Goal: Task Accomplishment & Management: Manage account settings

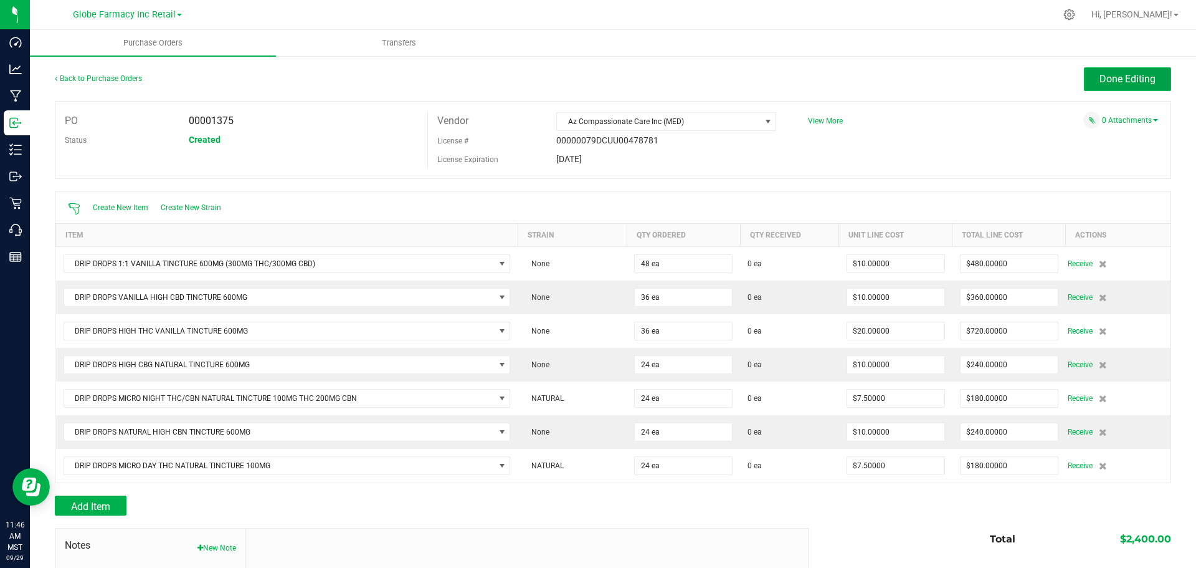
click at [1115, 79] on span "Done Editing" at bounding box center [1128, 79] width 56 height 12
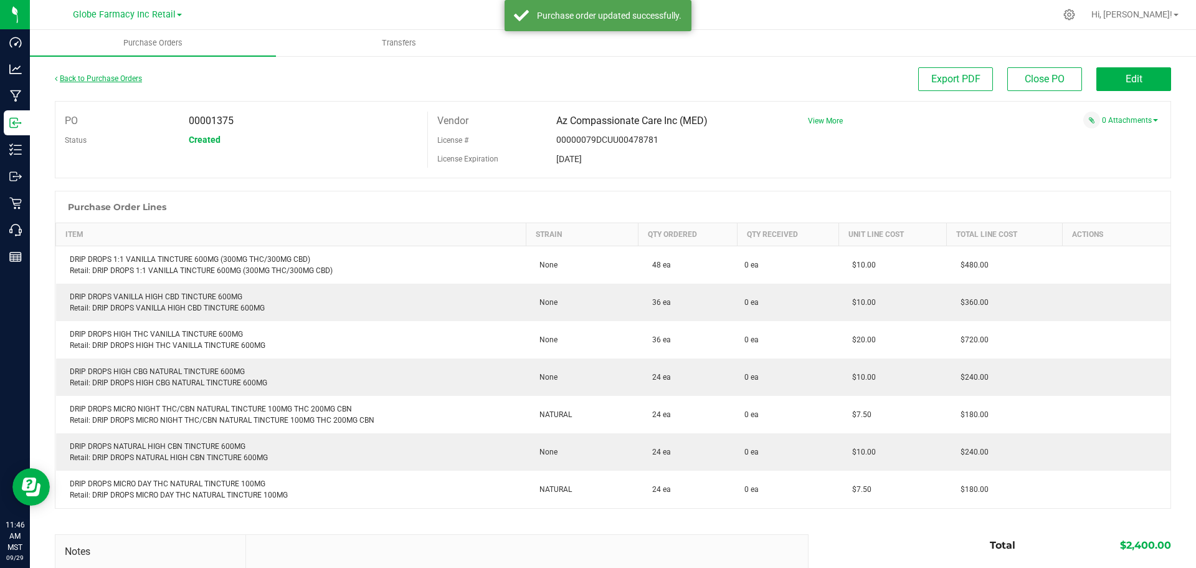
click at [127, 80] on link "Back to Purchase Orders" at bounding box center [98, 78] width 87 height 9
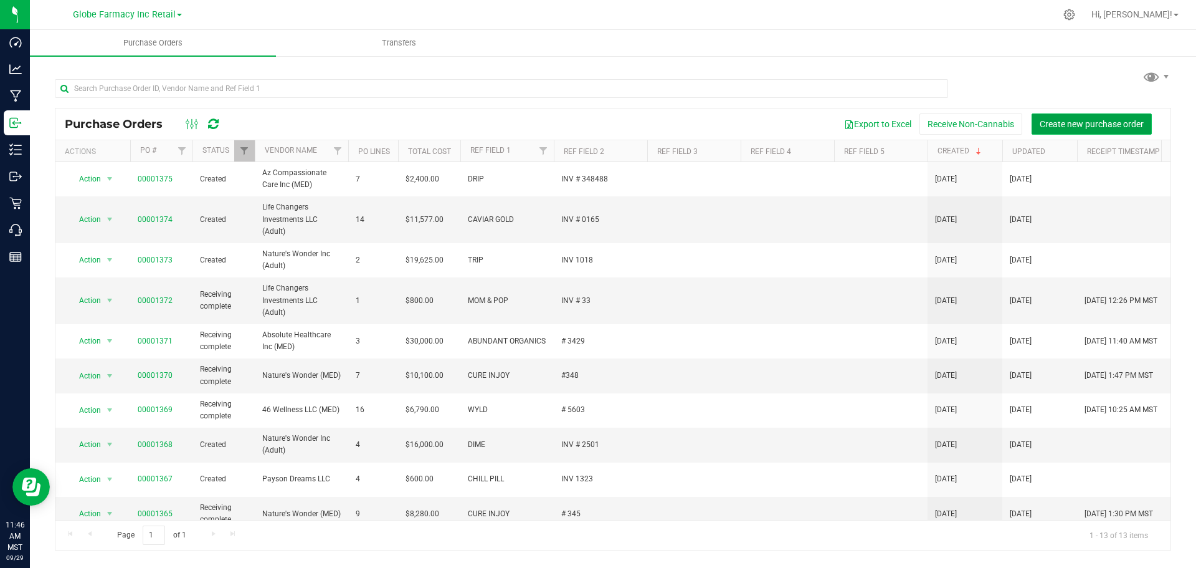
click at [1059, 123] on span "Create new purchase order" at bounding box center [1092, 124] width 104 height 10
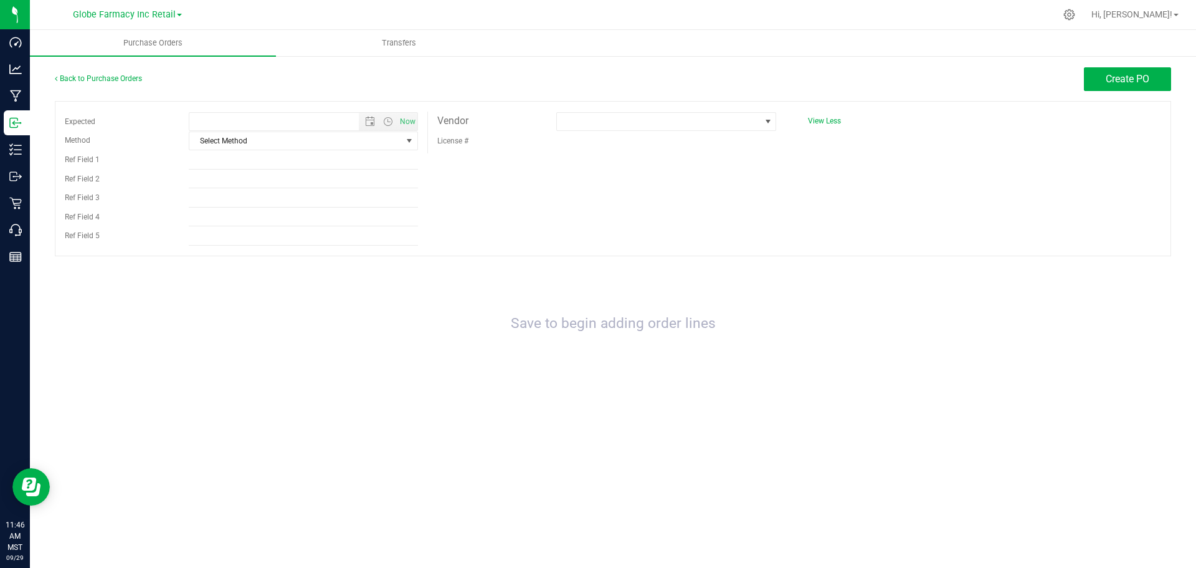
type input "9/29/2025 11:46 AM"
click at [273, 151] on input "Ref Field 1" at bounding box center [303, 160] width 229 height 19
click at [286, 134] on span "Select Method" at bounding box center [295, 140] width 212 height 17
click at [227, 237] on li "Local Delivery" at bounding box center [303, 235] width 228 height 19
click at [231, 165] on input "Ref Field 1" at bounding box center [303, 160] width 229 height 19
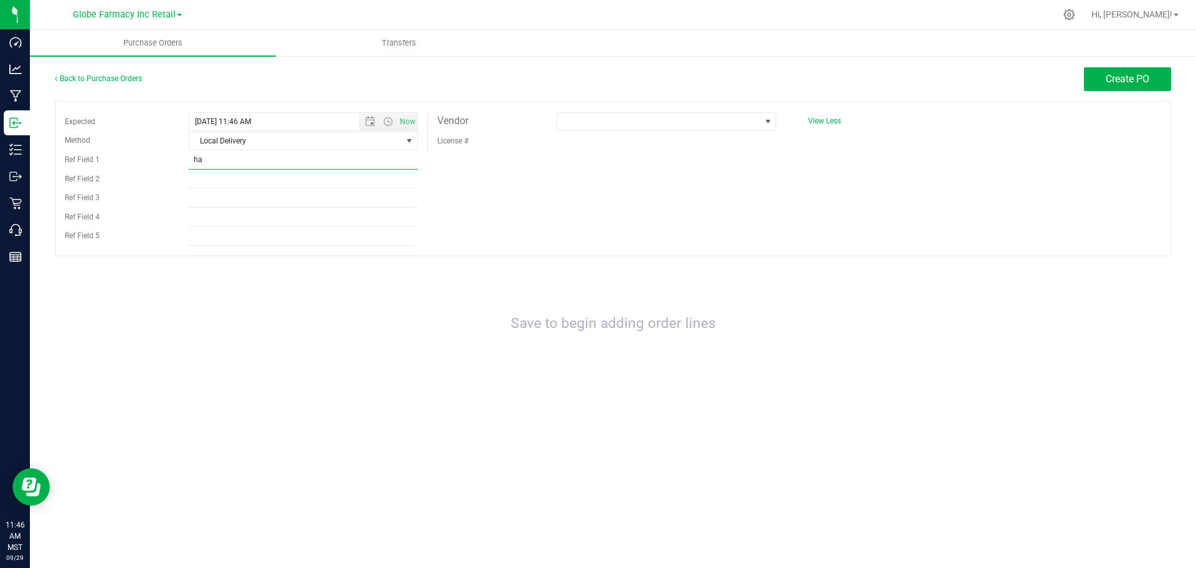
type input "h"
type input "HALO"
type input "i"
type input "INV # 65186"
click at [734, 121] on span at bounding box center [658, 121] width 203 height 17
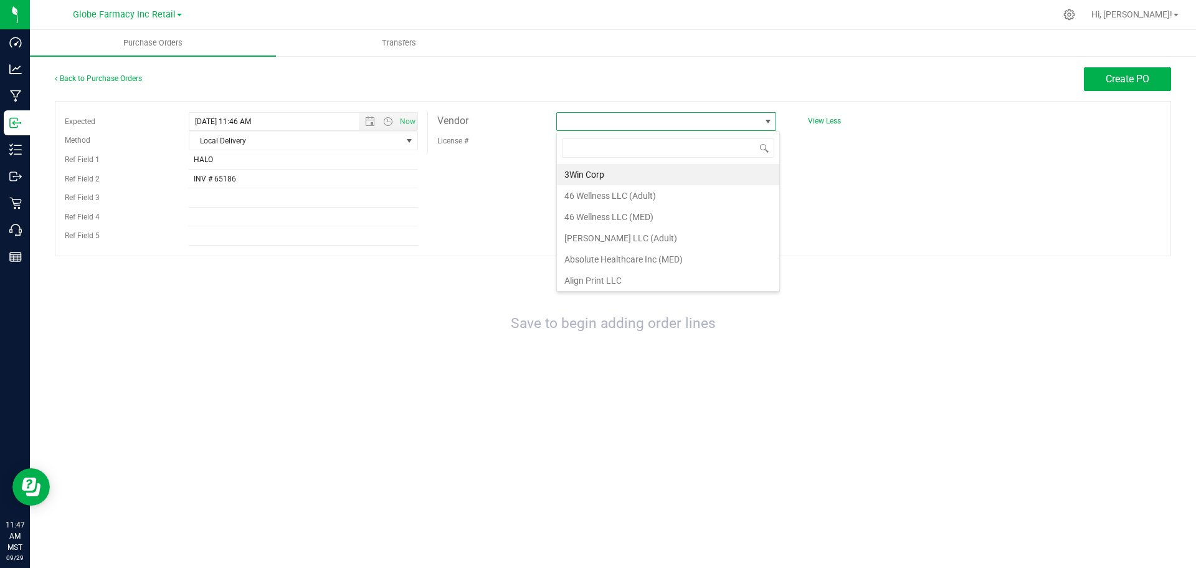
scroll to position [19, 220]
type input "grun"
click at [606, 173] on li "Grunge Free LLC (Adult)" at bounding box center [666, 174] width 219 height 21
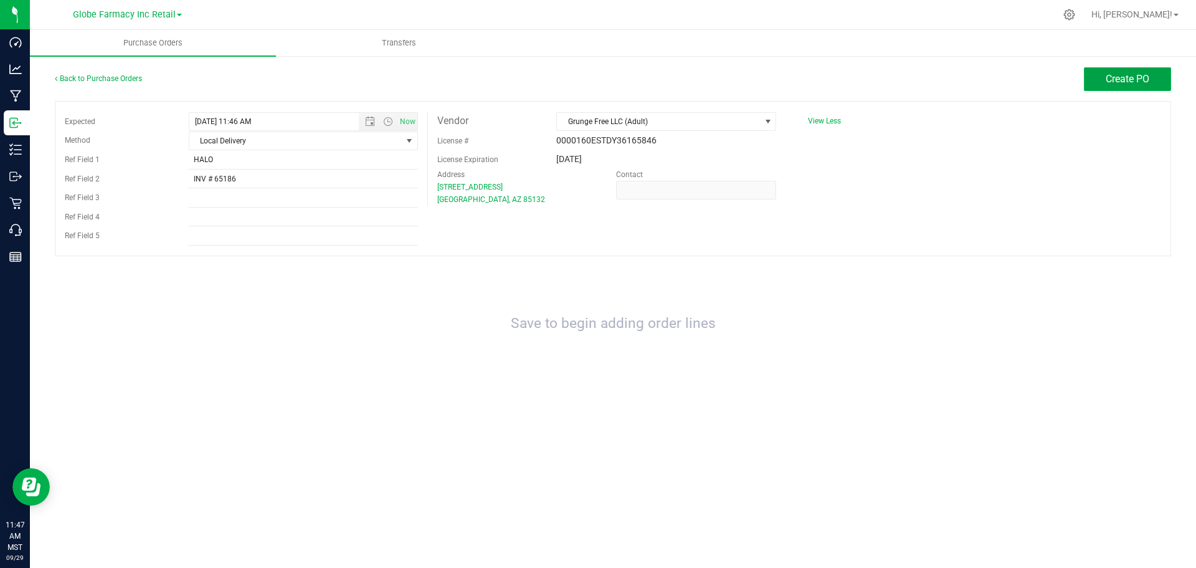
click at [1135, 82] on span "Create PO" at bounding box center [1128, 79] width 44 height 12
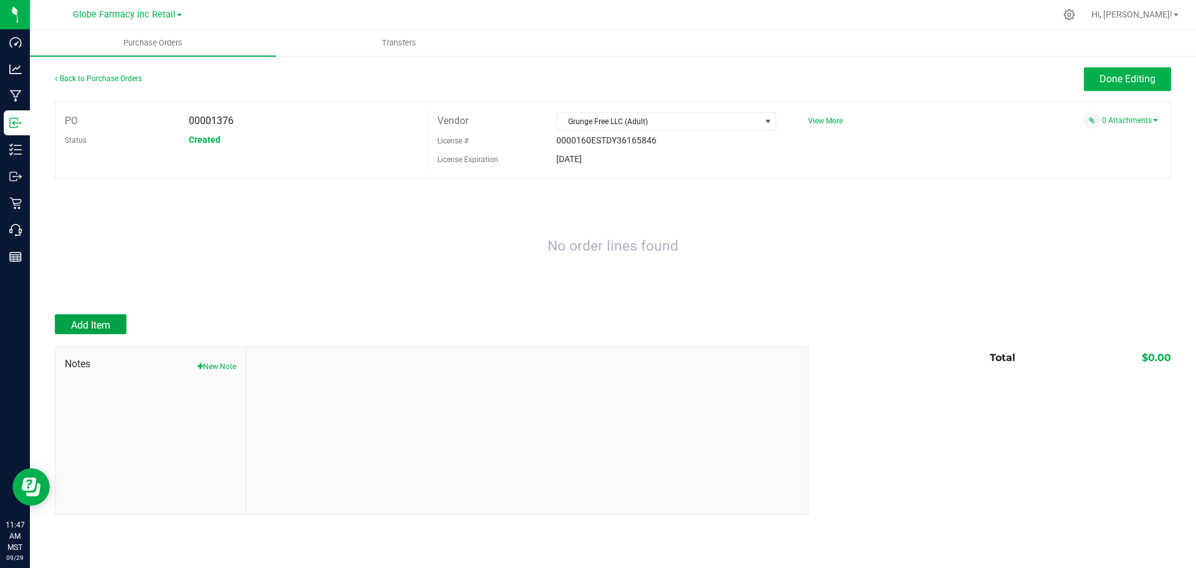
click at [107, 327] on span "Add Item" at bounding box center [90, 325] width 39 height 12
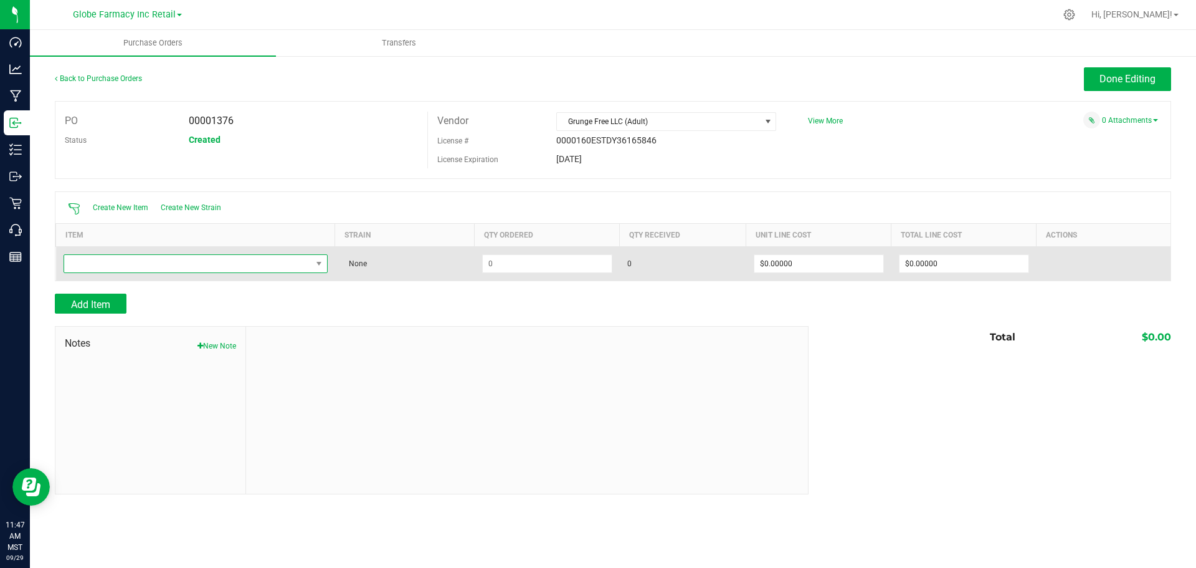
click at [140, 263] on span "NO DATA FOUND" at bounding box center [187, 263] width 247 height 17
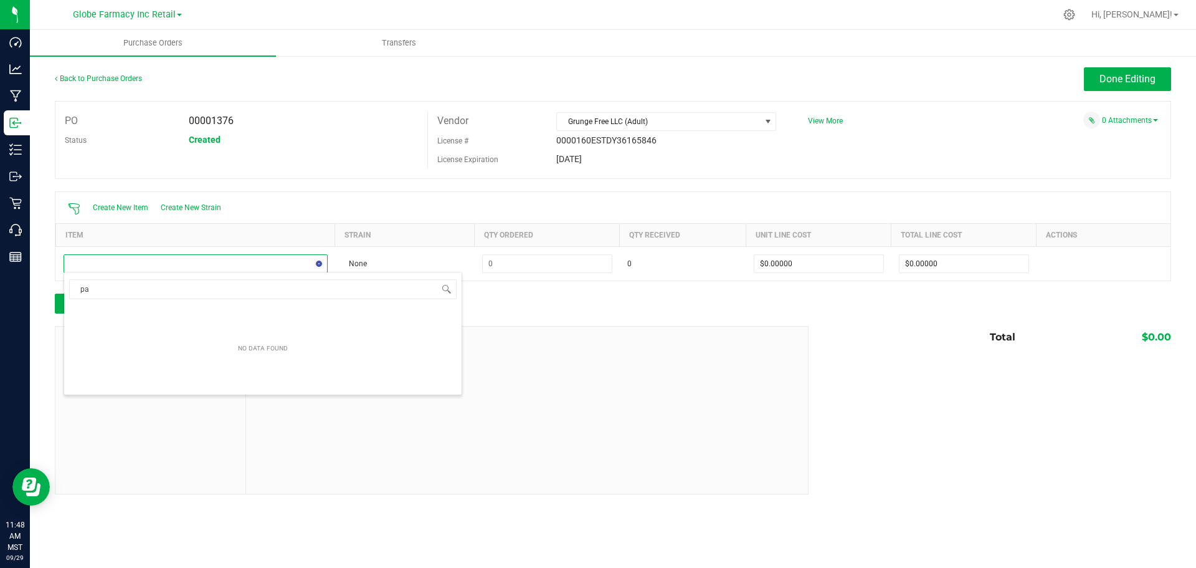
type input "p"
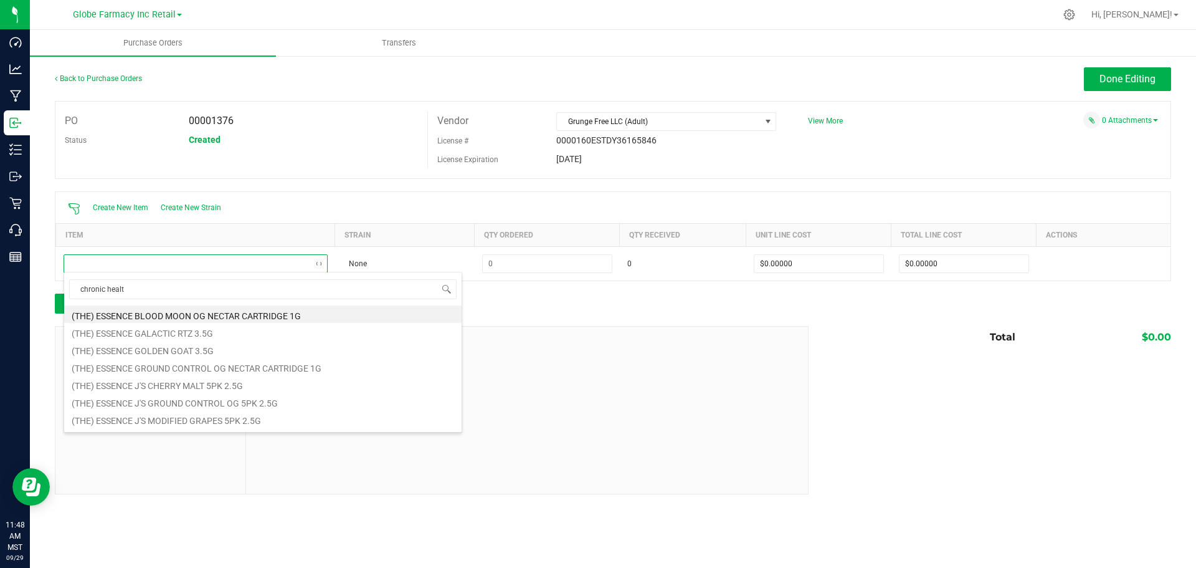
type input "chronic health"
click at [216, 349] on li "CHRONIC HEALTH 1:1 PAIN RE-LEAF 700MG" at bounding box center [263, 348] width 398 height 17
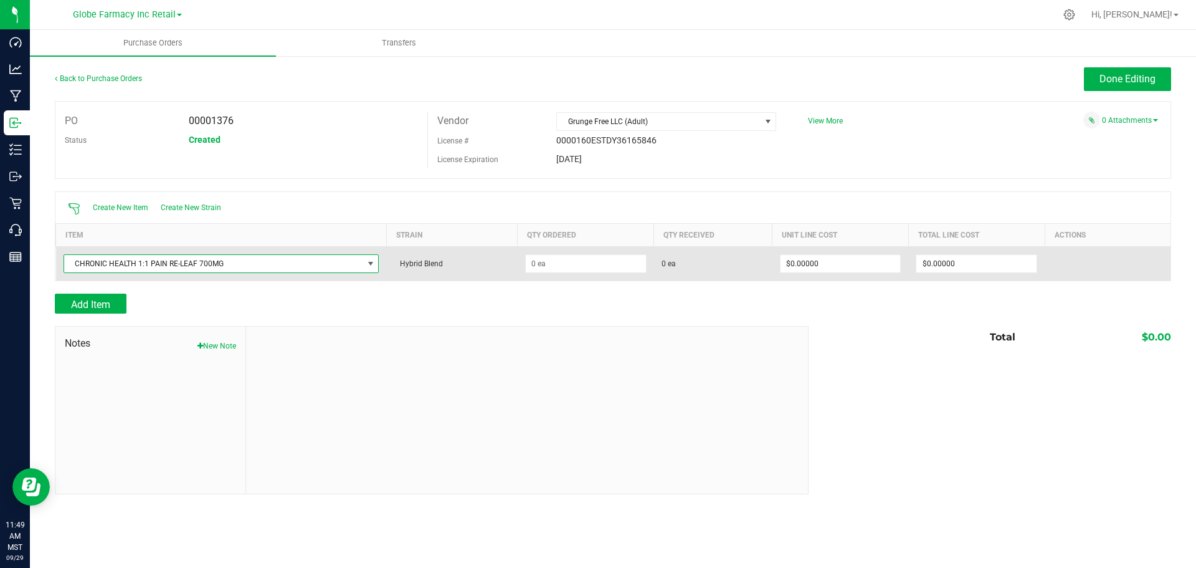
click at [593, 274] on td at bounding box center [586, 263] width 136 height 34
click at [594, 272] on td at bounding box center [586, 263] width 136 height 34
click at [593, 259] on input at bounding box center [586, 263] width 120 height 17
type input "24 ea"
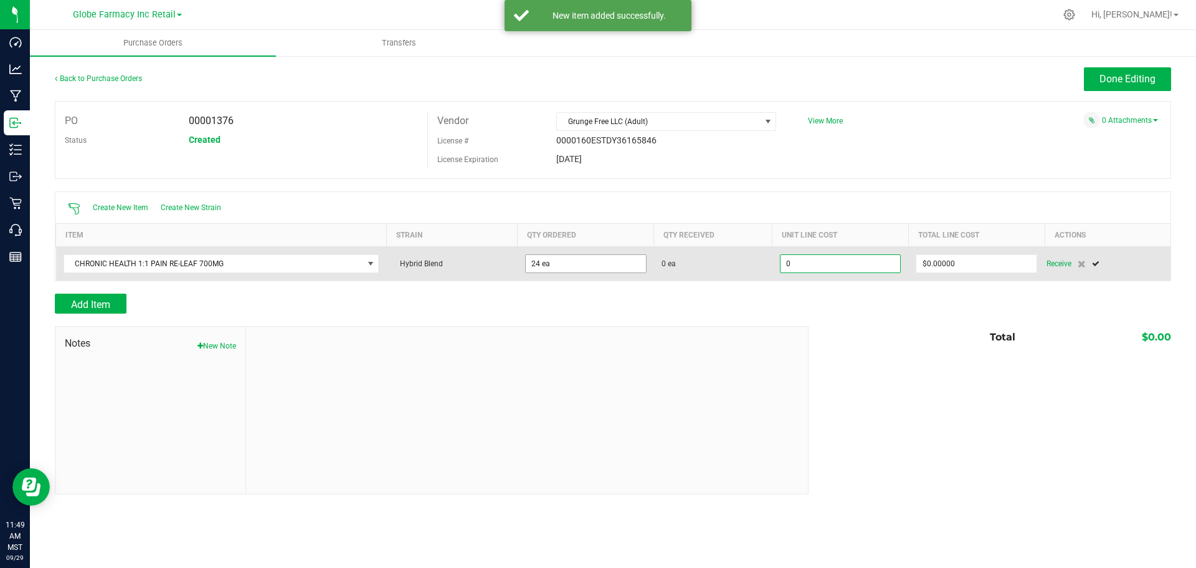
type input "$0.00000"
type input "$720.00000"
type input "24"
type input "$30.00000"
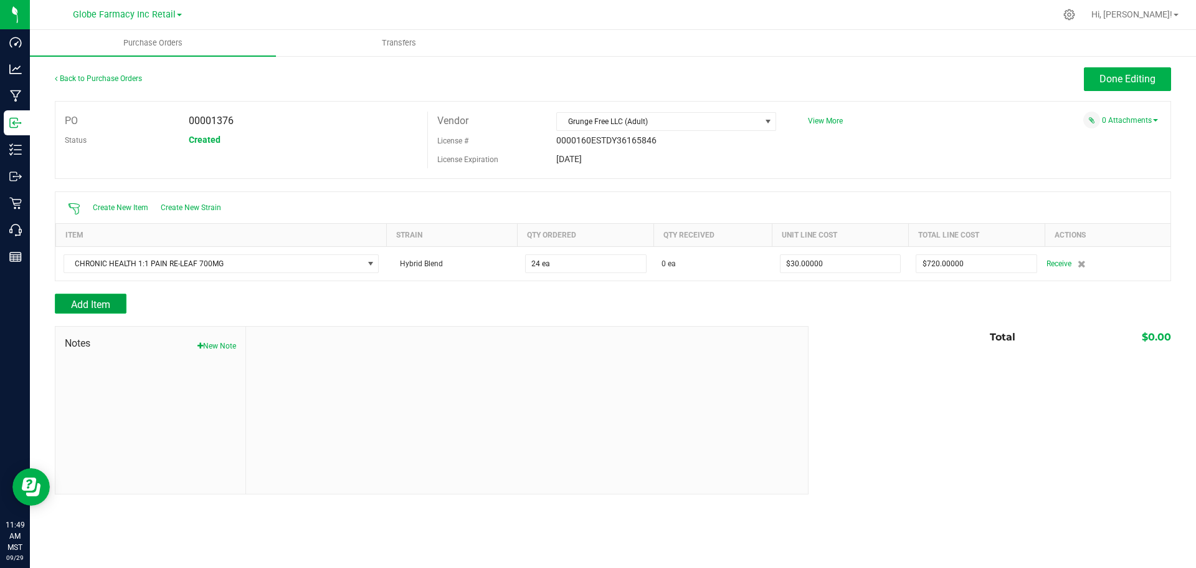
click at [112, 302] on button "Add Item" at bounding box center [91, 303] width 72 height 20
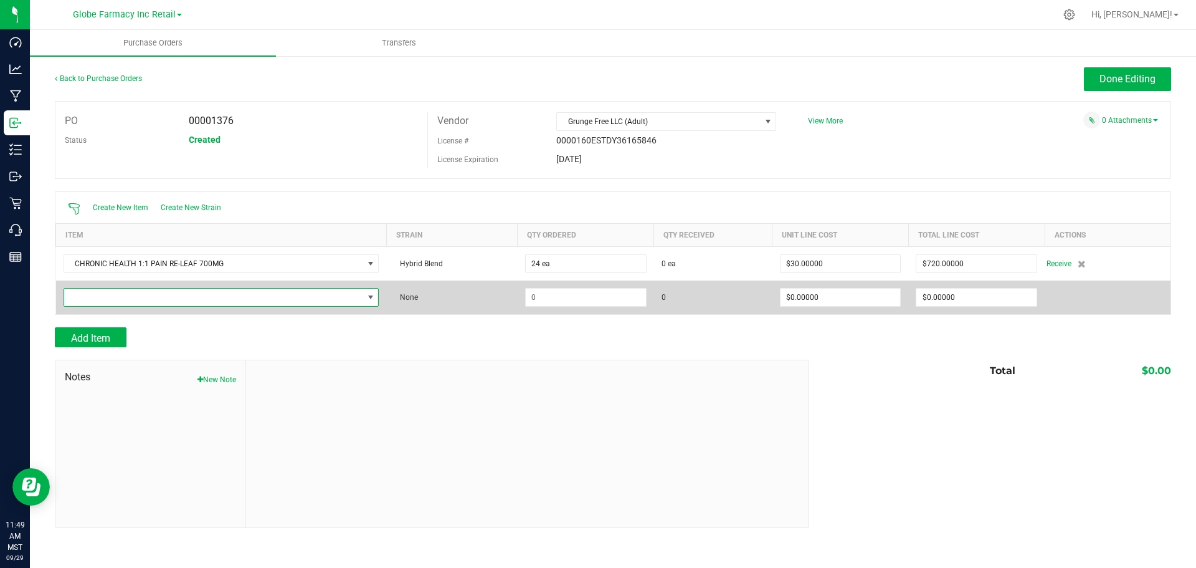
click at [325, 291] on span "NO DATA FOUND" at bounding box center [213, 297] width 299 height 17
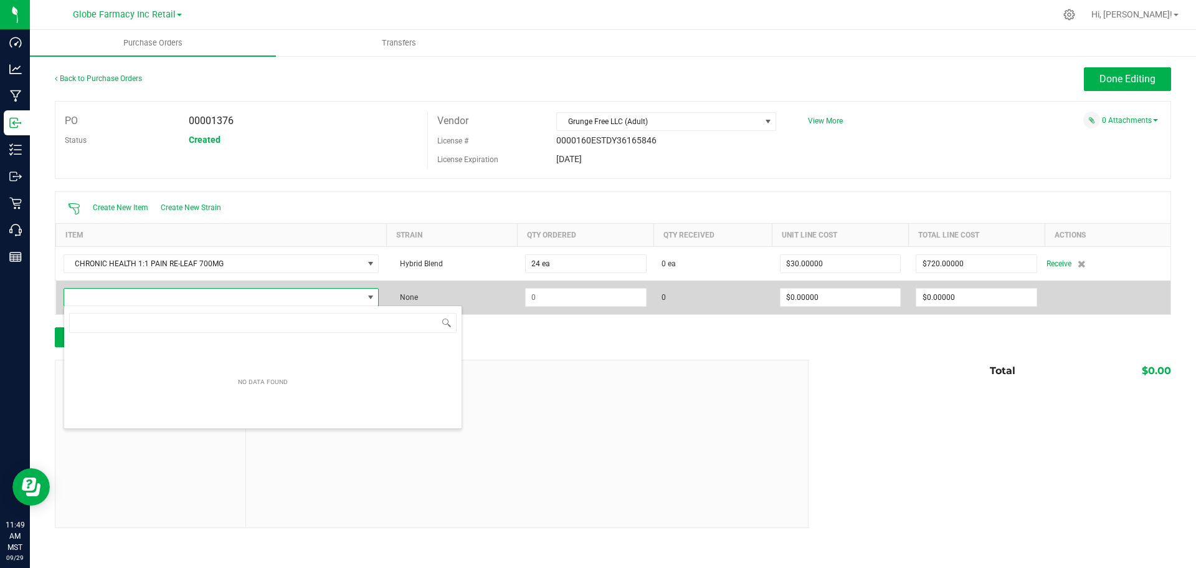
scroll to position [19, 315]
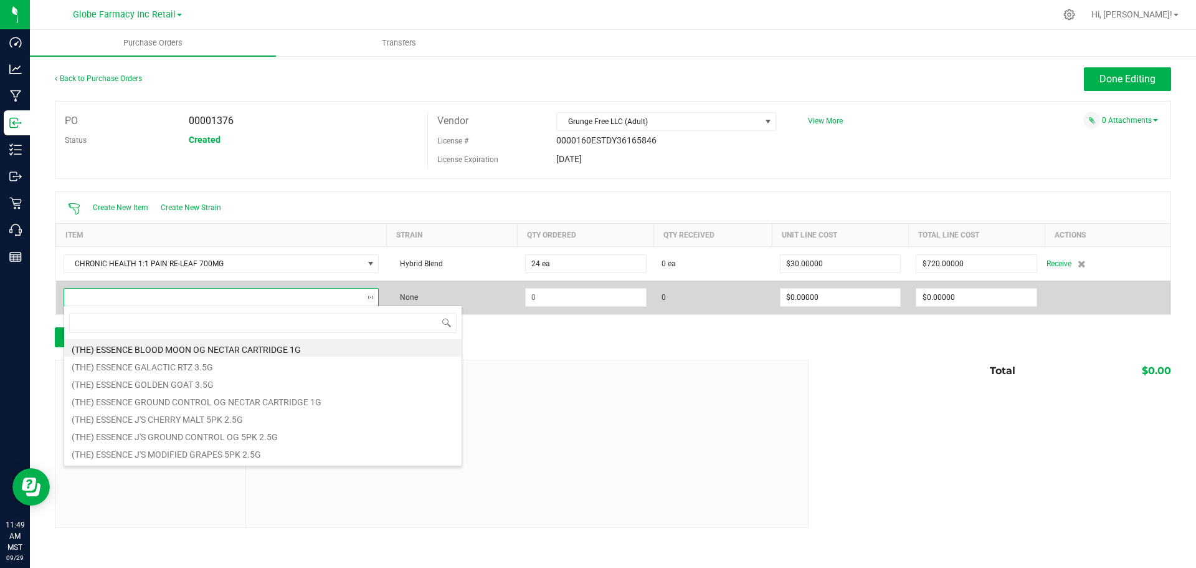
type input "l"
type input "flower pop"
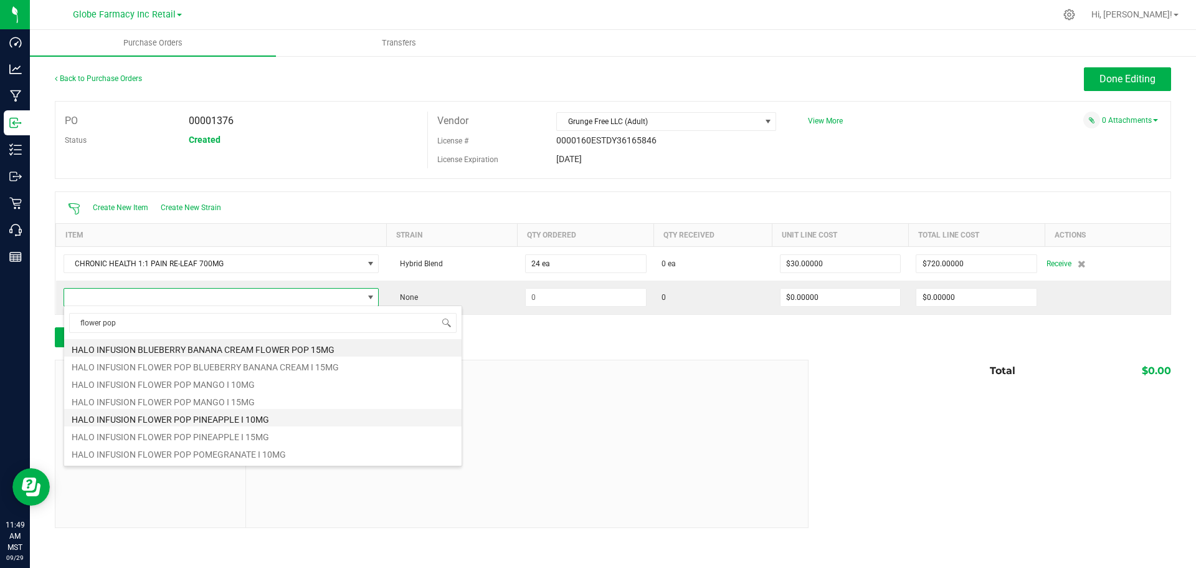
click at [226, 421] on li "HALO INFUSION FLOWER POP PINEAPPLE I 10MG" at bounding box center [263, 417] width 398 height 17
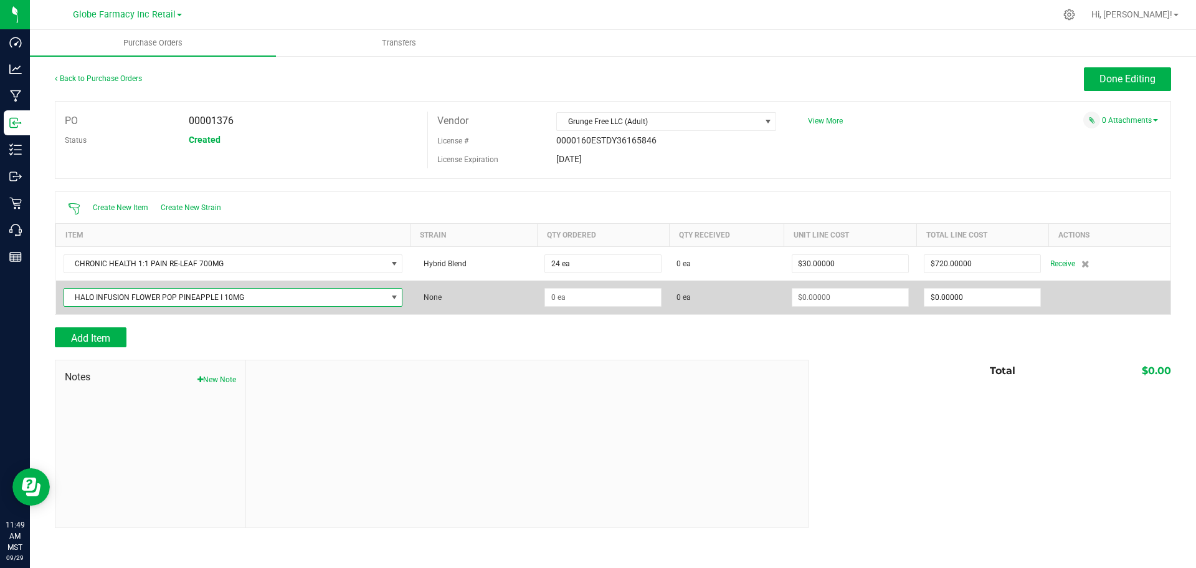
click at [631, 306] on td at bounding box center [603, 297] width 132 height 34
click at [626, 300] on input at bounding box center [603, 297] width 116 height 17
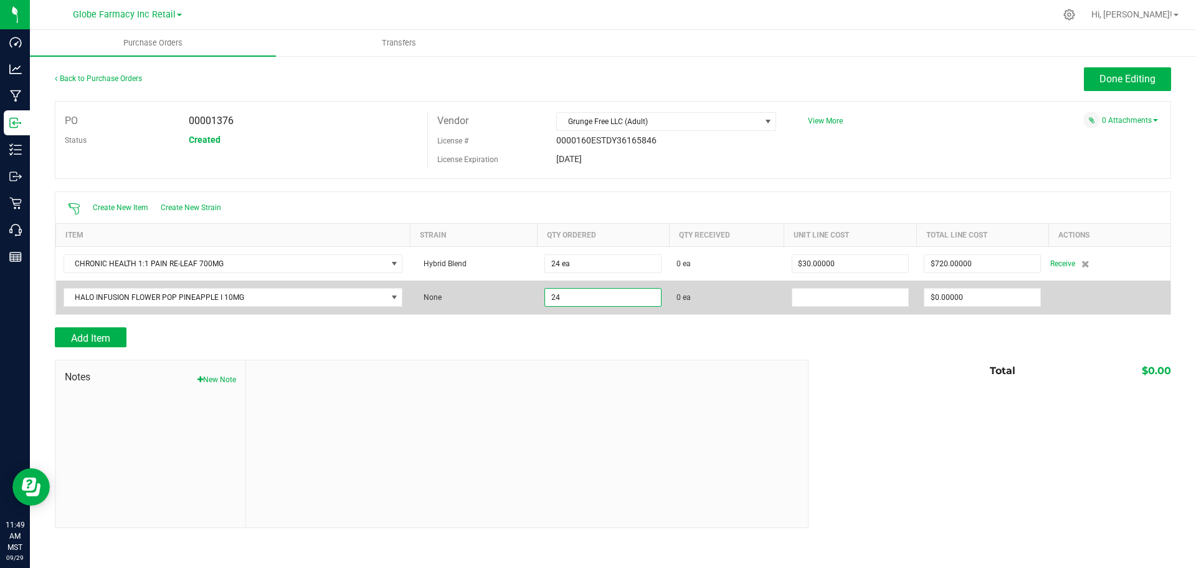
type input "24 ea"
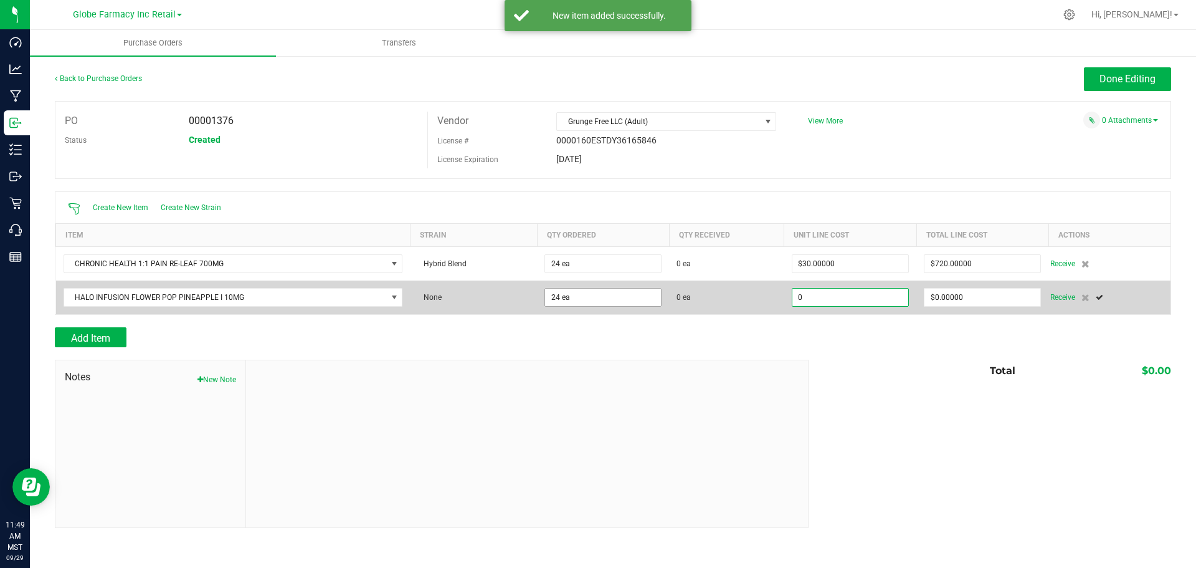
type input "$0.00000"
type input "$60.00000"
type input "24"
type input "$2.50000"
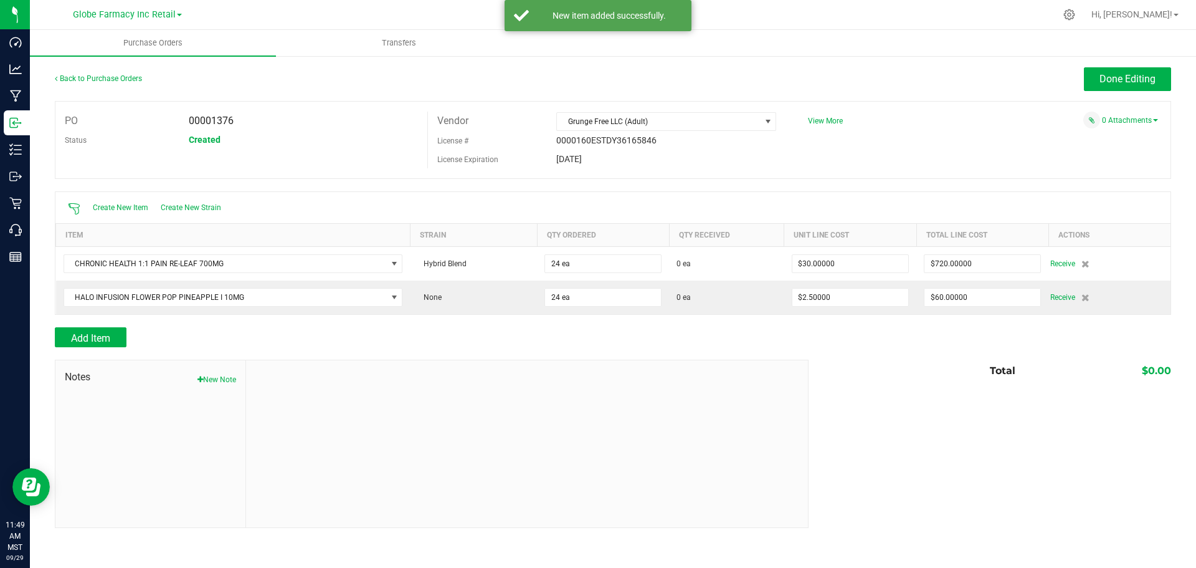
click at [78, 351] on div at bounding box center [613, 353] width 1117 height 12
click at [97, 332] on span "Add Item" at bounding box center [90, 338] width 39 height 12
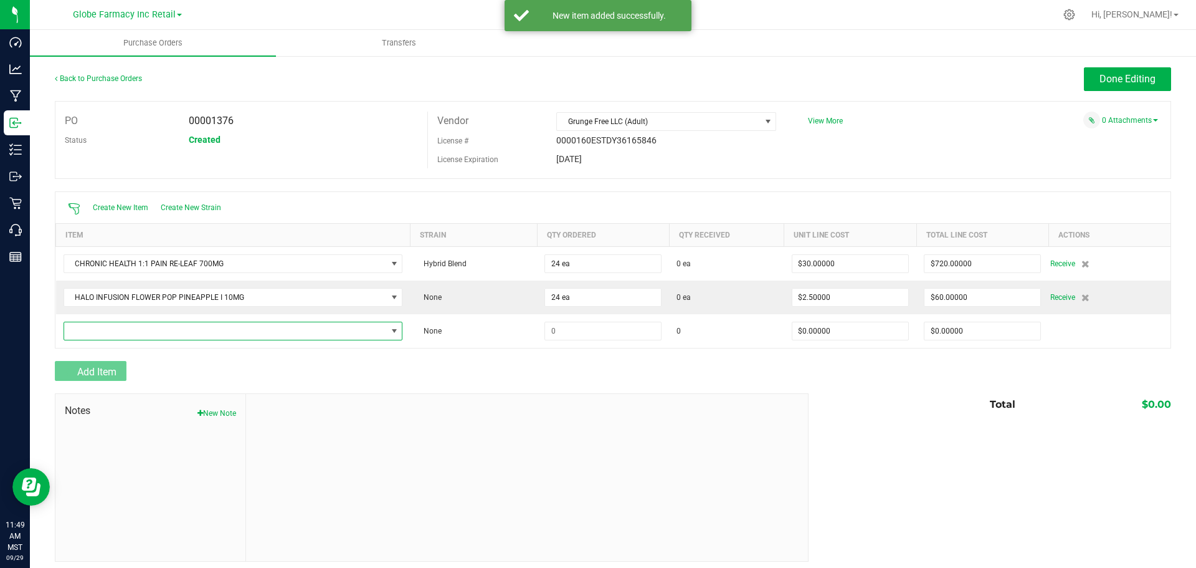
click at [108, 330] on span "NO DATA FOUND" at bounding box center [225, 330] width 323 height 17
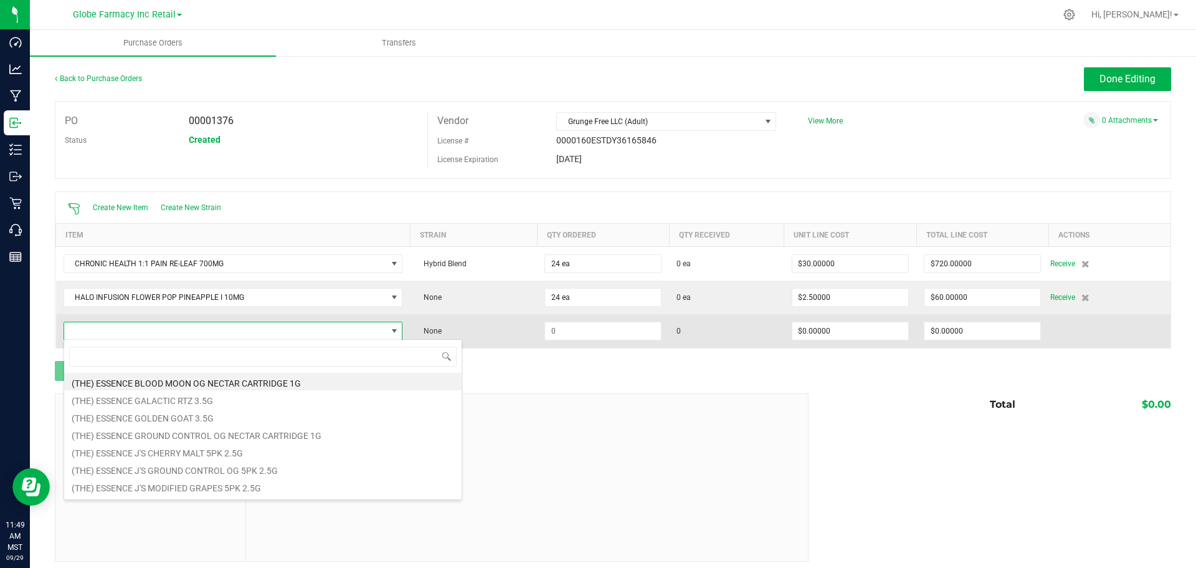
scroll to position [19, 332]
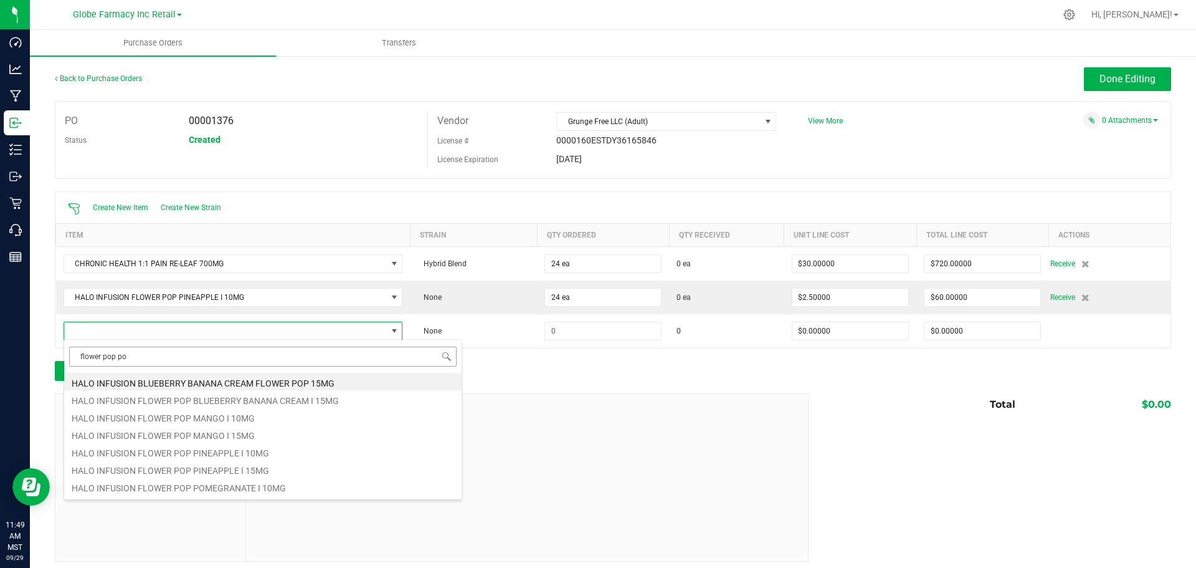
type input "flower pop pom"
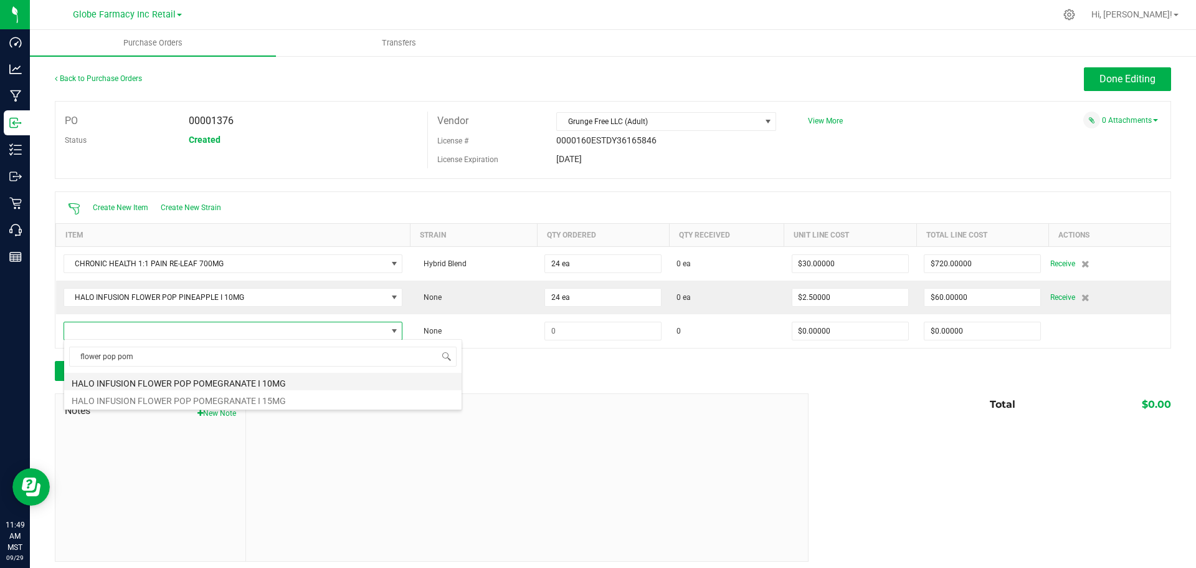
click at [292, 385] on li "HALO INFUSION FLOWER POP POMEGRANATE I 10MG" at bounding box center [263, 381] width 398 height 17
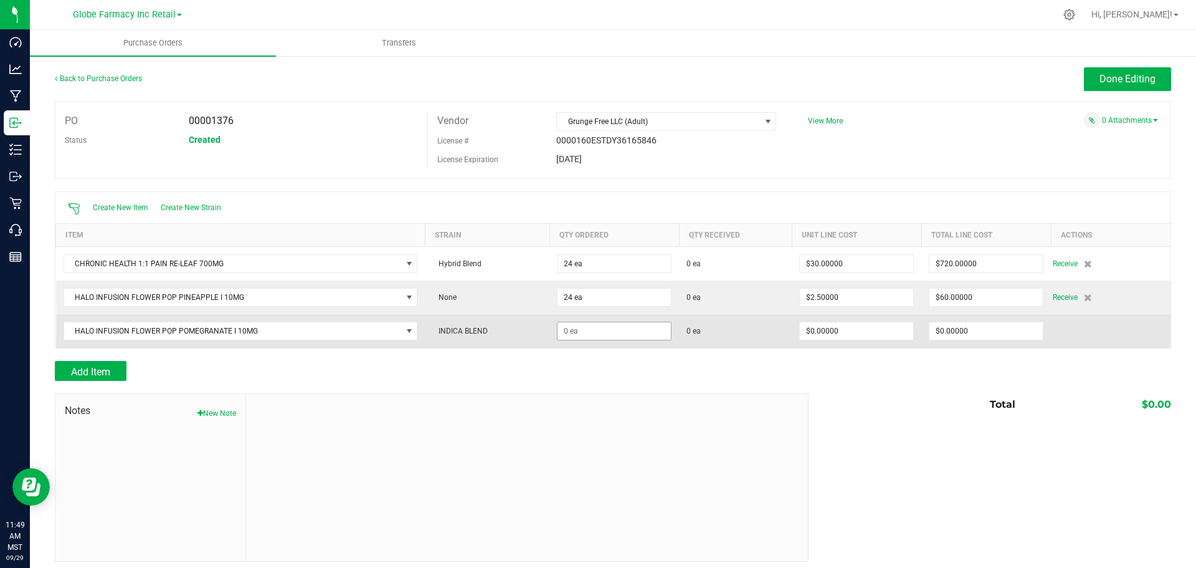
click at [619, 338] on span at bounding box center [614, 331] width 115 height 19
click at [615, 335] on input at bounding box center [614, 330] width 113 height 17
type input "24 ea"
type input "$2.50000"
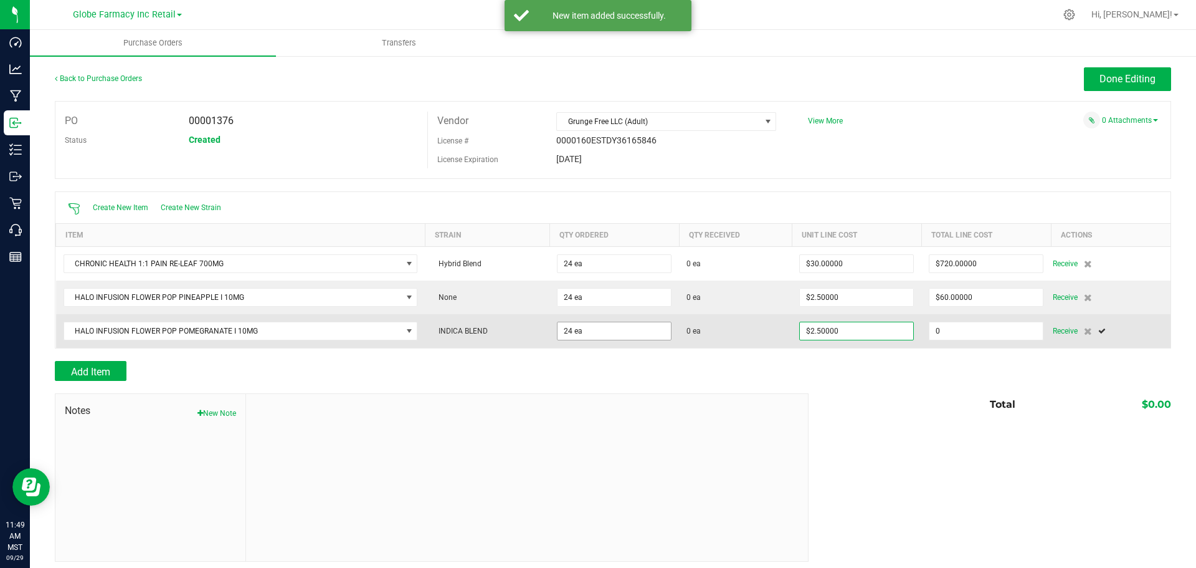
type input "60"
type input "24"
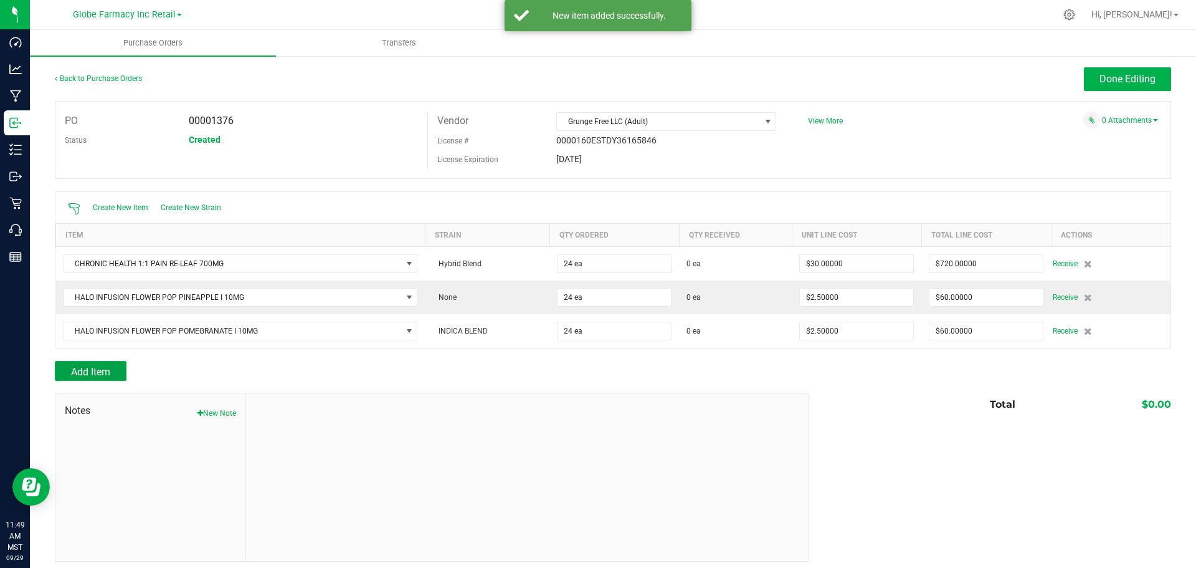
click at [112, 374] on button "Add Item" at bounding box center [91, 371] width 72 height 20
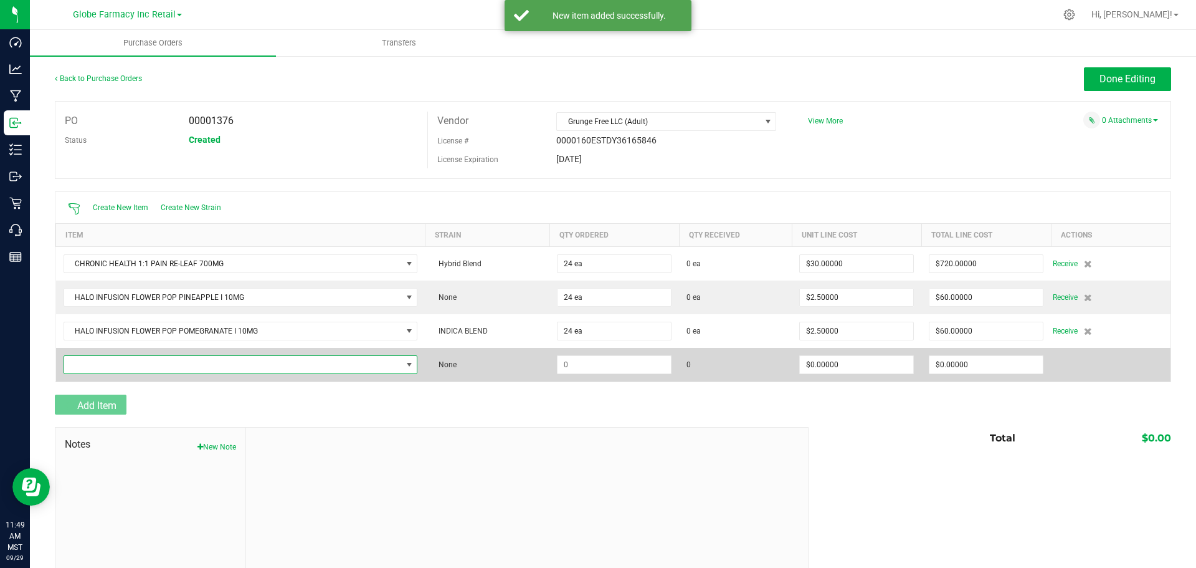
click at [176, 356] on span "NO DATA FOUND" at bounding box center [233, 364] width 338 height 17
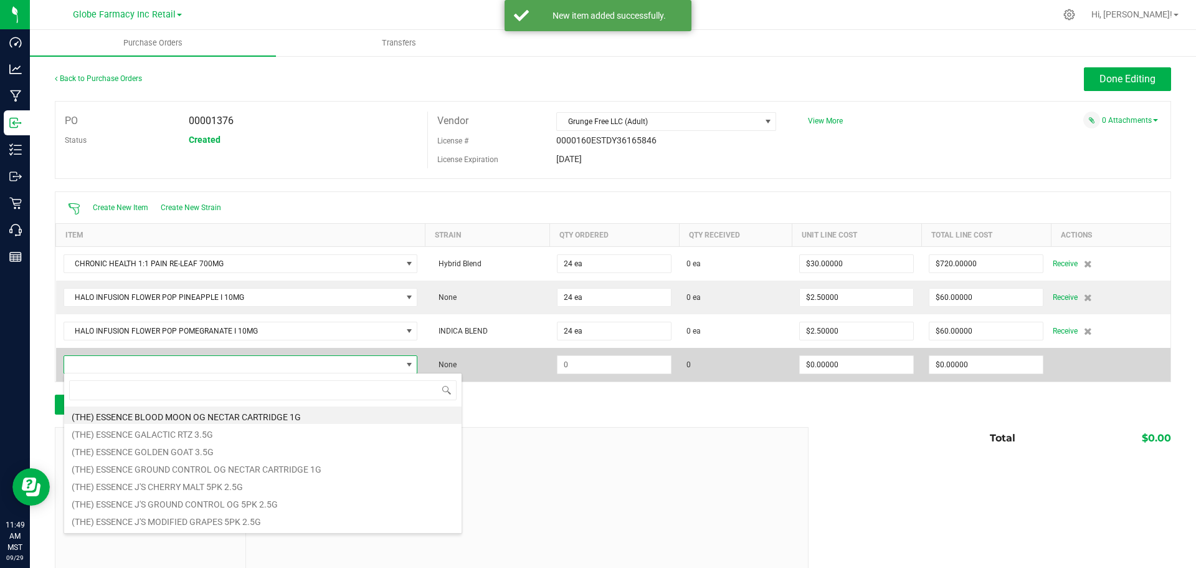
scroll to position [19, 348]
type input "flower pop straw"
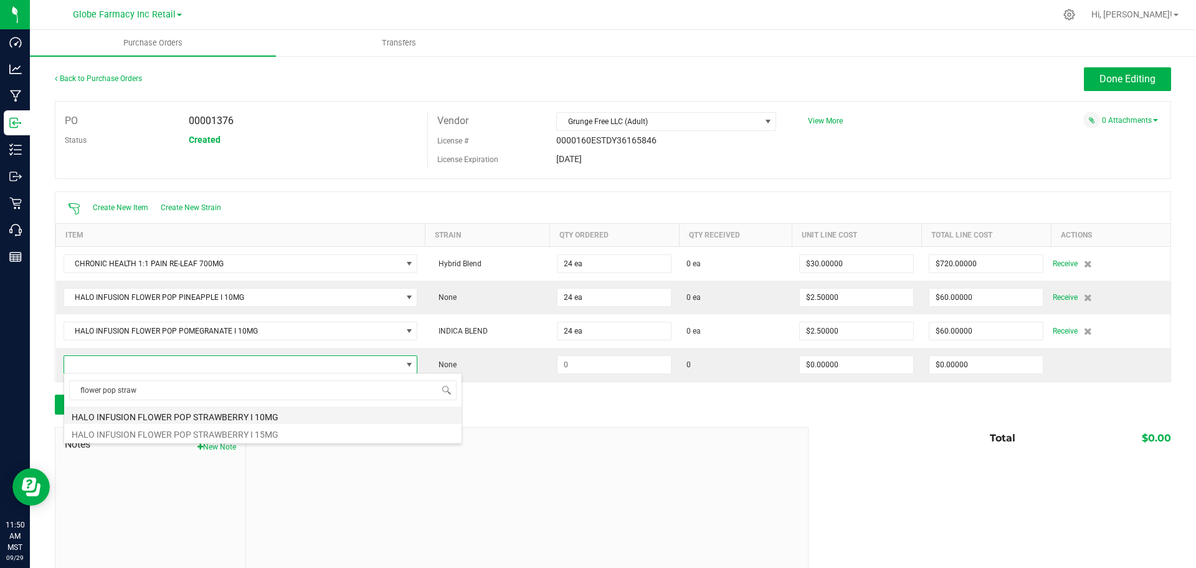
click at [289, 418] on li "HALO INFUSION FLOWER POP STRAWBERRY I 10MG" at bounding box center [263, 414] width 398 height 17
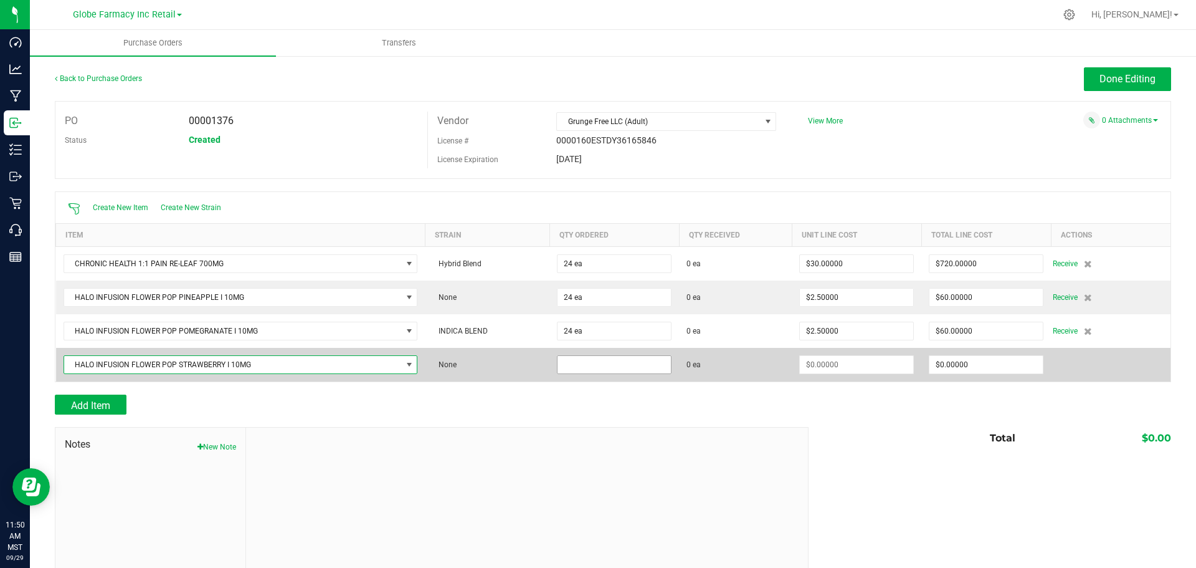
click at [636, 361] on input at bounding box center [614, 364] width 113 height 17
type input "24 ea"
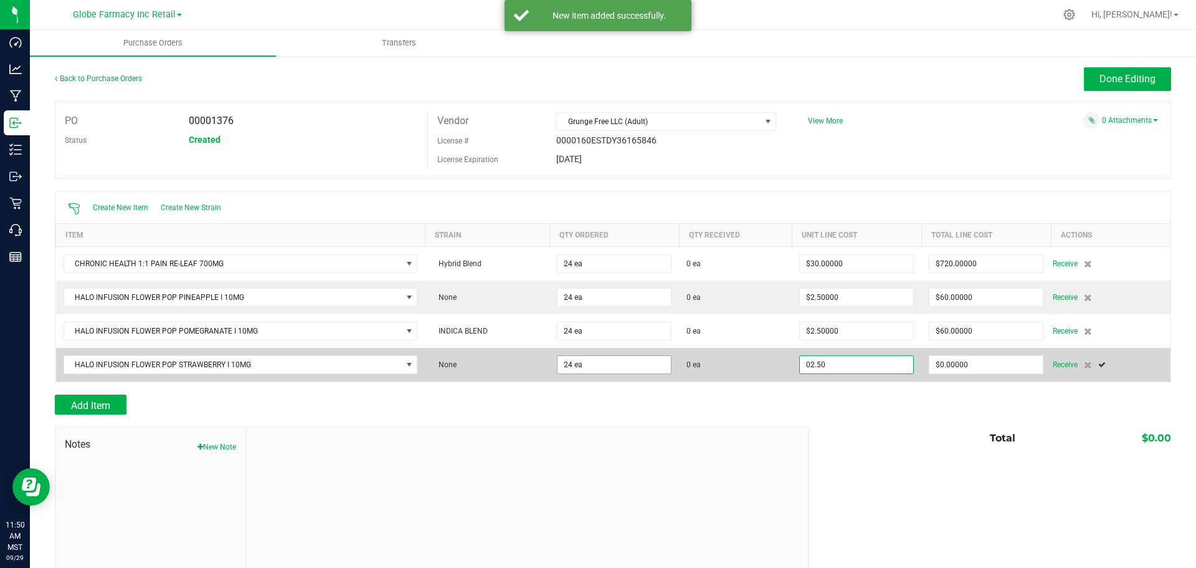
type input "$2.50000"
type input "0"
type input "24"
type input "60"
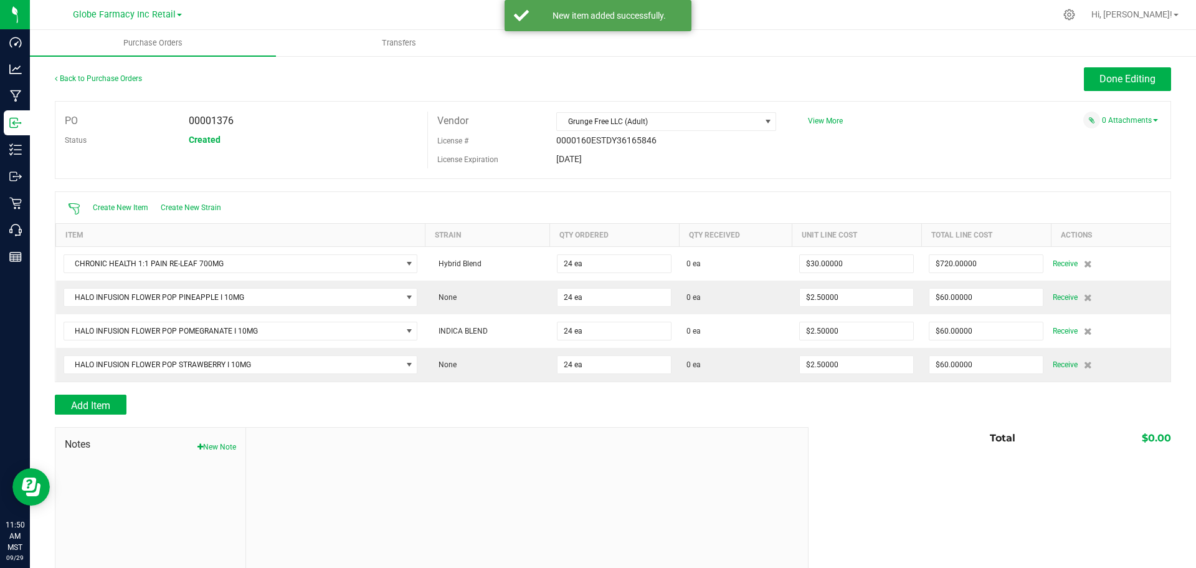
click at [101, 392] on div at bounding box center [613, 388] width 1117 height 12
click at [98, 403] on span "Add Item" at bounding box center [90, 405] width 39 height 12
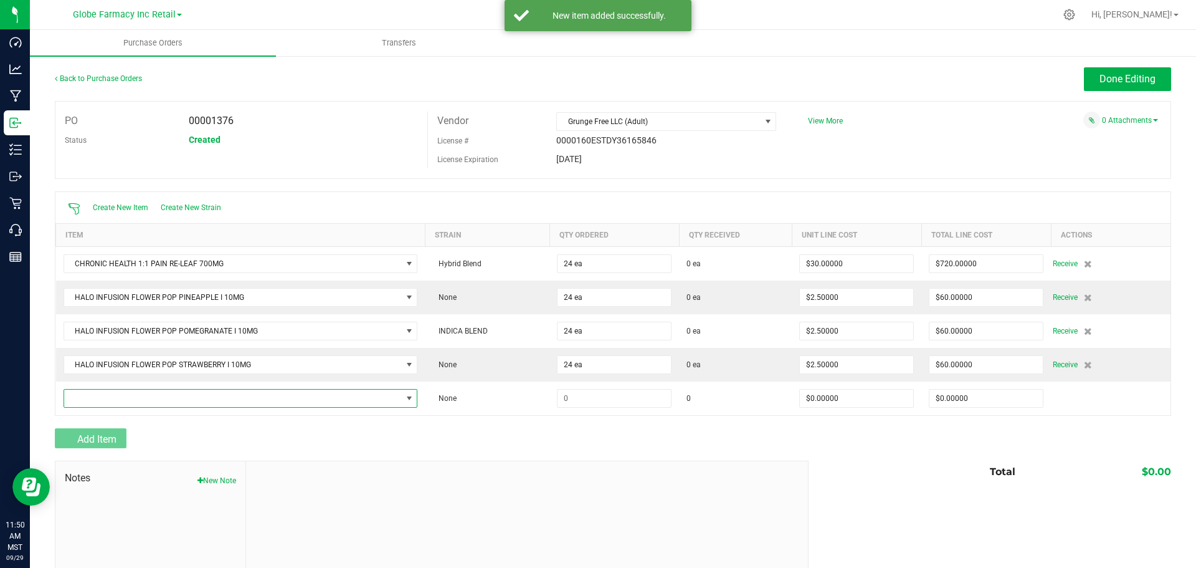
click at [97, 400] on span "NO DATA FOUND" at bounding box center [233, 397] width 338 height 17
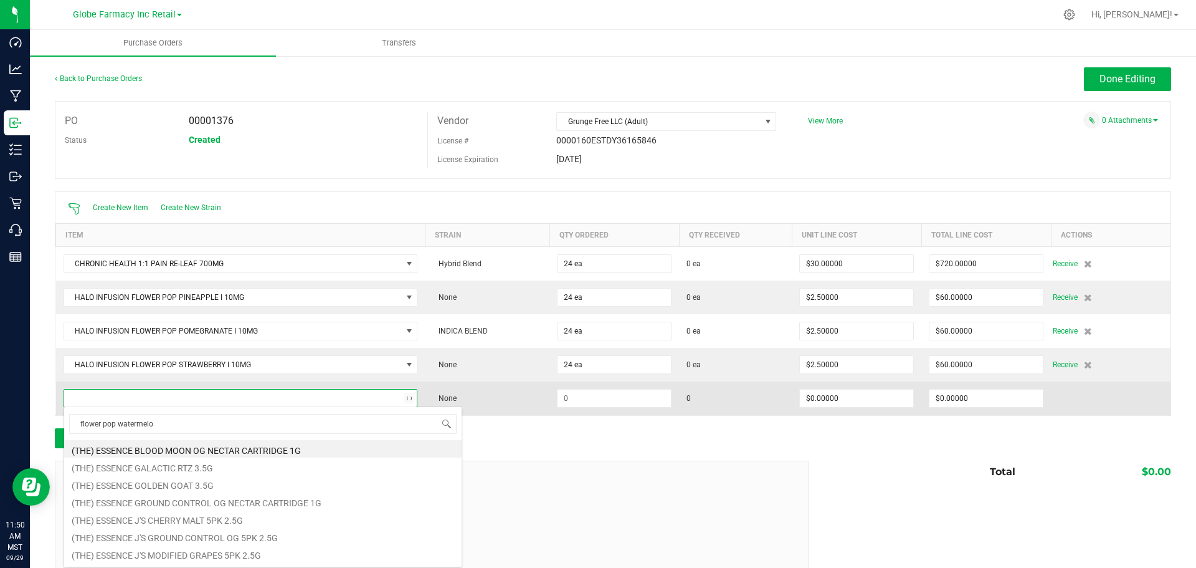
type input "flower pop watermelon"
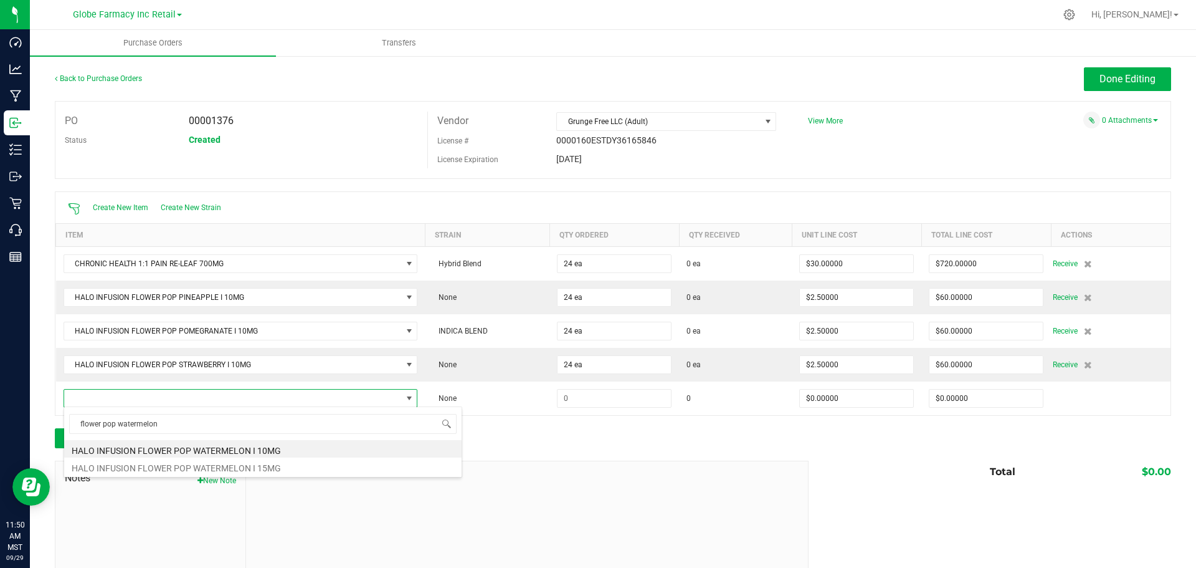
click at [166, 446] on li "HALO INFUSION FLOWER POP WATERMELON I 10MG" at bounding box center [263, 448] width 398 height 17
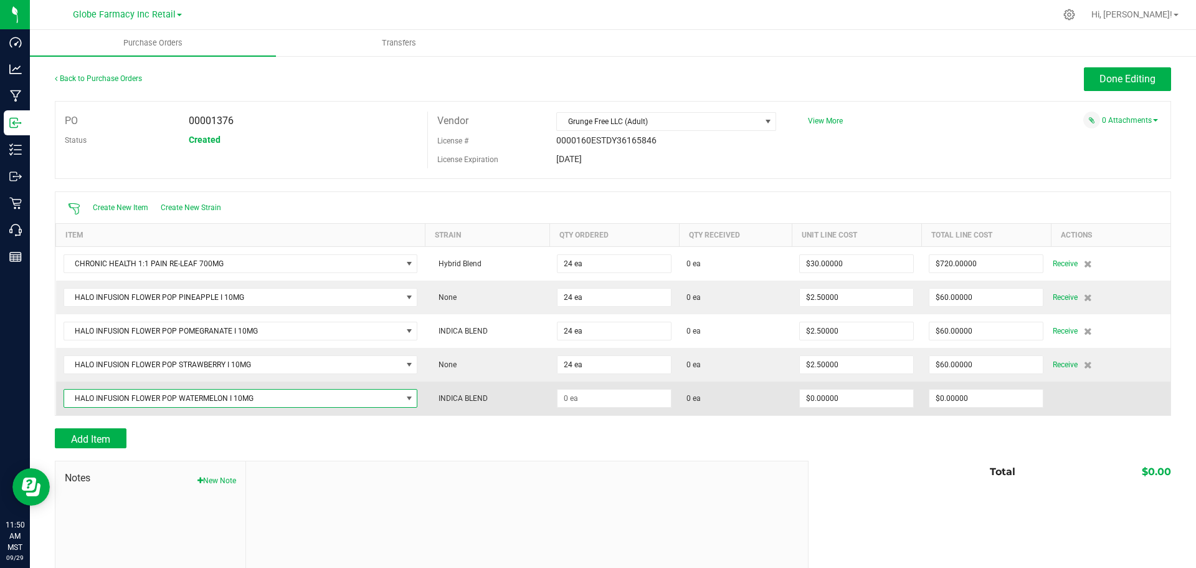
click at [661, 386] on td at bounding box center [615, 398] width 130 height 34
click at [655, 400] on input at bounding box center [614, 397] width 113 height 17
type input "24 ea"
type input "6"
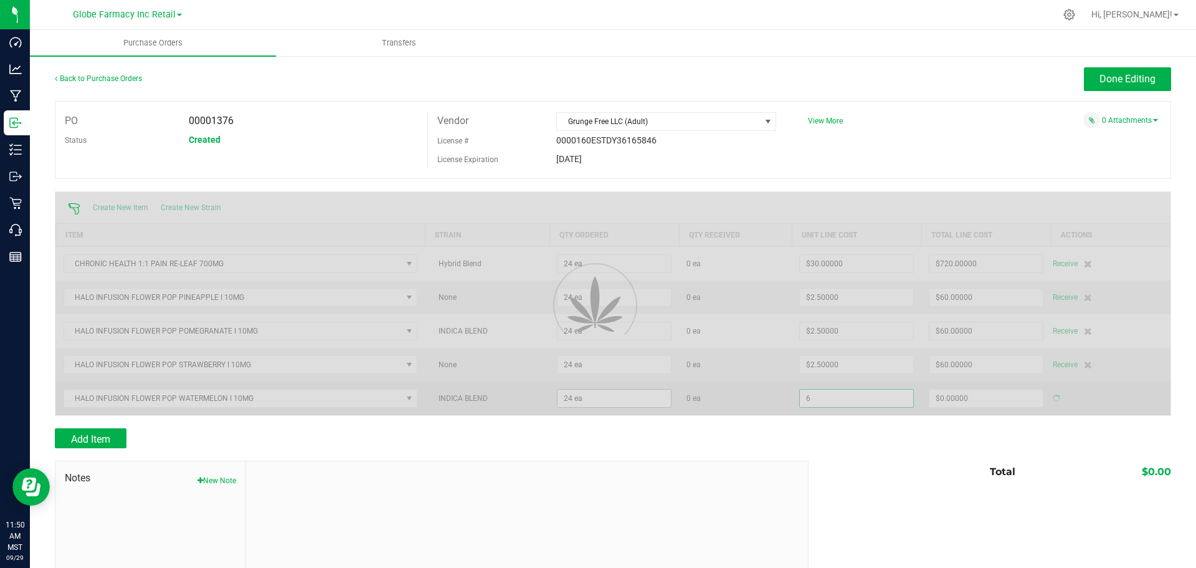
type input "$144.00000"
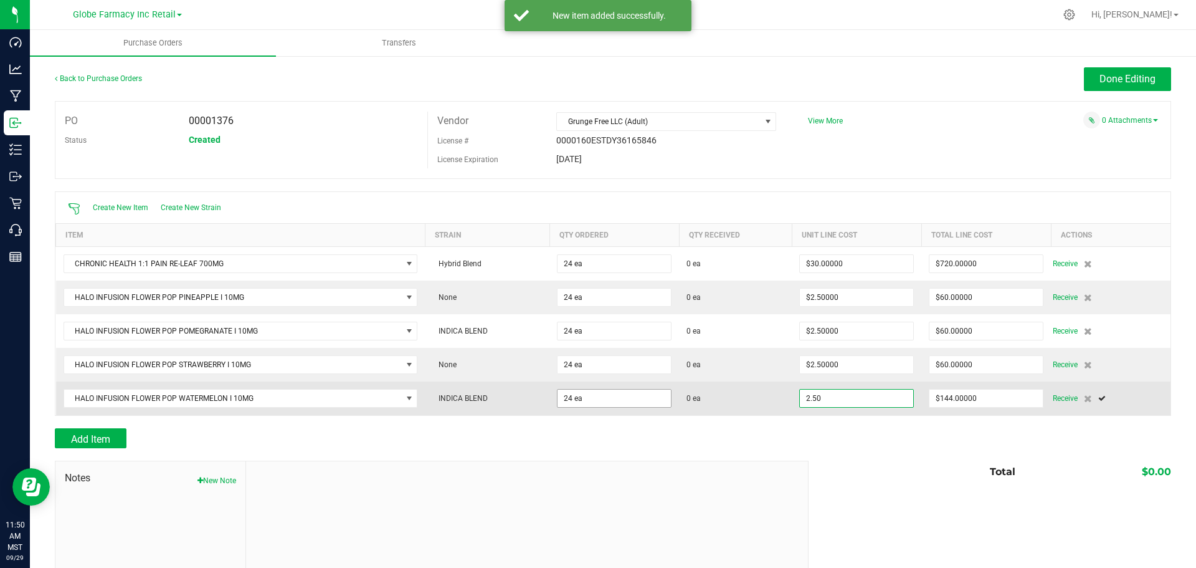
type input "$2.50000"
type input "144"
type input "24"
type input "60"
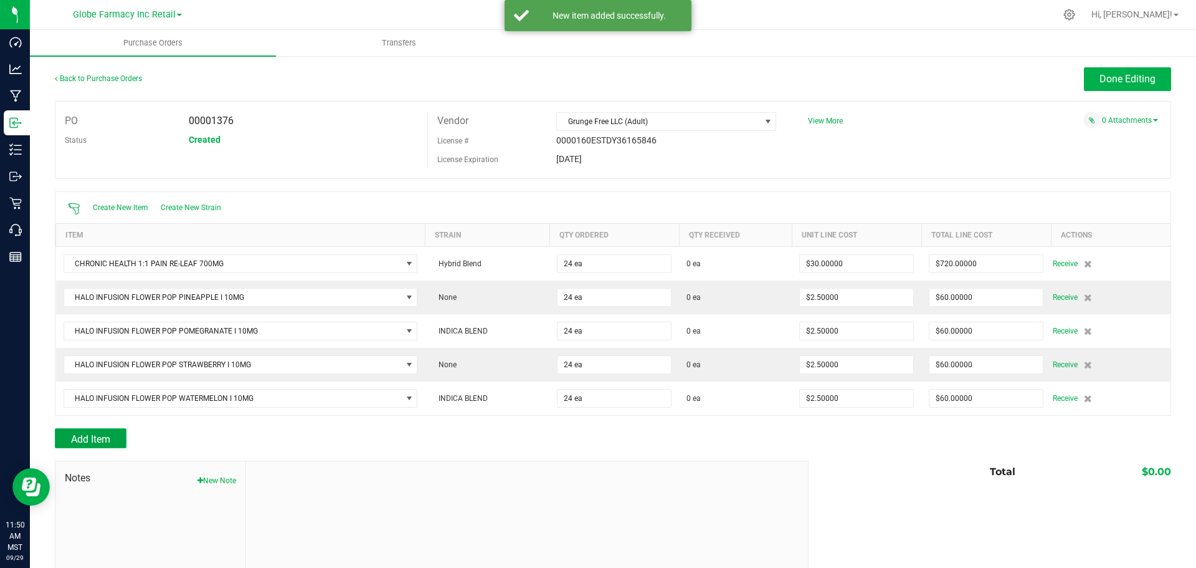
click at [121, 434] on button "Add Item" at bounding box center [91, 438] width 72 height 20
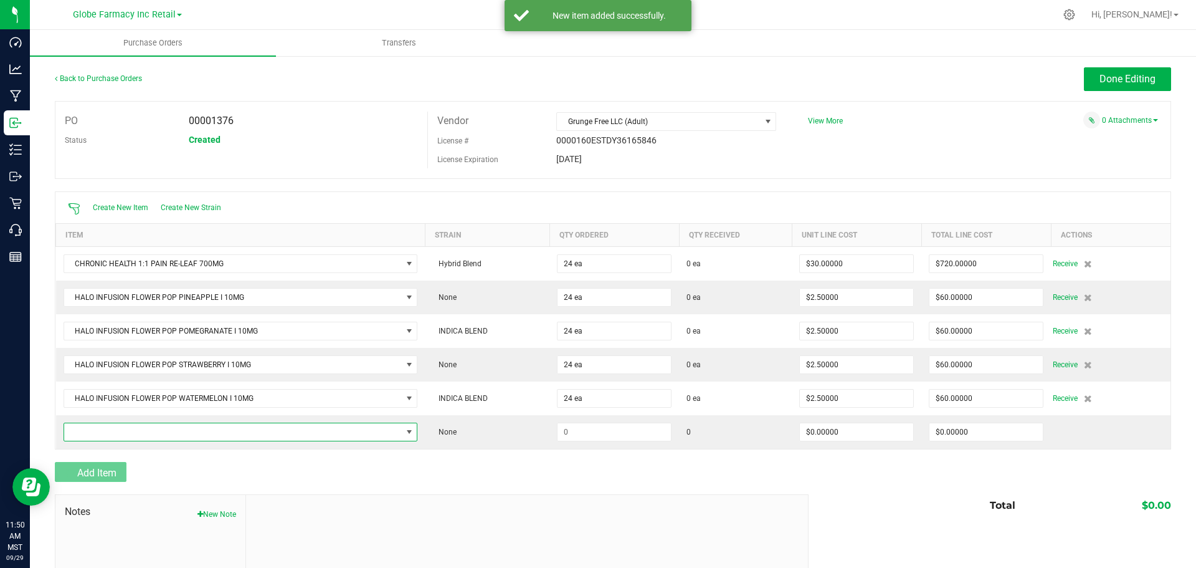
click at [121, 434] on span "NO DATA FOUND" at bounding box center [233, 431] width 338 height 17
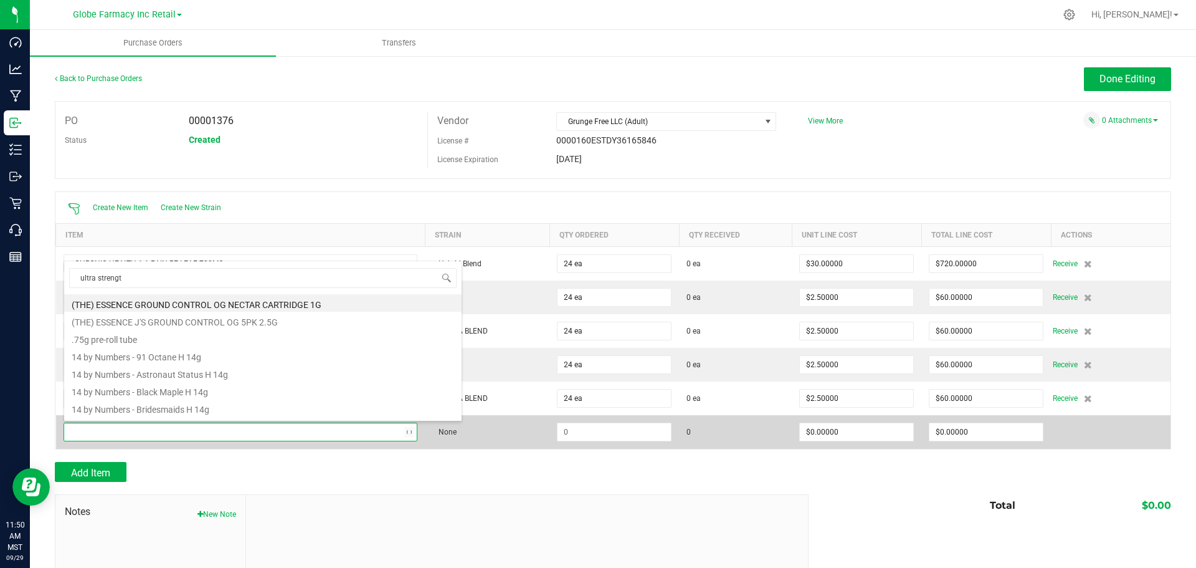
type input "ultra strength"
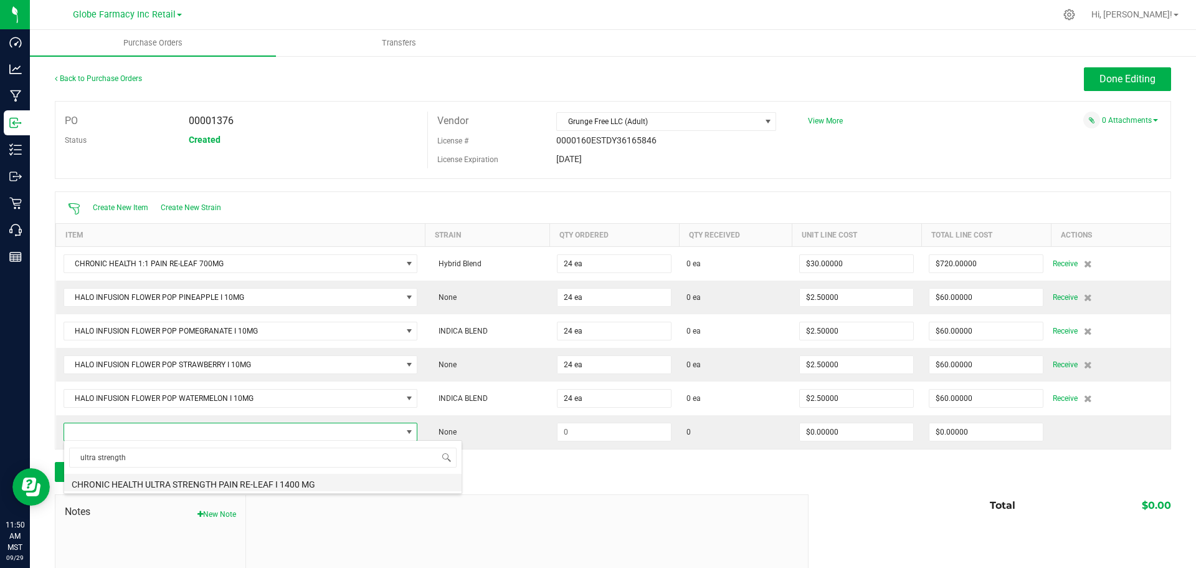
click at [282, 486] on li "CHRONIC HEALTH ULTRA STRENGTH PAIN RE-LEAF I 1400 MG" at bounding box center [263, 482] width 398 height 17
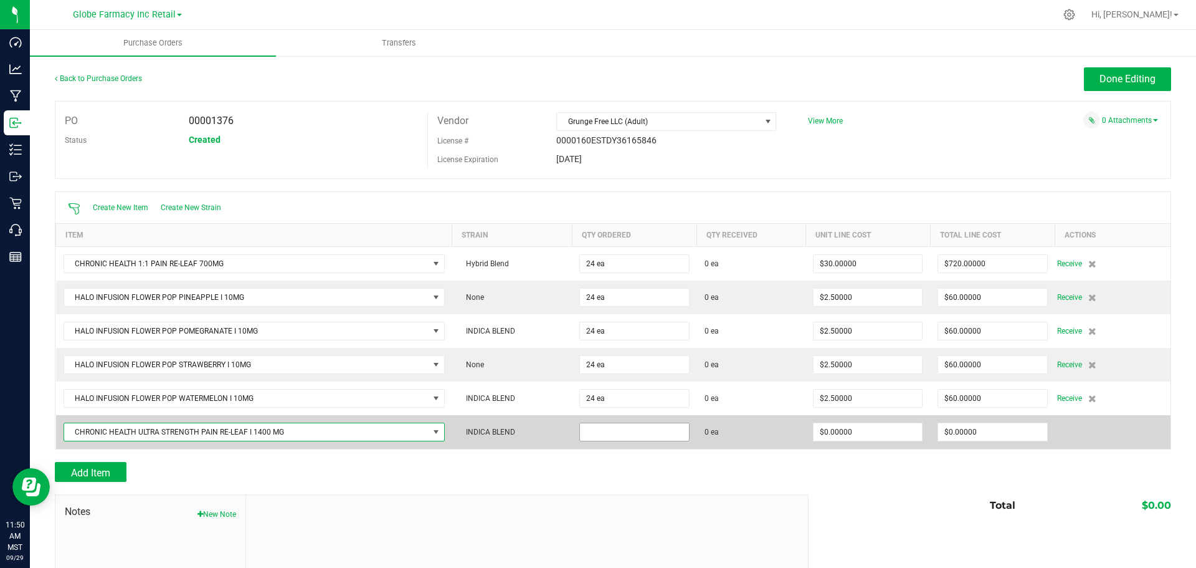
click at [611, 428] on input at bounding box center [634, 431] width 108 height 17
type input "24 ea"
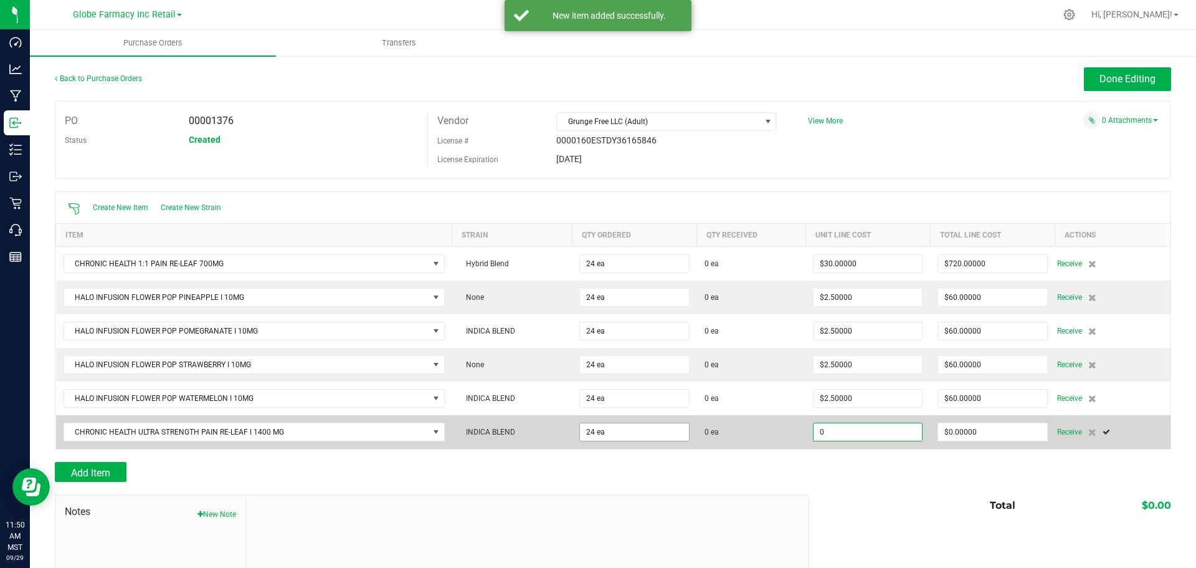
type input "$0.00000"
type input "$960.00000"
type input "24"
type input "$40.00000"
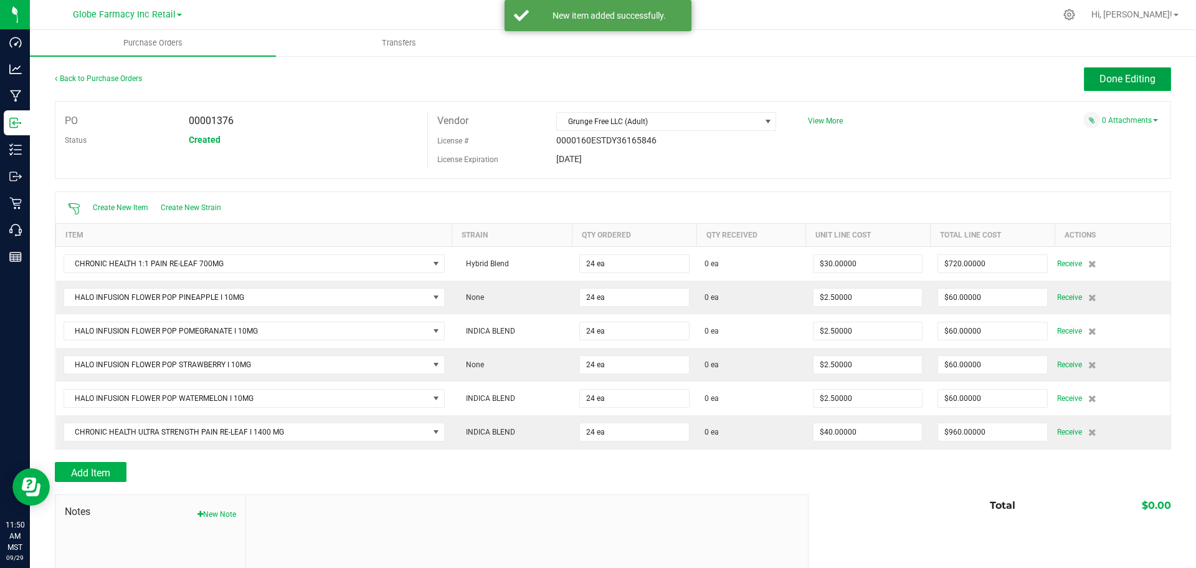
click at [1140, 67] on button "Done Editing" at bounding box center [1127, 79] width 87 height 24
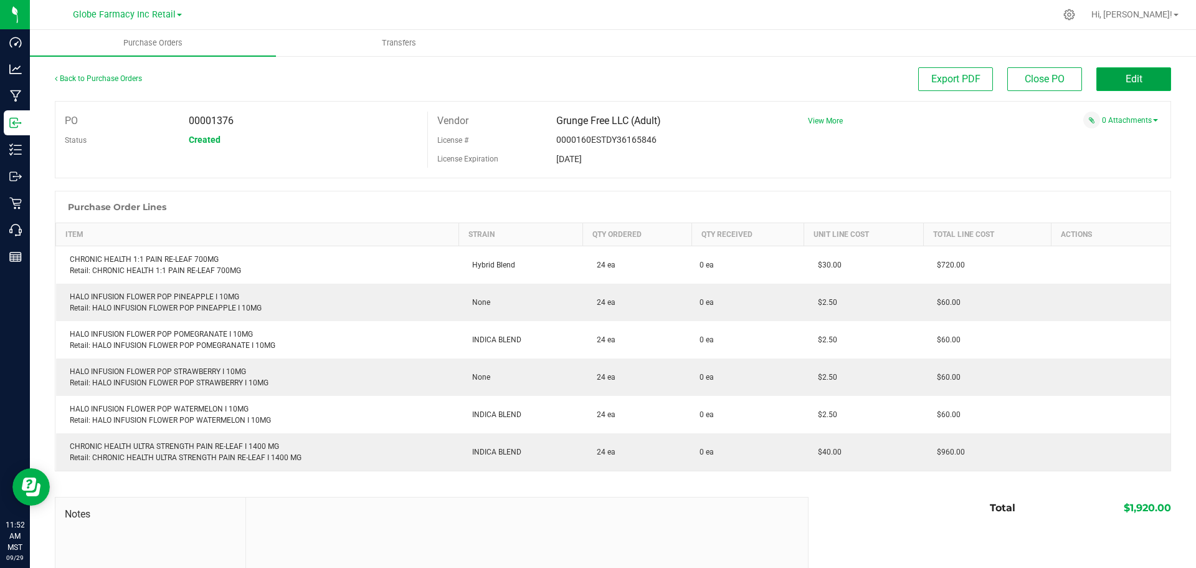
click at [1124, 84] on button "Edit" at bounding box center [1134, 79] width 75 height 24
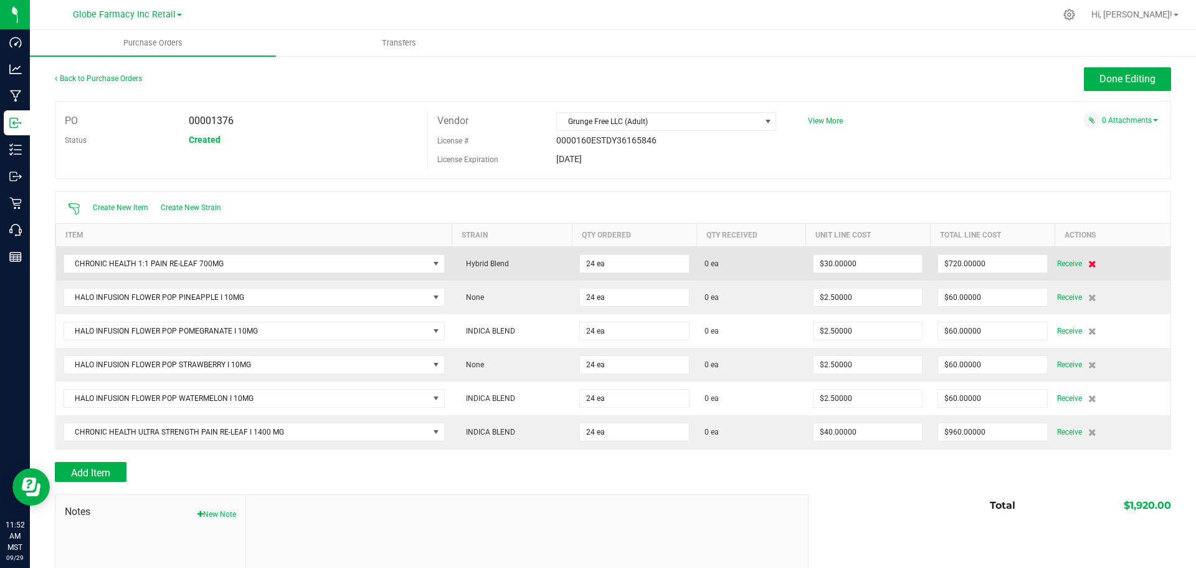
click at [1089, 262] on icon at bounding box center [1093, 263] width 8 height 7
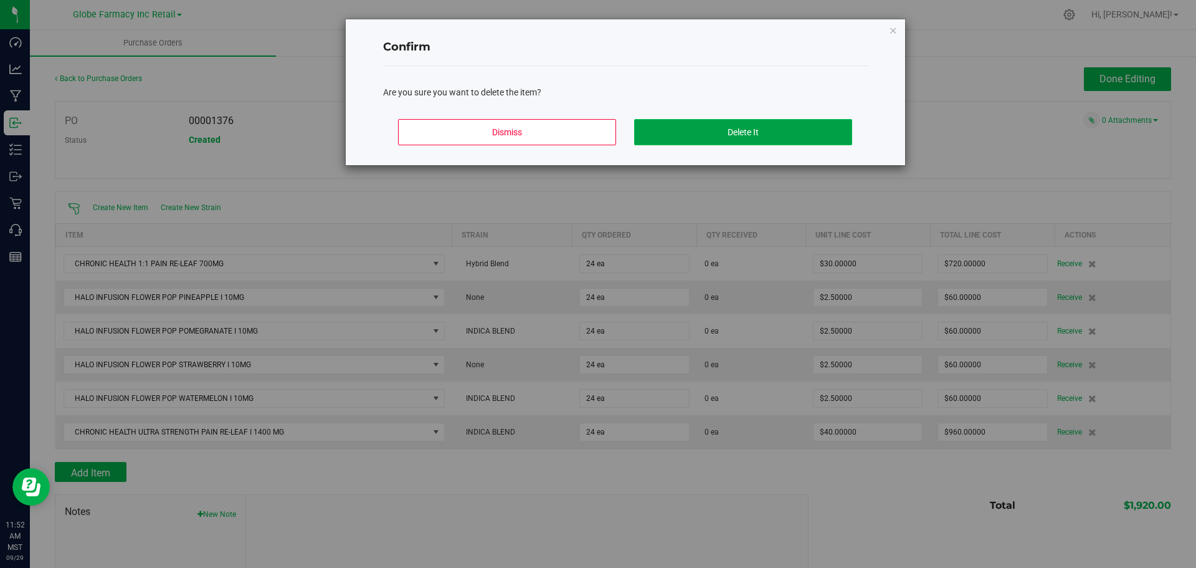
click at [791, 130] on button "Delete It" at bounding box center [743, 132] width 218 height 26
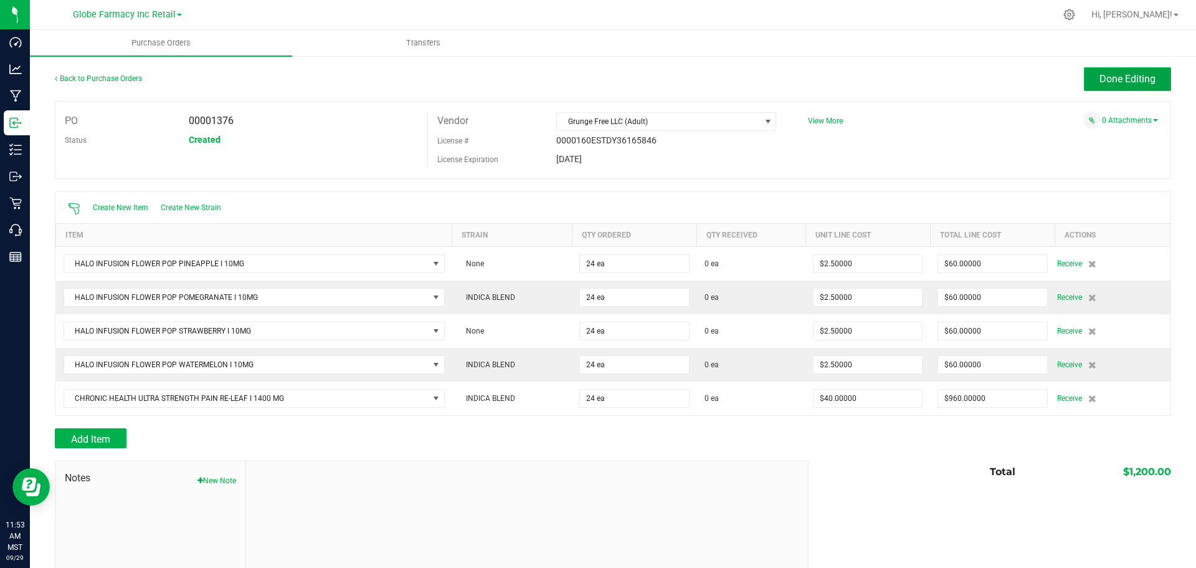
click at [1118, 75] on span "Done Editing" at bounding box center [1128, 79] width 56 height 12
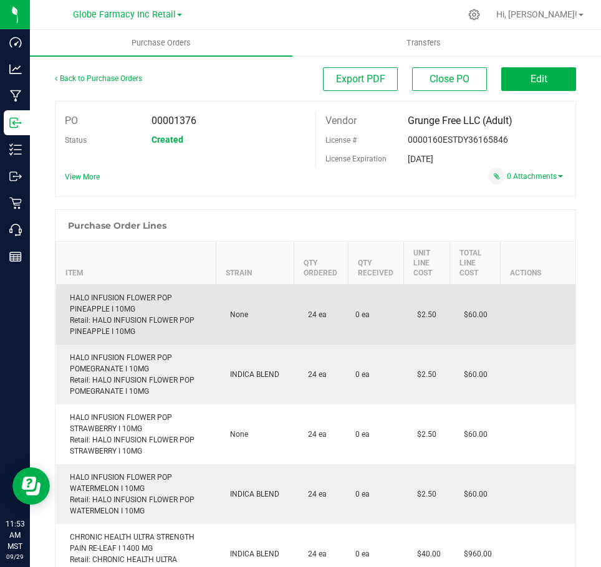
click at [131, 310] on div "HALO INFUSION FLOWER POP PINEAPPLE I 10MG Retail: HALO INFUSION FLOWER POP PINE…" at bounding box center [136, 314] width 145 height 45
copy div "HALO INFUSION FLOWER POP PINEAPPLE I 10MG"
drag, startPoint x: 138, startPoint y: 298, endPoint x: 489, endPoint y: 300, distance: 350.8
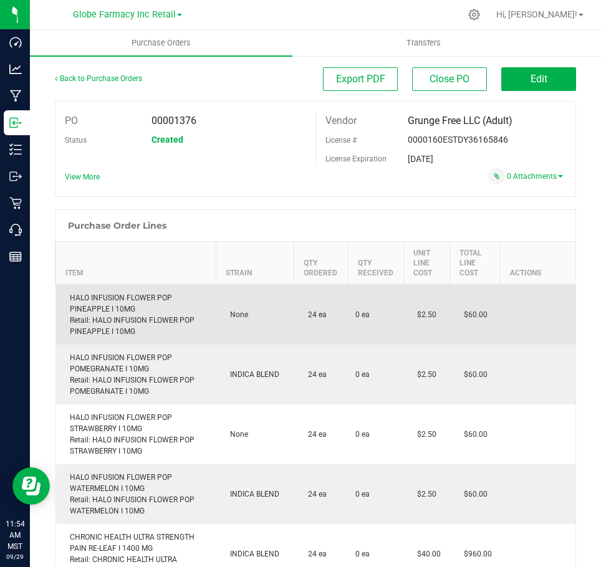
click at [500, 300] on td at bounding box center [537, 315] width 75 height 60
click at [97, 294] on div "HALO INFUSION FLOWER POP PINEAPPLE I 10MG Retail: HALO INFUSION FLOWER POP PINE…" at bounding box center [136, 314] width 145 height 45
click at [100, 294] on div "HALO INFUSION FLOWER POP PINEAPPLE I 10MG Retail: HALO INFUSION FLOWER POP PINE…" at bounding box center [136, 314] width 145 height 45
click at [102, 294] on div "HALO INFUSION FLOWER POP PINEAPPLE I 10MG Retail: HALO INFUSION FLOWER POP PINE…" at bounding box center [136, 314] width 145 height 45
click at [103, 294] on div "HALO INFUSION FLOWER POP PINEAPPLE I 10MG Retail: HALO INFUSION FLOWER POP PINE…" at bounding box center [136, 314] width 145 height 45
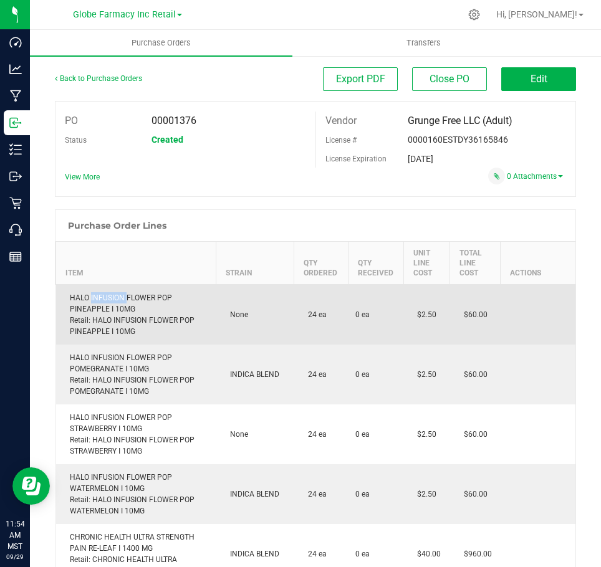
click at [103, 294] on div "HALO INFUSION FLOWER POP PINEAPPLE I 10MG Retail: HALO INFUSION FLOWER POP PINE…" at bounding box center [136, 314] width 145 height 45
click at [104, 294] on div "HALO INFUSION FLOWER POP PINEAPPLE I 10MG Retail: HALO INFUSION FLOWER POP PINE…" at bounding box center [136, 314] width 145 height 45
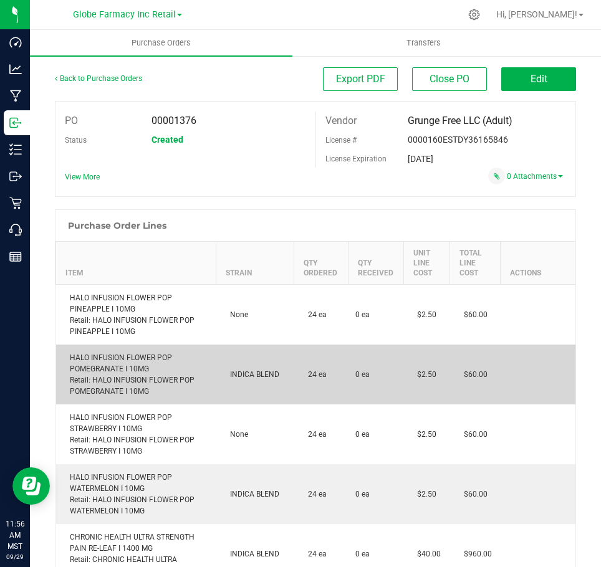
click at [113, 365] on div "HALO INFUSION FLOWER POP POMEGRANATE I 10MG Retail: HALO INFUSION FLOWER POP PO…" at bounding box center [136, 374] width 145 height 45
copy div "HALO INFUSION FLOWER POP POMEGRANATE I 10MG"
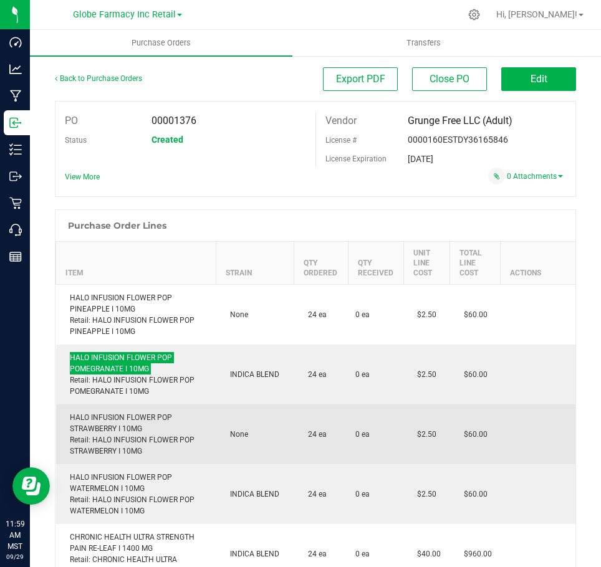
scroll to position [62, 0]
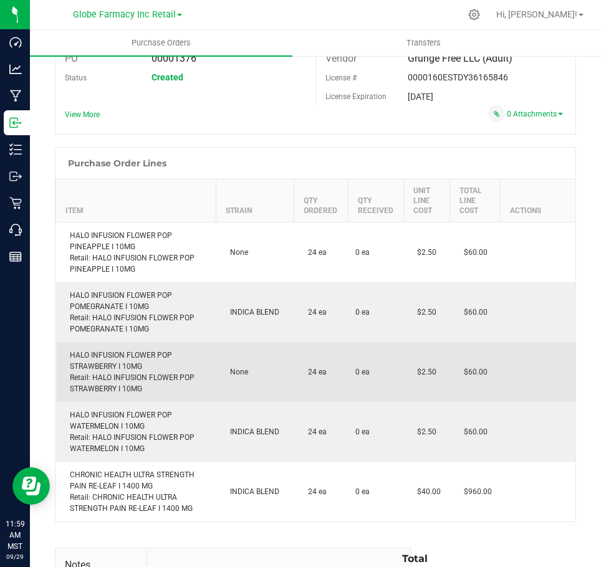
click at [92, 365] on div "HALO INFUSION FLOWER POP STRAWBERRY I 10MG Retail: HALO INFUSION FLOWER POP STR…" at bounding box center [136, 372] width 145 height 45
click at [92, 364] on div "HALO INFUSION FLOWER POP STRAWBERRY I 10MG Retail: HALO INFUSION FLOWER POP STR…" at bounding box center [136, 372] width 145 height 45
copy div "HALO INFUSION FLOWER POP STRAWBERRY I 10MG"
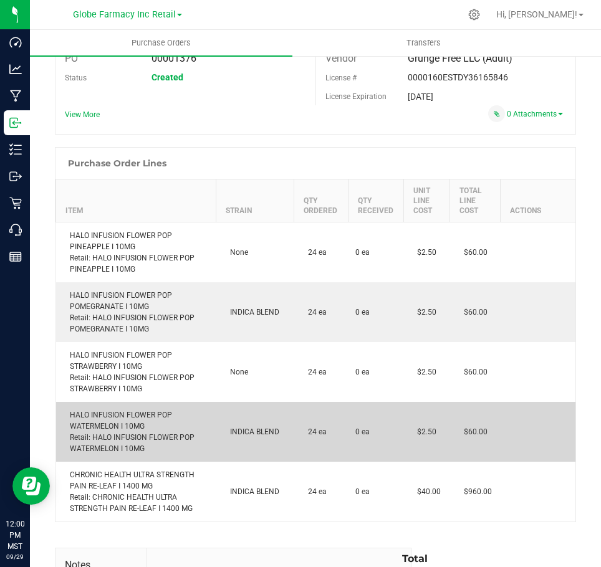
click at [103, 416] on div "HALO INFUSION FLOWER POP WATERMELON I 10MG Retail: HALO INFUSION FLOWER POP WAT…" at bounding box center [136, 431] width 145 height 45
click at [104, 416] on div "HALO INFUSION FLOWER POP WATERMELON I 10MG Retail: HALO INFUSION FLOWER POP WAT…" at bounding box center [136, 431] width 145 height 45
copy div "HALO INFUSION FLOWER POP WATERMELON I 10MG"
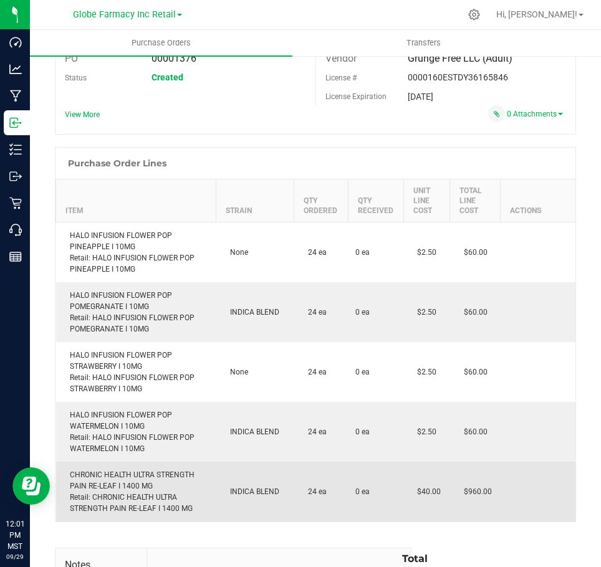
click at [115, 479] on div "CHRONIC HEALTH ULTRA STRENGTH PAIN RE-LEAF I 1400 MG Retail: CHRONIC HEALTH ULT…" at bounding box center [136, 491] width 145 height 45
copy div "CHRONIC HEALTH ULTRA STRENGTH PAIN RE-LEAF I 1400 MG"
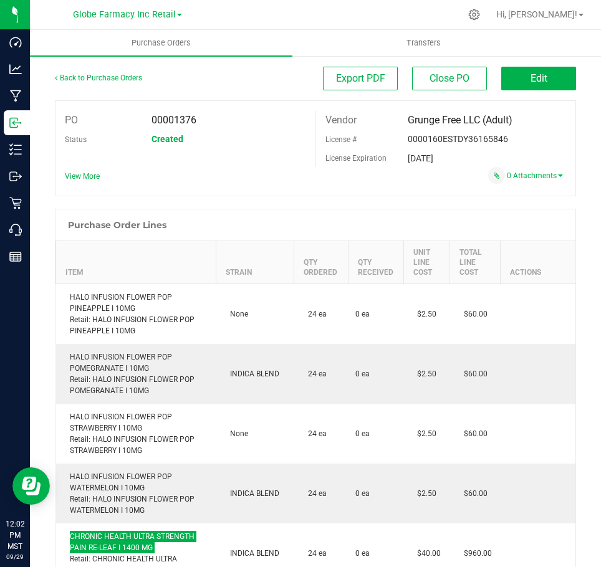
scroll to position [0, 0]
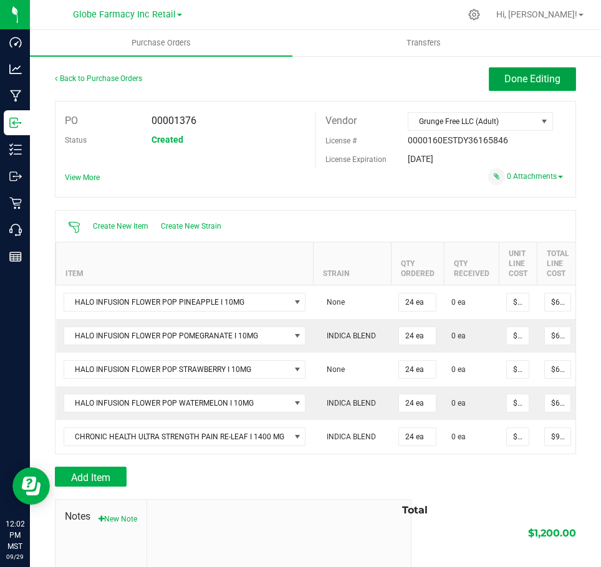
click at [532, 69] on button "Done Editing" at bounding box center [532, 79] width 87 height 24
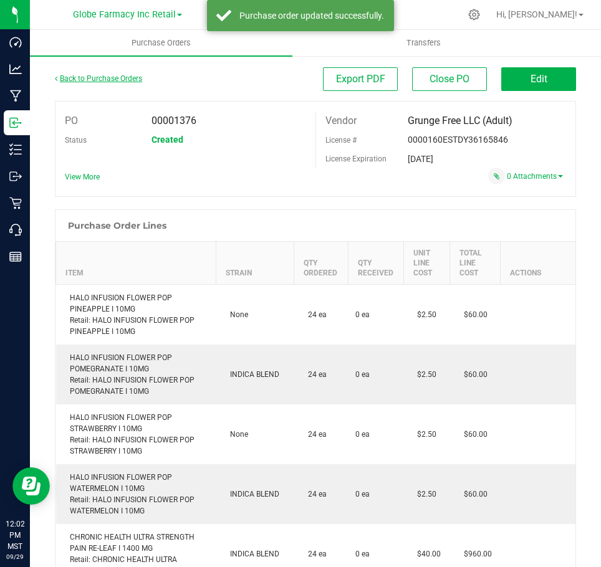
click at [122, 80] on link "Back to Purchase Orders" at bounding box center [98, 78] width 87 height 9
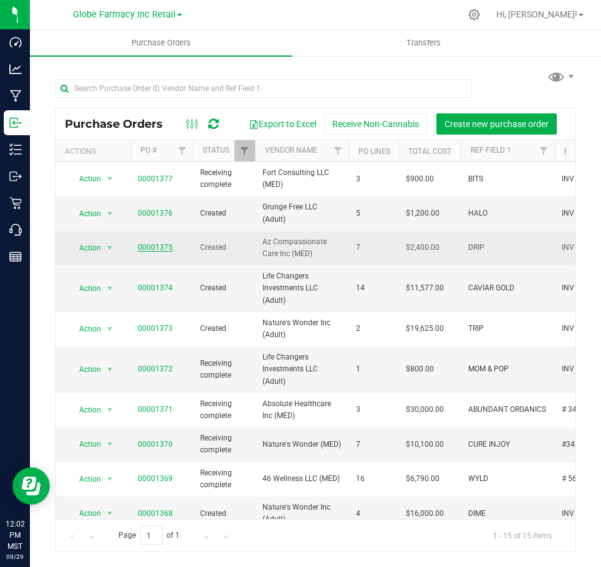
click at [140, 249] on link "00001375" at bounding box center [155, 247] width 35 height 9
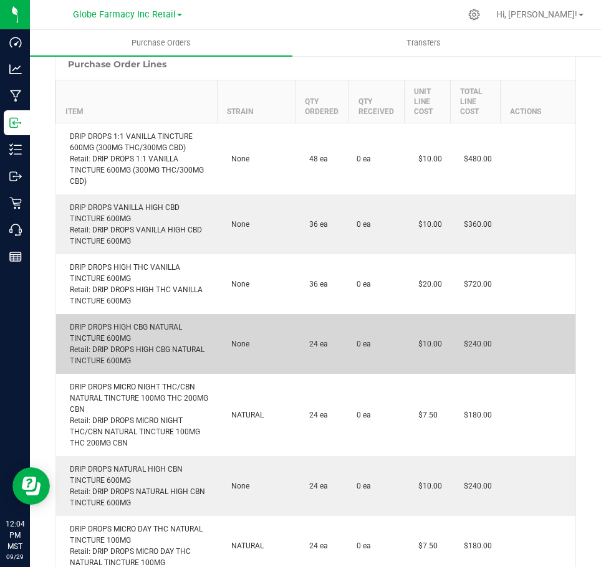
scroll to position [187, 0]
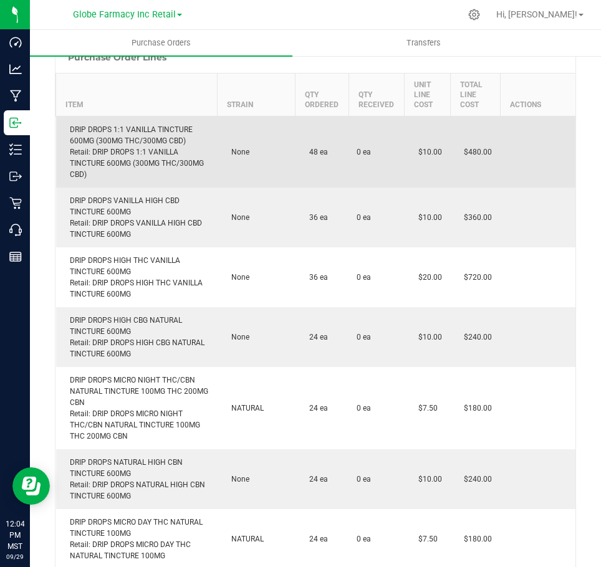
click at [118, 128] on div "DRIP DROPS 1:1 VANILLA TINCTURE 600MG (300MG THC/300MG CBD) Retail: DRIP DROPS …" at bounding box center [137, 152] width 146 height 56
copy div "DRIP DROPS 1:1 VANILLA TINCTURE 600MG (300MG THC/300MG CBD)"
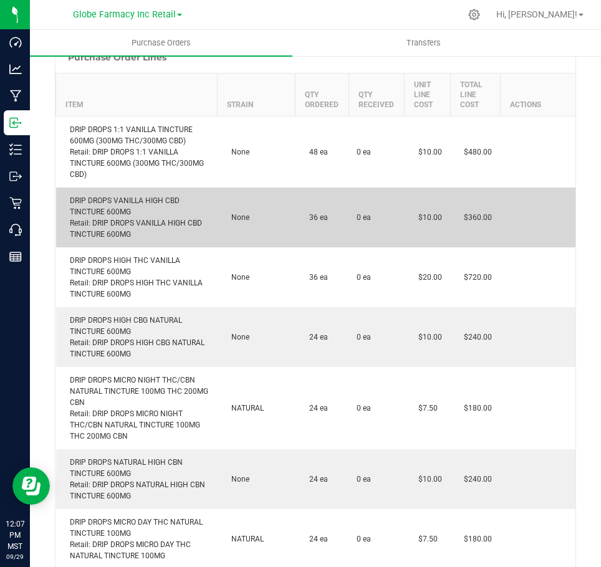
click at [129, 199] on div "DRIP DROPS VANILLA HIGH CBD TINCTURE 600MG Retail: DRIP DROPS VANILLA HIGH CBD …" at bounding box center [137, 217] width 146 height 45
copy div "DRIP DROPS VANILLA HIGH CBD TINCTURE 600MG"
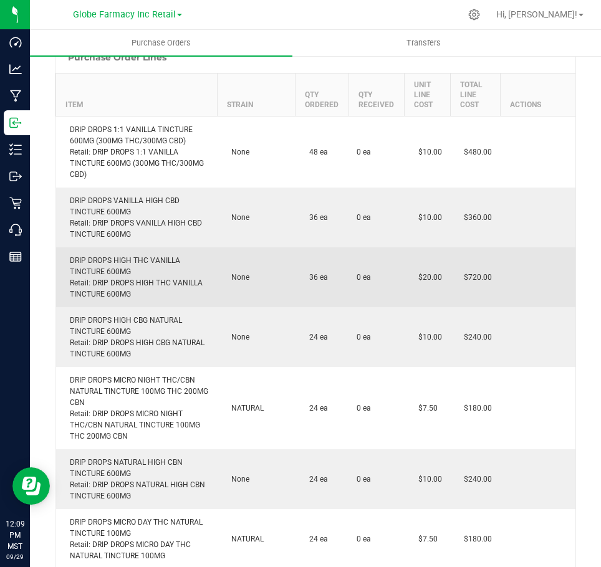
click at [105, 264] on div "DRIP DROPS HIGH THC VANILLA TINCTURE 600MG Retail: DRIP DROPS HIGH THC VANILLA …" at bounding box center [137, 277] width 146 height 45
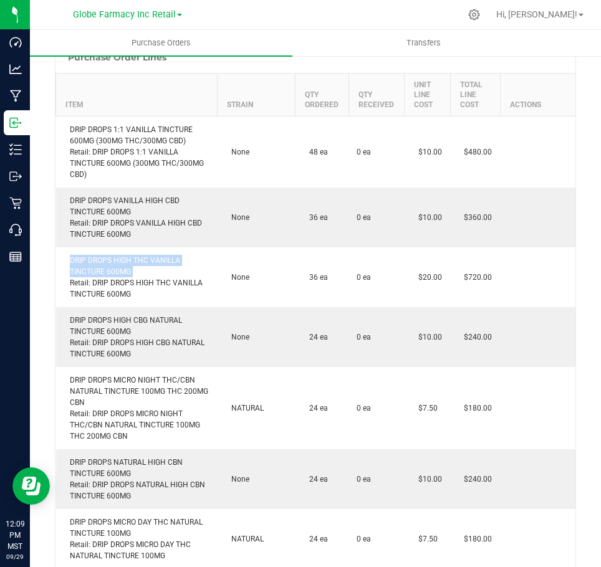
copy div "DRIP DROPS HIGH THC VANILLA TINCTURE 600MG"
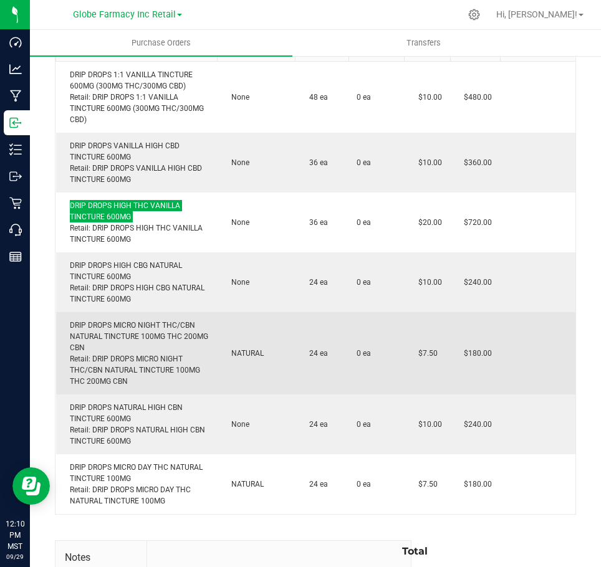
scroll to position [312, 0]
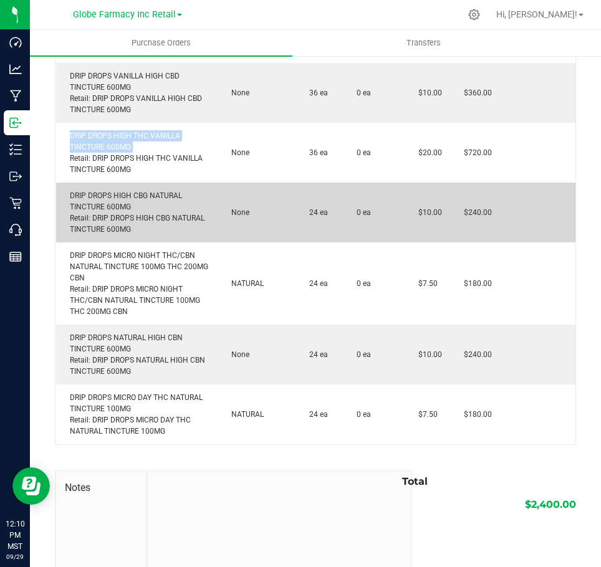
click at [112, 209] on div "DRIP DROPS HIGH CBG NATURAL TINCTURE 600MG Retail: DRIP DROPS HIGH CBG NATURAL …" at bounding box center [137, 212] width 146 height 45
click at [112, 206] on div "DRIP DROPS HIGH CBG NATURAL TINCTURE 600MG Retail: DRIP DROPS HIGH CBG NATURAL …" at bounding box center [137, 212] width 146 height 45
click at [112, 201] on div "DRIP DROPS HIGH CBG NATURAL TINCTURE 600MG Retail: DRIP DROPS HIGH CBG NATURAL …" at bounding box center [137, 212] width 146 height 45
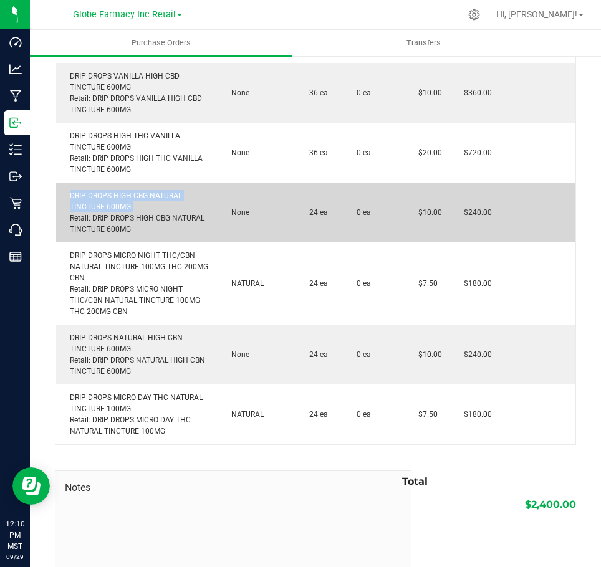
click at [112, 201] on div "DRIP DROPS HIGH CBG NATURAL TINCTURE 600MG Retail: DRIP DROPS HIGH CBG NATURAL …" at bounding box center [137, 212] width 146 height 45
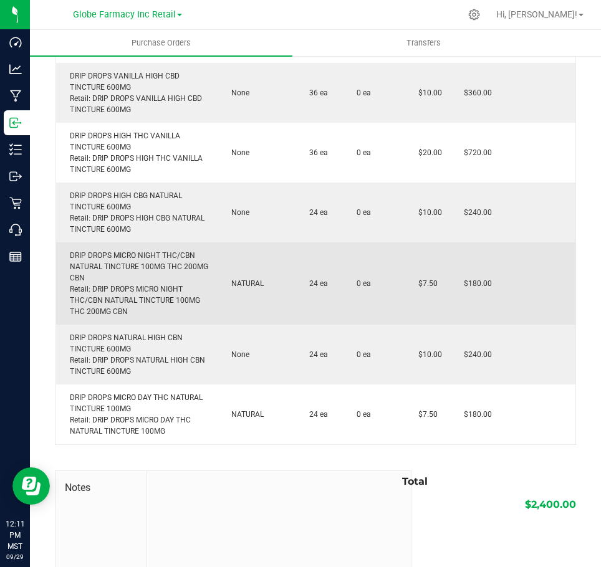
click at [113, 262] on div "DRIP DROPS MICRO NIGHT THC/CBN NATURAL TINCTURE 100MG THC 200MG CBN Retail: DRI…" at bounding box center [137, 283] width 146 height 67
copy div "DRIP DROPS MICRO NIGHT THC/CBN NATURAL TINCTURE 100MG THC 200MG CBN"
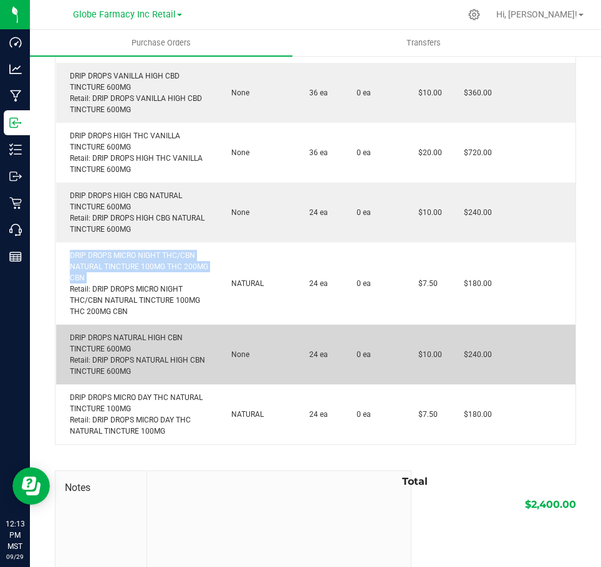
click at [99, 355] on div "DRIP DROPS NATURAL HIGH CBN TINCTURE 600MG Retail: DRIP DROPS NATURAL HIGH CBN …" at bounding box center [137, 354] width 146 height 45
click at [105, 342] on div "DRIP DROPS NATURAL HIGH CBN TINCTURE 600MG Retail: DRIP DROPS NATURAL HIGH CBN …" at bounding box center [137, 354] width 146 height 45
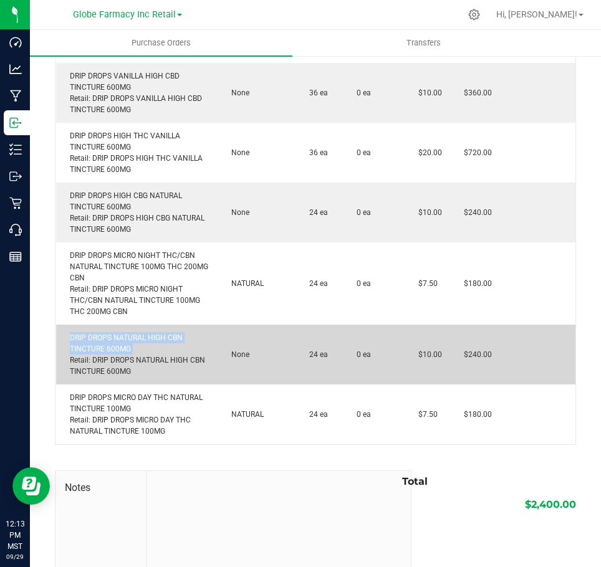
click at [106, 341] on div "DRIP DROPS NATURAL HIGH CBN TINCTURE 600MG Retail: DRIP DROPS NATURAL HIGH CBN …" at bounding box center [137, 354] width 146 height 45
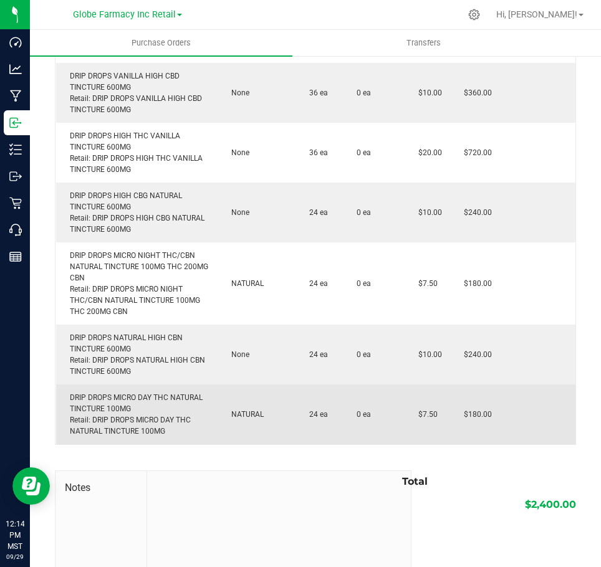
click at [138, 391] on td "DRIP DROPS MICRO DAY THC NATURAL TINCTURE 100MG Retail: DRIP DROPS MICRO DAY TH…" at bounding box center [136, 414] width 161 height 60
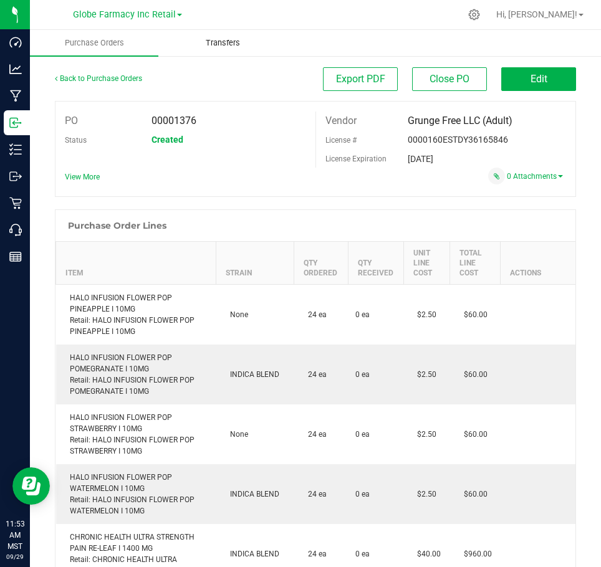
click at [216, 38] on span "Transfers" at bounding box center [223, 42] width 68 height 11
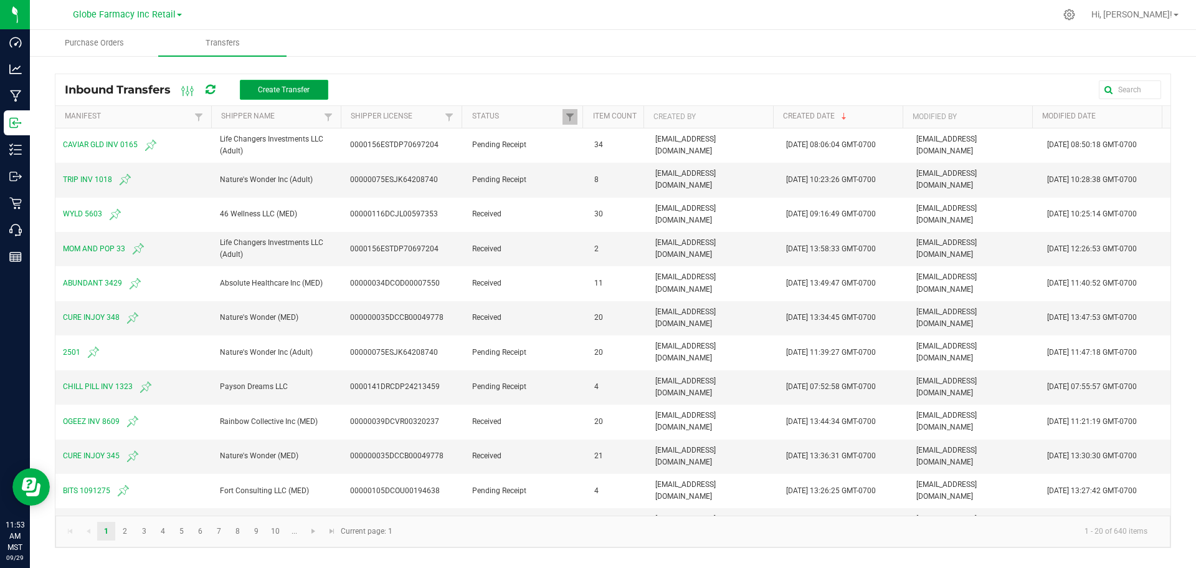
click at [272, 88] on span "Create Transfer" at bounding box center [284, 89] width 52 height 9
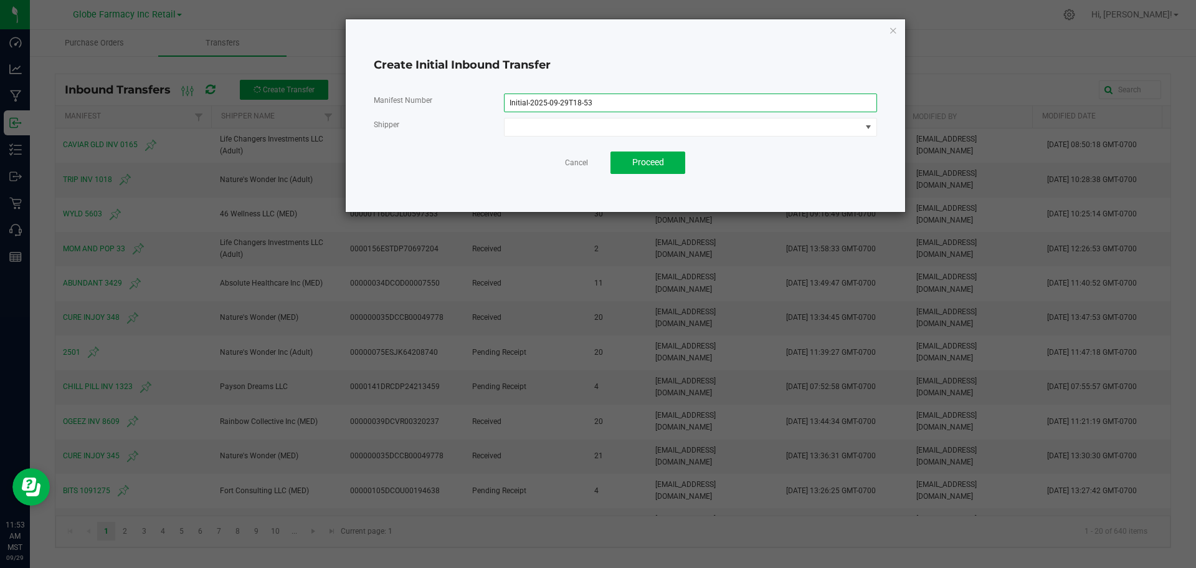
click at [635, 102] on input "Initial-2025-09-29T18-53" at bounding box center [690, 102] width 373 height 19
click at [628, 105] on input "Initial-2025-09-29T18-53" at bounding box center [690, 102] width 373 height 19
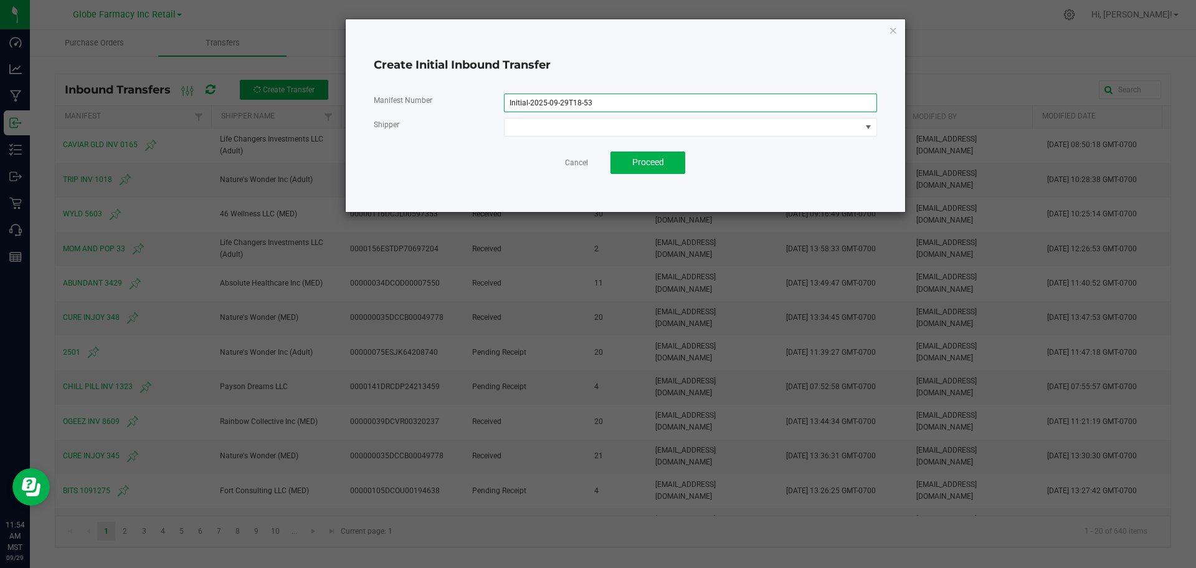
click at [630, 103] on input "Initial-2025-09-29T18-53" at bounding box center [690, 102] width 373 height 19
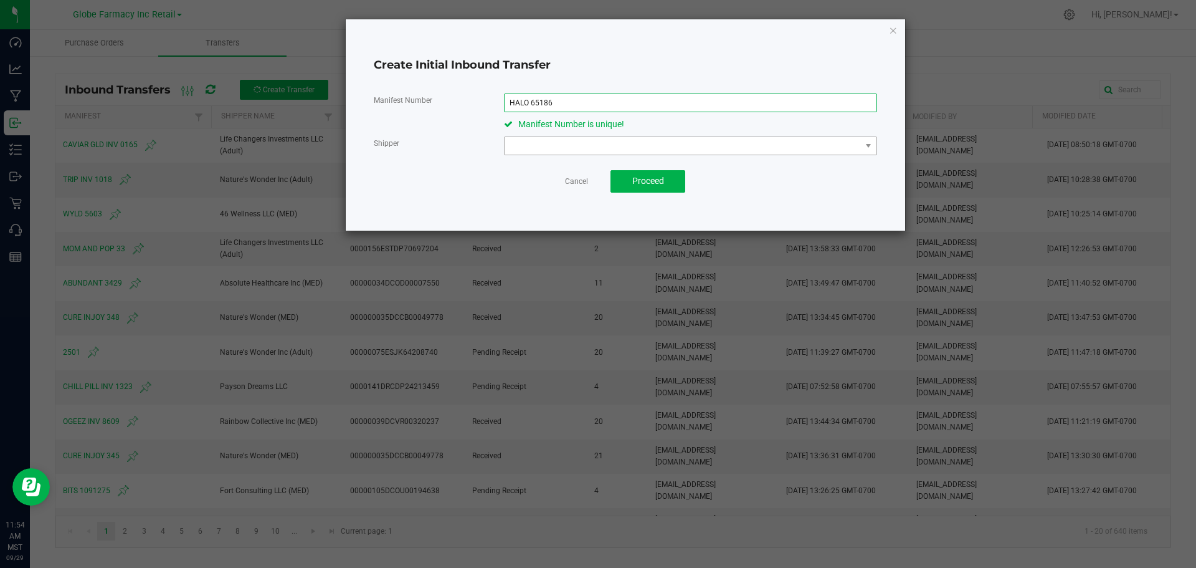
type input "HALO 65186"
click at [546, 148] on span at bounding box center [683, 145] width 356 height 17
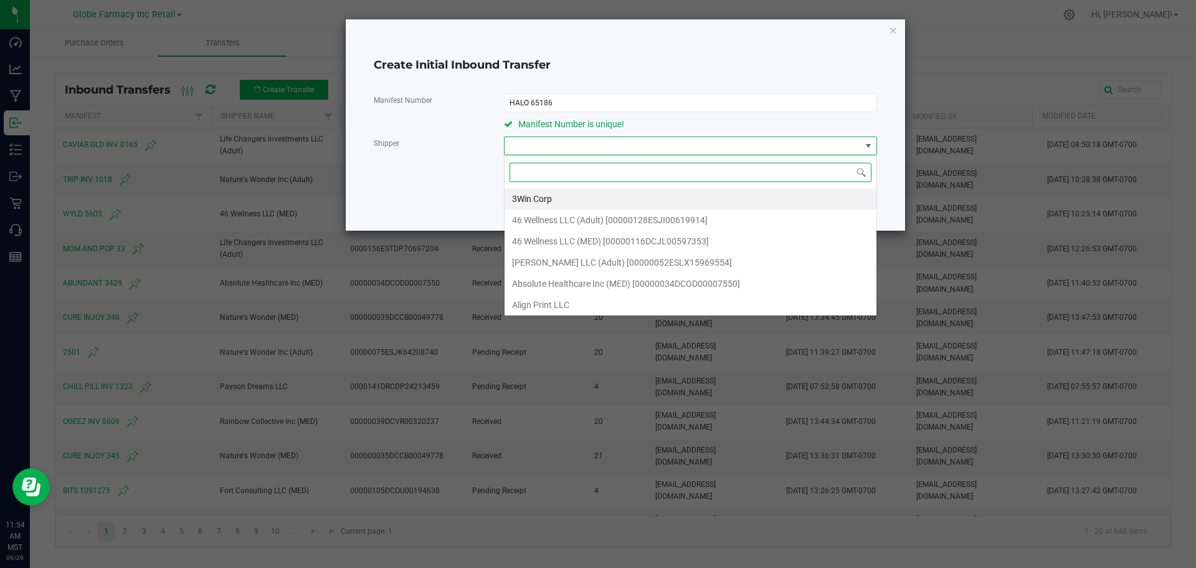
scroll to position [19, 373]
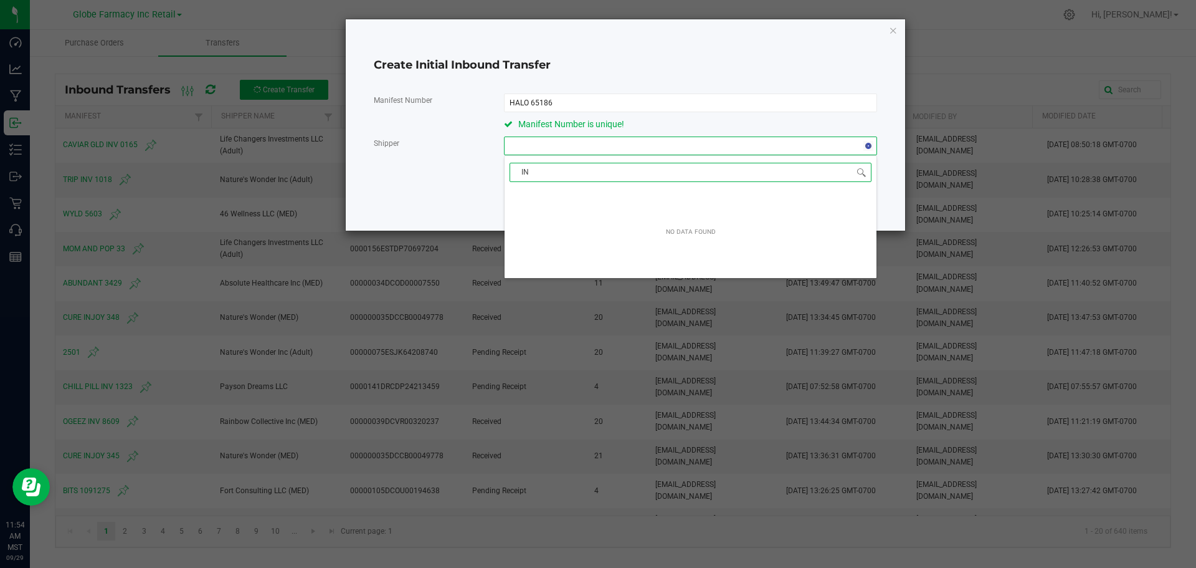
type input "I"
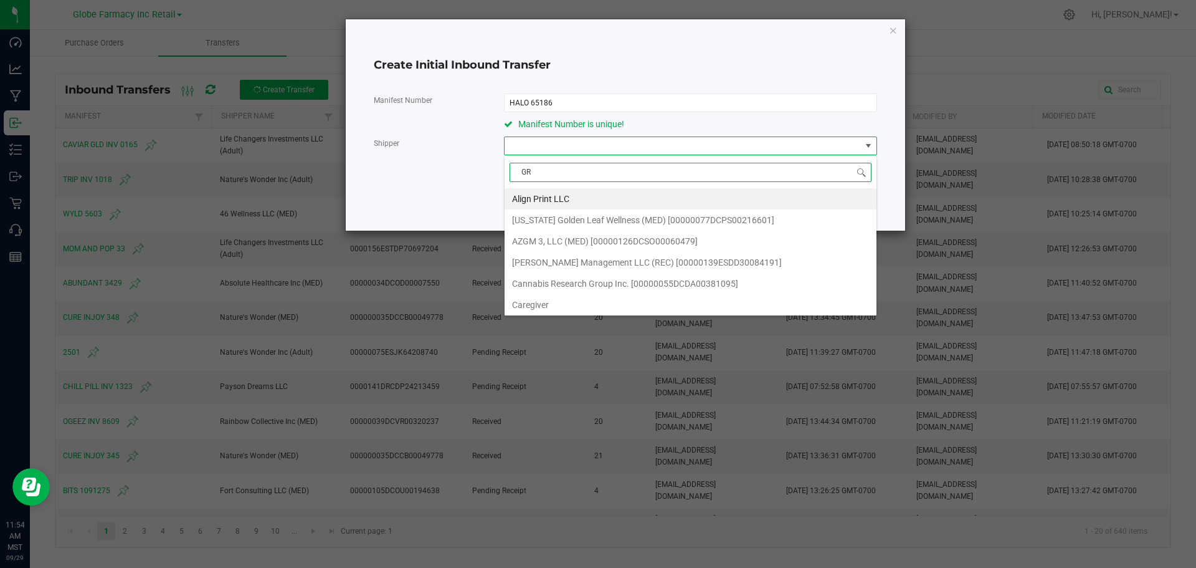
type input "GRU"
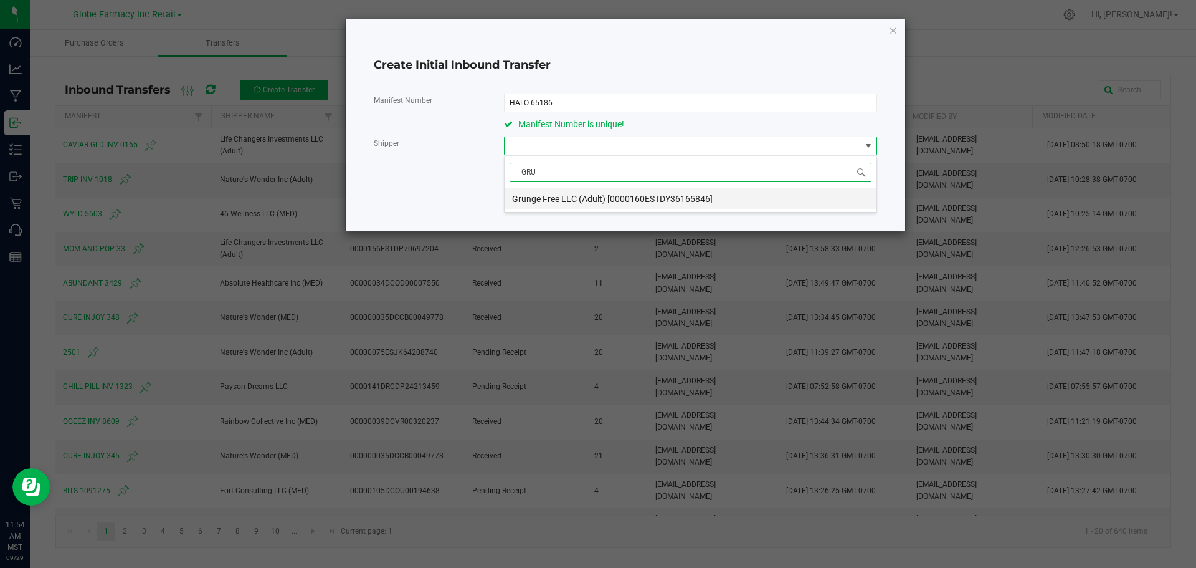
click at [526, 200] on span "Grunge Free LLC (Adult) [0000160ESTDY36165846]" at bounding box center [612, 198] width 201 height 19
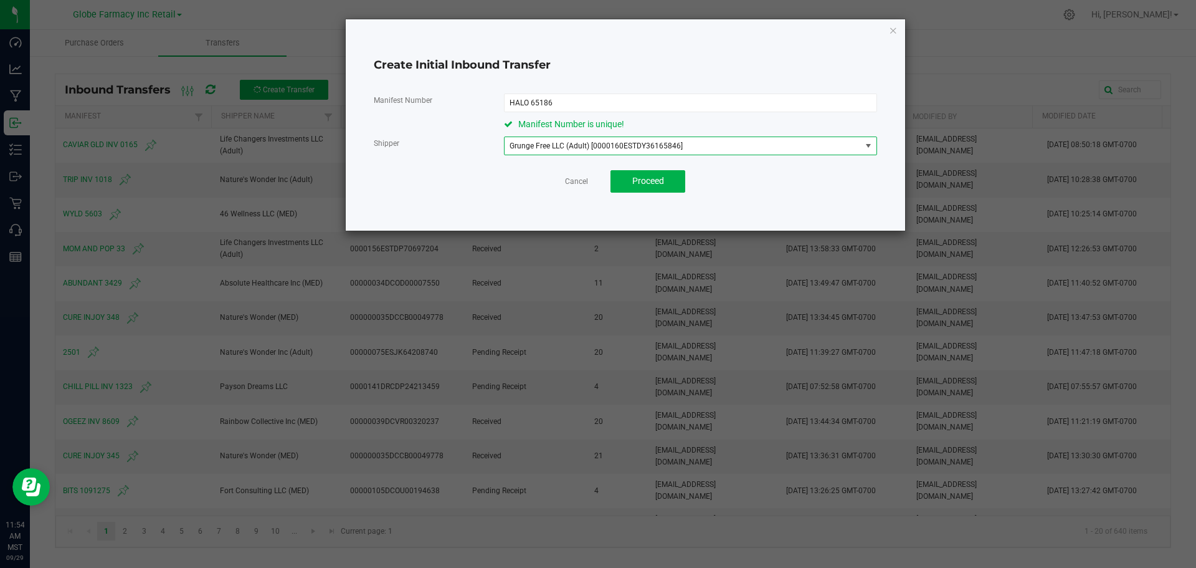
click at [754, 188] on div "Cancel Proceed" at bounding box center [625, 181] width 503 height 22
click at [668, 179] on button "Proceed" at bounding box center [648, 181] width 75 height 22
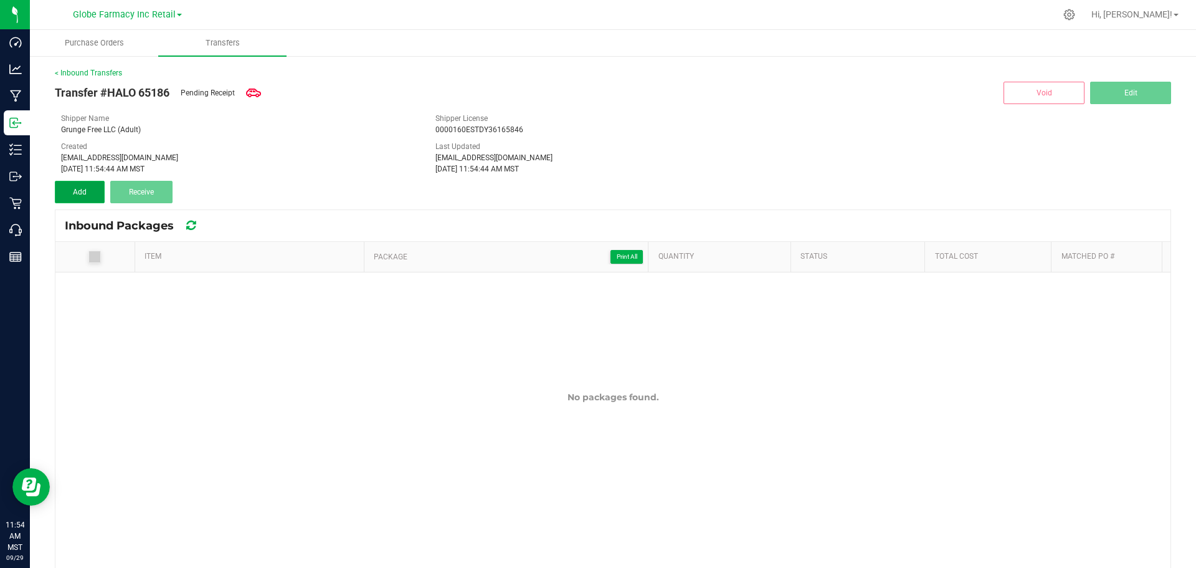
click at [76, 191] on span "Add" at bounding box center [80, 192] width 14 height 9
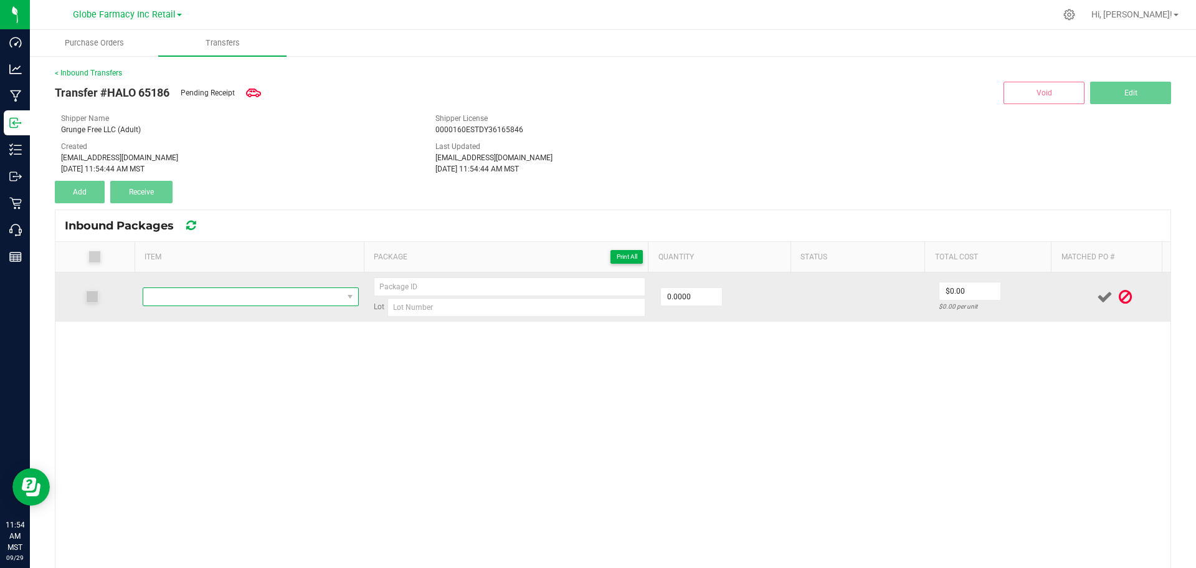
click at [236, 294] on span "NO DATA FOUND" at bounding box center [242, 296] width 199 height 17
type input "HALO INFUSION FLOWER POP PINEAPPLE I 10MG"
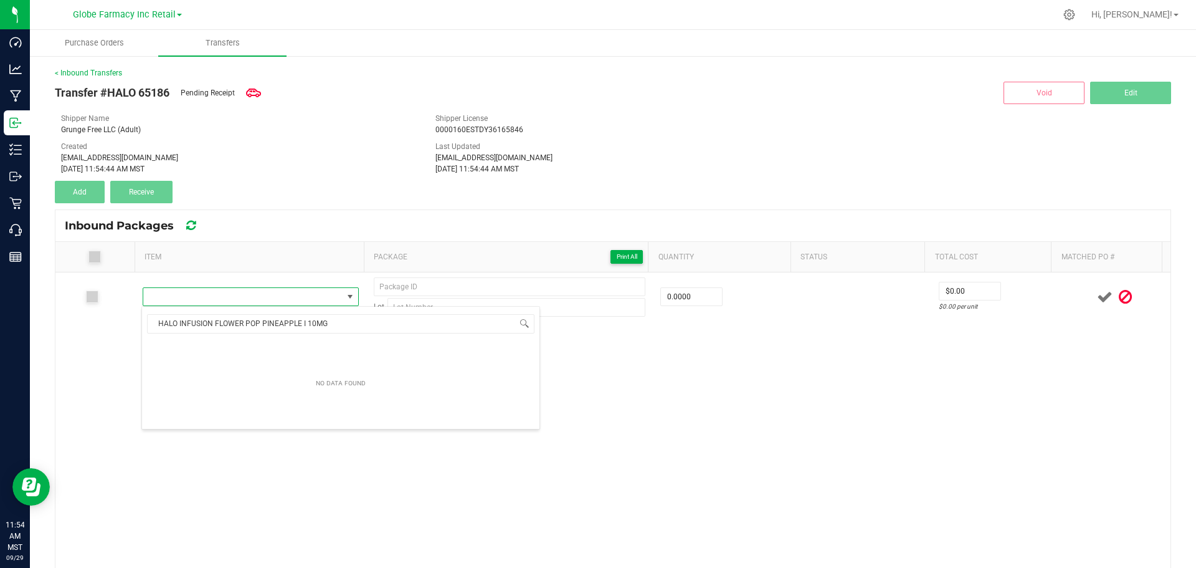
scroll to position [19, 212]
click at [261, 352] on li "HALO INFUSION FLOWER POP PINEAPPLE I 10MG" at bounding box center [341, 348] width 398 height 17
type input "0 ea"
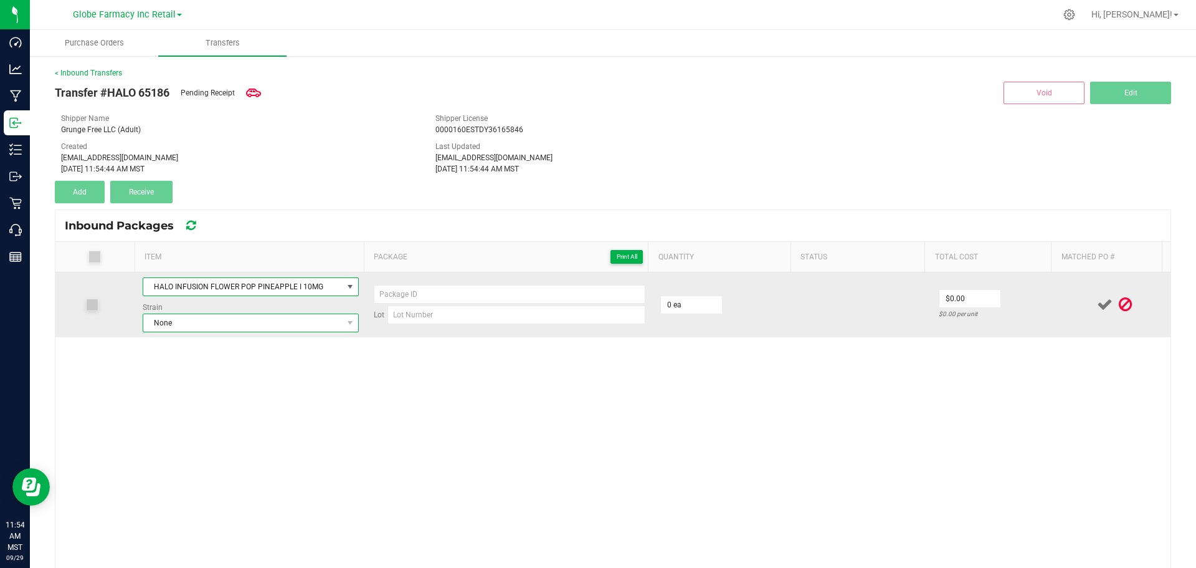
click at [290, 318] on span "None" at bounding box center [242, 322] width 199 height 17
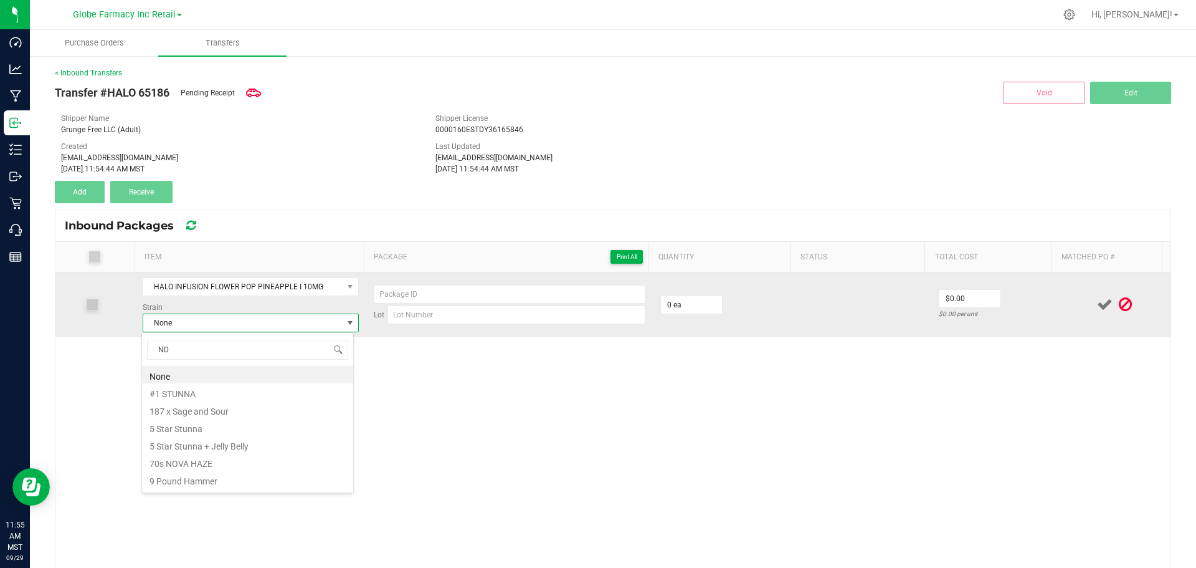
type input "N"
type input "INDICA BLEND"
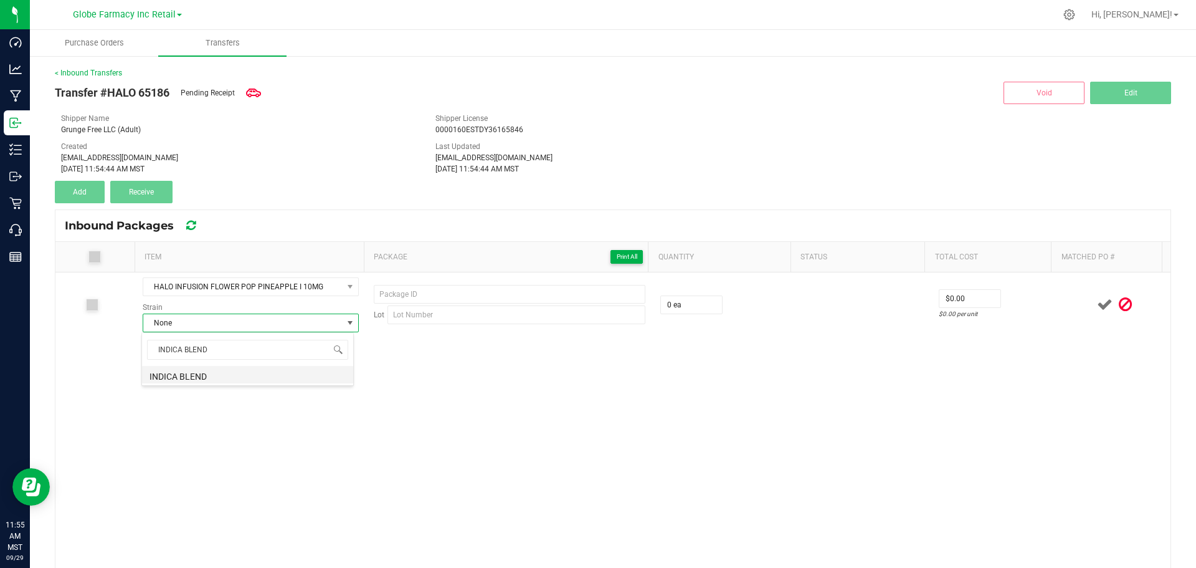
click at [196, 376] on li "INDICA BLEND" at bounding box center [247, 374] width 211 height 17
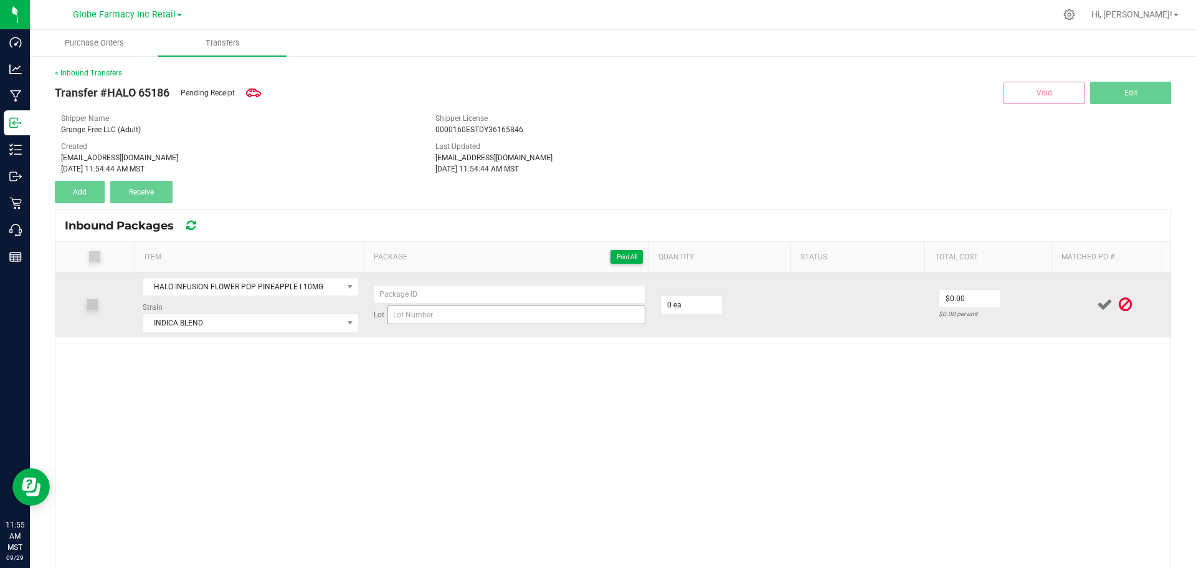
drag, startPoint x: 569, startPoint y: 305, endPoint x: 566, endPoint y: 317, distance: 12.2
click at [568, 306] on div "Lot" at bounding box center [510, 304] width 272 height 39
click at [566, 318] on input at bounding box center [517, 314] width 258 height 19
paste input "071425CH012"
type input "071425CH012"
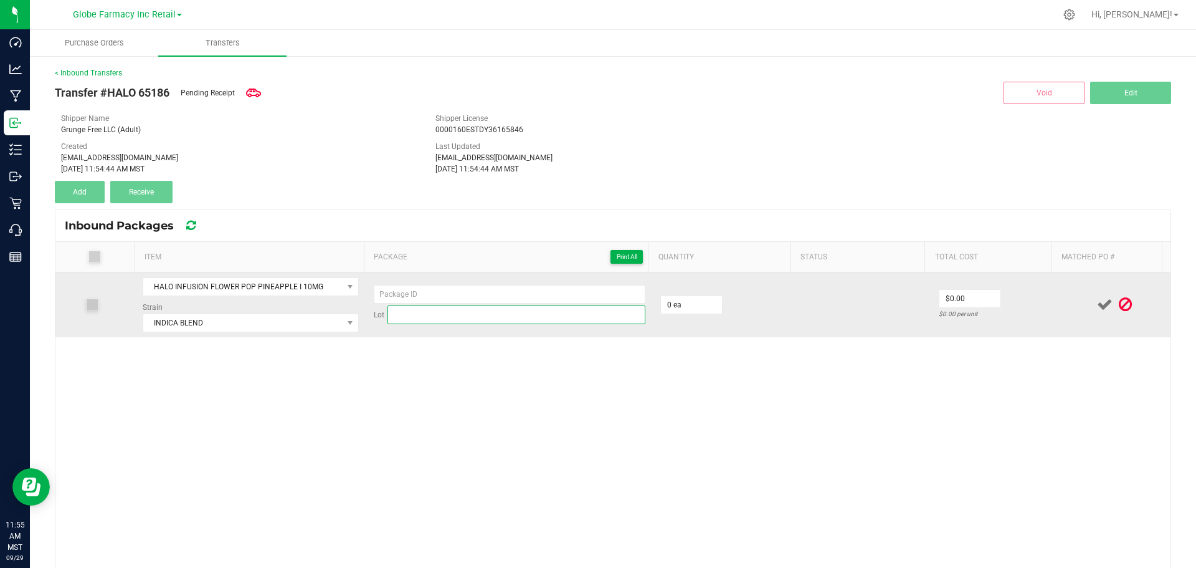
click at [558, 305] on input at bounding box center [517, 314] width 258 height 19
paste input "071425CH012"
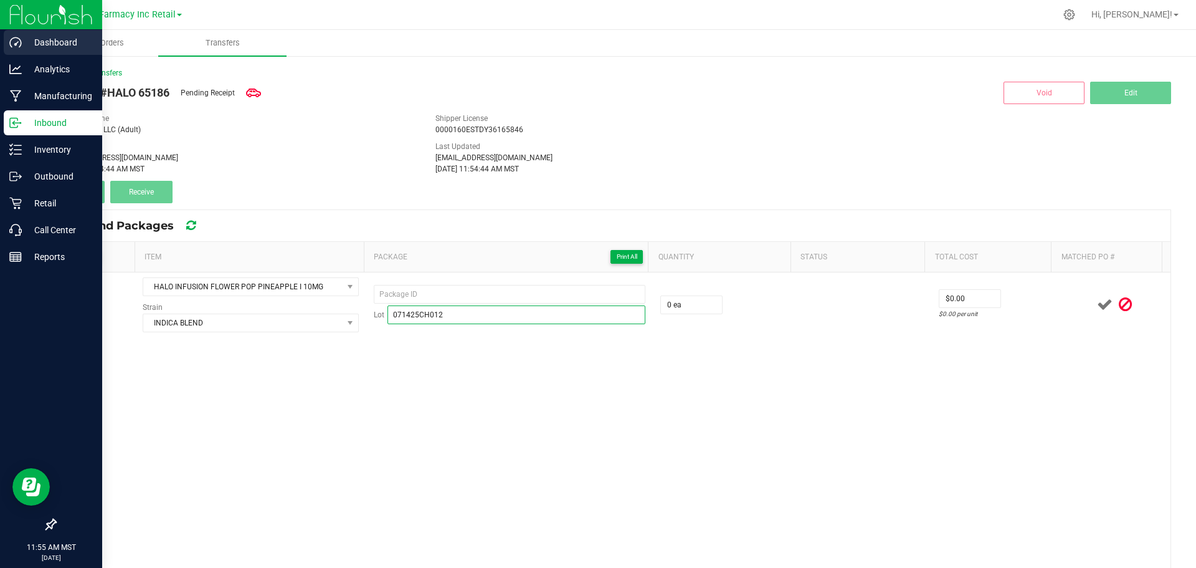
type input "071425CH012"
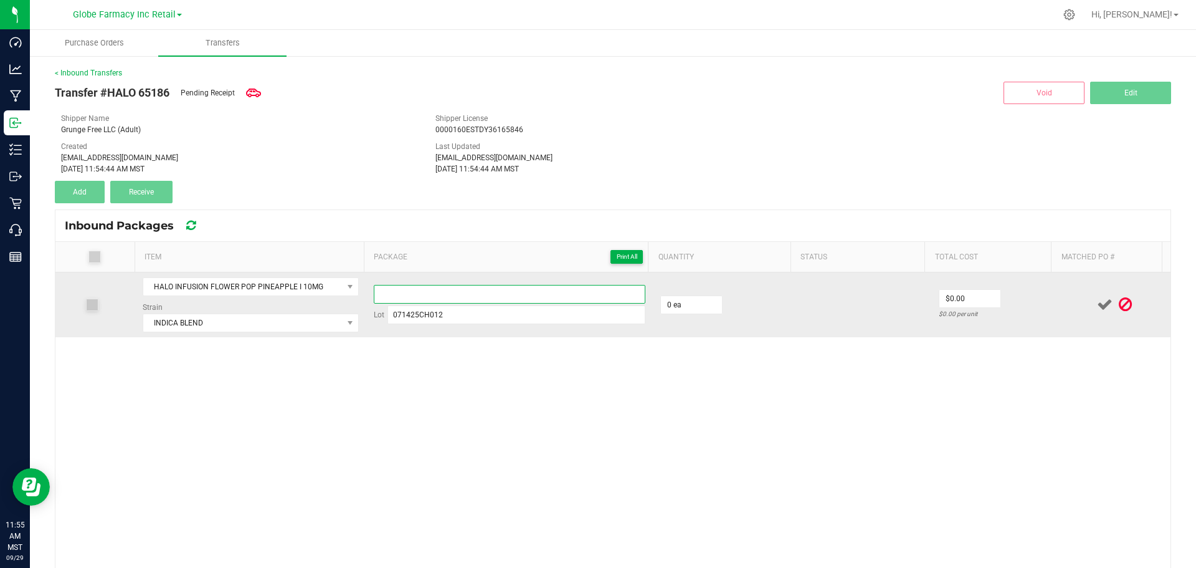
click at [419, 289] on input at bounding box center [510, 294] width 272 height 19
paste input "CC024"
type input "CC024 - 1"
click at [707, 299] on input "0" at bounding box center [691, 304] width 61 height 17
type input "12 ea"
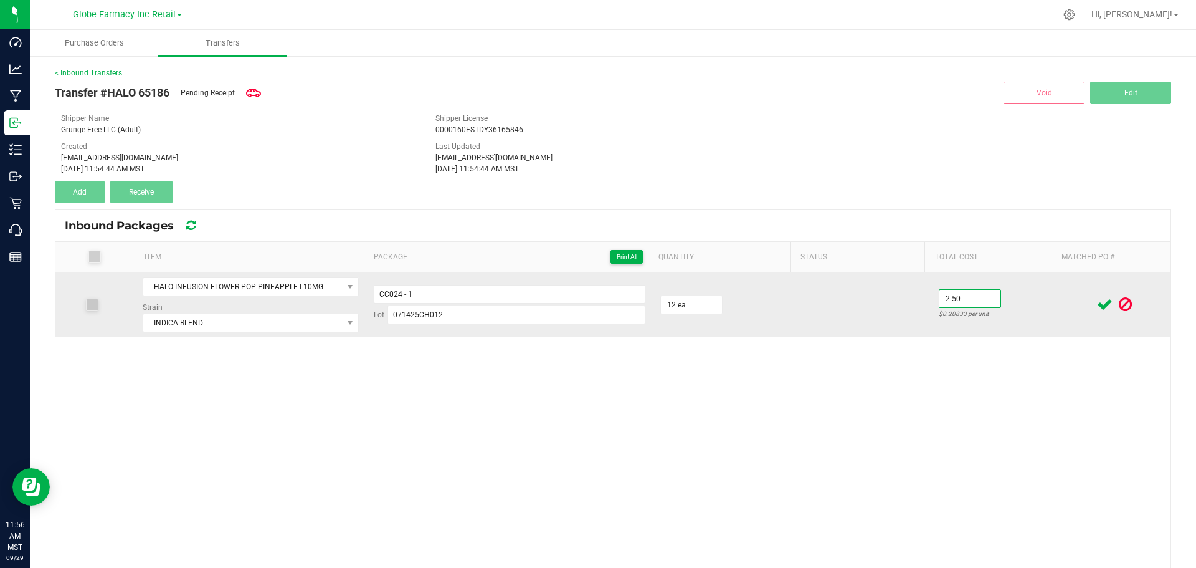
type input "$2.50"
click at [1027, 311] on div "$0.20833 per unit" at bounding box center [995, 314] width 113 height 12
click at [1097, 302] on icon at bounding box center [1105, 305] width 16 height 16
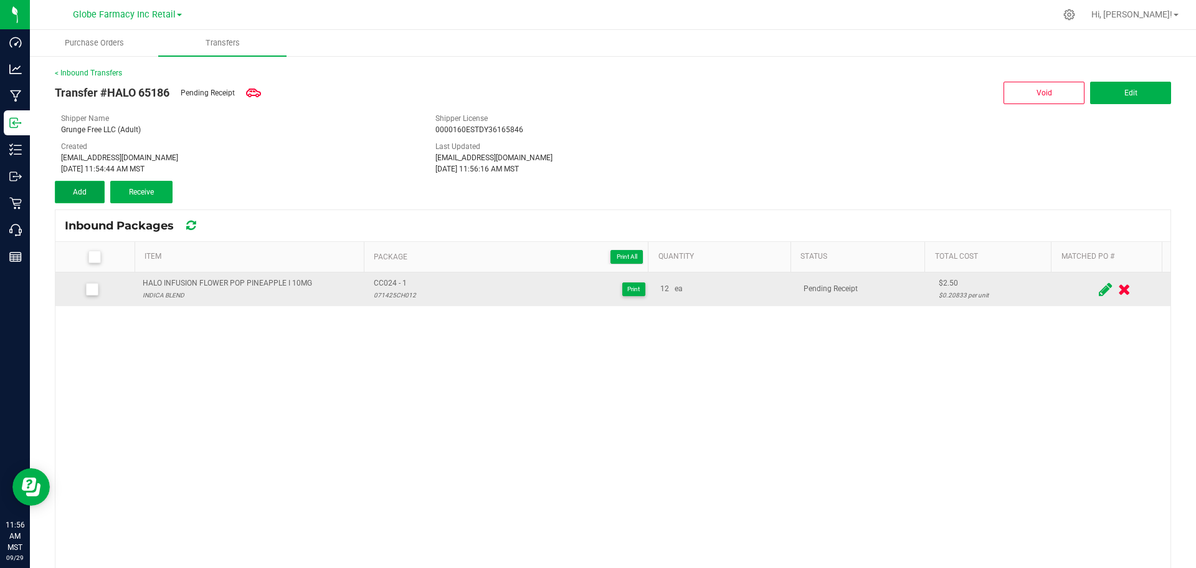
click at [84, 188] on span "Add" at bounding box center [80, 192] width 14 height 9
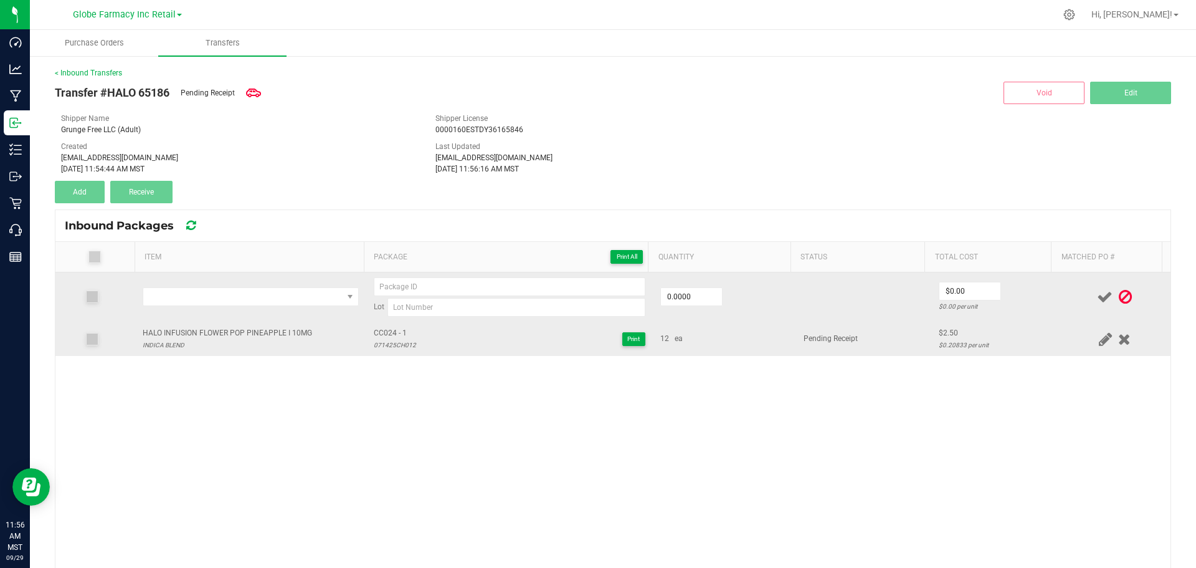
click at [292, 336] on div "HALO INFUSION FLOWER POP PINEAPPLE I 10MG" at bounding box center [227, 333] width 169 height 12
copy div "HALO INFUSION FLOWER POP PINEAPPLE I 10MG"
click at [275, 272] on td at bounding box center [250, 297] width 231 height 50
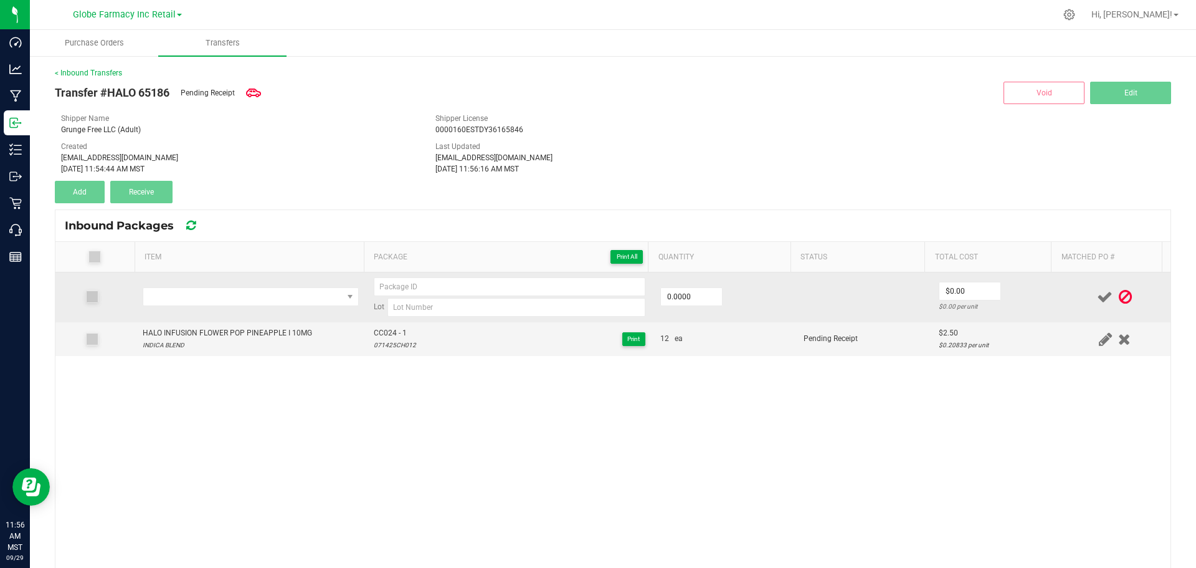
click at [284, 312] on td at bounding box center [250, 297] width 231 height 50
click at [289, 288] on span "NO DATA FOUND" at bounding box center [242, 296] width 199 height 17
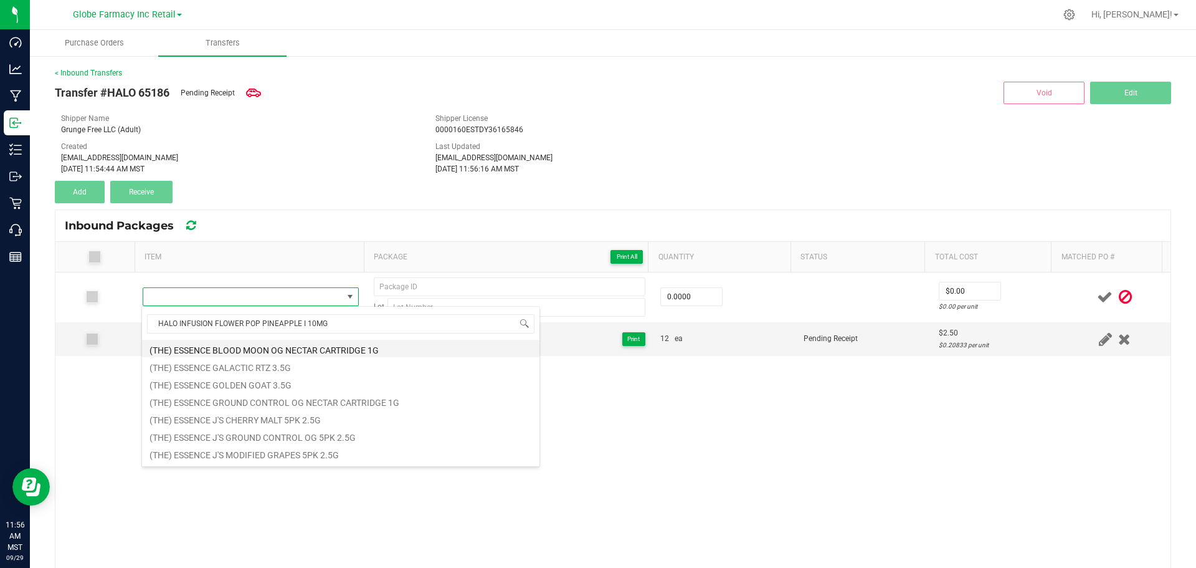
drag, startPoint x: 302, startPoint y: 355, endPoint x: 330, endPoint y: 346, distance: 30.0
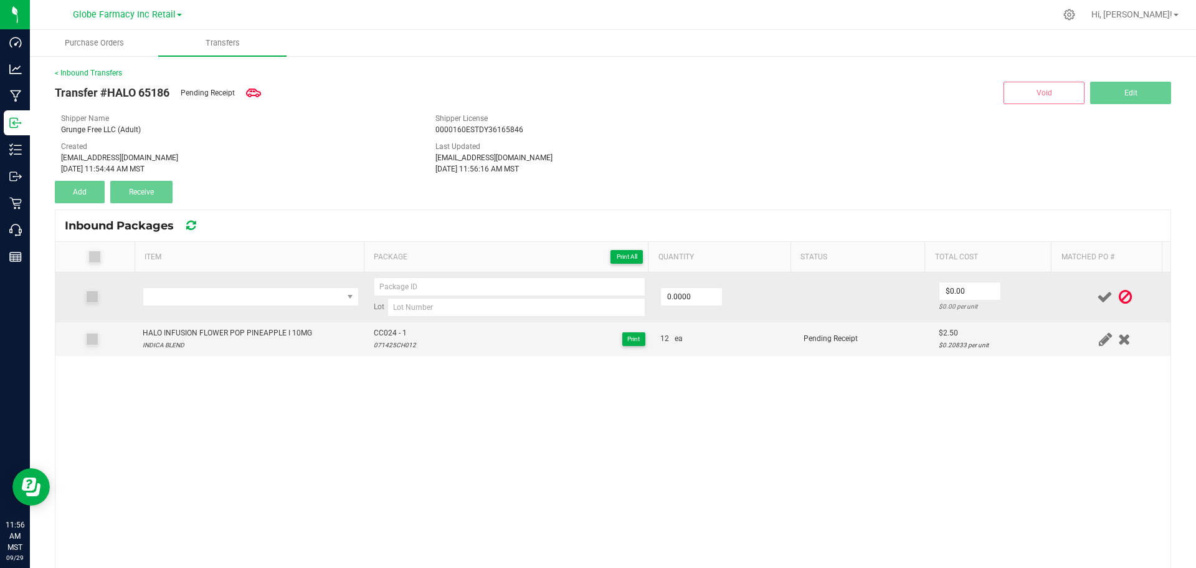
click at [269, 279] on td at bounding box center [250, 297] width 231 height 50
click at [261, 300] on span "NO DATA FOUND" at bounding box center [242, 296] width 199 height 17
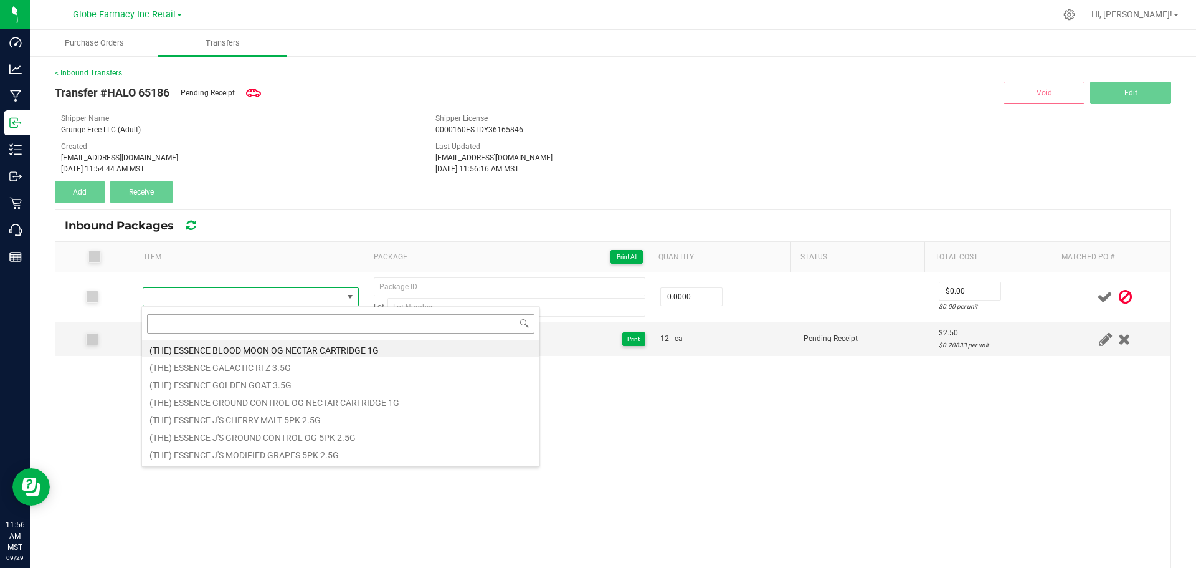
type input "HALO INFUSION FLOWER POP PINEAPPLE I 10MG"
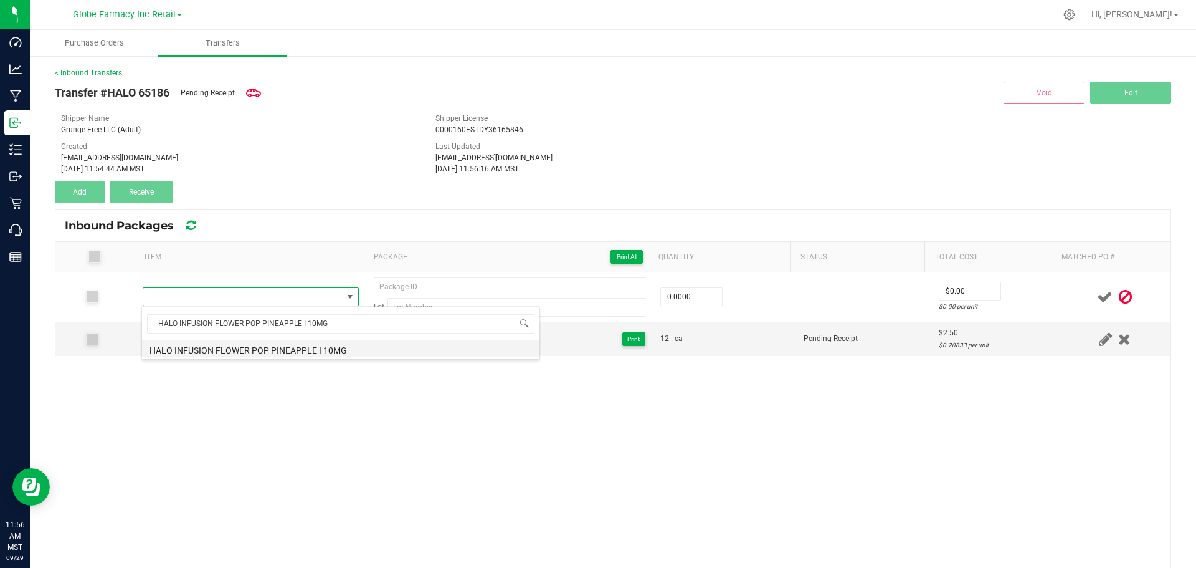
click at [296, 346] on li "HALO INFUSION FLOWER POP PINEAPPLE I 10MG" at bounding box center [341, 348] width 398 height 17
type input "0 ea"
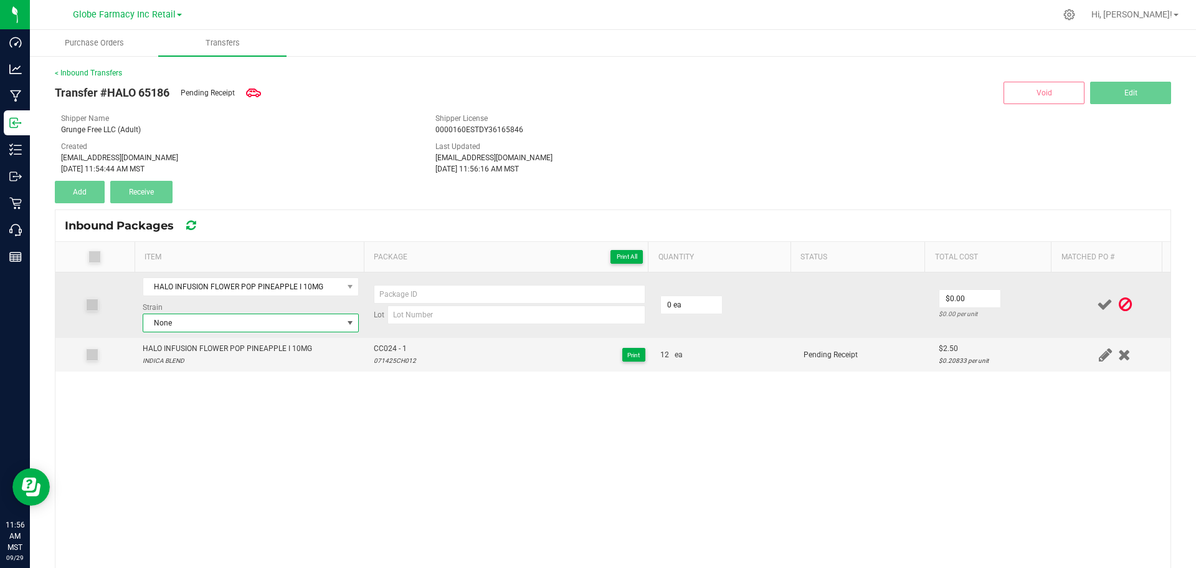
click at [278, 320] on span "None" at bounding box center [242, 322] width 199 height 17
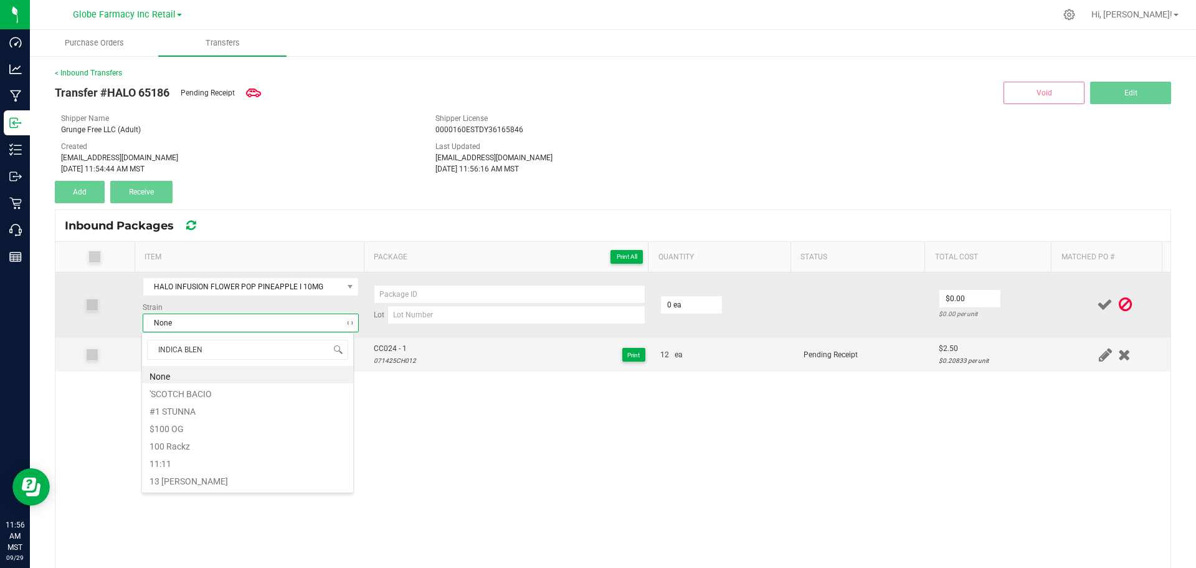
type input "INDICA BLEND"
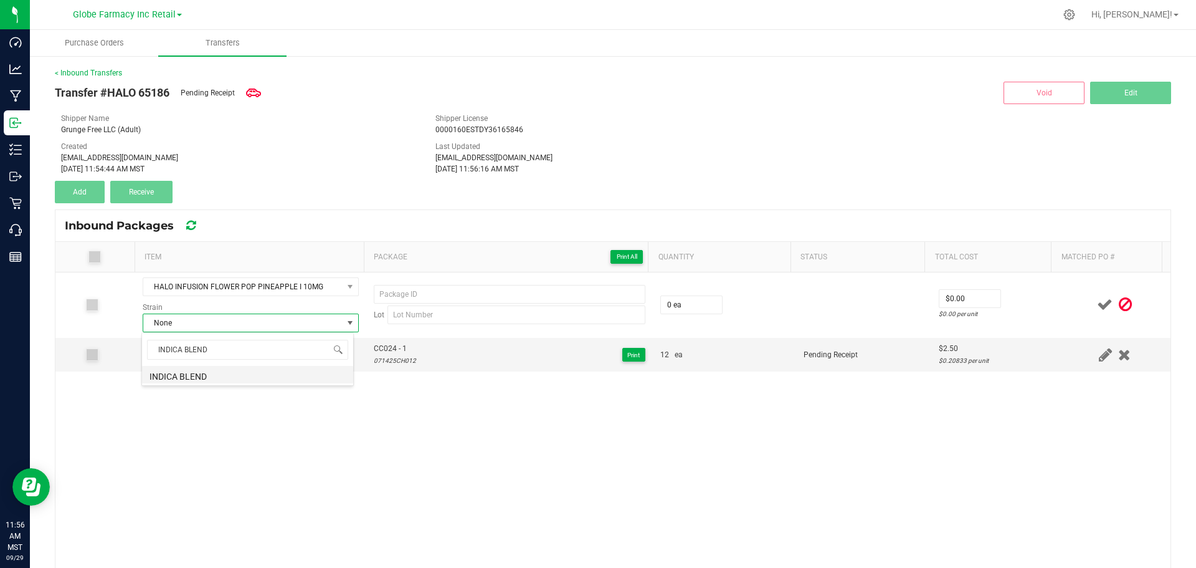
click at [226, 377] on li "INDICA BLEND" at bounding box center [247, 374] width 211 height 17
click at [388, 348] on span "CC024 - 1" at bounding box center [395, 349] width 42 height 12
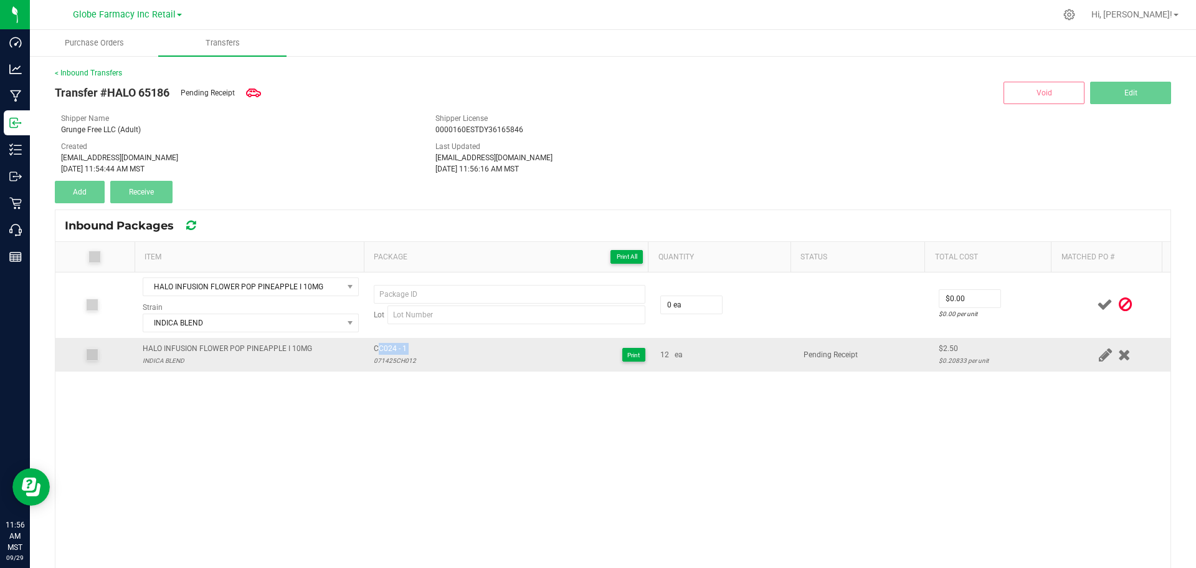
drag, startPoint x: 388, startPoint y: 348, endPoint x: 380, endPoint y: 350, distance: 7.6
click at [387, 348] on span "CC024 - 1" at bounding box center [395, 349] width 42 height 12
type input "CC024 - 1"
click at [374, 366] on div "071425CH012" at bounding box center [395, 361] width 42 height 12
click at [369, 367] on td "CC024 - 1 071425CH012 Print" at bounding box center [509, 355] width 287 height 34
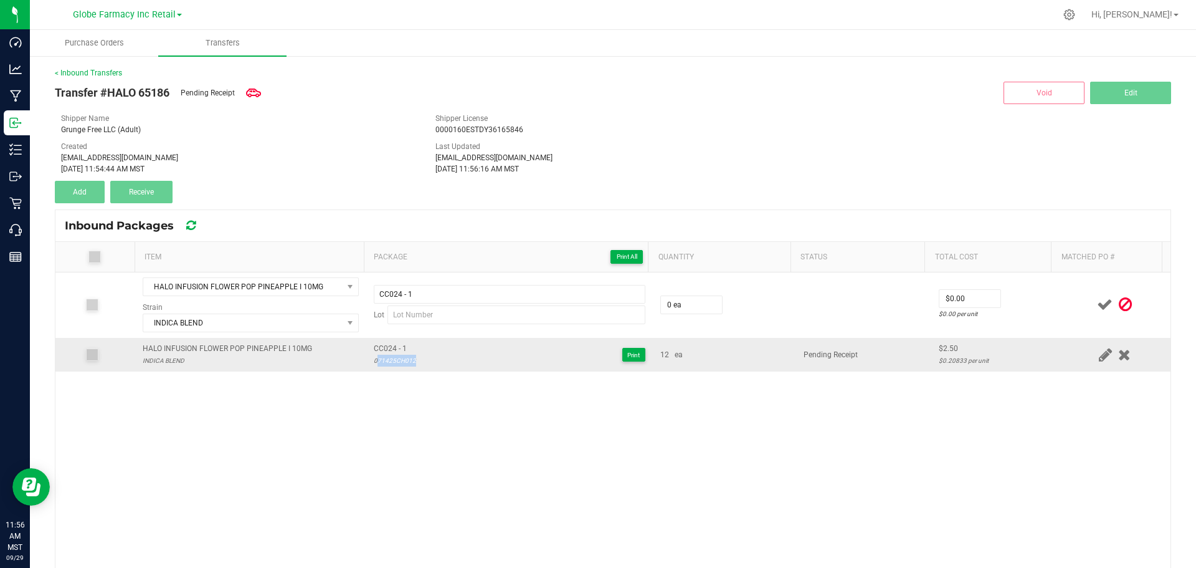
click at [369, 367] on td "CC024 - 1 071425CH012 Print" at bounding box center [509, 355] width 287 height 34
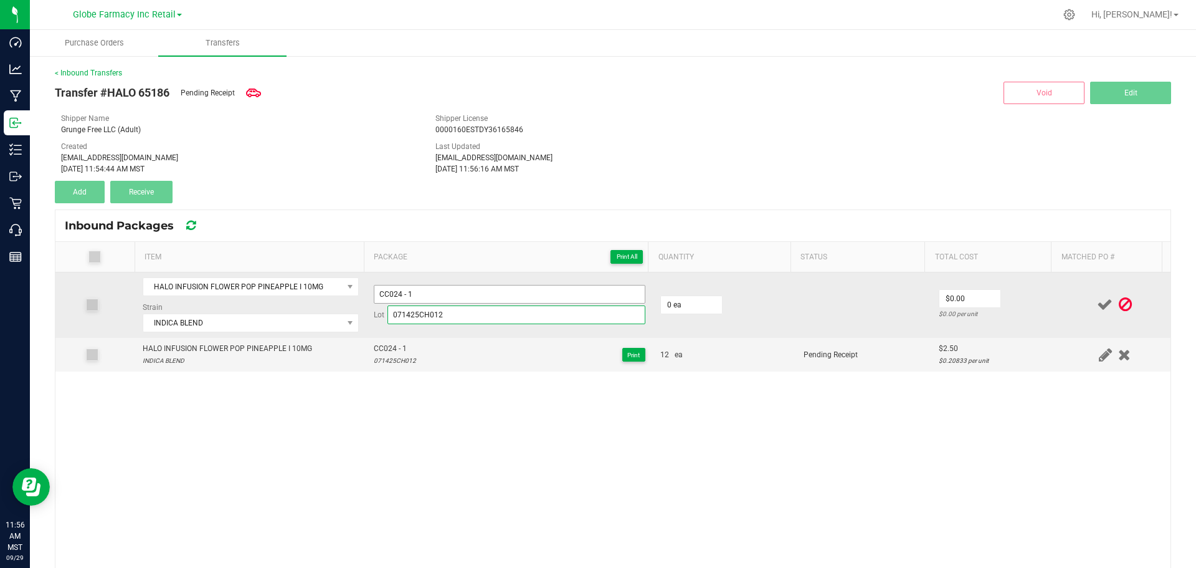
type input "071425CH012"
click at [457, 290] on input "CC024 - 1" at bounding box center [510, 294] width 272 height 19
type input "CC024 - 2"
click at [675, 302] on input "0" at bounding box center [691, 304] width 61 height 17
type input "12 ea"
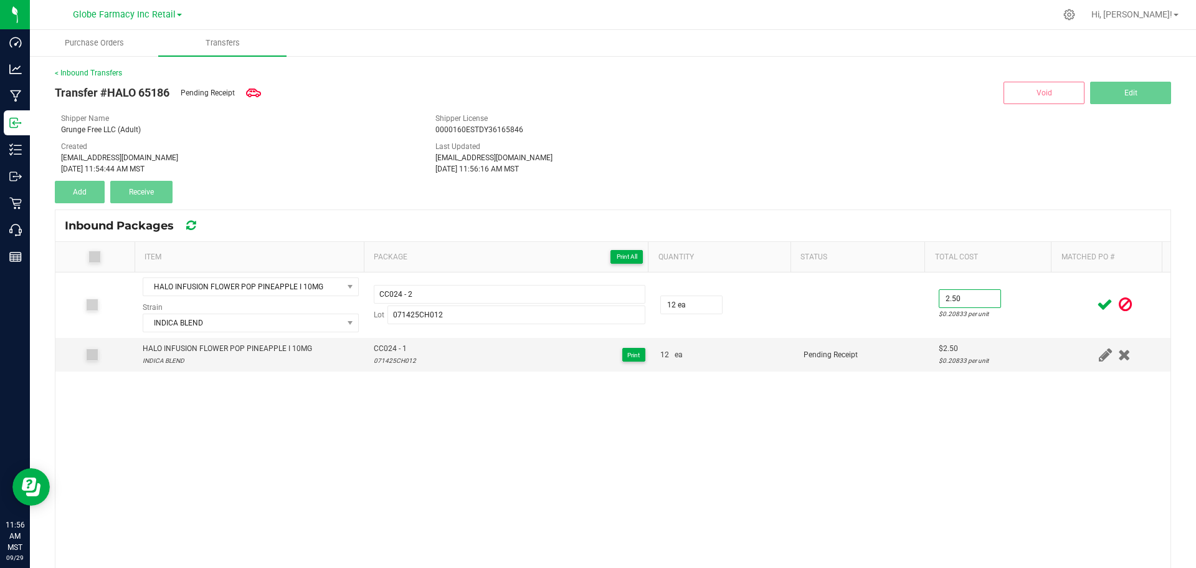
type input "$2.50"
click at [1067, 312] on div at bounding box center [1115, 305] width 97 height 16
click at [1097, 306] on icon at bounding box center [1105, 305] width 16 height 16
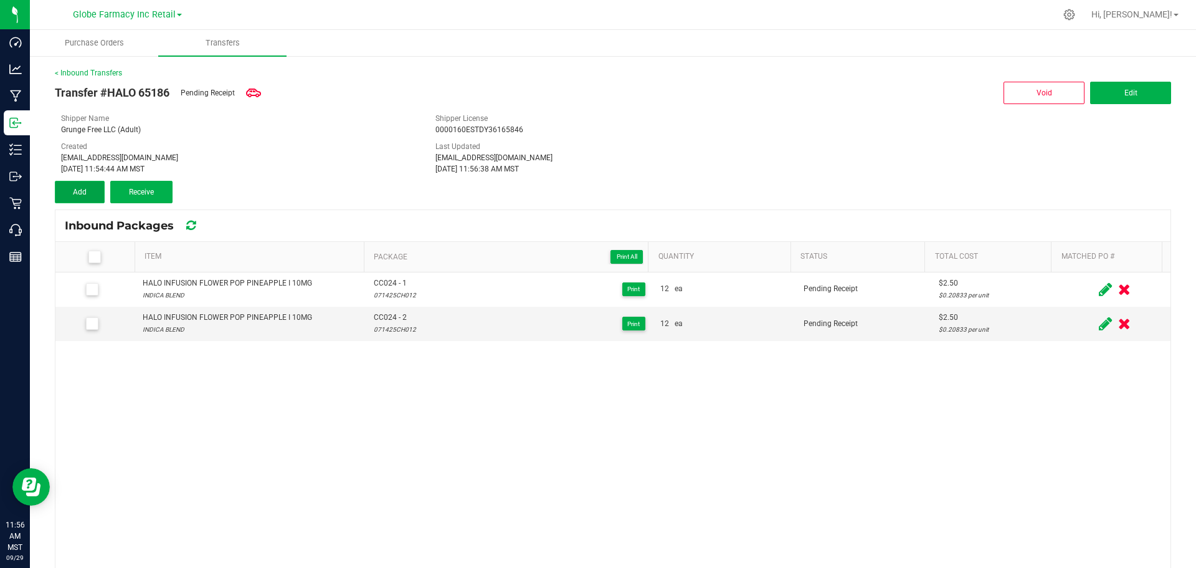
click at [85, 199] on button "Add" at bounding box center [80, 192] width 50 height 22
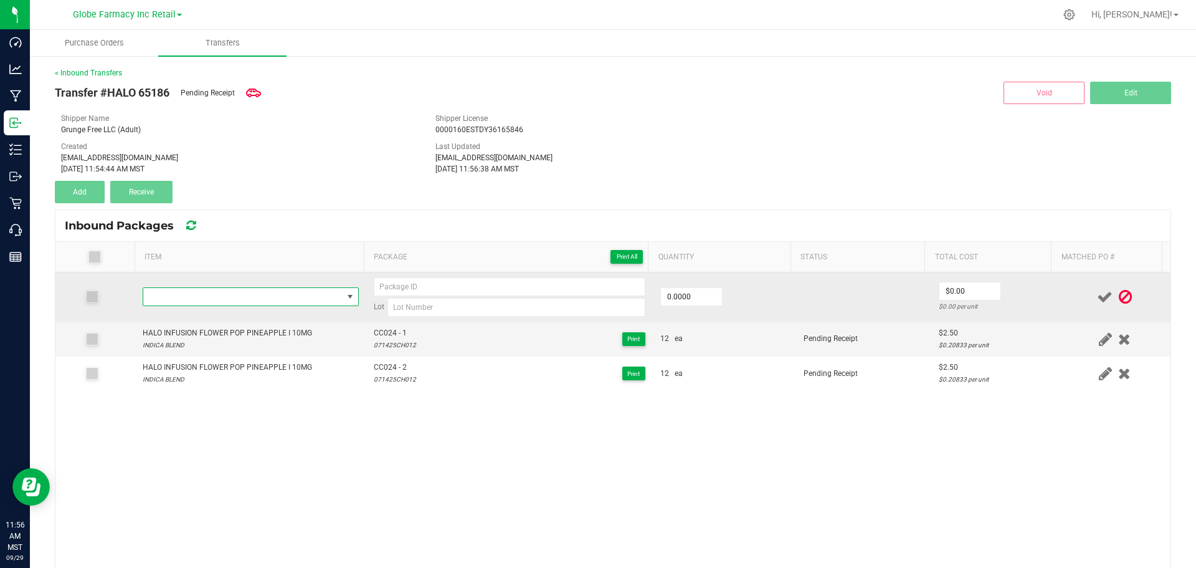
click at [216, 302] on span "NO DATA FOUND" at bounding box center [242, 296] width 199 height 17
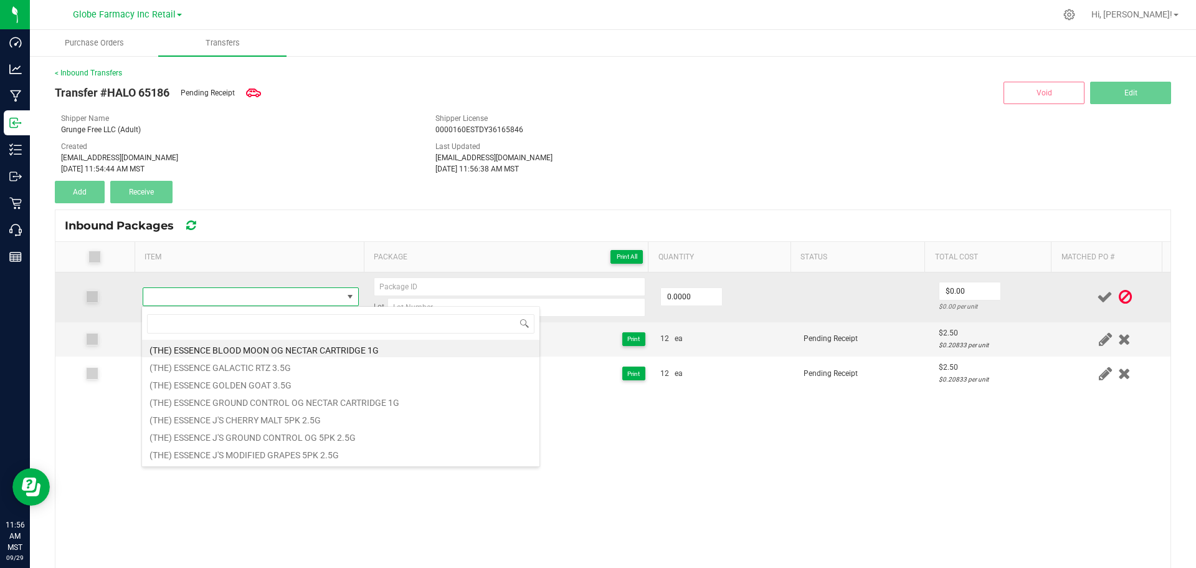
type input "HALO INFUSION FLOWER POP POMEGRANATE I 10MG"
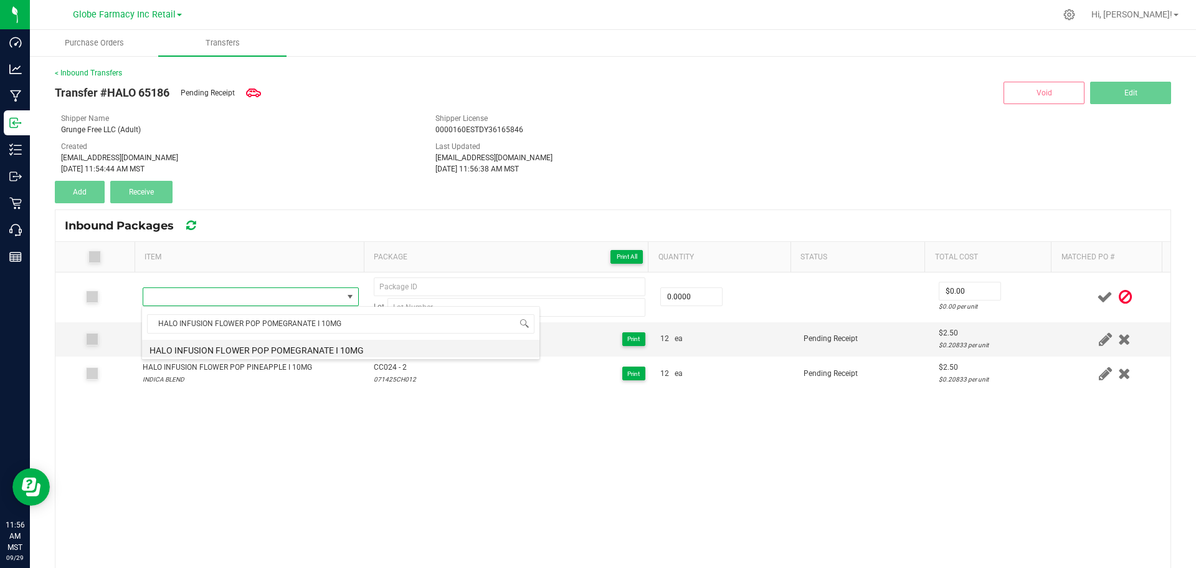
click at [259, 351] on li "HALO INFUSION FLOWER POP POMEGRANATE I 10MG" at bounding box center [341, 348] width 398 height 17
type input "0 ea"
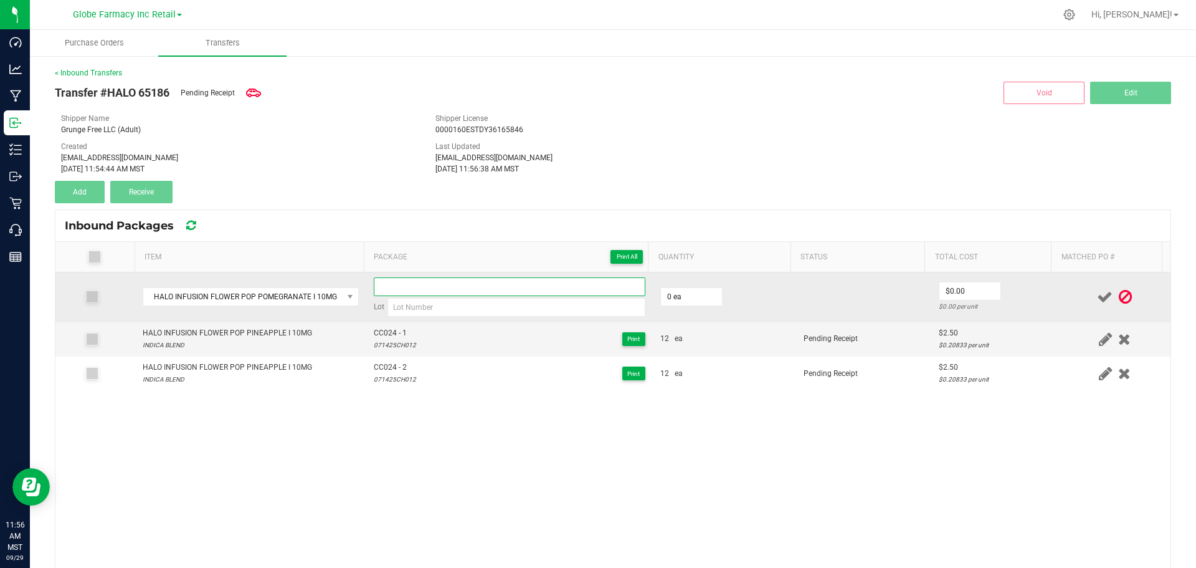
paste input "CC026"
click at [452, 285] on input "CC026" at bounding box center [510, 286] width 272 height 19
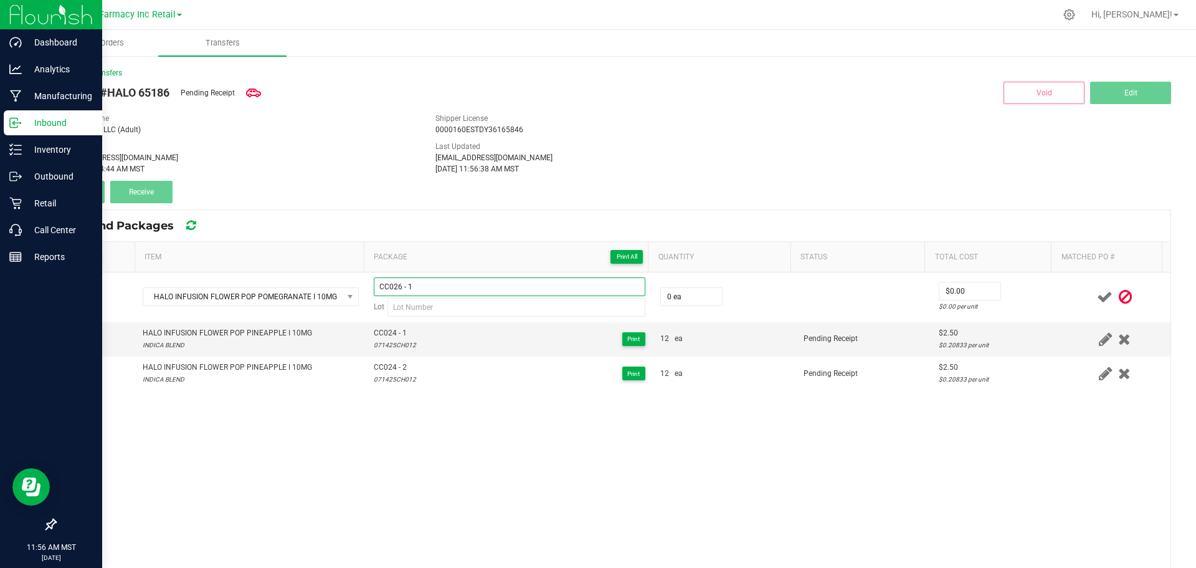
type input "CC026 - 1"
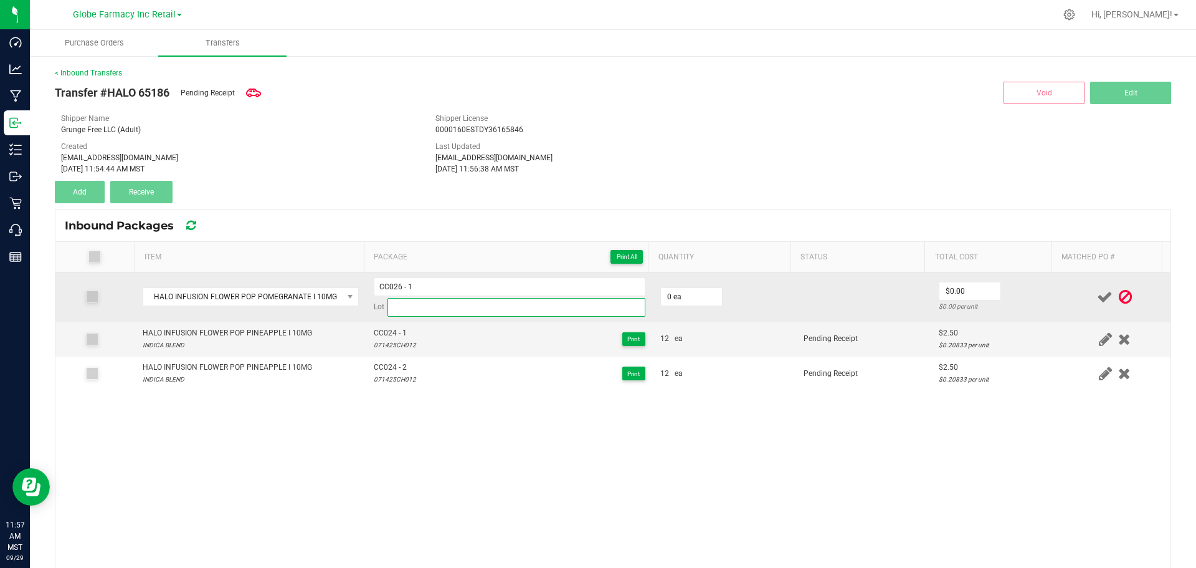
click at [448, 313] on input at bounding box center [517, 307] width 258 height 19
paste input "081925CC026"
type input "081925CC026"
click at [685, 297] on input "0" at bounding box center [691, 296] width 61 height 17
type input "12 ea"
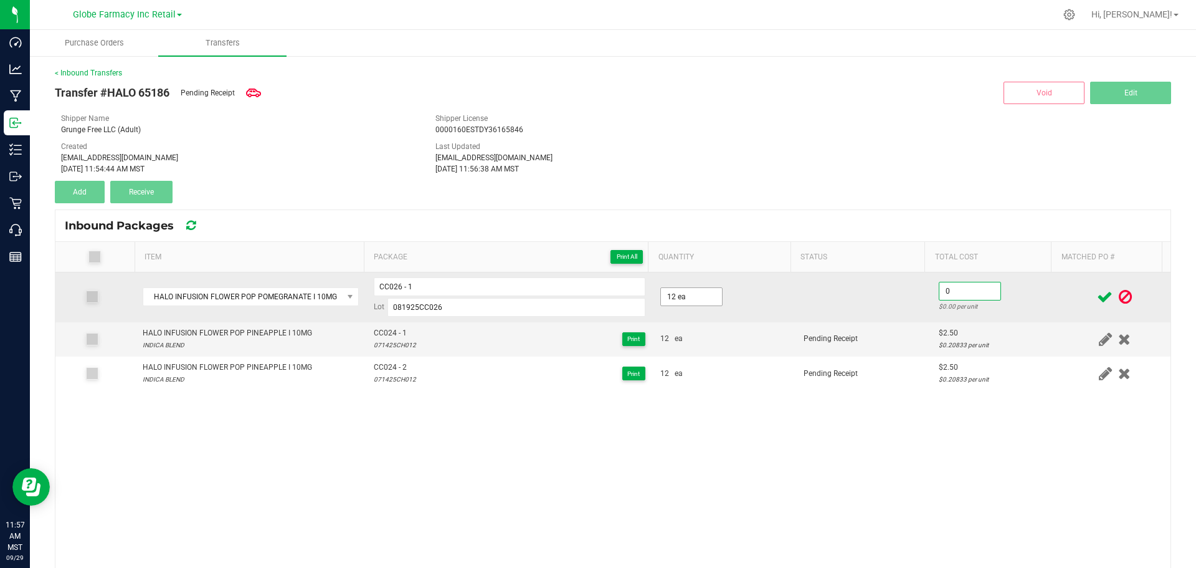
type input "."
type input "$2.50"
click at [1037, 282] on td "$2.50 $0.20833 per unit" at bounding box center [996, 297] width 128 height 50
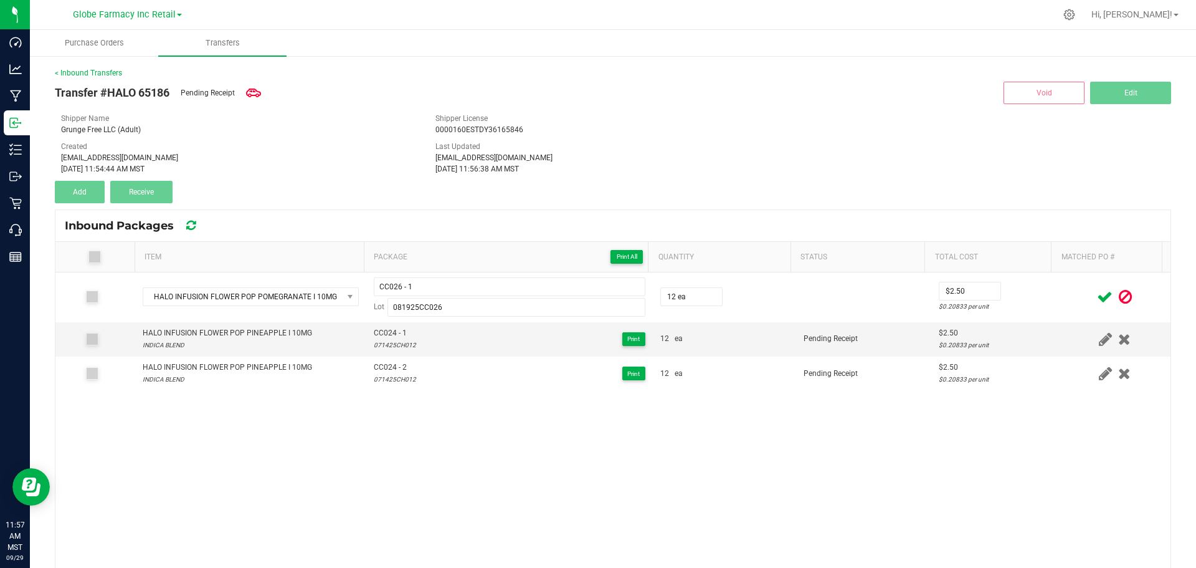
click at [1097, 294] on icon at bounding box center [1105, 297] width 16 height 16
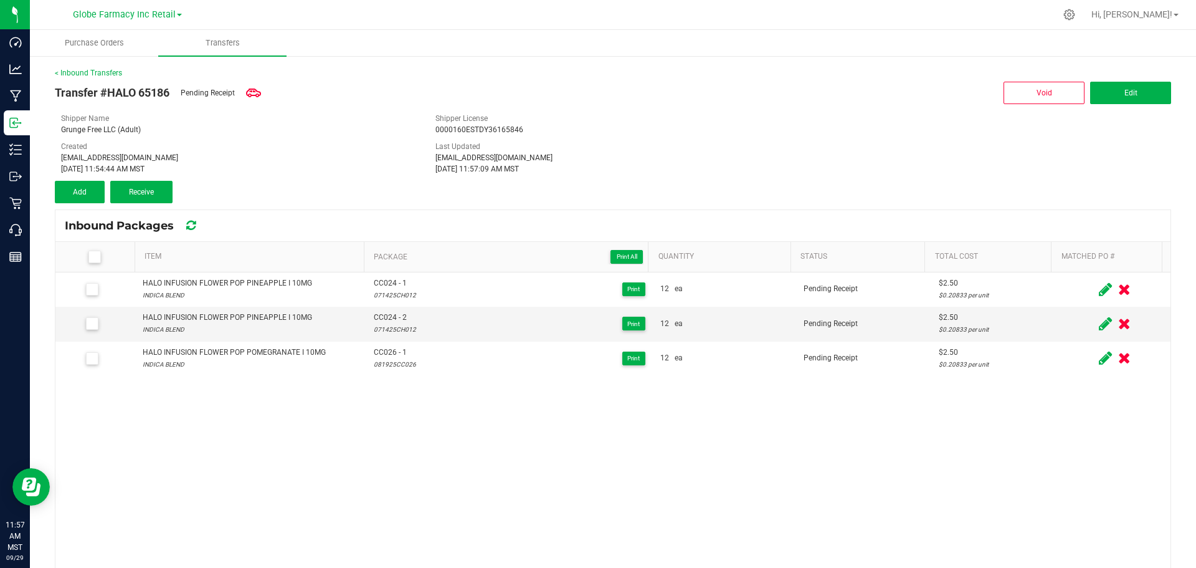
click at [1099, 290] on icon at bounding box center [1105, 290] width 13 height 16
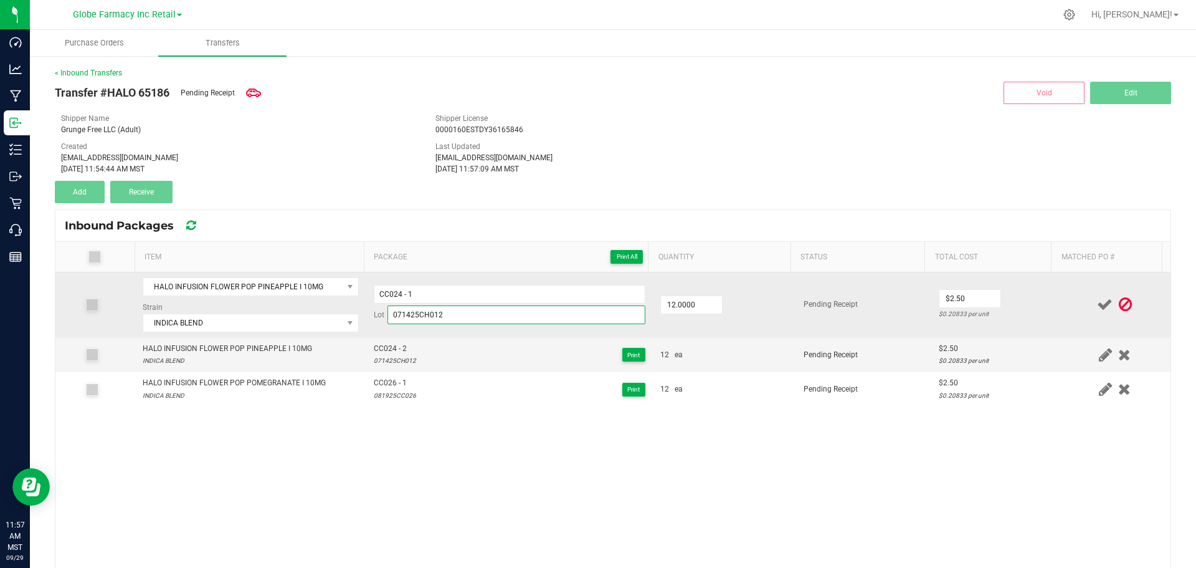
click at [462, 312] on input "071425CH012" at bounding box center [517, 314] width 258 height 19
paste input "81925CC024"
type input "081925CC024"
click at [1028, 306] on td "$2.50 $0.20833 per unit" at bounding box center [996, 304] width 128 height 65
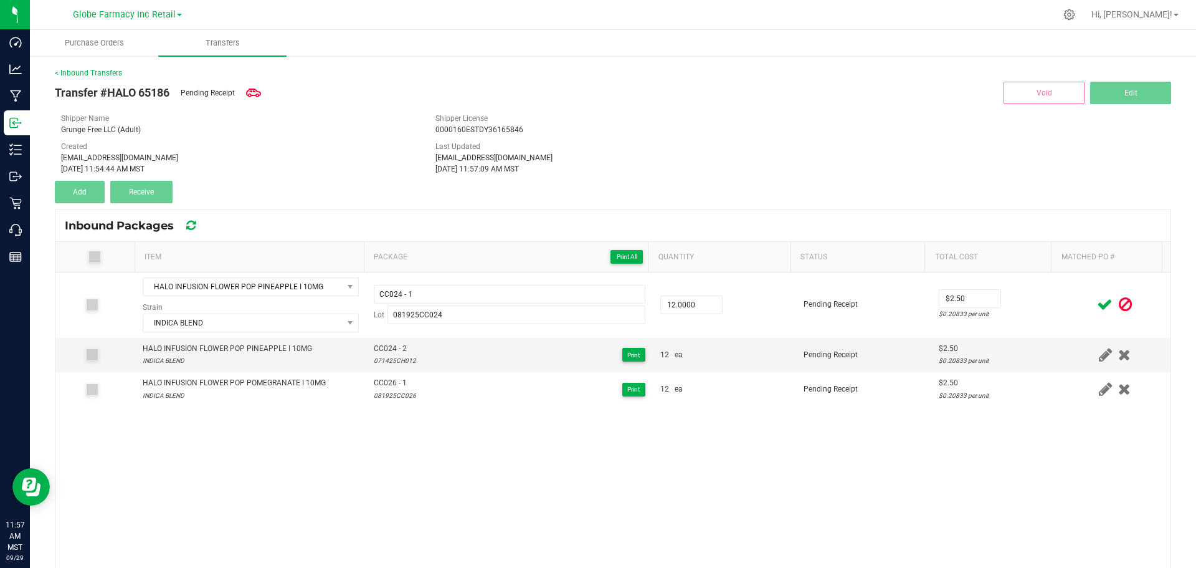
click at [1097, 304] on icon at bounding box center [1105, 305] width 16 height 16
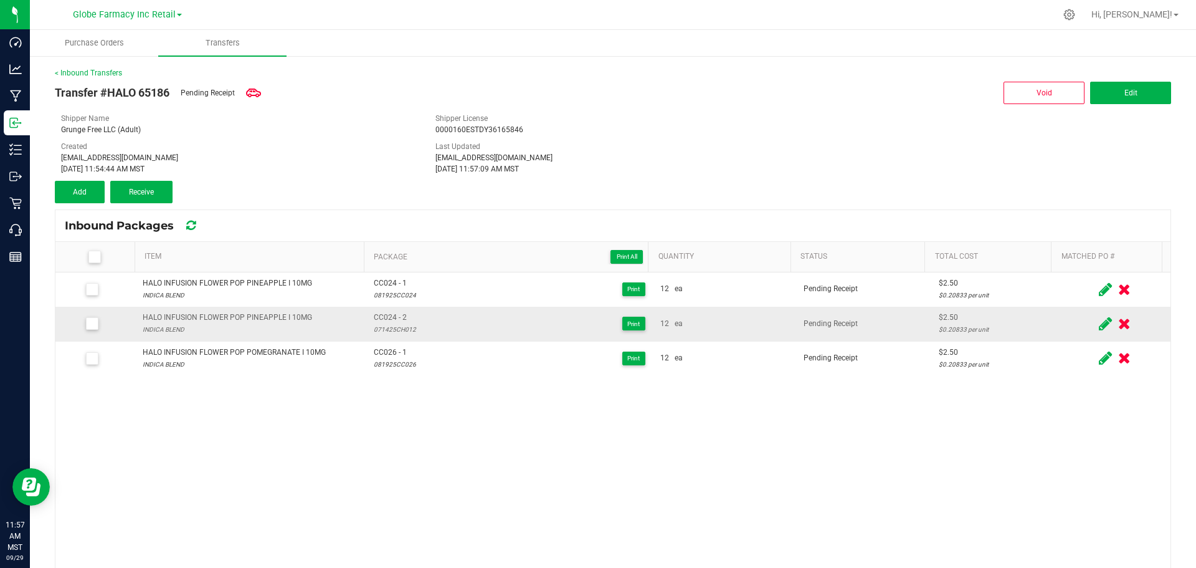
click at [1099, 325] on icon at bounding box center [1105, 324] width 13 height 16
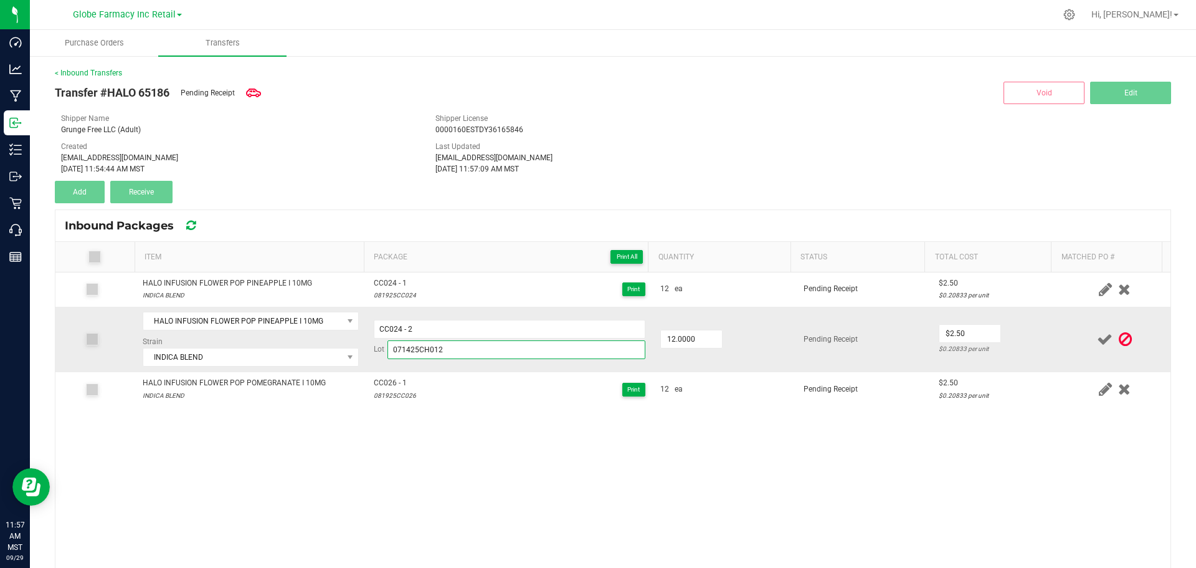
click at [475, 348] on input "071425CH012" at bounding box center [517, 349] width 258 height 19
paste input "81925CC024"
type input "081925CC024"
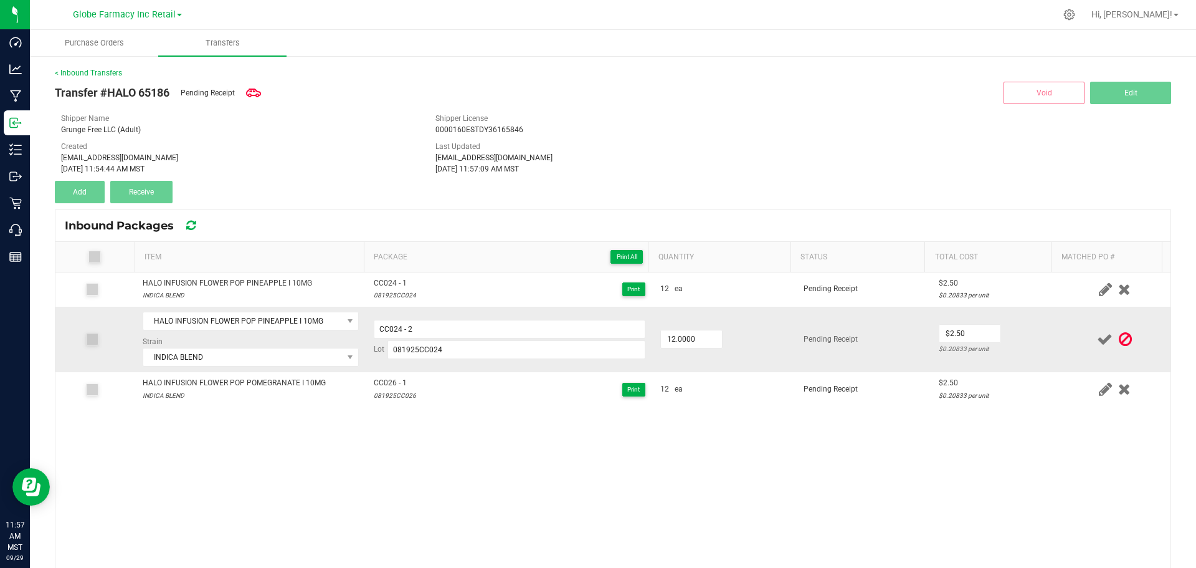
click at [1031, 341] on td "$2.50 $0.20833 per unit" at bounding box center [996, 339] width 128 height 65
click at [1097, 335] on icon at bounding box center [1105, 340] width 16 height 16
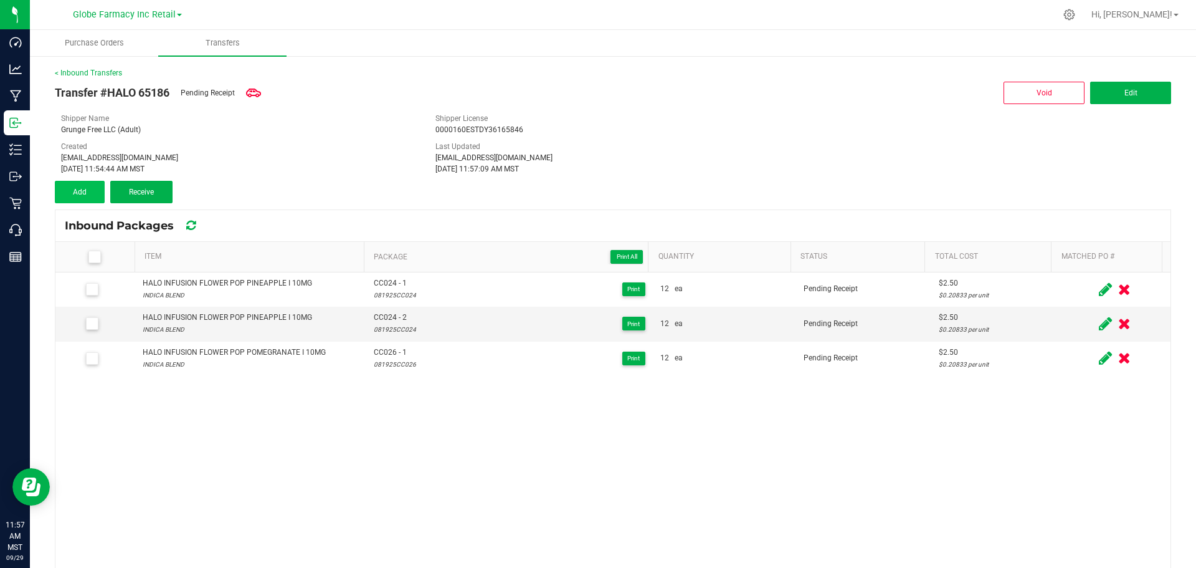
click at [87, 174] on div "Transfer #HALO 65186 Pending Receipt Void Edit Shipper Name Grunge Free LLC (Ad…" at bounding box center [613, 141] width 1117 height 125
click at [92, 188] on button "Add" at bounding box center [80, 192] width 50 height 22
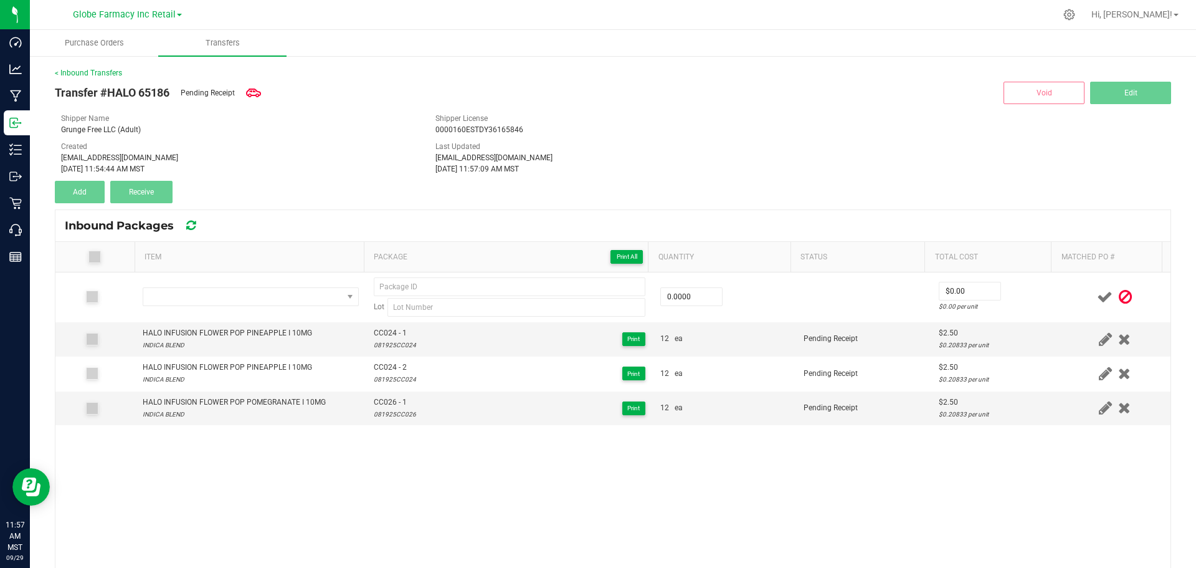
click at [307, 201] on div "Transfer #HALO 65186 Pending Receipt Void Edit Shipper Name Grunge Free LLC (Ad…" at bounding box center [613, 141] width 1117 height 125
click at [278, 405] on div "HALO INFUSION FLOWER POP POMEGRANATE I 10MG" at bounding box center [234, 402] width 183 height 12
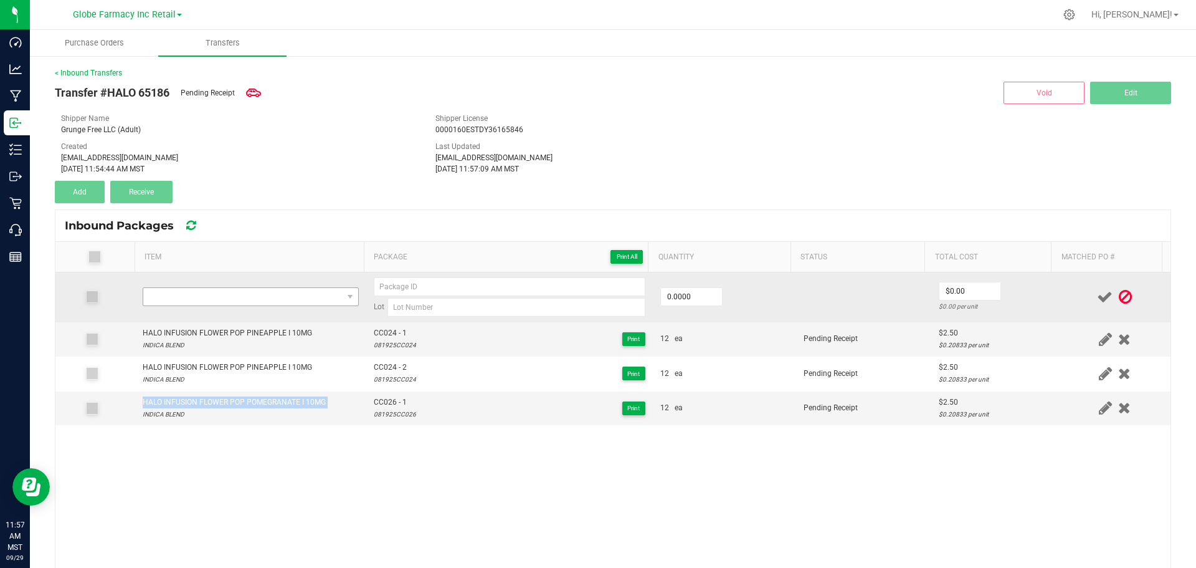
copy div "HALO INFUSION FLOWER POP POMEGRANATE I 10MG"
click at [265, 296] on span "NO DATA FOUND" at bounding box center [242, 296] width 199 height 17
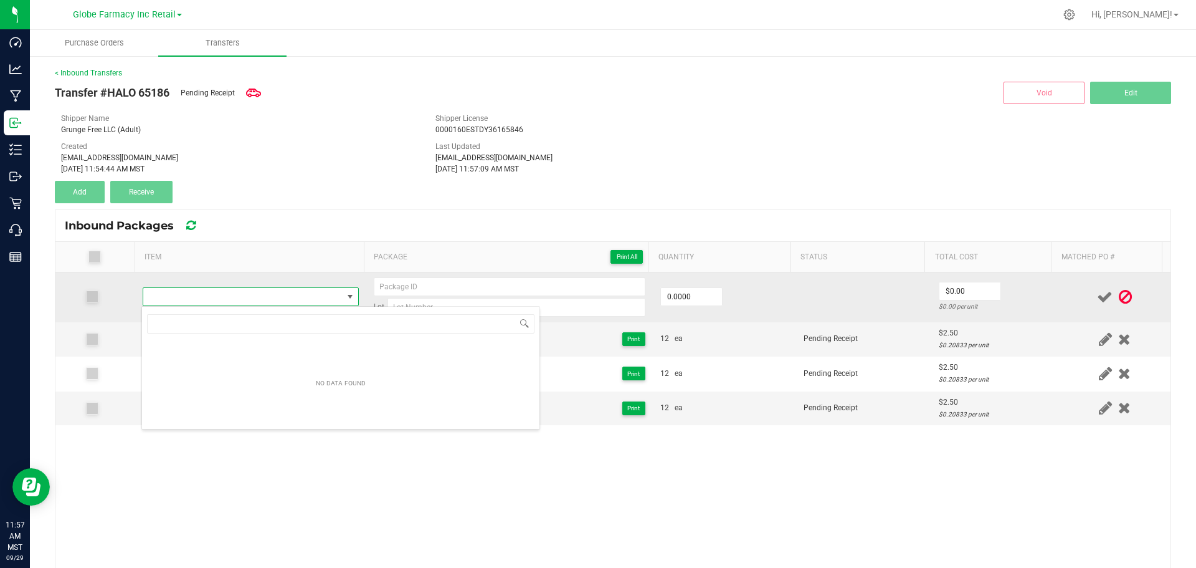
type input "HALO INFUSION FLOWER POP POMEGRANATE I 10MG"
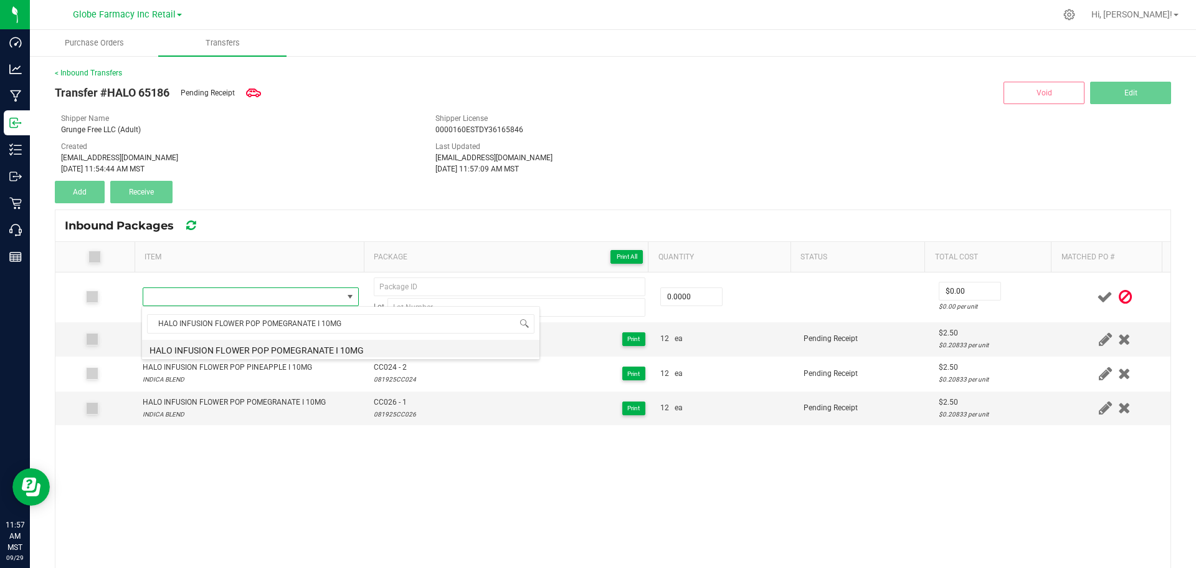
click at [279, 346] on li "HALO INFUSION FLOWER POP POMEGRANATE I 10MG" at bounding box center [341, 348] width 398 height 17
type input "0 ea"
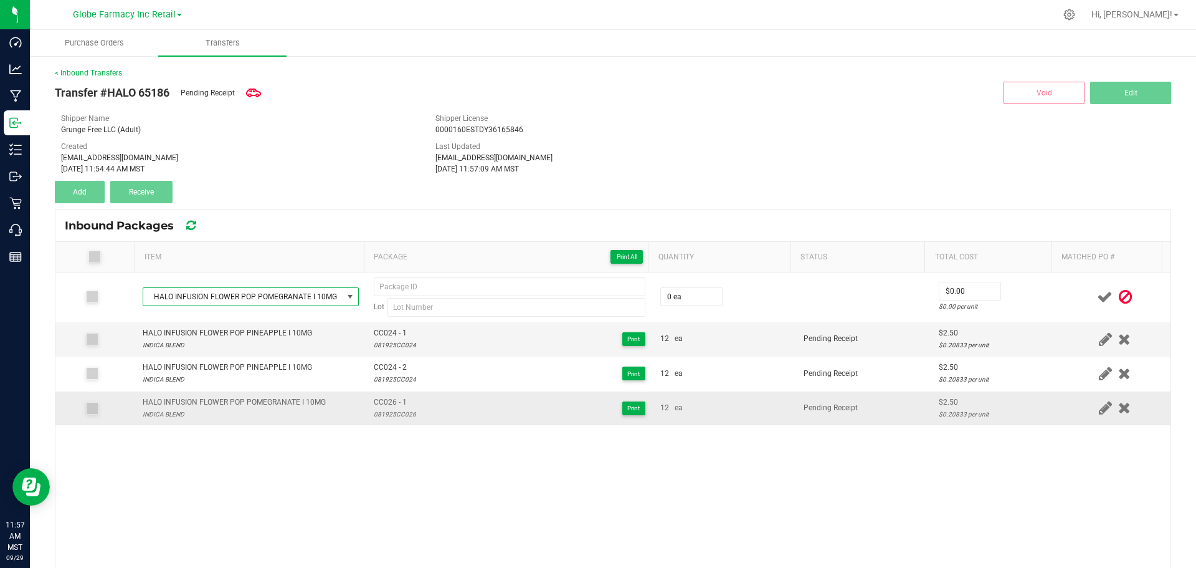
click at [388, 401] on span "CC026 - 1" at bounding box center [395, 402] width 42 height 12
click at [388, 400] on span "CC026 - 1" at bounding box center [395, 402] width 42 height 12
type input "CC026 - 1"
click at [389, 414] on div "081925CC026" at bounding box center [395, 414] width 42 height 12
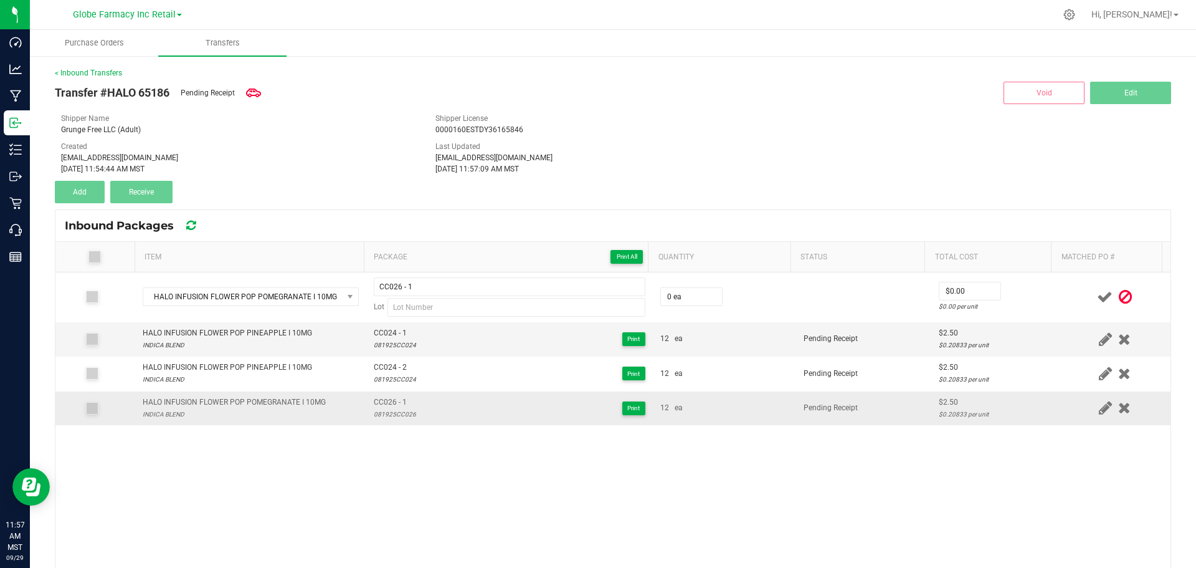
click at [389, 414] on div "081925CC026" at bounding box center [395, 414] width 42 height 12
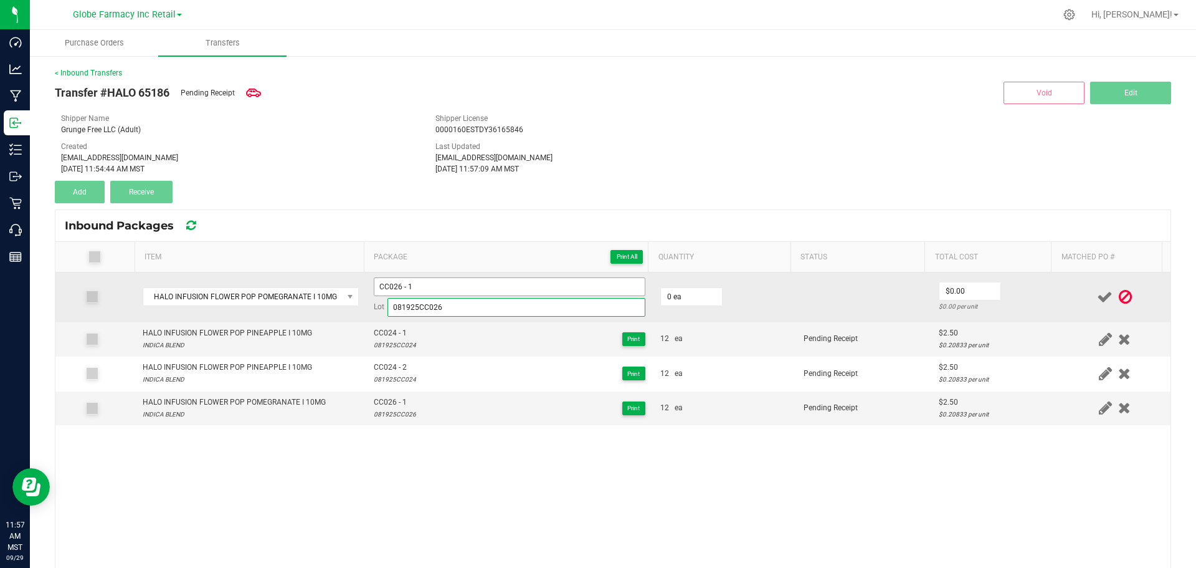
type input "081925CC026"
click at [449, 290] on input "CC026 - 1" at bounding box center [510, 286] width 272 height 19
type input "CC026 - 2"
click at [683, 297] on input "0" at bounding box center [691, 296] width 61 height 17
type input "12 ea"
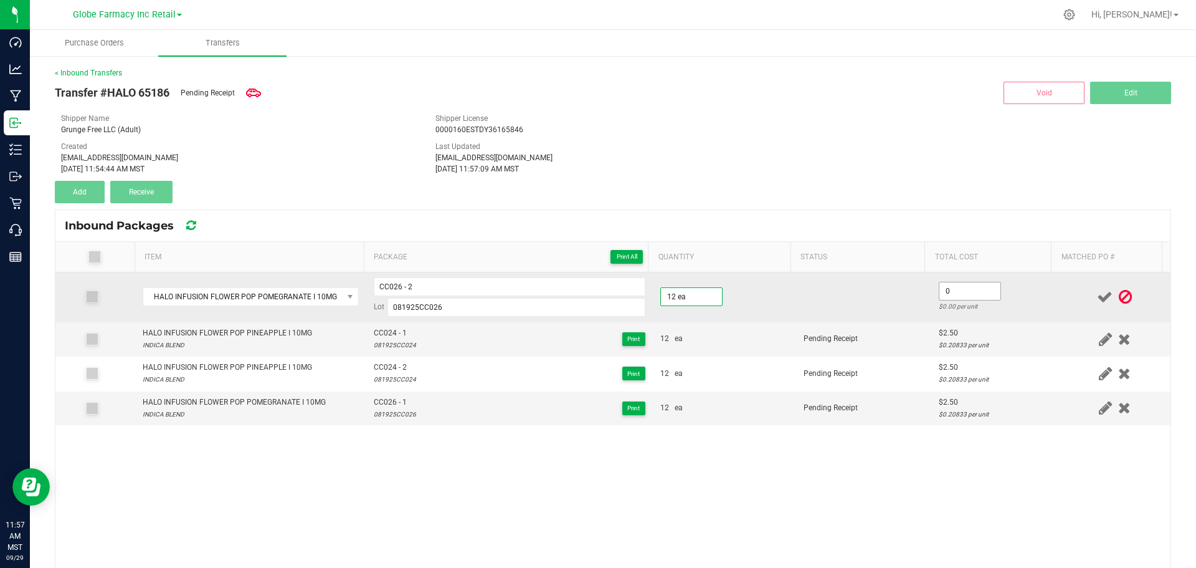
click at [958, 293] on input "0" at bounding box center [970, 290] width 61 height 17
type input "$2.50"
drag, startPoint x: 1039, startPoint y: 307, endPoint x: 1071, endPoint y: 297, distance: 33.9
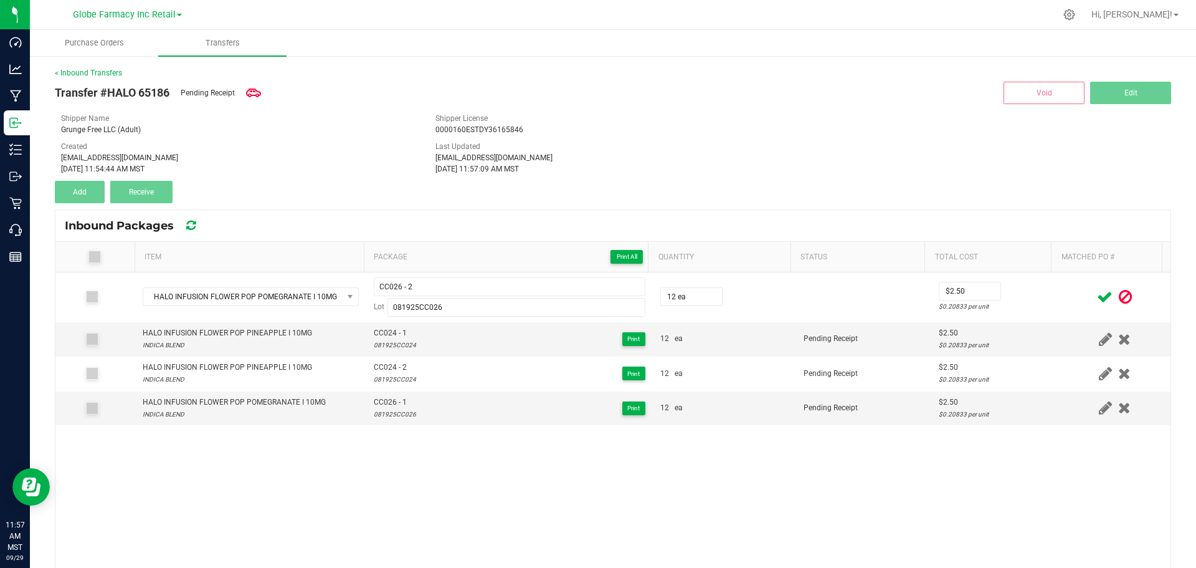
click at [1039, 307] on td "$2.50 $0.20833 per unit" at bounding box center [996, 297] width 128 height 50
click at [1097, 293] on icon at bounding box center [1105, 297] width 16 height 16
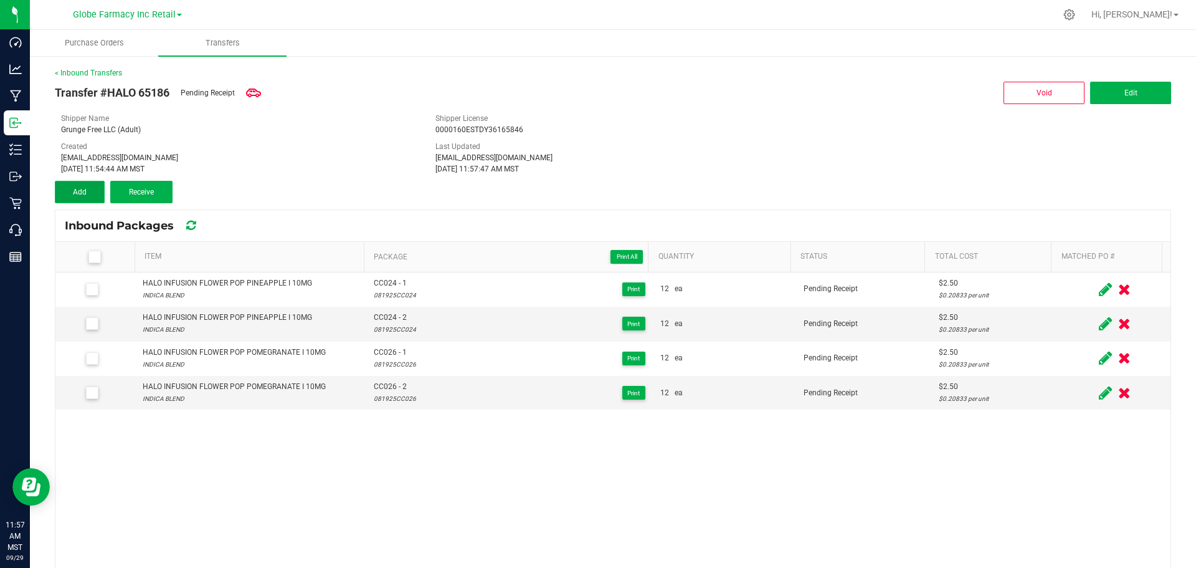
click at [82, 184] on button "Add" at bounding box center [80, 192] width 50 height 22
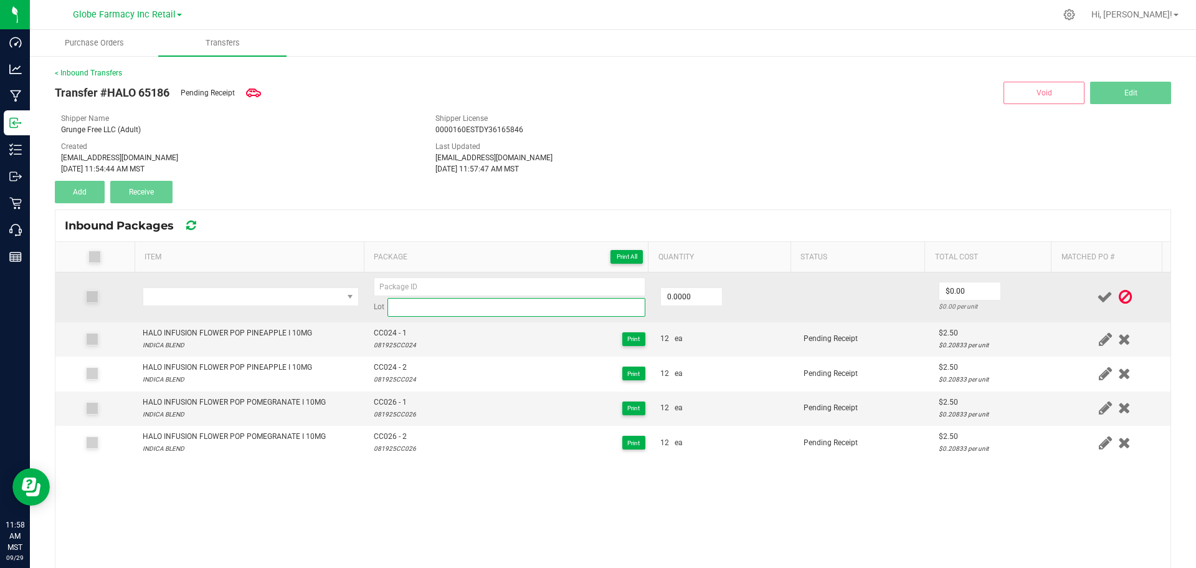
click at [513, 315] on input at bounding box center [517, 307] width 258 height 19
paste input "081925CC028"
type input "081925CC028"
click at [269, 300] on span "NO DATA FOUND" at bounding box center [242, 296] width 199 height 17
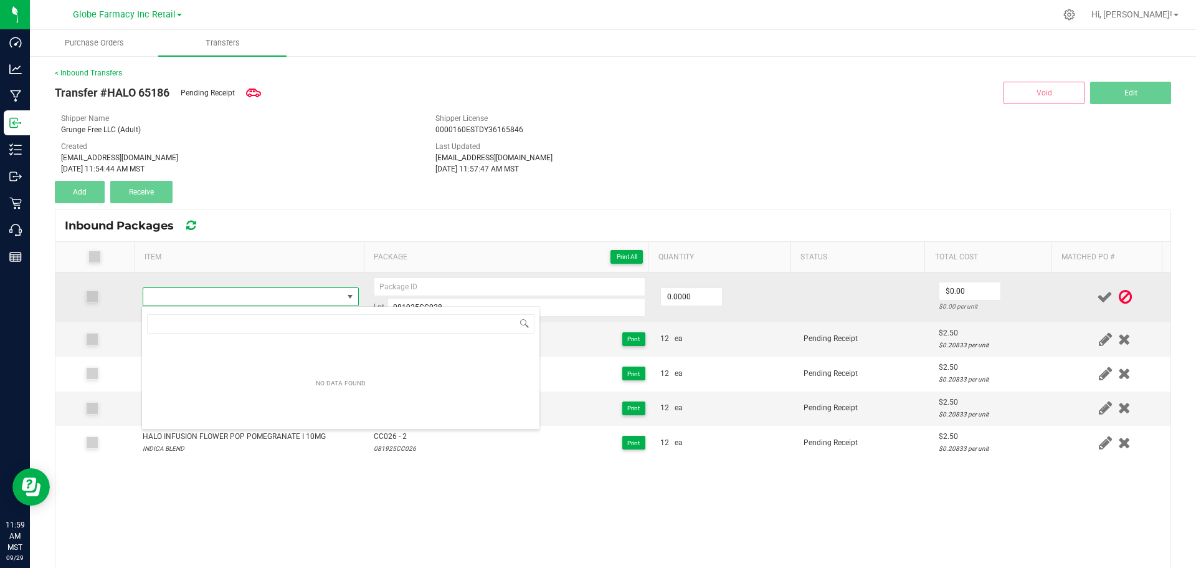
drag, startPoint x: 269, startPoint y: 300, endPoint x: 200, endPoint y: 298, distance: 68.6
click at [200, 298] on span "NO DATA FOUND" at bounding box center [242, 296] width 199 height 17
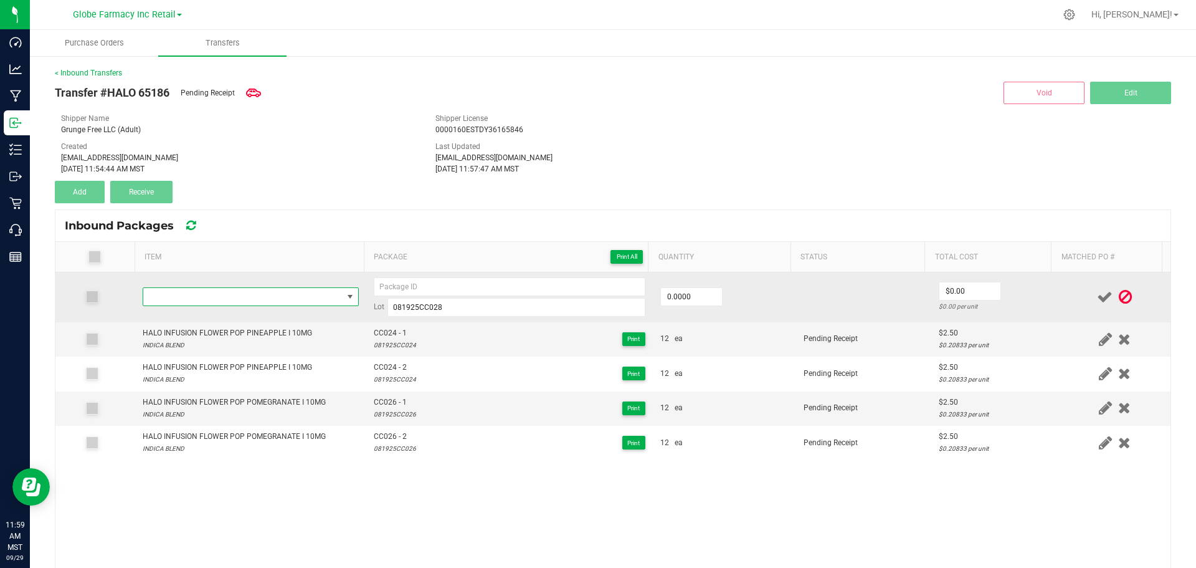
drag, startPoint x: 200, startPoint y: 298, endPoint x: 208, endPoint y: 298, distance: 8.1
click at [200, 298] on span "NO DATA FOUND" at bounding box center [242, 296] width 199 height 17
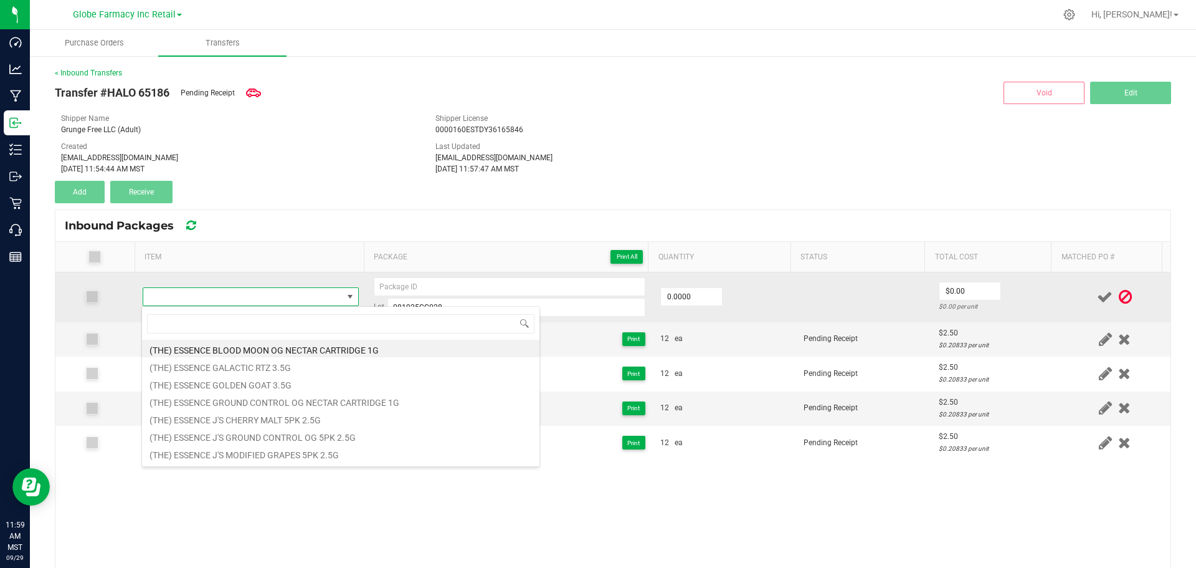
type input "HALO INFUSION FLOWER POP STRAWBERRY I 10MG"
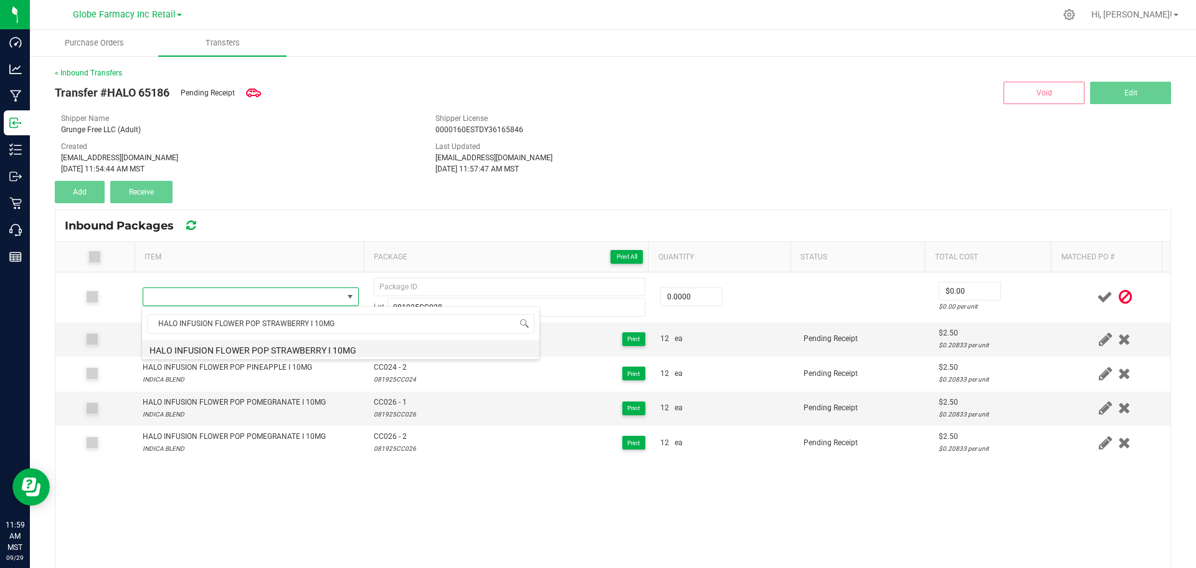
click at [251, 351] on li "HALO INFUSION FLOWER POP STRAWBERRY I 10MG" at bounding box center [341, 348] width 398 height 17
type input "0 ea"
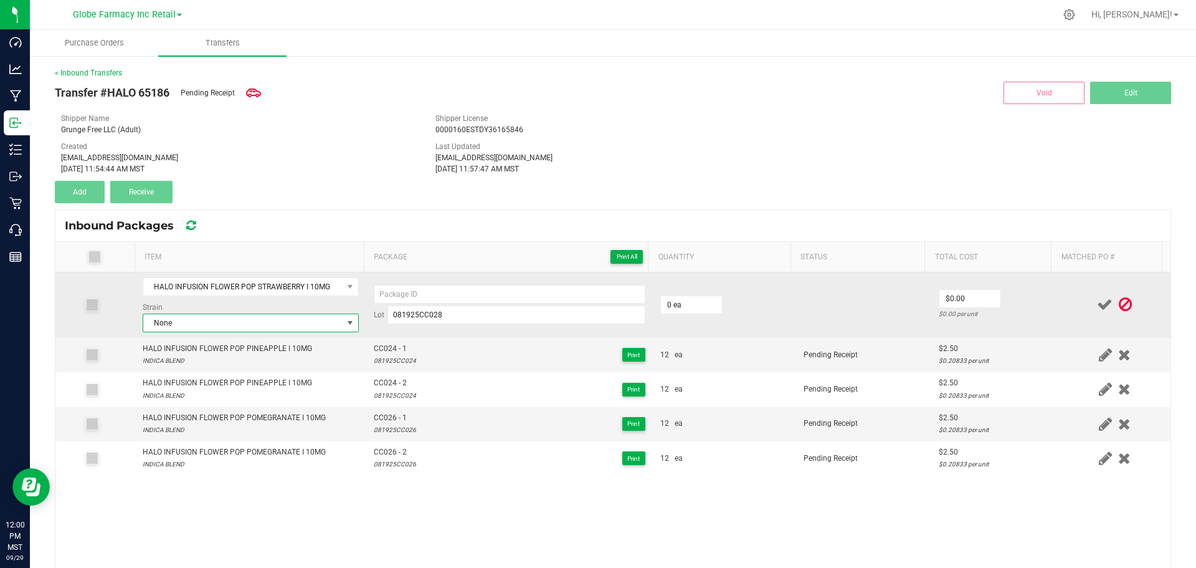
click at [211, 323] on span "None" at bounding box center [242, 322] width 199 height 17
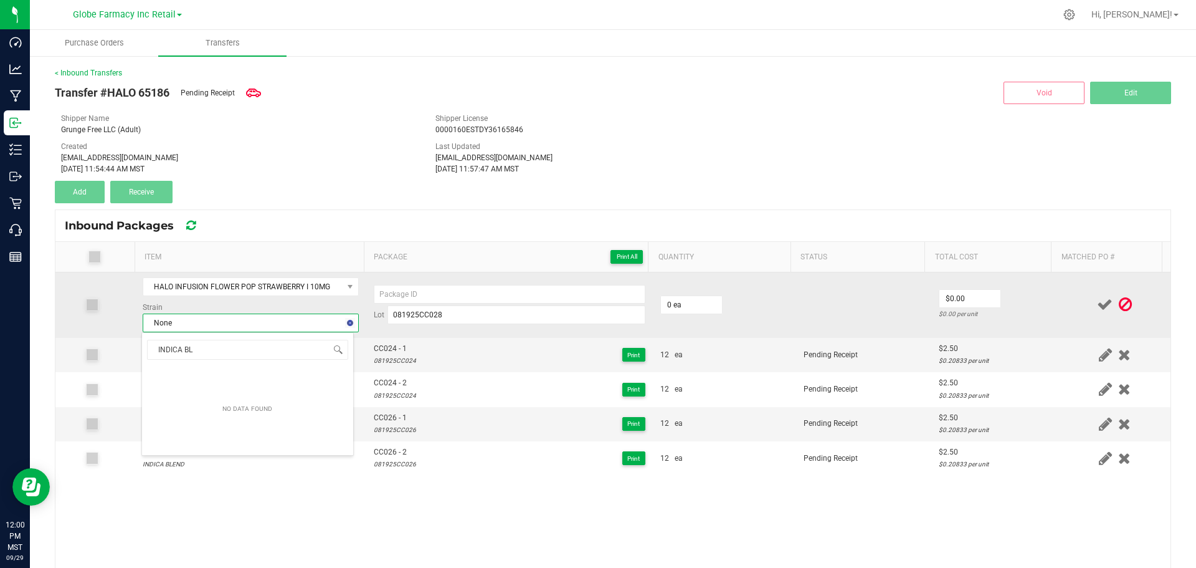
type input "INDICA BLE"
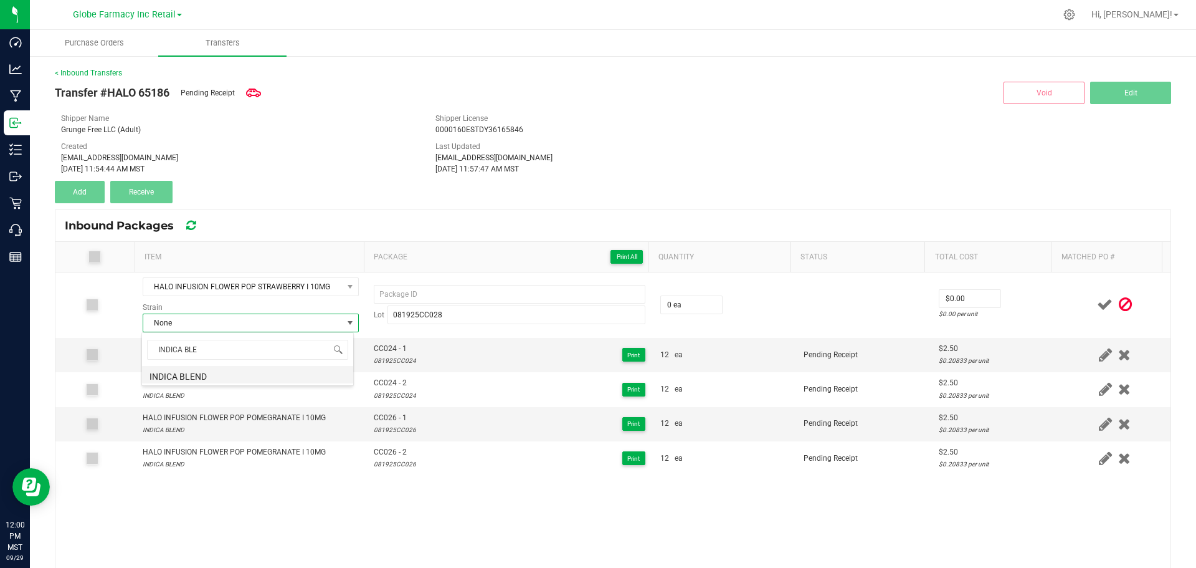
click at [197, 375] on li "INDICA BLEND" at bounding box center [247, 374] width 211 height 17
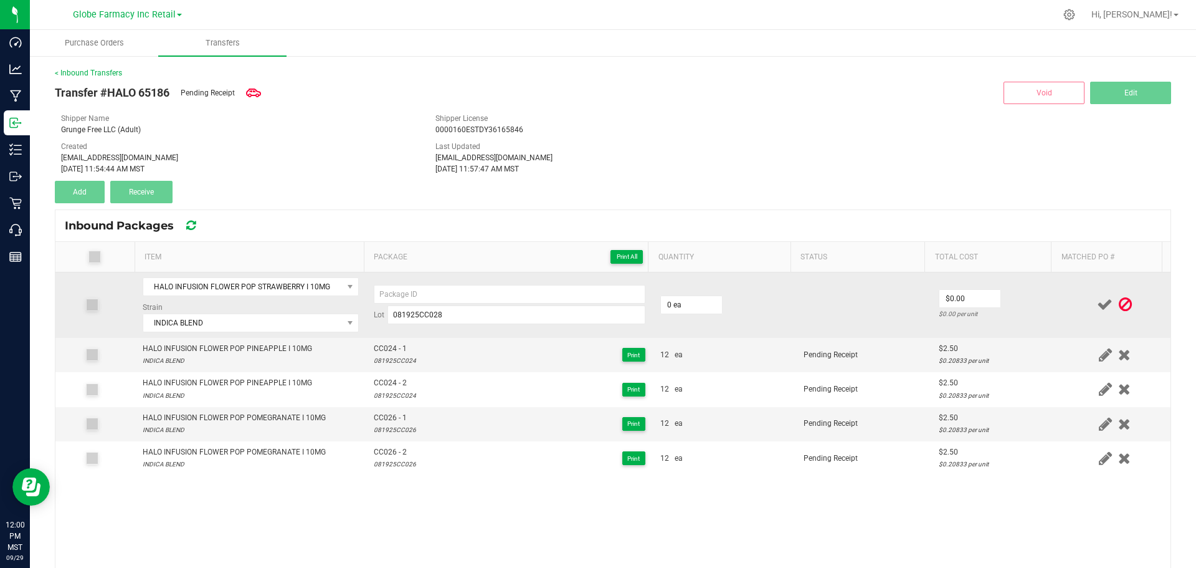
click at [591, 274] on td "Lot 081925CC028" at bounding box center [509, 304] width 287 height 65
click at [436, 277] on td "Lot 081925CC028" at bounding box center [509, 304] width 287 height 65
click at [437, 289] on input at bounding box center [510, 294] width 272 height 19
paste input "CC028"
type input "CC028 - 1"
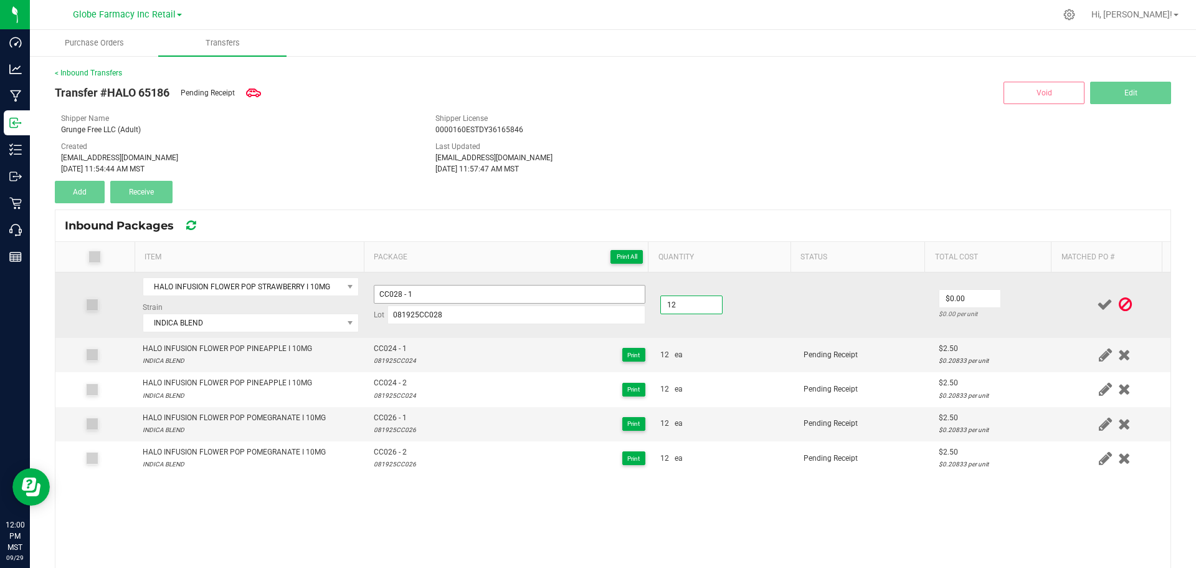
type input "12 ea"
type input "$2.50"
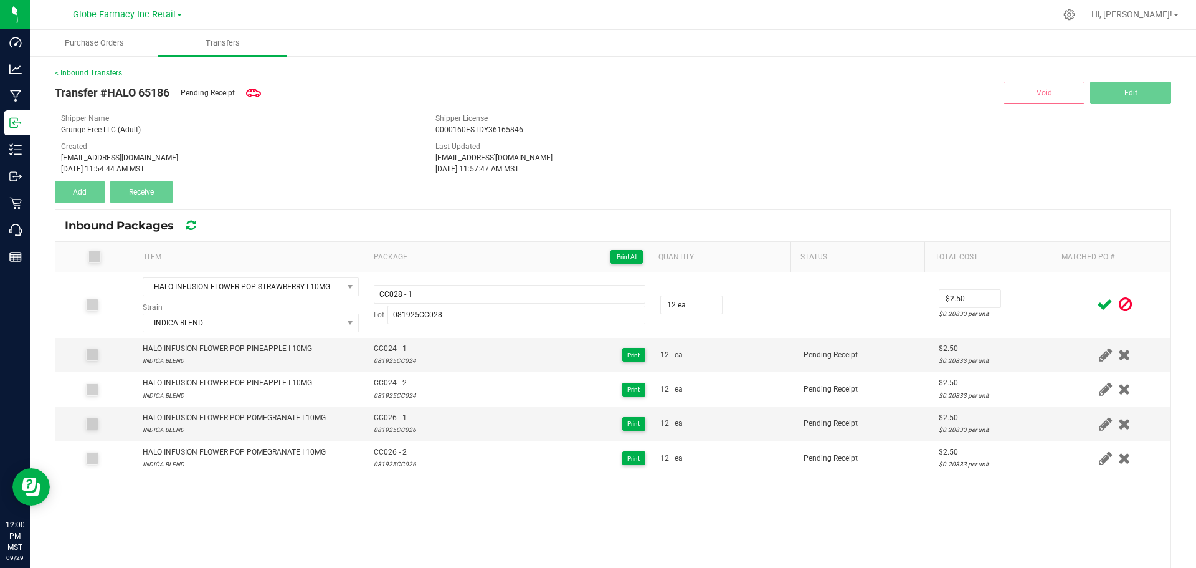
click at [1059, 301] on td at bounding box center [1115, 304] width 112 height 65
click at [1097, 300] on icon at bounding box center [1105, 305] width 16 height 16
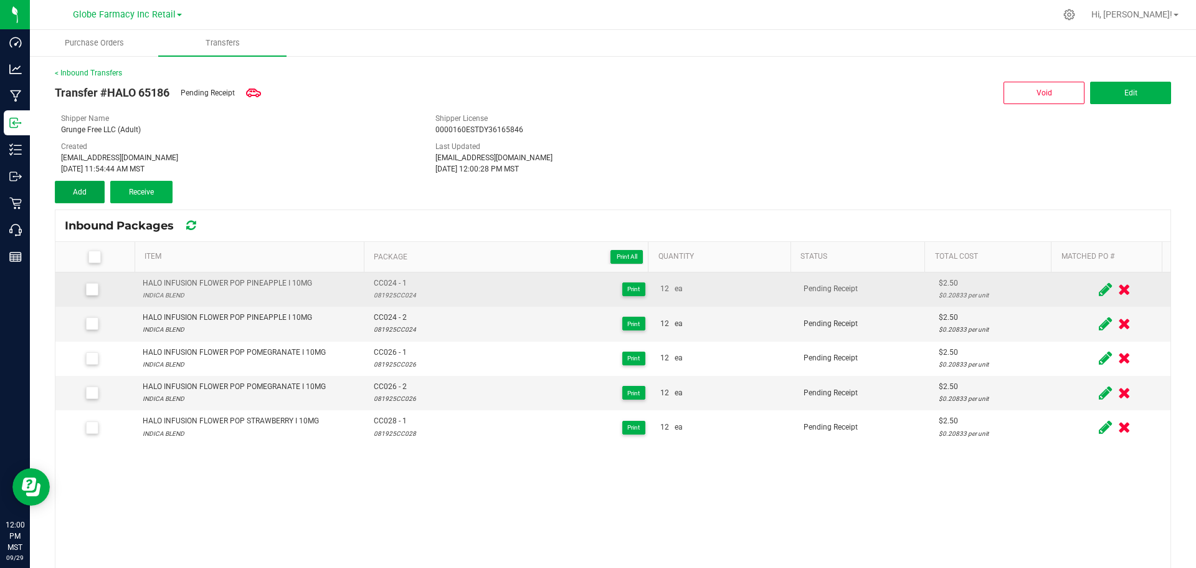
drag, startPoint x: 89, startPoint y: 193, endPoint x: 282, endPoint y: 285, distance: 214.1
click at [89, 193] on button "Add" at bounding box center [80, 192] width 50 height 22
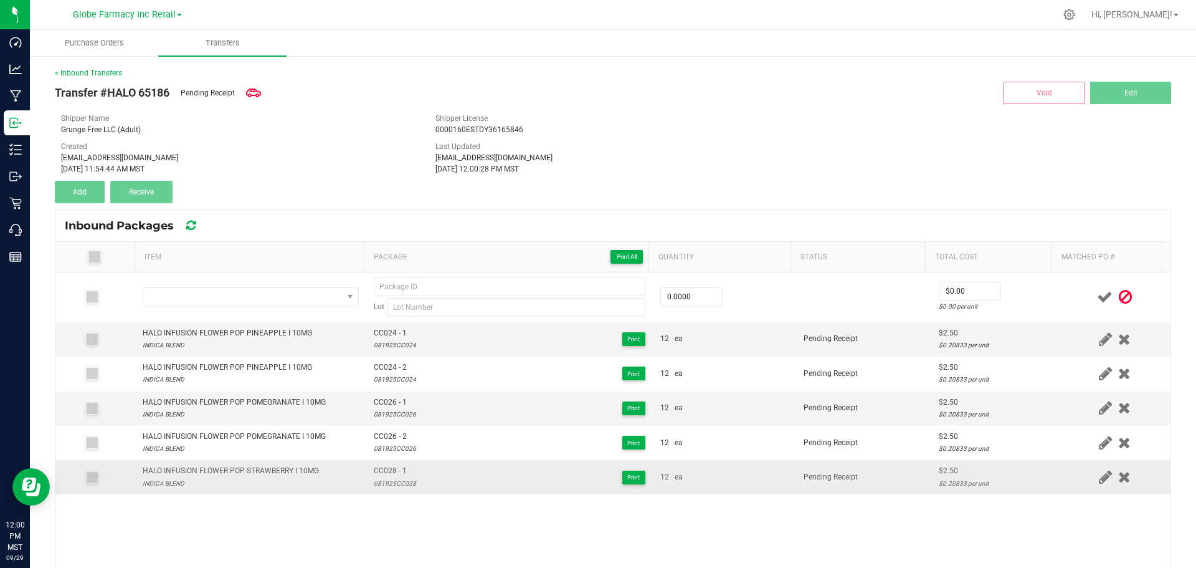
click at [261, 470] on div "HALO INFUSION FLOWER POP STRAWBERRY I 10MG" at bounding box center [231, 471] width 176 height 12
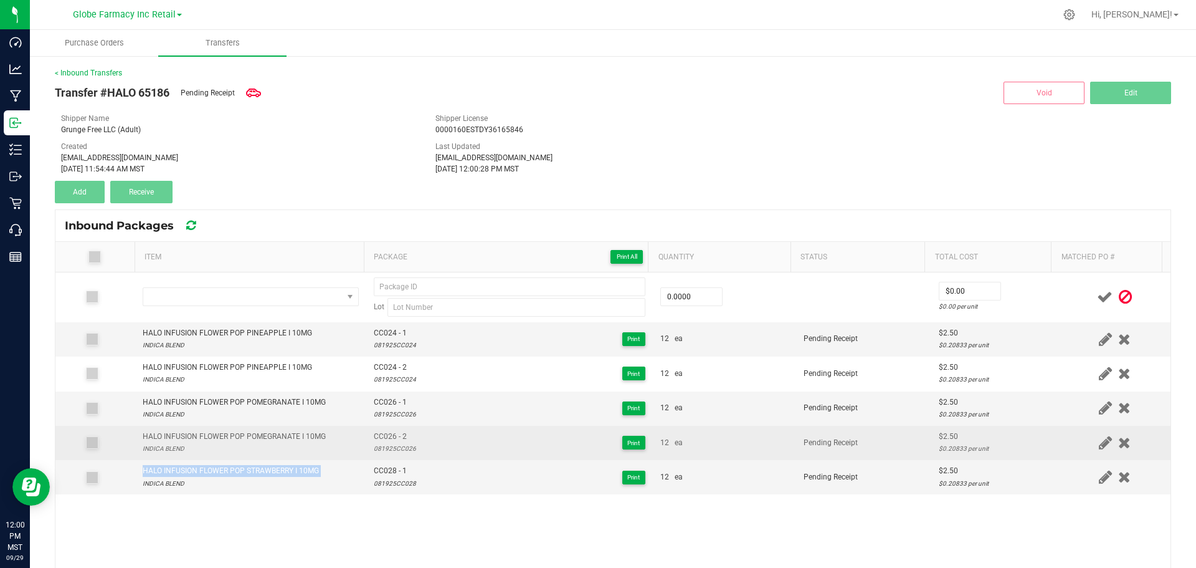
copy div "HALO INFUSION FLOWER POP STRAWBERRY I 10MG"
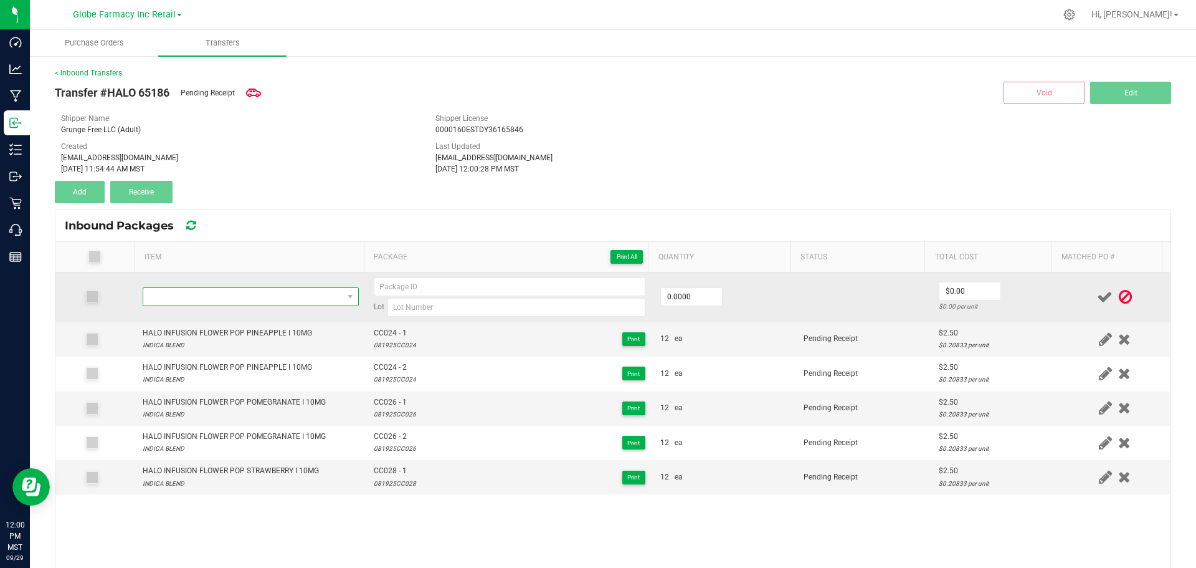
click at [267, 297] on span "NO DATA FOUND" at bounding box center [242, 296] width 199 height 17
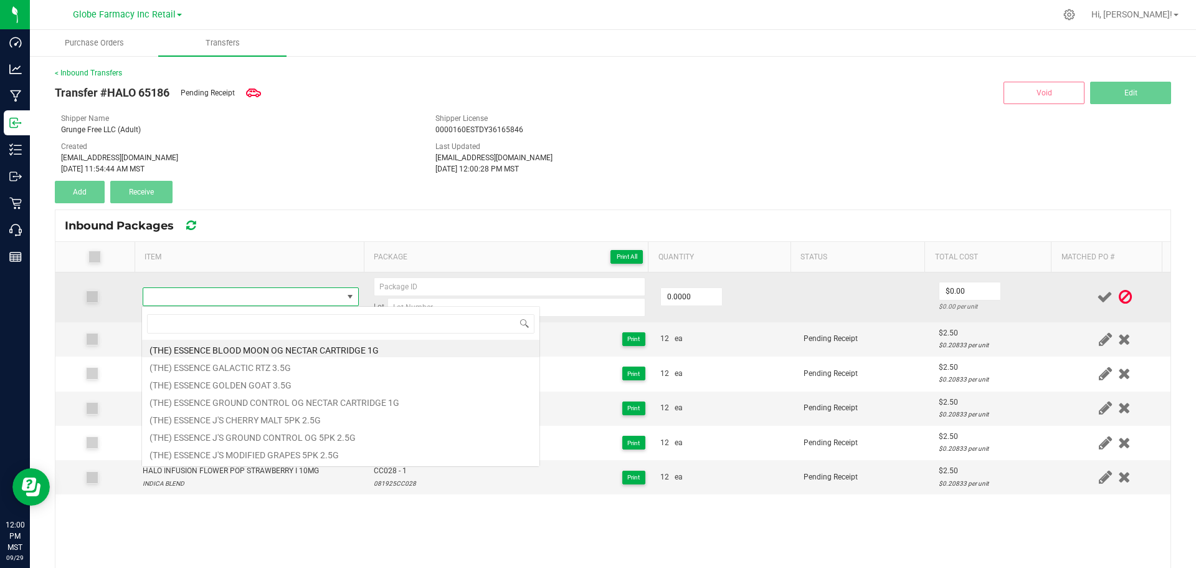
type input "HALO INFUSION FLOWER POP STRAWBERRY I 10MG"
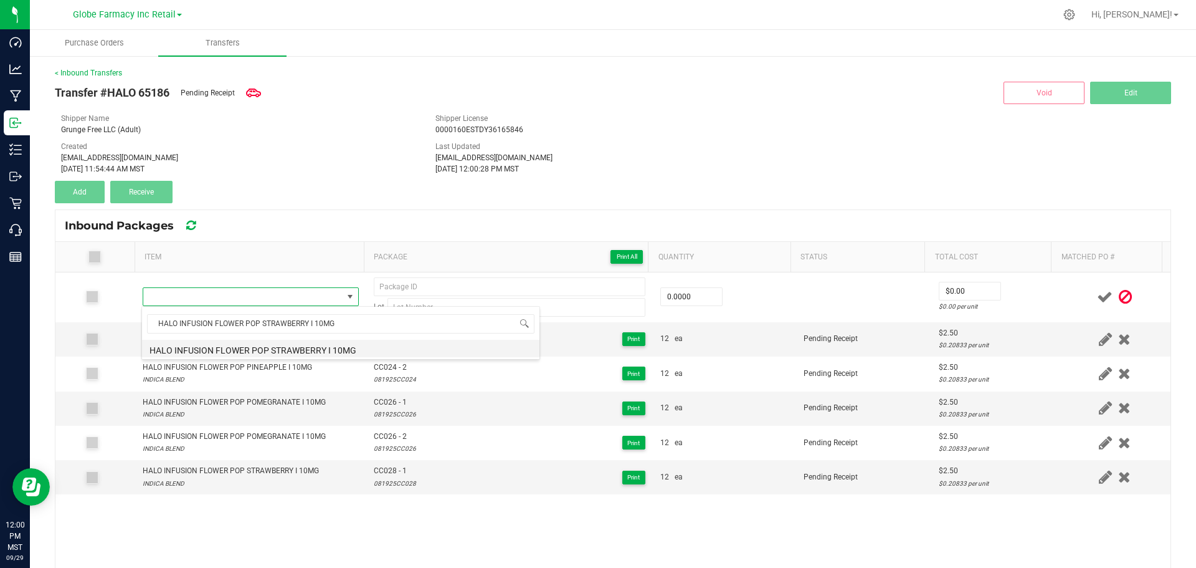
click at [283, 341] on li "HALO INFUSION FLOWER POP STRAWBERRY I 10MG" at bounding box center [341, 348] width 398 height 17
type input "0 ea"
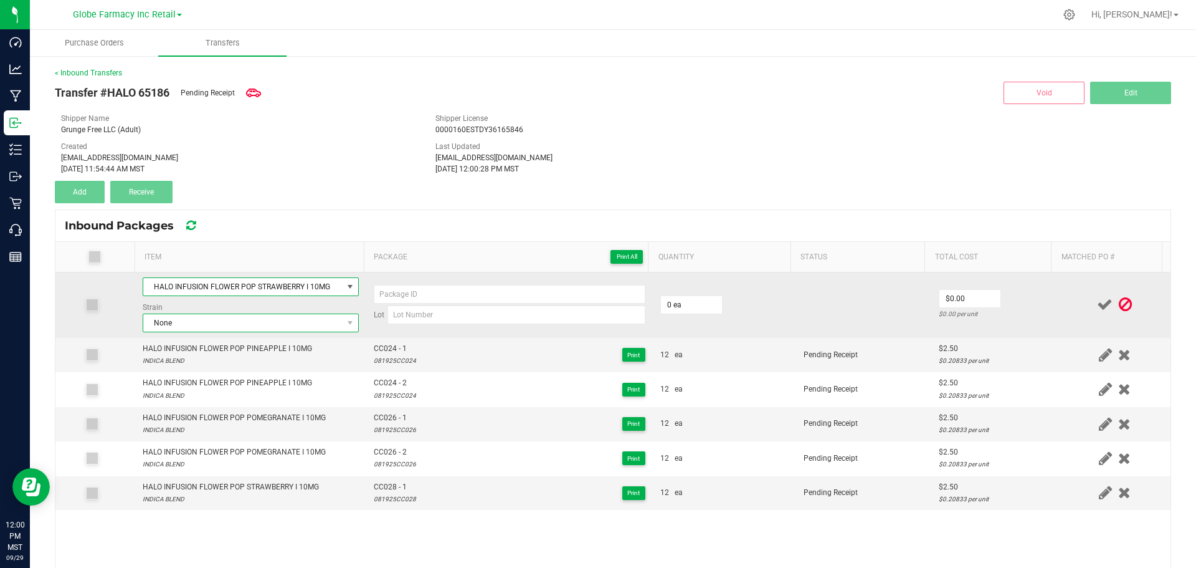
click at [176, 317] on span "None" at bounding box center [242, 322] width 199 height 17
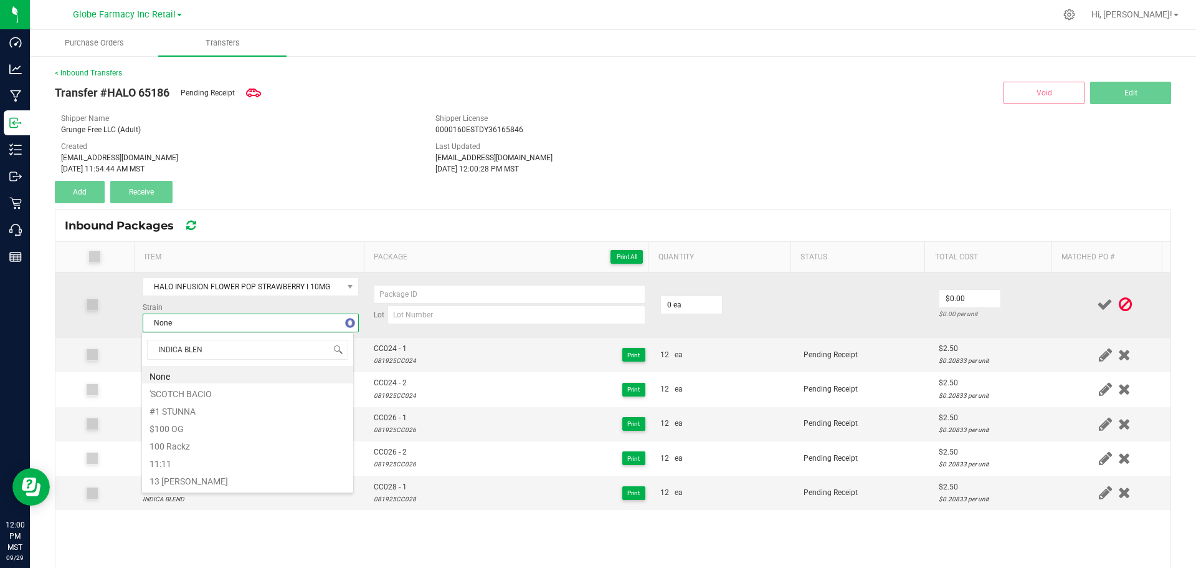
type input "INDICA BLEND"
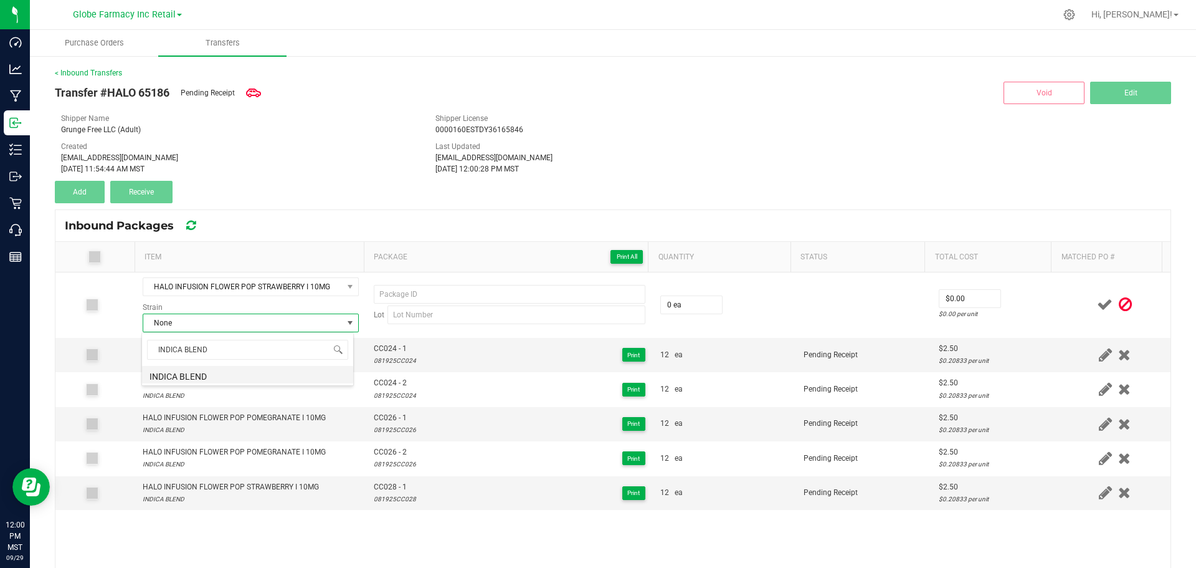
click at [252, 376] on li "INDICA BLEND" at bounding box center [247, 374] width 211 height 17
click at [384, 488] on span "CC028 - 1" at bounding box center [395, 487] width 42 height 12
type input "CC028 - 1"
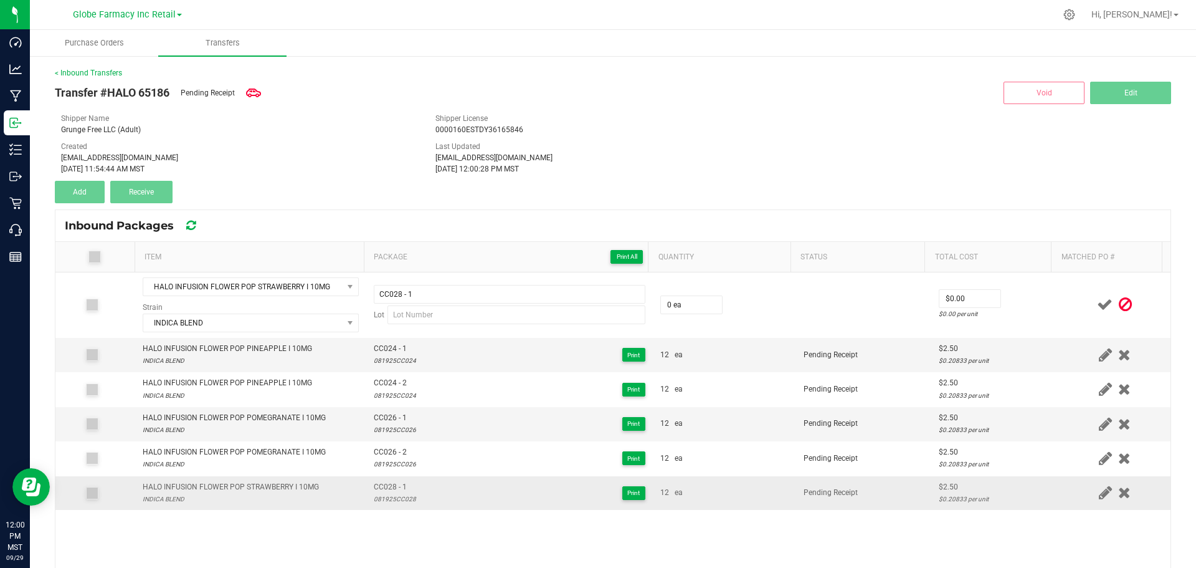
click at [386, 499] on div "081925CC028" at bounding box center [395, 499] width 42 height 12
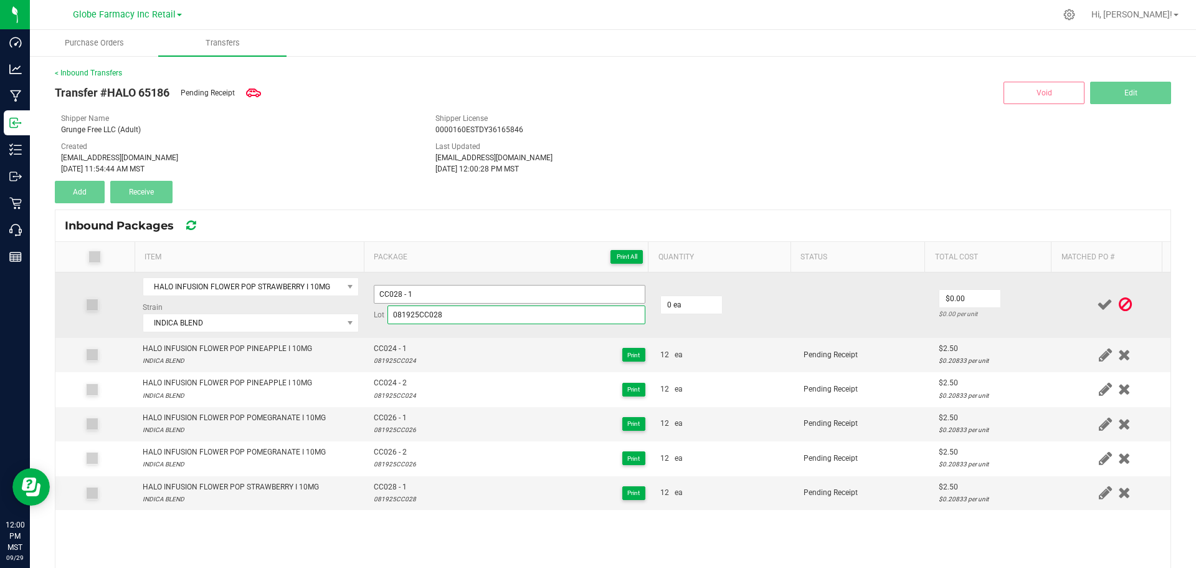
type input "081925CC028"
click at [479, 291] on input "CC028 - 1" at bounding box center [510, 294] width 272 height 19
type input "CC028 - 2"
click at [723, 314] on td "0 ea" at bounding box center [724, 304] width 143 height 65
click at [684, 295] on span "0 ea" at bounding box center [692, 304] width 62 height 19
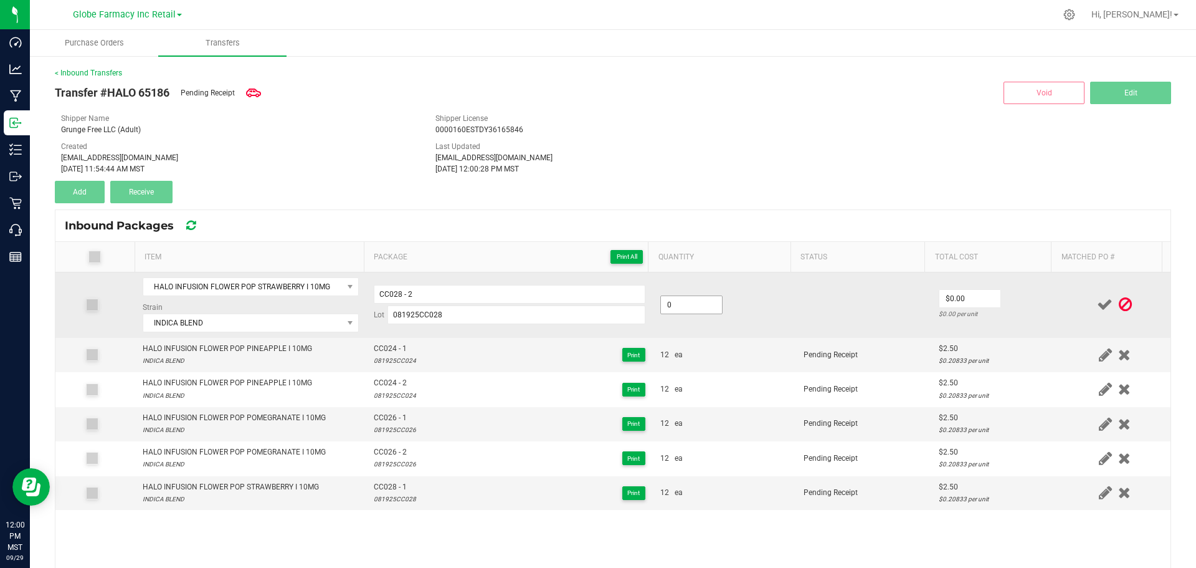
click at [681, 300] on input "0" at bounding box center [691, 304] width 61 height 17
type input "12 ea"
drag, startPoint x: 987, startPoint y: 315, endPoint x: 989, endPoint y: 307, distance: 8.9
click at [989, 312] on div "$0.00 per unit" at bounding box center [995, 314] width 113 height 12
click at [972, 298] on input "0" at bounding box center [970, 298] width 61 height 17
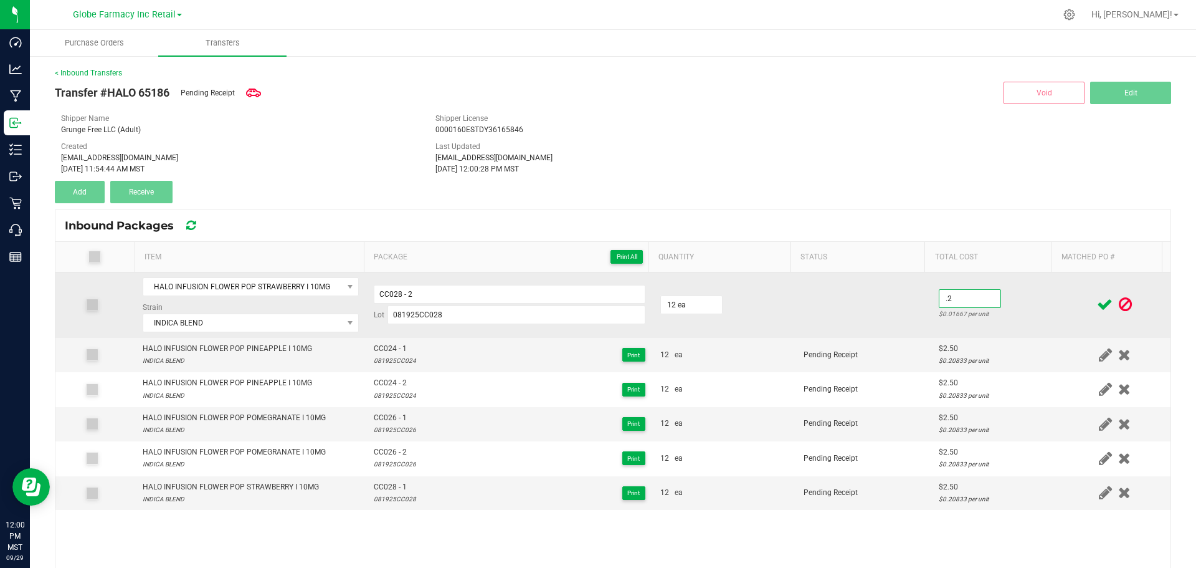
type input "."
type input "$2.50"
click at [991, 303] on td "$2.50 $0.20833 per unit" at bounding box center [996, 304] width 128 height 65
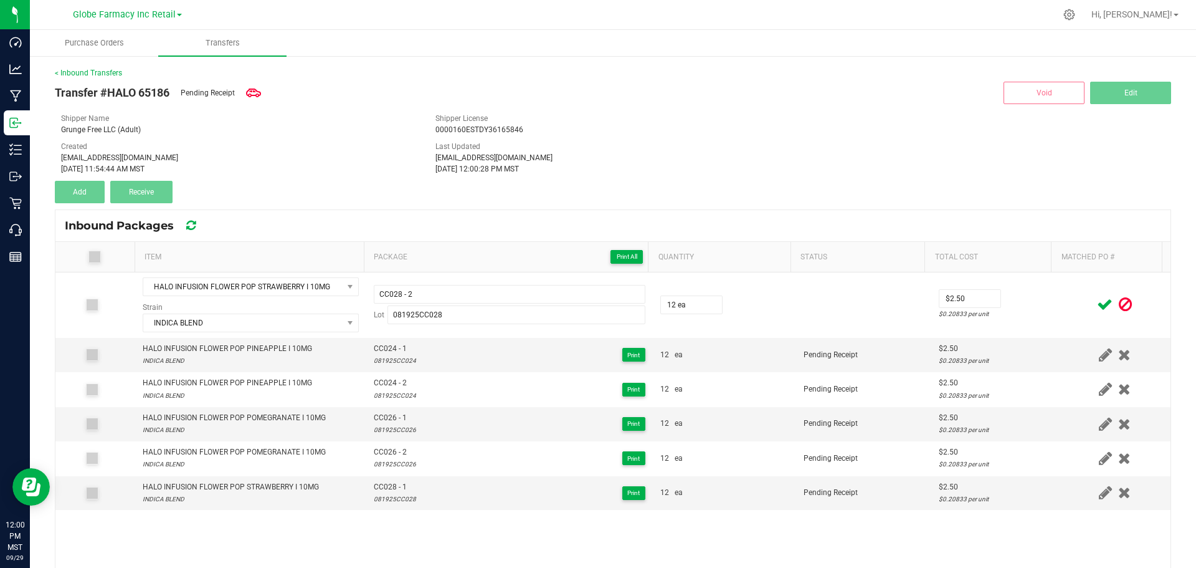
click at [1097, 301] on icon at bounding box center [1105, 305] width 16 height 16
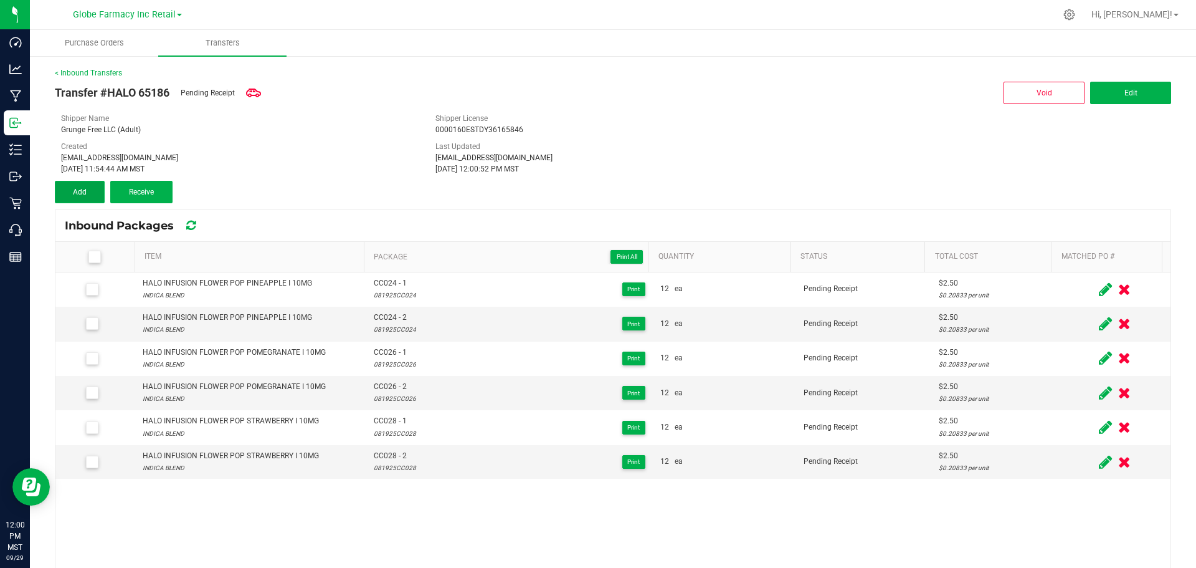
click at [75, 190] on span "Add" at bounding box center [80, 192] width 14 height 9
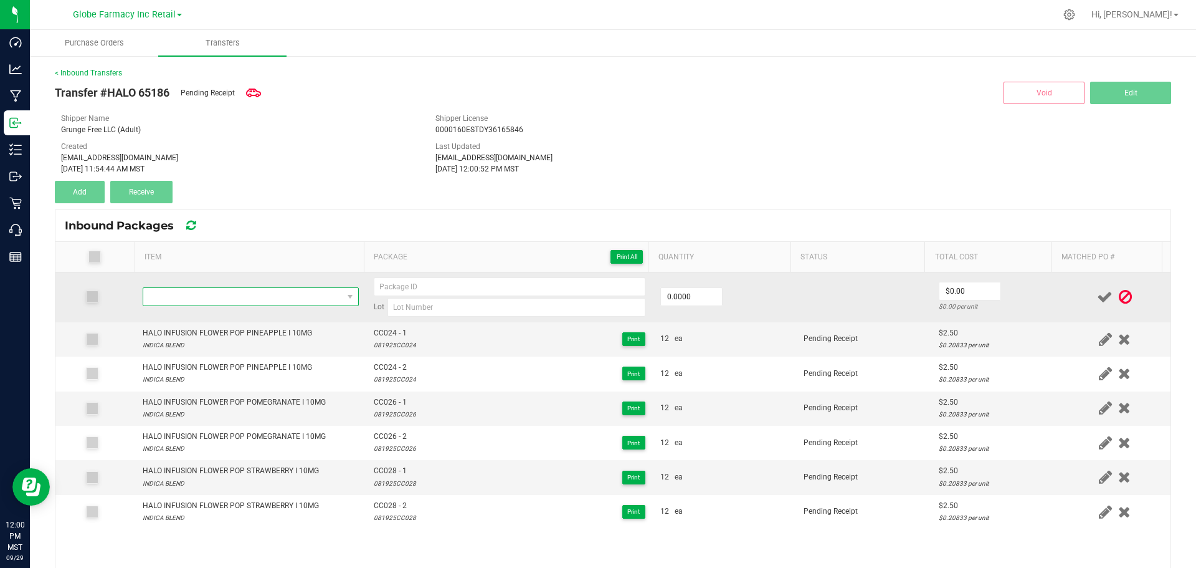
click at [205, 293] on span "NO DATA FOUND" at bounding box center [242, 296] width 199 height 17
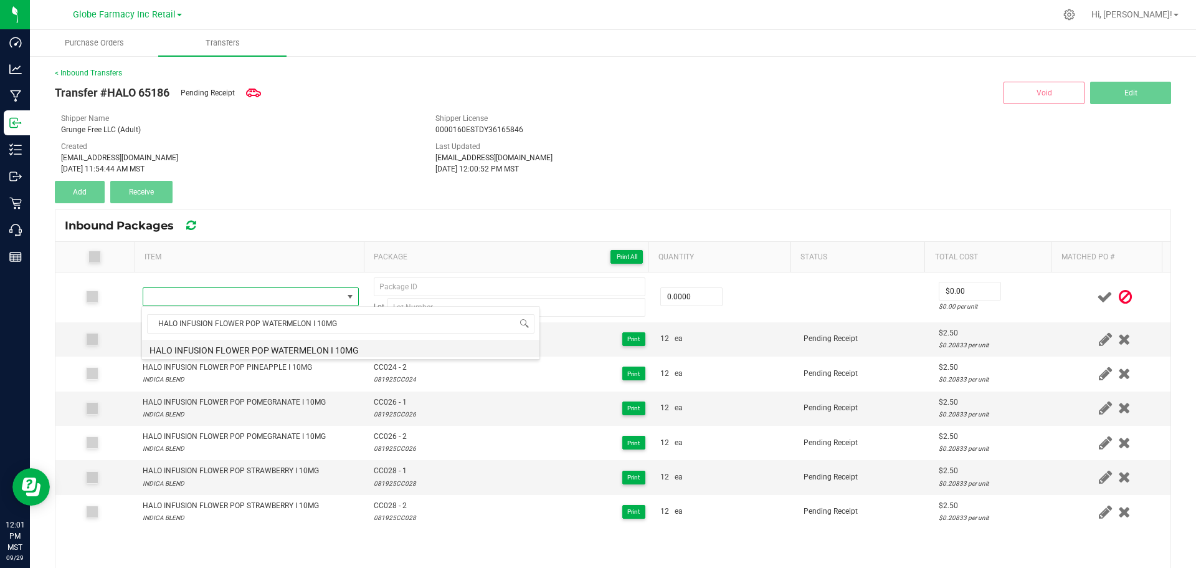
click at [252, 347] on li "HALO INFUSION FLOWER POP WATERMELON I 10MG" at bounding box center [341, 348] width 398 height 17
type input "0 ea"
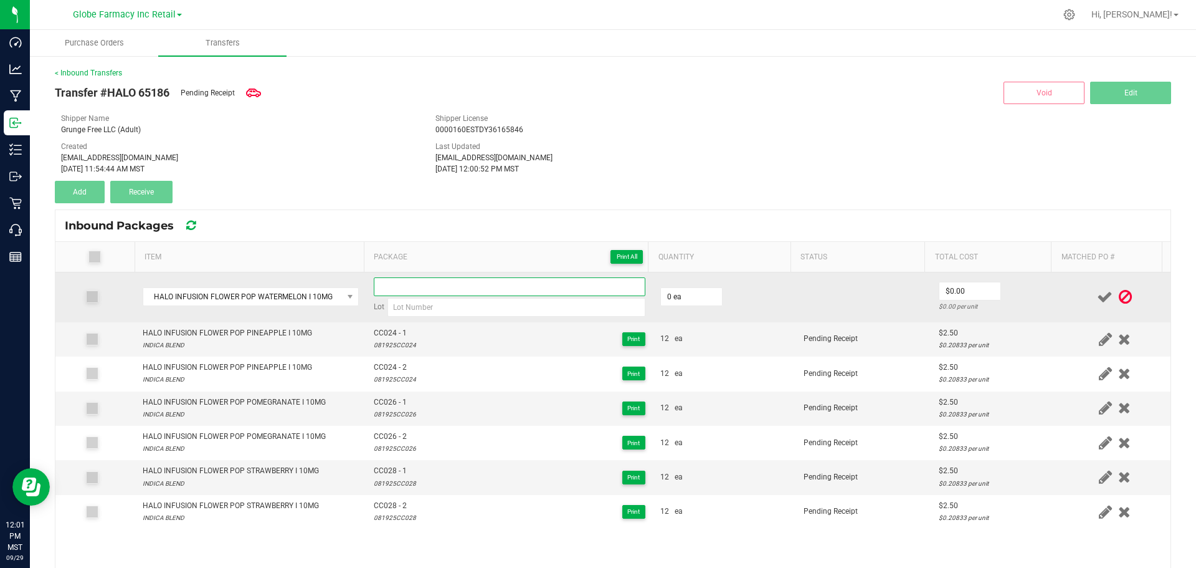
click at [475, 283] on input at bounding box center [510, 286] width 272 height 19
paste input "CC030"
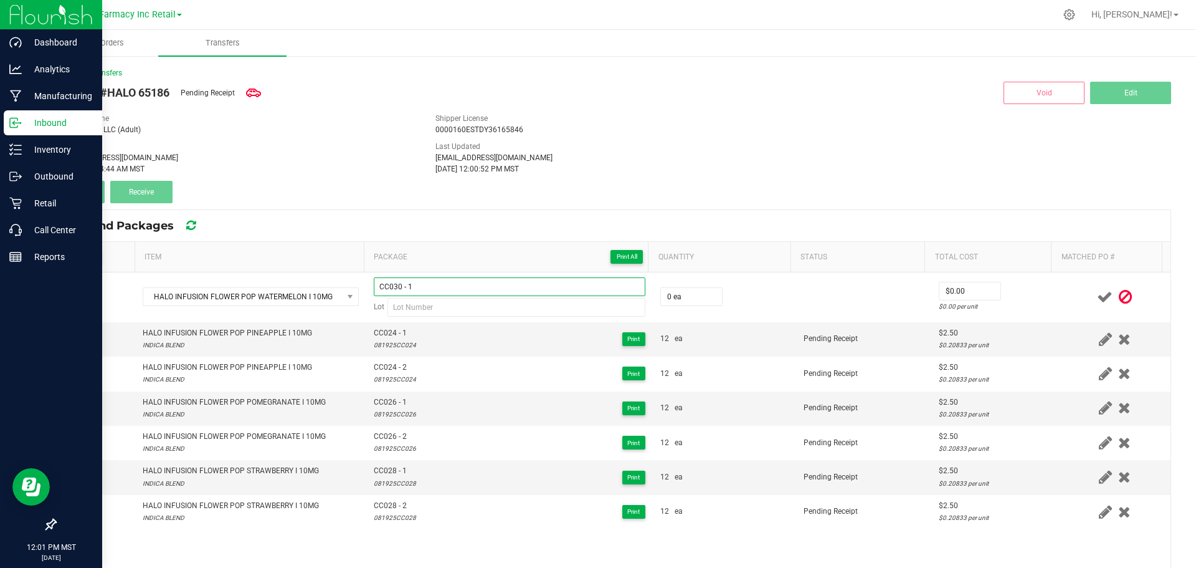
type input "CC030 - 1"
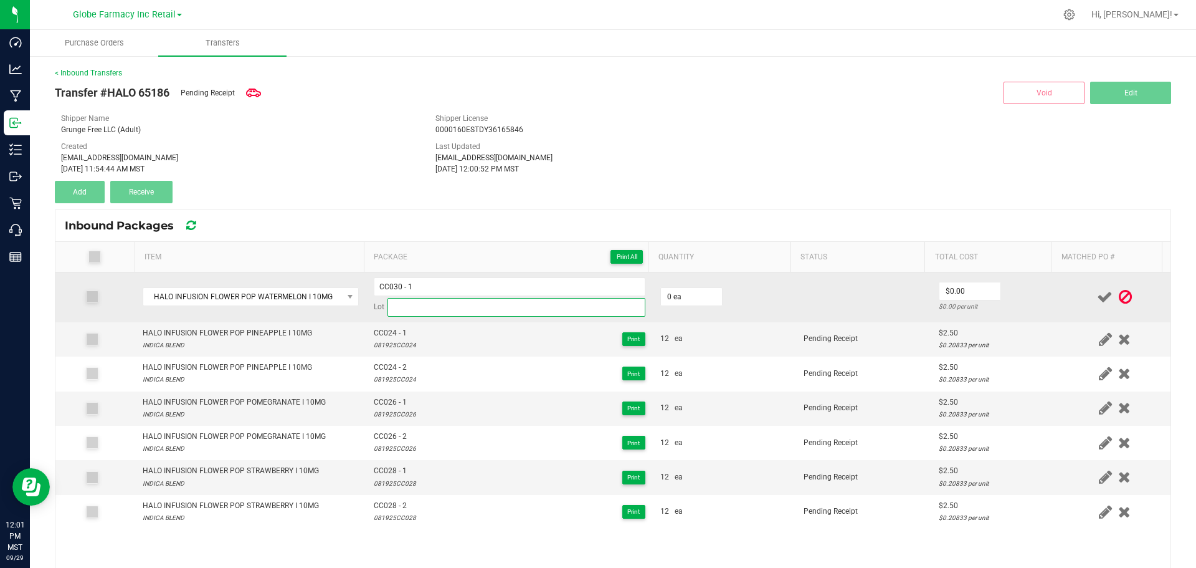
paste input "081925CC030"
click at [532, 309] on input "081925CC030" at bounding box center [517, 307] width 258 height 19
type input "081925CC030"
click at [669, 297] on input "0" at bounding box center [691, 296] width 61 height 17
type input "12 ea"
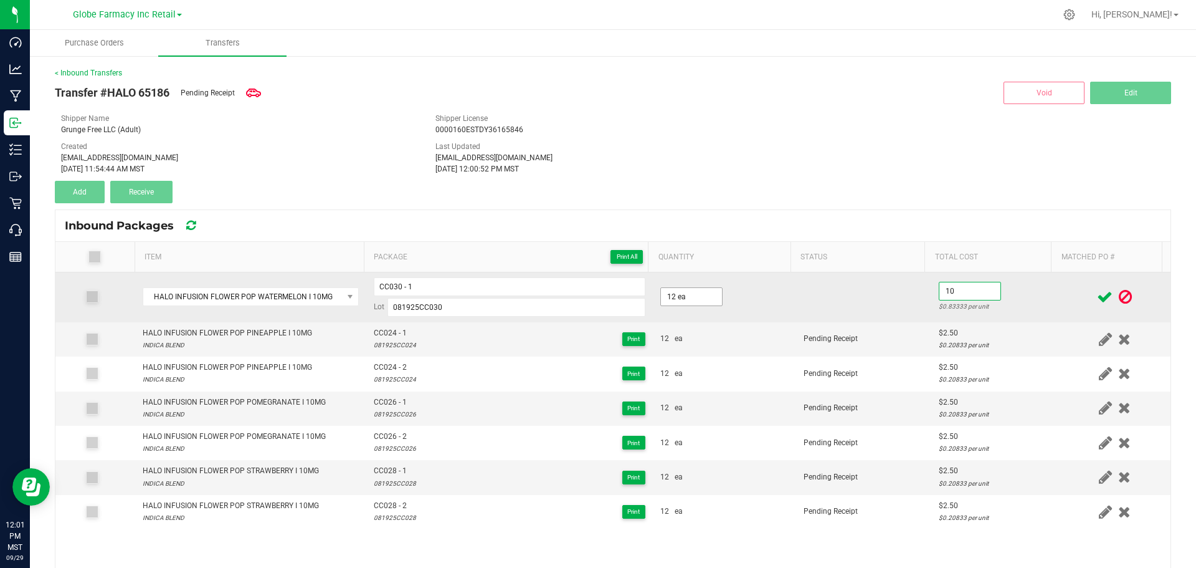
type input "1"
type input "$2.50"
click at [1022, 290] on td "$2.50 $0.20833 per unit" at bounding box center [996, 297] width 128 height 50
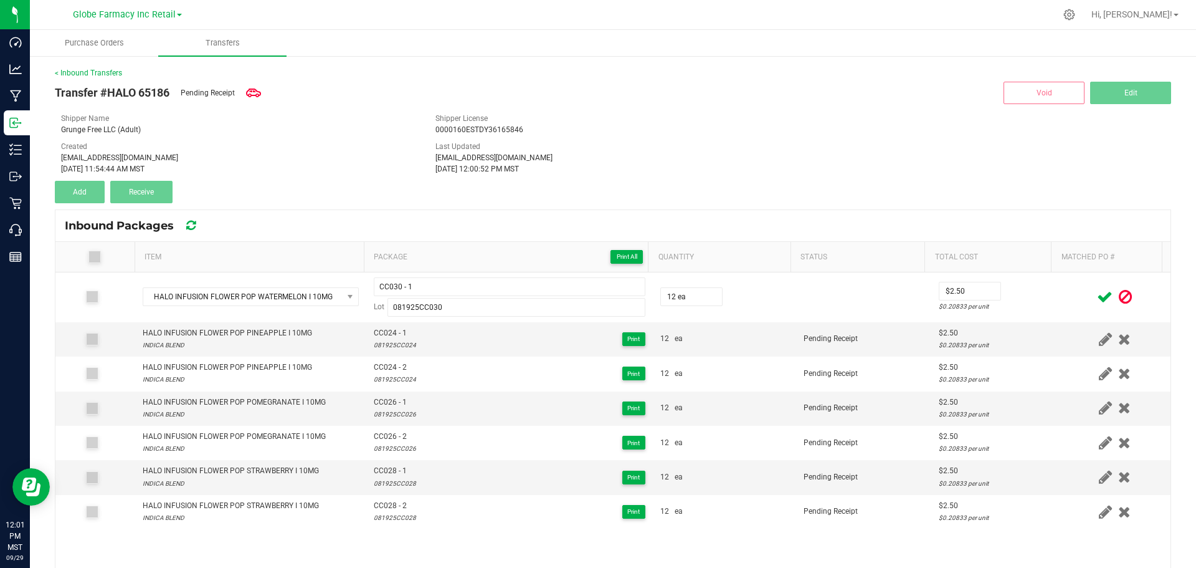
click at [1097, 293] on icon at bounding box center [1105, 297] width 16 height 16
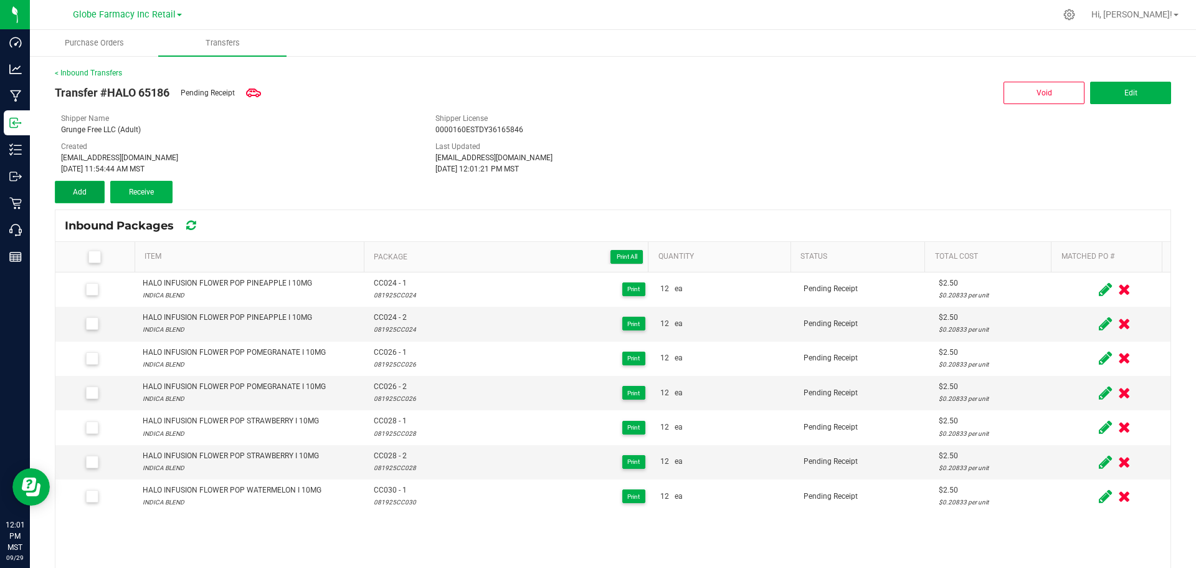
click at [85, 189] on span "Add" at bounding box center [80, 192] width 14 height 9
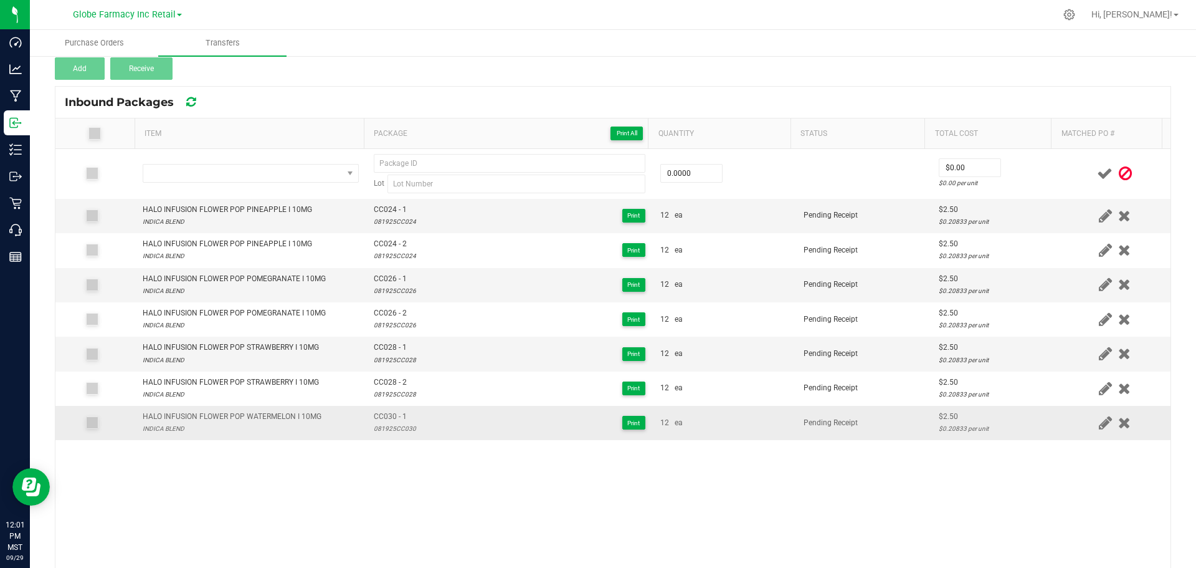
scroll to position [125, 0]
click at [266, 416] on div "HALO INFUSION FLOWER POP WATERMELON I 10MG" at bounding box center [232, 415] width 179 height 12
copy div "HALO INFUSION FLOWER POP WATERMELON I 10MG"
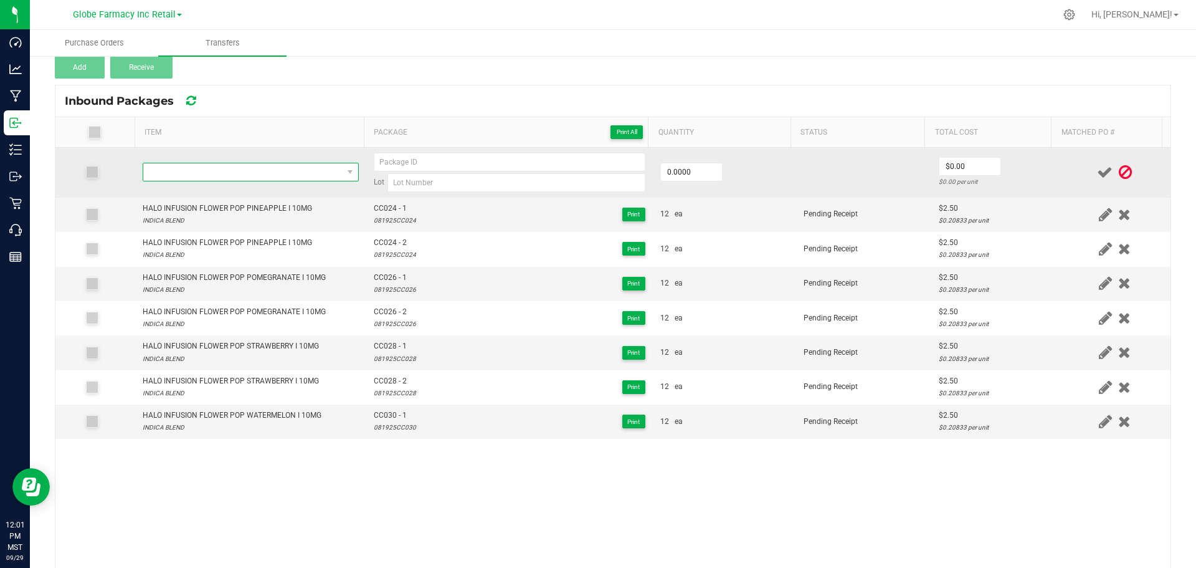
click at [293, 181] on span "NO DATA FOUND" at bounding box center [251, 172] width 216 height 19
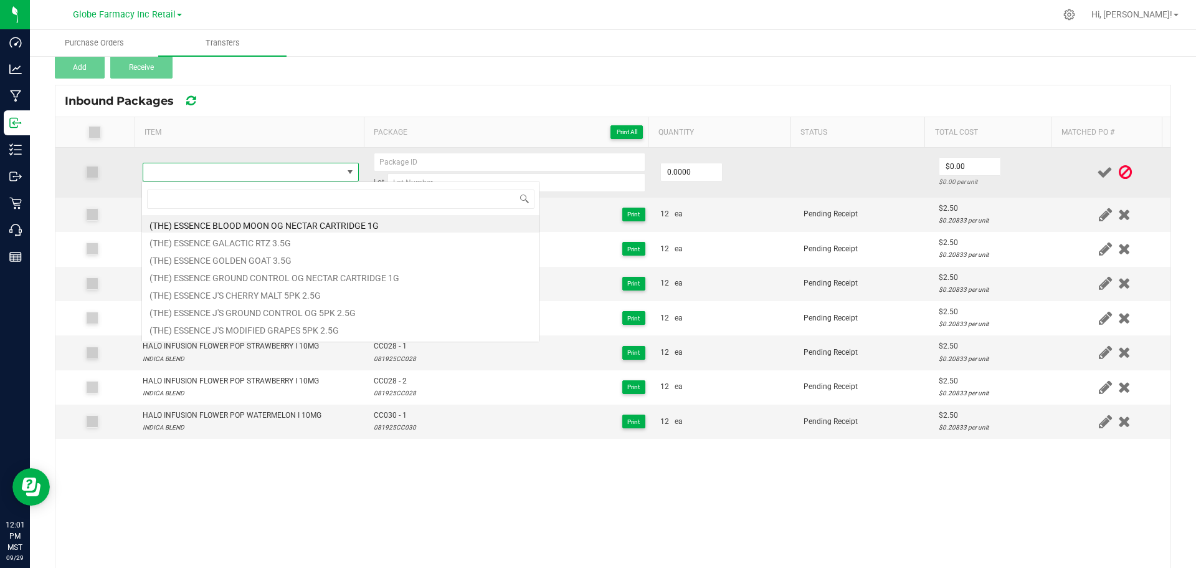
scroll to position [19, 212]
type input "HALO INFUSION FLOWER POP WATERMELON I 10MG"
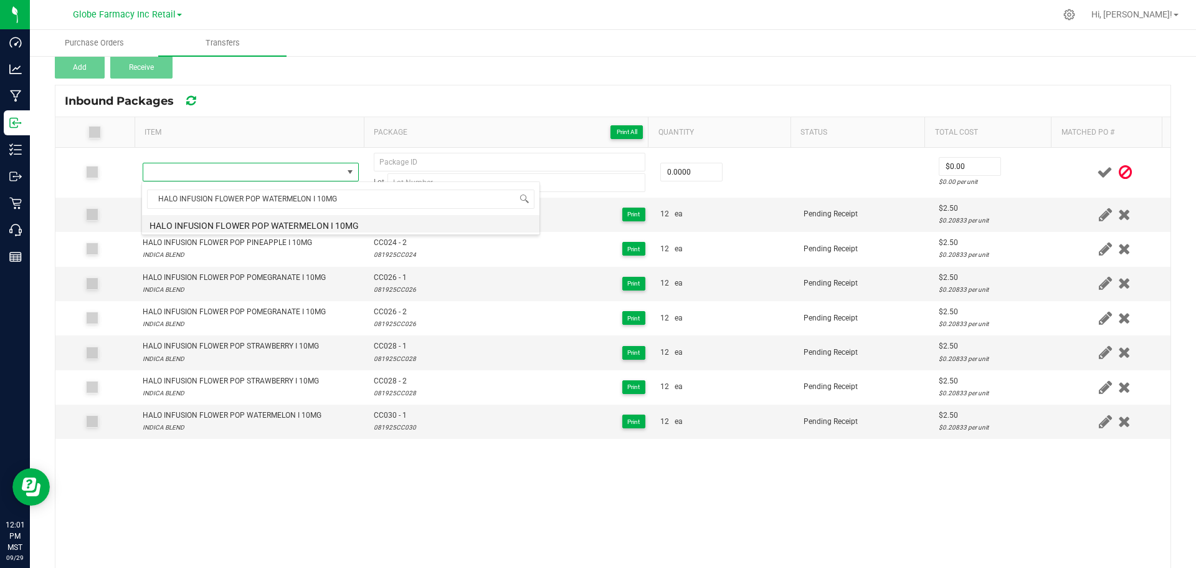
click at [310, 222] on li "HALO INFUSION FLOWER POP WATERMELON I 10MG" at bounding box center [341, 223] width 398 height 17
type input "0 ea"
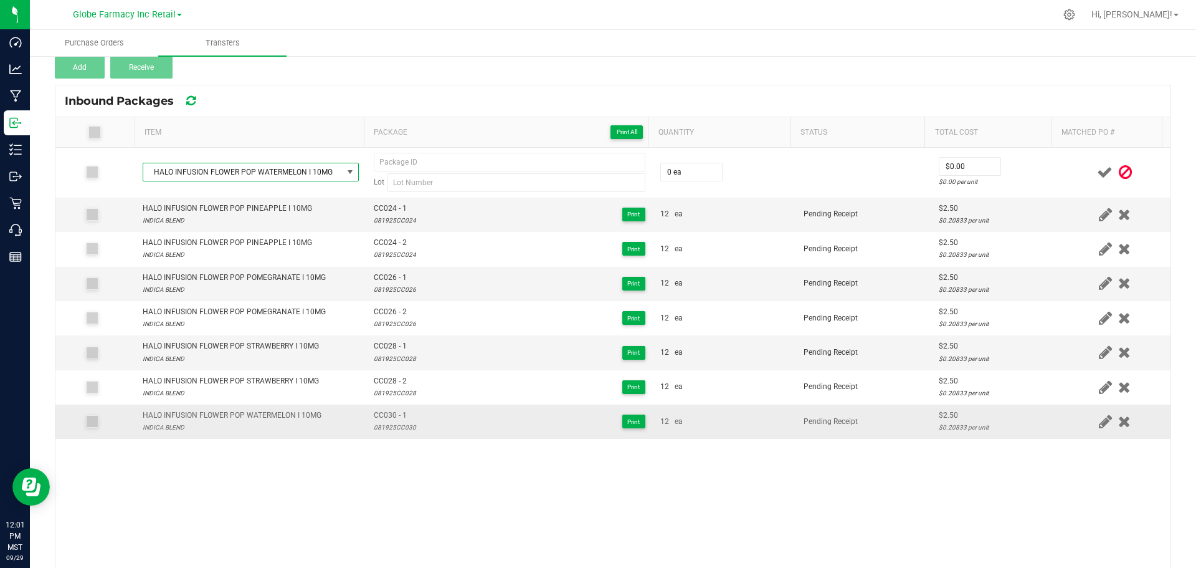
click at [388, 413] on span "CC030 - 1" at bounding box center [395, 415] width 42 height 12
click at [388, 412] on span "CC030 - 1" at bounding box center [395, 415] width 42 height 12
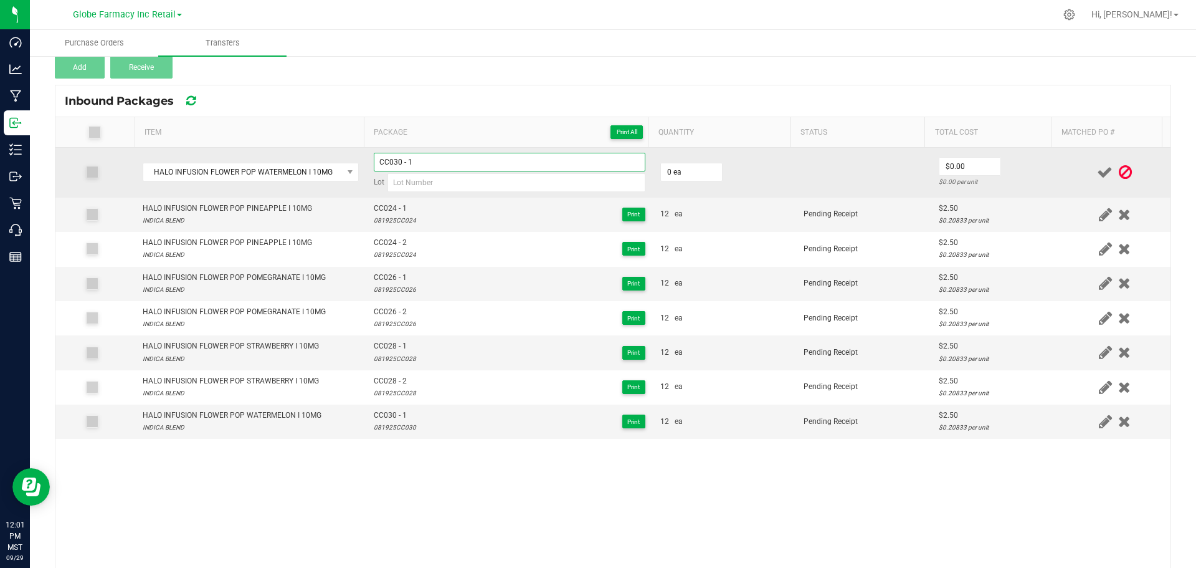
click at [452, 165] on input "CC030 - 1" at bounding box center [510, 162] width 272 height 19
type input "CC030 - 2"
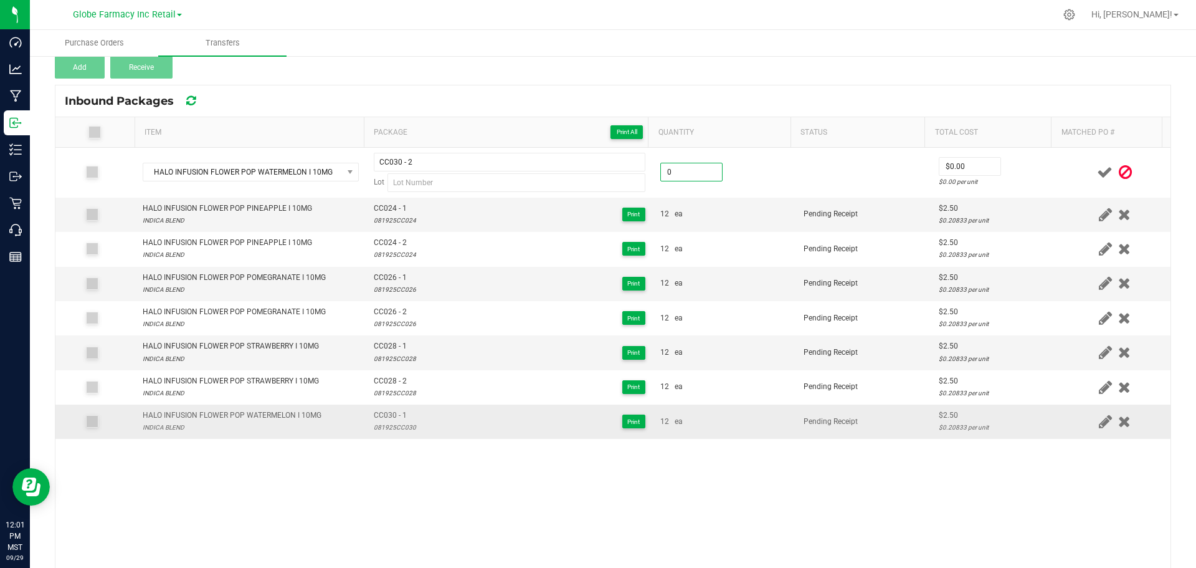
type input "0 ea"
click at [393, 424] on div "081925CC030" at bounding box center [395, 427] width 42 height 12
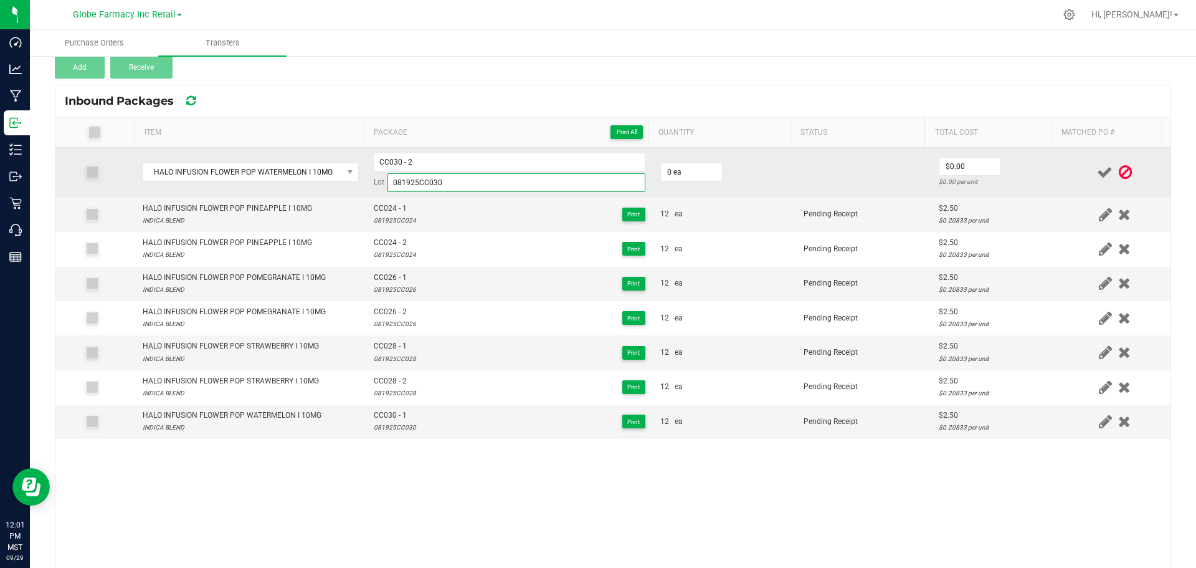
type input "081925CC030"
click at [700, 156] on td "0 ea" at bounding box center [724, 173] width 143 height 50
click at [697, 168] on input "0" at bounding box center [691, 171] width 61 height 17
type input "12 ea"
type input "$2.50"
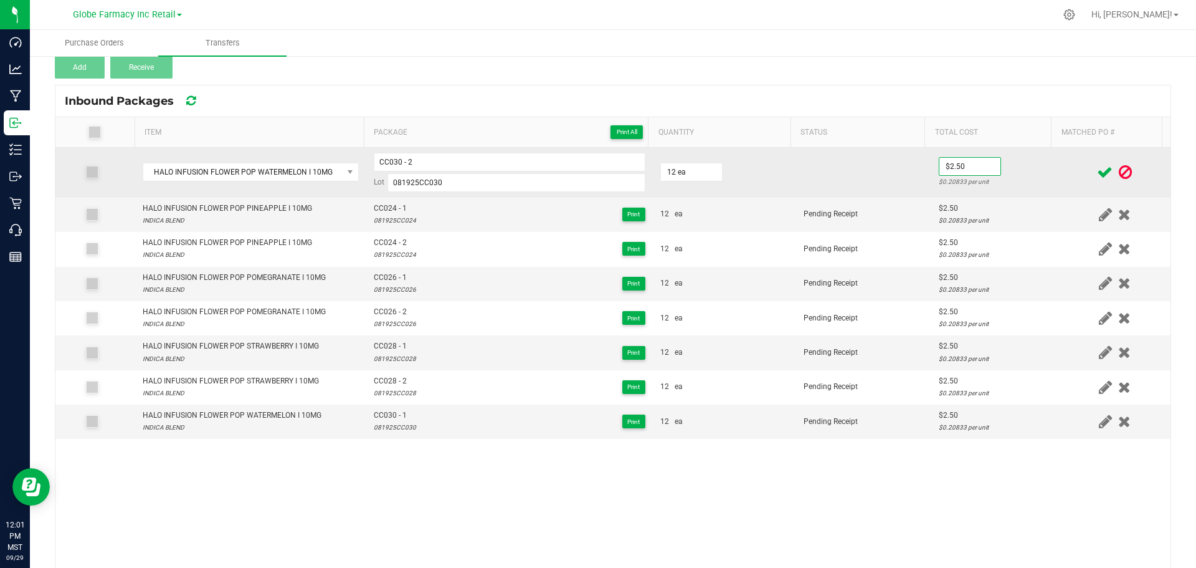
click at [1016, 174] on td "$2.50 $0.20833 per unit" at bounding box center [996, 173] width 128 height 50
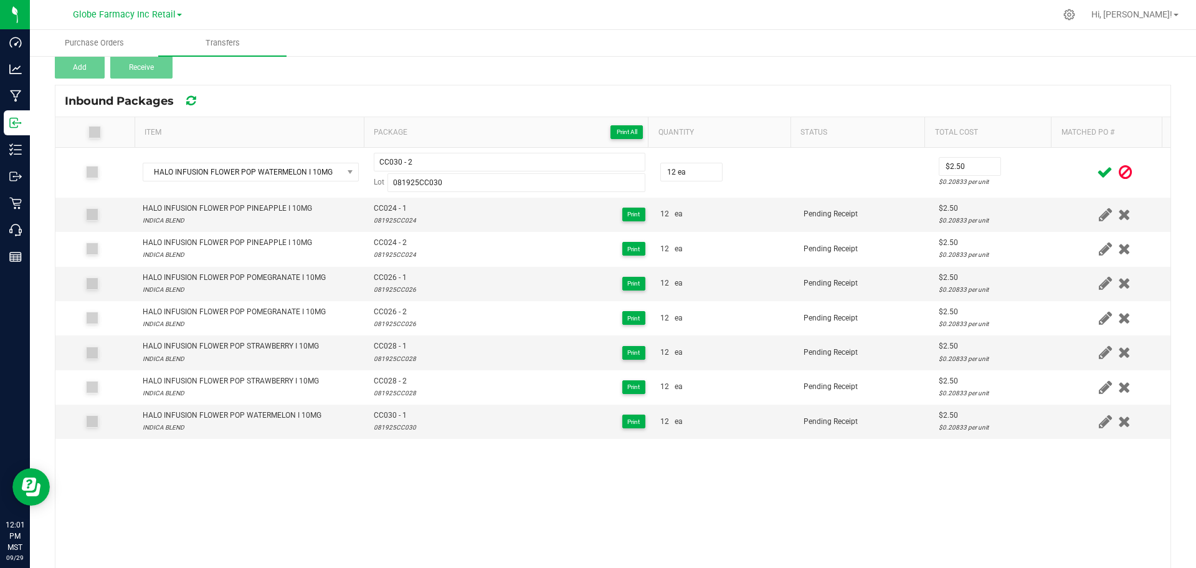
click at [1097, 168] on icon at bounding box center [1105, 173] width 16 height 16
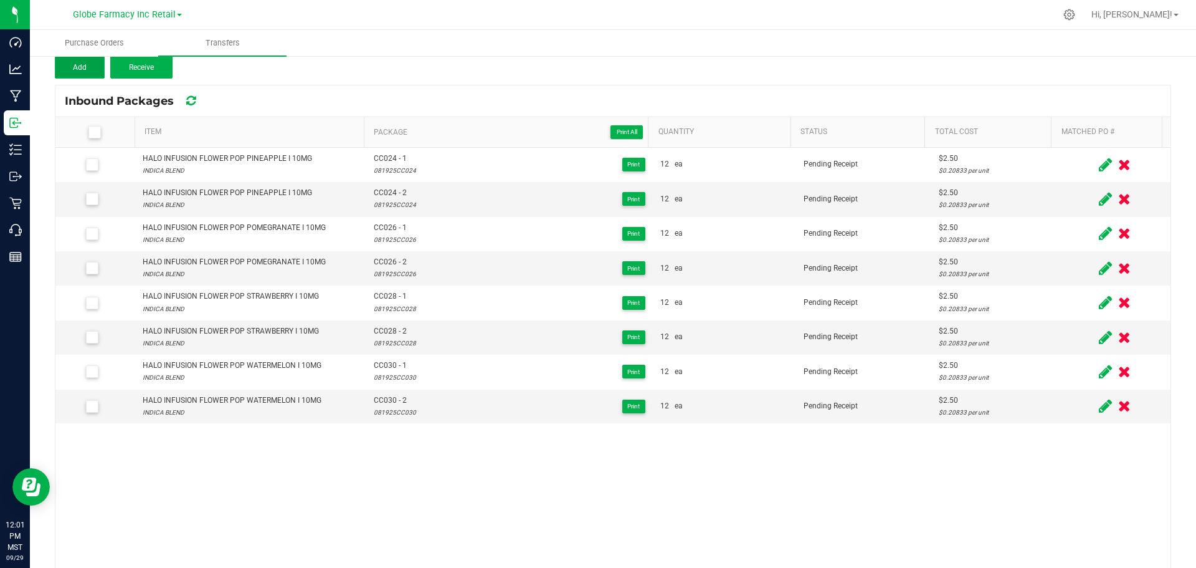
click at [88, 67] on button "Add" at bounding box center [80, 67] width 50 height 22
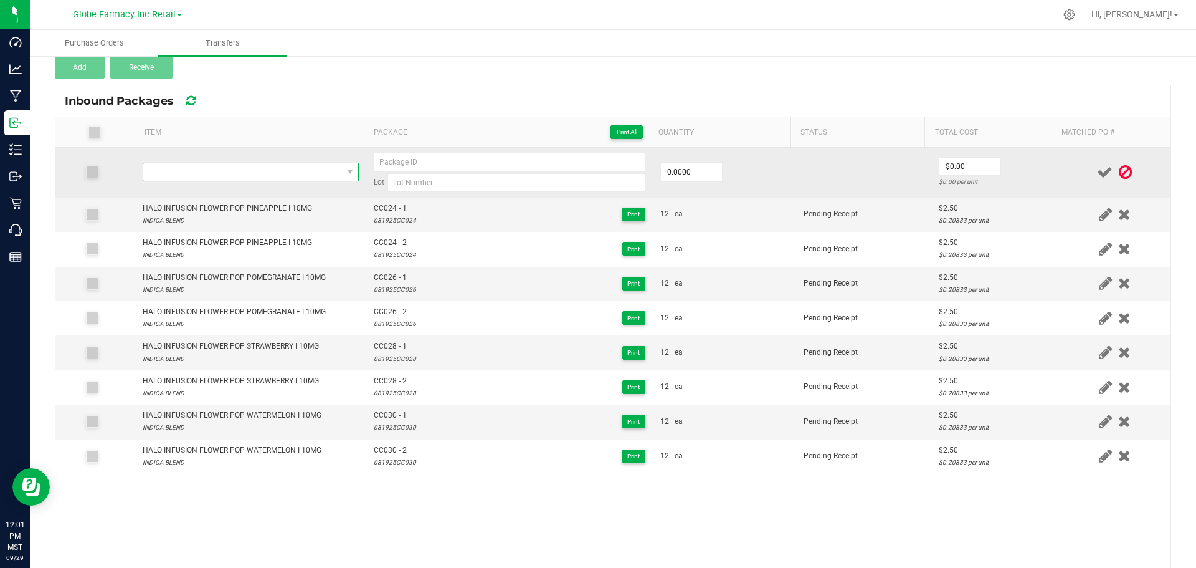
click at [206, 168] on span "NO DATA FOUND" at bounding box center [242, 171] width 199 height 17
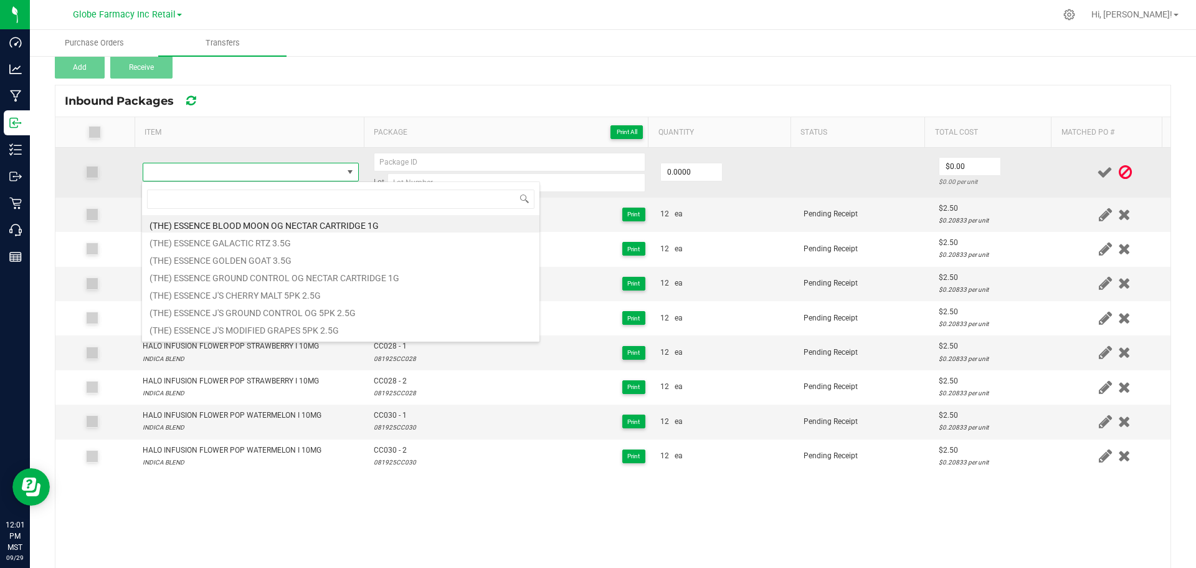
type input "CHRONIC HEALTH ULTRA STRENGTH PAIN RE-LEAF I 1400 MG"
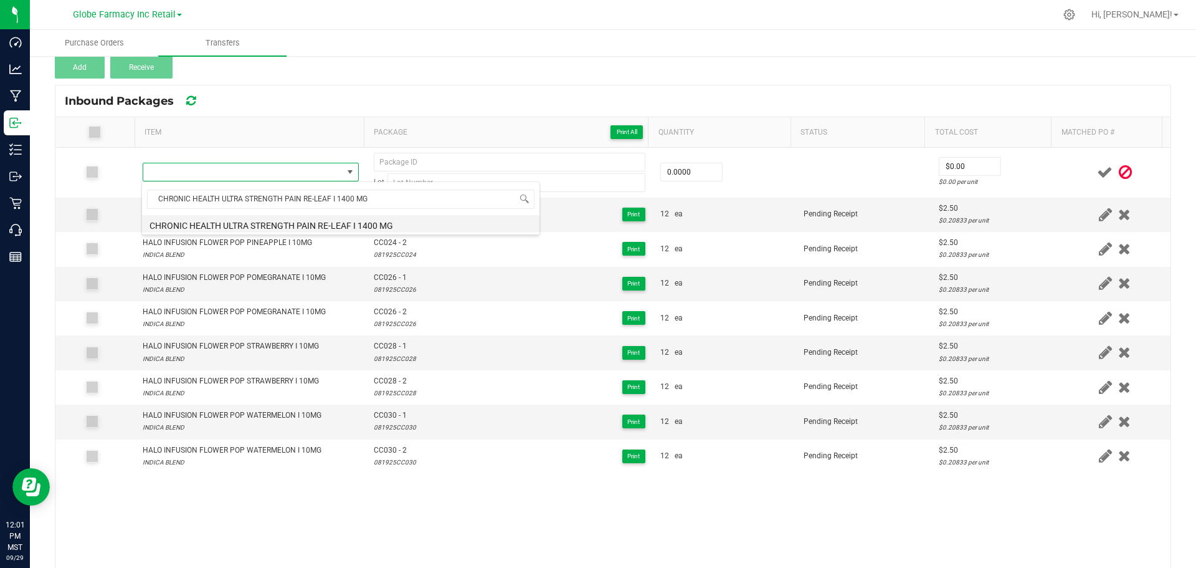
click at [265, 223] on li "CHRONIC HEALTH ULTRA STRENGTH PAIN RE-LEAF I 1400 MG" at bounding box center [341, 223] width 398 height 17
type input "0 ea"
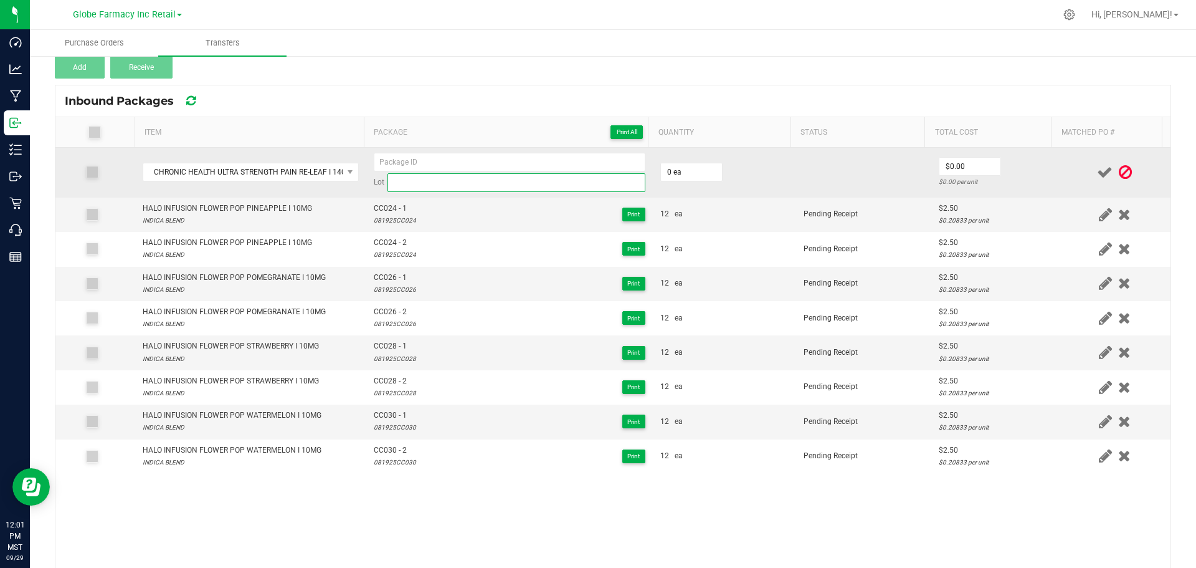
click at [416, 180] on input at bounding box center [517, 182] width 258 height 19
paste input "012325CH050"
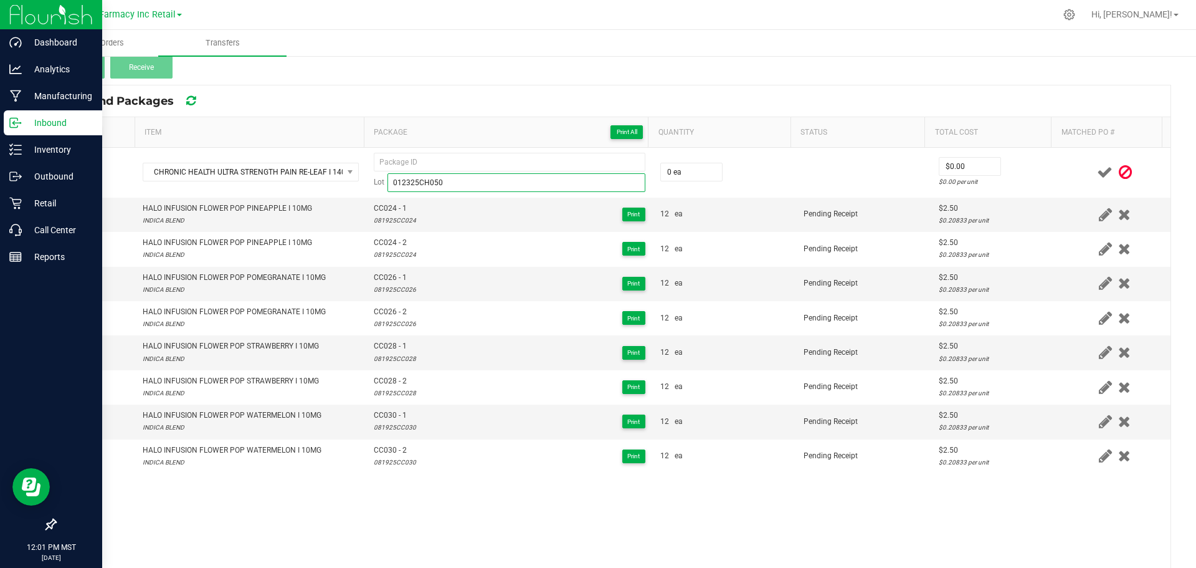
type input "012325CH050"
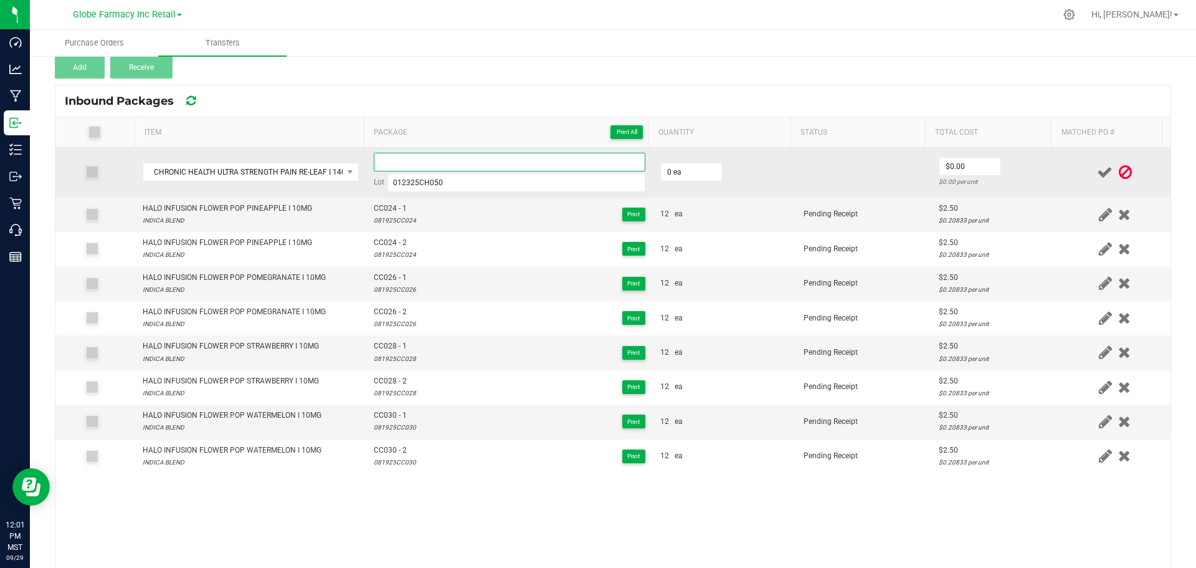
paste input "CH050"
click at [563, 161] on input "CH050" at bounding box center [510, 162] width 272 height 19
type input "CH050 - 1"
type input "24 ea"
type input "0"
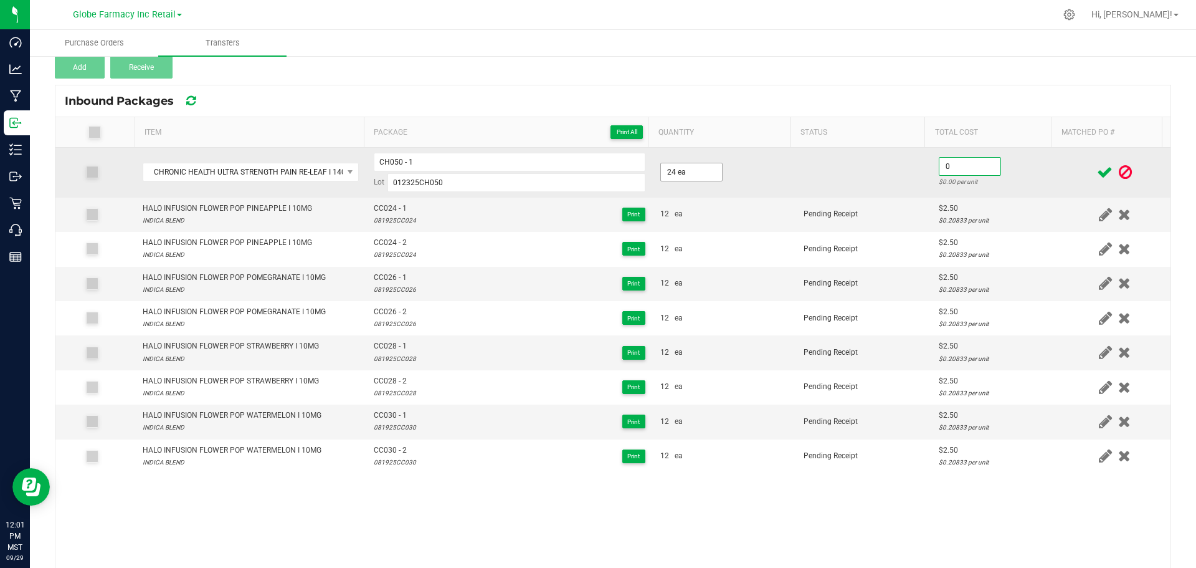
type input "24"
type input "$0.00"
click at [690, 169] on input "24" at bounding box center [691, 171] width 61 height 17
type input "12 ea"
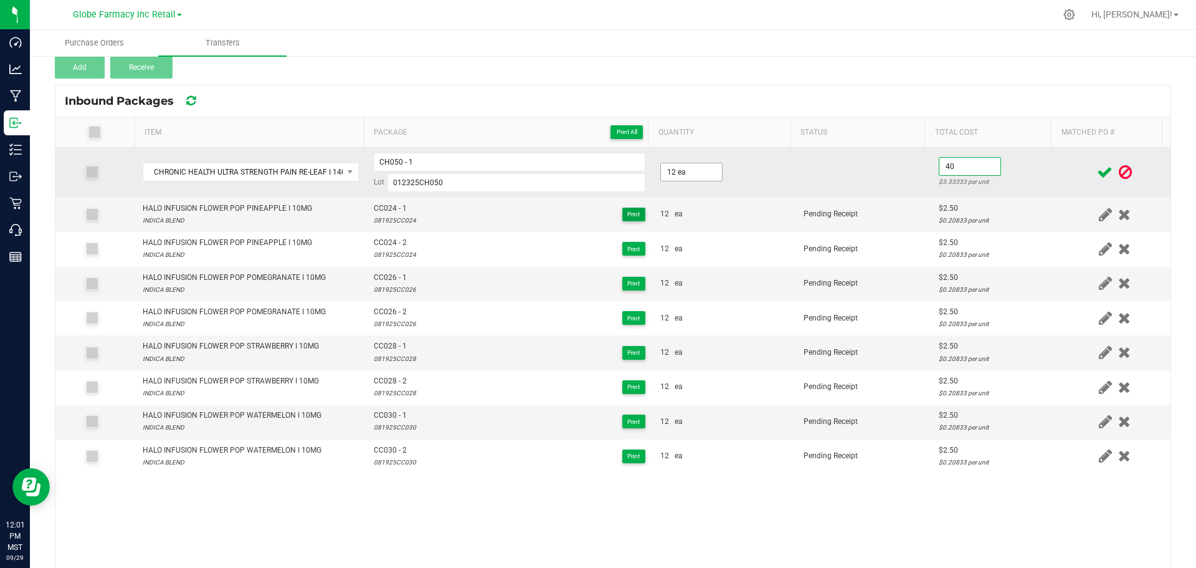
type input "$40.00"
click at [1059, 176] on td at bounding box center [1115, 173] width 112 height 50
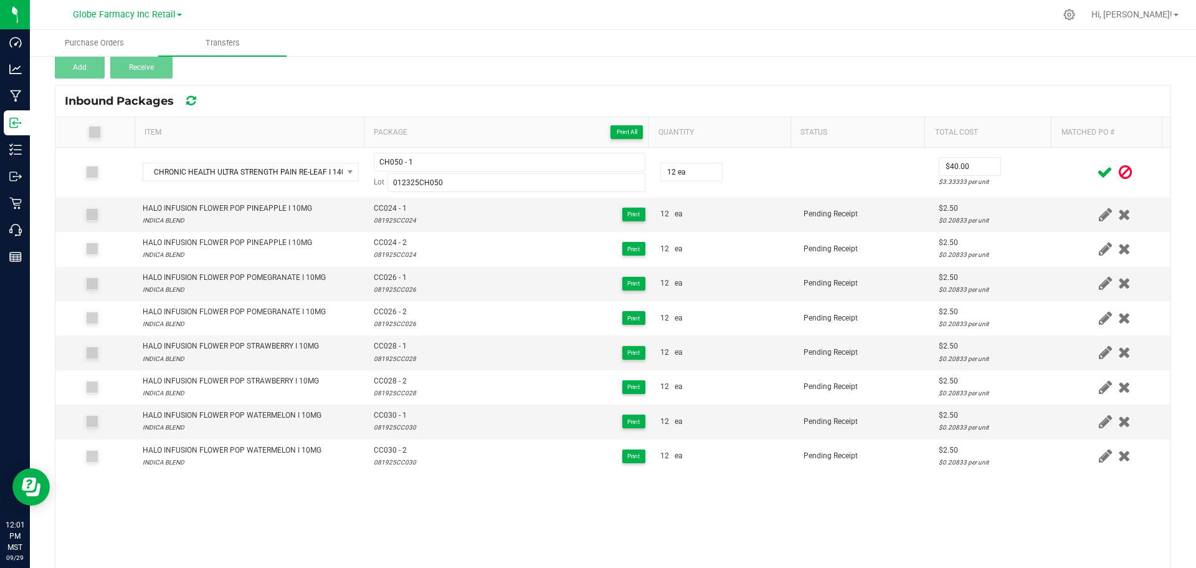
click at [1097, 171] on icon at bounding box center [1105, 173] width 16 height 16
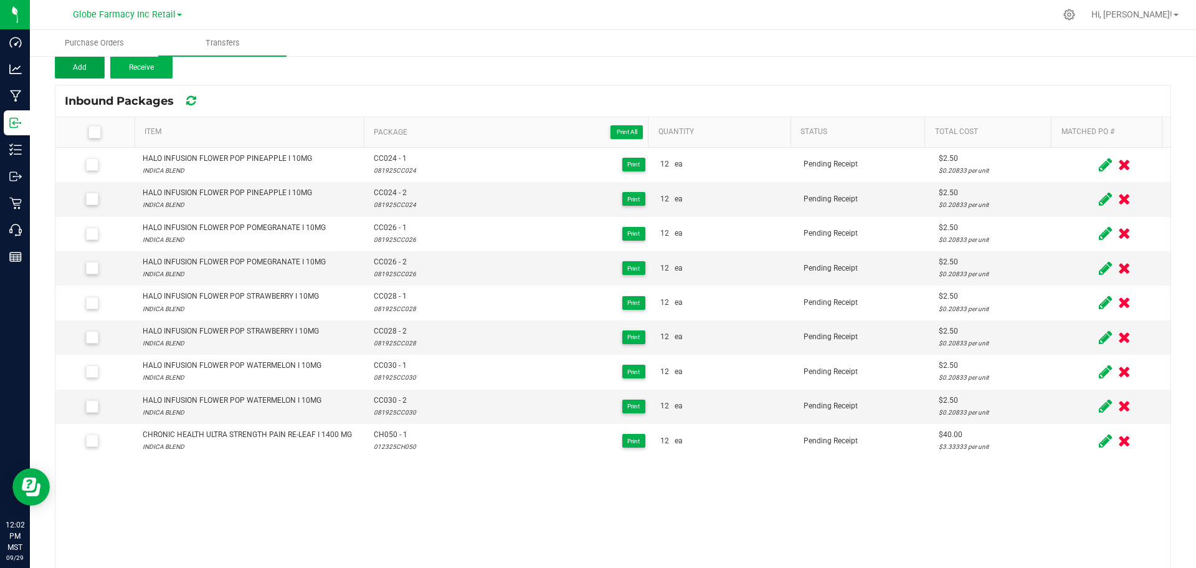
click at [81, 73] on button "Add" at bounding box center [80, 67] width 50 height 22
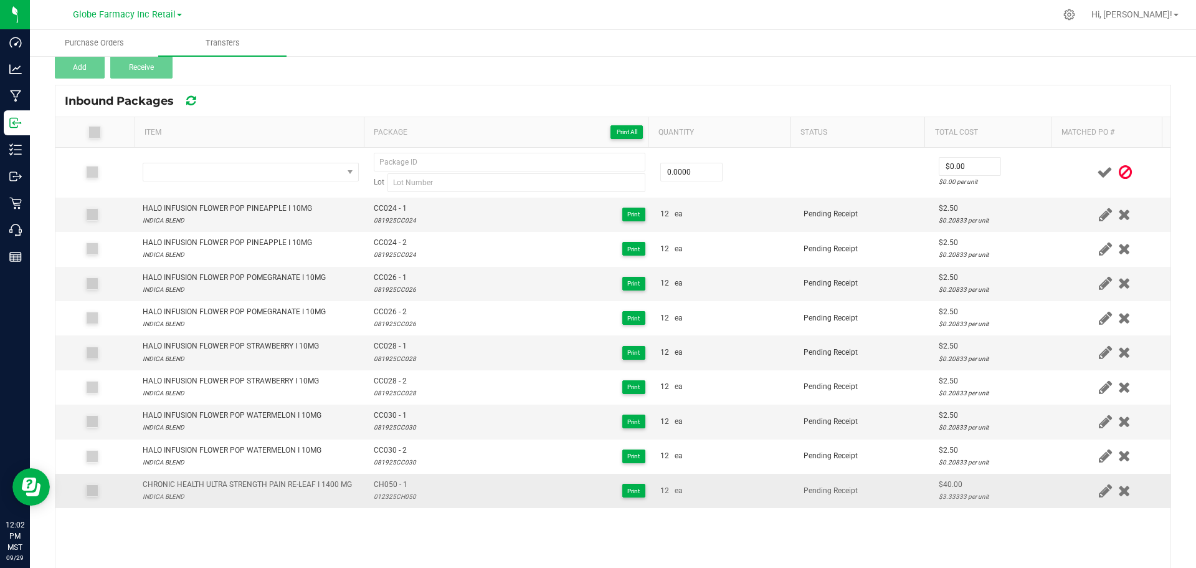
click at [257, 484] on div "CHRONIC HEALTH ULTRA STRENGTH PAIN RE-LEAF I 1400 MG" at bounding box center [247, 485] width 209 height 12
copy div "CHRONIC HEALTH ULTRA STRENGTH PAIN RE-LEAF I 1400 MG"
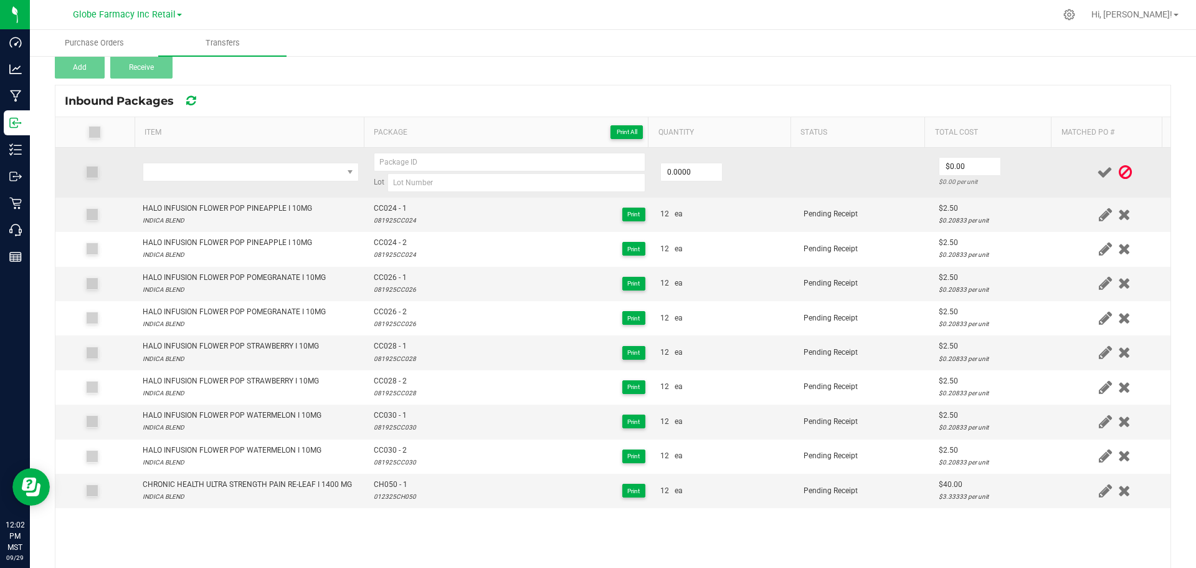
click at [266, 158] on td at bounding box center [250, 173] width 231 height 50
click at [267, 166] on span "NO DATA FOUND" at bounding box center [242, 171] width 199 height 17
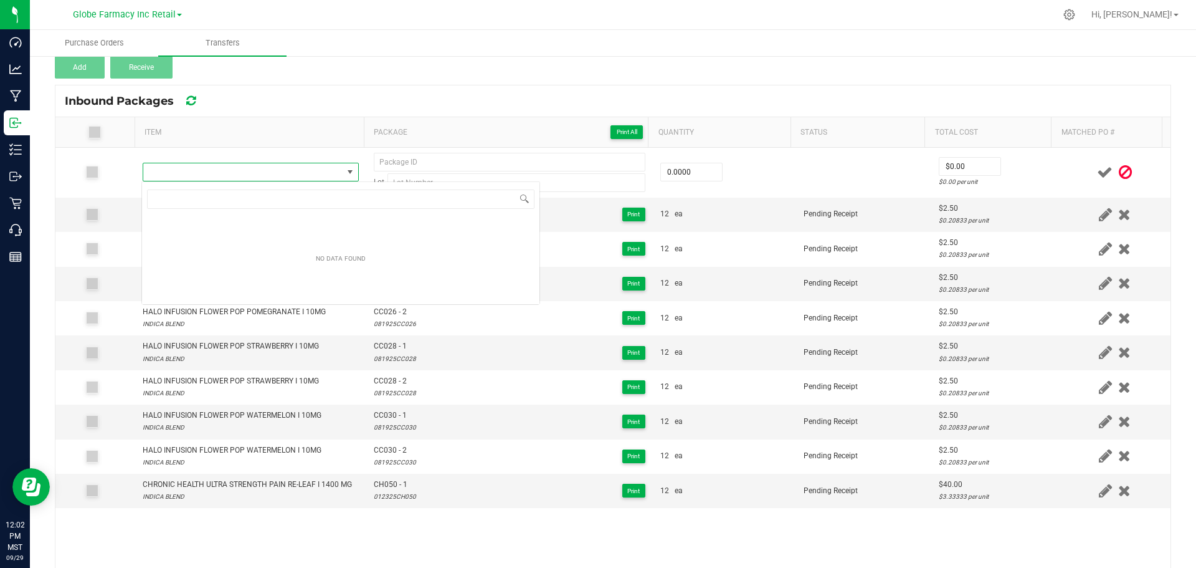
type input "CHRONIC HEALTH ULTRA STRENGTH PAIN RE-LEAF I 1400 MG"
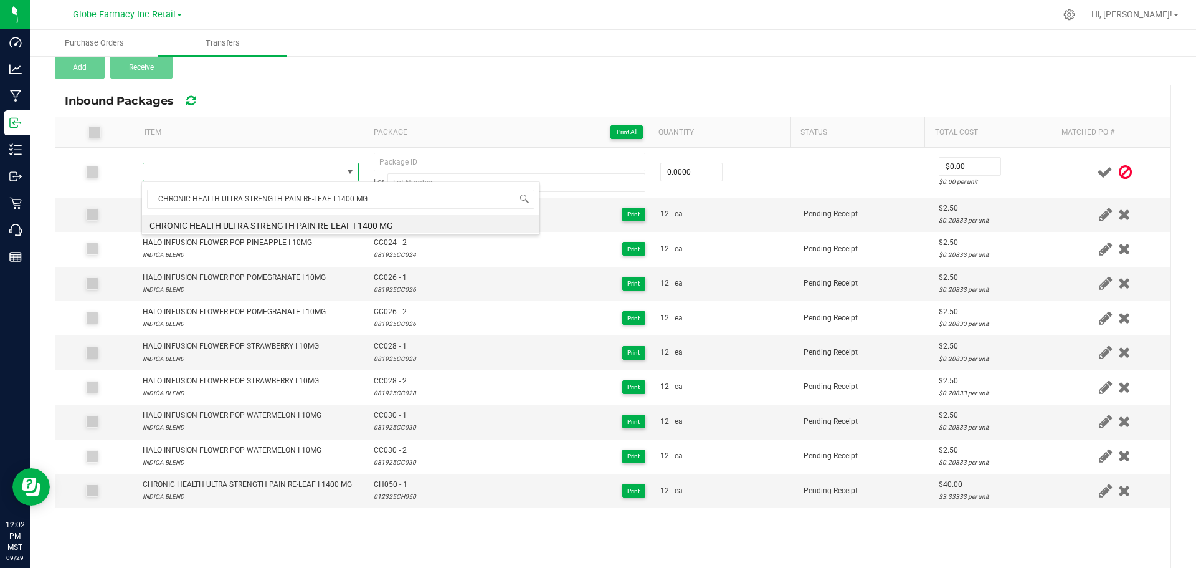
click at [244, 218] on li "CHRONIC HEALTH ULTRA STRENGTH PAIN RE-LEAF I 1400 MG" at bounding box center [341, 223] width 398 height 17
type input "0 ea"
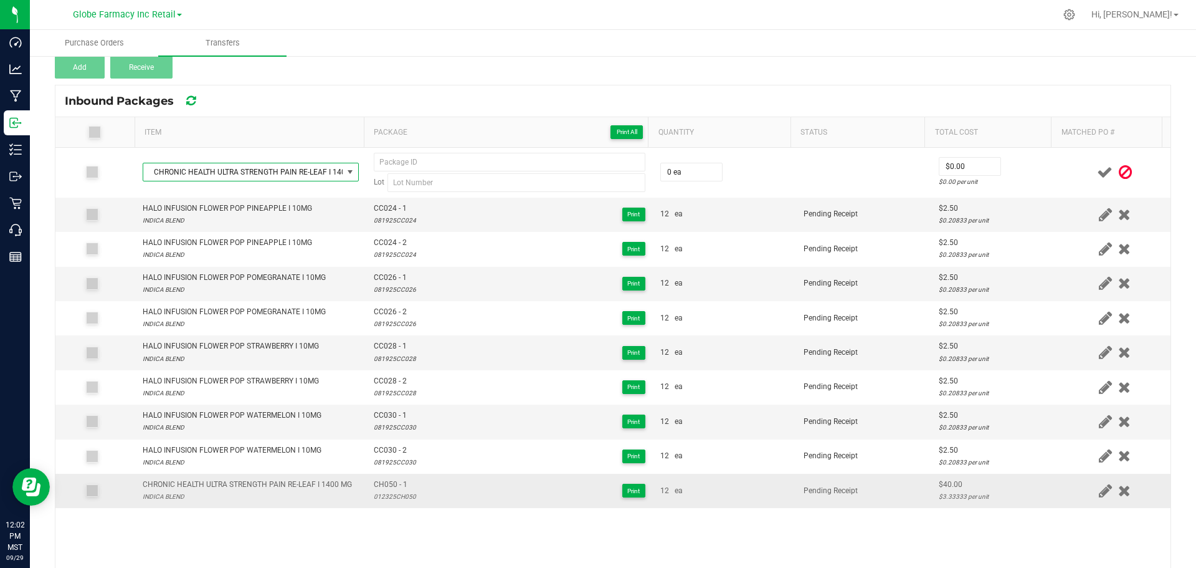
click at [391, 491] on div "012325CH050" at bounding box center [395, 496] width 42 height 12
type input "012325CH050"
click at [386, 488] on span "CH050 - 1" at bounding box center [395, 485] width 42 height 12
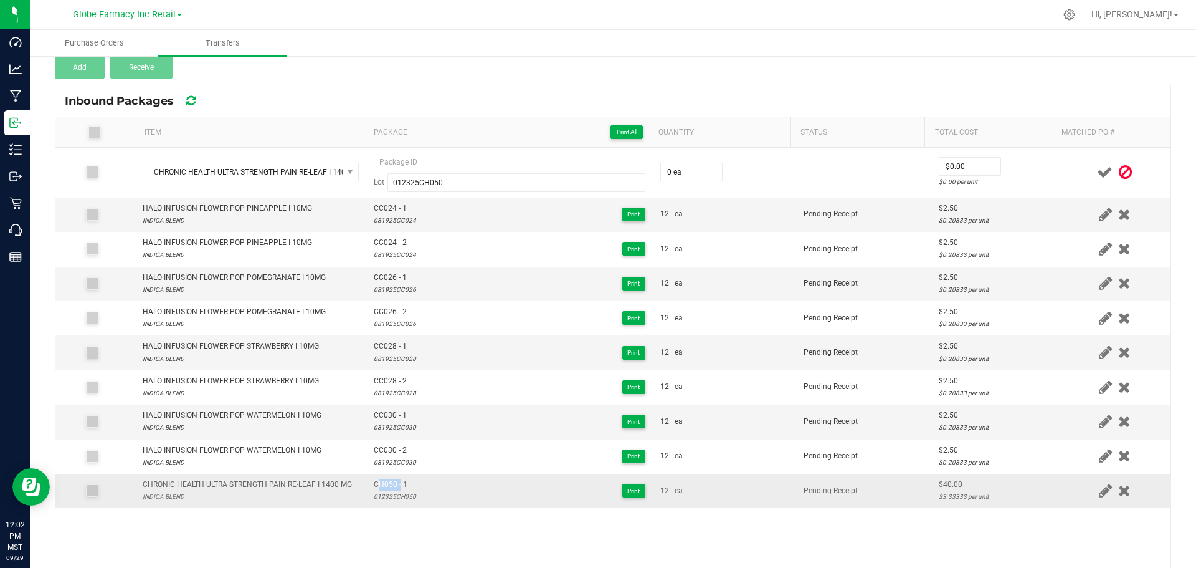
click at [386, 488] on span "CH050 - 1" at bounding box center [395, 485] width 42 height 12
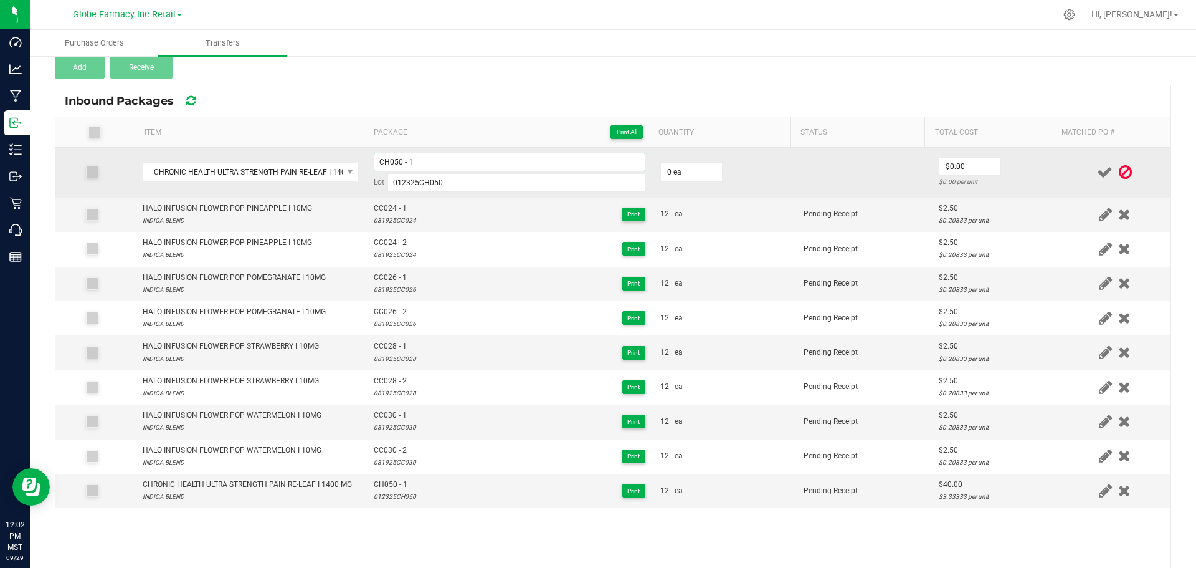
click at [466, 163] on input "CH050 - 1" at bounding box center [510, 162] width 272 height 19
type input "CH050 - 2"
type input "12 ea"
type input "$40.00"
click at [1019, 176] on div "$3.33333 per unit" at bounding box center [995, 182] width 113 height 12
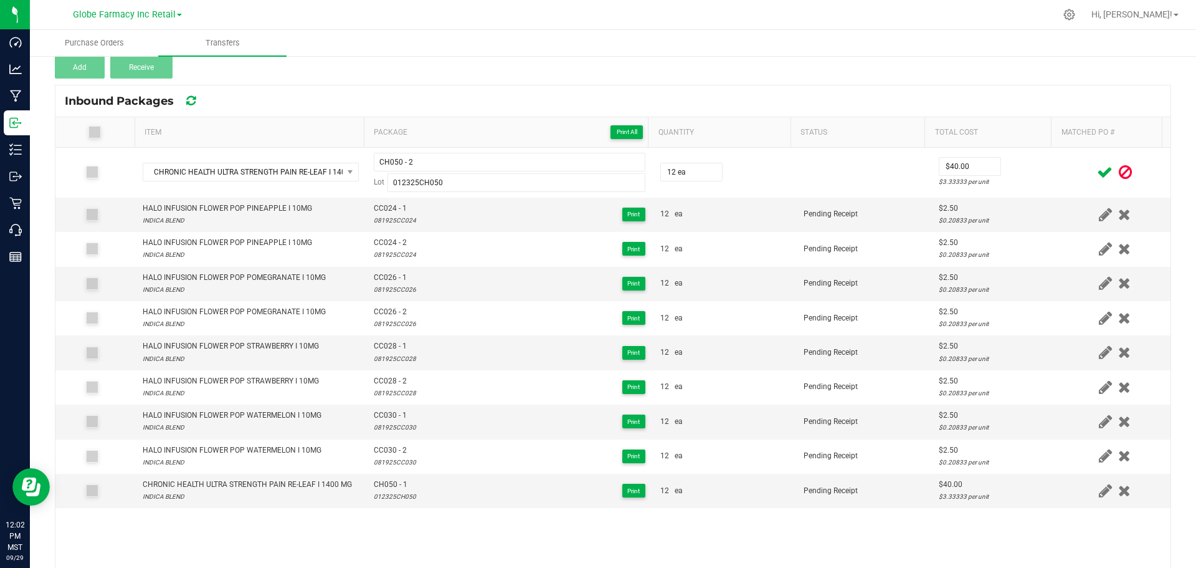
click at [1097, 172] on icon at bounding box center [1105, 173] width 16 height 16
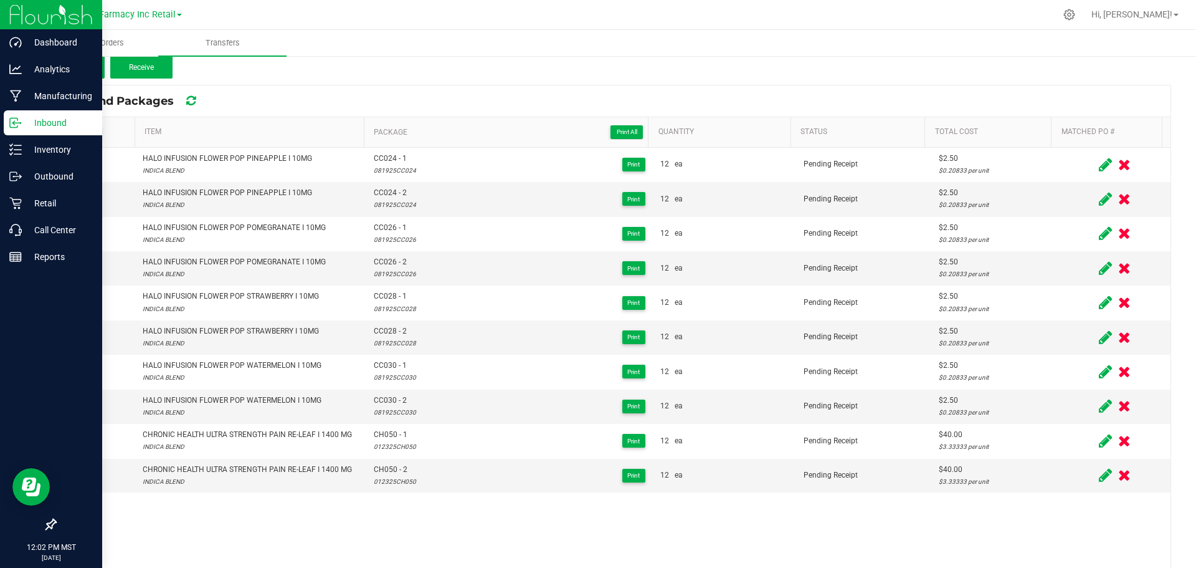
click at [36, 116] on p "Inbound" at bounding box center [59, 122] width 75 height 15
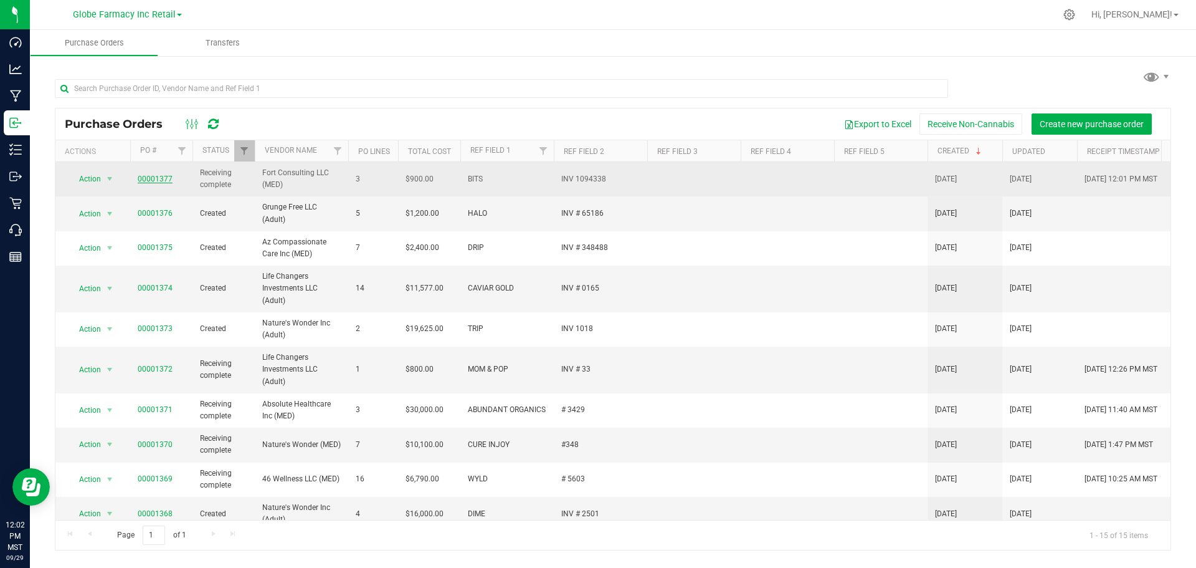
click at [154, 181] on link "00001377" at bounding box center [155, 178] width 35 height 9
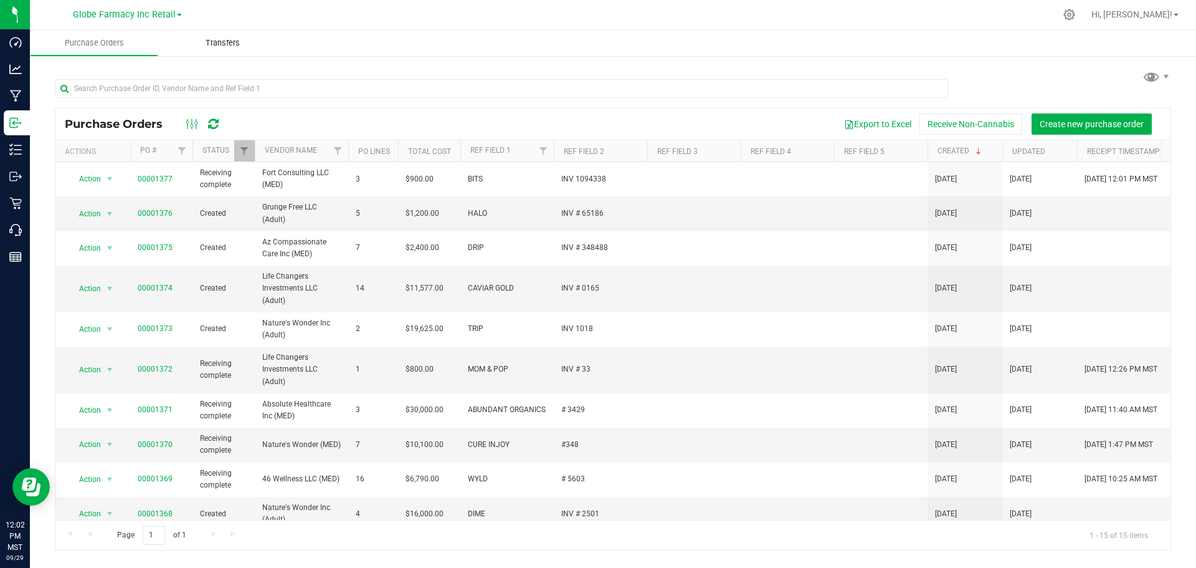
click at [252, 44] on span "Transfers" at bounding box center [223, 42] width 68 height 11
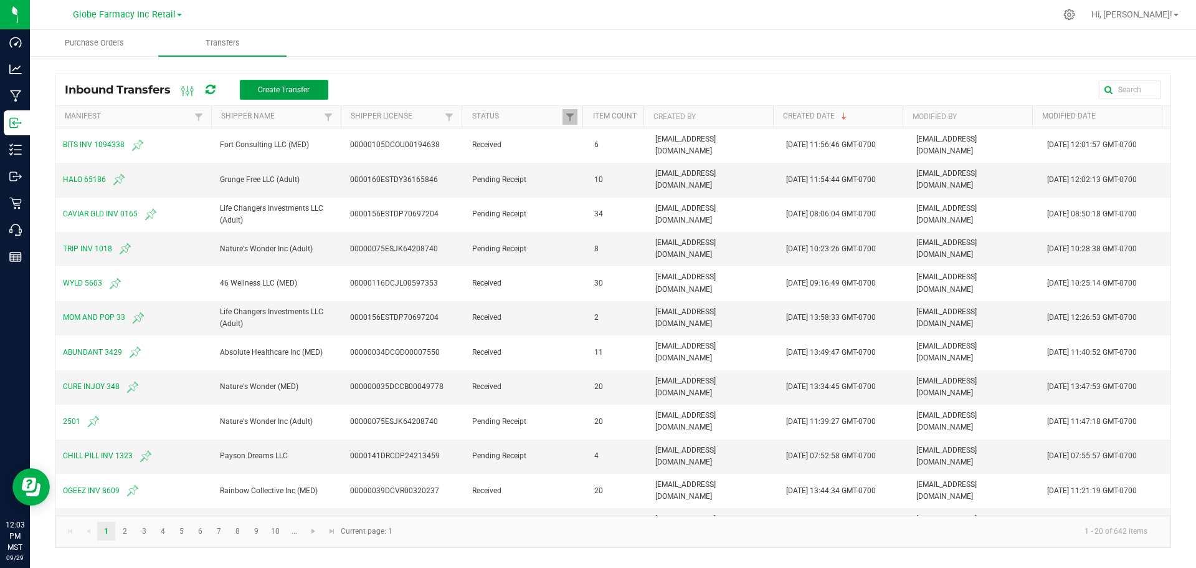
click at [293, 91] on span "Create Transfer" at bounding box center [284, 89] width 52 height 9
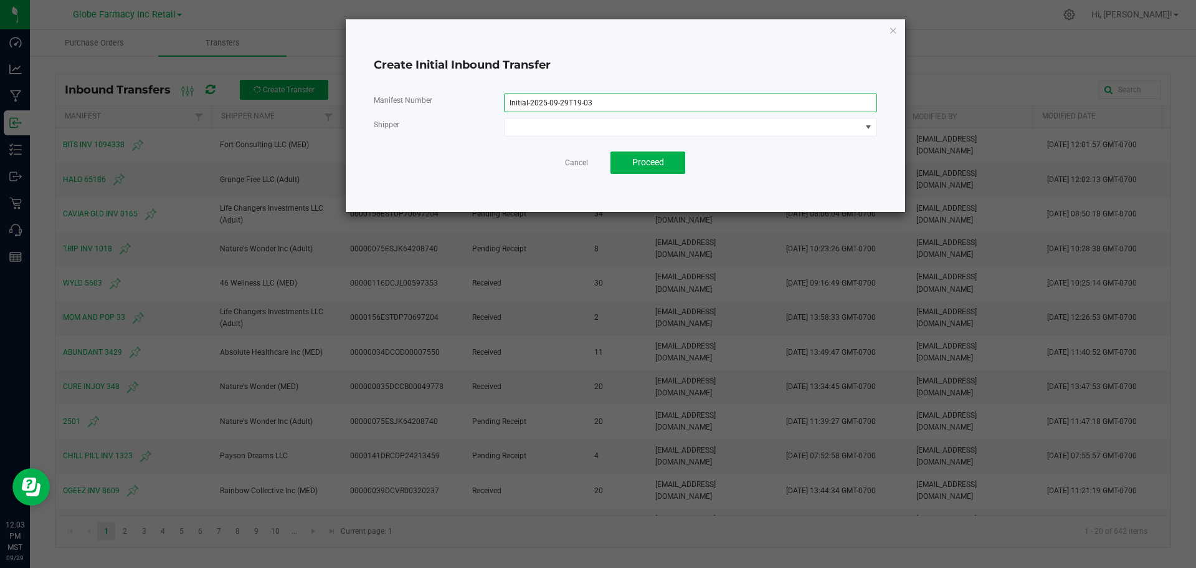
click at [573, 101] on input "Initial-2025-09-29T19-03" at bounding box center [690, 102] width 373 height 19
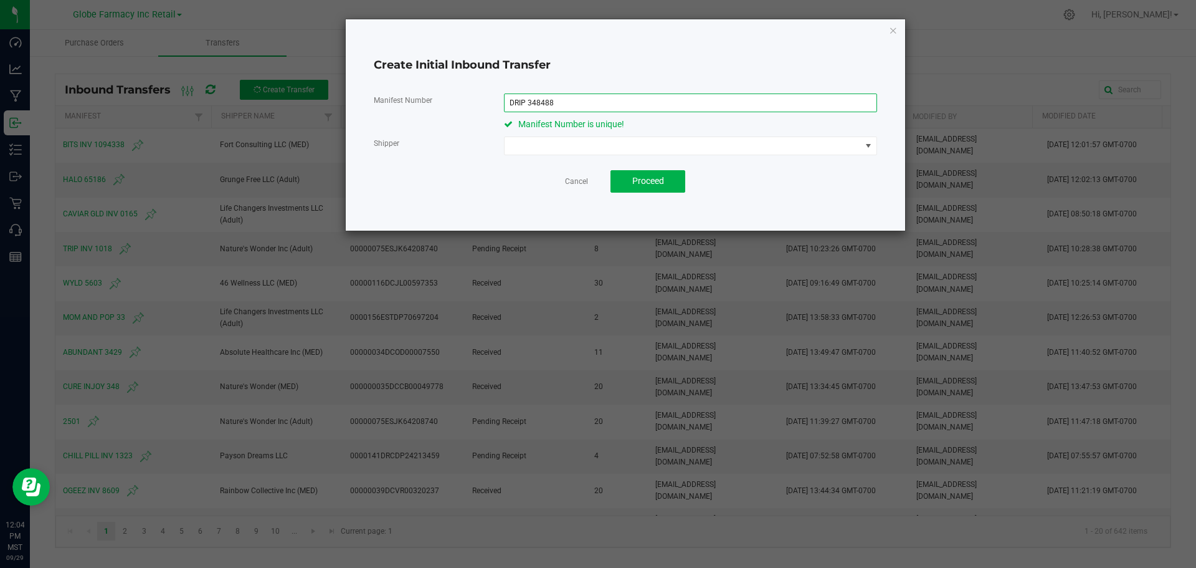
type input "DRIP 348488"
click at [543, 130] on div "Manifest Number is unique!" at bounding box center [690, 124] width 373 height 13
click at [551, 148] on span at bounding box center [683, 145] width 356 height 17
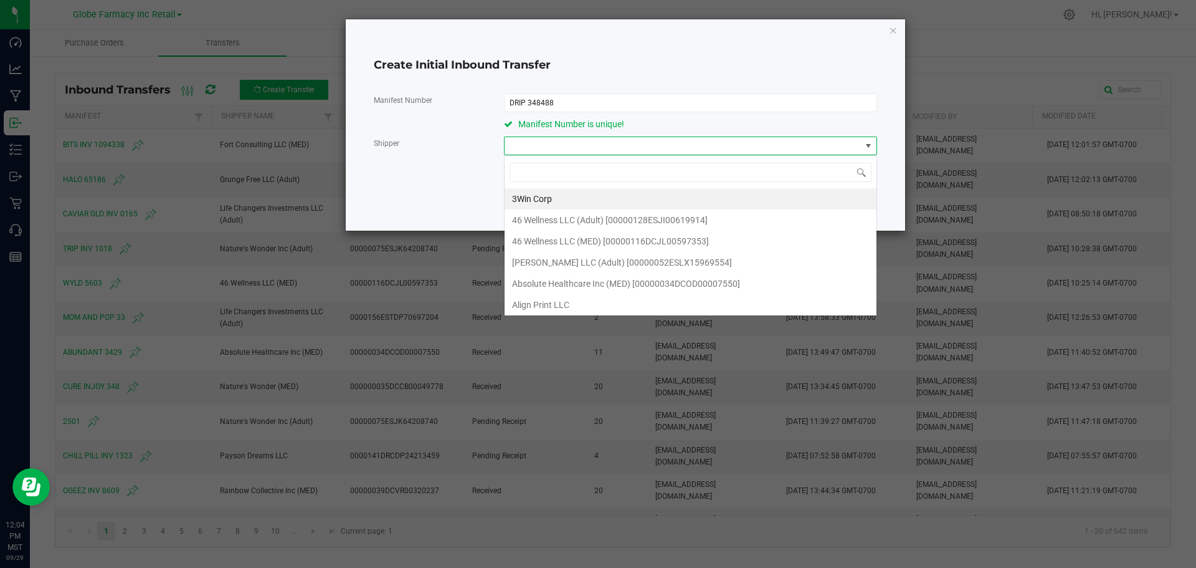
scroll to position [19, 373]
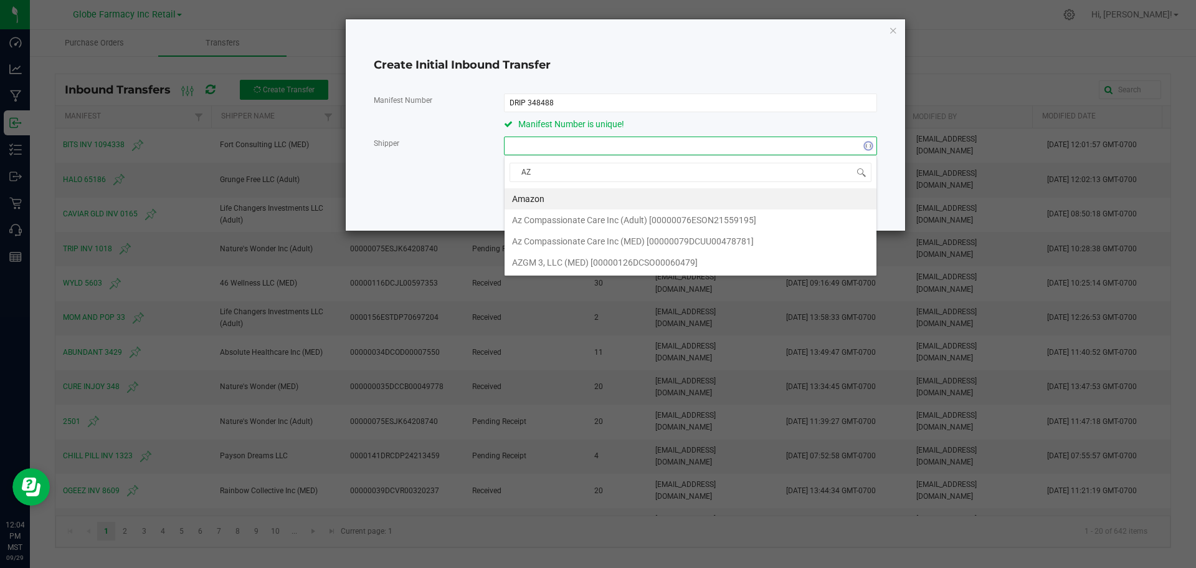
type input "AZ C"
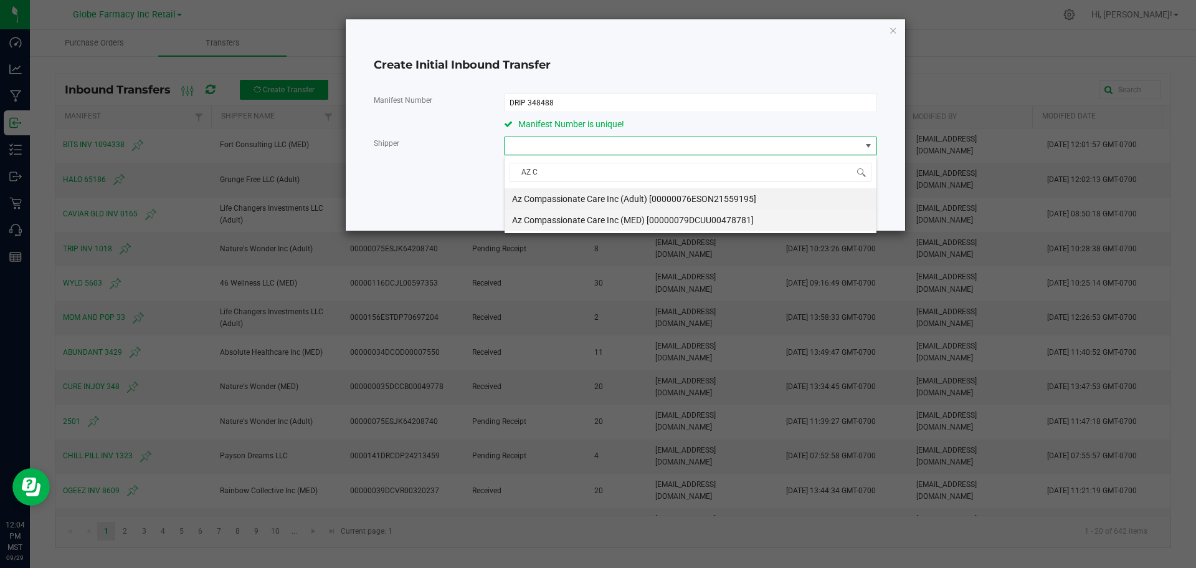
click at [701, 225] on span "Az Compassionate Care Inc (MED) [00000079DCUU00478781]" at bounding box center [633, 220] width 242 height 19
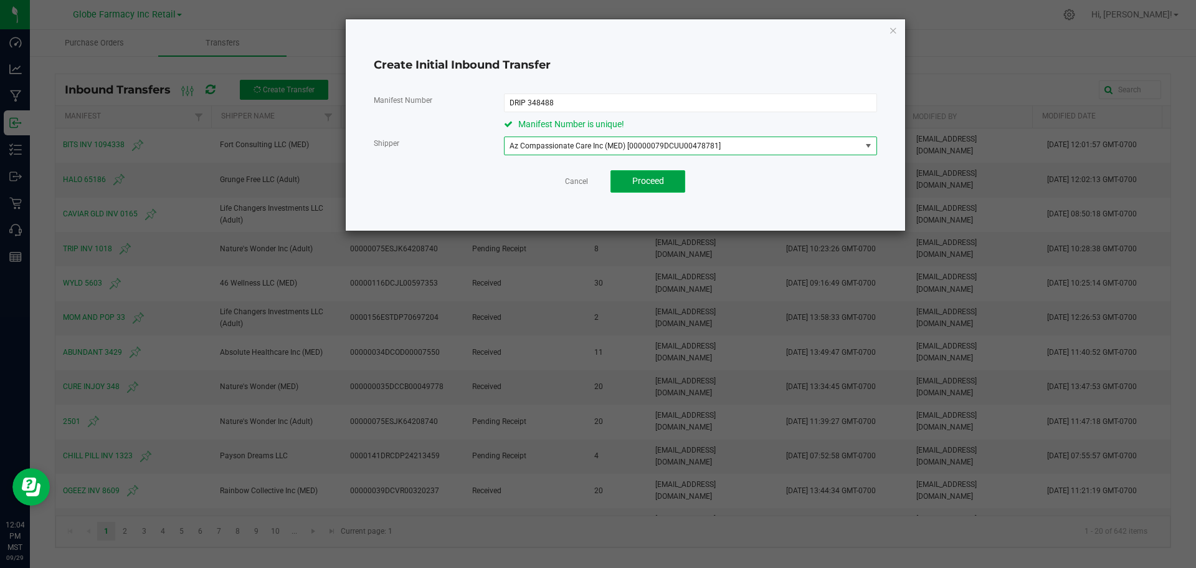
click at [671, 185] on button "Proceed" at bounding box center [648, 181] width 75 height 22
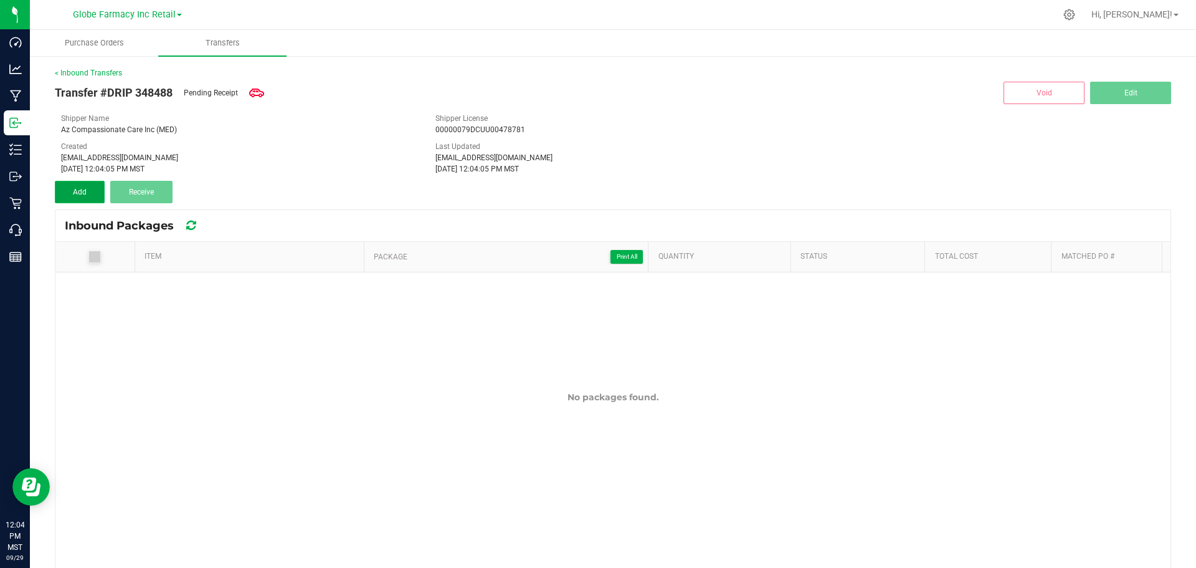
click at [64, 197] on button "Add" at bounding box center [80, 192] width 50 height 22
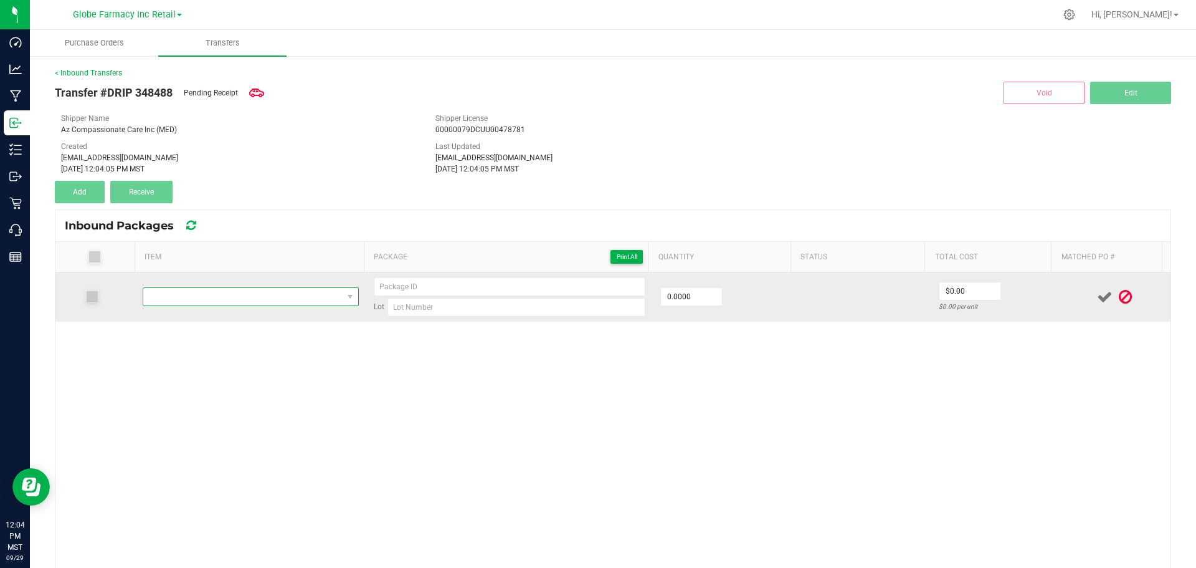
click at [215, 291] on span "NO DATA FOUND" at bounding box center [242, 296] width 199 height 17
type input "DRIP DROPS 1:1 VANILLA TINCTURE 600MG (300MG THC/300MG CBD)"
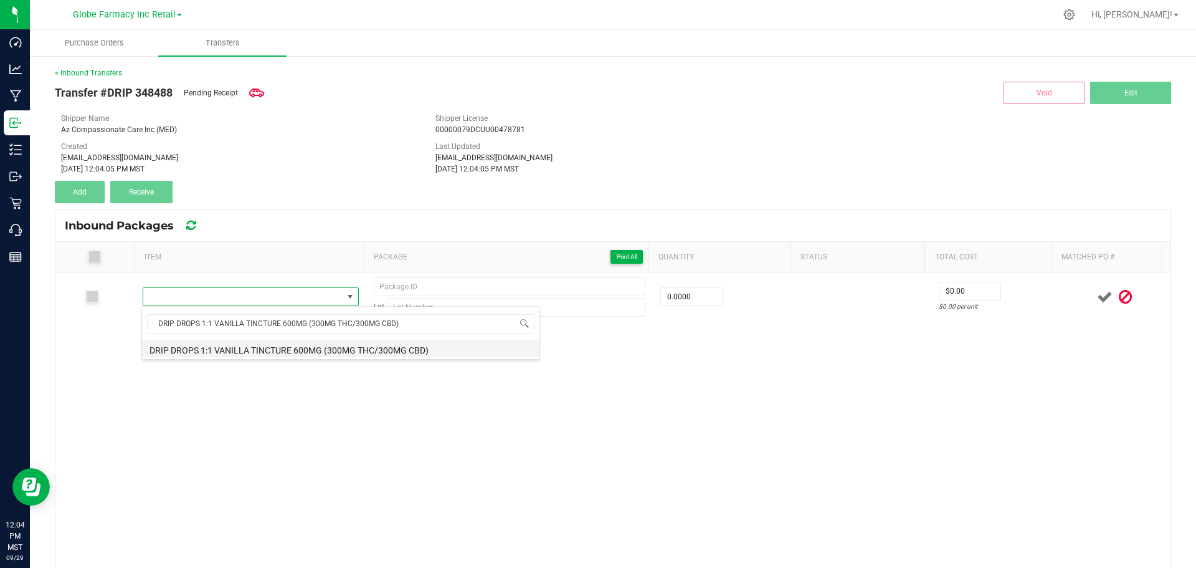
click at [274, 348] on li "DRIP DROPS 1:1 VANILLA TINCTURE 600MG (300MG THC/300MG CBD)" at bounding box center [341, 348] width 398 height 17
type input "0 ea"
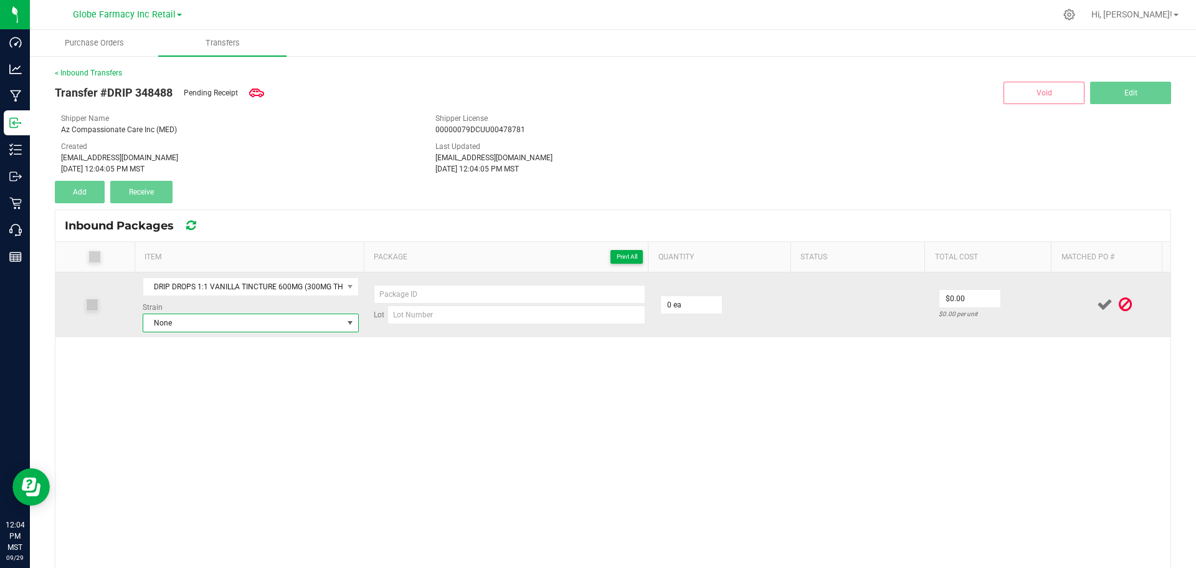
click at [252, 327] on span "None" at bounding box center [242, 322] width 199 height 17
click at [173, 321] on span "None" at bounding box center [242, 322] width 199 height 17
click at [234, 324] on span "None" at bounding box center [242, 322] width 199 height 17
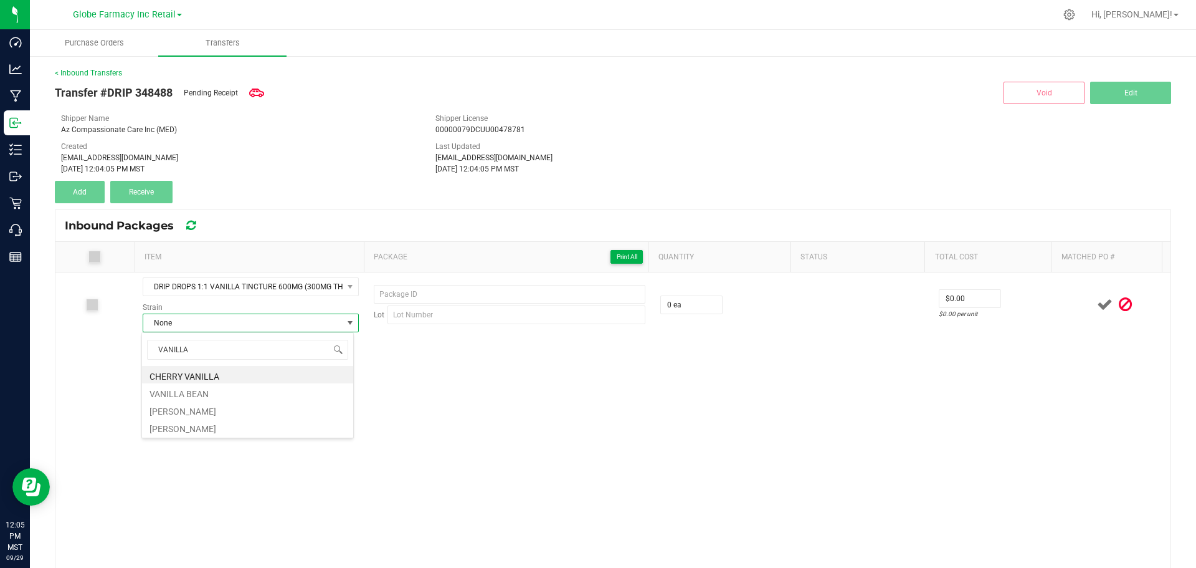
type input "VANILLA"
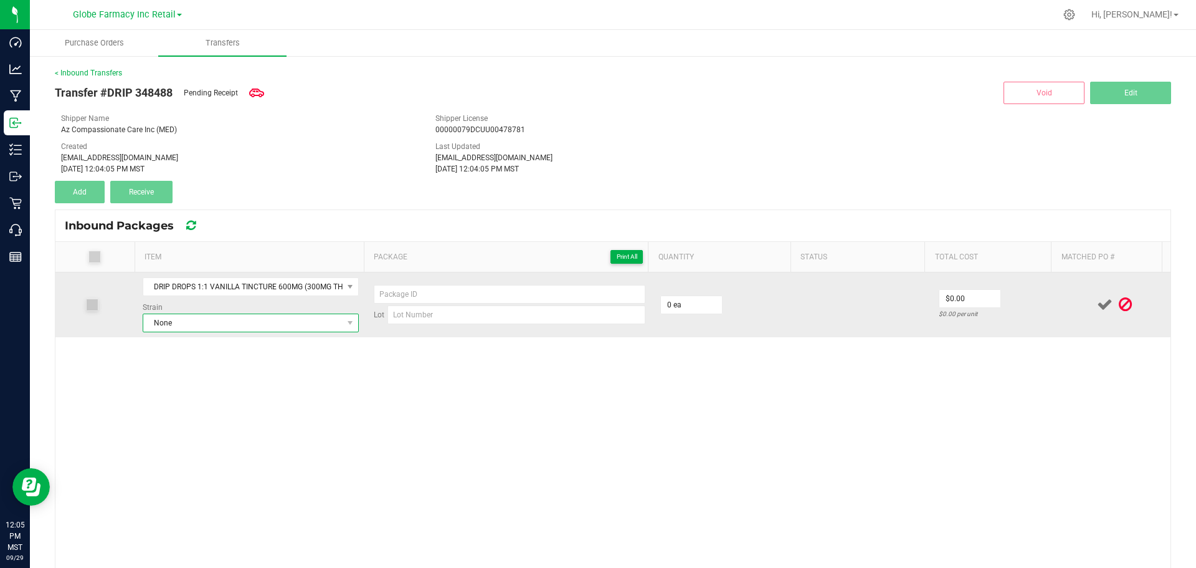
click at [179, 325] on span "None" at bounding box center [242, 322] width 199 height 17
type input "VAN"
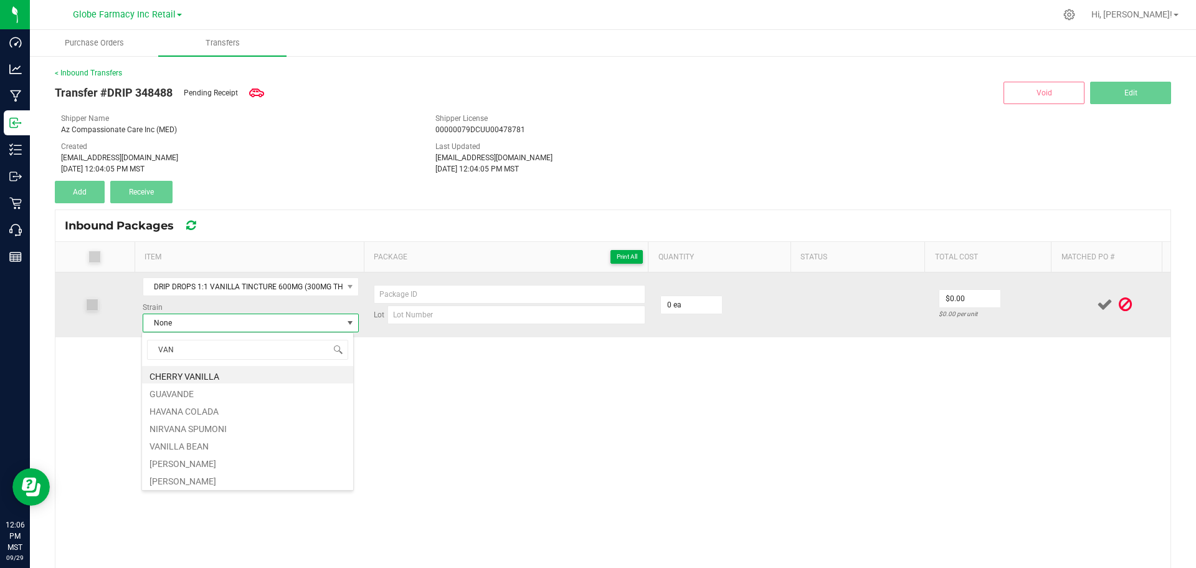
click at [1119, 311] on icon at bounding box center [1125, 305] width 13 height 16
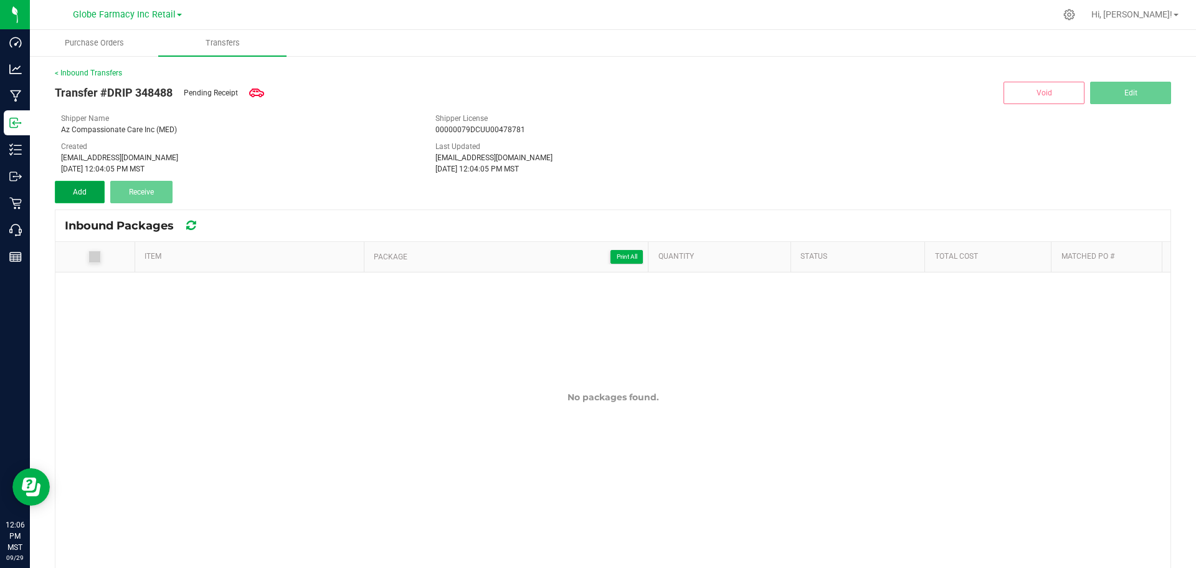
click at [88, 193] on button "Add" at bounding box center [80, 192] width 50 height 22
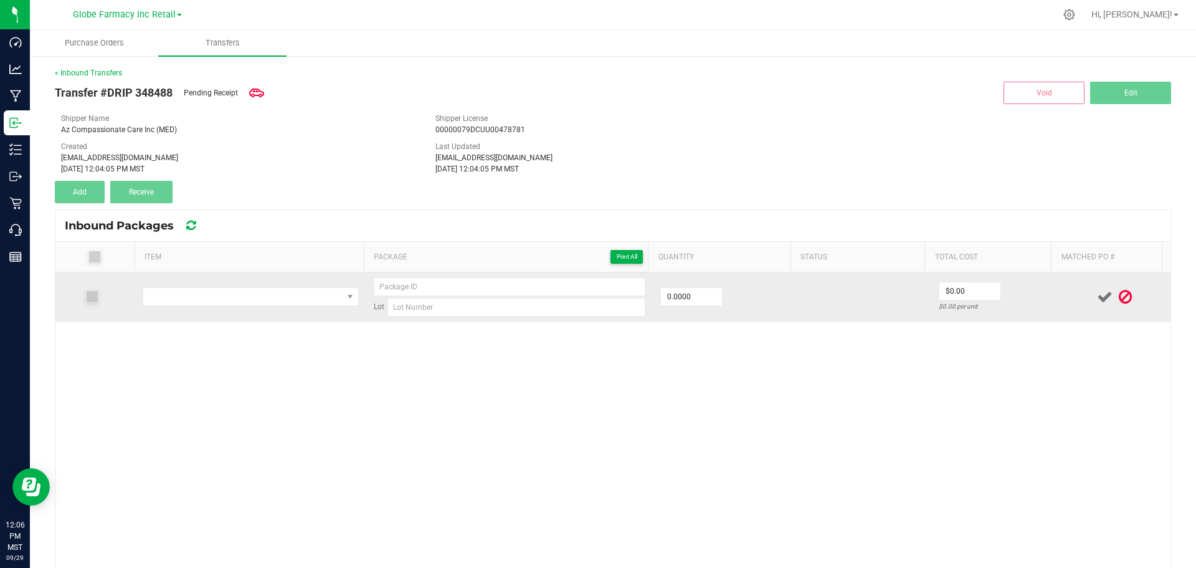
click at [1116, 297] on span at bounding box center [1125, 297] width 19 height 24
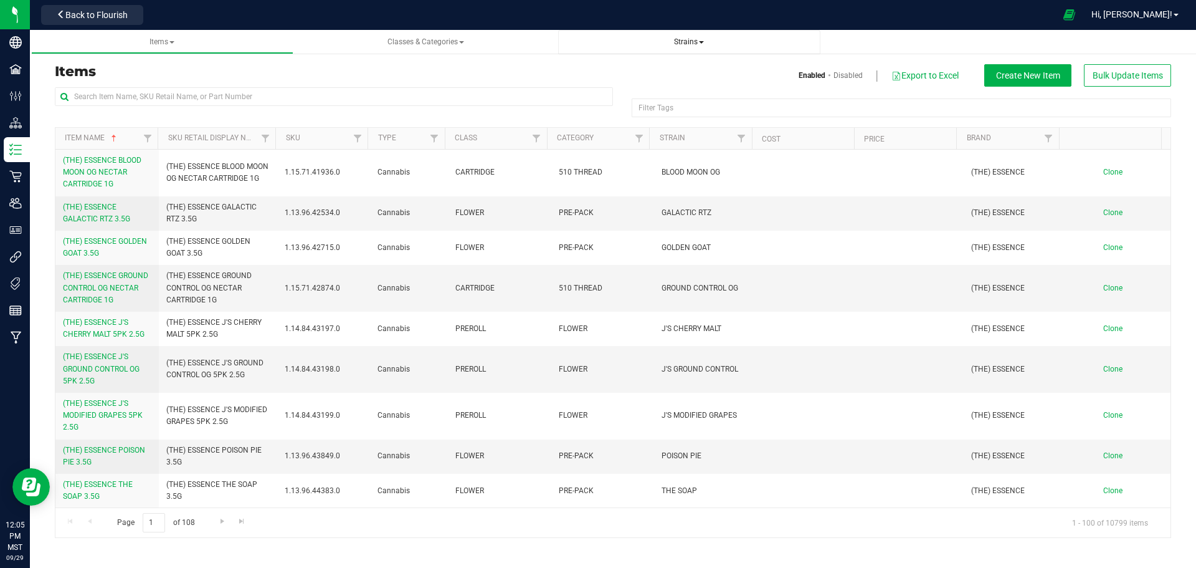
click at [682, 43] on span "Strains" at bounding box center [689, 41] width 30 height 9
click at [647, 70] on li "All strains" at bounding box center [689, 76] width 242 height 18
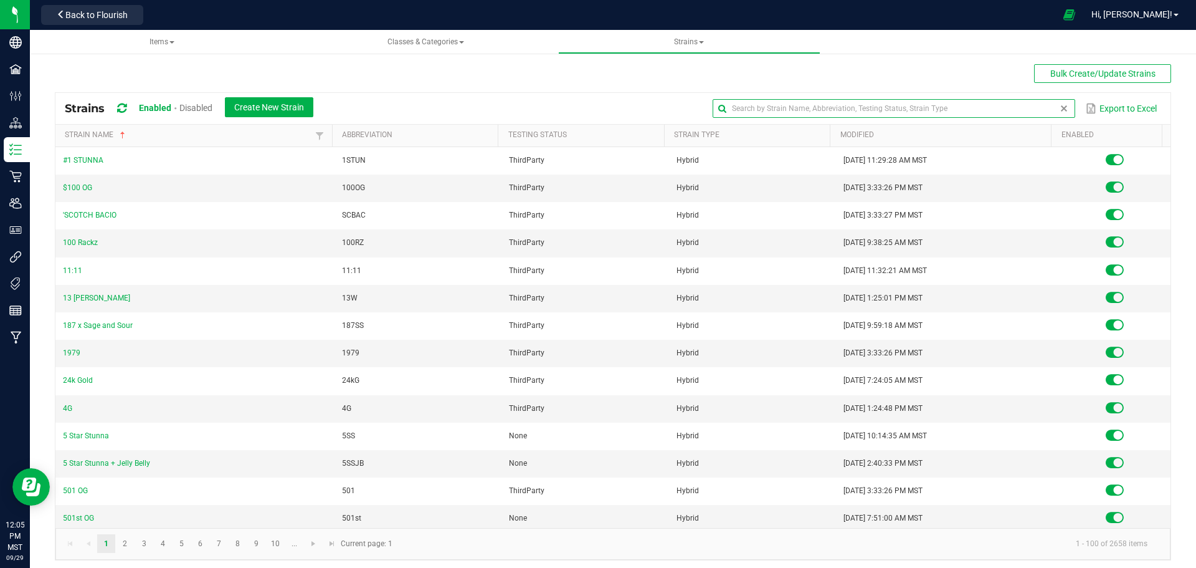
click at [1022, 106] on input "text" at bounding box center [894, 108] width 362 height 19
click at [263, 103] on button "Create New Strain" at bounding box center [269, 107] width 88 height 20
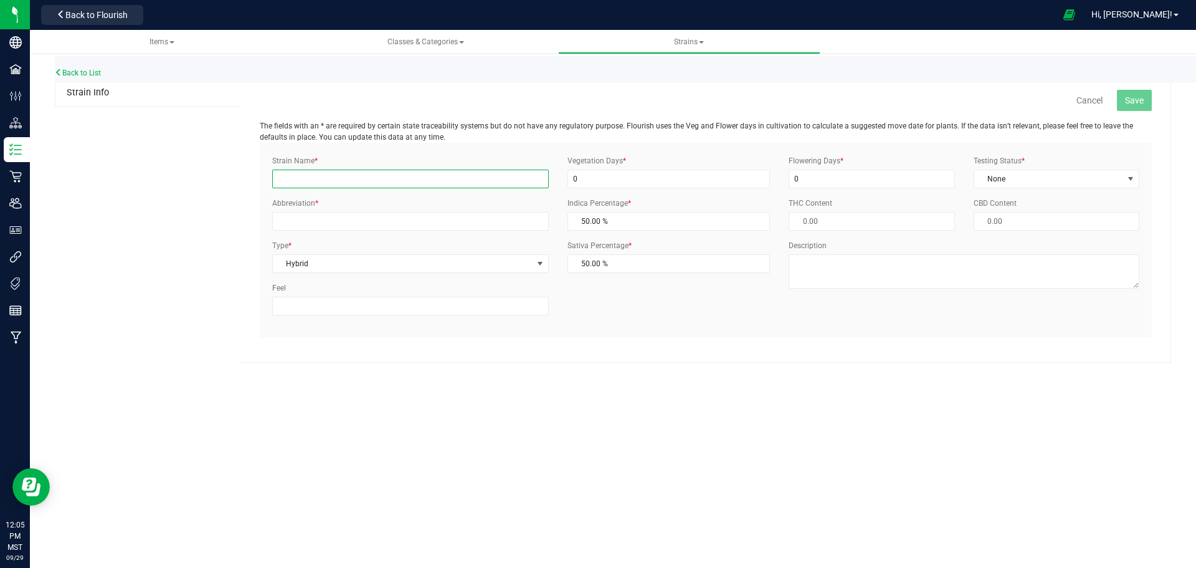
click at [456, 187] on input "Strain Name *" at bounding box center [410, 178] width 277 height 19
type input "VANILLA"
type input "VNLA"
click at [1131, 100] on span "Save" at bounding box center [1134, 100] width 19 height 10
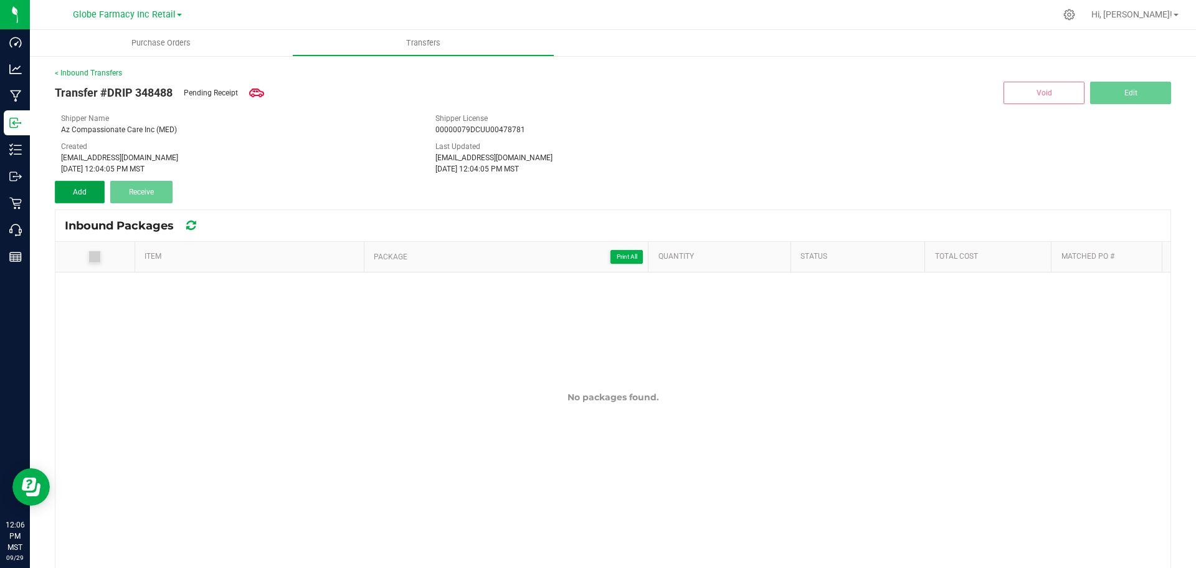
click at [91, 195] on button "Add" at bounding box center [80, 192] width 50 height 22
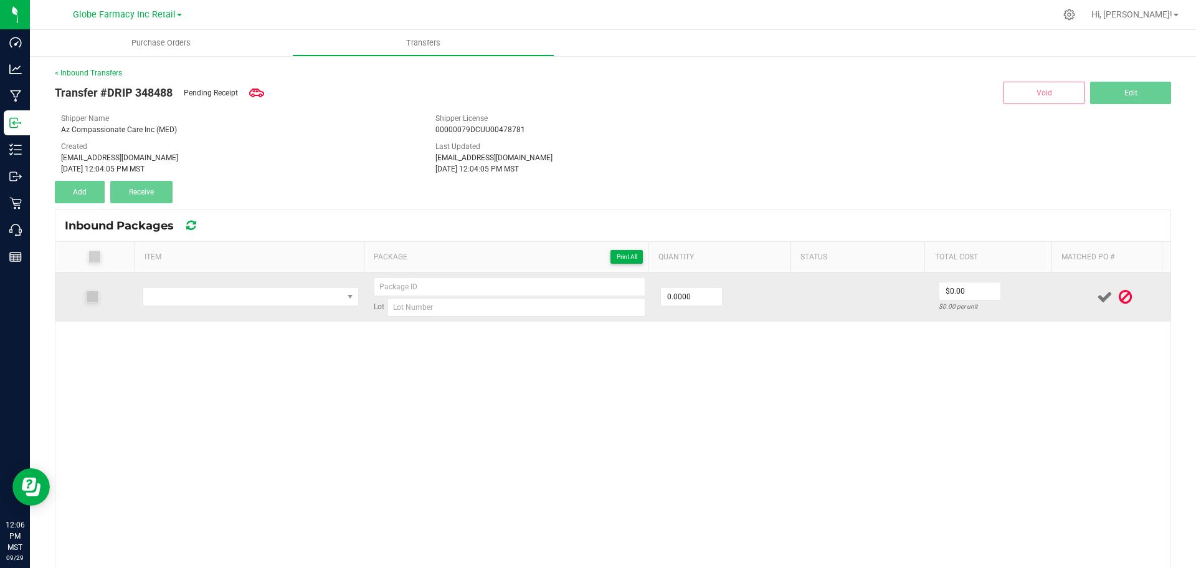
click at [310, 286] on td at bounding box center [250, 296] width 231 height 49
click at [313, 302] on span "NO DATA FOUND" at bounding box center [242, 296] width 199 height 17
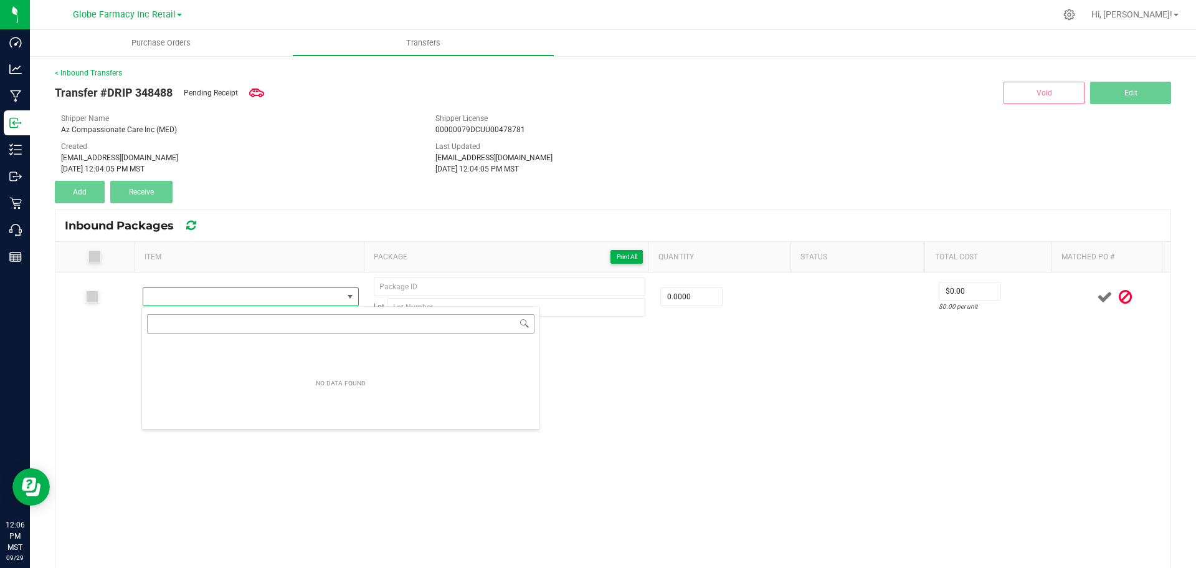
scroll to position [19, 212]
type input "DRIP DROPS 1:1 VANILLA TINCTURE 600MG (300MG THC/300MG CBD)"
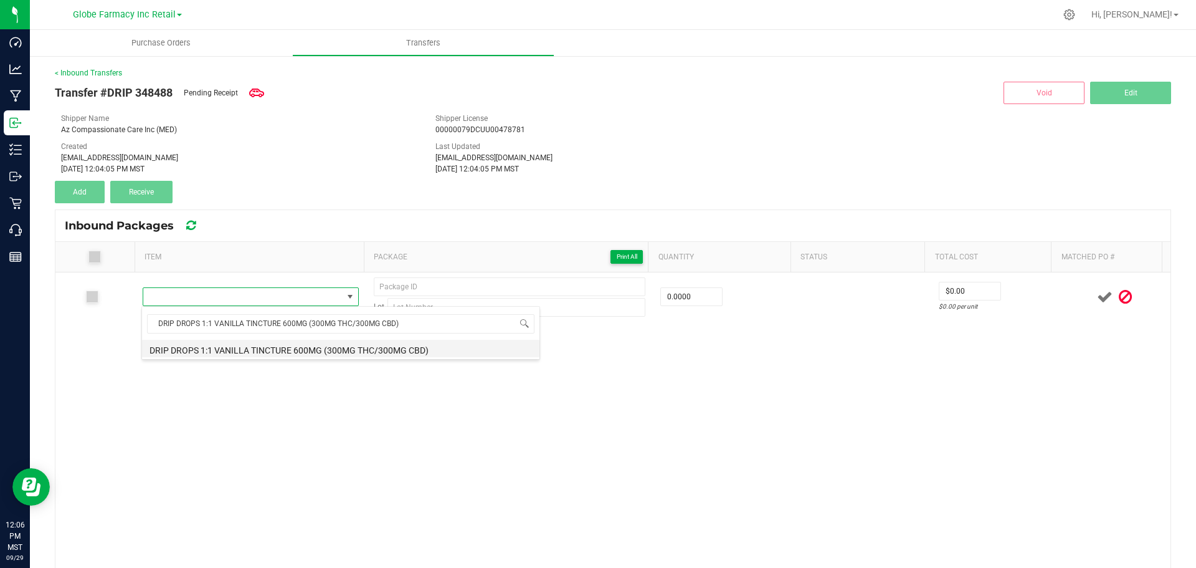
click at [257, 345] on li "DRIP DROPS 1:1 VANILLA TINCTURE 600MG (300MG THC/300MG CBD)" at bounding box center [341, 348] width 398 height 17
type input "0 ea"
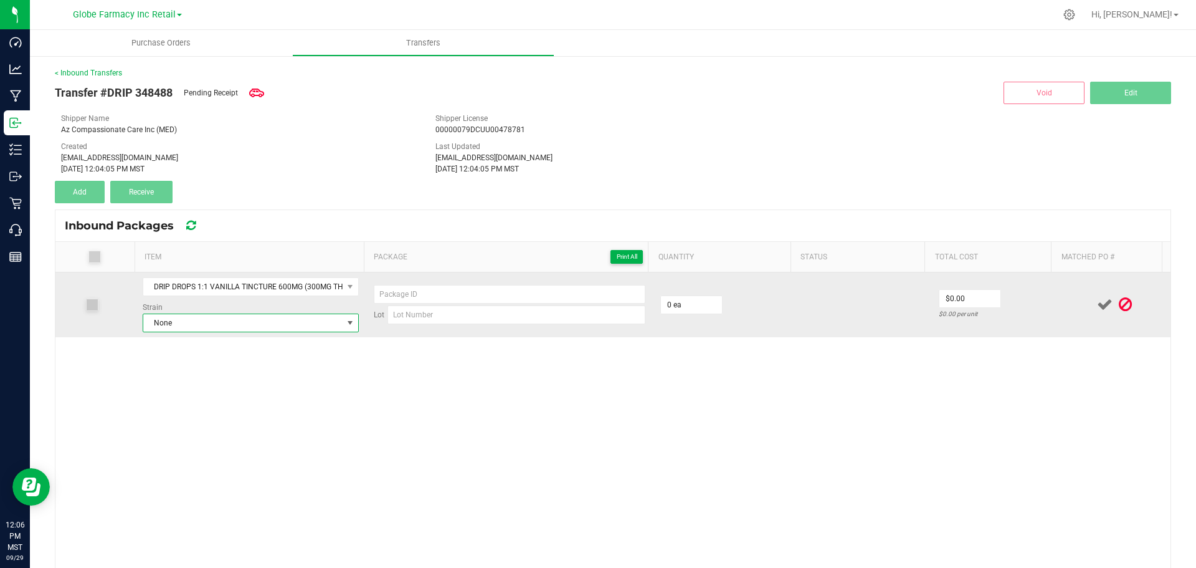
click at [231, 328] on span "None" at bounding box center [242, 322] width 199 height 17
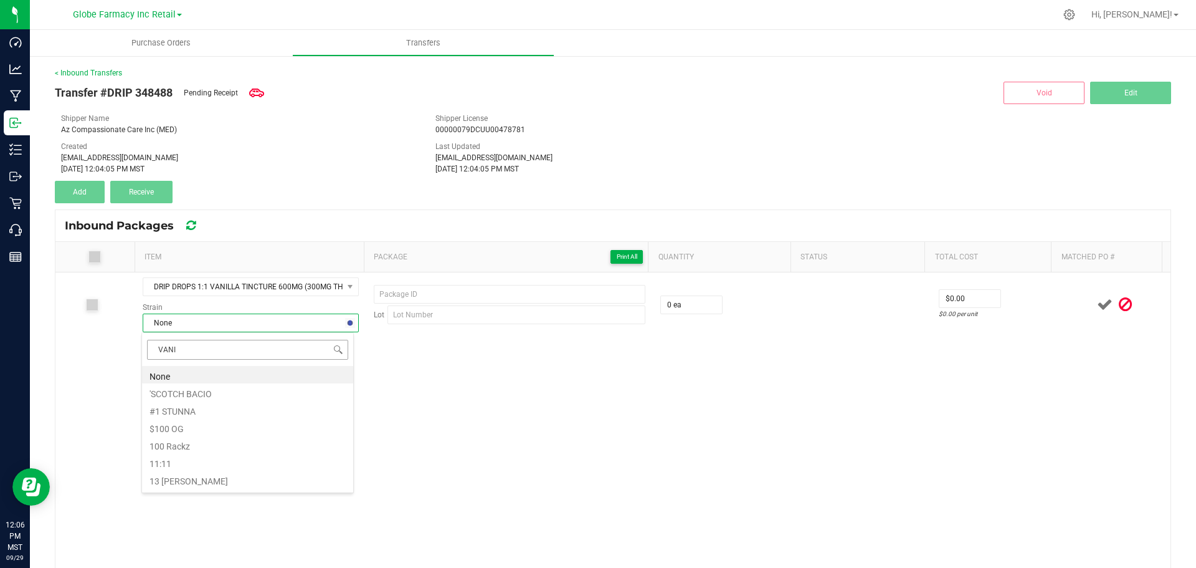
type input "VANIL"
click at [182, 385] on li "VANILLA" at bounding box center [247, 391] width 211 height 17
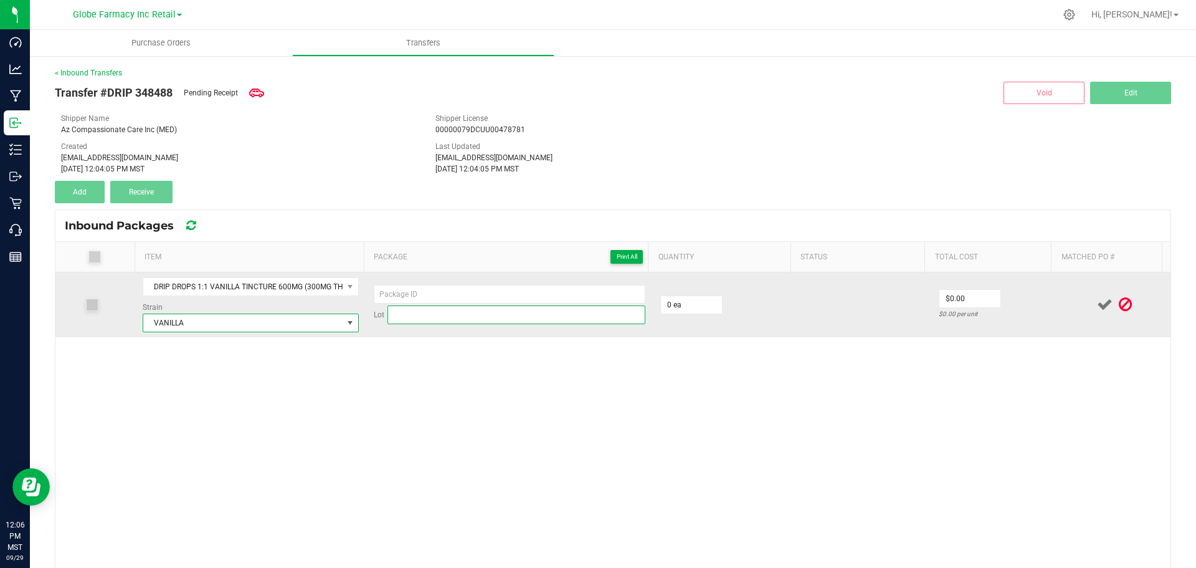
click at [437, 322] on input at bounding box center [517, 314] width 258 height 19
click at [519, 297] on input at bounding box center [510, 294] width 272 height 19
paste input "0675 1312 1795 9891"
type input "0675131217959891 - 1"
click at [556, 313] on input at bounding box center [517, 314] width 258 height 19
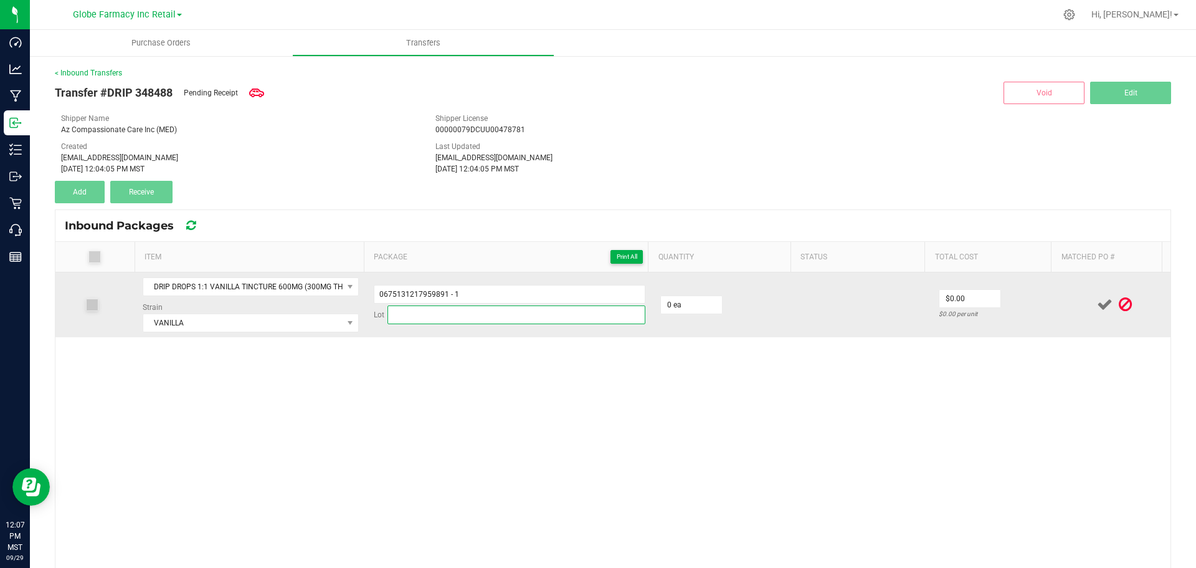
paste input "TINTHCCBDV005"
click at [566, 314] on input "TINTHCCBDV005" at bounding box center [517, 314] width 258 height 19
type input "TINTHCCBDV005"
click at [674, 312] on input "0" at bounding box center [691, 304] width 61 height 17
type input "24 ea"
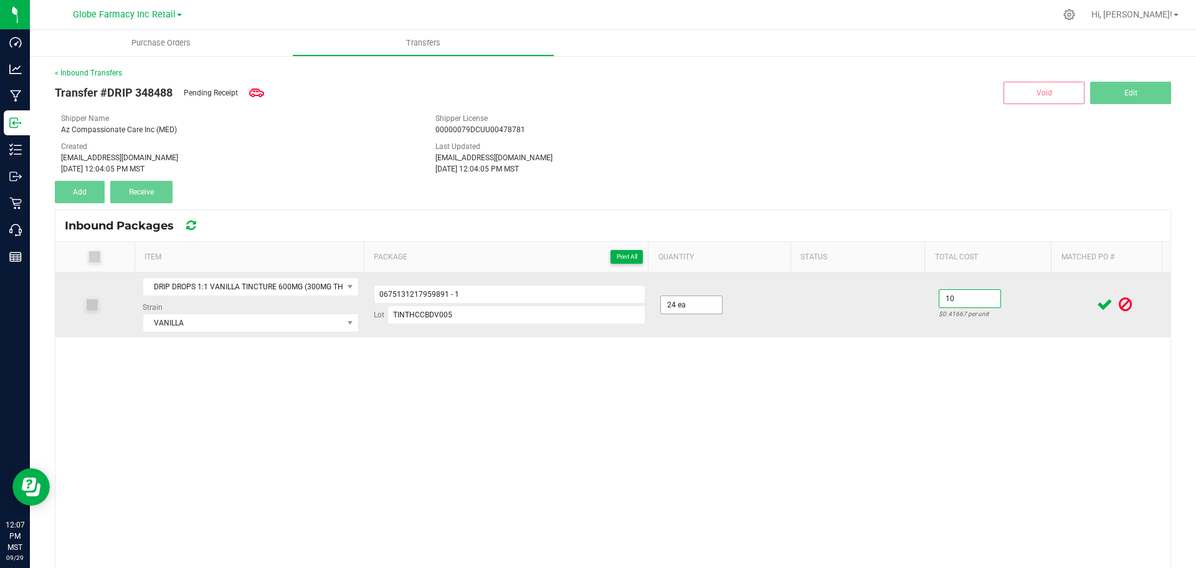
type input "$10.00"
click at [1016, 300] on td "$10.00 $0.41667 per unit" at bounding box center [996, 304] width 128 height 65
click at [1097, 300] on icon at bounding box center [1105, 305] width 16 height 16
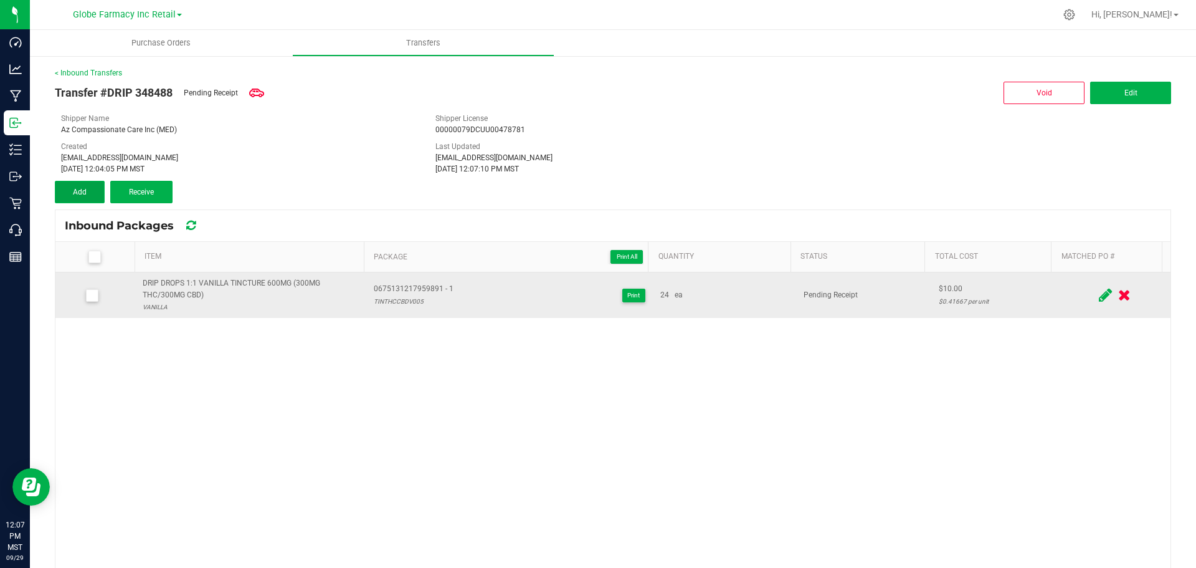
click at [85, 191] on span "Add" at bounding box center [80, 192] width 14 height 9
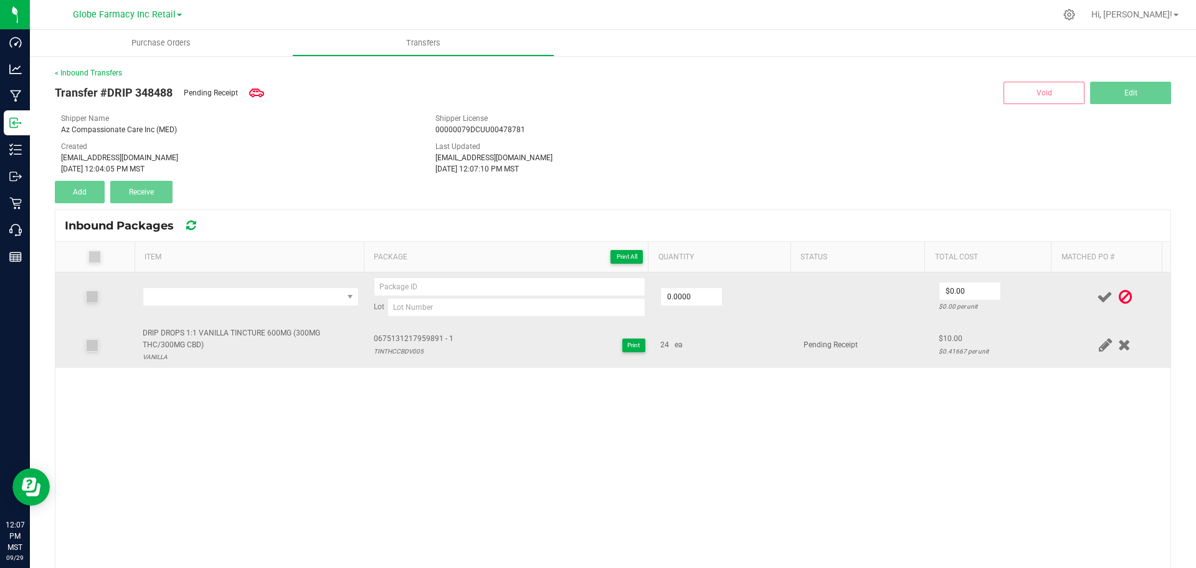
click at [237, 340] on div "DRIP DROPS 1:1 VANILLA TINCTURE 600MG (300MG THC/300MG CBD)" at bounding box center [251, 339] width 216 height 24
click at [237, 338] on div "DRIP DROPS 1:1 VANILLA TINCTURE 600MG (300MG THC/300MG CBD)" at bounding box center [251, 339] width 216 height 24
click at [242, 332] on div "DRIP DROPS 1:1 VANILLA TINCTURE 600MG (300MG THC/300MG CBD)" at bounding box center [251, 339] width 216 height 24
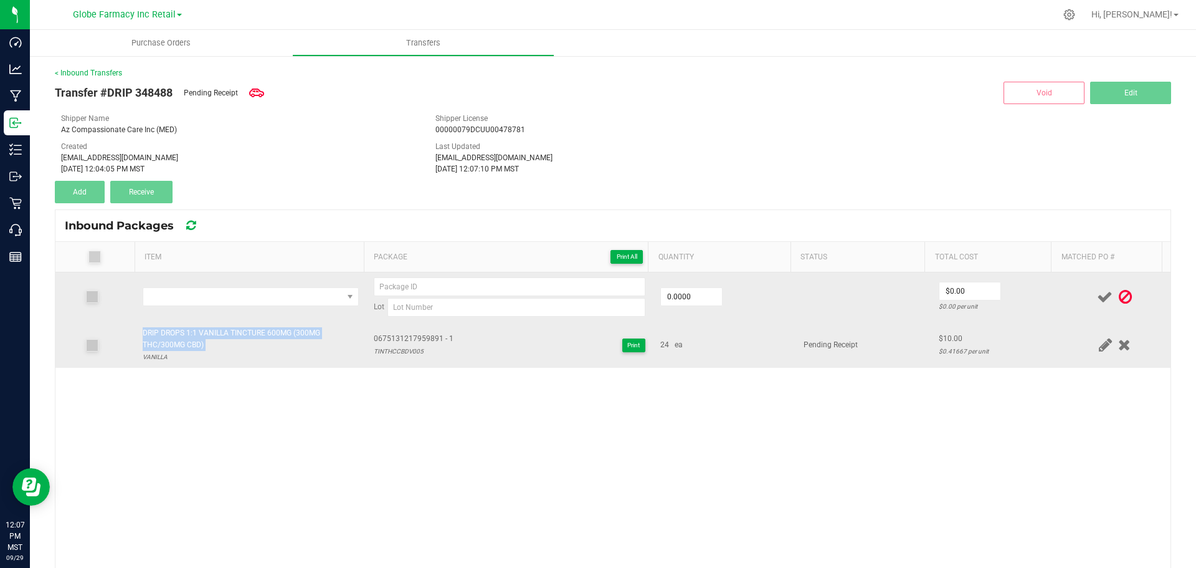
click at [242, 332] on div "DRIP DROPS 1:1 VANILLA TINCTURE 600MG (300MG THC/300MG CBD)" at bounding box center [251, 339] width 216 height 24
copy div "DRIP DROPS 1:1 VANILLA TINCTURE 600MG (300MG THC/300MG CBD)"
click at [250, 286] on td at bounding box center [250, 297] width 231 height 50
click at [254, 301] on span "NO DATA FOUND" at bounding box center [242, 296] width 199 height 17
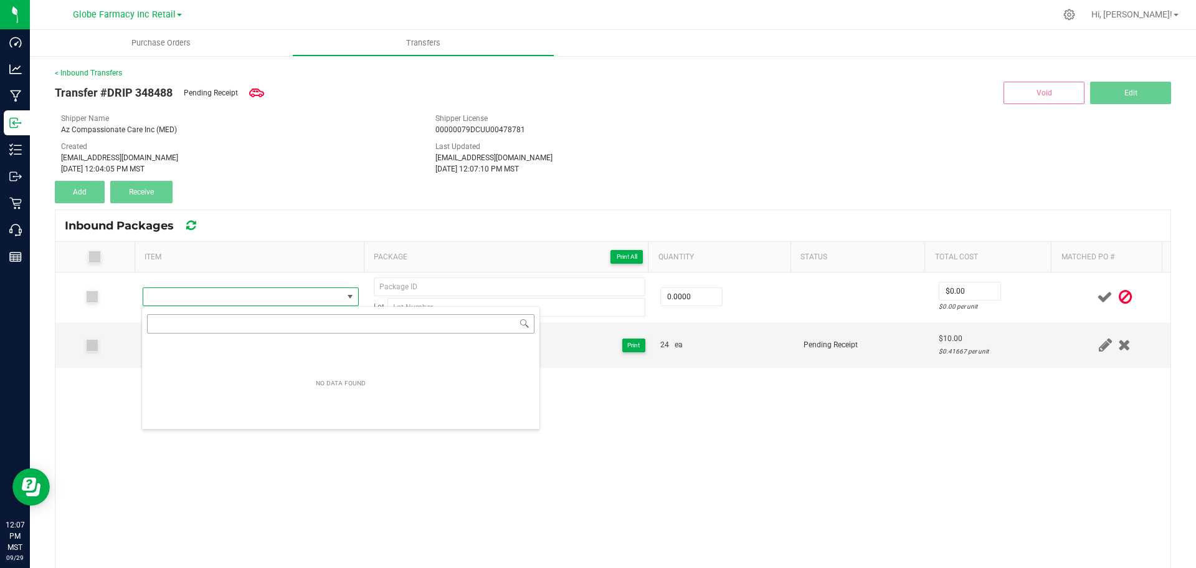
type input "DRIP DROPS 1:1 VANILLA TINCTURE 600MG (300MG THC/300MG CBD)"
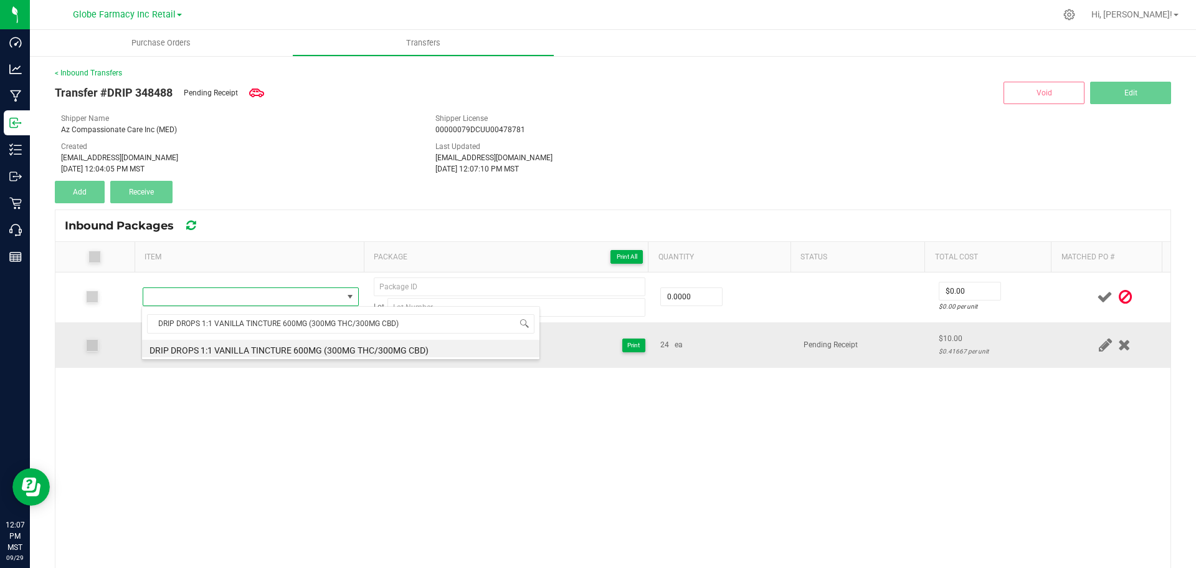
click at [273, 351] on li "DRIP DROPS 1:1 VANILLA TINCTURE 600MG (300MG THC/300MG CBD)" at bounding box center [341, 348] width 398 height 17
type input "0 ea"
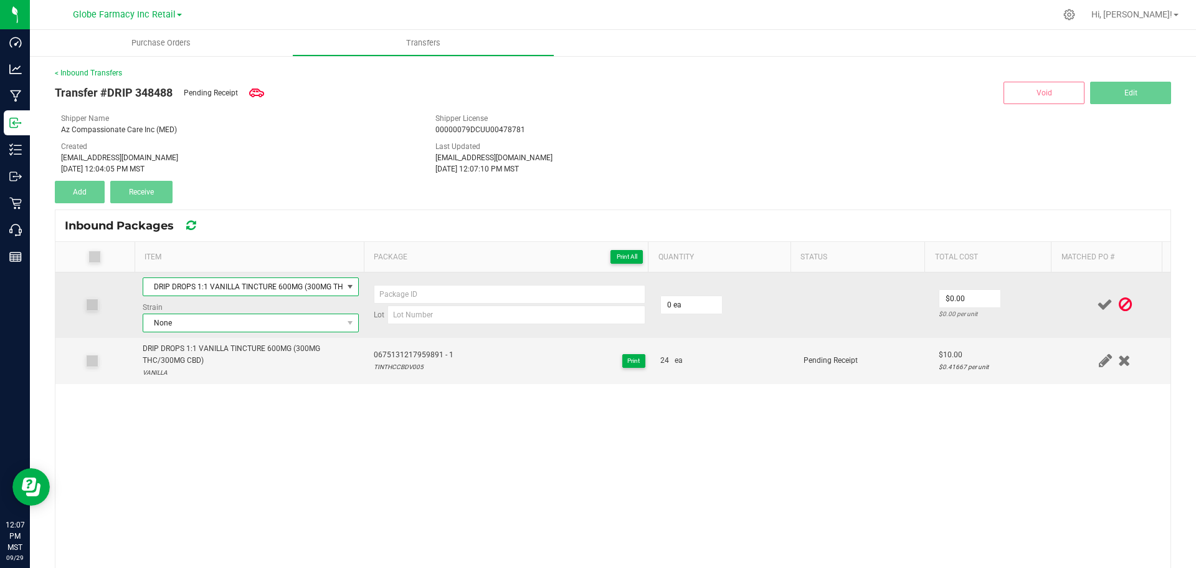
click at [282, 325] on span "None" at bounding box center [242, 322] width 199 height 17
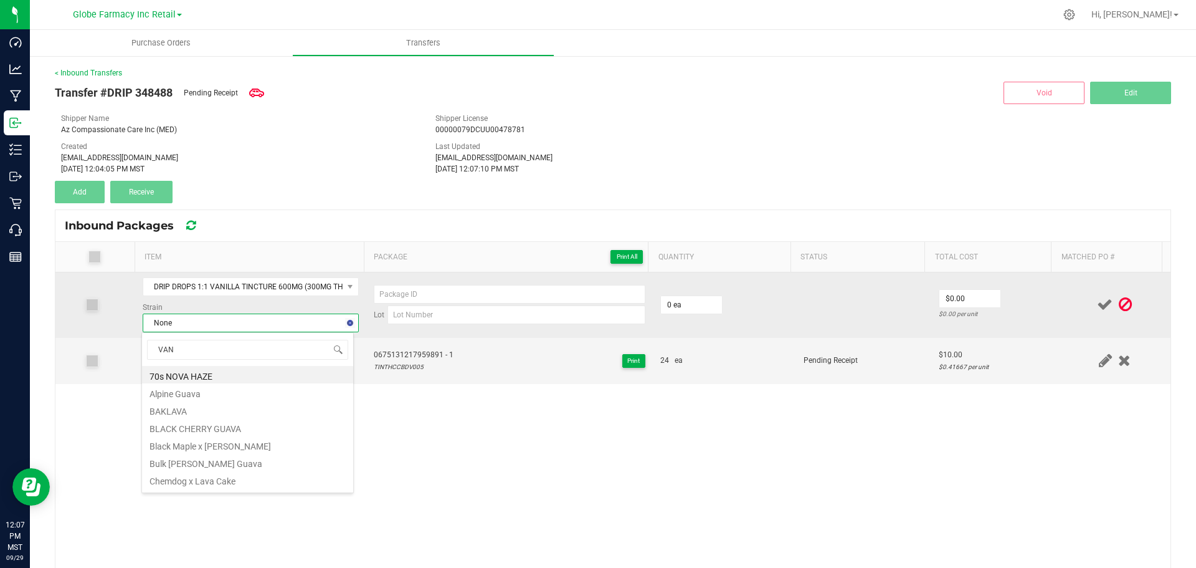
type input "VANI"
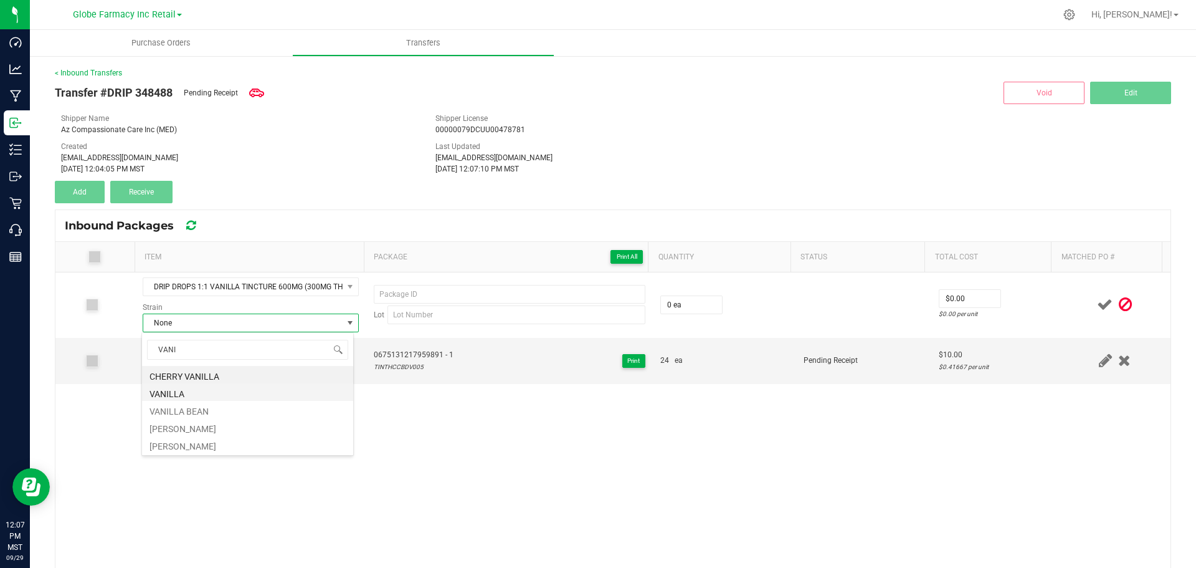
click at [195, 394] on li "VANILLA" at bounding box center [247, 391] width 211 height 17
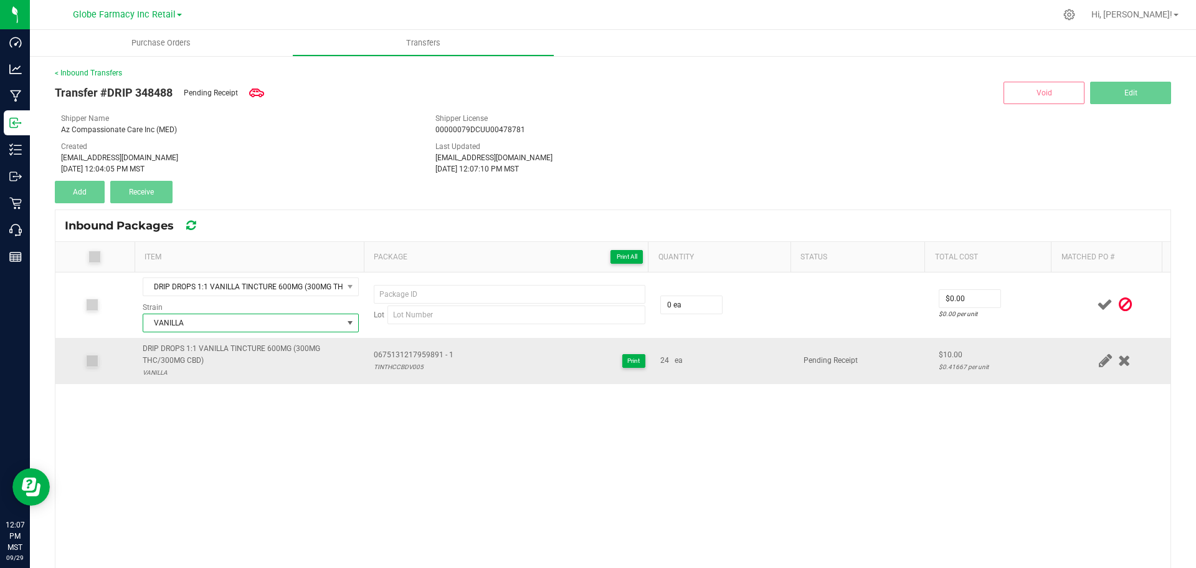
click at [412, 354] on span "0675131217959891 - 1" at bounding box center [414, 355] width 80 height 12
click at [412, 353] on span "0675131217959891 - 1" at bounding box center [414, 355] width 80 height 12
type input "0675131217959891 - 1"
click at [410, 363] on div "TINTHCCBDV005" at bounding box center [414, 367] width 80 height 12
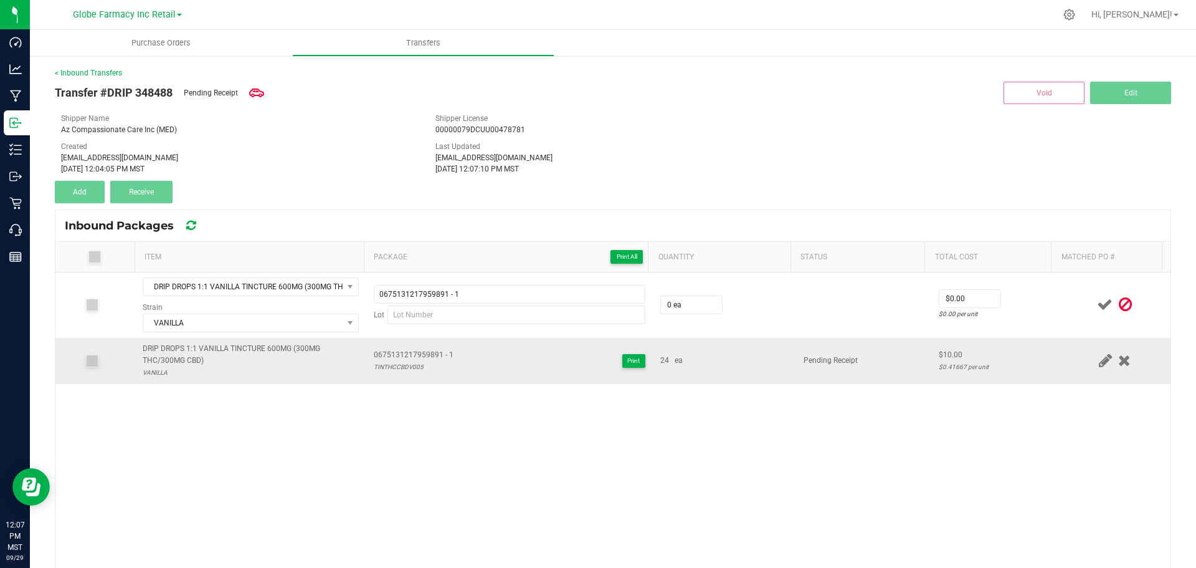
click at [410, 363] on div "TINTHCCBDV005" at bounding box center [414, 367] width 80 height 12
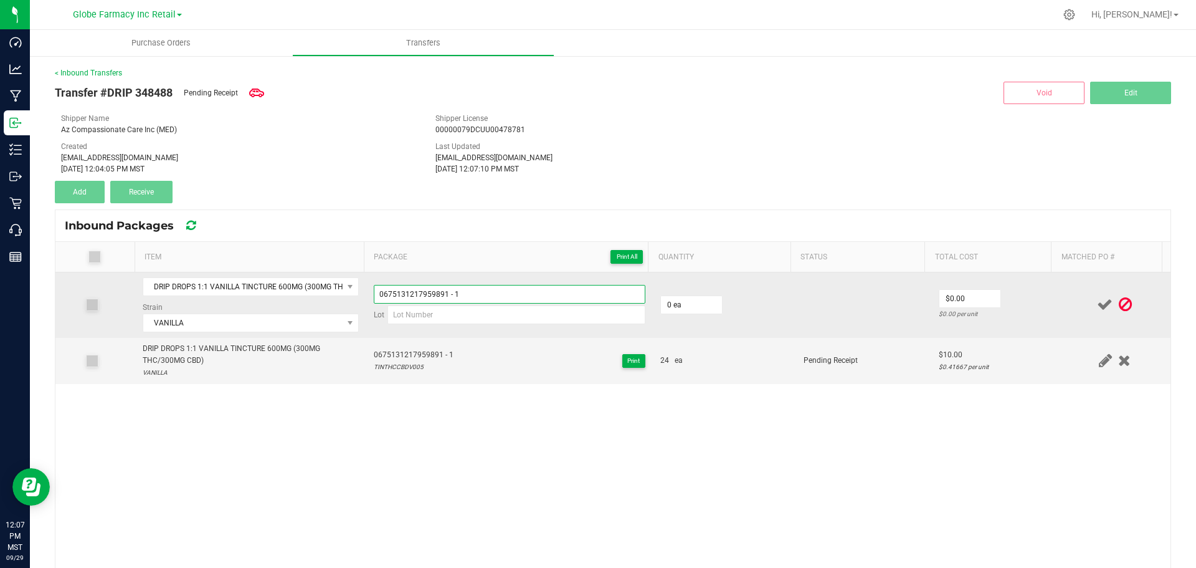
click at [484, 287] on input "0675131217959891 - 1" at bounding box center [510, 294] width 272 height 19
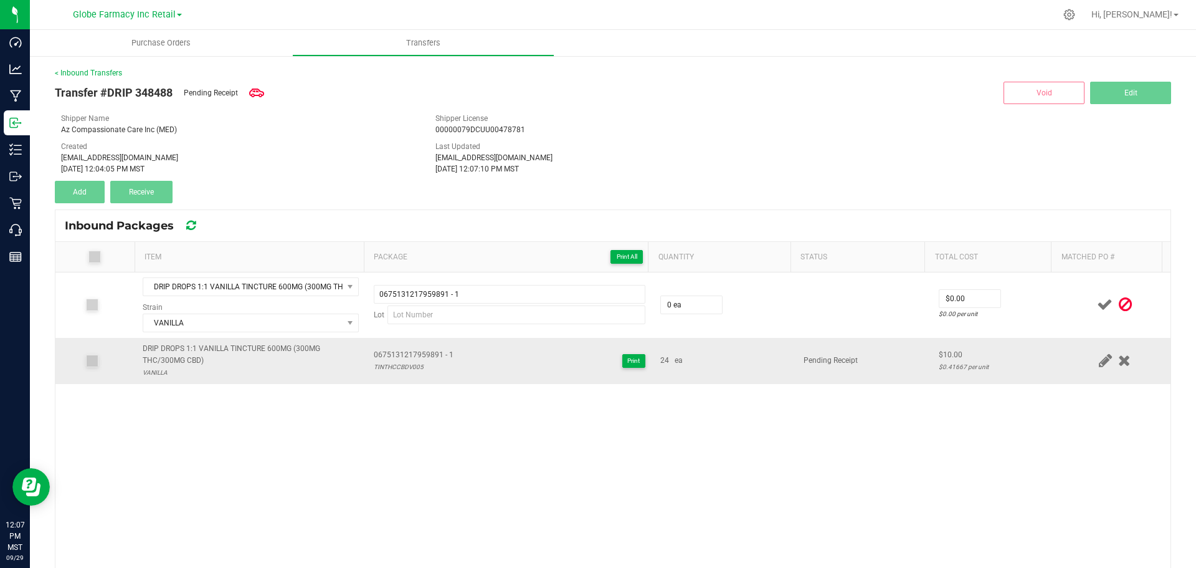
click at [388, 363] on div "TINTHCCBDV005" at bounding box center [414, 367] width 80 height 12
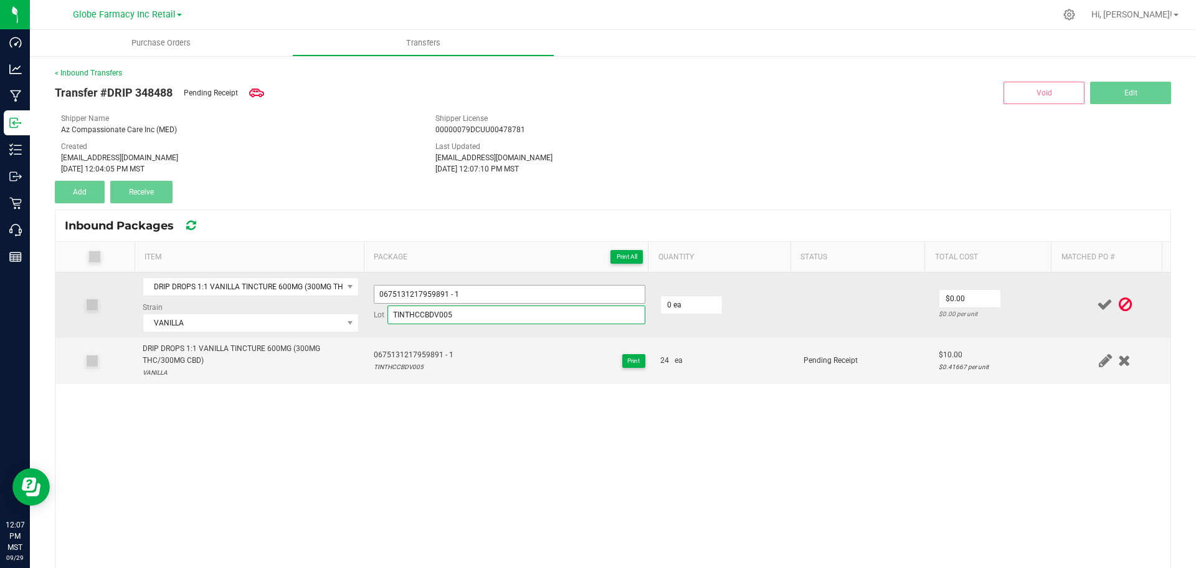
type input "TINTHCCBDV005"
click at [485, 295] on input "0675131217959891 - 1" at bounding box center [510, 294] width 272 height 19
type input "0675131217959891 - 2"
click at [686, 301] on input "0" at bounding box center [691, 304] width 61 height 17
type input "24 ea"
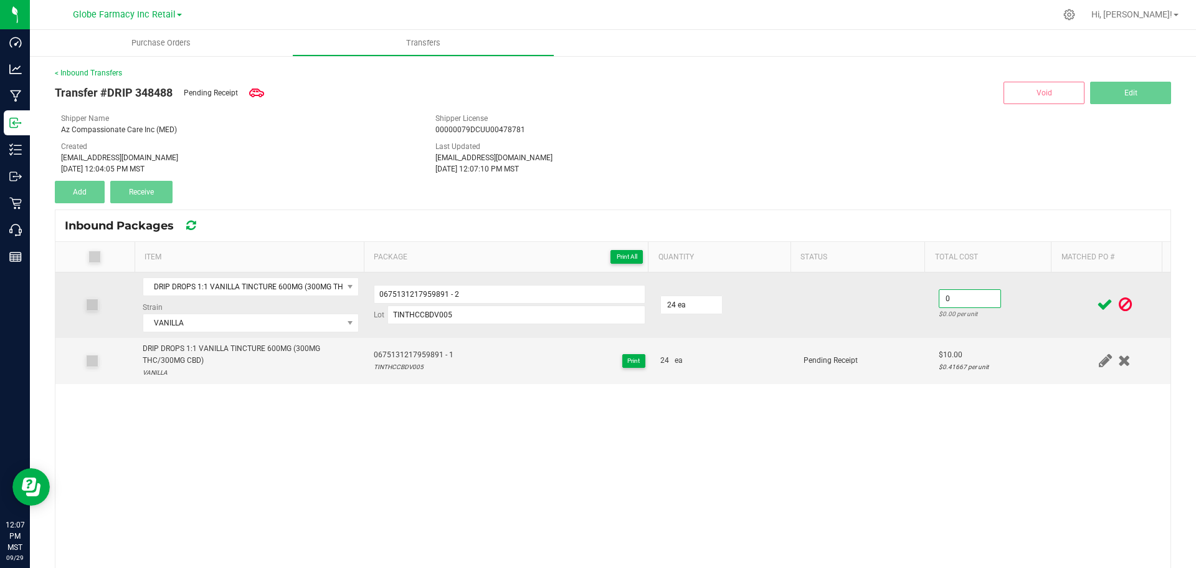
click at [972, 305] on input "0" at bounding box center [970, 298] width 61 height 17
type input "$10.00"
click at [1029, 307] on td "$10.00 $0.41667 per unit" at bounding box center [996, 304] width 128 height 65
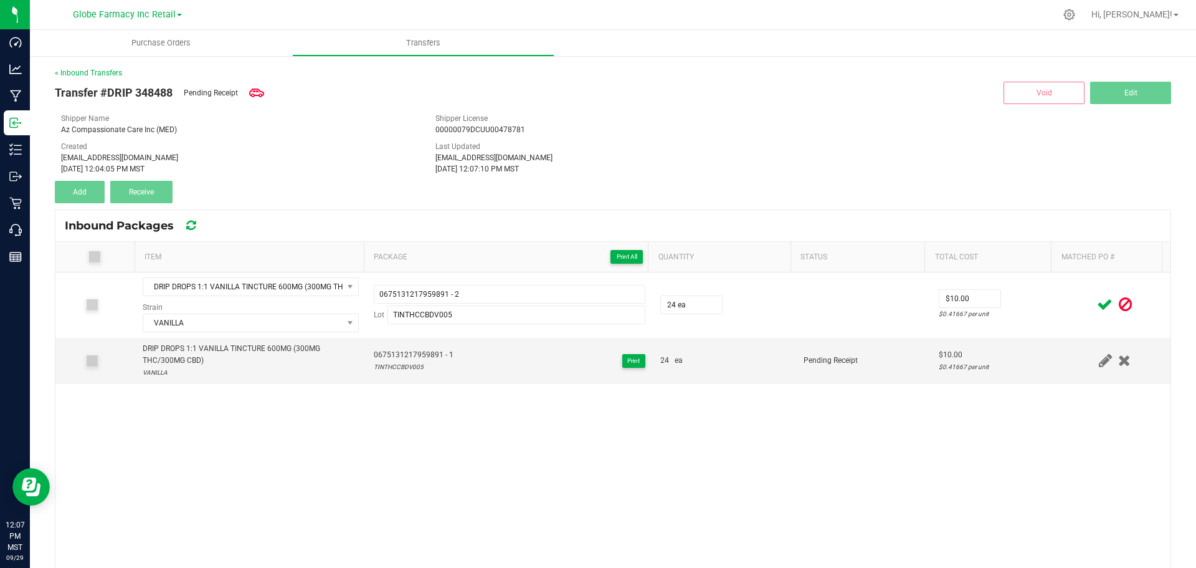
click at [1097, 305] on icon at bounding box center [1105, 305] width 16 height 16
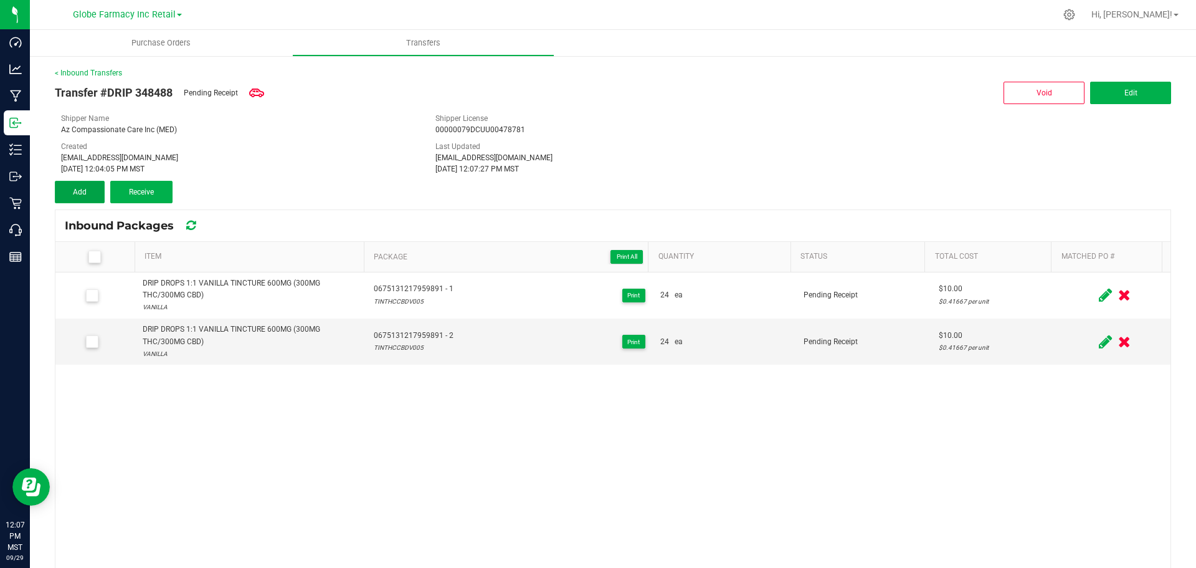
drag, startPoint x: 83, startPoint y: 189, endPoint x: 41, endPoint y: 208, distance: 46.1
click at [83, 189] on span "Add" at bounding box center [80, 192] width 14 height 9
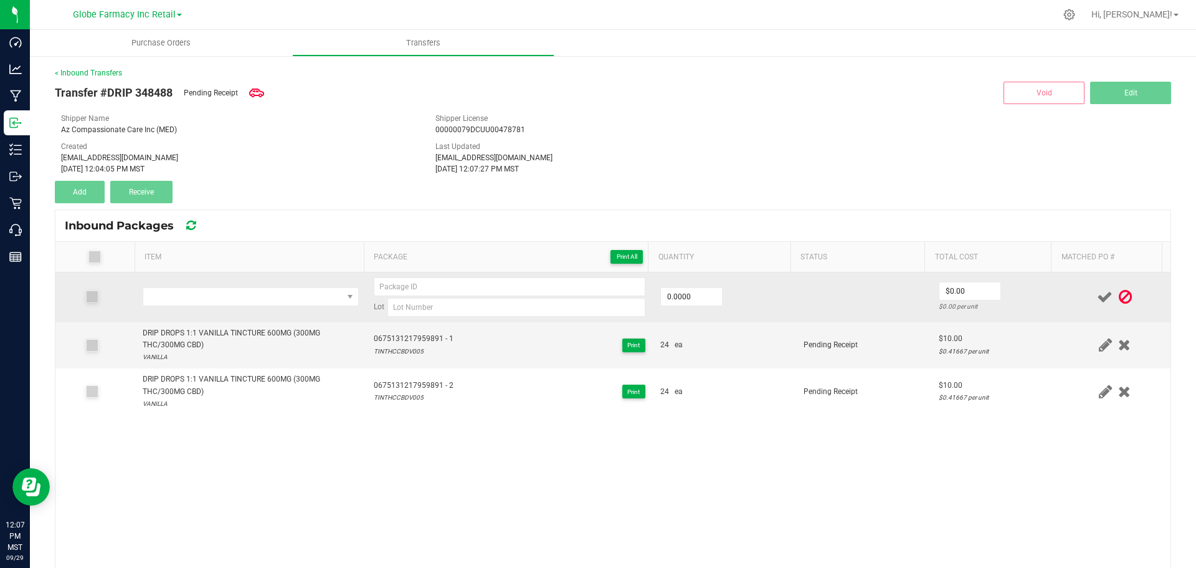
click at [209, 280] on td at bounding box center [250, 297] width 231 height 50
click at [210, 293] on span "NO DATA FOUND" at bounding box center [242, 296] width 199 height 17
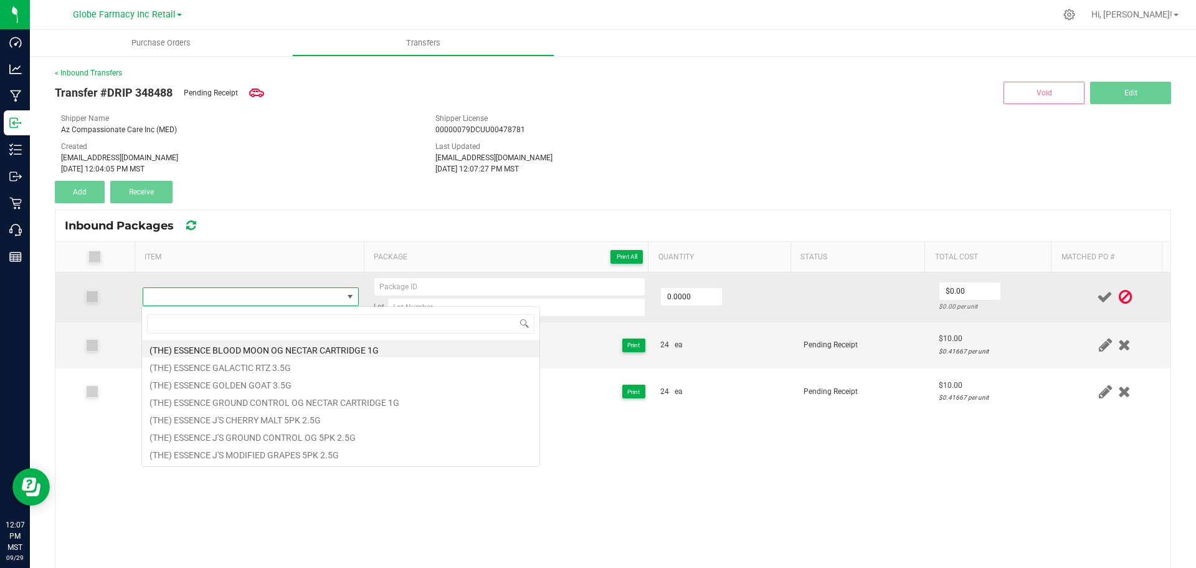
type input "DRIP DROPS VANILLA HIGH CBD TINCTURE 600MG"
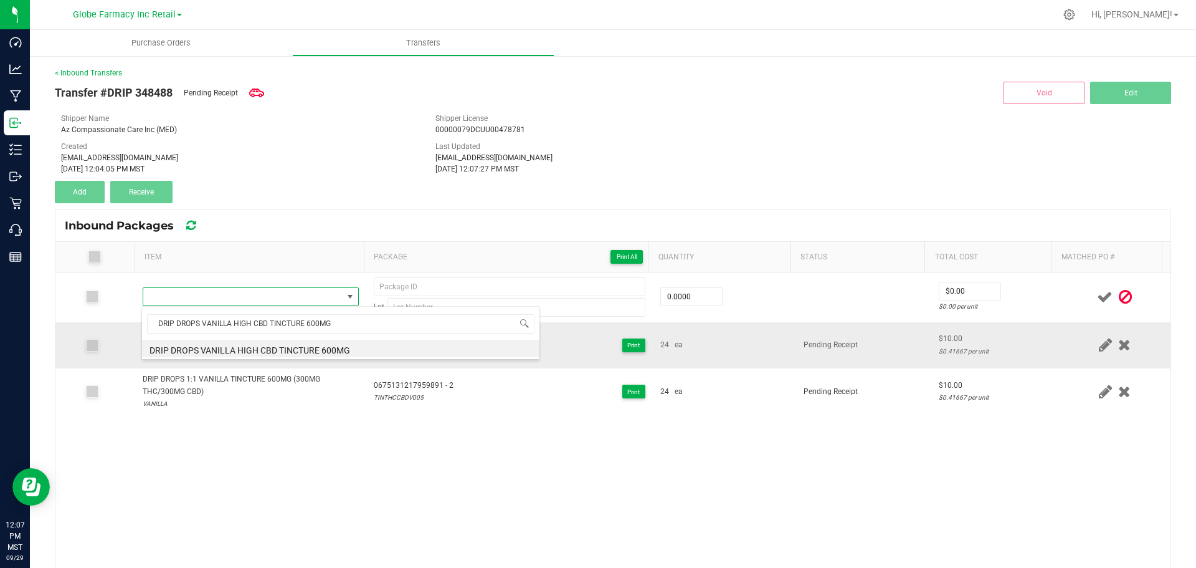
click at [297, 350] on li "DRIP DROPS VANILLA HIGH CBD TINCTURE 600MG" at bounding box center [341, 348] width 398 height 17
type input "0 ea"
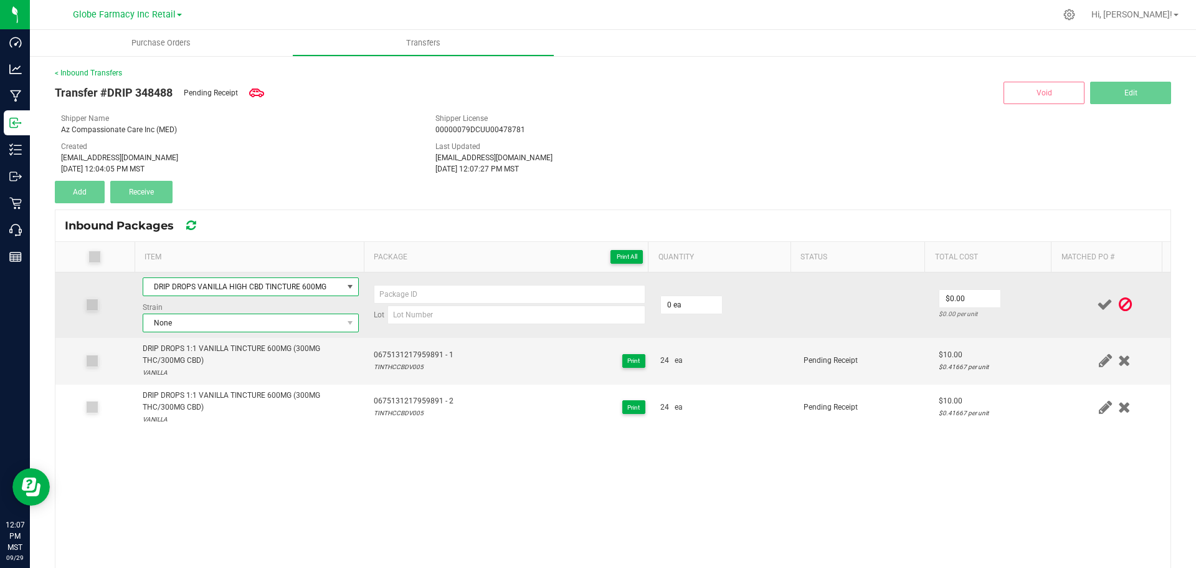
click at [185, 323] on span "None" at bounding box center [242, 322] width 199 height 17
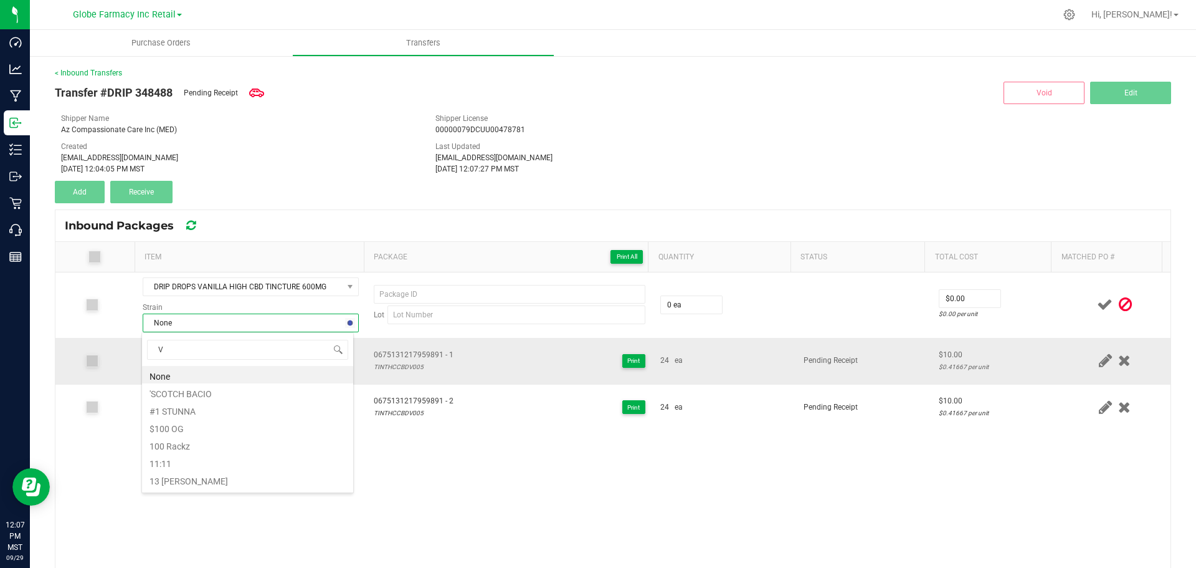
type input "VA"
click at [460, 445] on div "DRIP DROPS VANILLA HIGH CBD TINCTURE 600MG Strain None Lot 0 ea $0.00 $0.00 per…" at bounding box center [612, 483] width 1115 height 423
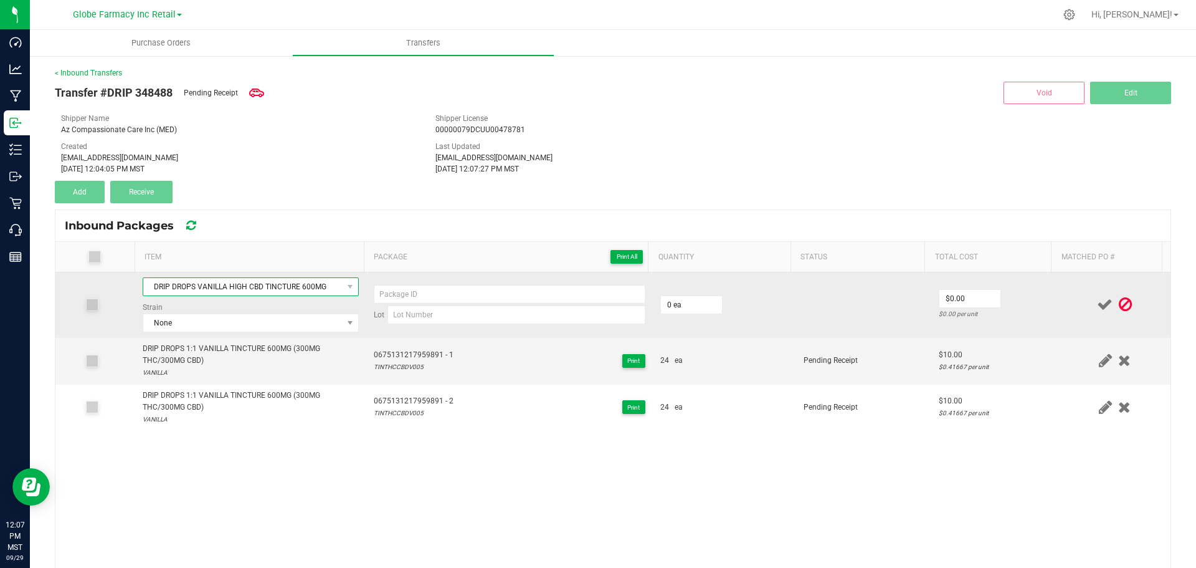
click at [224, 288] on span "DRIP DROPS VANILLA HIGH CBD TINCTURE 600MG" at bounding box center [242, 286] width 199 height 17
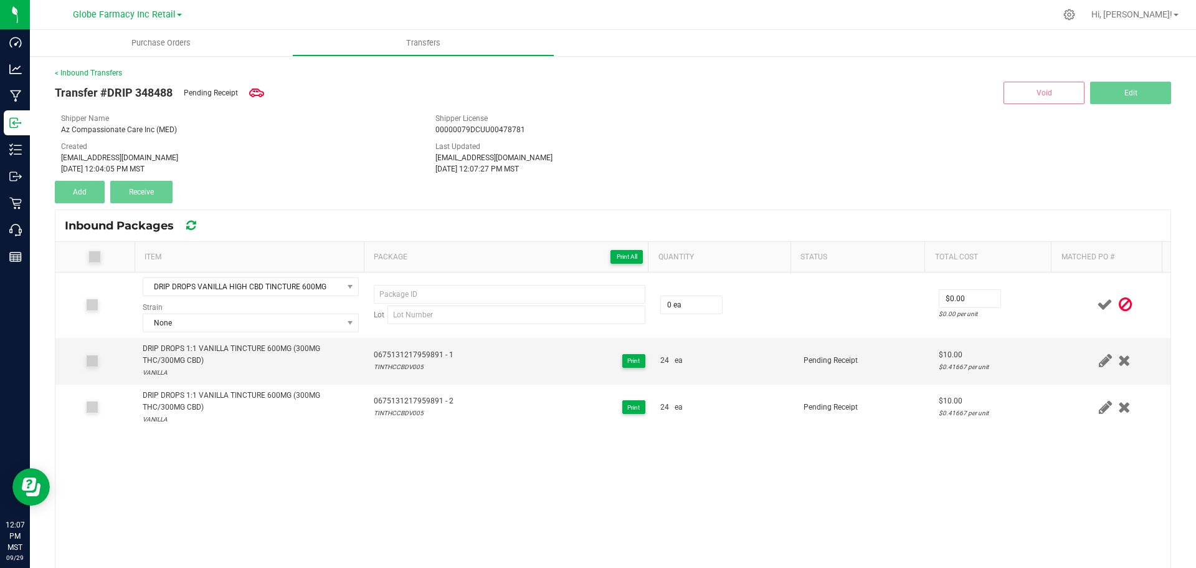
click at [318, 224] on div "Inbound Packages" at bounding box center [612, 225] width 1115 height 31
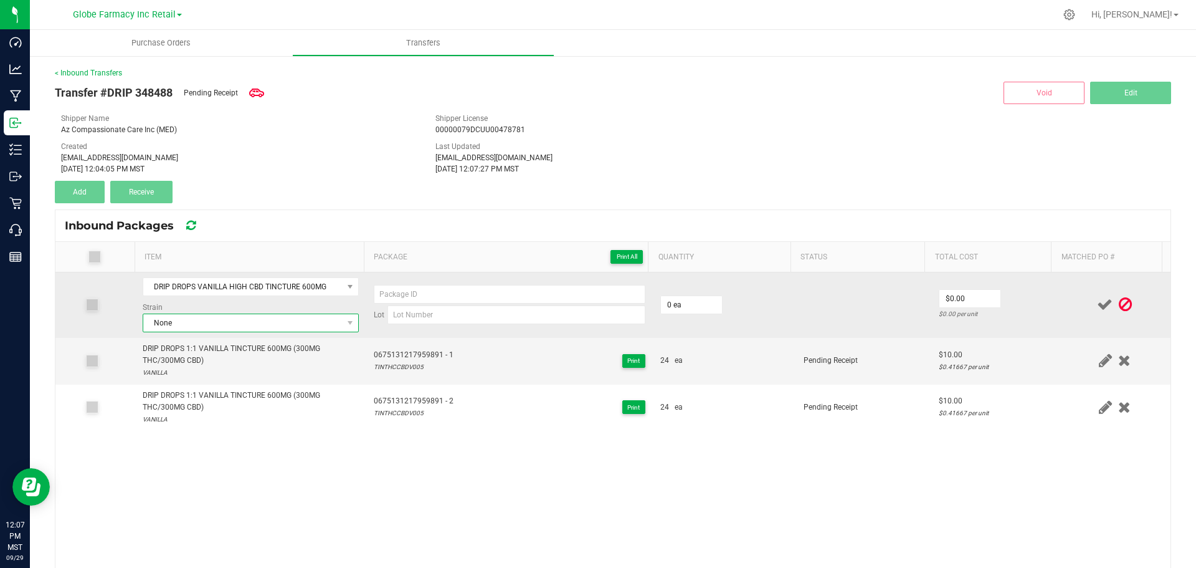
click at [293, 329] on span "None" at bounding box center [242, 322] width 199 height 17
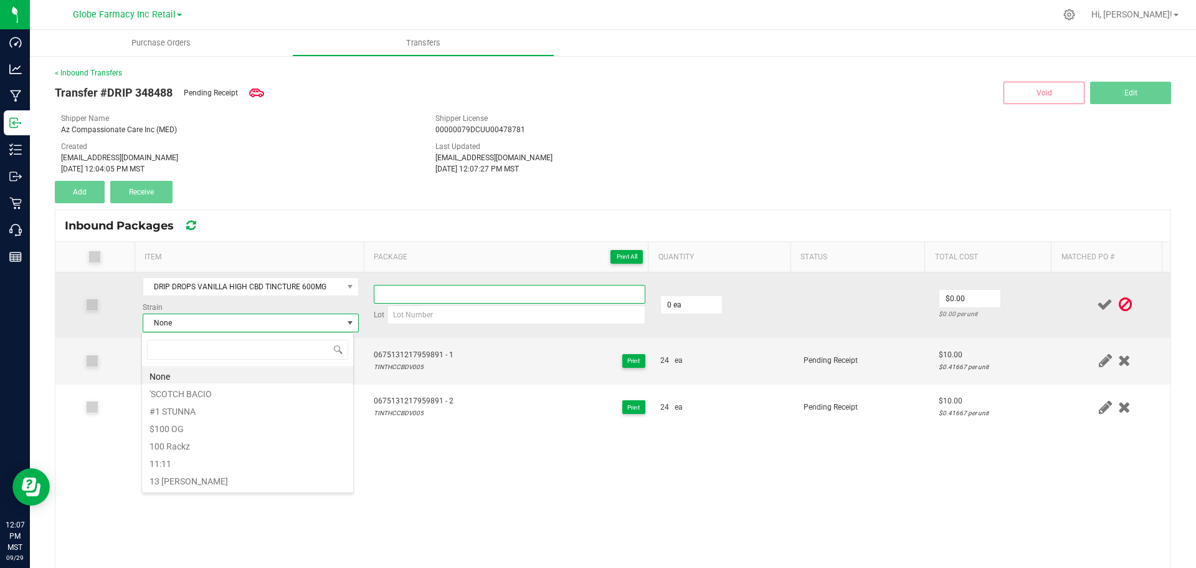
click at [474, 297] on input at bounding box center [510, 294] width 272 height 19
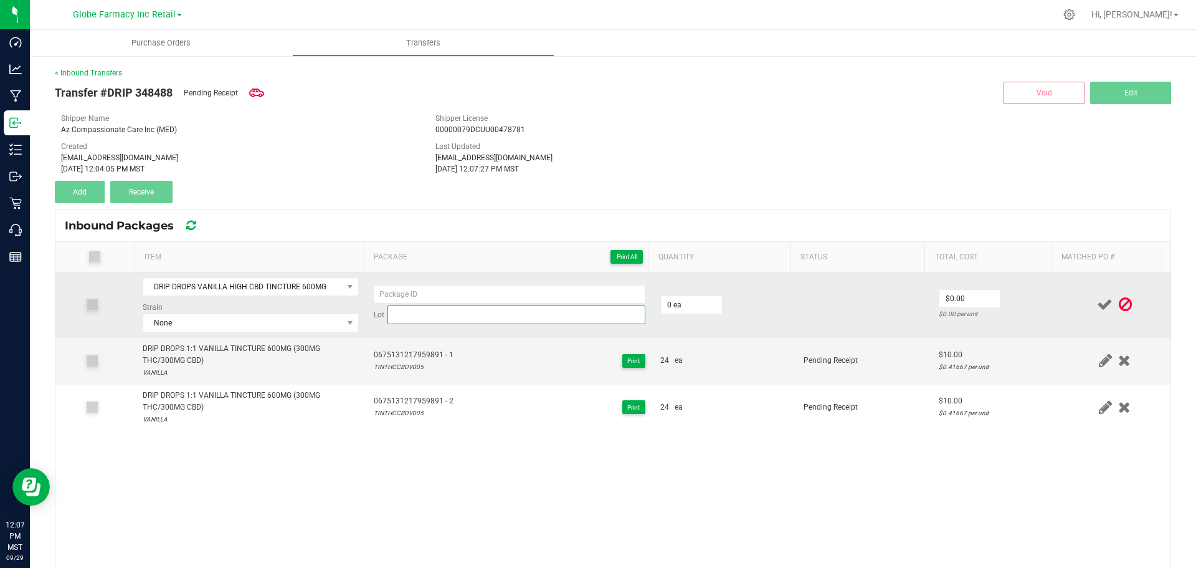
click at [558, 323] on input at bounding box center [517, 314] width 258 height 19
paste input "TINCBDV006"
click at [416, 315] on input "TINCBDV006" at bounding box center [517, 314] width 258 height 19
click at [413, 315] on input "TINCBDV006" at bounding box center [517, 314] width 258 height 19
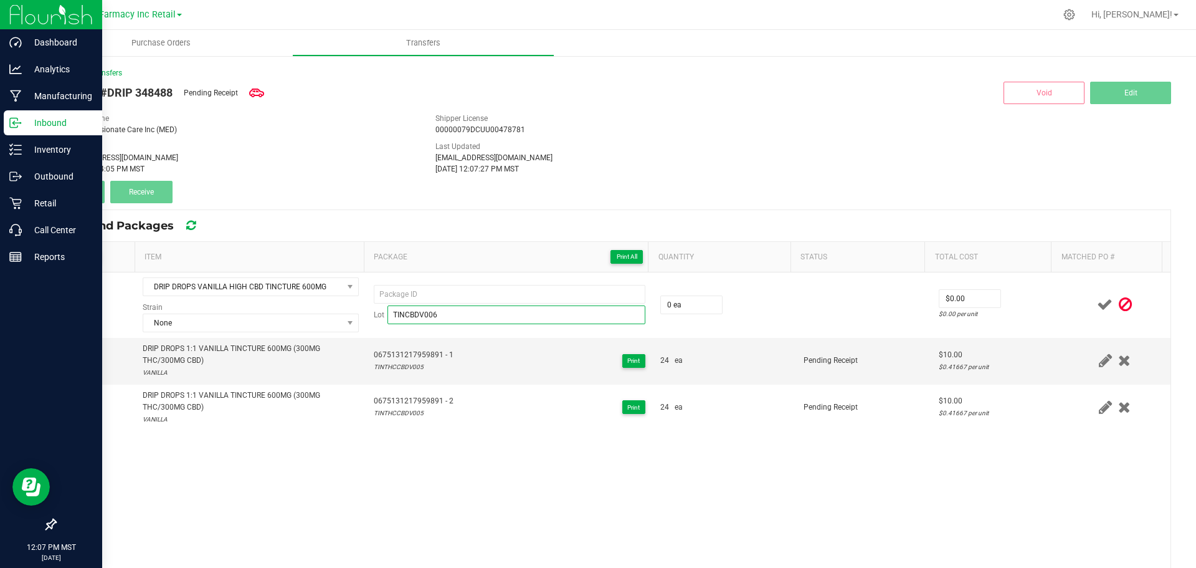
type input "TINCBDV006"
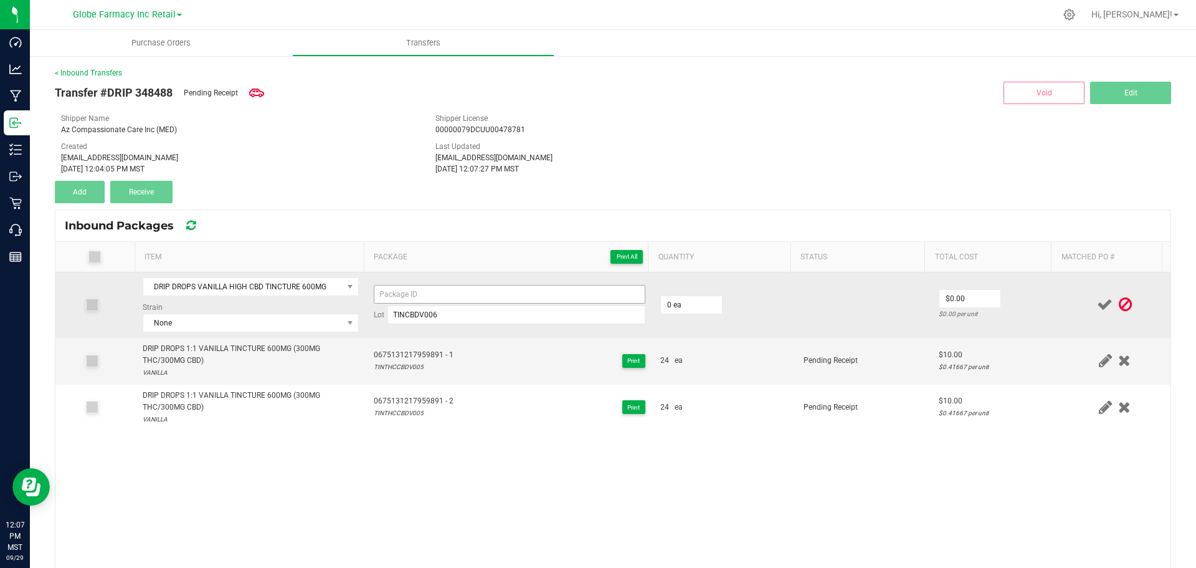
drag, startPoint x: 508, startPoint y: 285, endPoint x: 508, endPoint y: 294, distance: 8.7
click at [508, 293] on td "Lot TINCBDV006" at bounding box center [509, 304] width 287 height 65
click at [508, 294] on input at bounding box center [510, 294] width 272 height 19
paste input "1990 7535 4796 5654"
type input "1990753547965654 - 1"
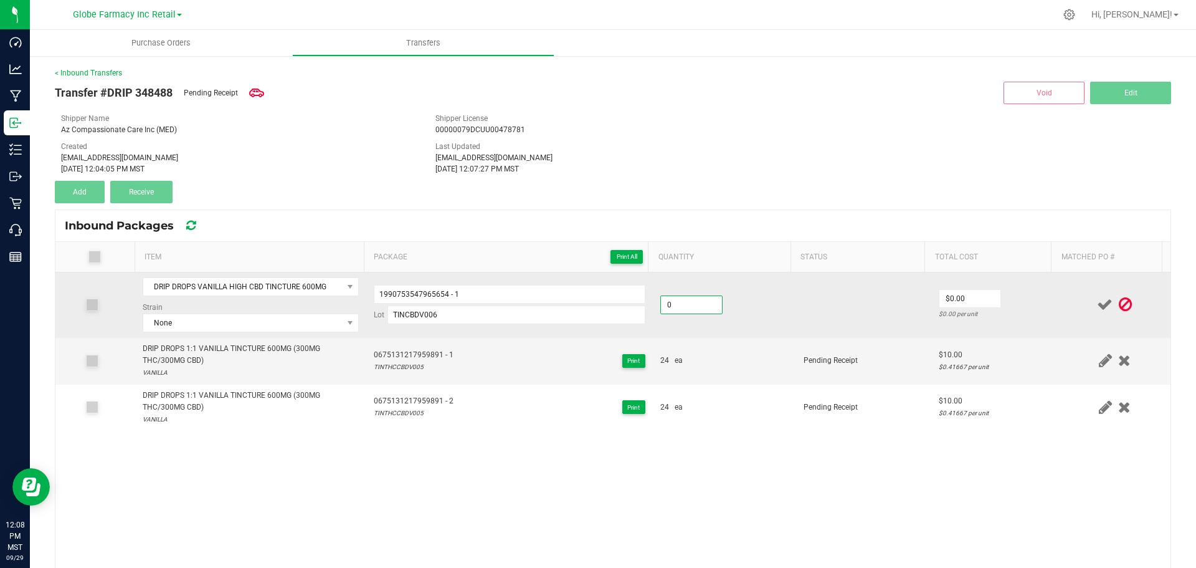
click at [682, 305] on input "0" at bounding box center [691, 304] width 61 height 17
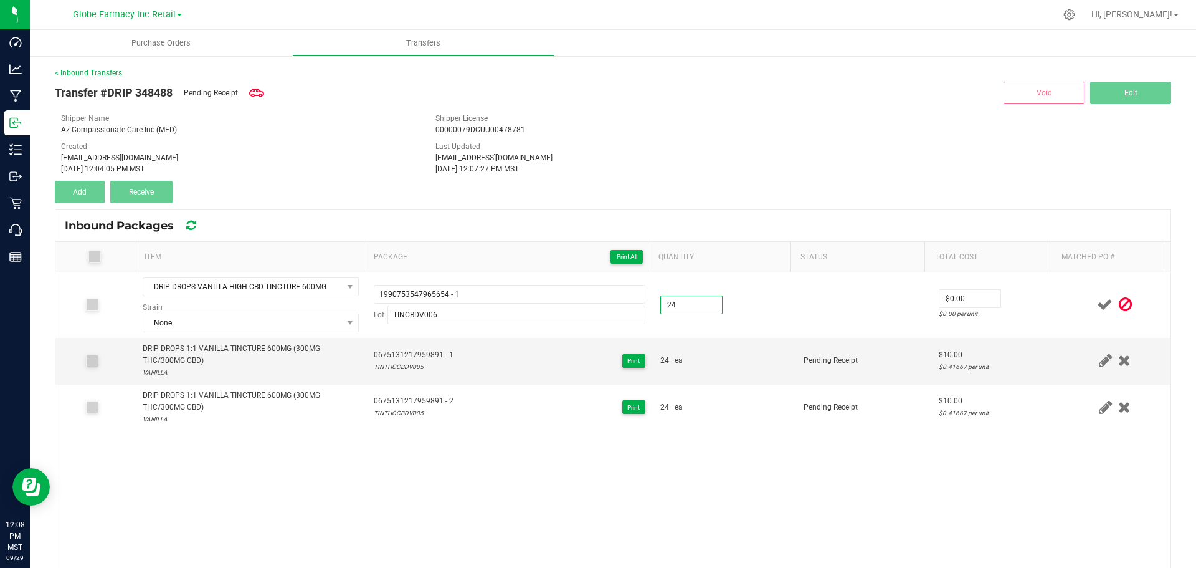
type input "24 ea"
type input "$10.00"
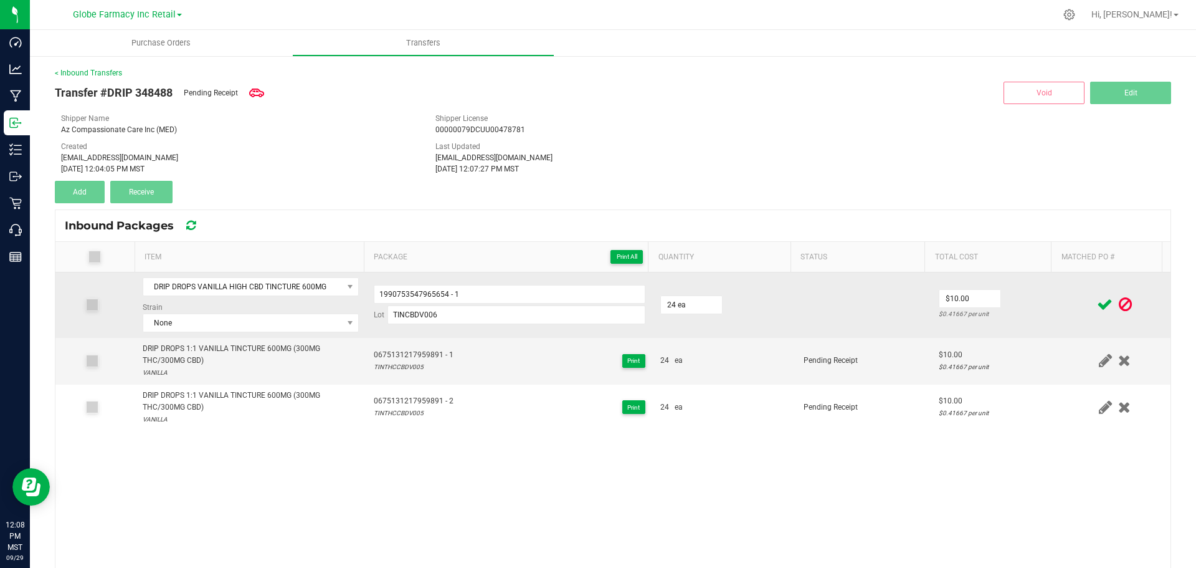
click at [1018, 290] on td "$10.00 $0.41667 per unit" at bounding box center [996, 304] width 128 height 65
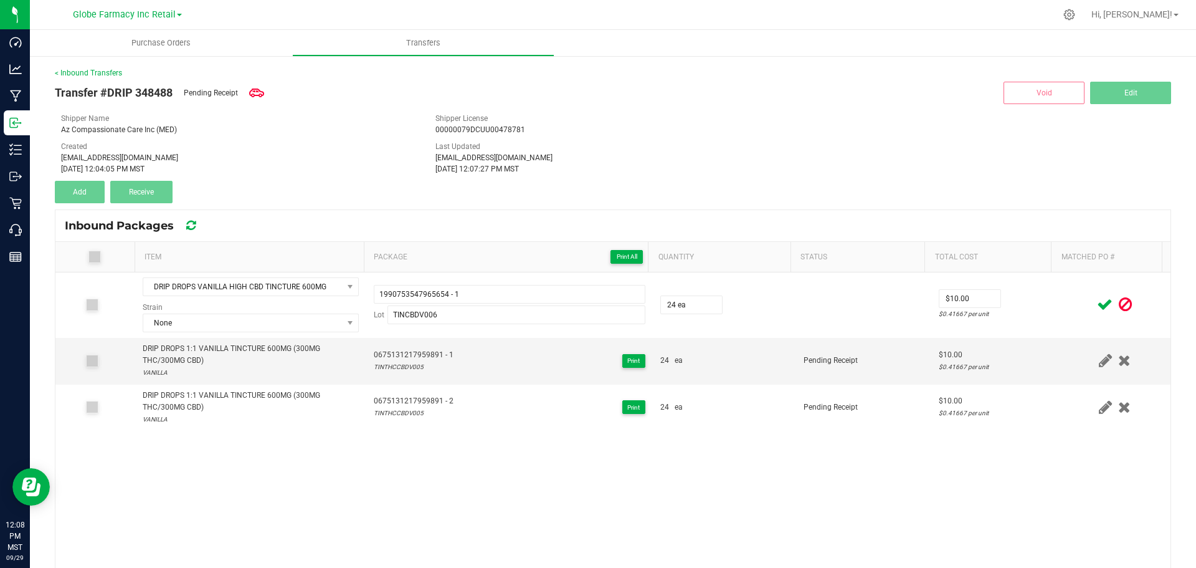
click at [1097, 302] on icon at bounding box center [1105, 305] width 16 height 16
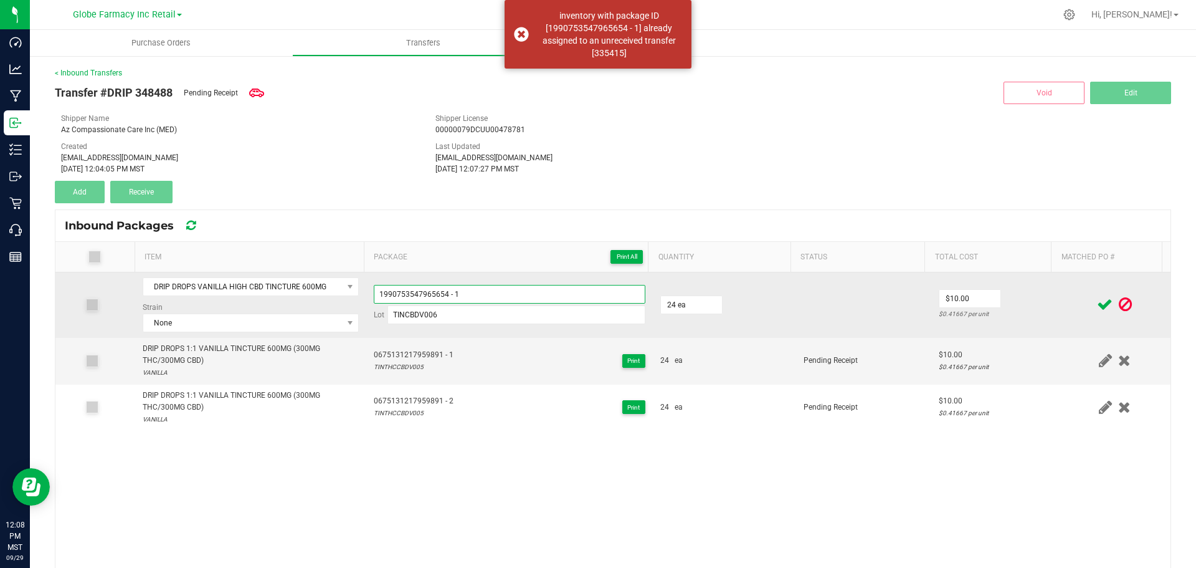
click at [490, 293] on input "1990753547965654 - 1" at bounding box center [510, 294] width 272 height 19
drag, startPoint x: 1028, startPoint y: 313, endPoint x: 1077, endPoint y: 303, distance: 49.7
click at [1029, 313] on div "$0.41667 per unit" at bounding box center [995, 314] width 113 height 12
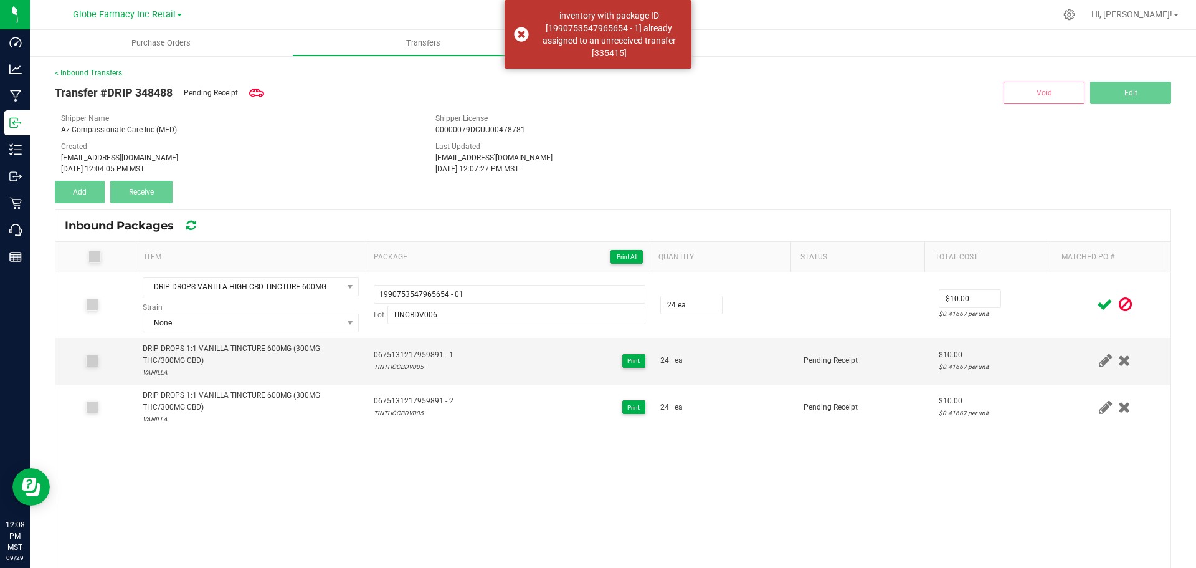
click at [1097, 302] on icon at bounding box center [1105, 305] width 16 height 16
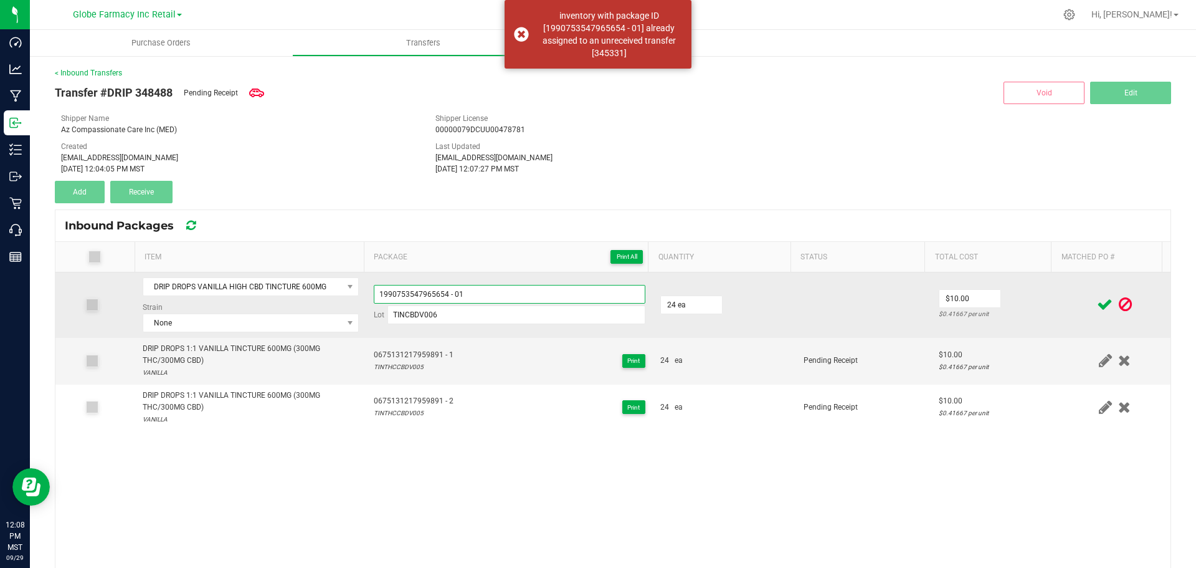
click at [550, 303] on input "1990753547965654 - 01" at bounding box center [510, 294] width 272 height 19
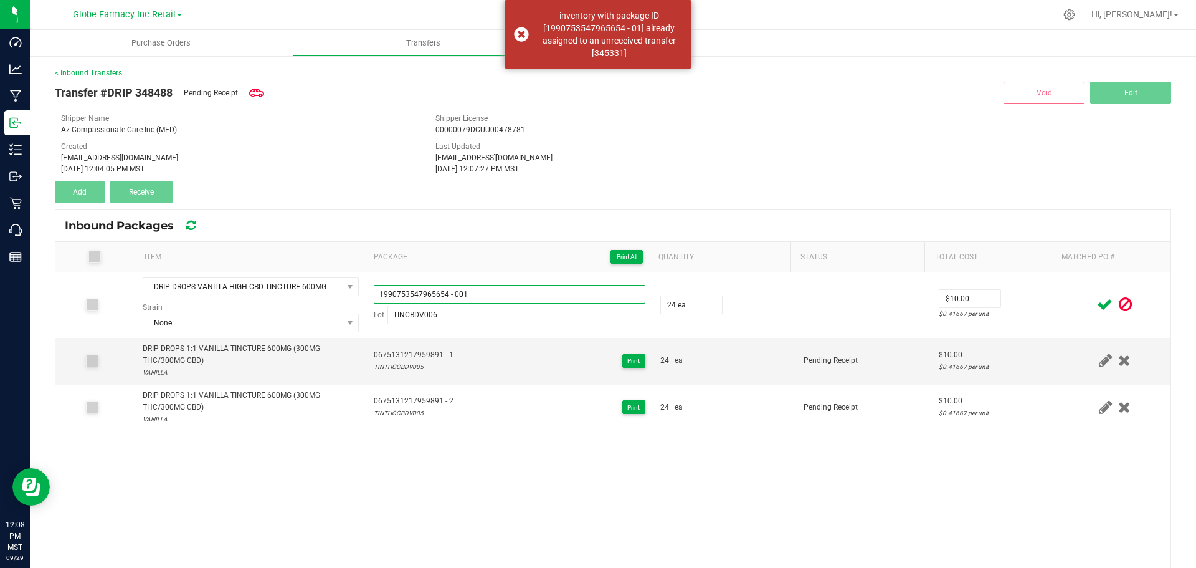
type input "1990753547965654 - 001"
drag, startPoint x: 1048, startPoint y: 298, endPoint x: 1065, endPoint y: 297, distance: 16.9
click at [1059, 298] on td at bounding box center [1115, 304] width 112 height 65
click at [1097, 298] on icon at bounding box center [1105, 305] width 16 height 16
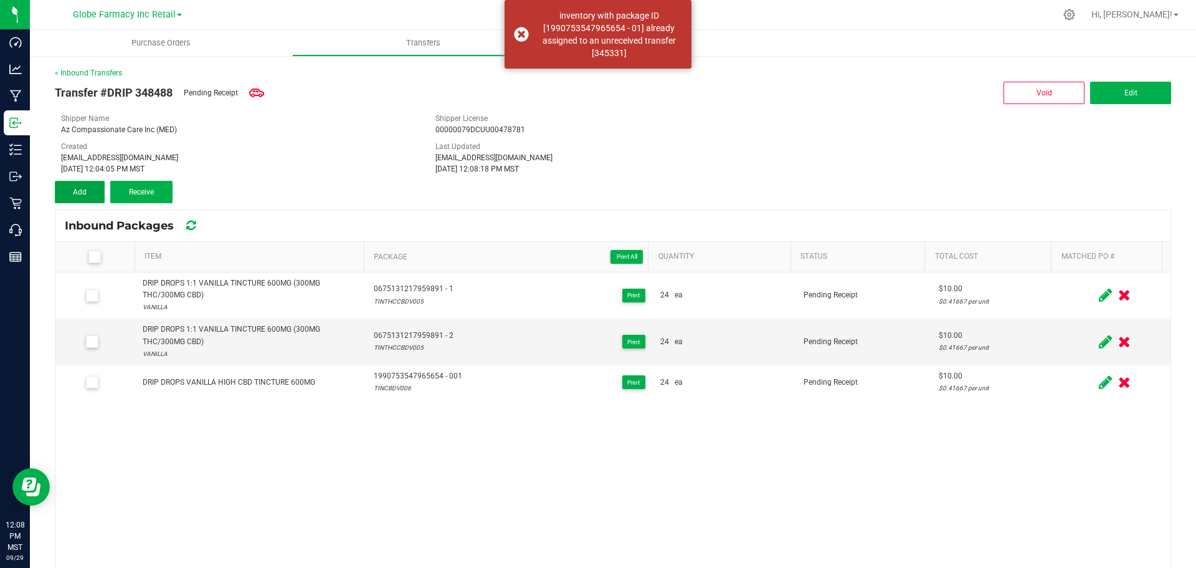
drag, startPoint x: 73, startPoint y: 194, endPoint x: 98, endPoint y: 205, distance: 27.1
click at [75, 194] on span "Add" at bounding box center [80, 192] width 14 height 9
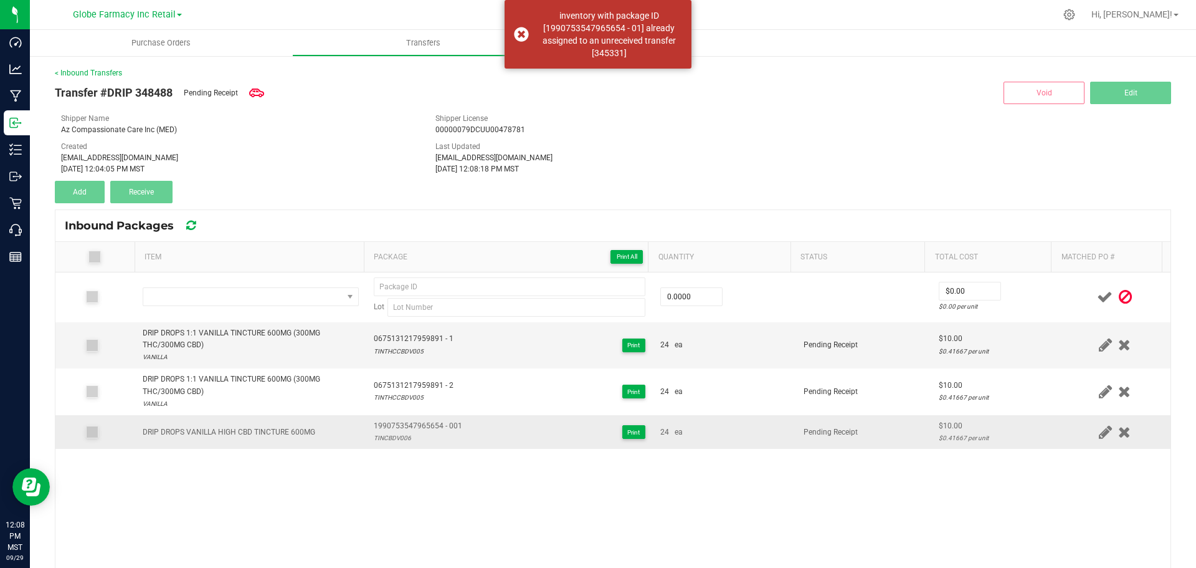
click at [287, 431] on div "DRIP DROPS VANILLA HIGH CBD TINCTURE 600MG" at bounding box center [229, 432] width 173 height 12
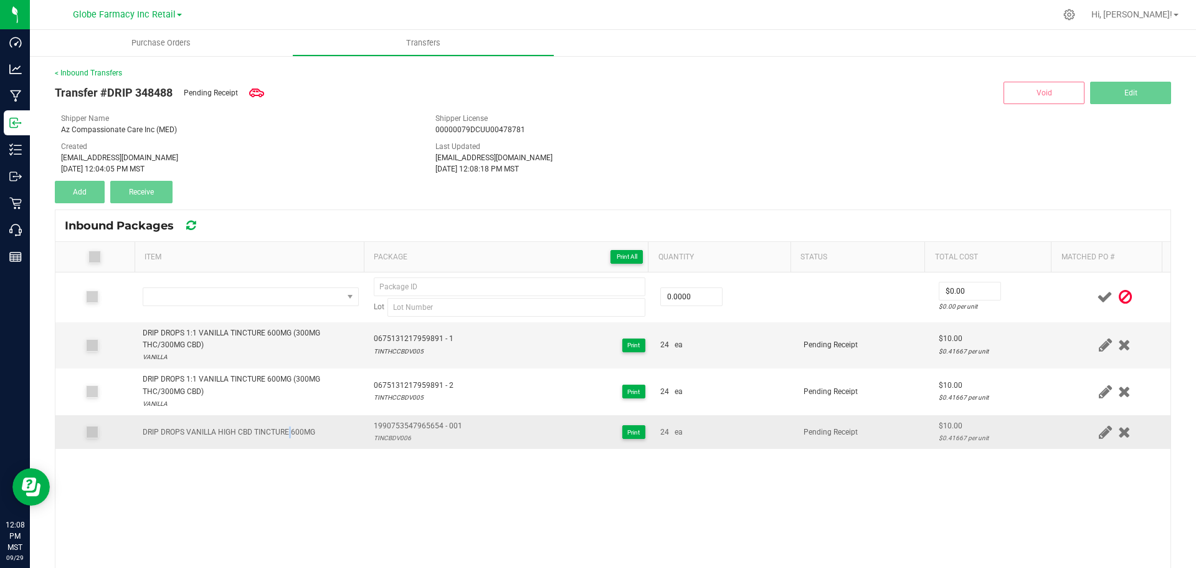
click at [287, 431] on div "DRIP DROPS VANILLA HIGH CBD TINCTURE 600MG" at bounding box center [229, 432] width 173 height 12
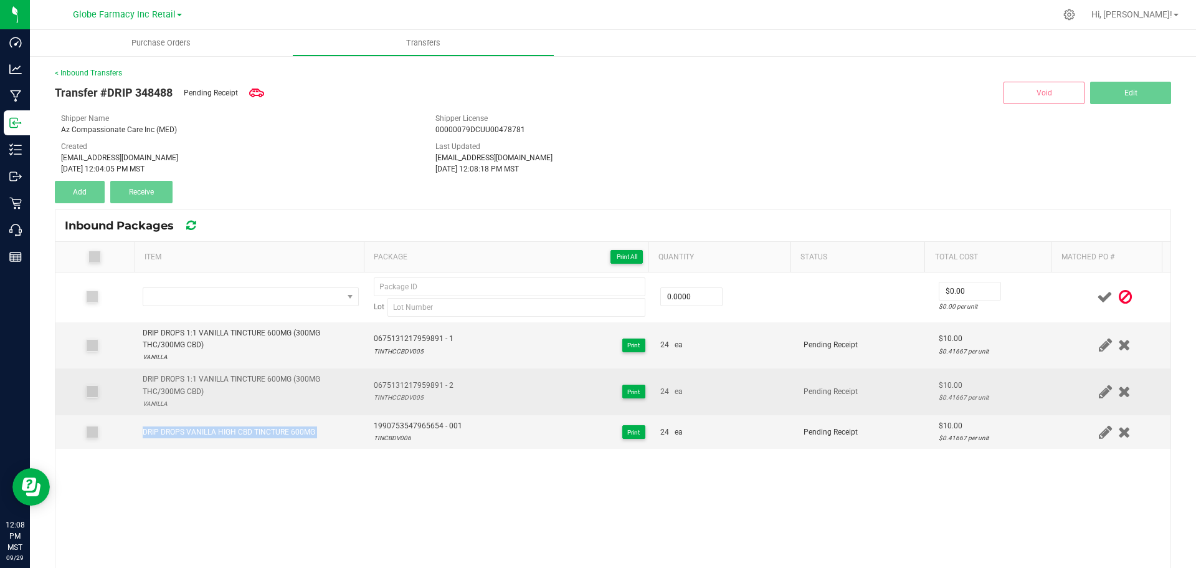
copy span "DRIP DROPS VANILLA HIGH CBD TINCTURE 600MG"
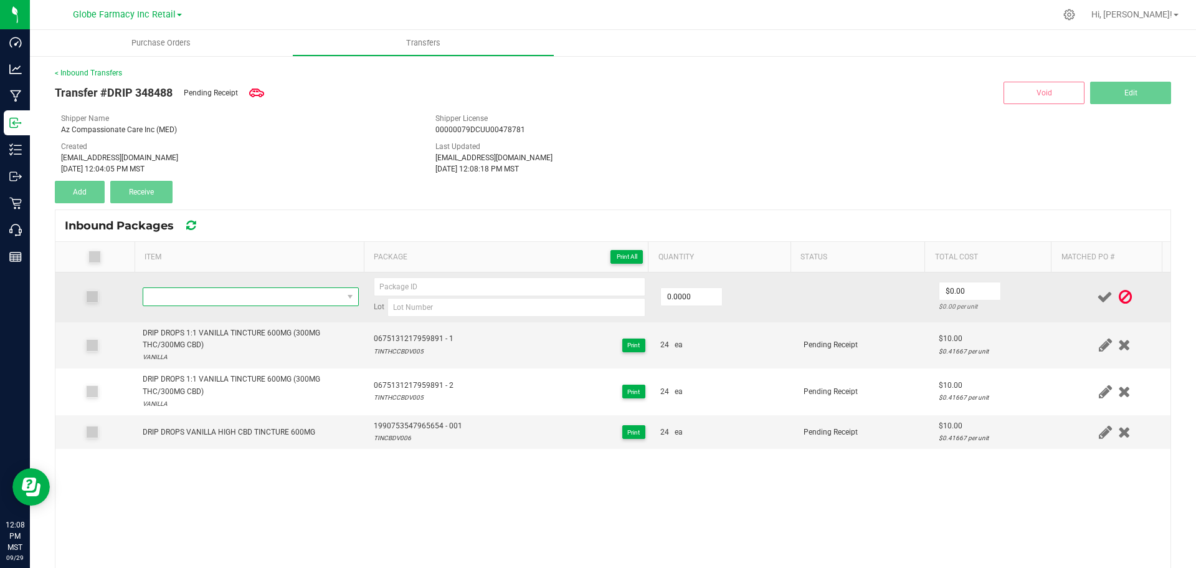
click at [292, 298] on span "NO DATA FOUND" at bounding box center [242, 296] width 199 height 17
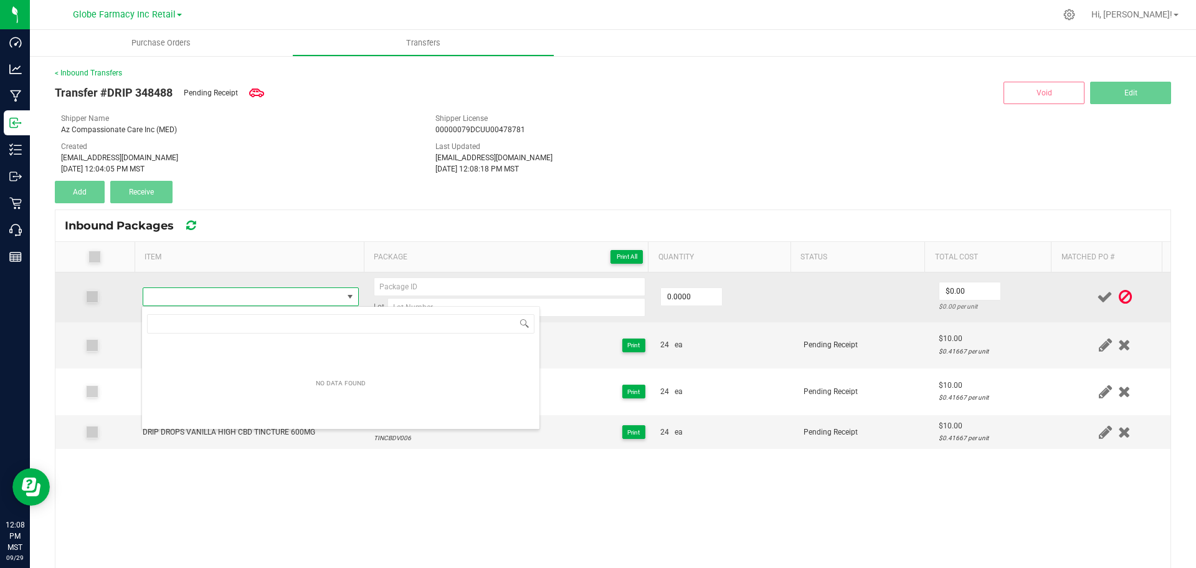
type input "DRIP DROPS VANILLA HIGH CBD TINCTURE 600MG"
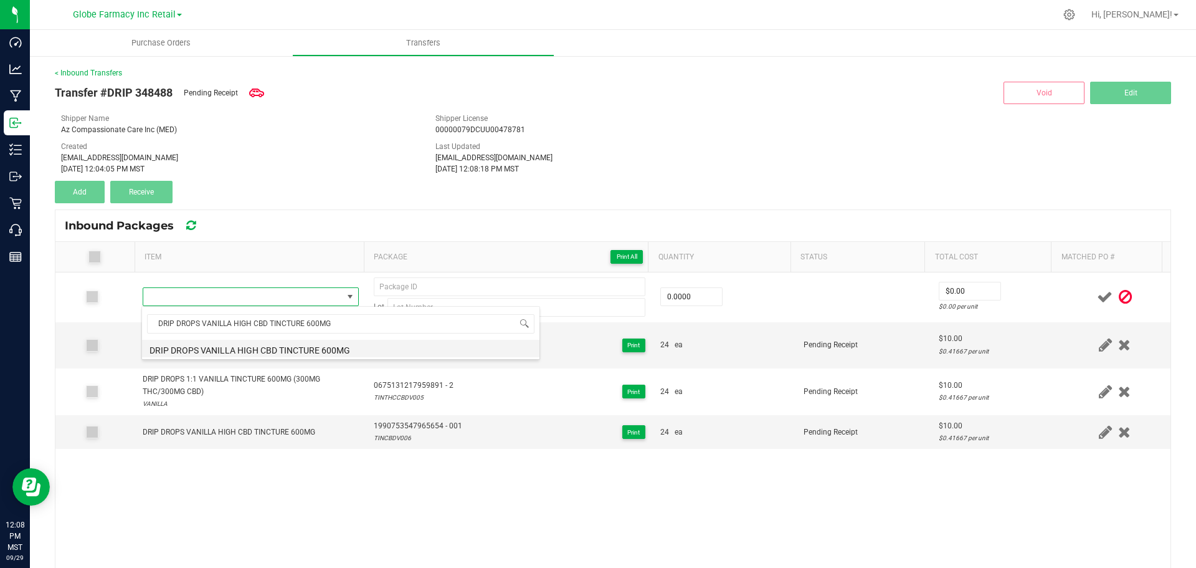
click at [279, 345] on li "DRIP DROPS VANILLA HIGH CBD TINCTURE 600MG" at bounding box center [341, 348] width 398 height 17
type input "0 ea"
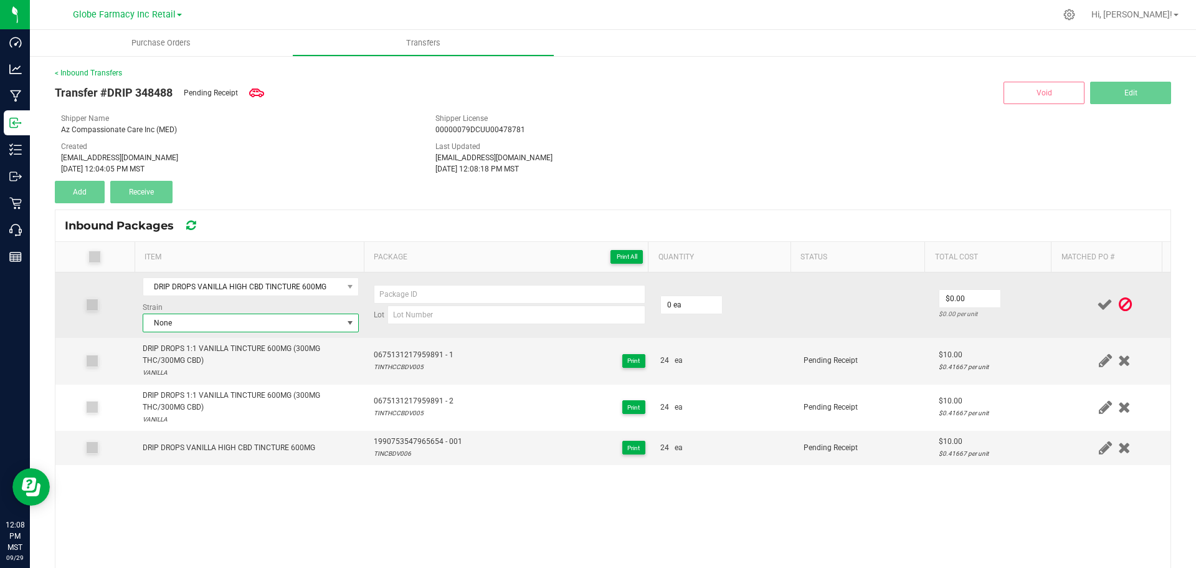
click at [244, 320] on span "None" at bounding box center [242, 322] width 199 height 17
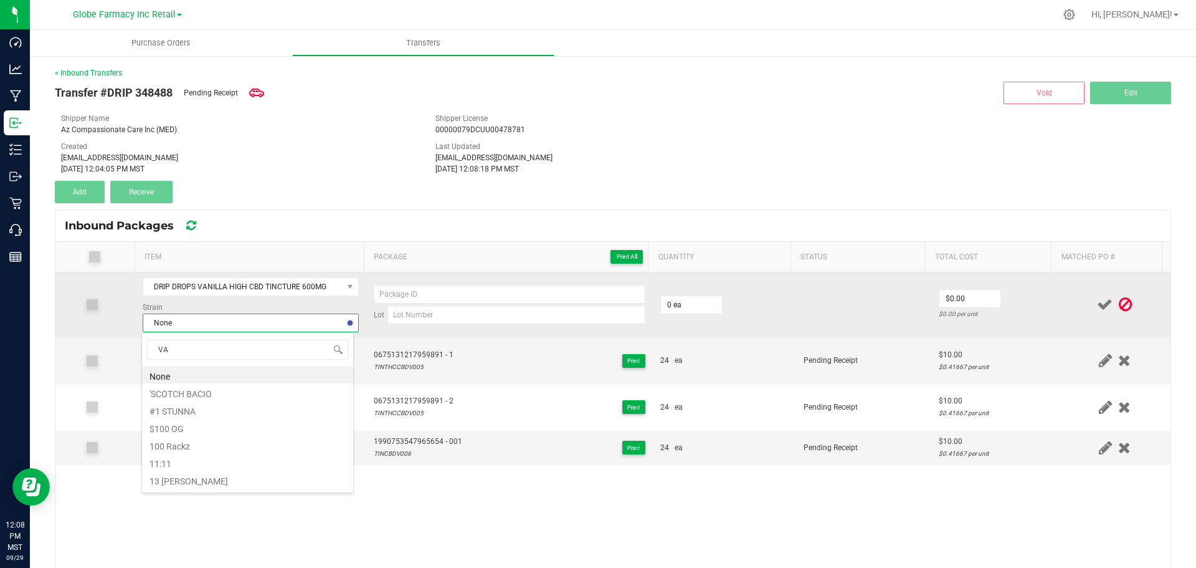
type input "VAN"
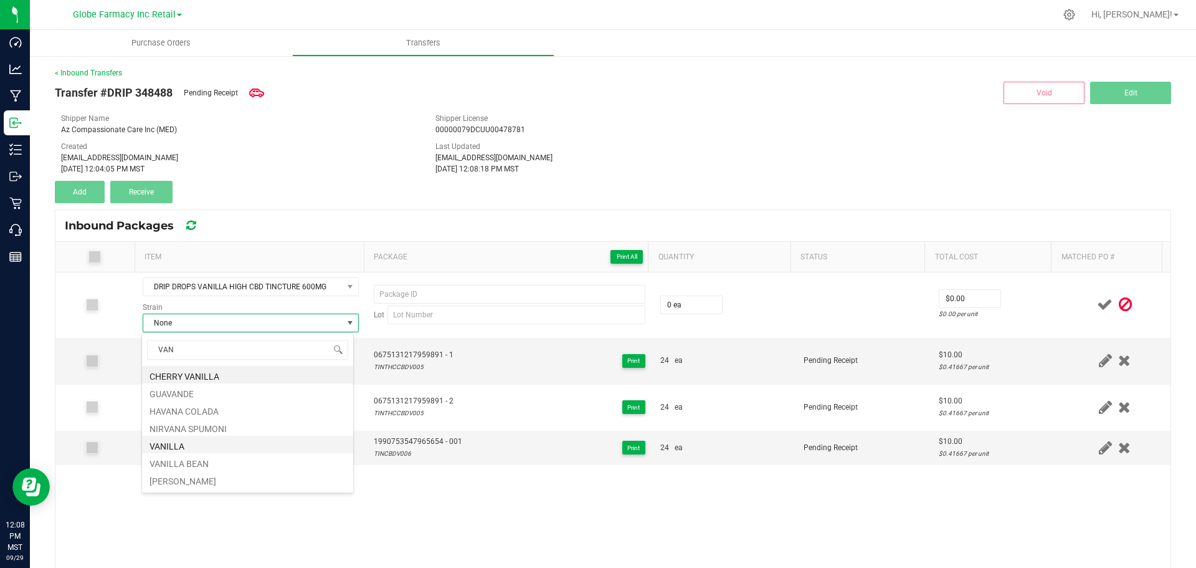
click at [178, 445] on li "VANILLA" at bounding box center [247, 444] width 211 height 17
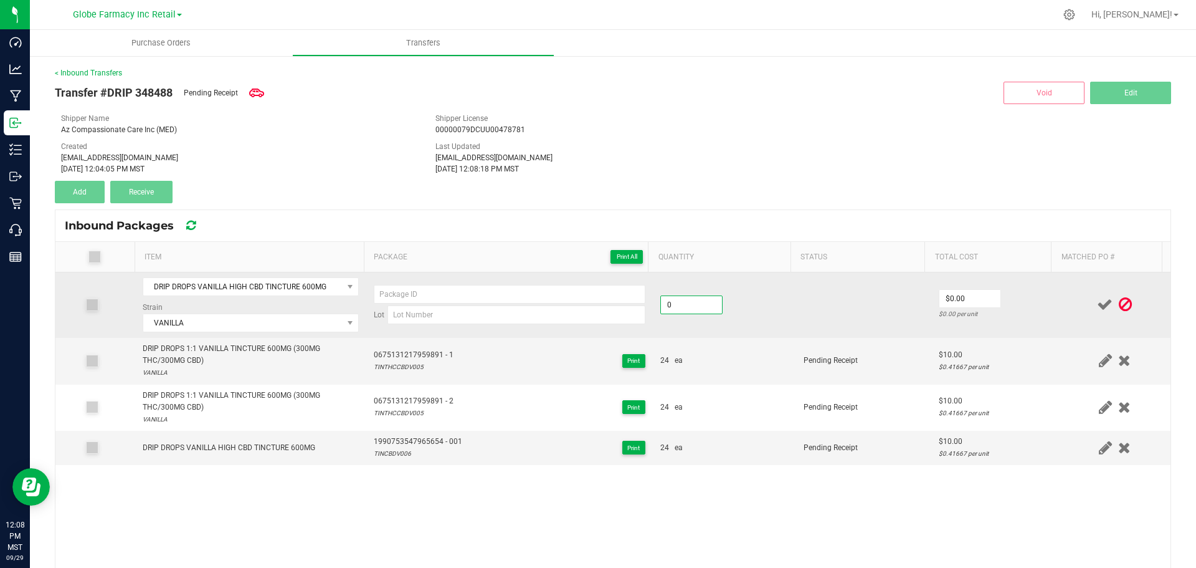
click at [682, 300] on input "0" at bounding box center [691, 304] width 61 height 17
type input "12 ea"
click at [966, 304] on input "0" at bounding box center [970, 298] width 61 height 17
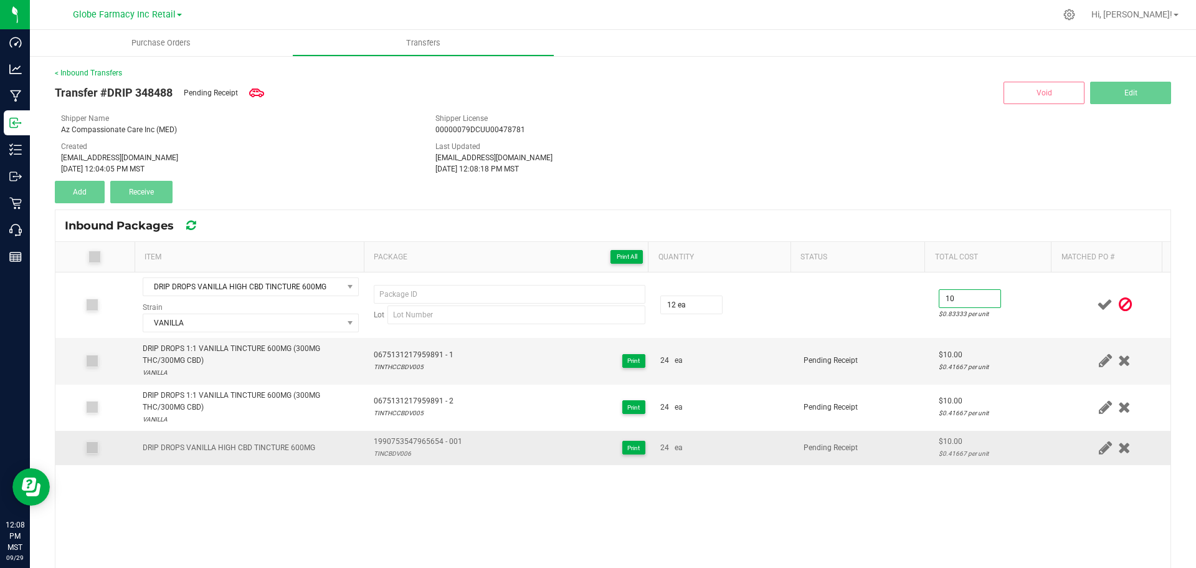
type input "$10.00"
click at [409, 436] on span "1990753547965654 - 001" at bounding box center [418, 442] width 88 height 12
type input "1990753547965654 - 001"
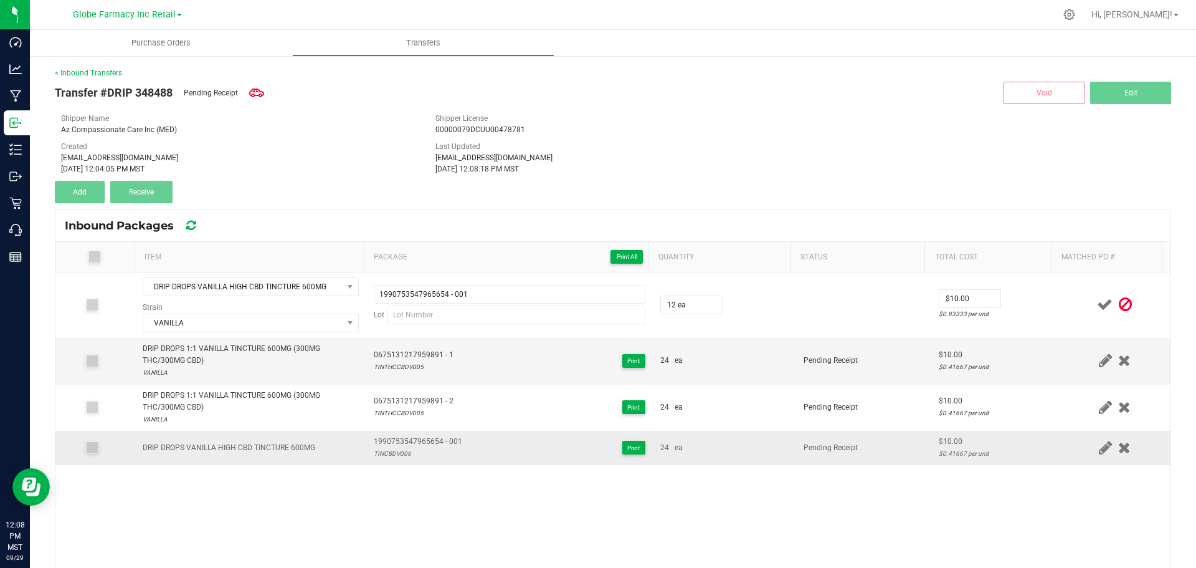
click at [388, 456] on div "TINCBDV006" at bounding box center [418, 453] width 88 height 12
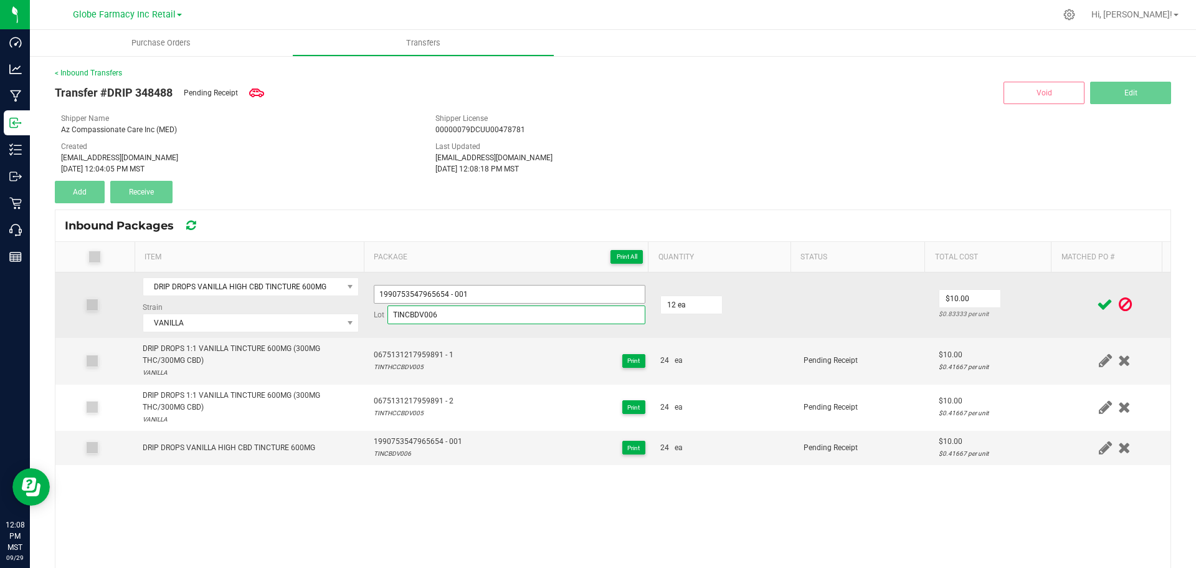
type input "TINCBDV006"
click at [489, 293] on input "1990753547965654 - 001" at bounding box center [510, 294] width 272 height 19
type input "1990753547965654 - 002"
click at [877, 315] on td at bounding box center [863, 304] width 135 height 65
click at [1068, 295] on td at bounding box center [1115, 304] width 112 height 65
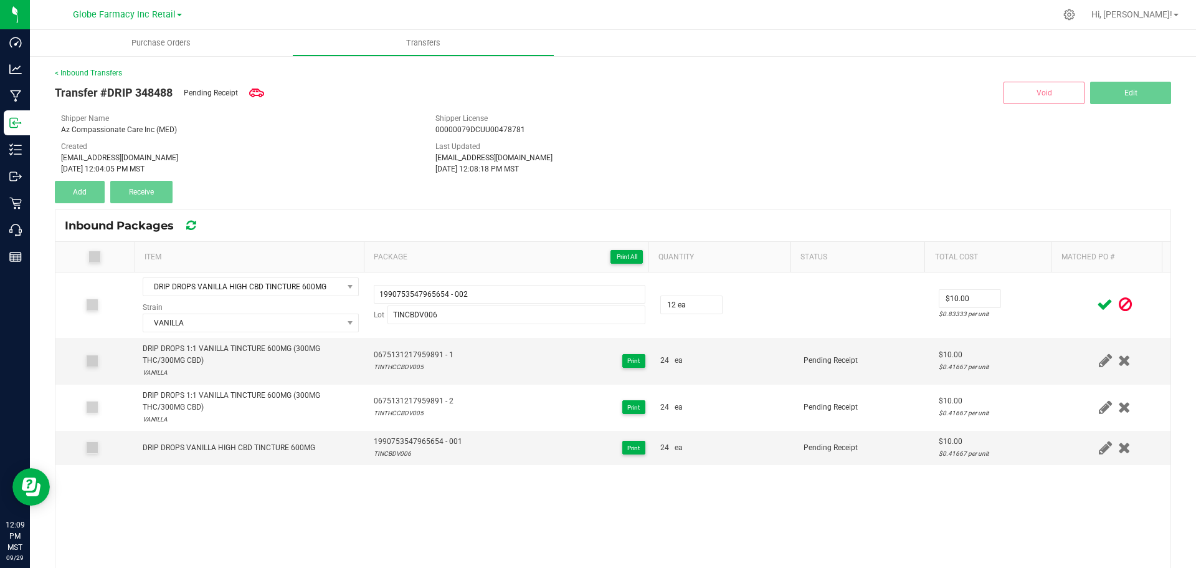
click at [1097, 302] on icon at bounding box center [1105, 305] width 16 height 16
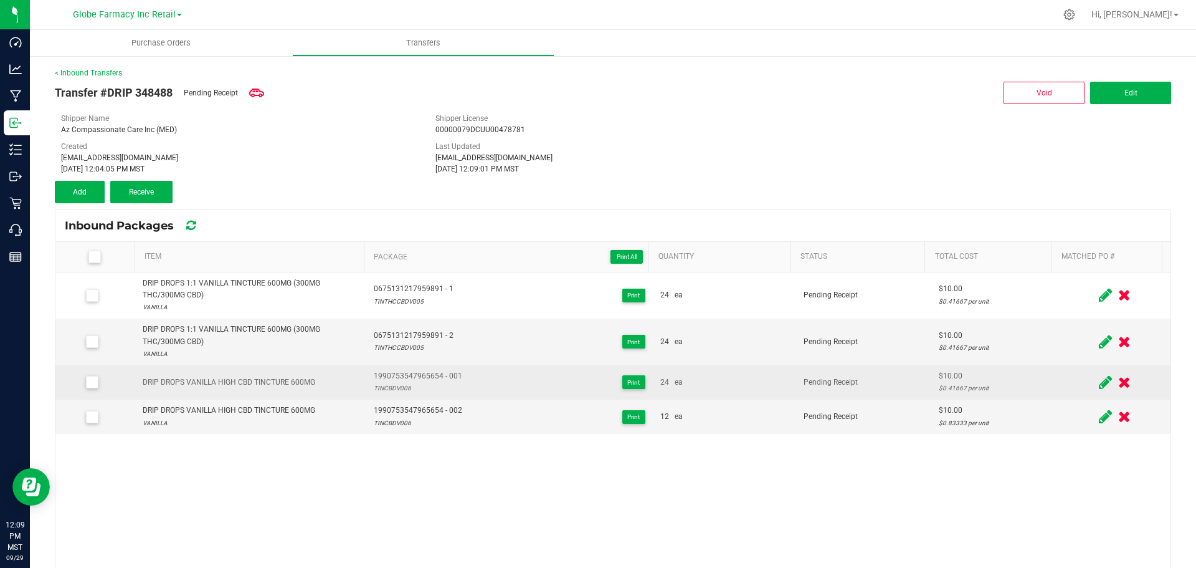
click at [1099, 385] on icon at bounding box center [1105, 383] width 13 height 16
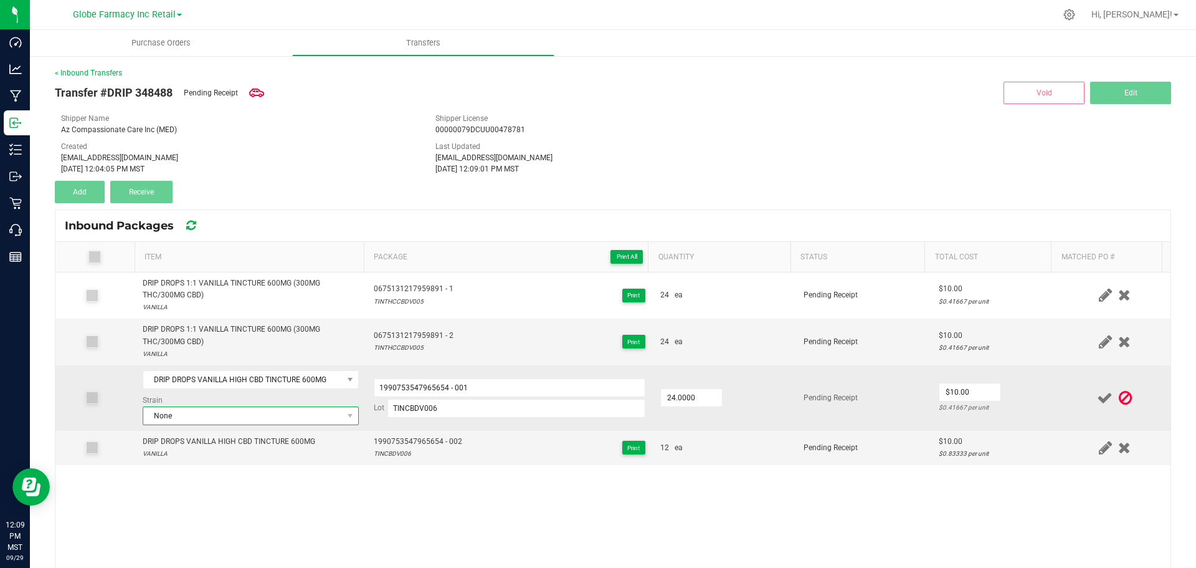
click at [235, 413] on span "None" at bounding box center [242, 415] width 199 height 17
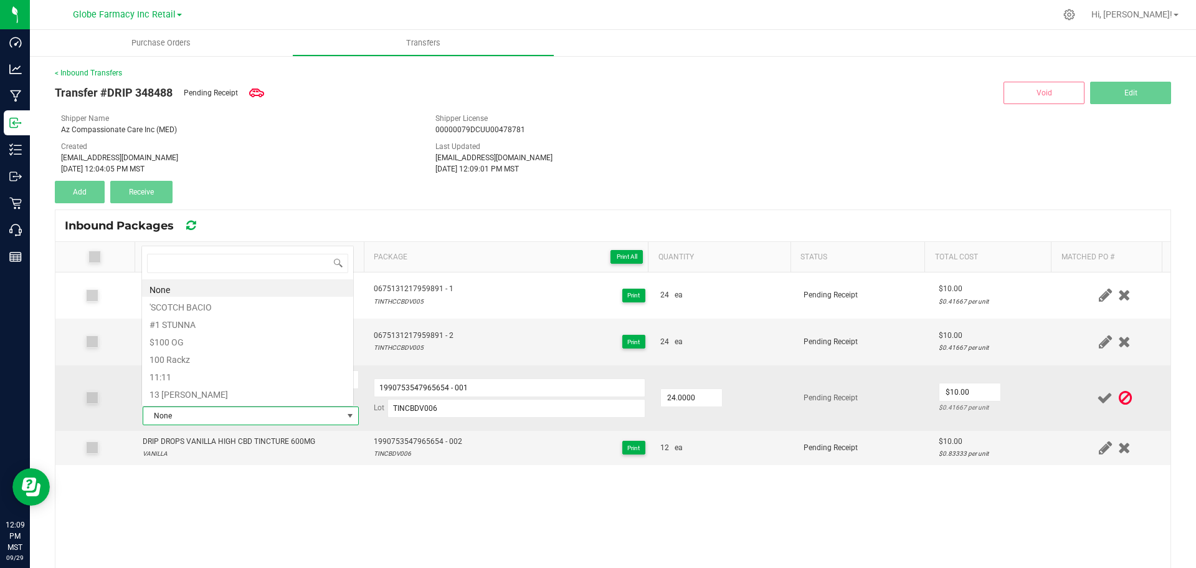
scroll to position [19, 211]
type input "VANI"
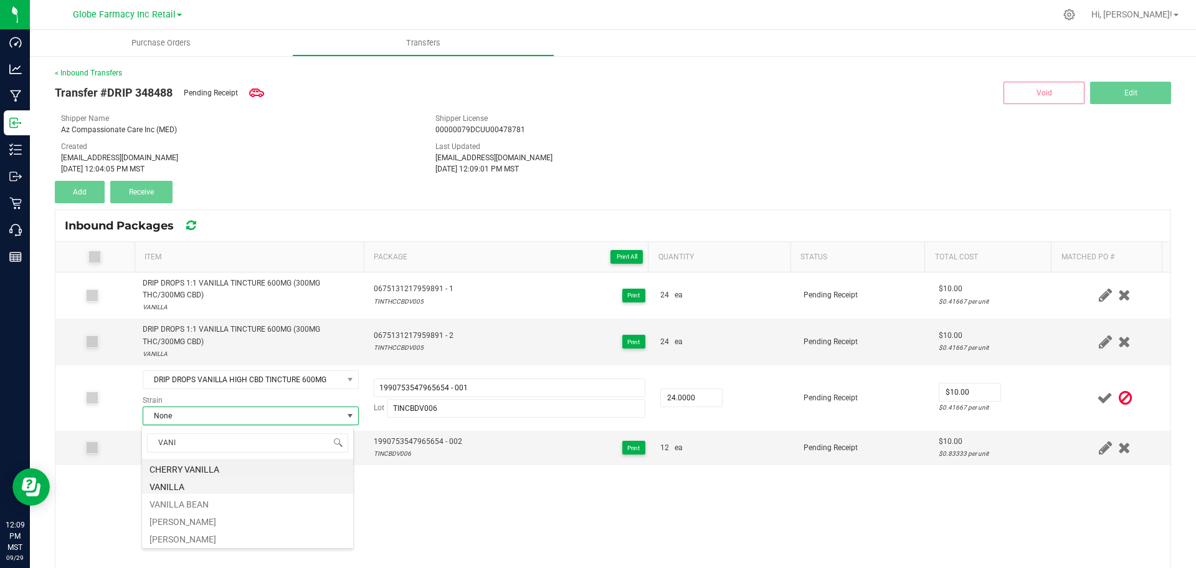
click at [194, 488] on li "VANILLA" at bounding box center [247, 484] width 211 height 17
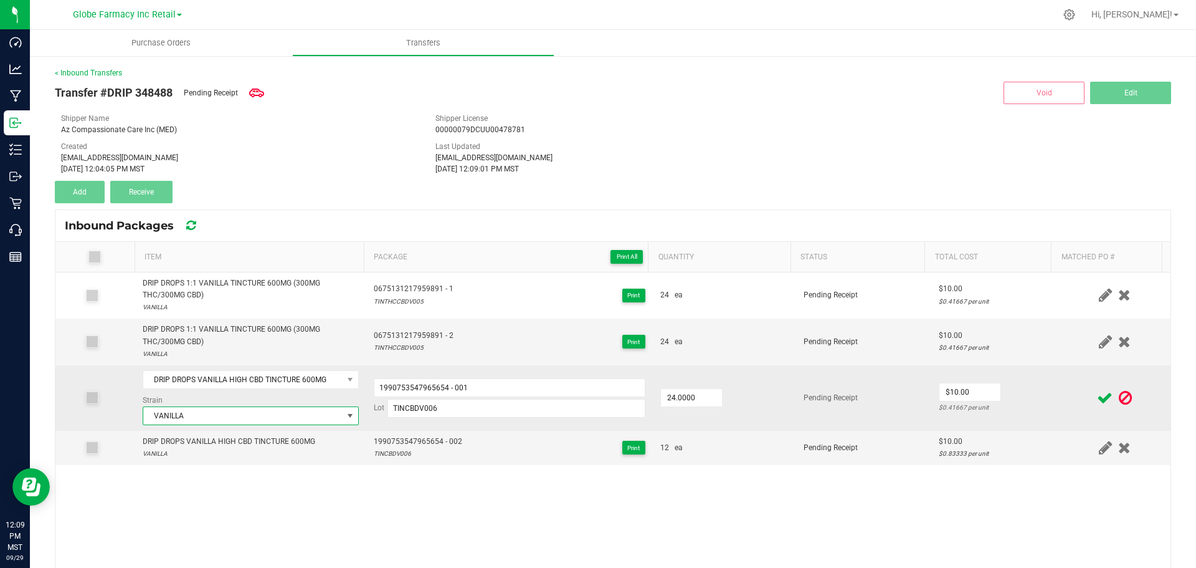
click at [1019, 383] on td "$10.00 $0.41667 per unit" at bounding box center [996, 397] width 128 height 65
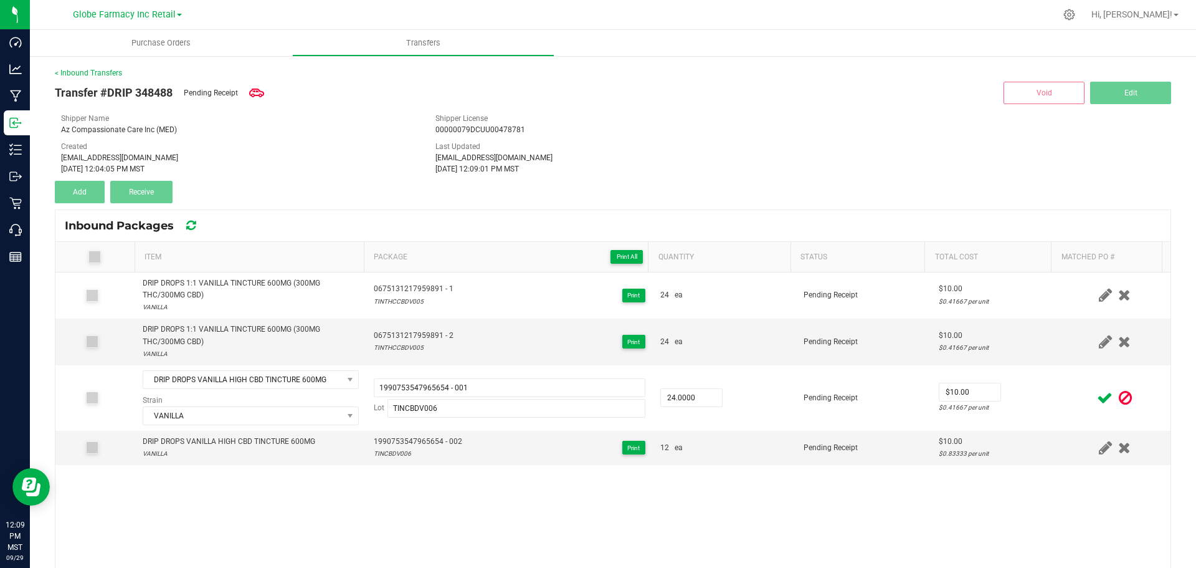
click at [1097, 399] on icon at bounding box center [1105, 398] width 16 height 16
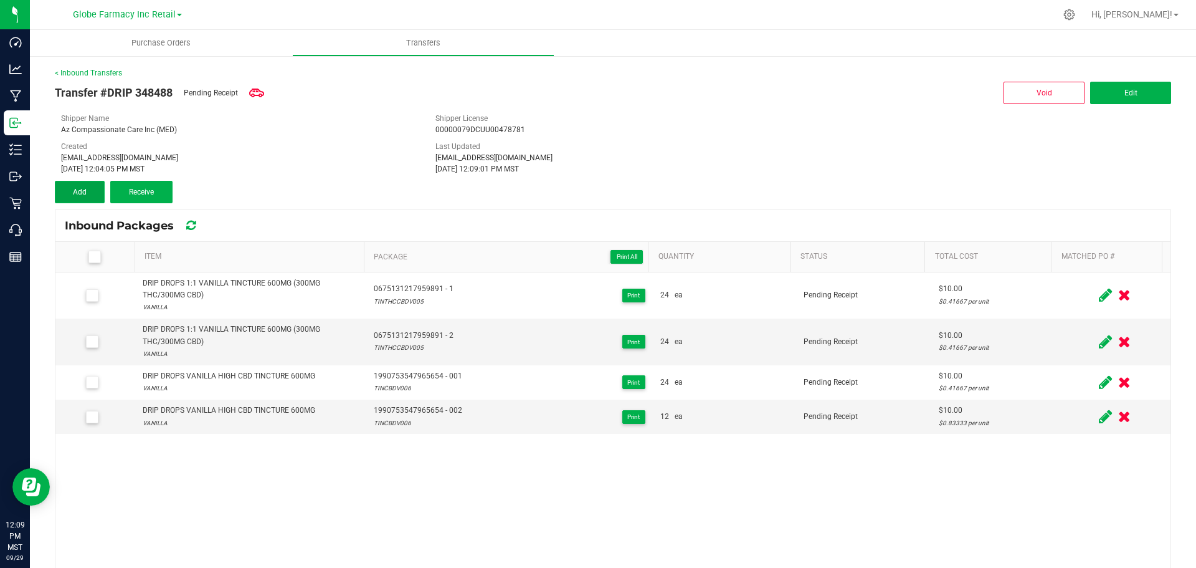
drag, startPoint x: 88, startPoint y: 191, endPoint x: 100, endPoint y: 194, distance: 13.0
click at [88, 191] on button "Add" at bounding box center [80, 192] width 50 height 22
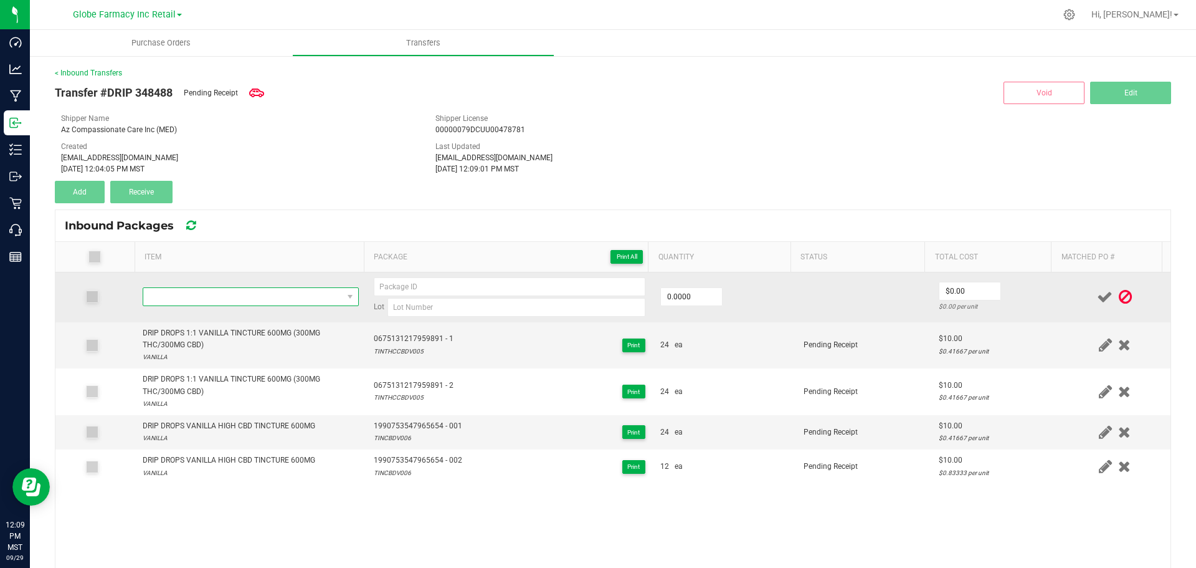
click at [249, 294] on span "NO DATA FOUND" at bounding box center [242, 296] width 199 height 17
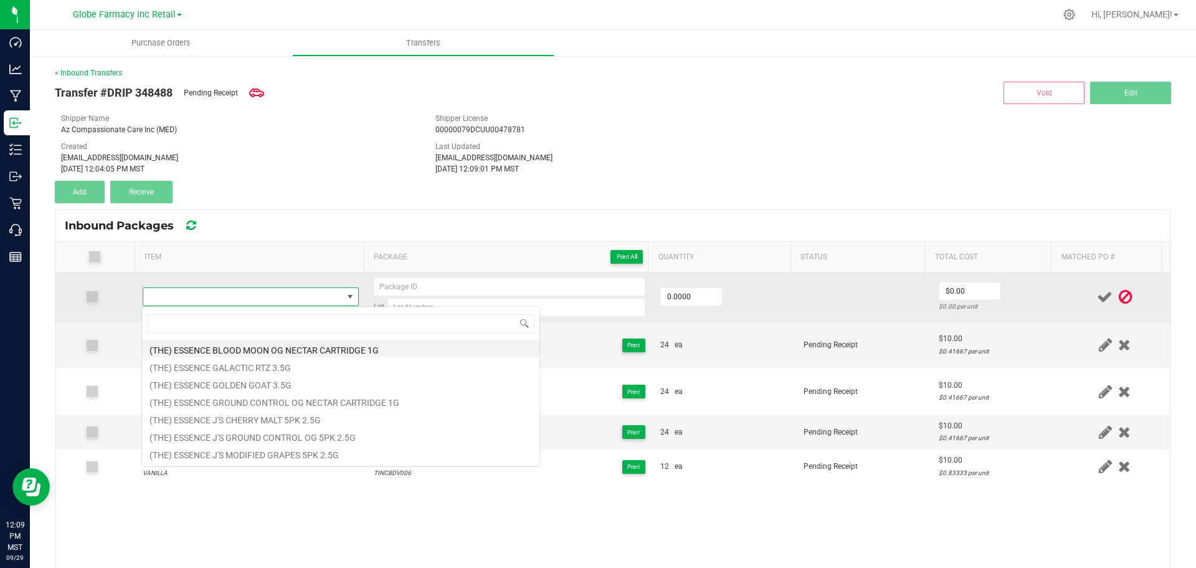
type input "DRIP DROPS HIGH THC VANILLA TINCTURE 600MG"
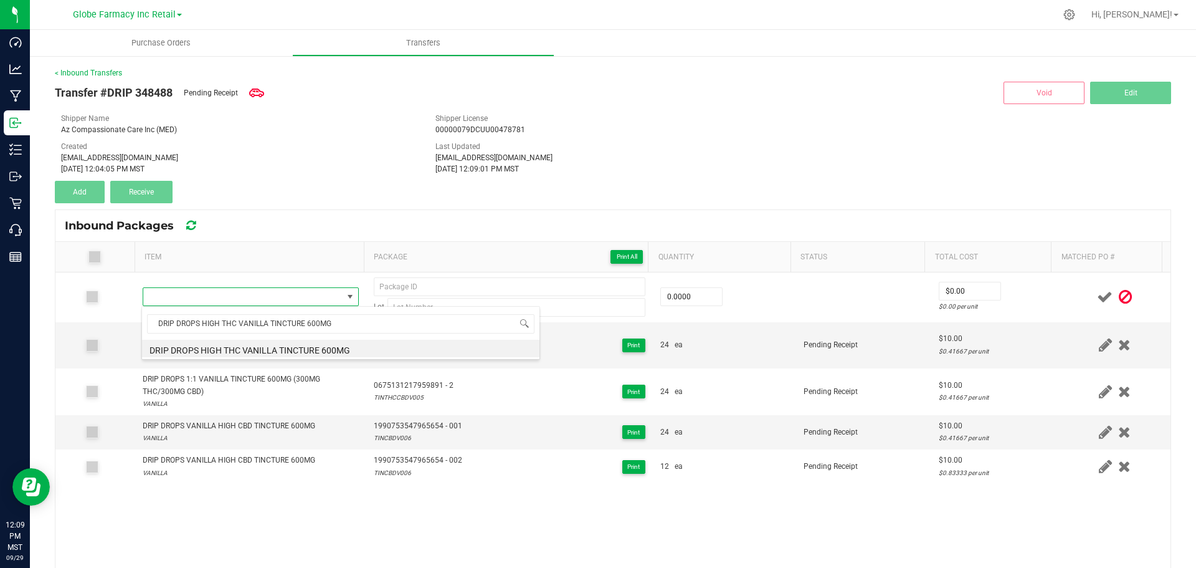
click at [251, 346] on li "DRIP DROPS HIGH THC VANILLA TINCTURE 600MG" at bounding box center [341, 348] width 398 height 17
type input "0 ea"
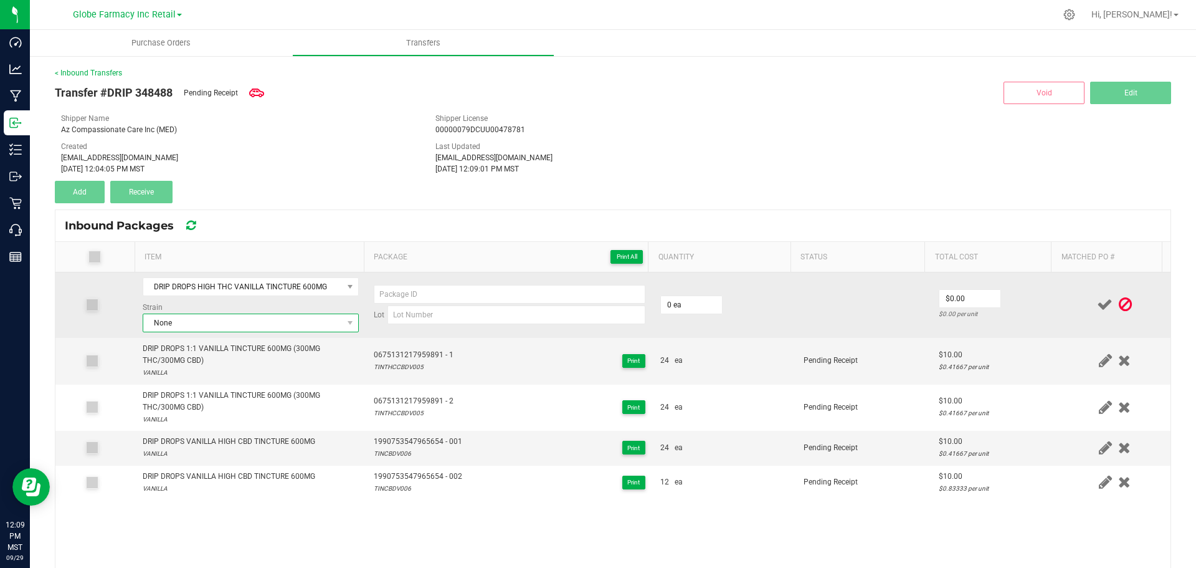
click at [206, 325] on span "None" at bounding box center [242, 322] width 199 height 17
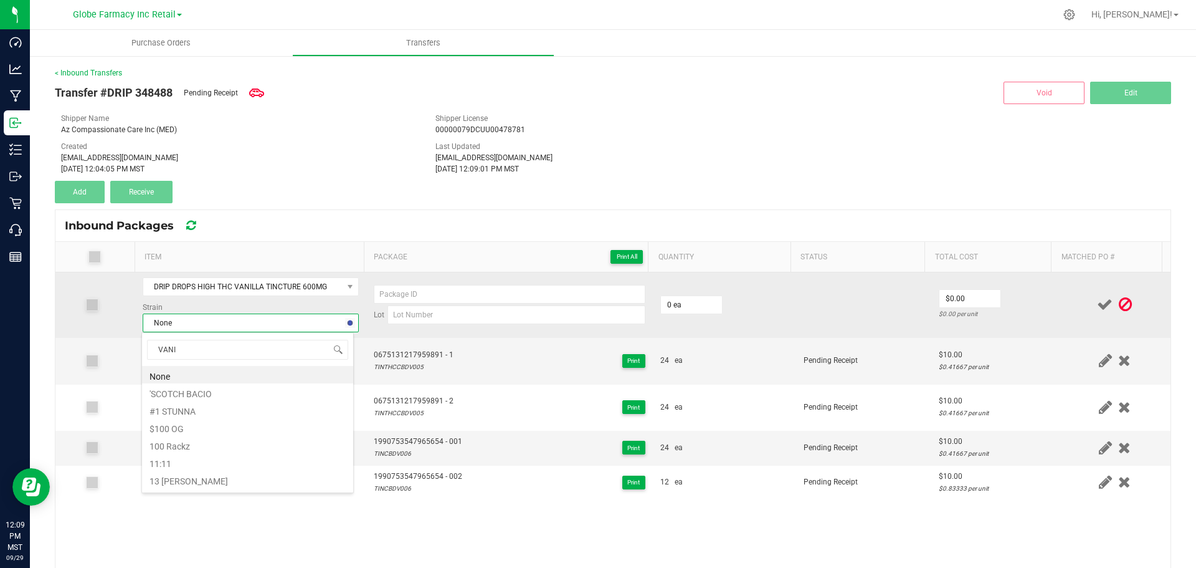
type input "VANIL"
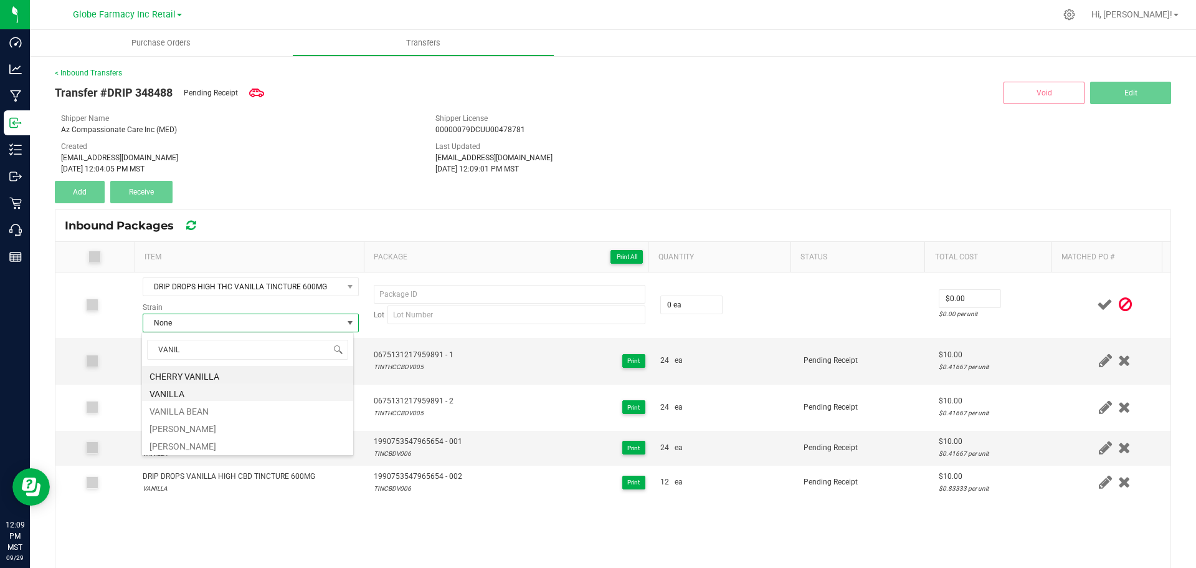
click at [176, 388] on li "VANILLA" at bounding box center [247, 391] width 211 height 17
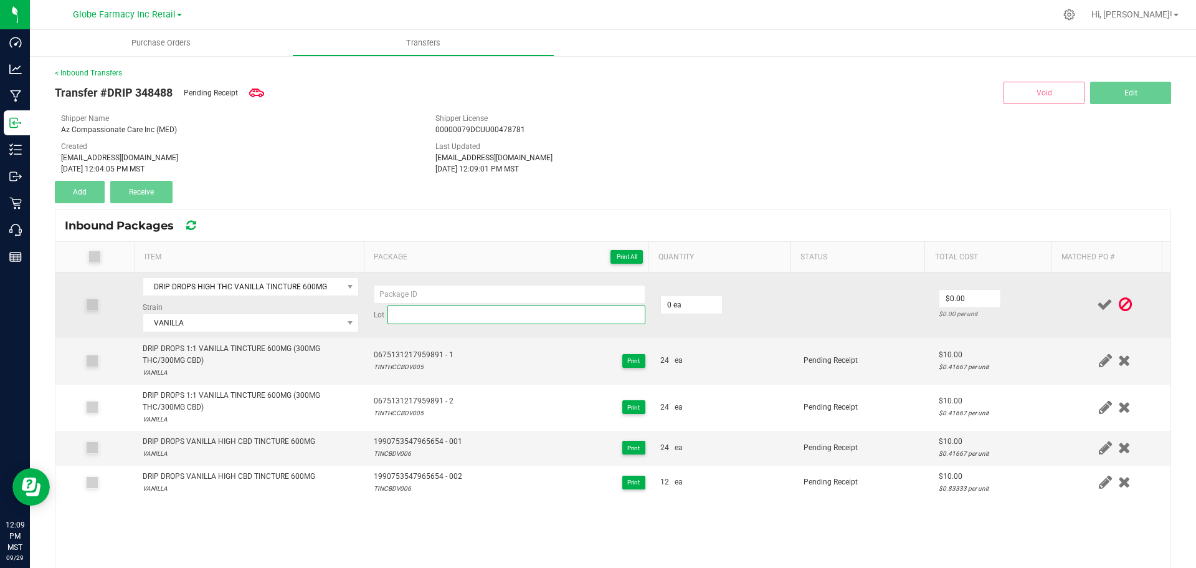
click at [449, 315] on input at bounding box center [517, 314] width 258 height 19
paste input "TINTHCV006"
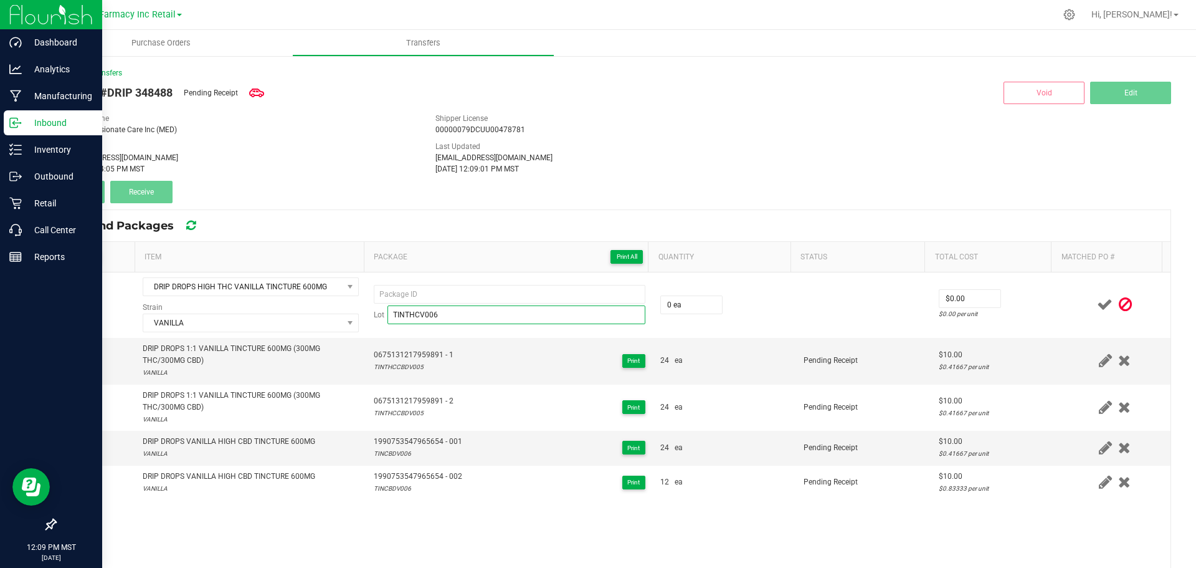
type input "TINTHCV006"
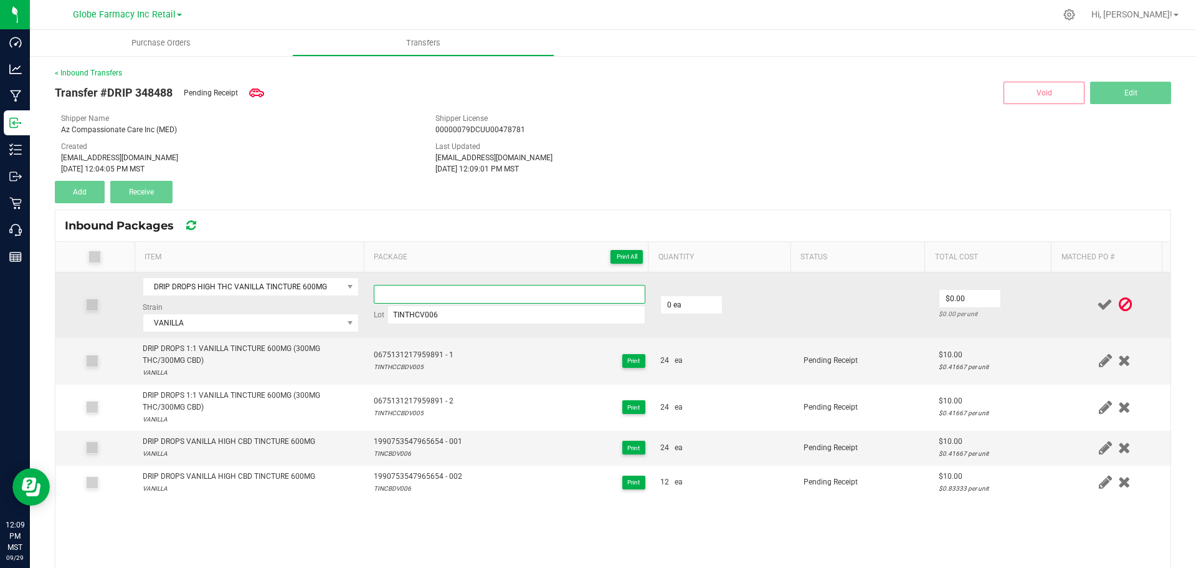
click at [447, 297] on input at bounding box center [510, 294] width 272 height 19
paste input "1990 7535 4796 5654"
click at [514, 293] on input "1990 753547965654 - 1" at bounding box center [510, 294] width 272 height 19
click at [513, 293] on input "1990 753547965654 - 1" at bounding box center [510, 294] width 272 height 19
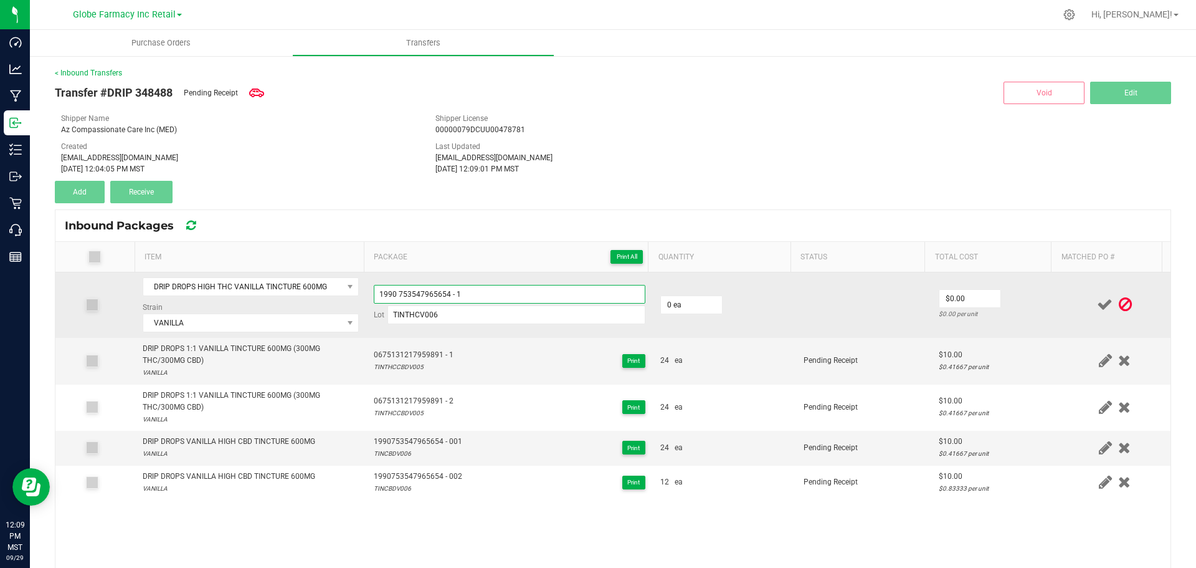
paste input "6101 9510 8881 0010"
type input "6101951088810010 - 1"
click at [677, 310] on input "0" at bounding box center [691, 304] width 61 height 17
type input "24 ea"
click at [940, 299] on input "0" at bounding box center [970, 298] width 61 height 17
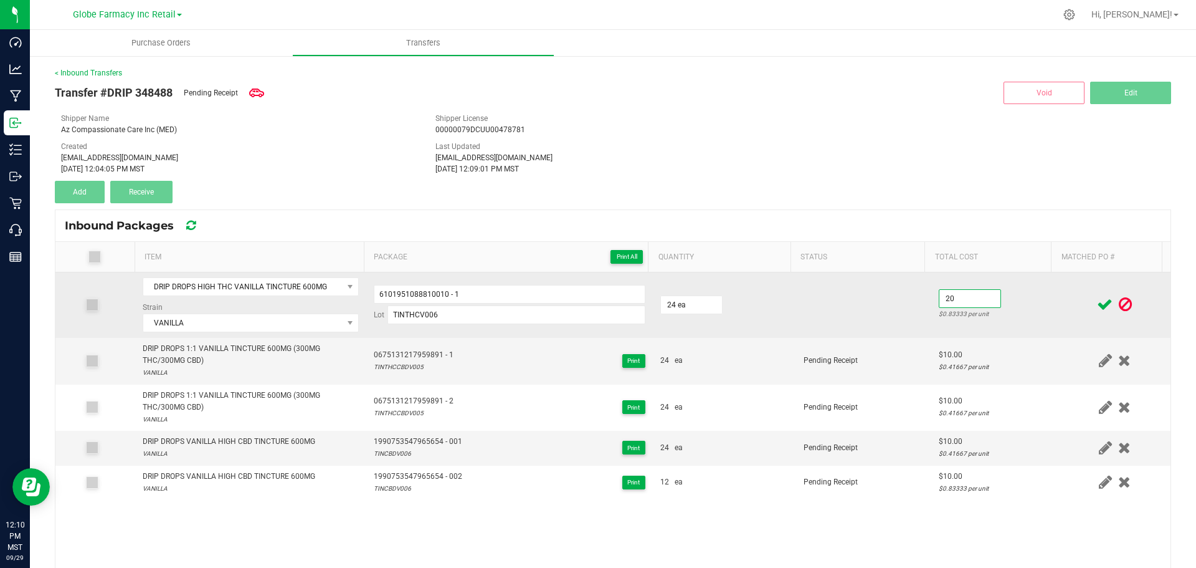
type input "$20.00"
drag, startPoint x: 1018, startPoint y: 303, endPoint x: 1041, endPoint y: 297, distance: 23.3
click at [1018, 302] on td "$20.00 $0.83333 per unit" at bounding box center [996, 304] width 128 height 65
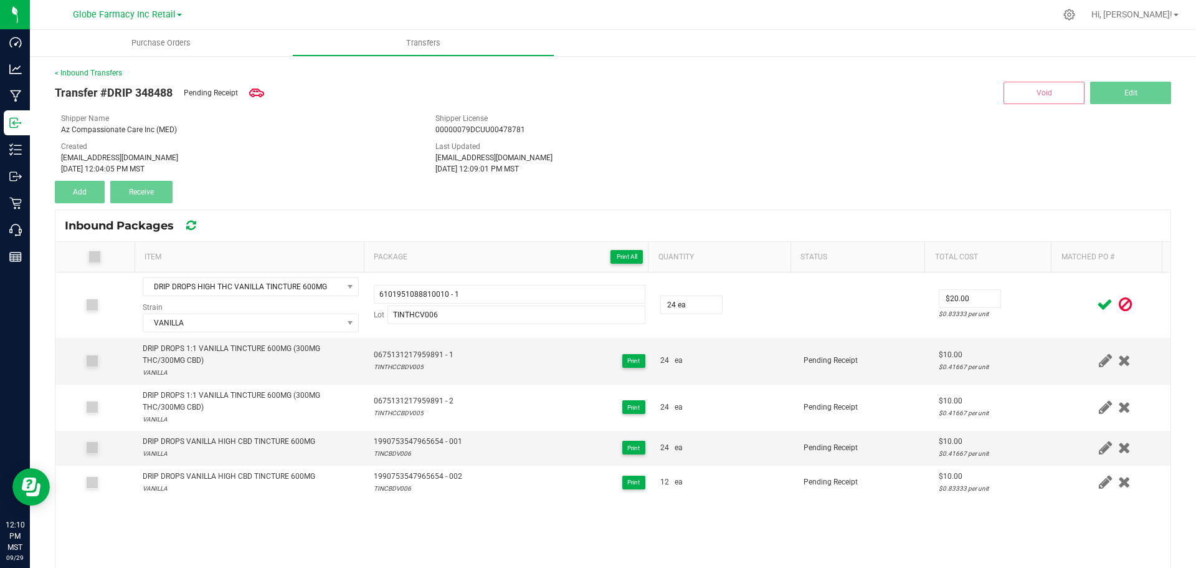
click at [1074, 300] on div at bounding box center [1115, 305] width 97 height 16
click at [1097, 302] on icon at bounding box center [1105, 305] width 16 height 16
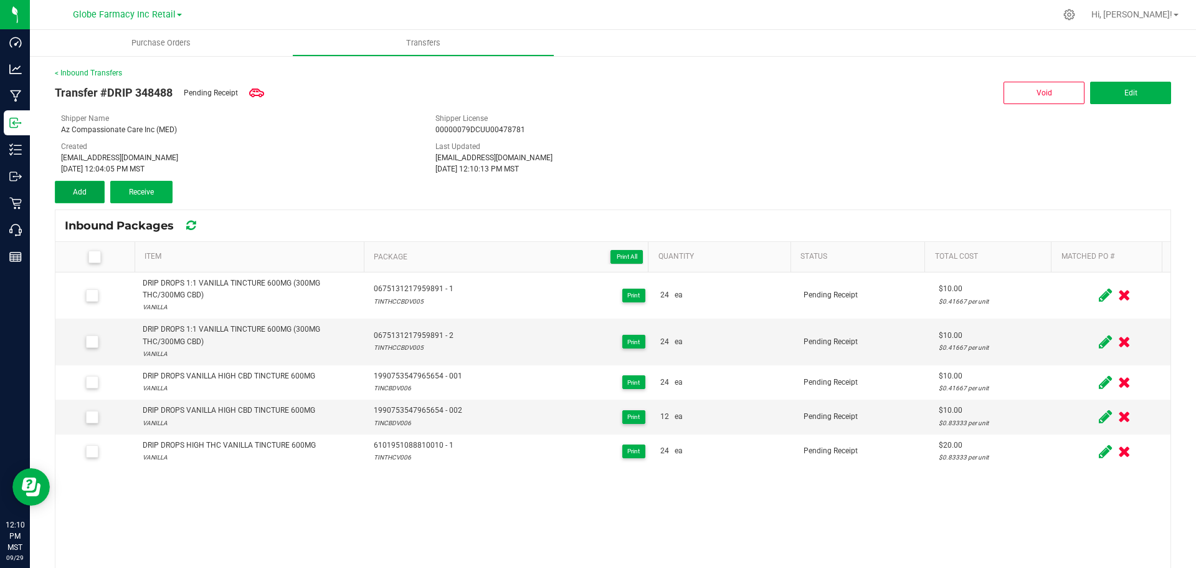
click at [82, 191] on span "Add" at bounding box center [80, 192] width 14 height 9
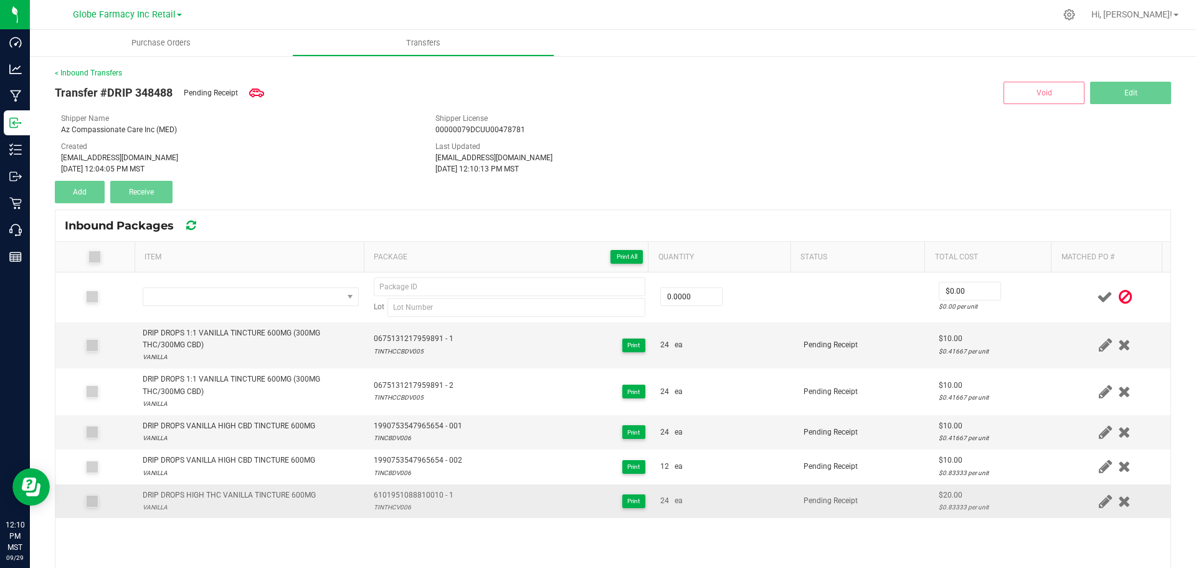
click at [269, 499] on div "DRIP DROPS HIGH THC VANILLA TINCTURE 600MG" at bounding box center [229, 495] width 173 height 12
click at [269, 498] on div "DRIP DROPS HIGH THC VANILLA TINCTURE 600MG" at bounding box center [229, 495] width 173 height 12
copy div "DRIP DROPS HIGH THC VANILLA TINCTURE 600MG"
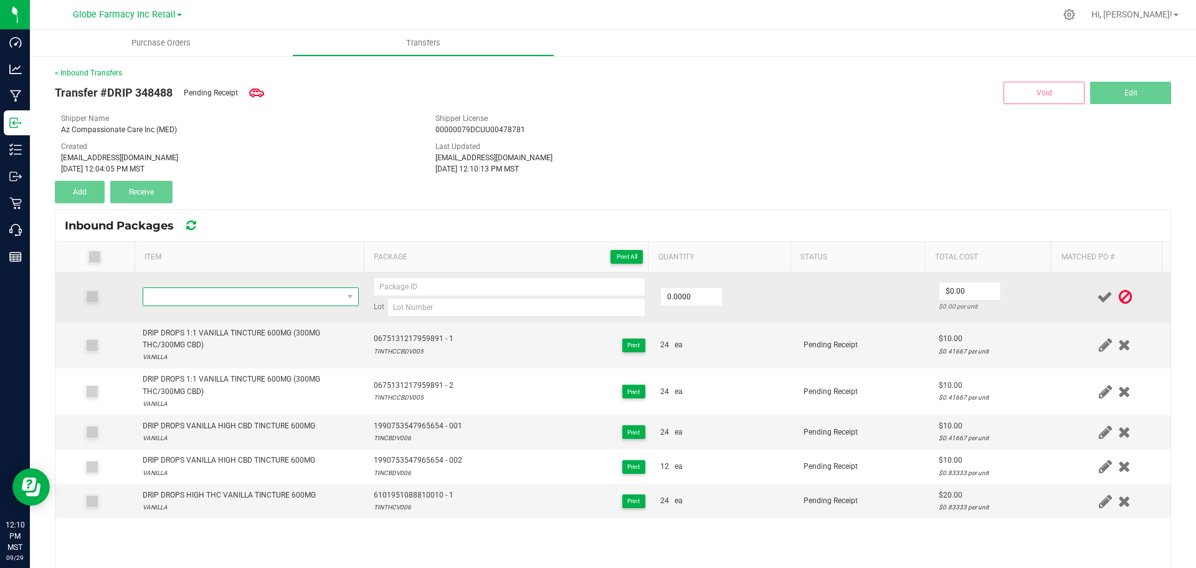
click at [298, 301] on span "NO DATA FOUND" at bounding box center [242, 296] width 199 height 17
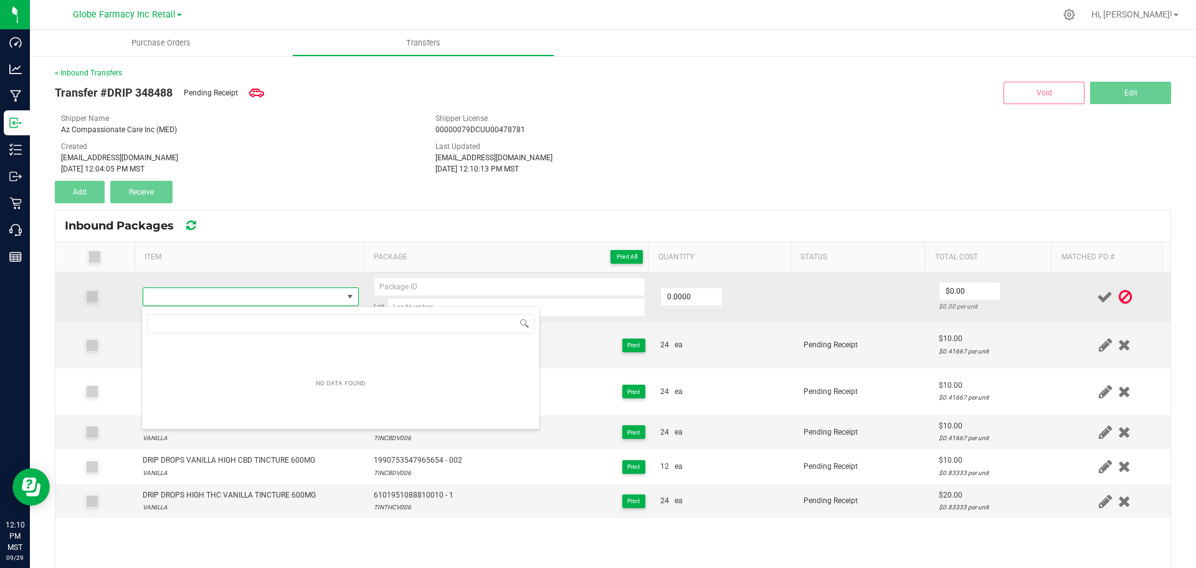
type input "DRIP DROPS HIGH THC VANILLA TINCTURE 600MG"
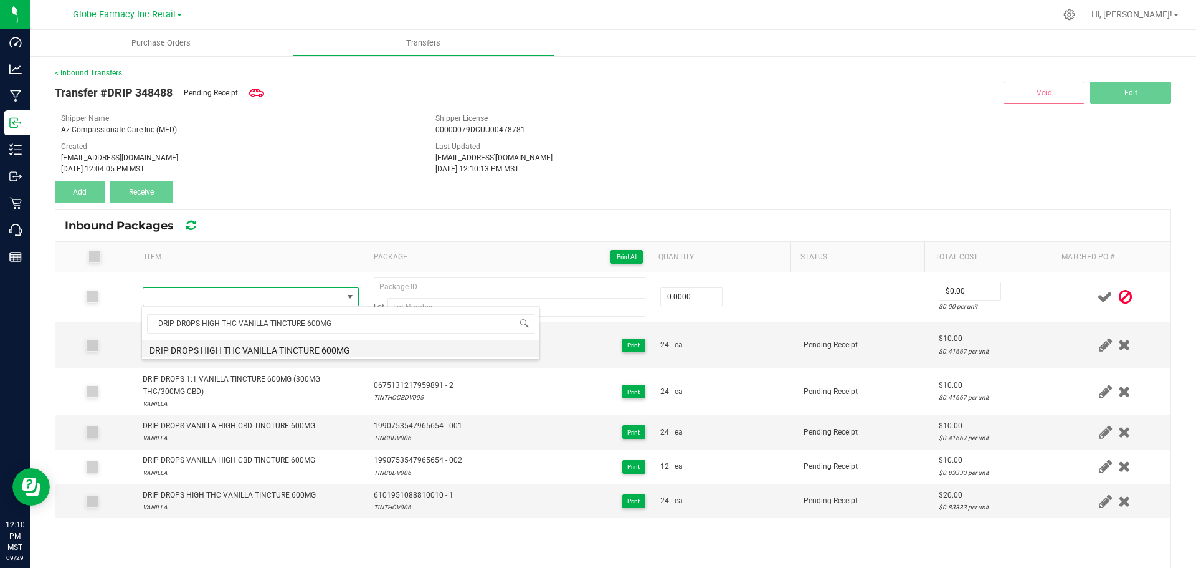
click at [257, 355] on li "DRIP DROPS HIGH THC VANILLA TINCTURE 600MG" at bounding box center [341, 348] width 398 height 17
type input "0 ea"
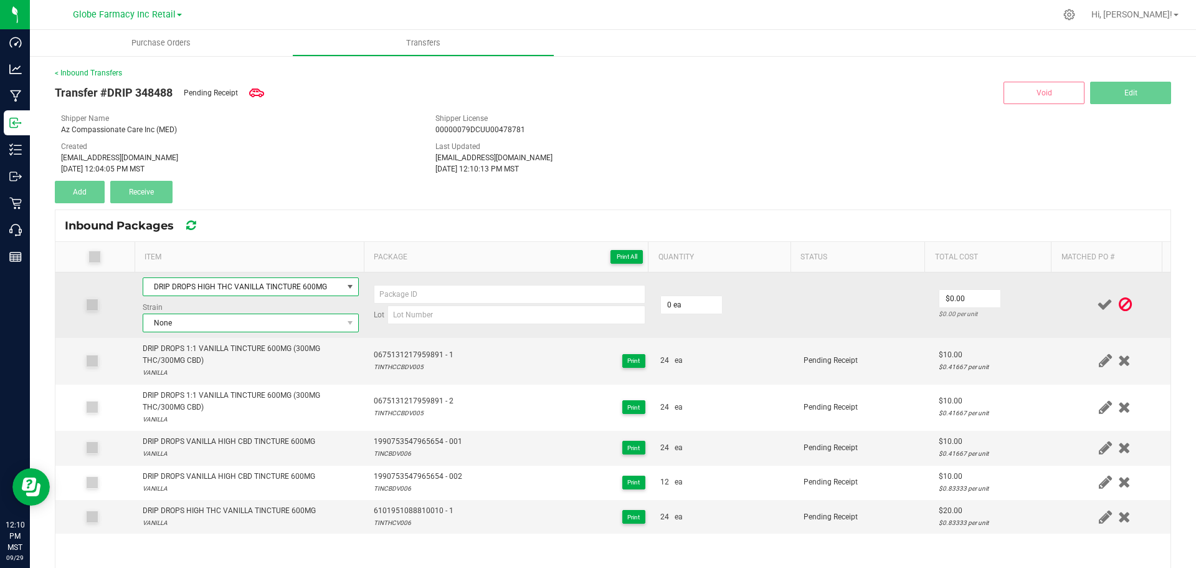
click at [190, 324] on span "None" at bounding box center [242, 322] width 199 height 17
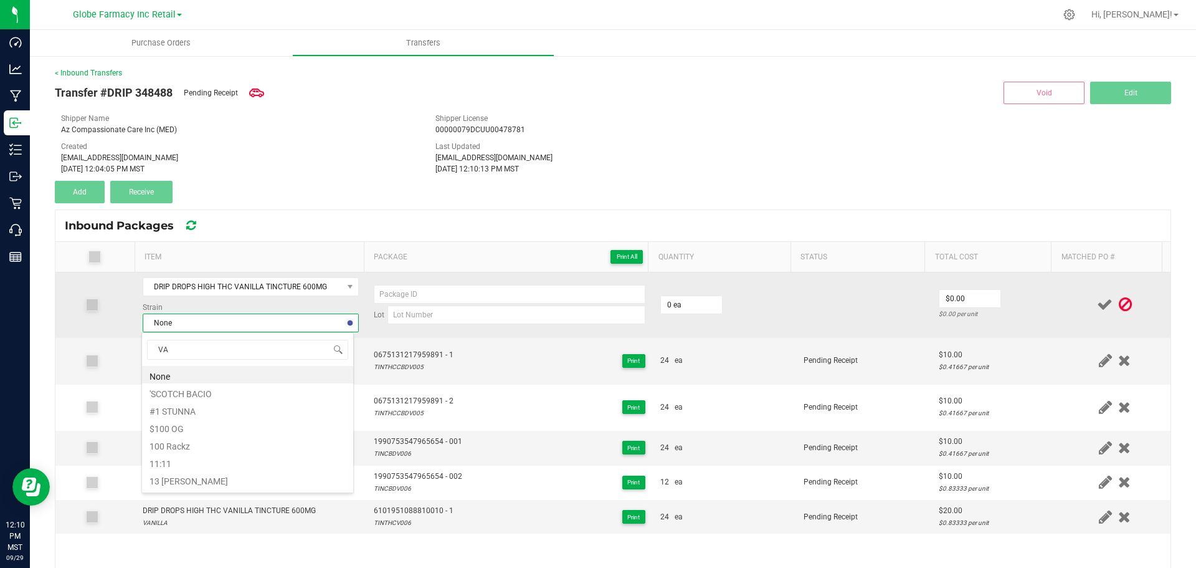
type input "VAN"
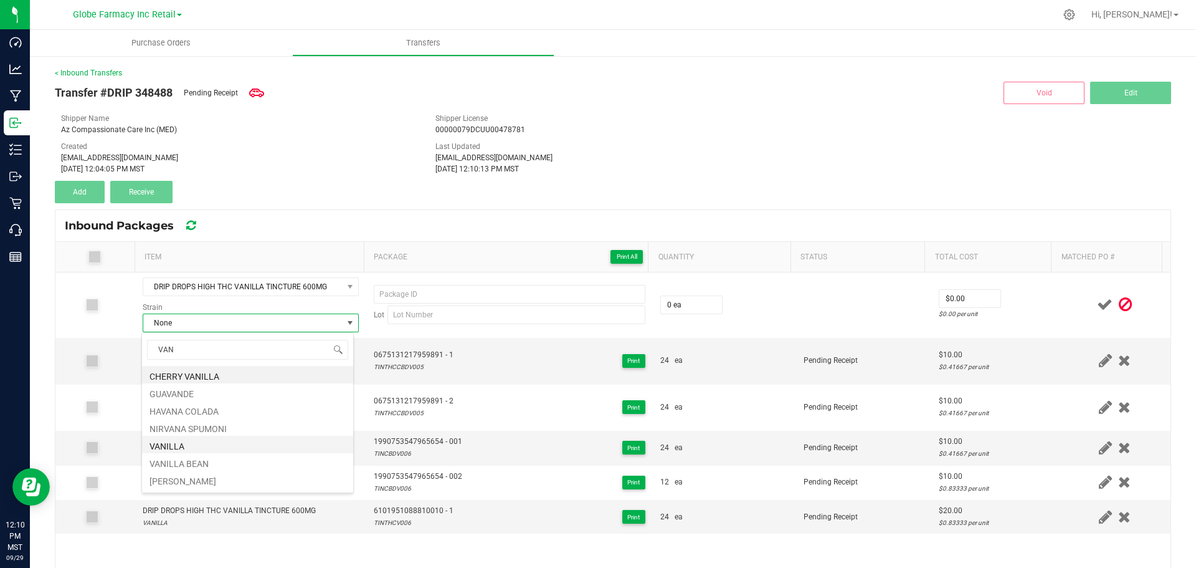
click at [183, 443] on li "VANILLA" at bounding box center [247, 444] width 211 height 17
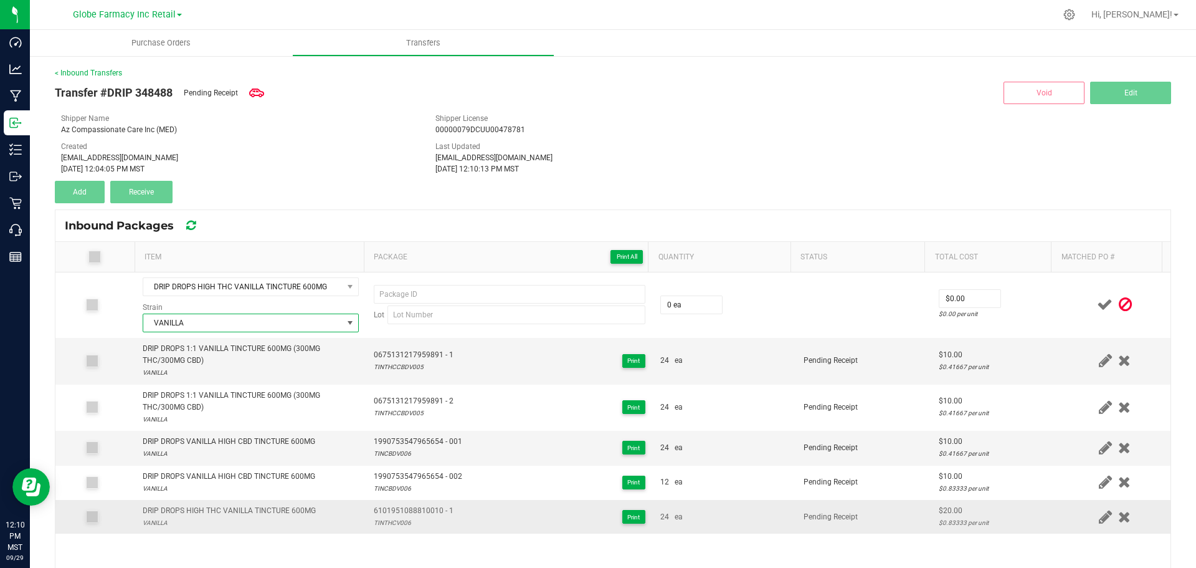
click at [419, 509] on span "6101951088810010 - 1" at bounding box center [414, 511] width 80 height 12
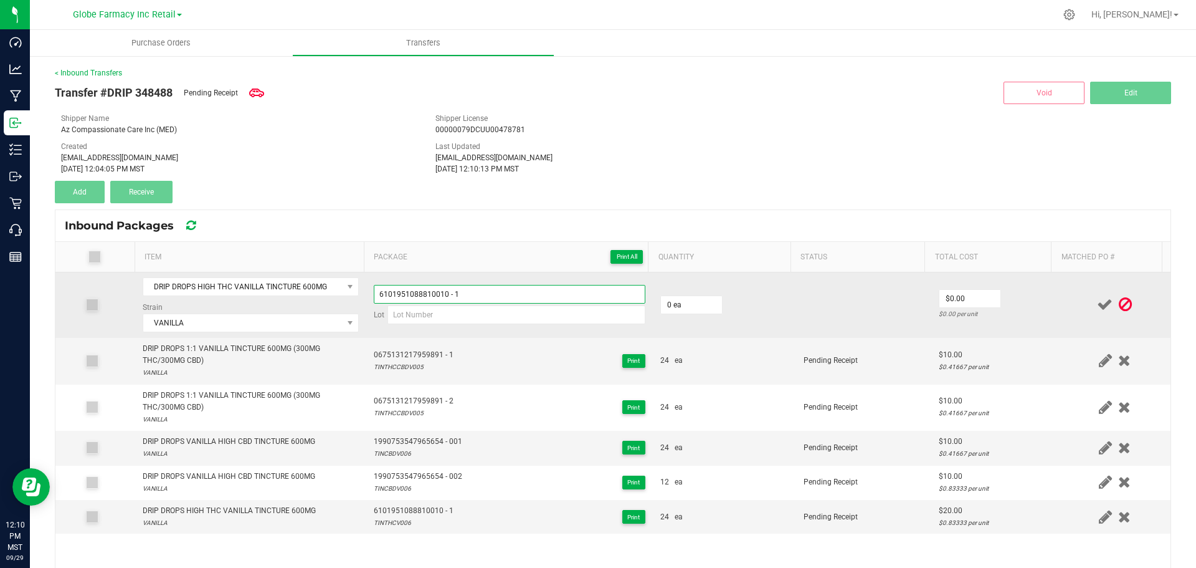
click at [513, 297] on input "6101951088810010 - 1" at bounding box center [510, 294] width 272 height 19
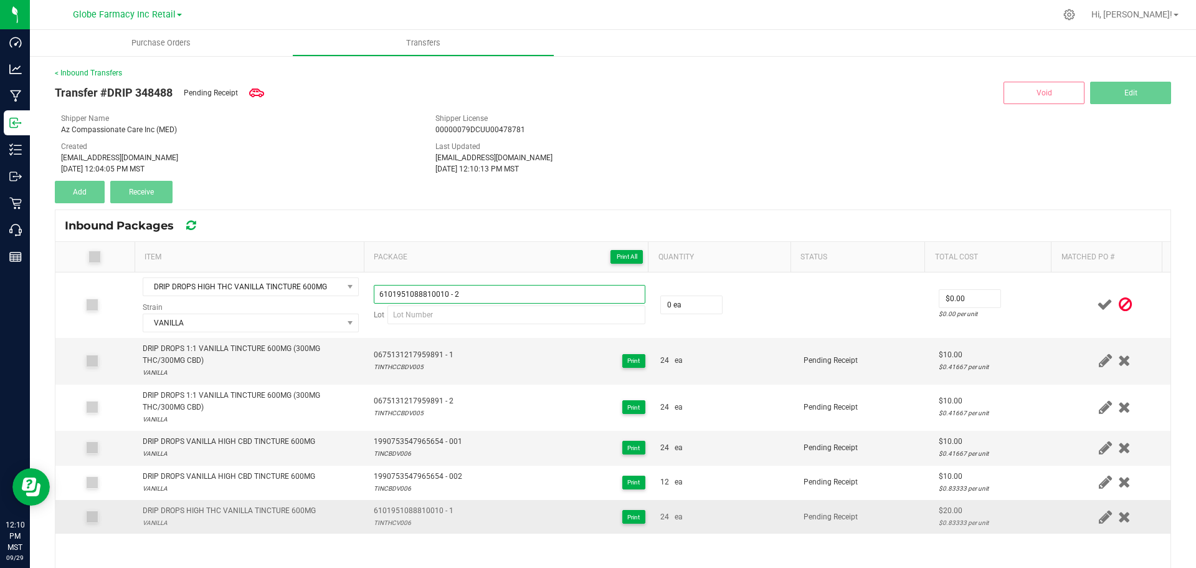
type input "6101951088810010 - 2"
click at [378, 519] on div "TINTHCV006" at bounding box center [414, 523] width 80 height 12
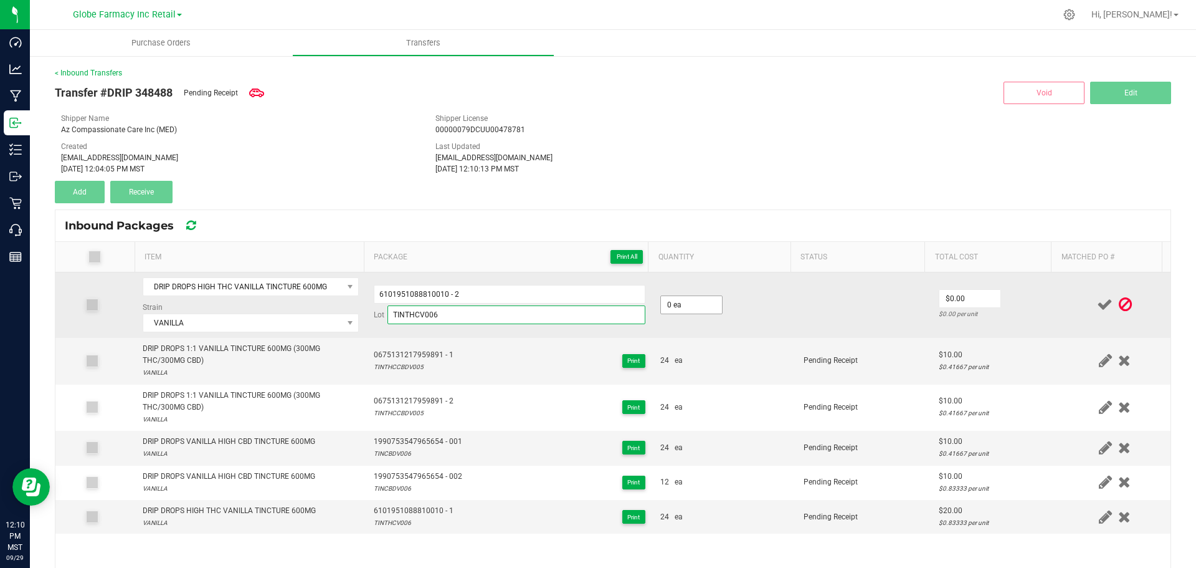
type input "TINTHCV006"
click at [677, 308] on input "0" at bounding box center [691, 304] width 61 height 17
type input "12 ea"
click at [948, 299] on input "0" at bounding box center [970, 298] width 61 height 17
type input "$20.00"
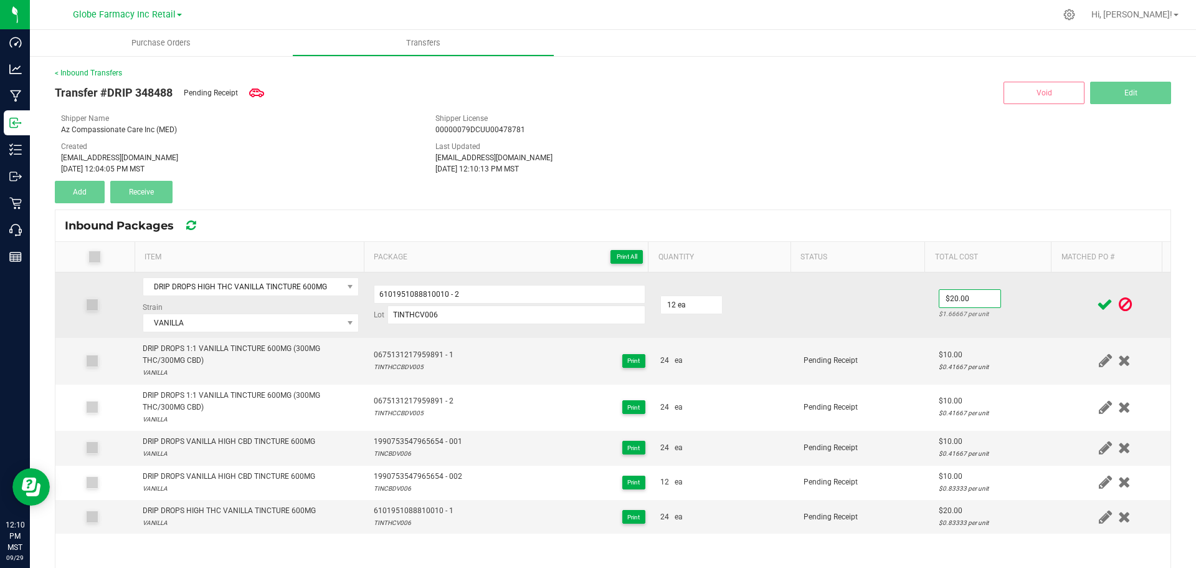
click at [1026, 307] on td "$20.00 $1.66667 per unit" at bounding box center [996, 304] width 128 height 65
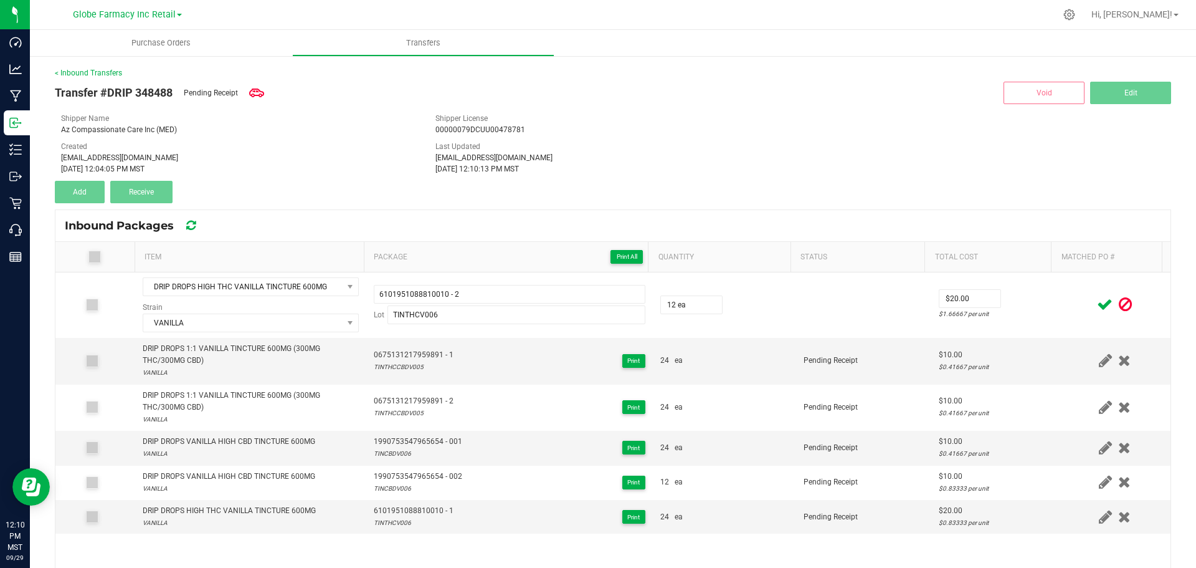
click at [1097, 307] on icon at bounding box center [1105, 305] width 16 height 16
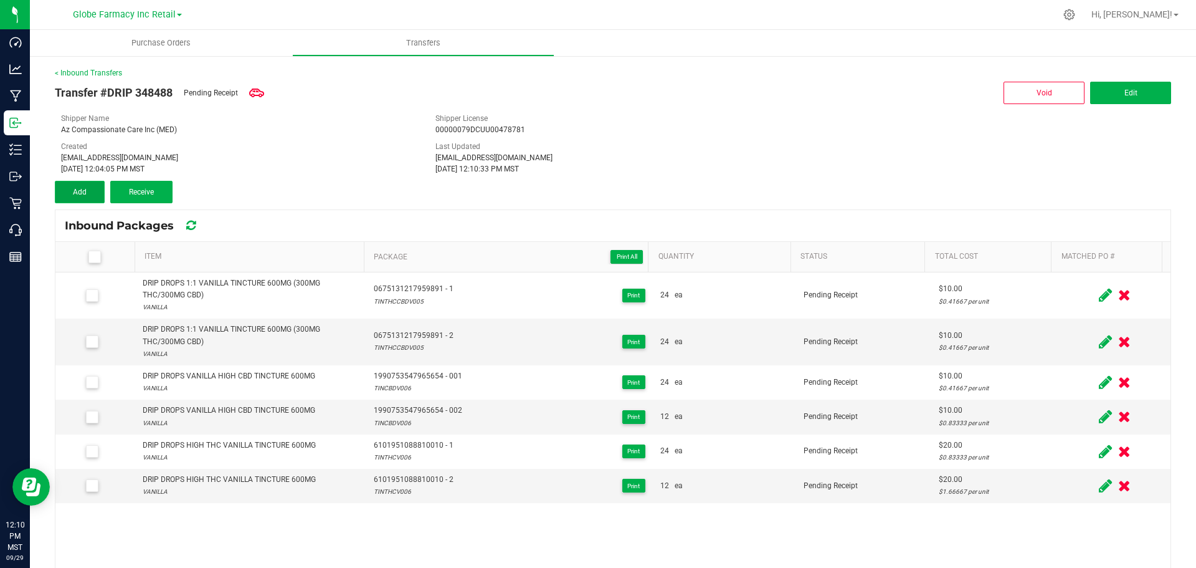
drag, startPoint x: 88, startPoint y: 187, endPoint x: 88, endPoint y: 198, distance: 11.2
click at [88, 187] on button "Add" at bounding box center [80, 192] width 50 height 22
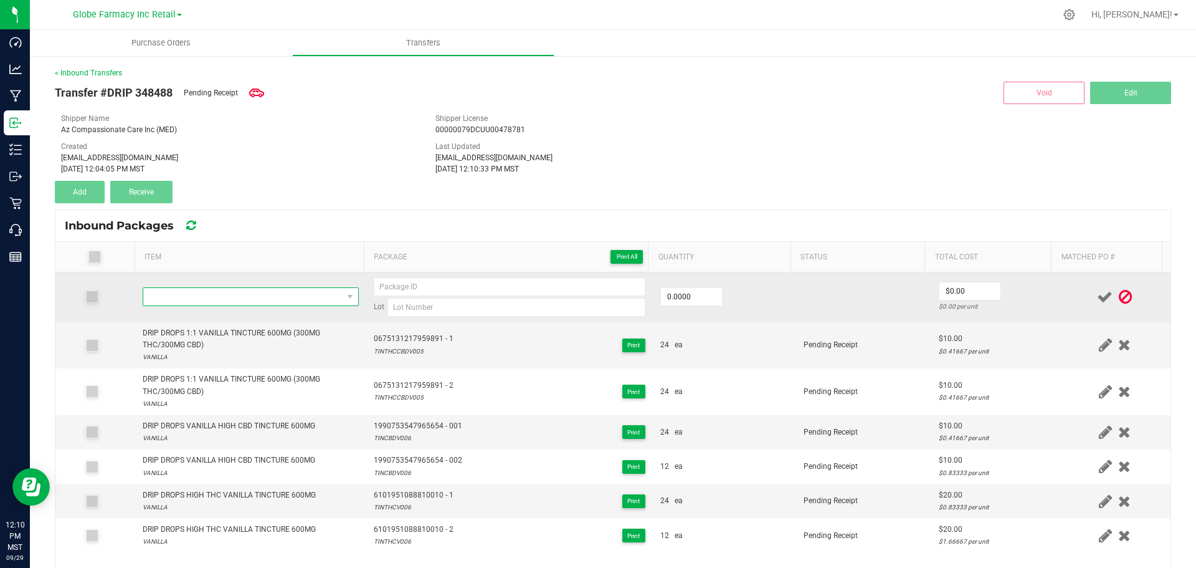
click at [275, 292] on span "NO DATA FOUND" at bounding box center [242, 296] width 199 height 17
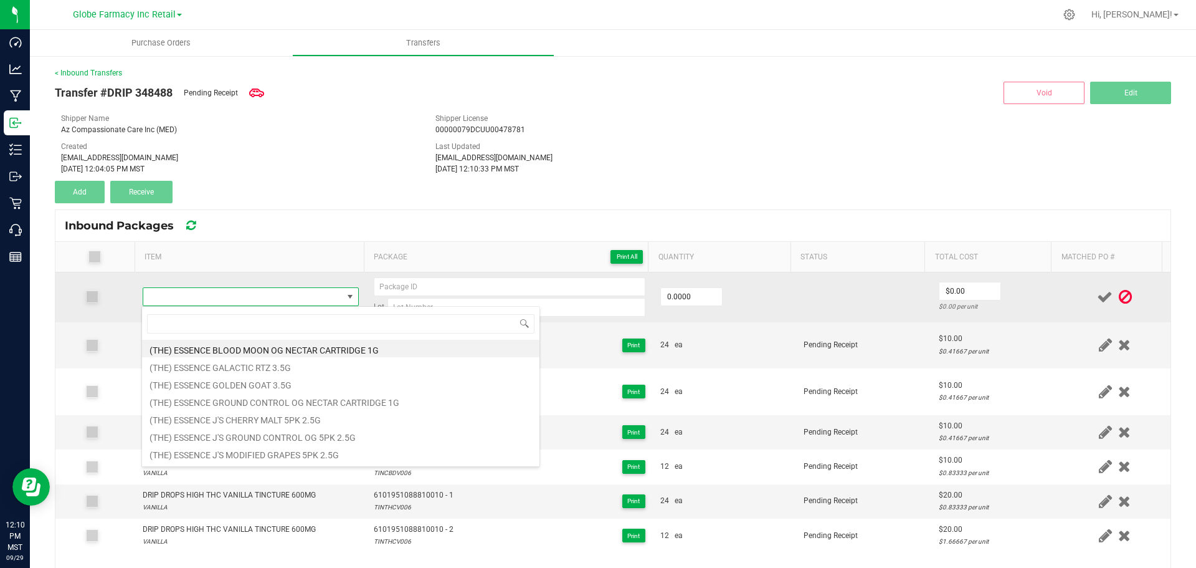
type input "DRIP DROPS HIGH CBG NATURAL TINCTURE 600MG"
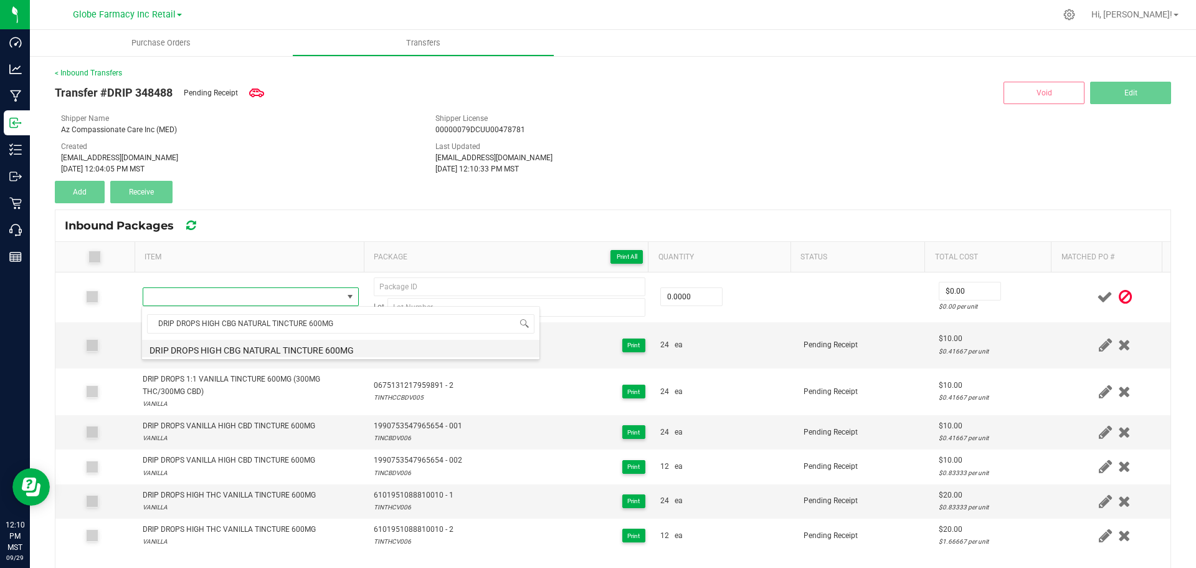
click at [260, 348] on li "DRIP DROPS HIGH CBG NATURAL TINCTURE 600MG" at bounding box center [341, 348] width 398 height 17
type input "0 ea"
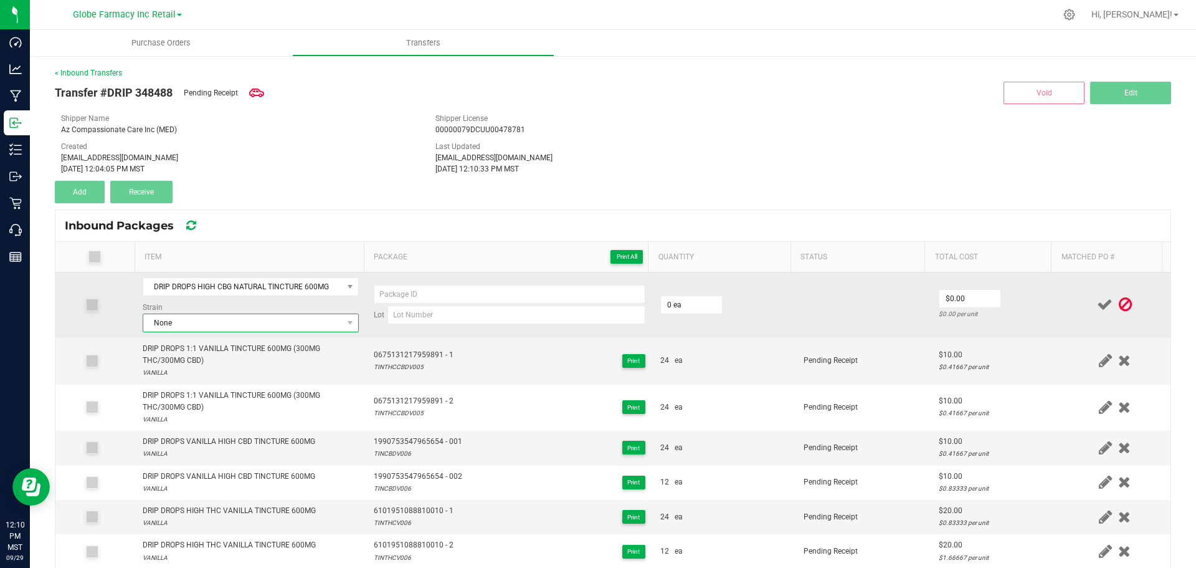
click at [198, 314] on span "None" at bounding box center [242, 322] width 199 height 17
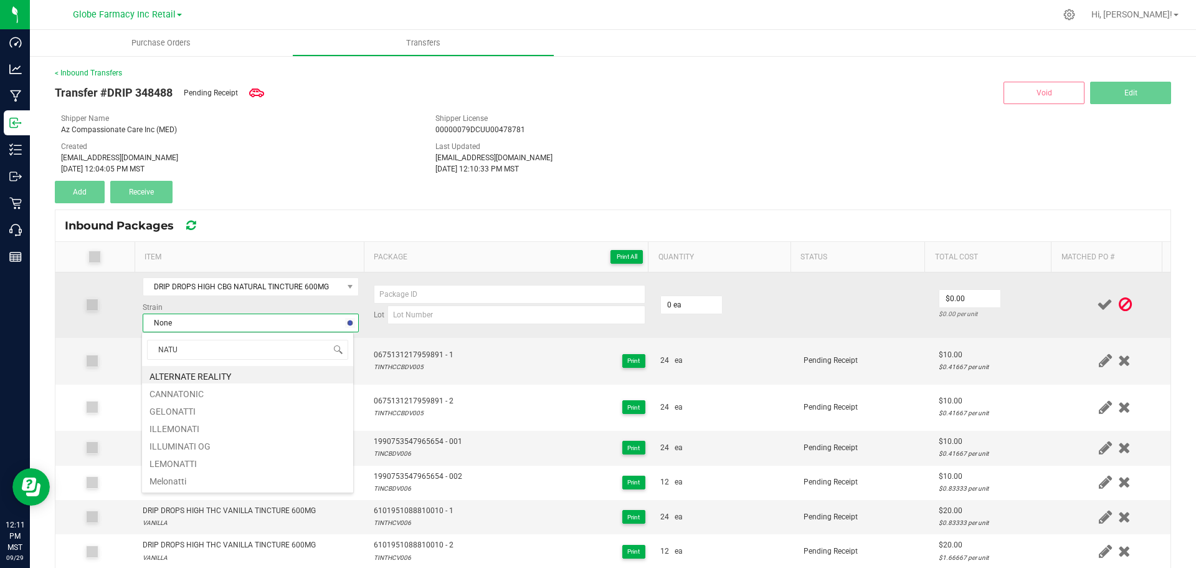
type input "NATUR"
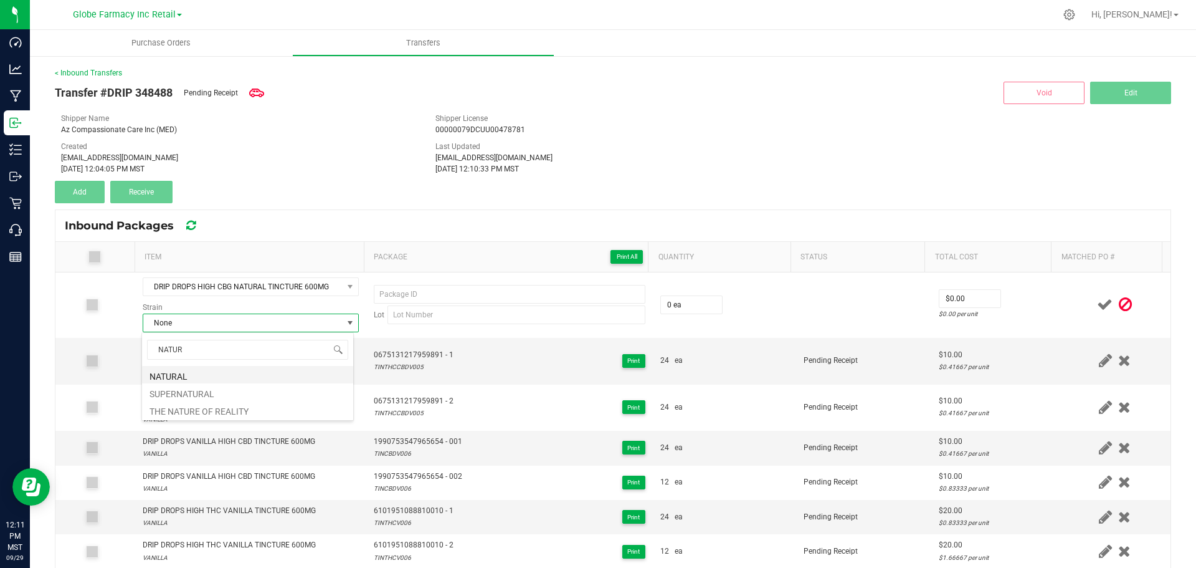
click at [171, 369] on li "NATURAL" at bounding box center [247, 374] width 211 height 17
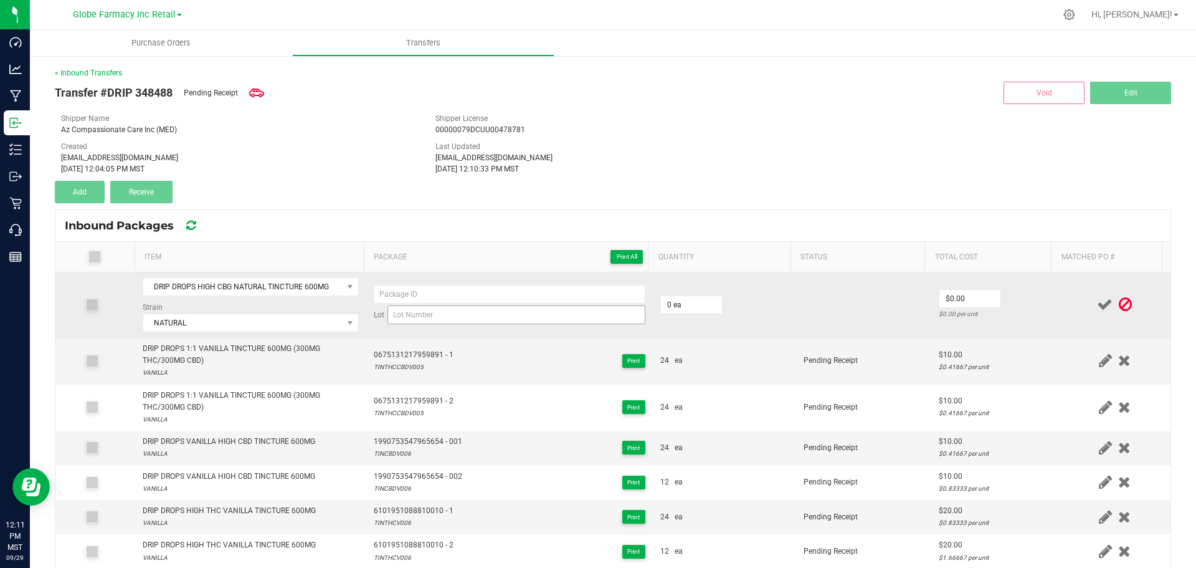
click at [469, 307] on div "Lot" at bounding box center [510, 304] width 272 height 39
click at [467, 308] on input at bounding box center [517, 314] width 258 height 19
paste input "TINCBGN007"
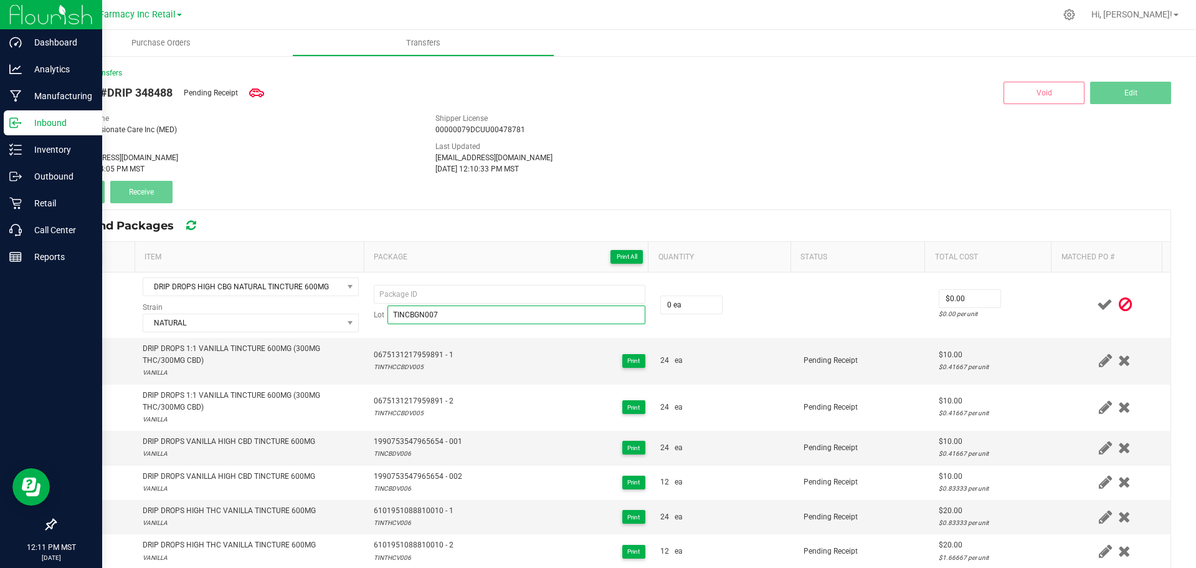
type input "TINCBGN007"
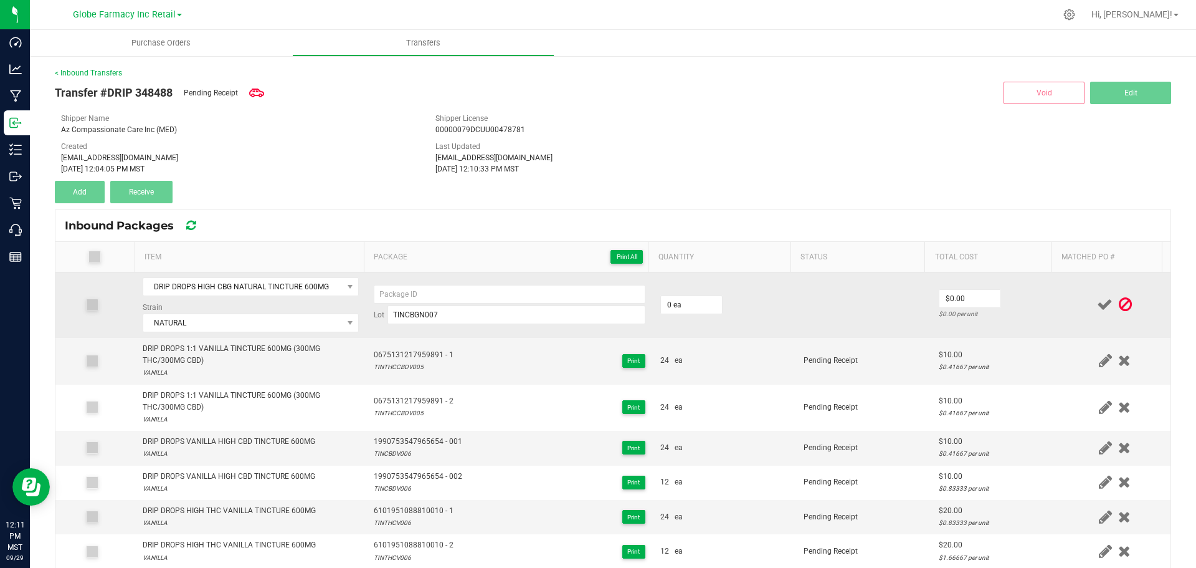
click at [419, 280] on td "Lot TINCBGN007" at bounding box center [509, 304] width 287 height 65
click at [419, 289] on input at bounding box center [510, 294] width 272 height 19
paste input "5223 0707 8509 1485"
type input "5223070785091485 - 1"
click at [704, 312] on input "0" at bounding box center [691, 304] width 61 height 17
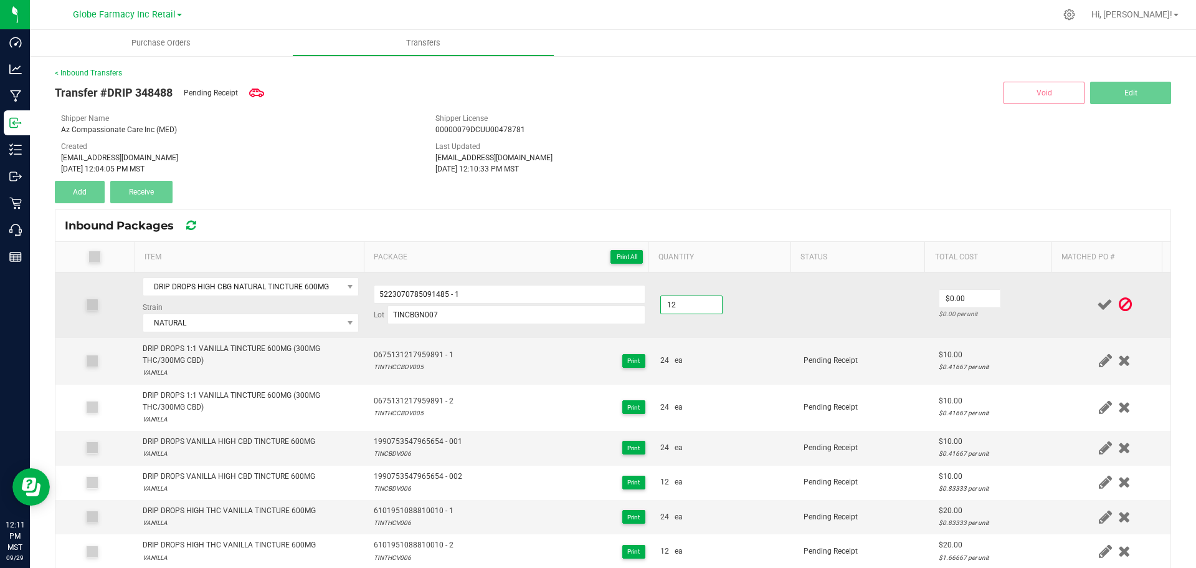
type input "12 ea"
type input "$10.00"
drag, startPoint x: 1013, startPoint y: 300, endPoint x: 1045, endPoint y: 298, distance: 31.8
click at [1014, 300] on td "$10.00 $0.83333 per unit" at bounding box center [996, 304] width 128 height 65
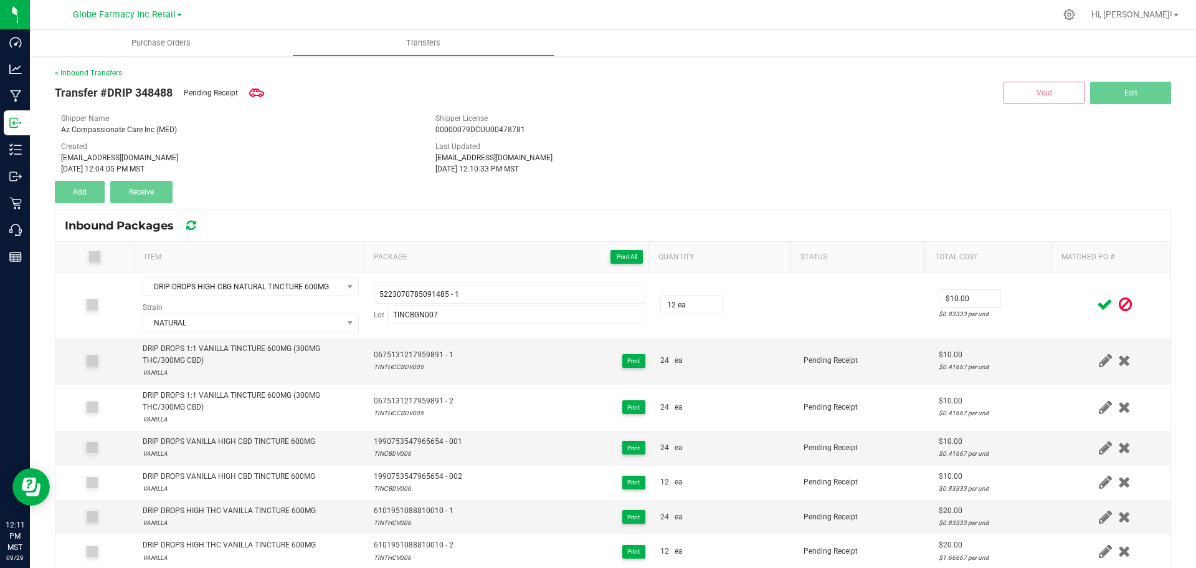
click at [1097, 297] on icon at bounding box center [1105, 305] width 16 height 16
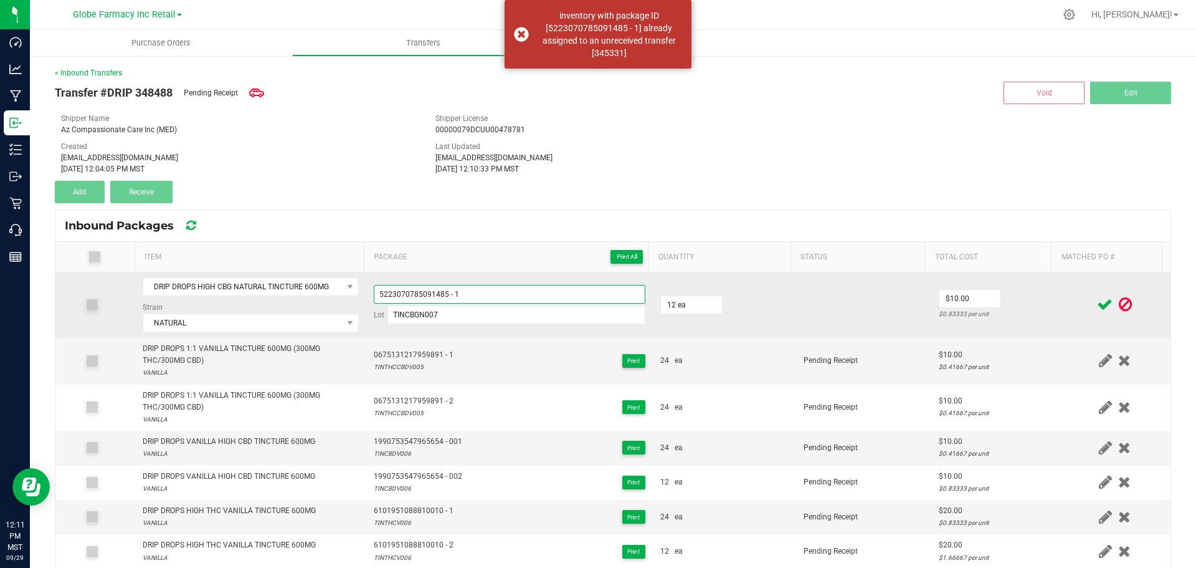
click at [511, 301] on input "5223070785091485 - 1" at bounding box center [510, 294] width 272 height 19
type input "5223070785091485 - 01"
drag, startPoint x: 1012, startPoint y: 300, endPoint x: 1021, endPoint y: 300, distance: 8.7
click at [1013, 300] on td "$10.00 $0.83333 per unit" at bounding box center [996, 304] width 128 height 65
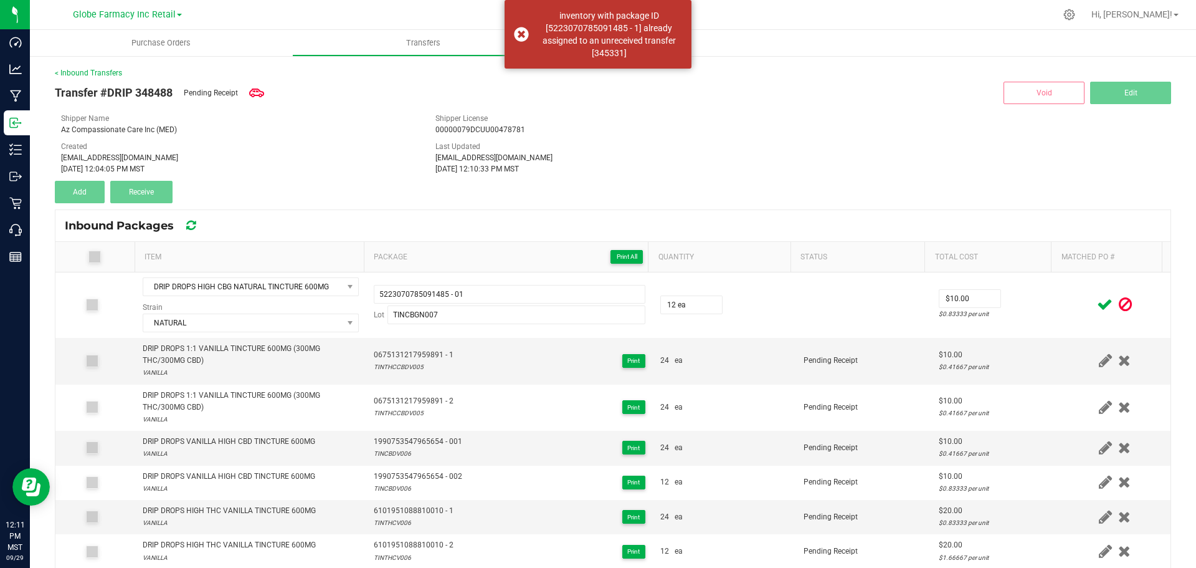
click at [1097, 303] on icon at bounding box center [1105, 305] width 16 height 16
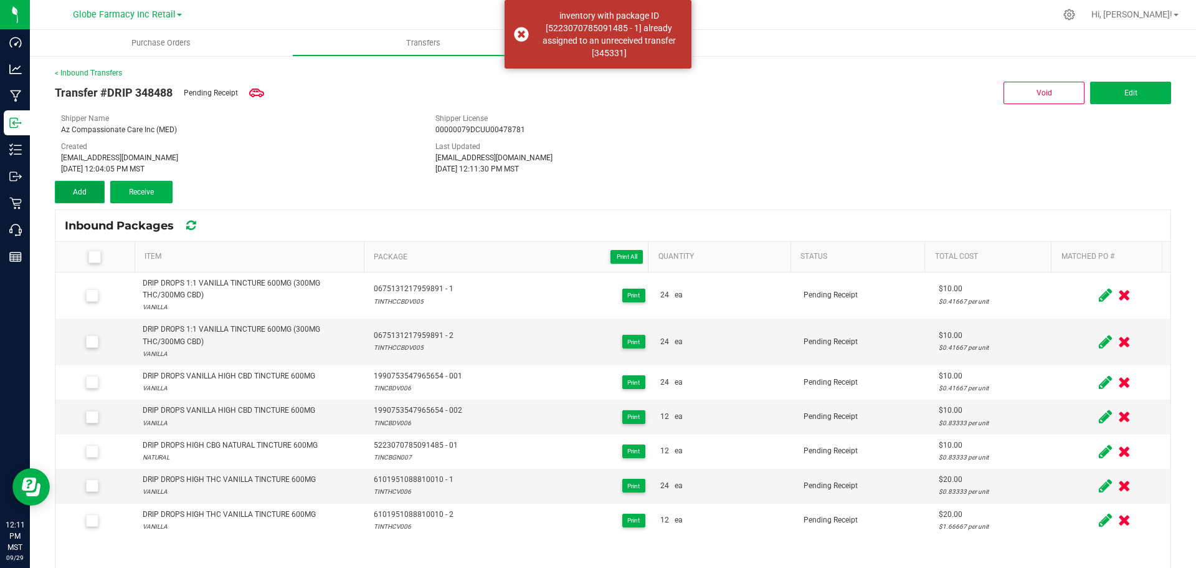
click at [79, 191] on span "Add" at bounding box center [80, 192] width 14 height 9
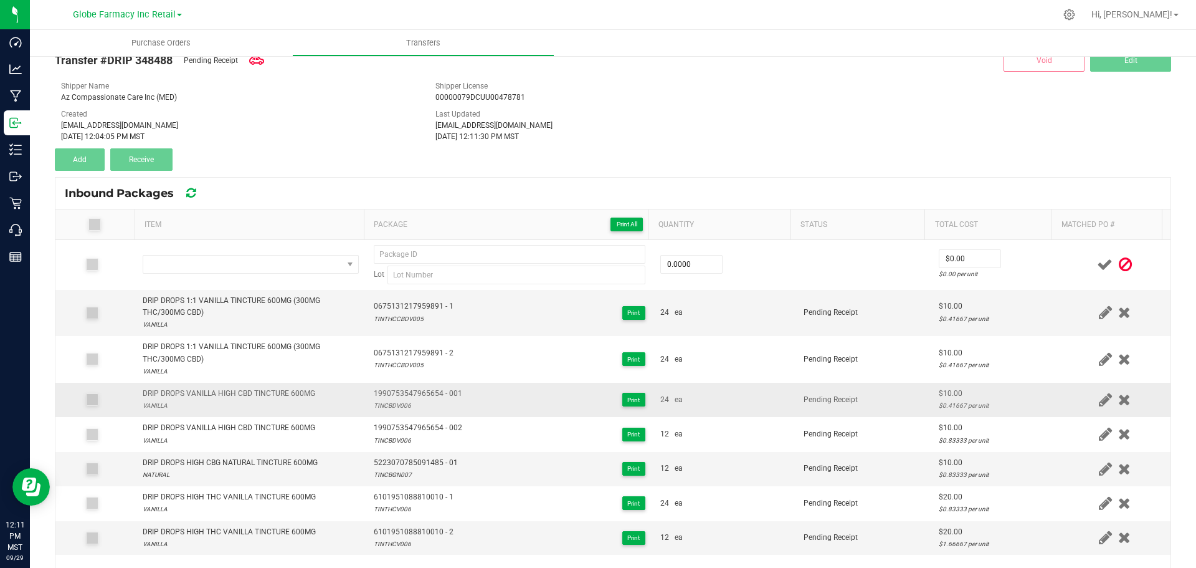
scroll to position [62, 0]
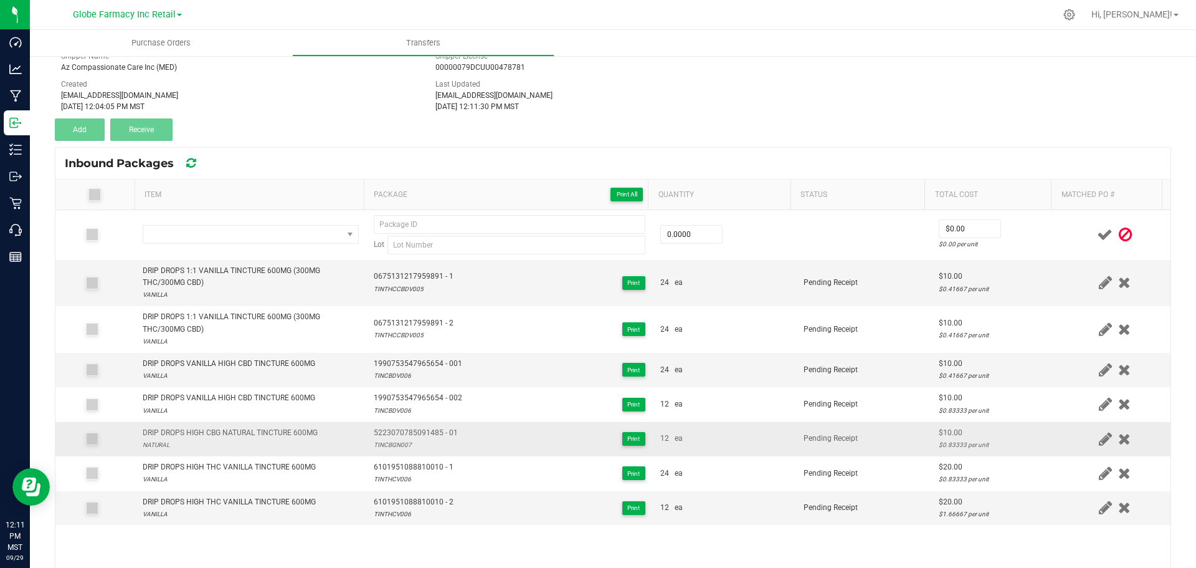
click at [285, 441] on div "NATURAL" at bounding box center [230, 445] width 175 height 12
click at [283, 439] on div "NATURAL" at bounding box center [230, 445] width 175 height 12
click at [284, 437] on div "DRIP DROPS HIGH CBG NATURAL TINCTURE 600MG" at bounding box center [230, 433] width 175 height 12
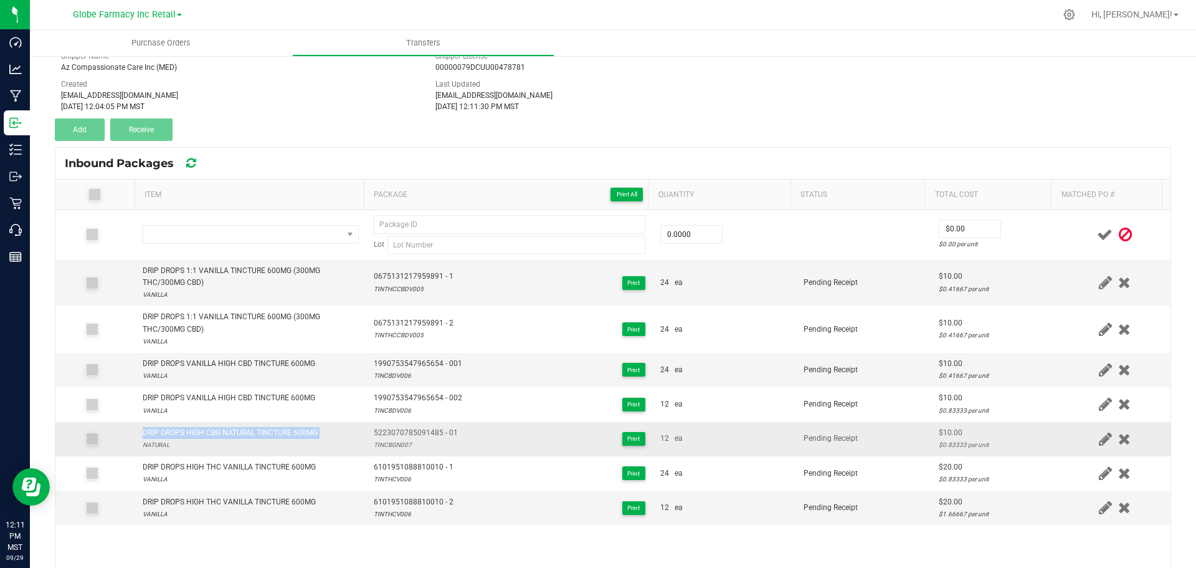
click at [284, 437] on div "DRIP DROPS HIGH CBG NATURAL TINCTURE 600MG" at bounding box center [230, 433] width 175 height 12
copy div "DRIP DROPS HIGH CBG NATURAL TINCTURE 600MG"
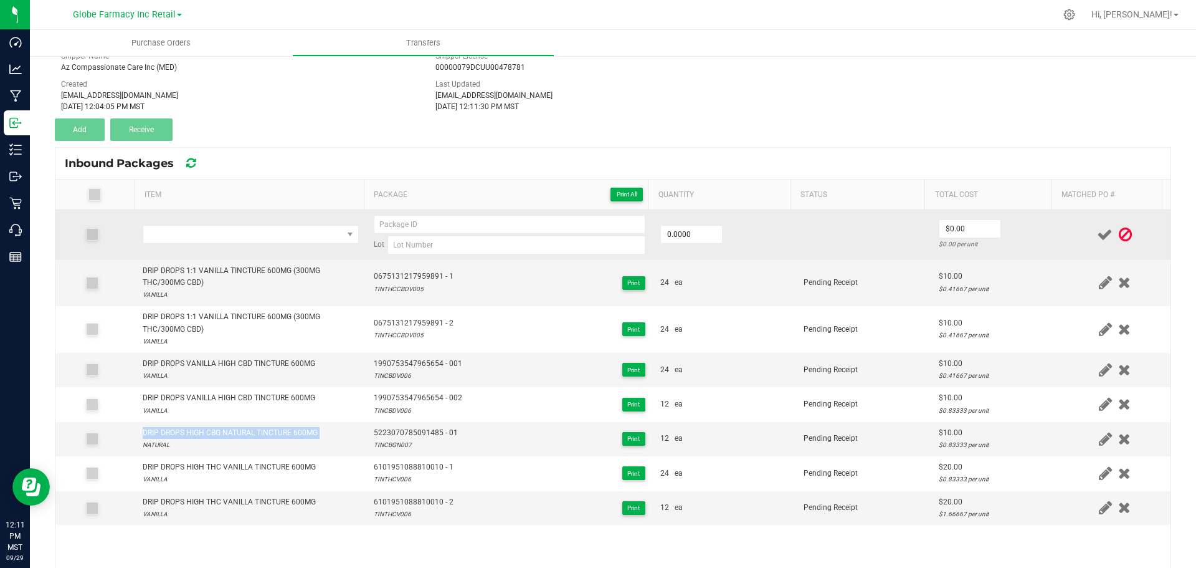
click at [272, 256] on td at bounding box center [250, 235] width 231 height 50
click at [275, 243] on span "NO DATA FOUND" at bounding box center [242, 234] width 199 height 17
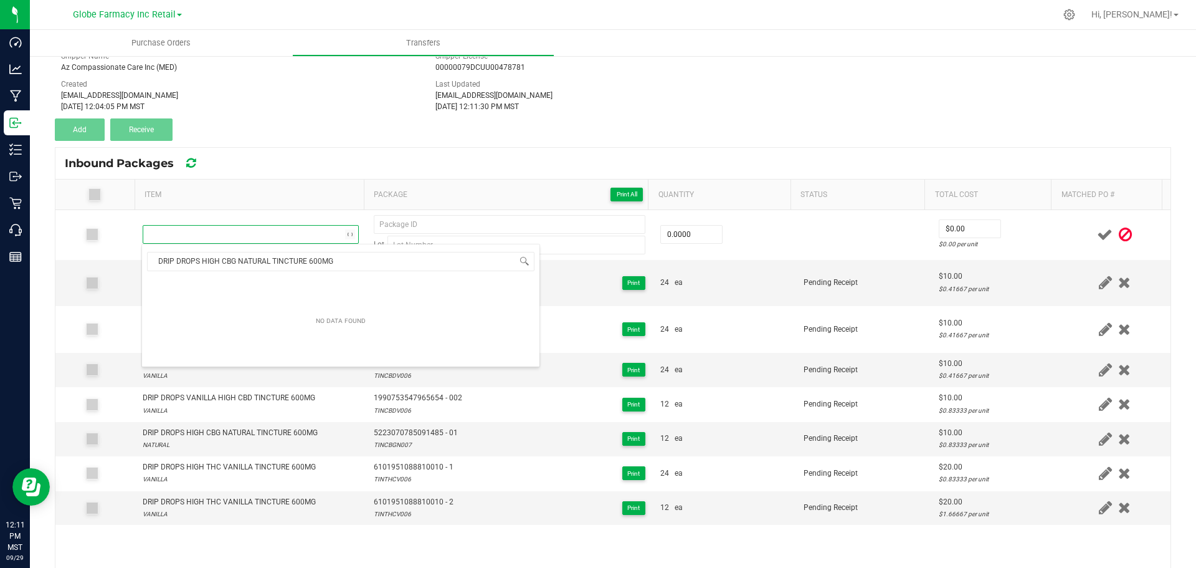
scroll to position [19, 212]
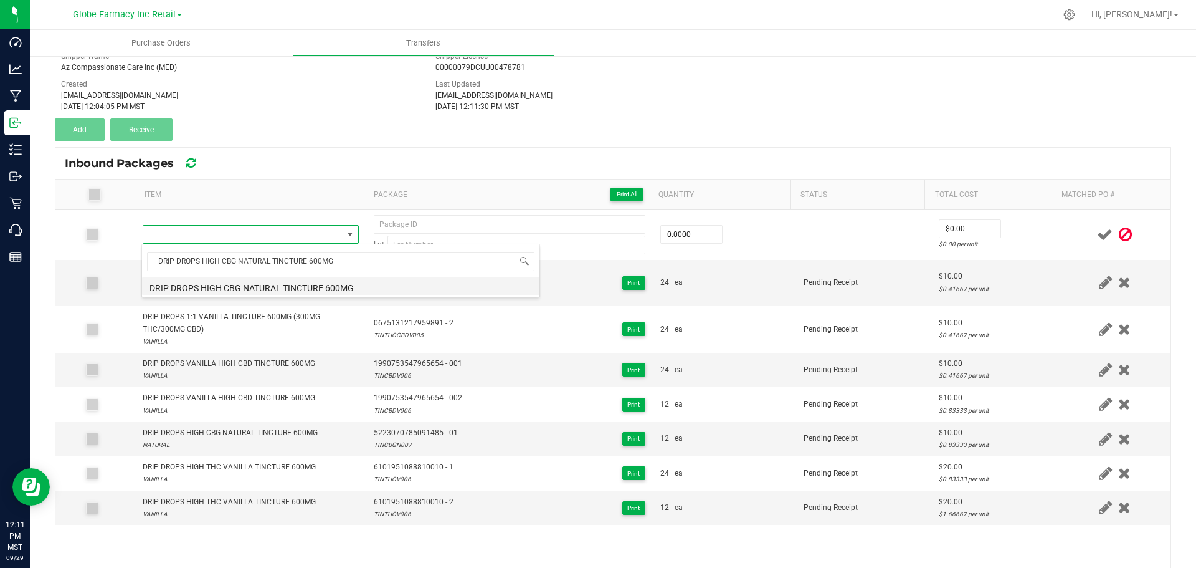
click at [292, 284] on li "DRIP DROPS HIGH CBG NATURAL TINCTURE 600MG" at bounding box center [341, 285] width 398 height 17
type input "0 ea"
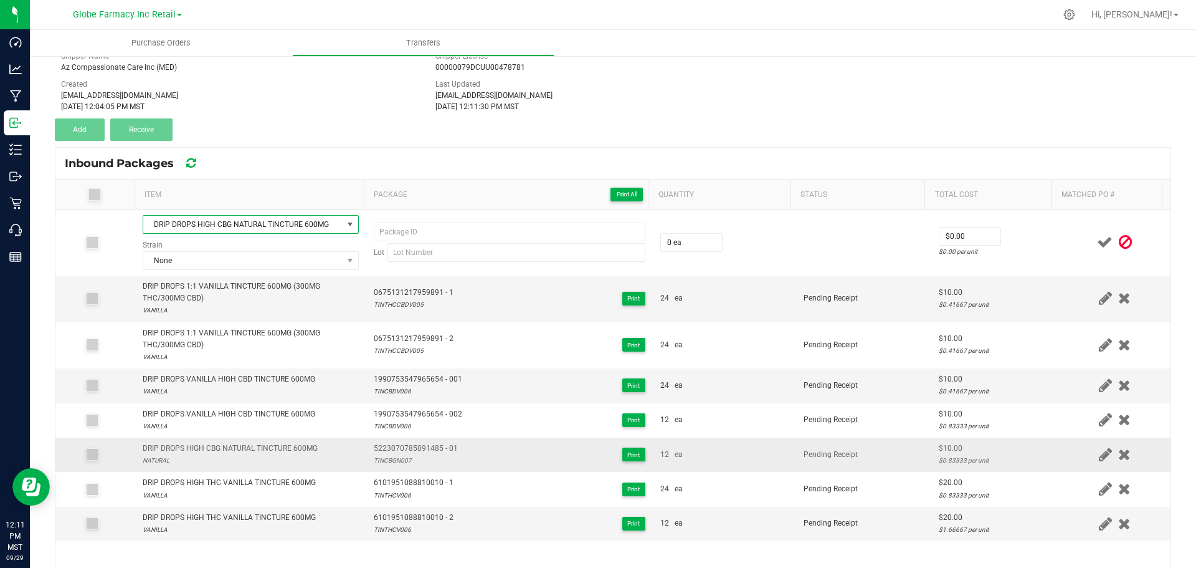
click at [404, 451] on span "5223070785091485 - 01" at bounding box center [416, 448] width 84 height 12
type input "5223070785091485 - 01"
click at [397, 463] on div "TINCBGN007" at bounding box center [416, 460] width 84 height 12
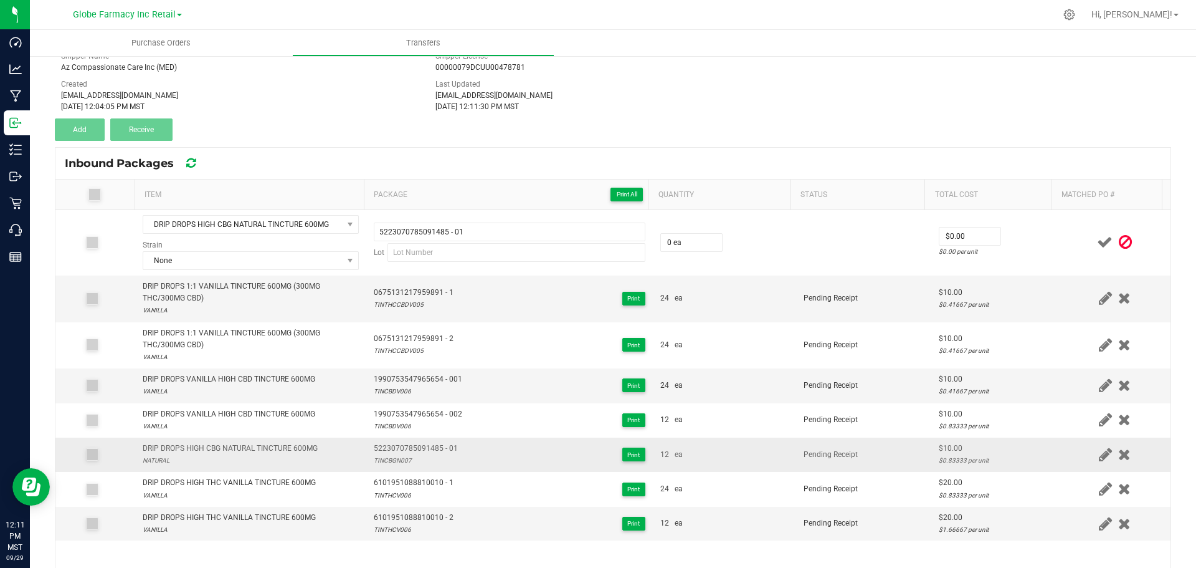
click at [396, 463] on div "TINCBGN007" at bounding box center [416, 460] width 84 height 12
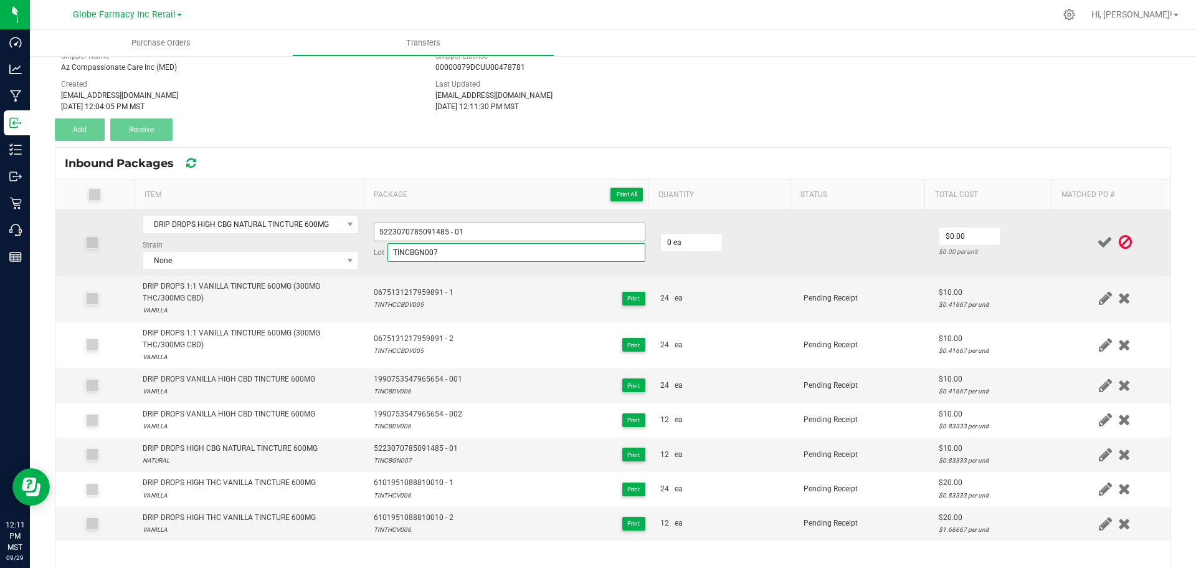
type input "TINCBGN007"
click at [502, 231] on input "5223070785091485 - 01" at bounding box center [510, 231] width 272 height 19
type input "5223070785091485 - 02"
click at [684, 234] on input "0" at bounding box center [691, 242] width 61 height 17
type input "12 ea"
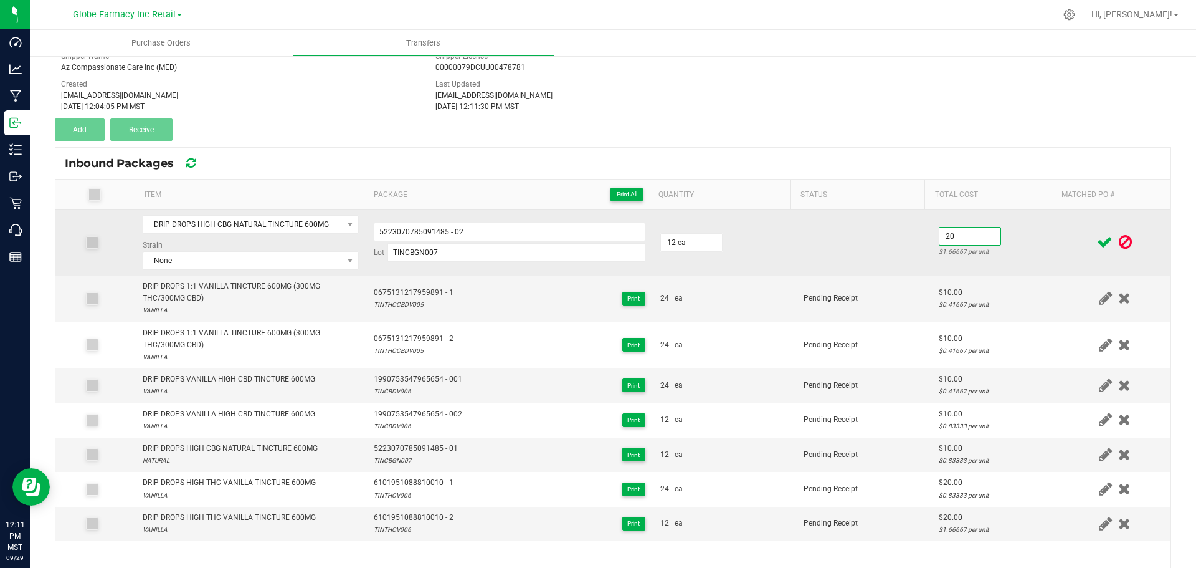
click at [975, 239] on input "20" at bounding box center [970, 235] width 61 height 17
type input "$10.00"
click at [990, 237] on td "$10.00 $0.83333 per unit" at bounding box center [996, 242] width 128 height 65
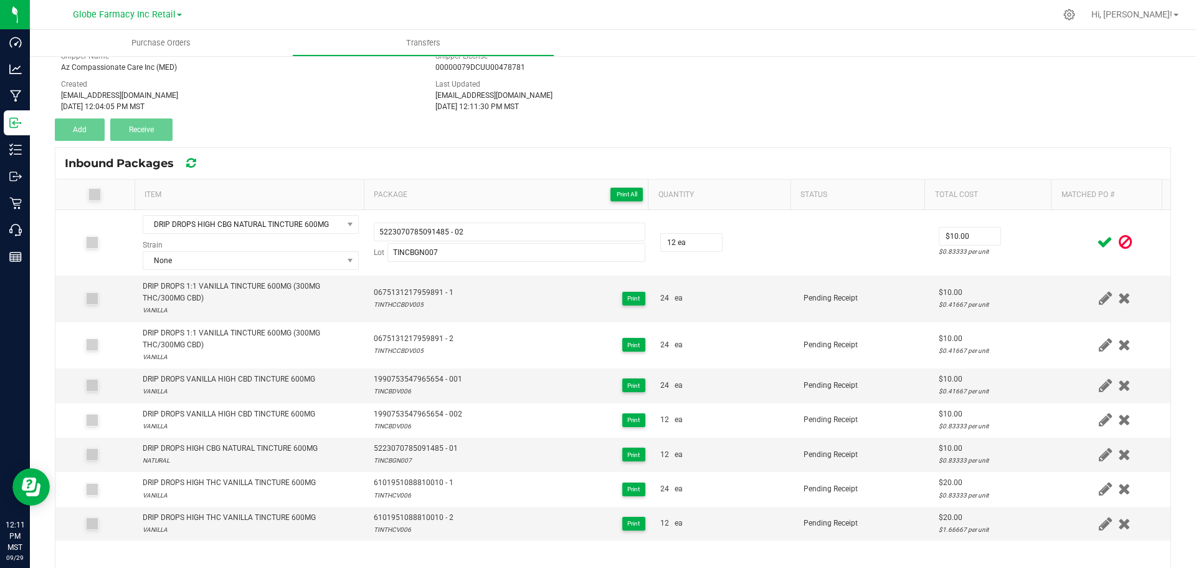
click at [1097, 234] on icon at bounding box center [1105, 242] width 16 height 16
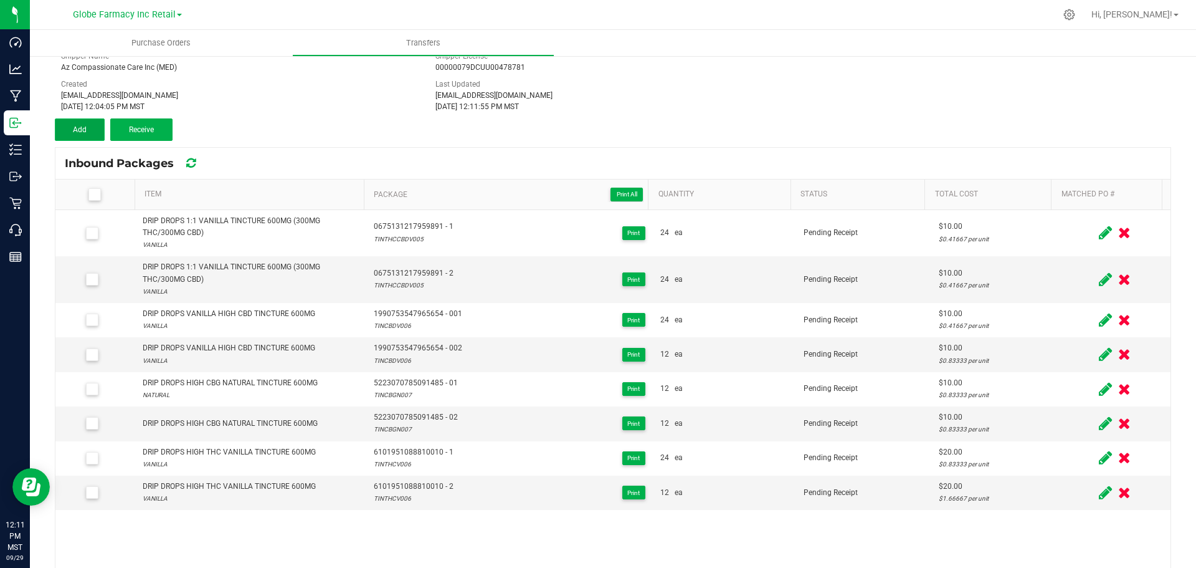
click at [67, 127] on button "Add" at bounding box center [80, 129] width 50 height 22
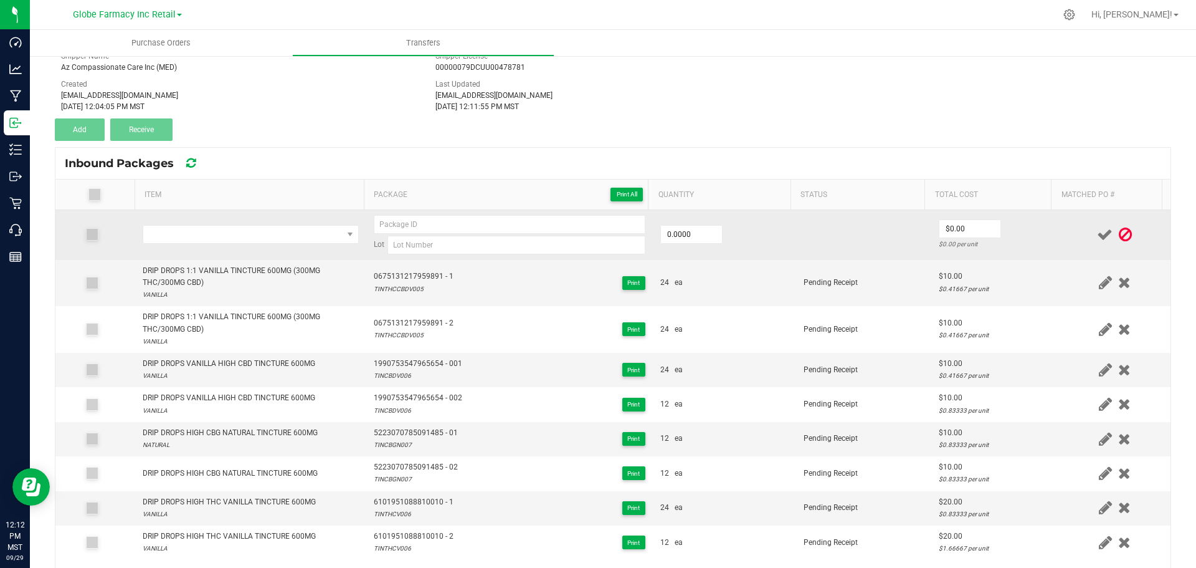
click at [206, 254] on td at bounding box center [250, 235] width 231 height 50
click at [209, 243] on span "NO DATA FOUND" at bounding box center [242, 234] width 199 height 17
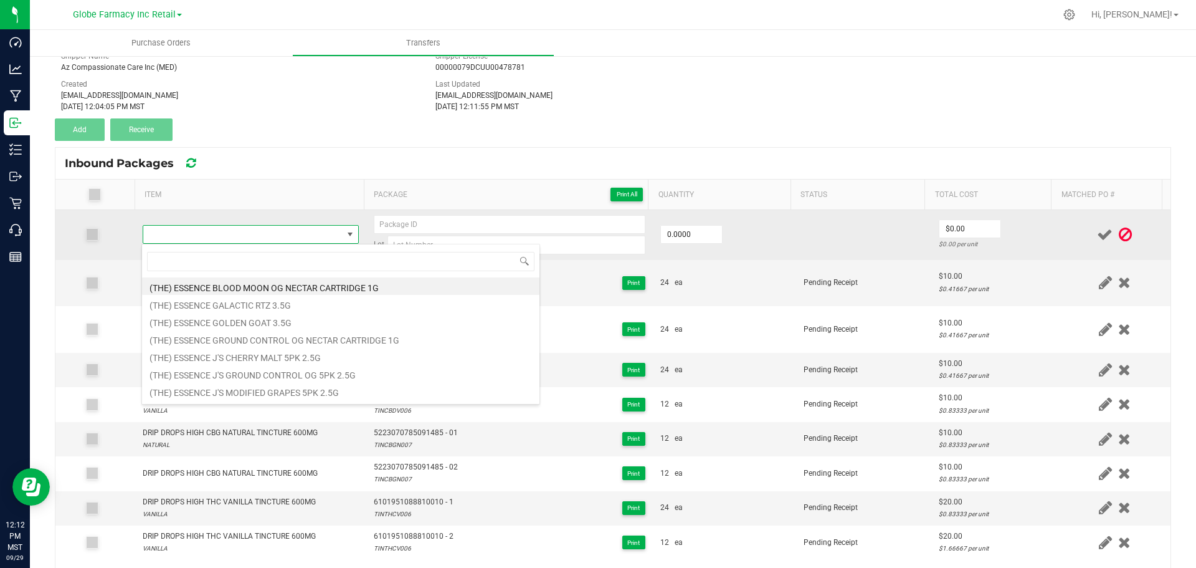
type input "DRIP DROPS MICRO NIGHT THC/CBN NATURAL TINCTURE 100MG THC 200MG CBN"
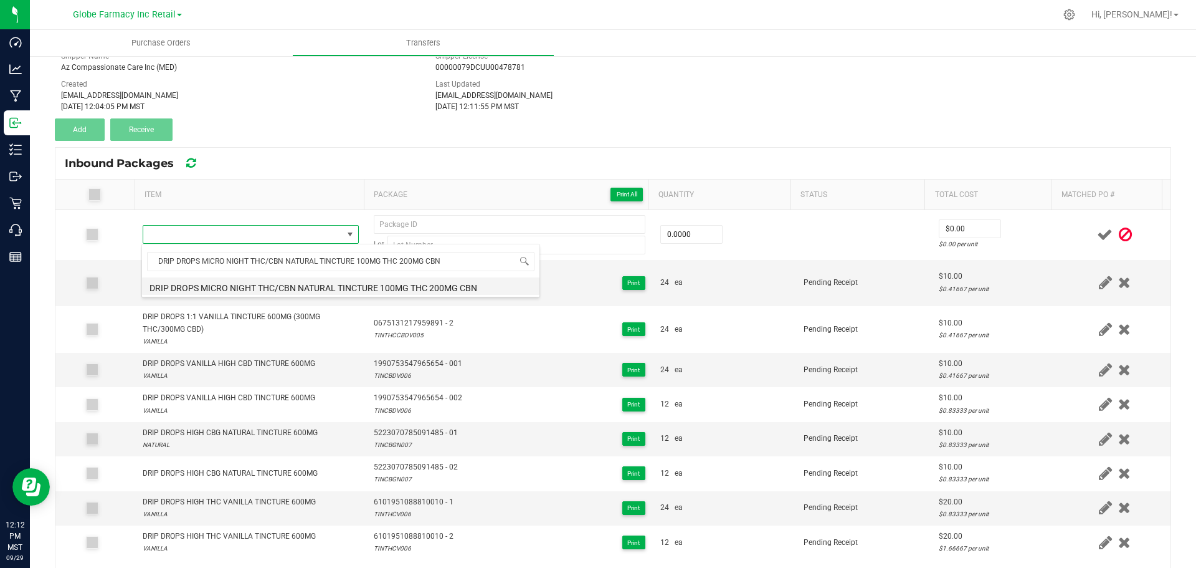
click at [241, 286] on li "DRIP DROPS MICRO NIGHT THC/CBN NATURAL TINCTURE 100MG THC 200MG CBN" at bounding box center [341, 285] width 398 height 17
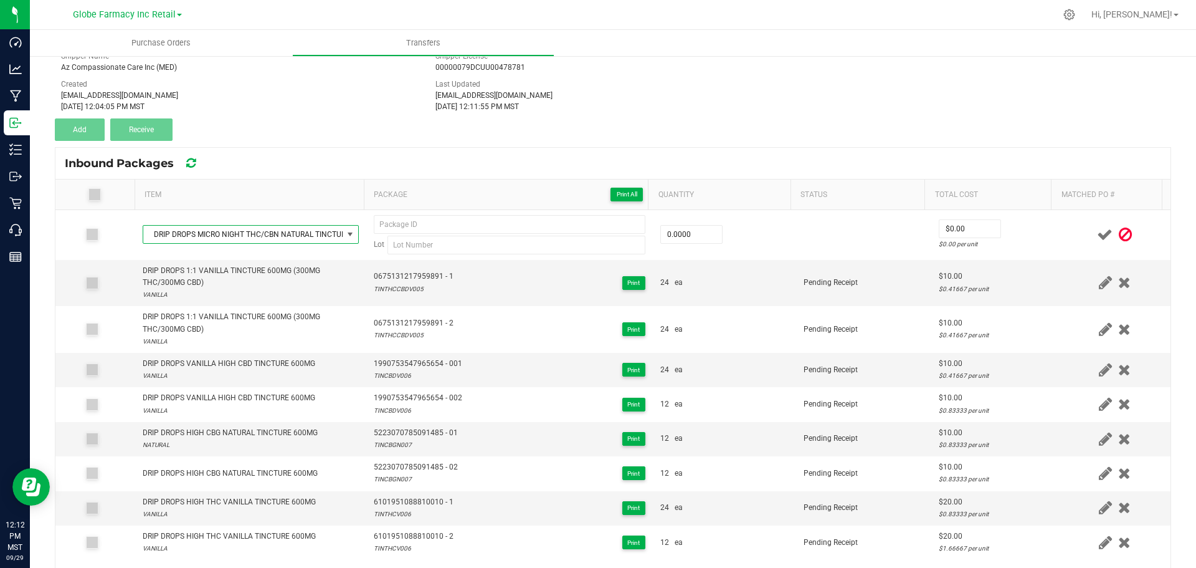
type input "0 ea"
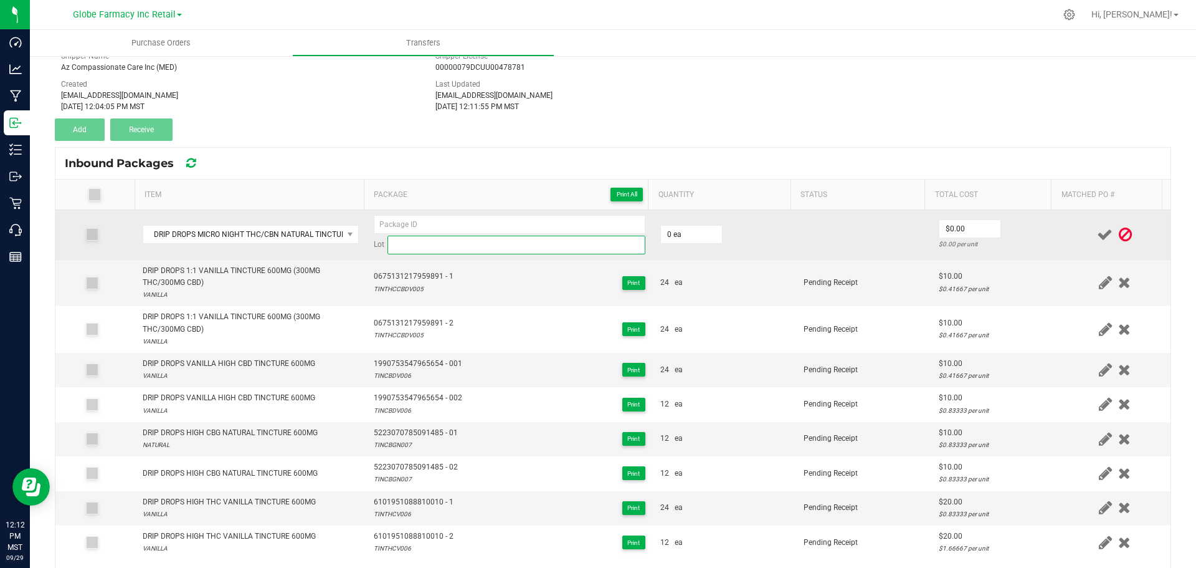
click at [443, 244] on input at bounding box center [517, 245] width 258 height 19
paste input "TINNIGHT003"
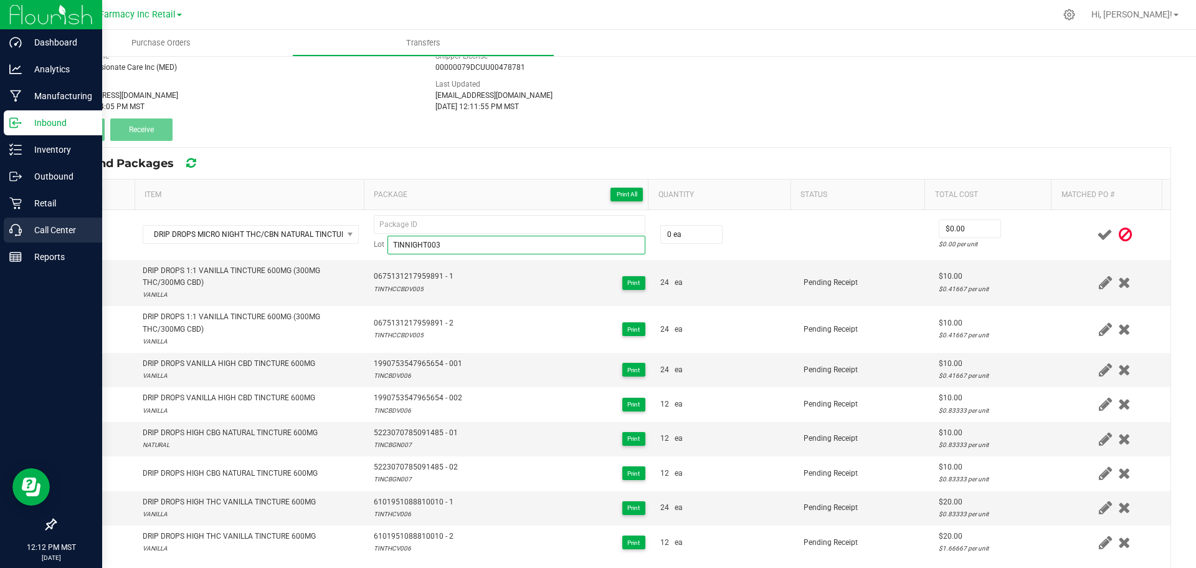
type input "TINNIGHT003"
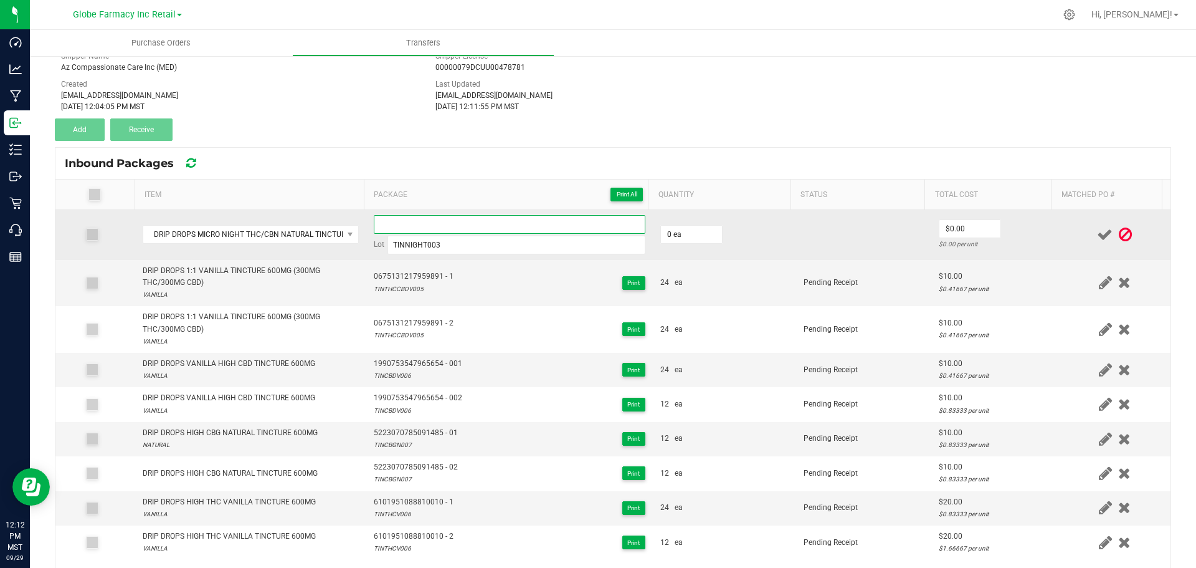
drag, startPoint x: 417, startPoint y: 227, endPoint x: 426, endPoint y: 229, distance: 8.8
click at [417, 227] on input at bounding box center [510, 224] width 272 height 19
paste input "8497 2130 1216 1985"
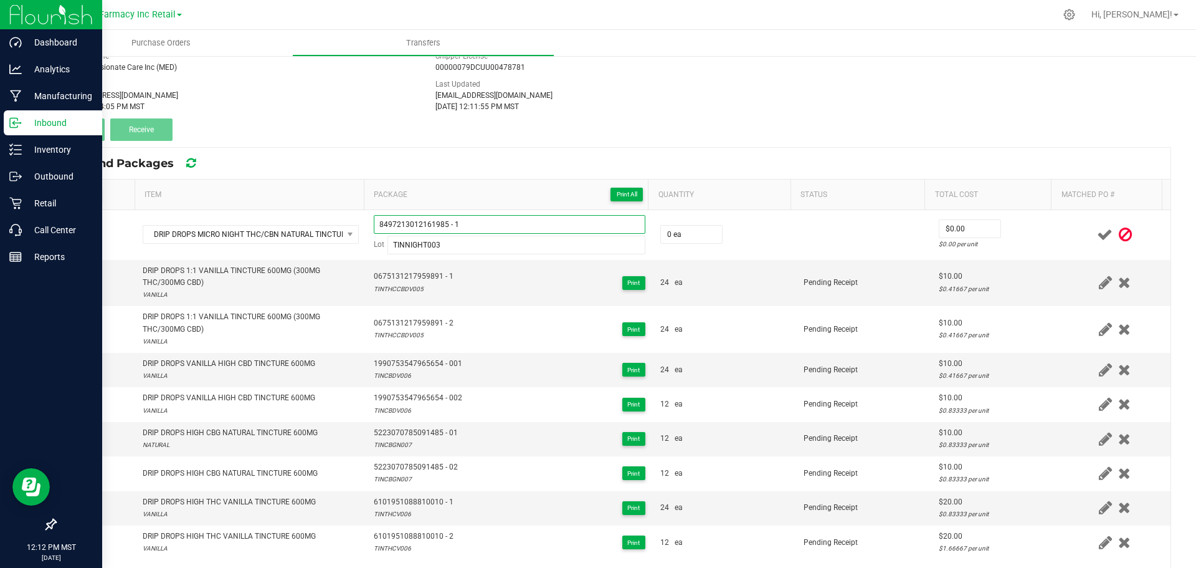
type input "8497213012161985 - 1"
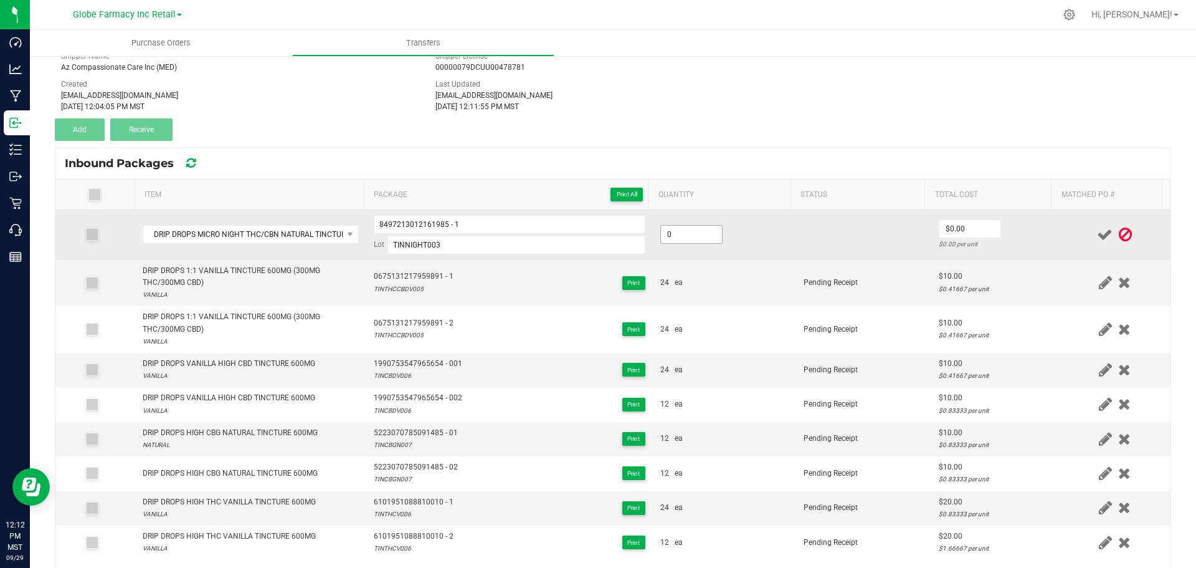
click at [704, 232] on input "0" at bounding box center [691, 234] width 61 height 17
type input "12 ea"
type input "$7.50"
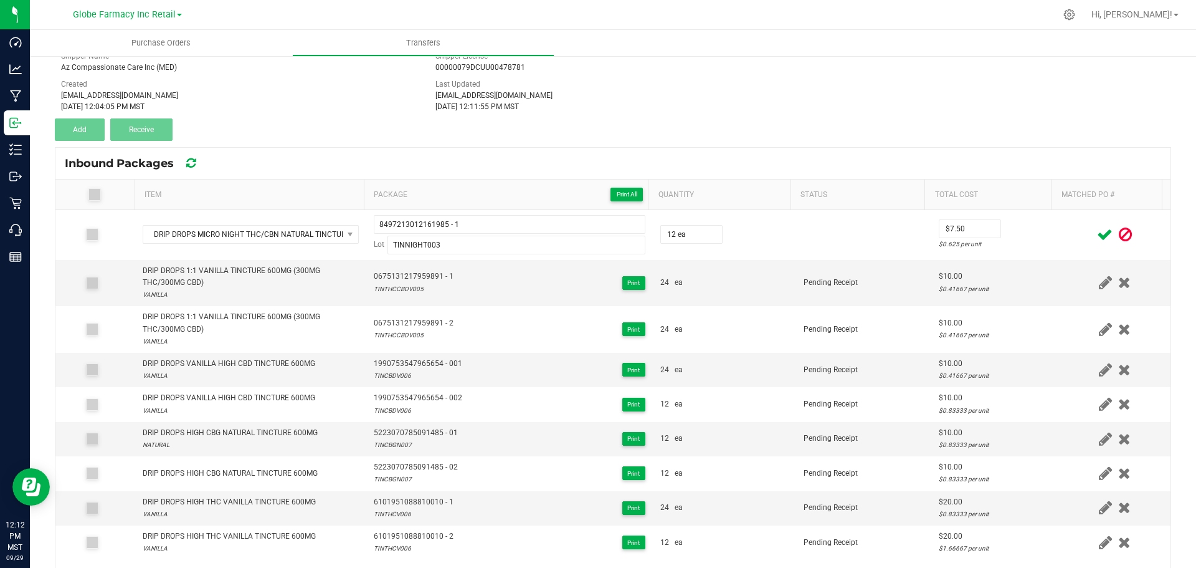
drag, startPoint x: 1000, startPoint y: 250, endPoint x: 1095, endPoint y: 229, distance: 98.1
click at [1001, 250] on td "$7.50 $0.625 per unit" at bounding box center [996, 235] width 128 height 50
click at [1097, 230] on icon at bounding box center [1105, 235] width 16 height 16
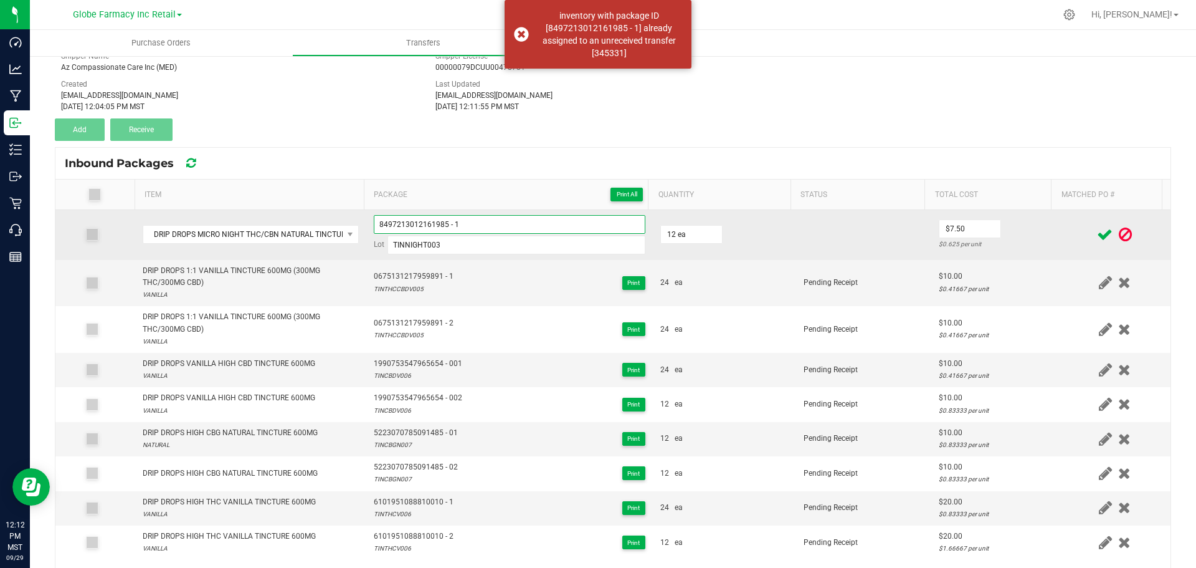
click at [499, 222] on input "8497213012161985 - 1" at bounding box center [510, 224] width 272 height 19
type input "8497213012161985 - 01"
click at [1059, 235] on td at bounding box center [1115, 235] width 112 height 50
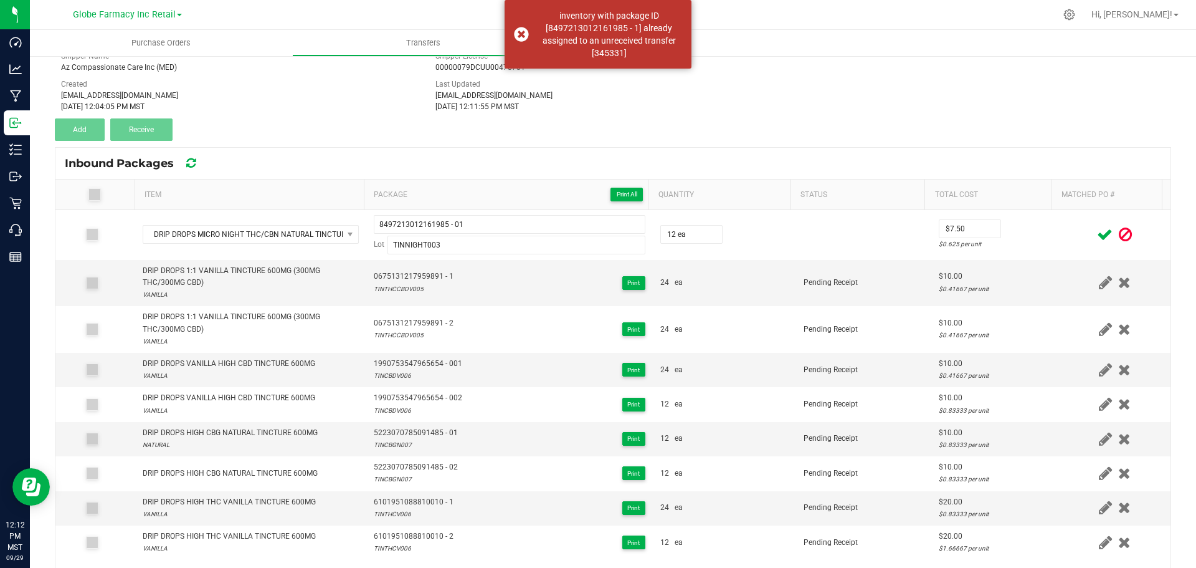
click at [1097, 235] on icon at bounding box center [1105, 235] width 16 height 16
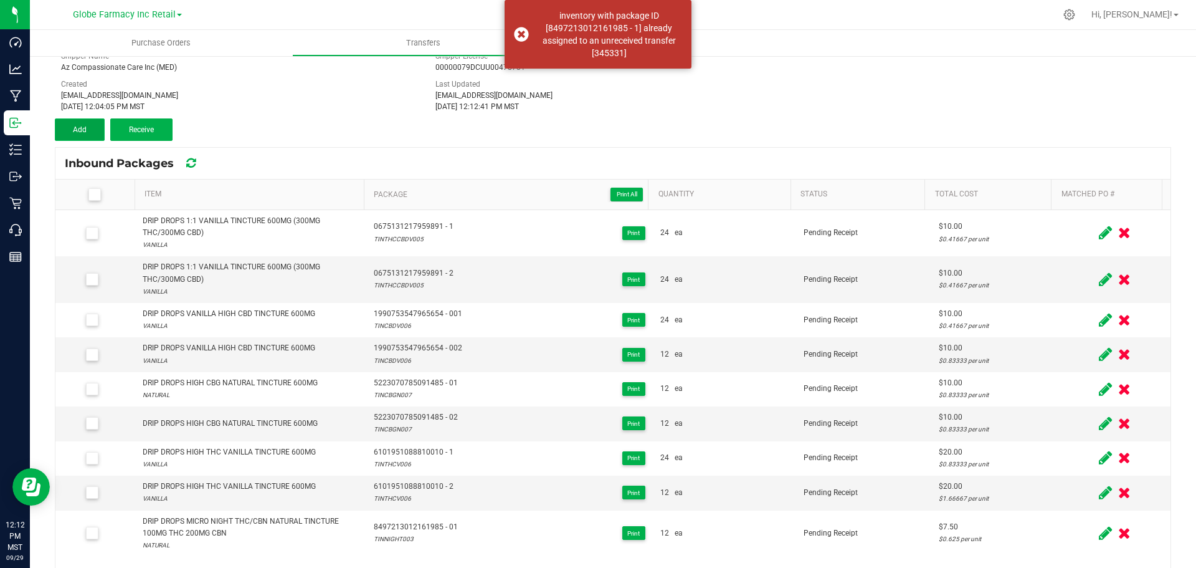
click at [75, 131] on span "Add" at bounding box center [80, 129] width 14 height 9
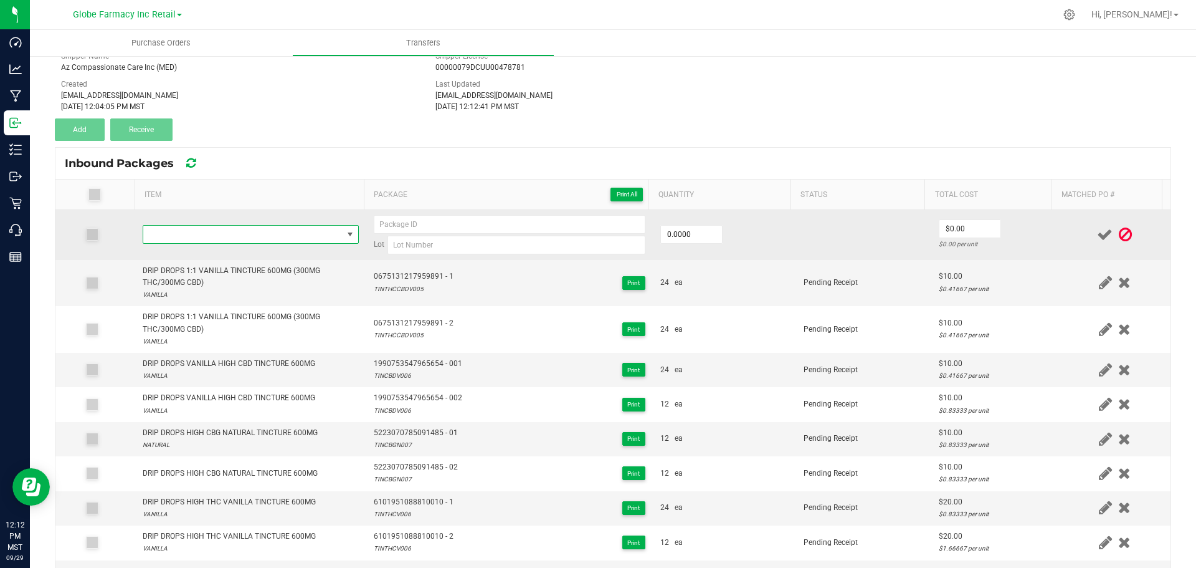
click at [199, 237] on span "NO DATA FOUND" at bounding box center [242, 234] width 199 height 17
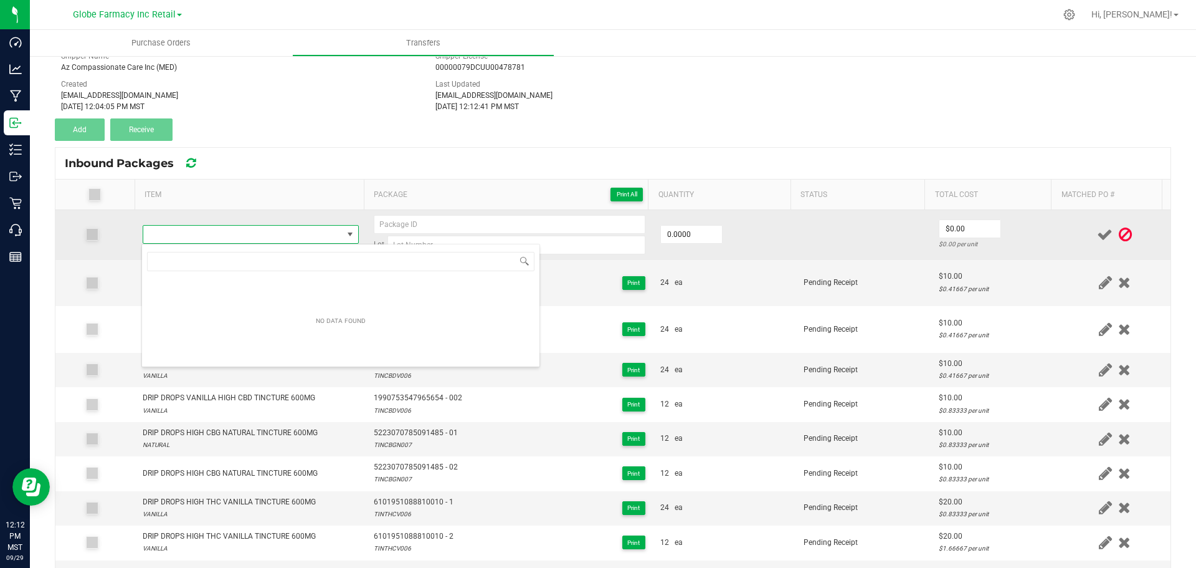
type input "DRIP DROPS MICRO NIGHT THC/CBN NATURAL TINCTURE 100MG THC 200MG CBN"
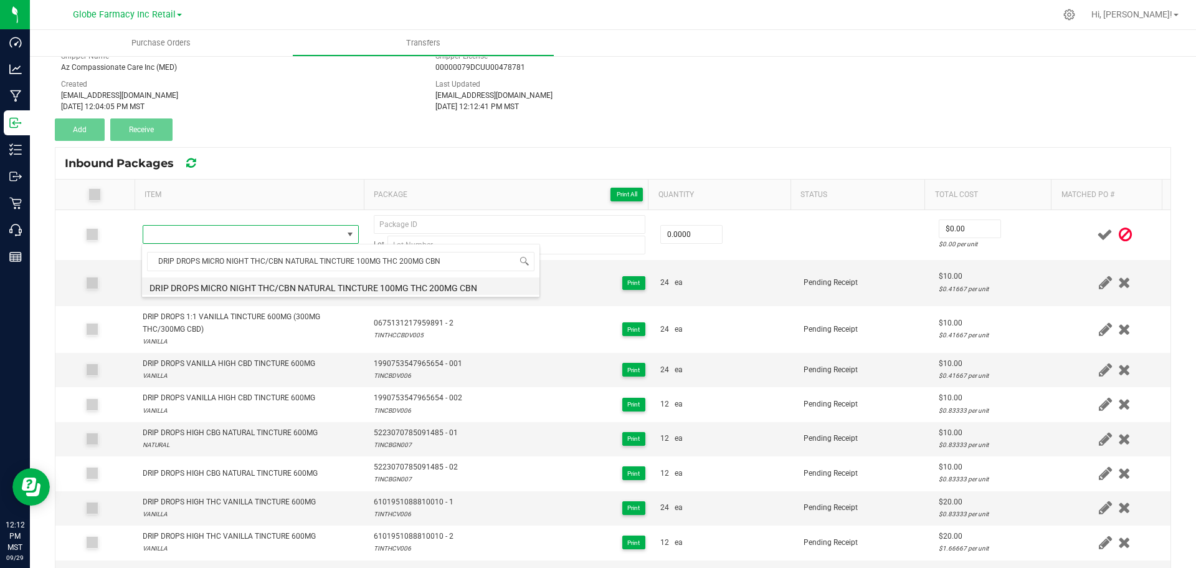
click at [257, 288] on li "DRIP DROPS MICRO NIGHT THC/CBN NATURAL TINCTURE 100MG THC 200MG CBN" at bounding box center [341, 285] width 398 height 17
type input "0 ea"
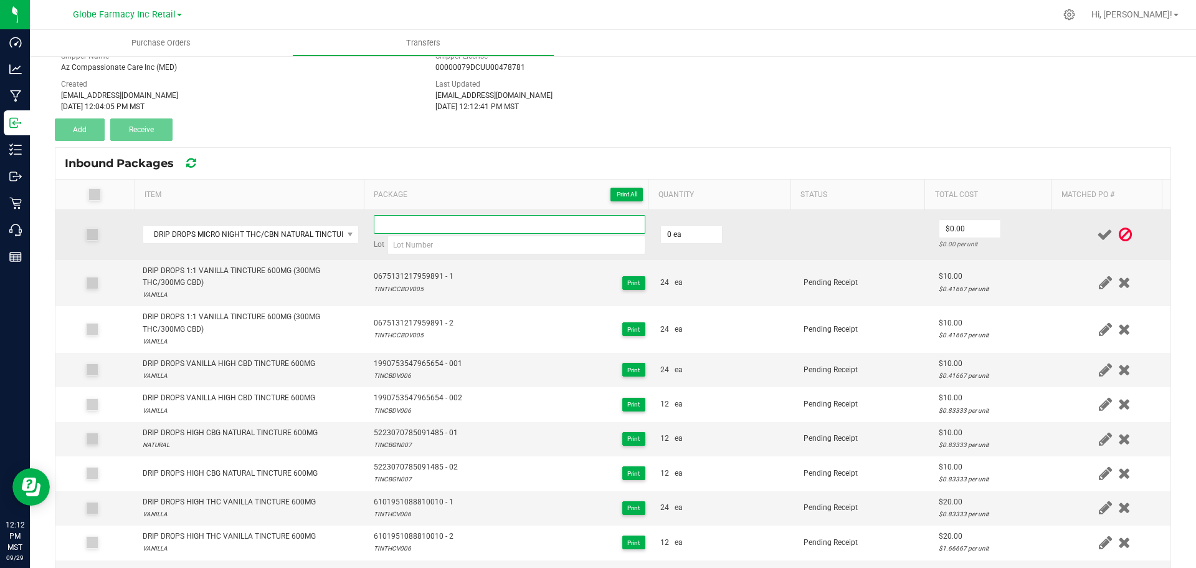
click at [485, 220] on input at bounding box center [510, 224] width 272 height 19
paste input "TINNIGHT003"
type input "TINNIGHT003"
click at [386, 221] on input "TINNIGHT003" at bounding box center [510, 224] width 272 height 19
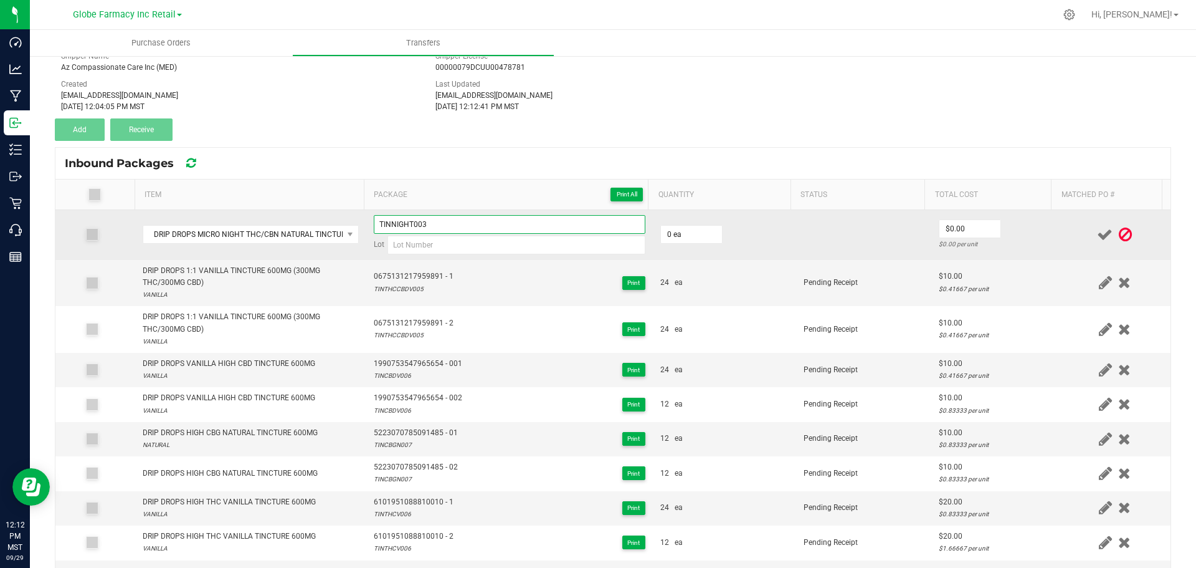
click at [386, 221] on input "TINNIGHT003" at bounding box center [510, 224] width 272 height 19
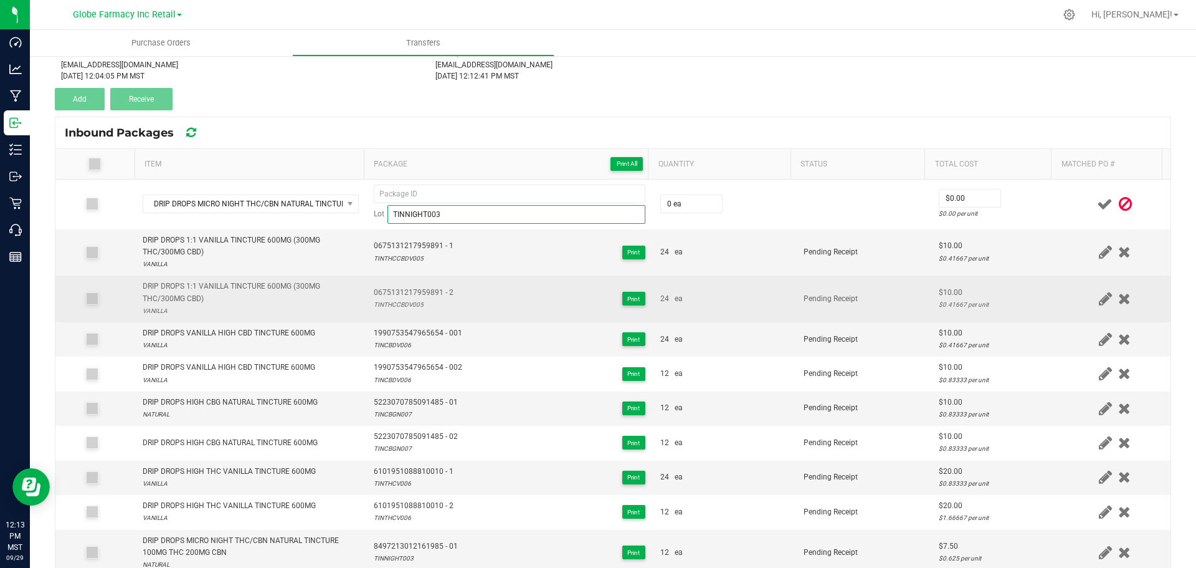
scroll to position [141, 0]
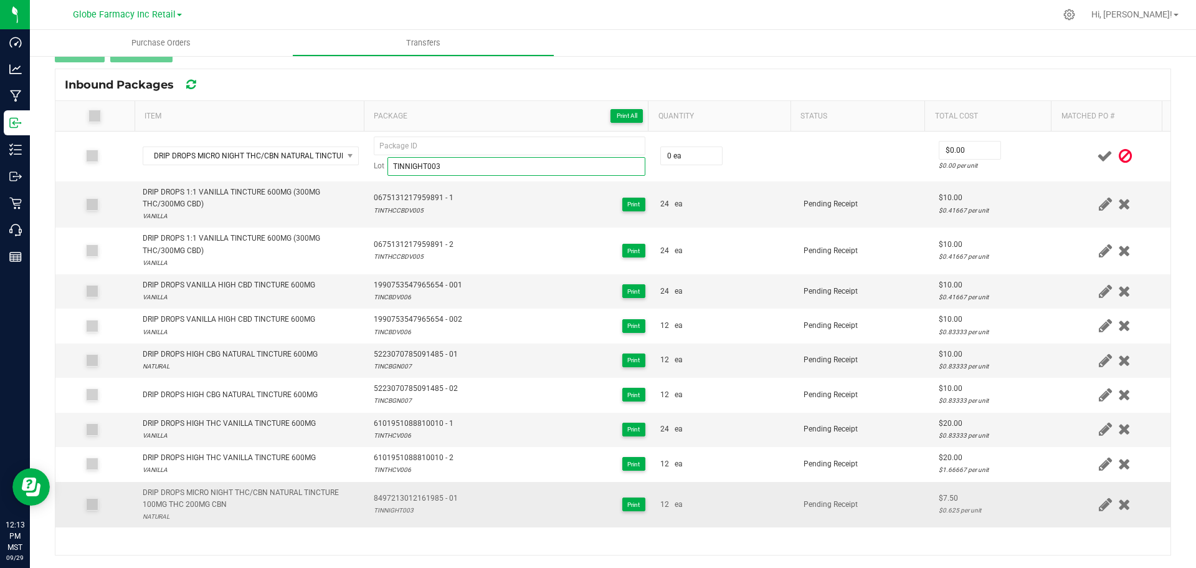
type input "TINNIGHT003"
click at [424, 497] on span "8497213012161985 - 01" at bounding box center [416, 498] width 84 height 12
click at [426, 497] on span "8497213012161985 - 01" at bounding box center [416, 498] width 84 height 12
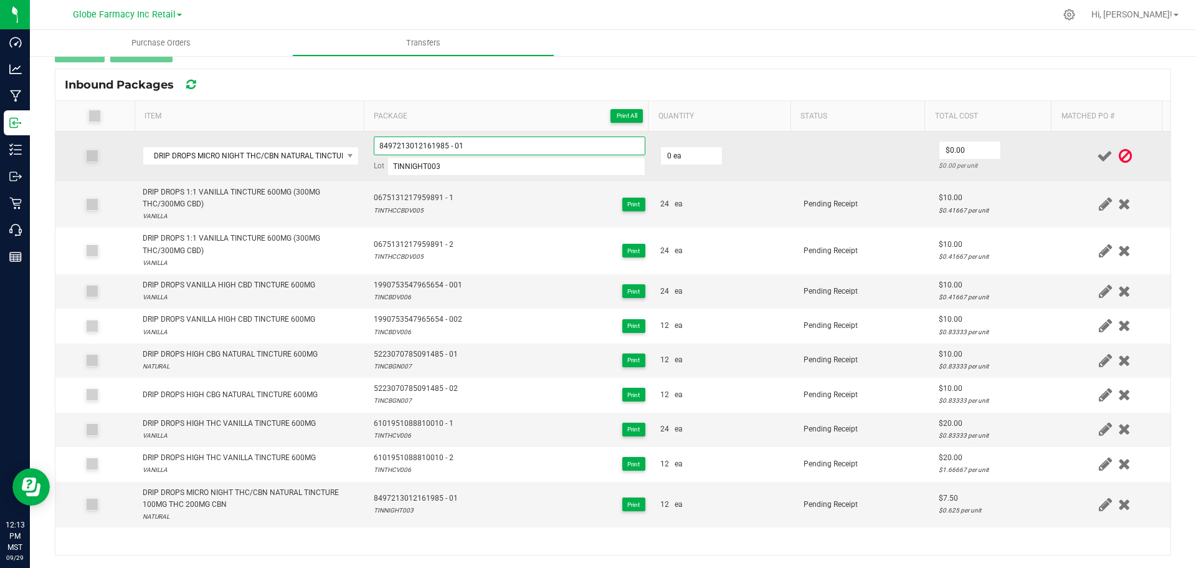
click at [489, 150] on input "8497213012161985 - 01" at bounding box center [510, 145] width 272 height 19
type input "8497213012161985 - 02"
click at [675, 166] on td "0 ea" at bounding box center [724, 156] width 143 height 50
click at [675, 161] on input "0" at bounding box center [691, 155] width 61 height 17
type input "12 ea"
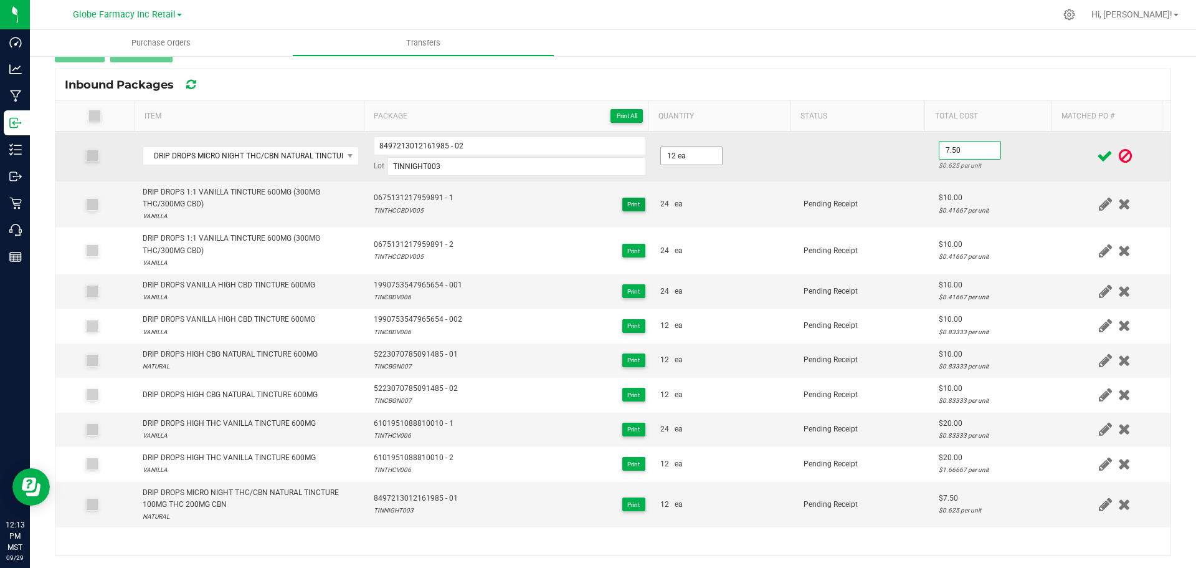
type input "$7.50"
click at [983, 160] on div "$0.625 per unit" at bounding box center [995, 166] width 113 height 12
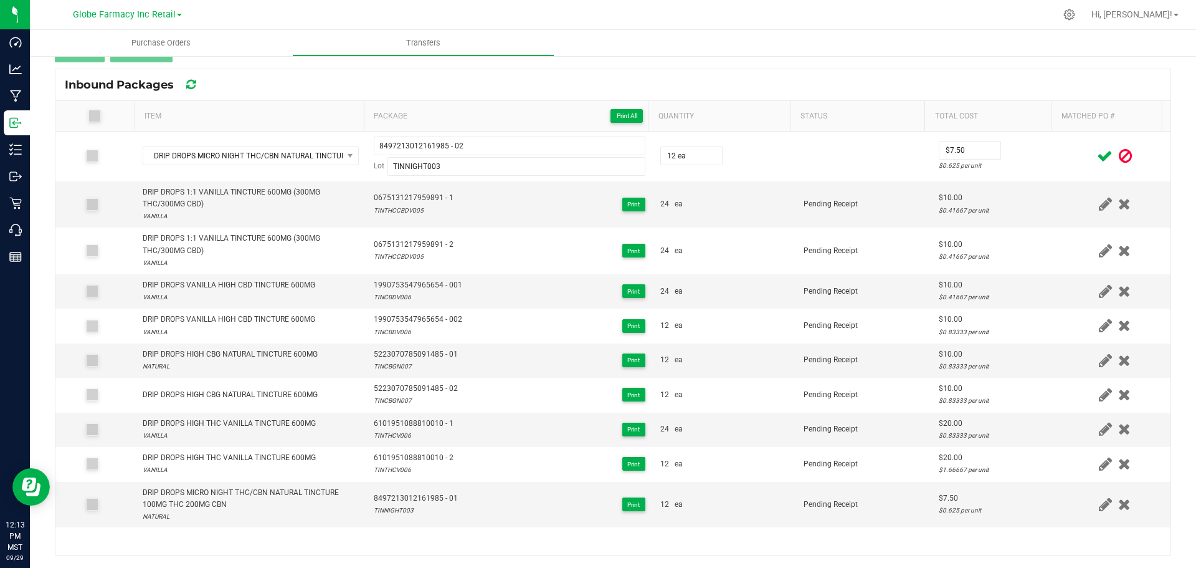
click at [1094, 158] on span at bounding box center [1105, 156] width 22 height 24
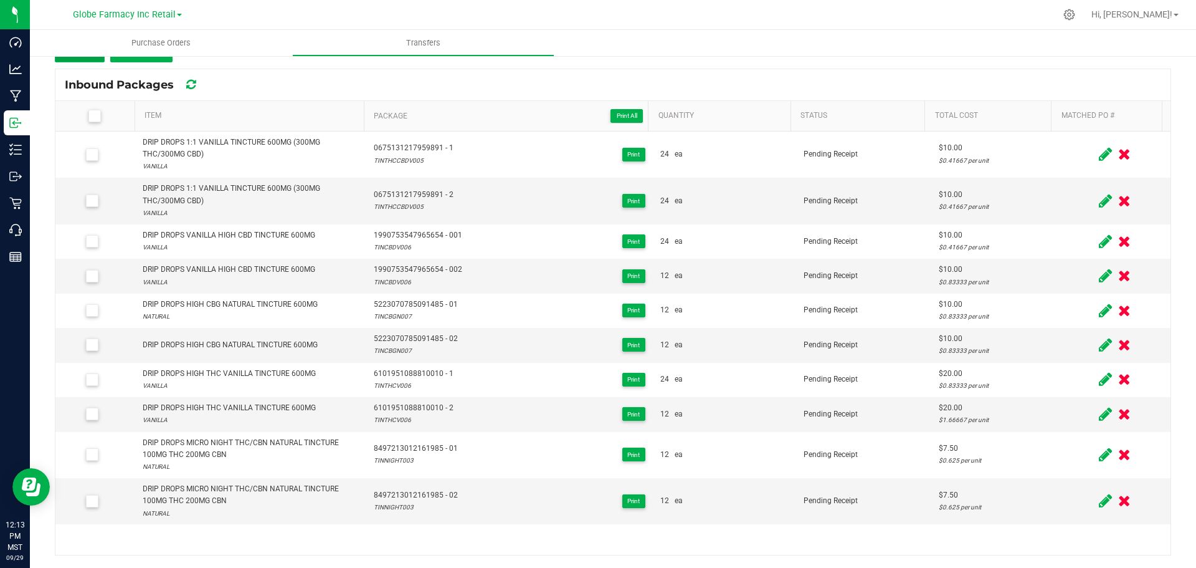
click at [86, 59] on button "Add" at bounding box center [80, 51] width 50 height 22
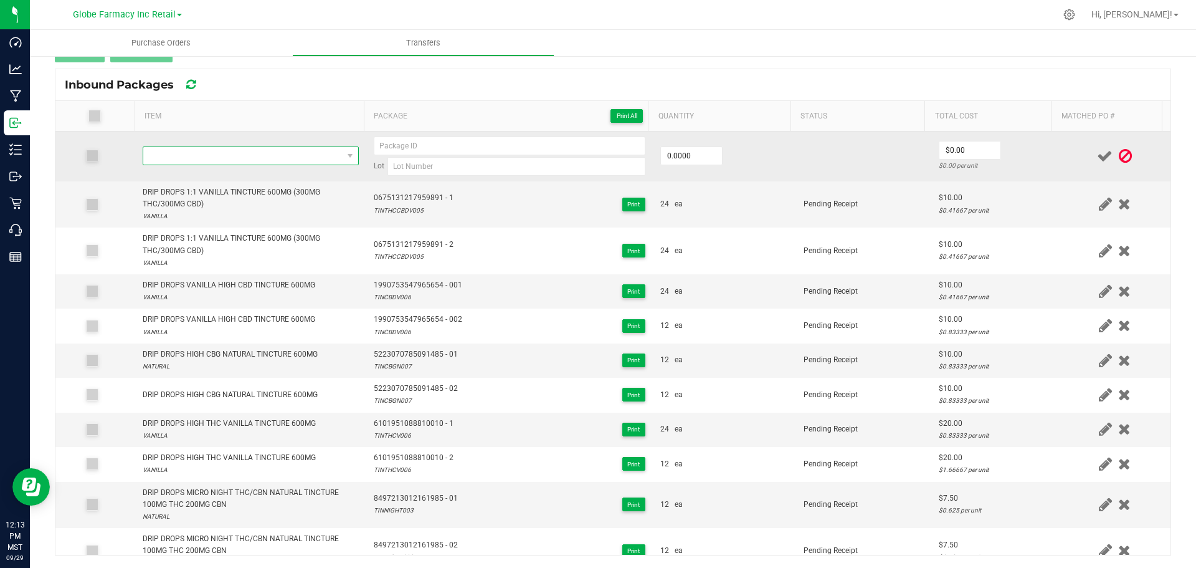
click at [203, 153] on span "NO DATA FOUND" at bounding box center [242, 155] width 199 height 17
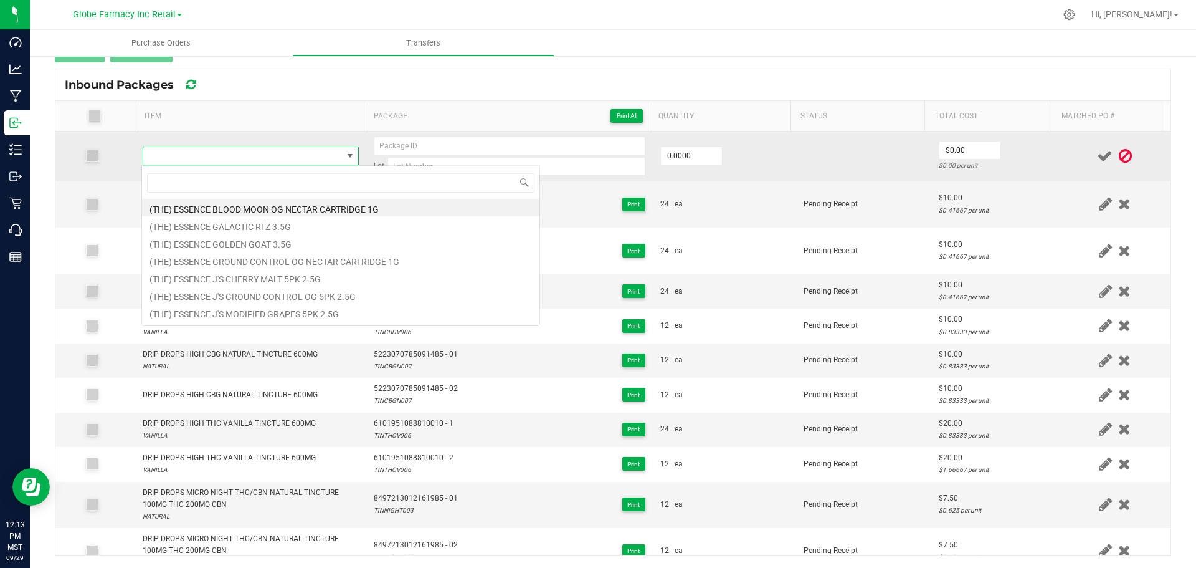
scroll to position [19, 212]
type input "DRIP DROPS NATURAL HIGH CBN TINCTURE 600MG"
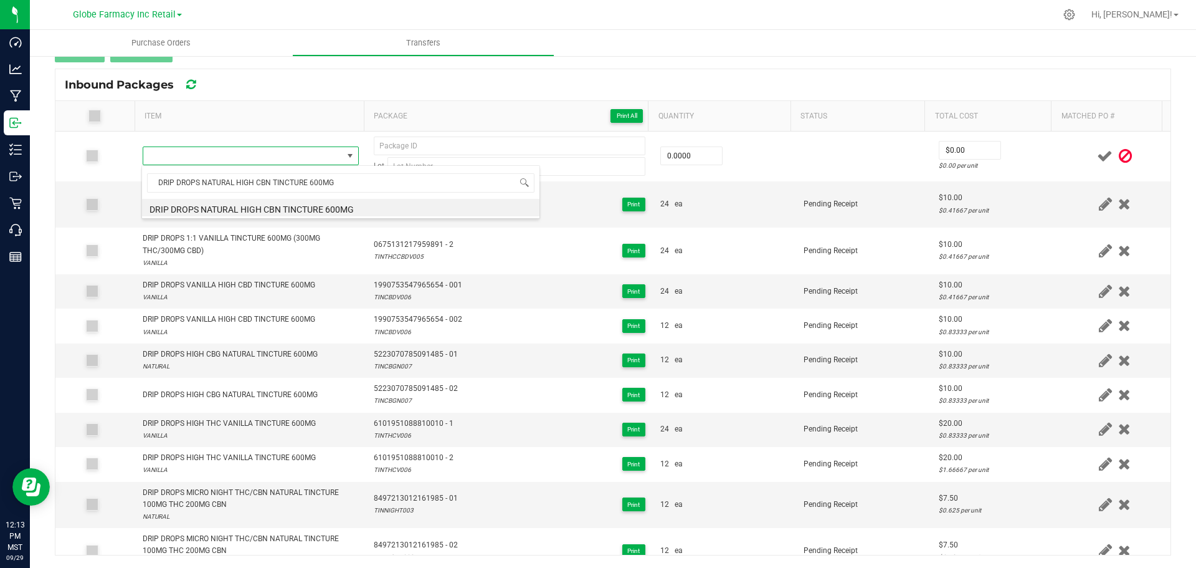
click at [264, 209] on li "DRIP DROPS NATURAL HIGH CBN TINCTURE 600MG" at bounding box center [341, 207] width 398 height 17
type input "0 ea"
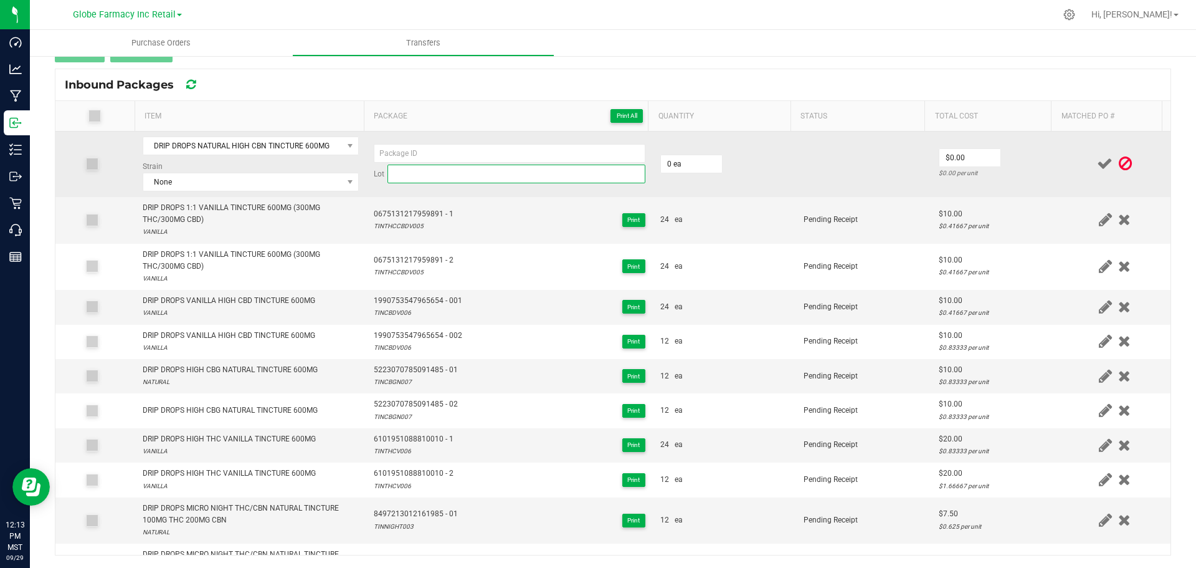
click at [470, 173] on input at bounding box center [517, 174] width 258 height 19
paste input "TINCBN007"
type input "TINCBN007"
click at [250, 184] on span "None" at bounding box center [242, 181] width 199 height 17
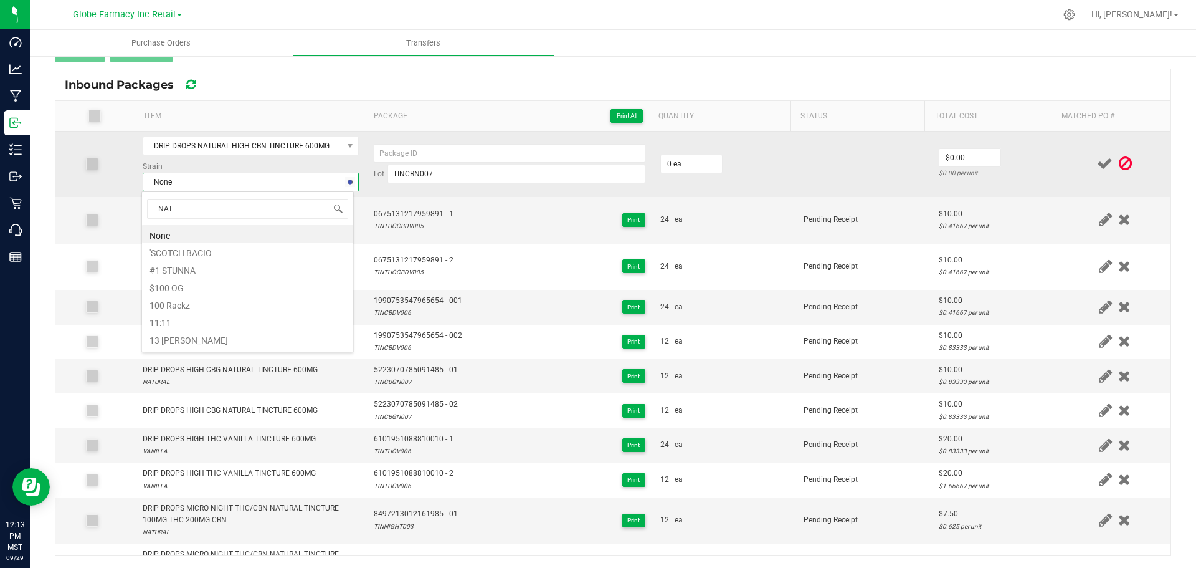
type input "NATU"
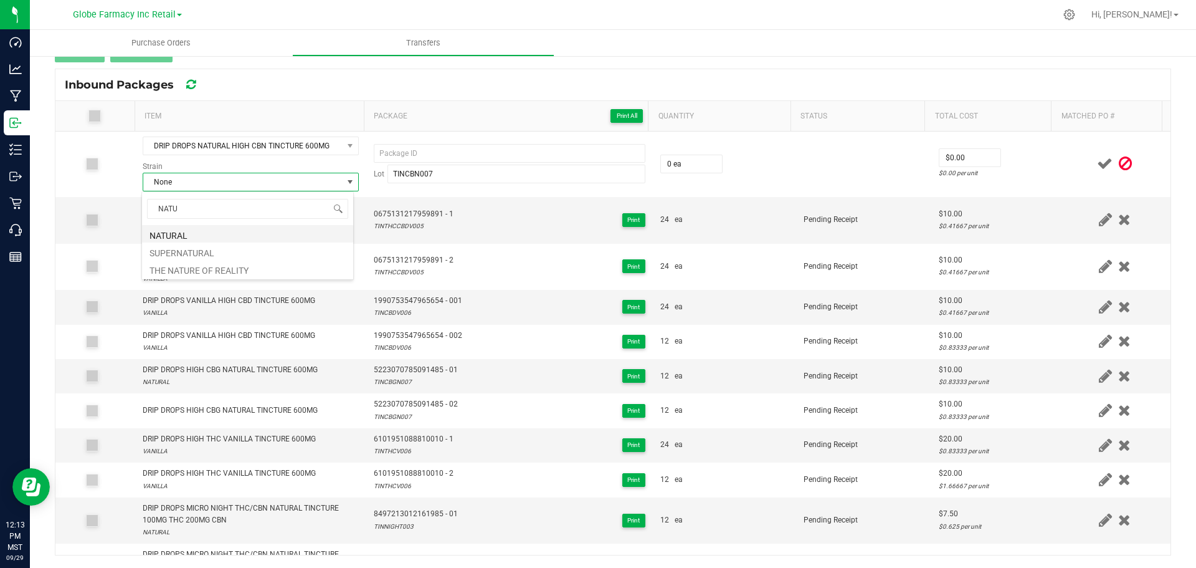
click at [189, 229] on li "NATURAL" at bounding box center [247, 233] width 211 height 17
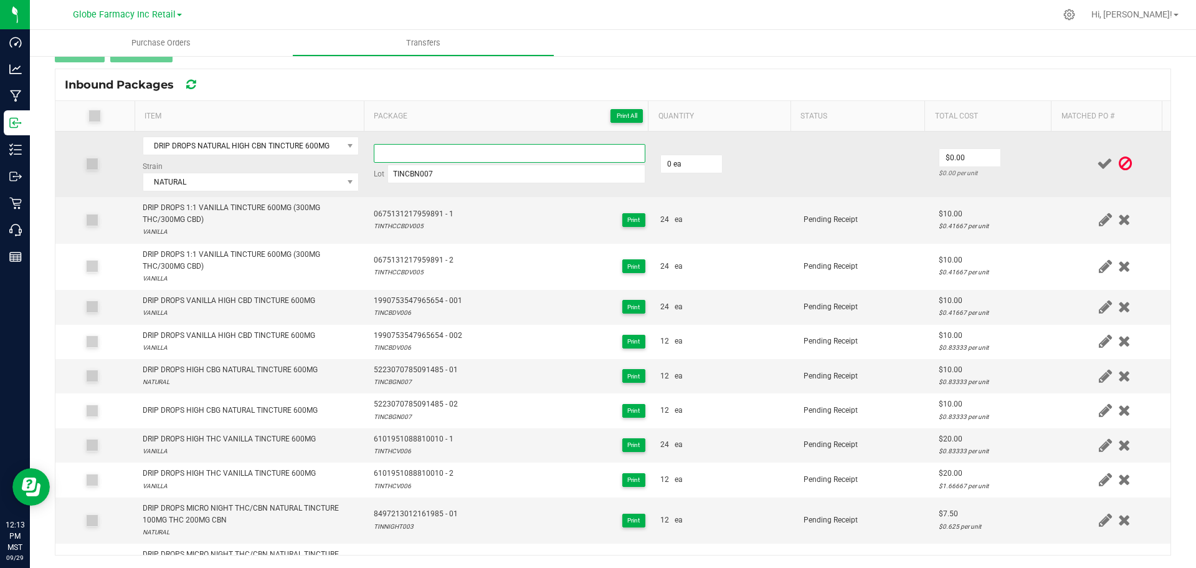
click at [434, 160] on input at bounding box center [510, 153] width 272 height 19
paste input "9236 0849 8495 9145"
type input "9236084984959145 - 1"
click at [677, 169] on input "0" at bounding box center [691, 163] width 61 height 17
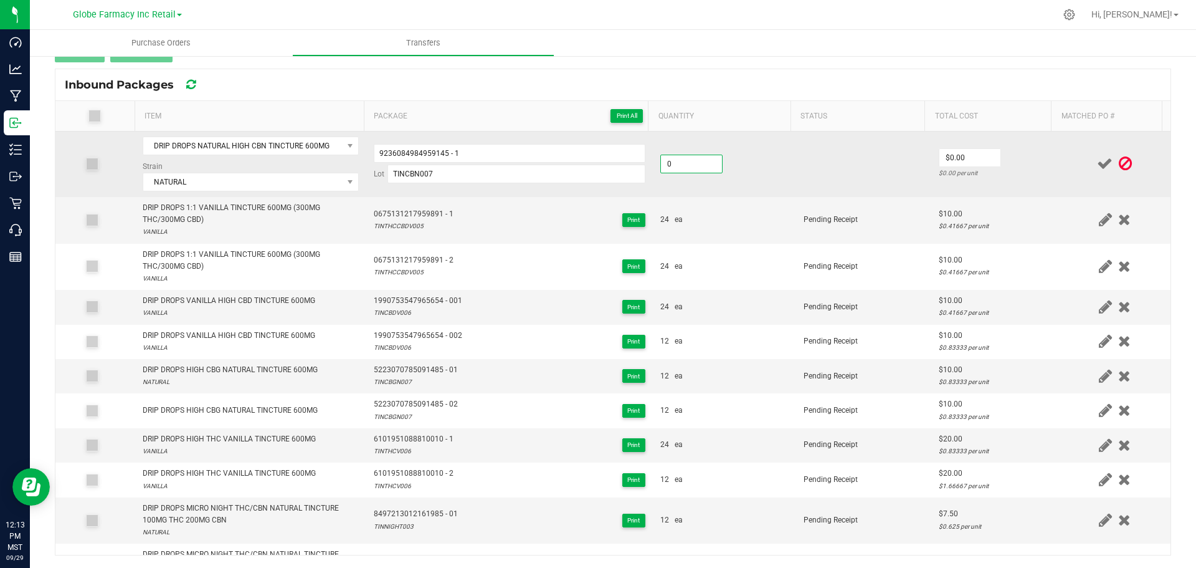
click at [677, 169] on input "0" at bounding box center [691, 163] width 61 height 17
type input "12 ea"
type input "$10.00"
click at [1032, 153] on td "$10.00 $0.83333 per unit" at bounding box center [996, 163] width 128 height 65
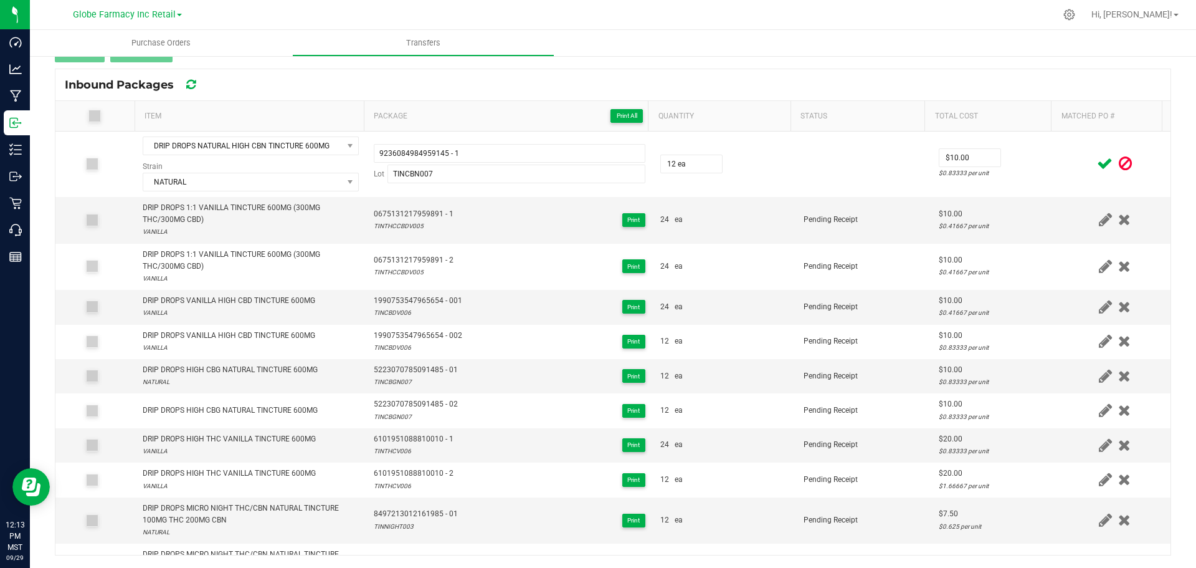
click at [1097, 159] on icon at bounding box center [1105, 164] width 16 height 16
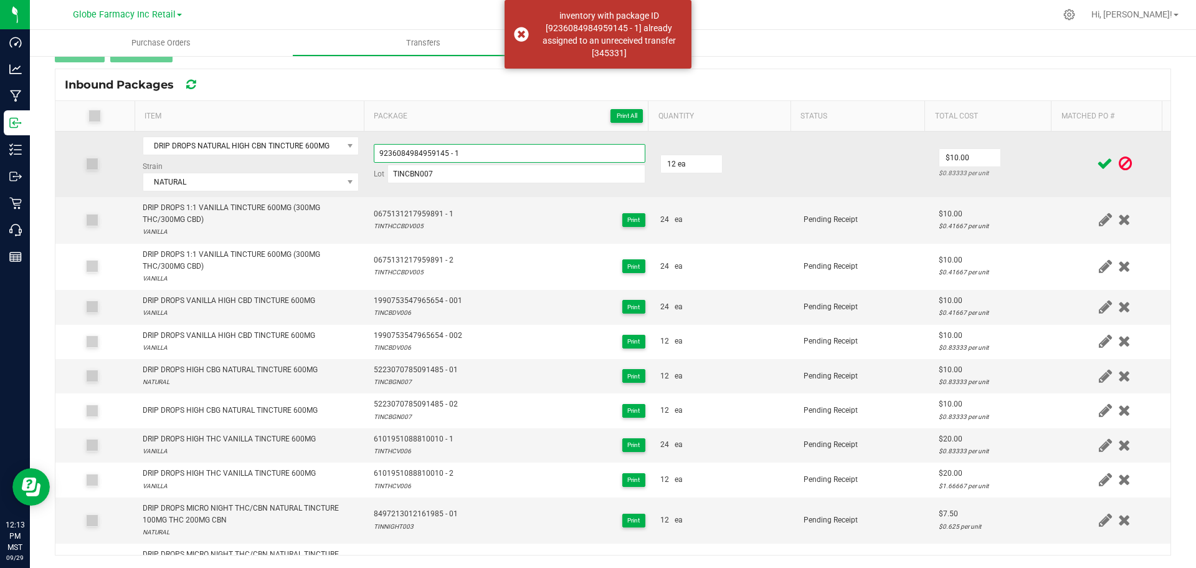
click at [548, 144] on input "9236084984959145 - 1" at bounding box center [510, 153] width 272 height 19
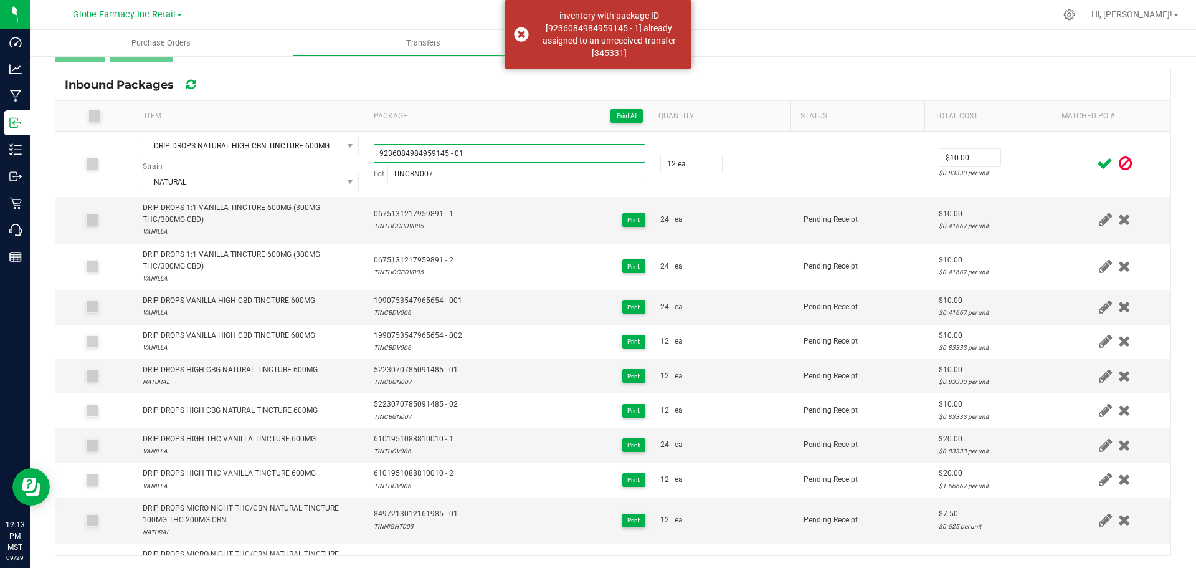
type input "9236084984959145 - 01"
click at [1071, 160] on div at bounding box center [1115, 164] width 97 height 16
click at [1097, 160] on icon at bounding box center [1105, 164] width 16 height 16
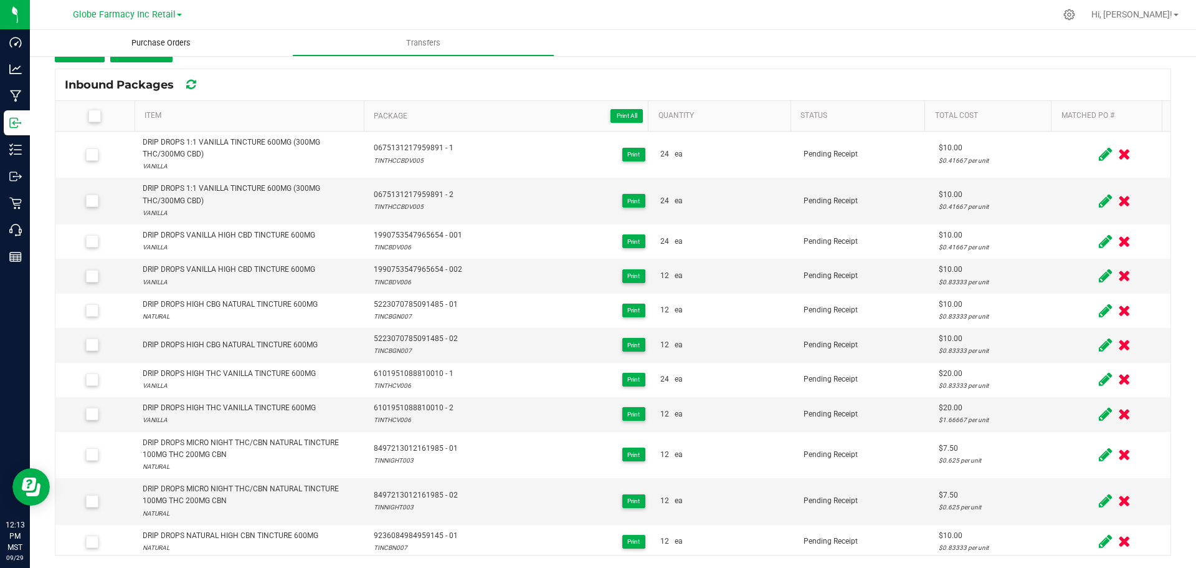
click at [67, 55] on uib-tab-heading "Purchase Orders" at bounding box center [161, 43] width 262 height 26
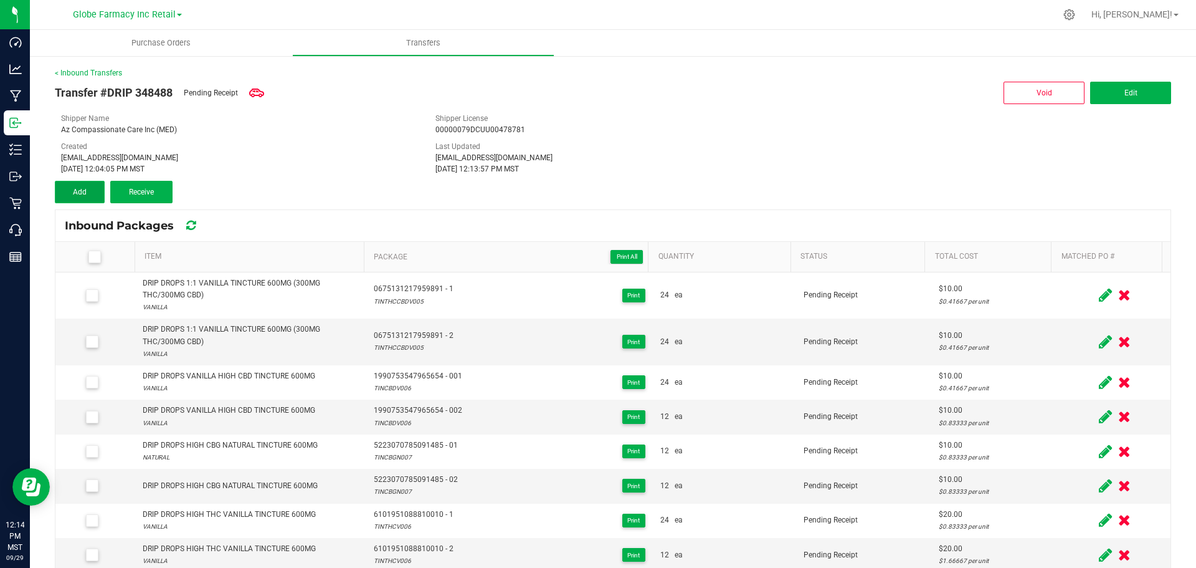
click at [87, 191] on button "Add" at bounding box center [80, 192] width 50 height 22
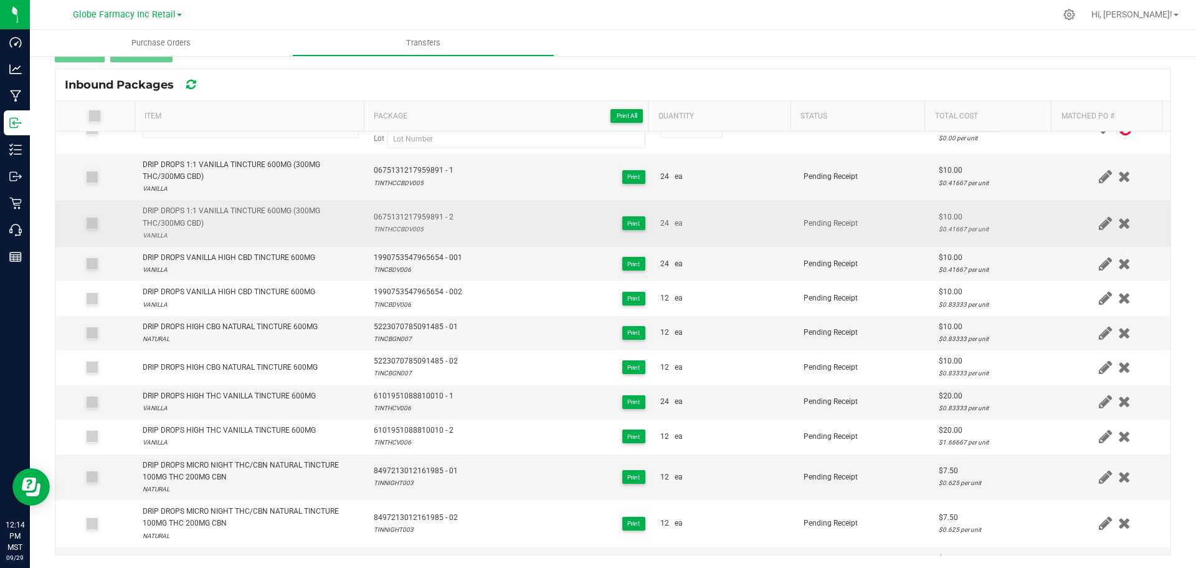
scroll to position [54, 0]
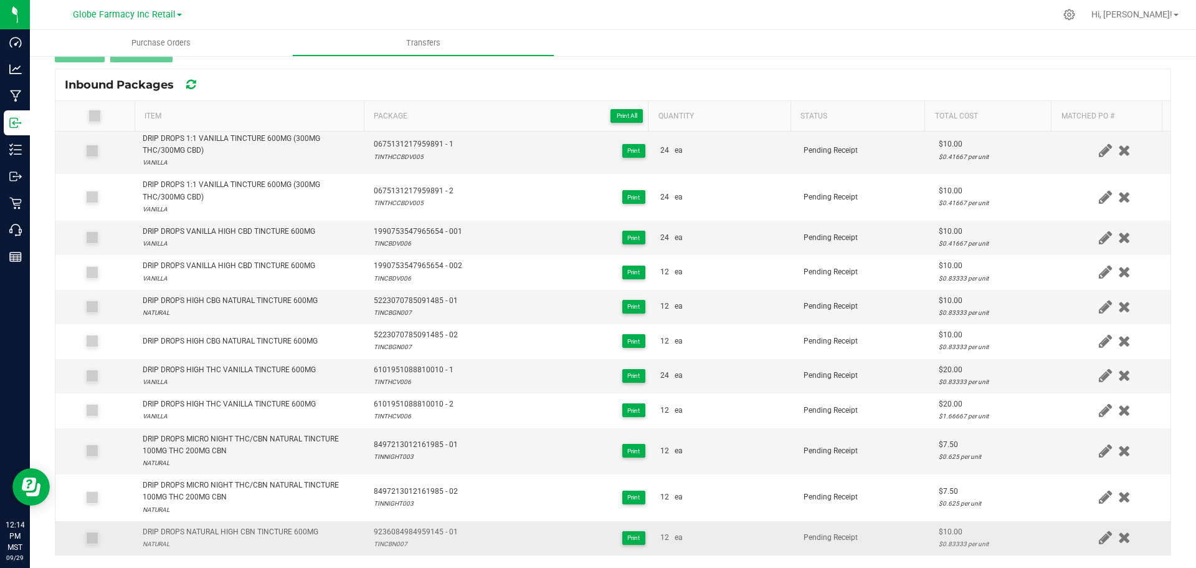
click at [267, 535] on div "DRIP DROPS NATURAL HIGH CBN TINCTURE 600MG" at bounding box center [231, 532] width 176 height 12
click at [267, 534] on div "DRIP DROPS NATURAL HIGH CBN TINCTURE 600MG" at bounding box center [231, 532] width 176 height 12
copy div "DRIP DROPS NATURAL HIGH CBN TINCTURE 600MG"
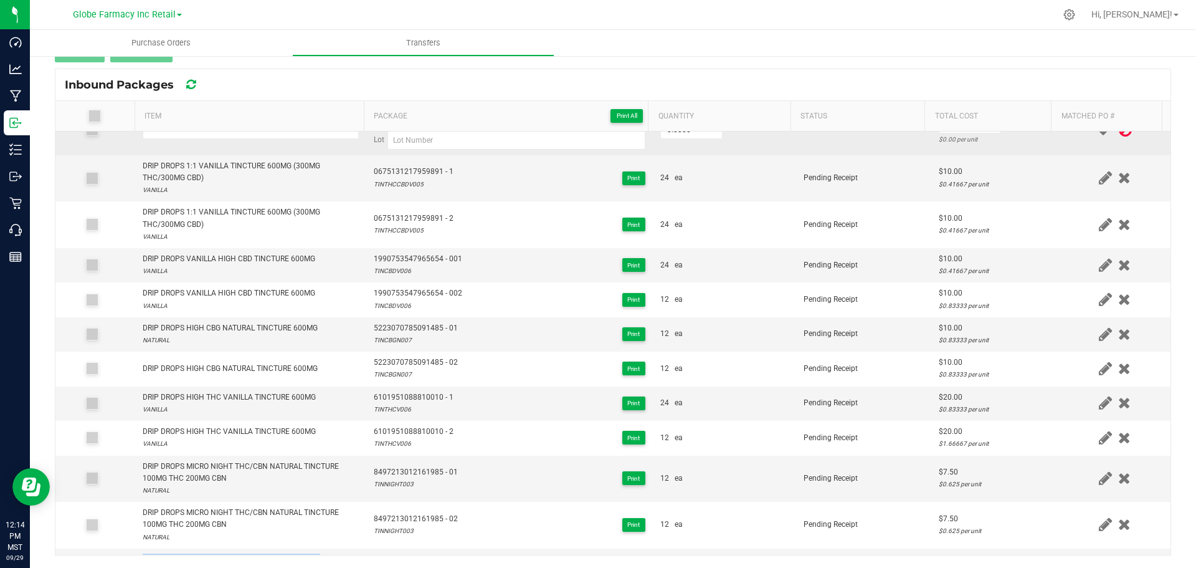
scroll to position [0, 0]
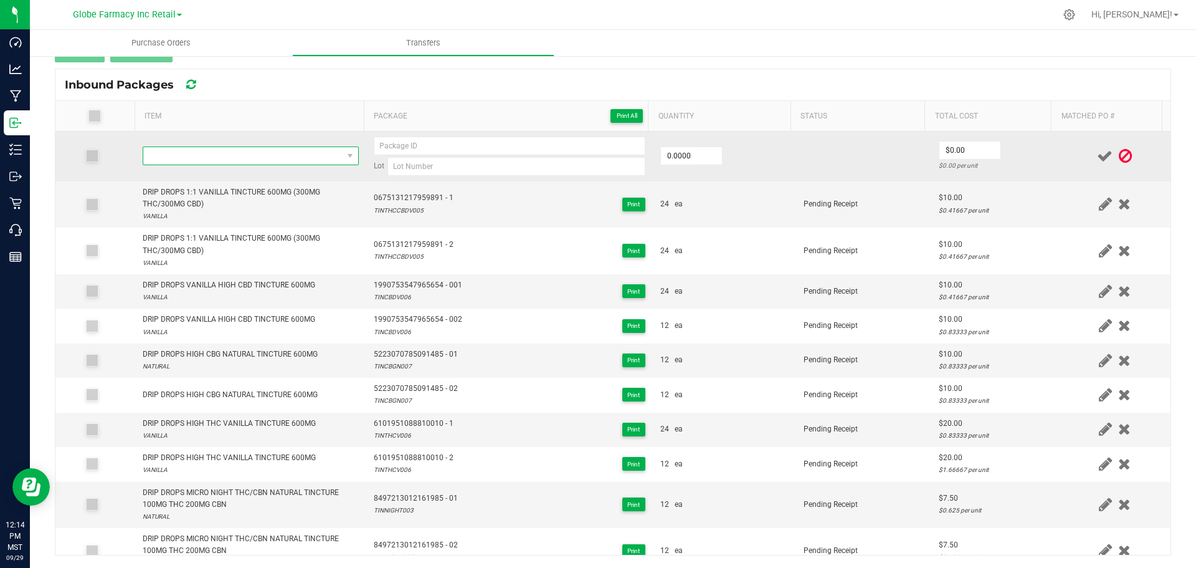
click at [233, 153] on span "NO DATA FOUND" at bounding box center [242, 155] width 199 height 17
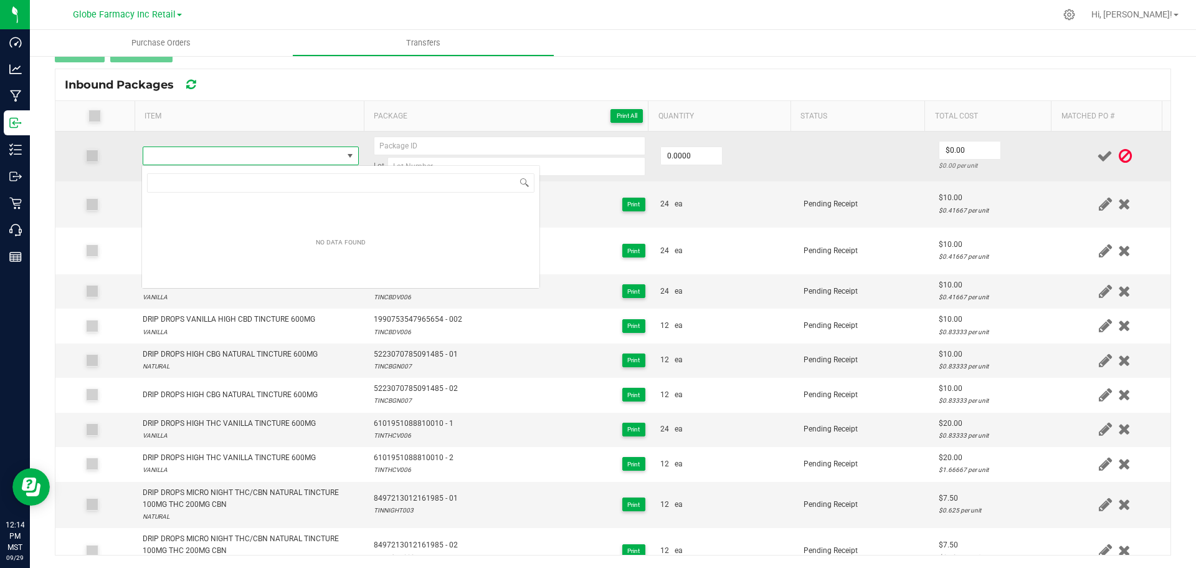
scroll to position [19, 212]
type input "DRIP DROPS NATURAL HIGH CBN TINCTURE 600MG"
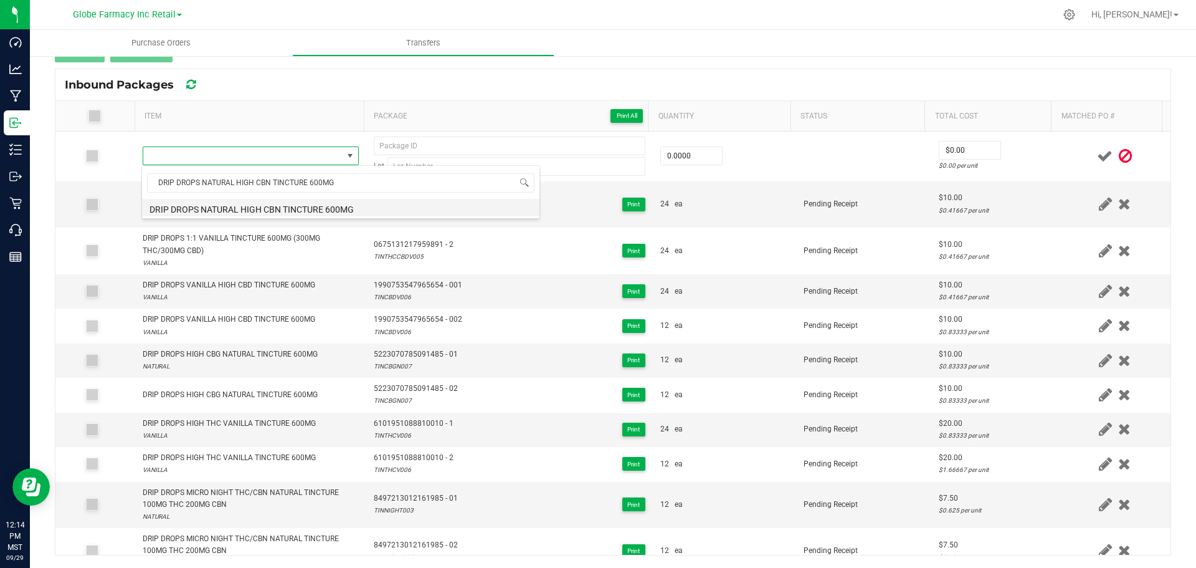
click at [257, 210] on li "DRIP DROPS NATURAL HIGH CBN TINCTURE 600MG" at bounding box center [341, 207] width 398 height 17
type input "0 ea"
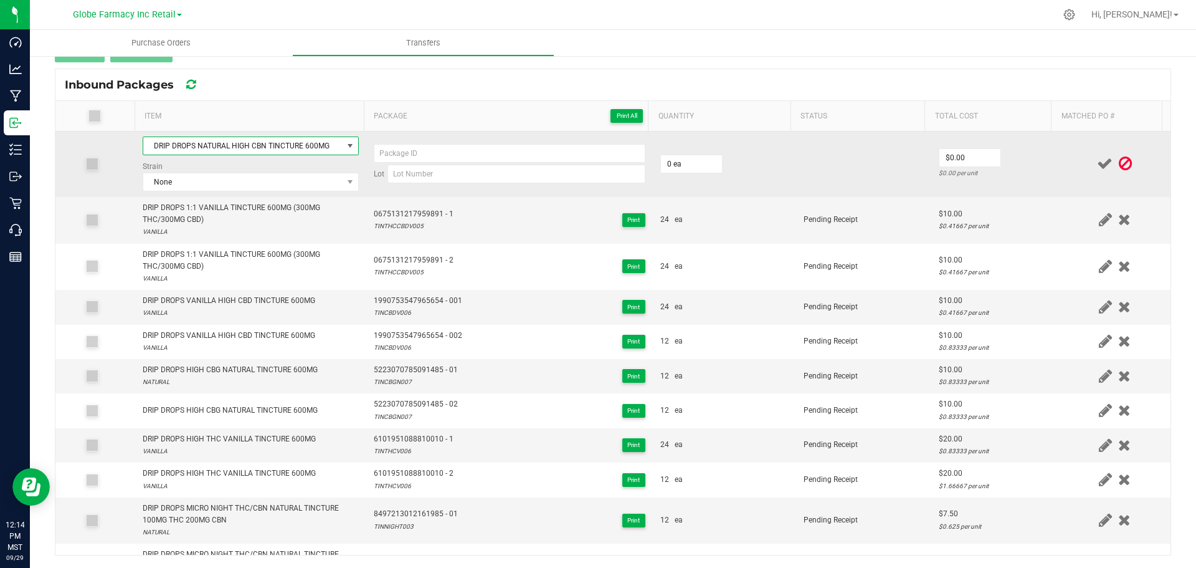
click at [209, 195] on td "DRIP DROPS NATURAL HIGH CBN TINCTURE 600MG Strain None" at bounding box center [250, 163] width 231 height 65
click at [212, 184] on span "None" at bounding box center [242, 181] width 199 height 17
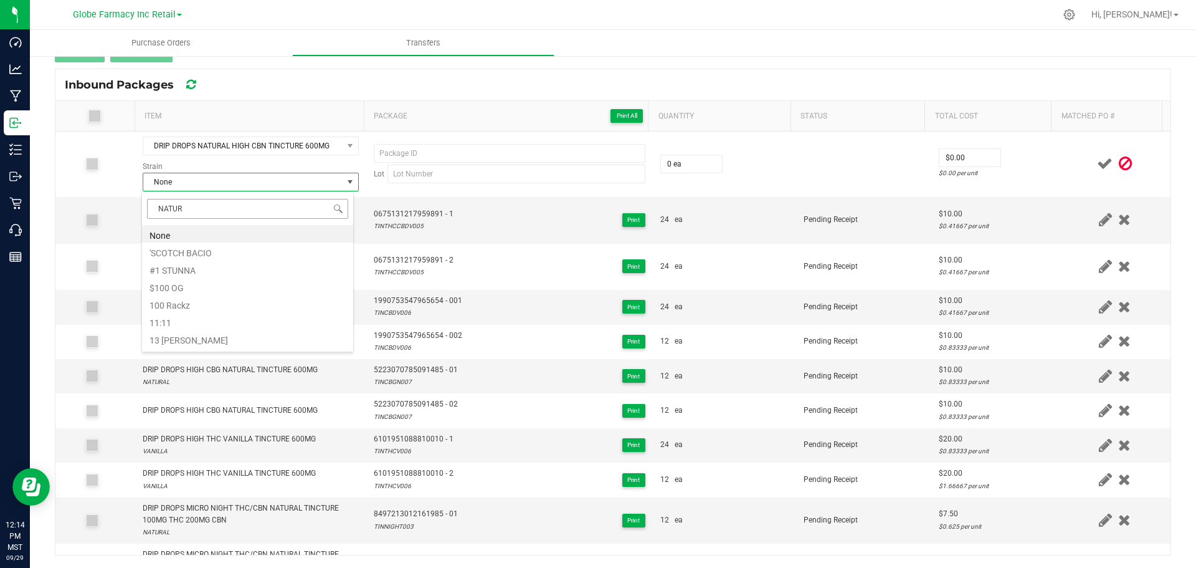
type input "NATURA"
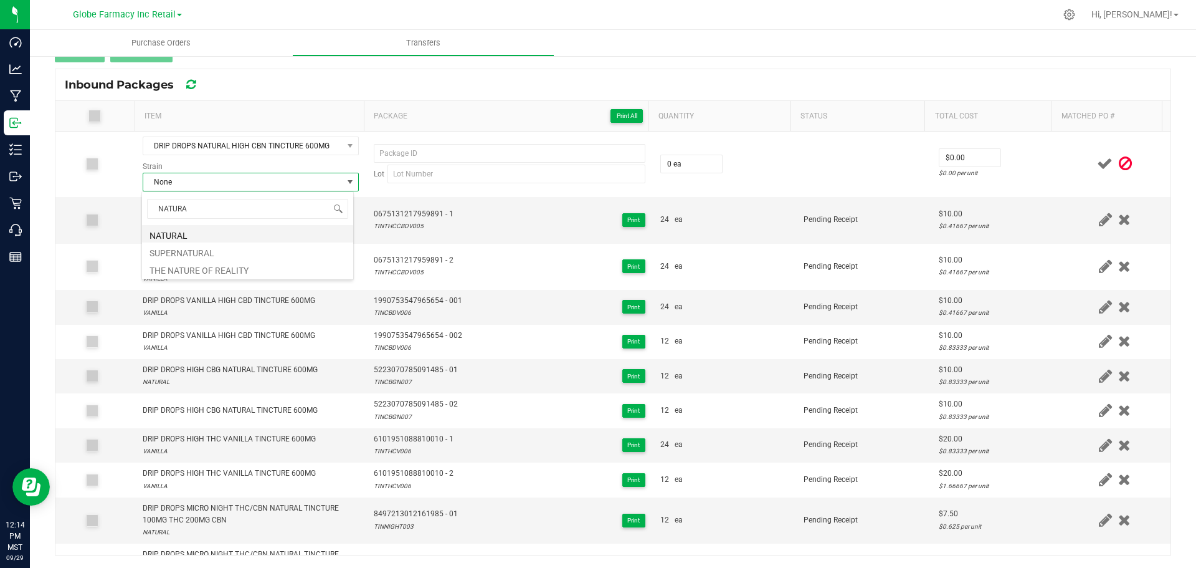
click at [179, 233] on li "NATURAL" at bounding box center [247, 233] width 211 height 17
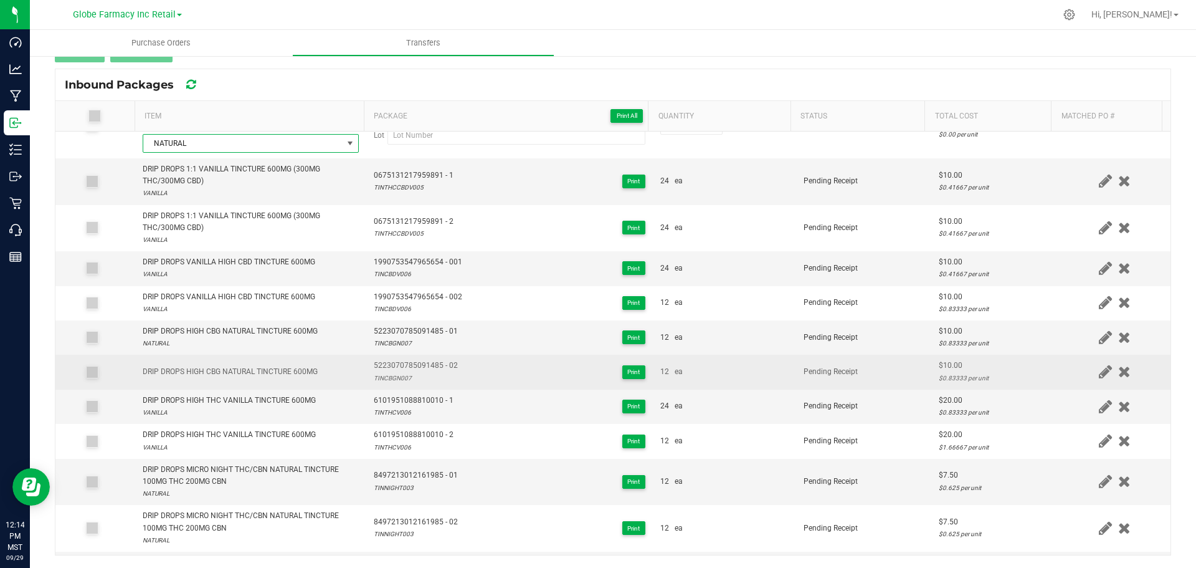
scroll to position [69, 0]
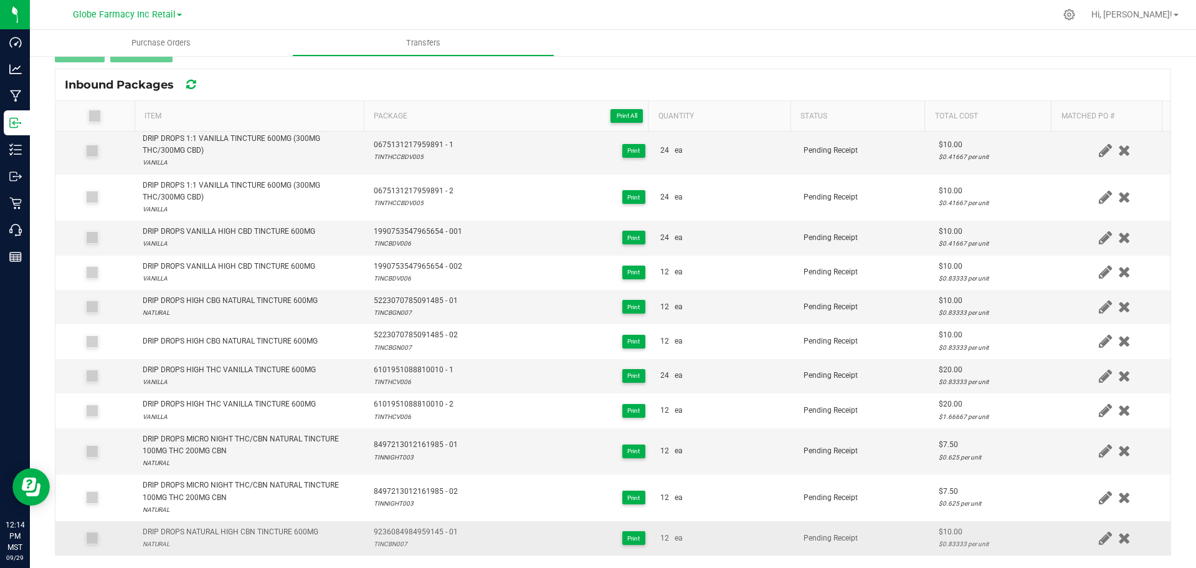
click at [415, 528] on span "9236084984959145 - 01" at bounding box center [416, 532] width 84 height 12
copy span "9236084984959145 - 01"
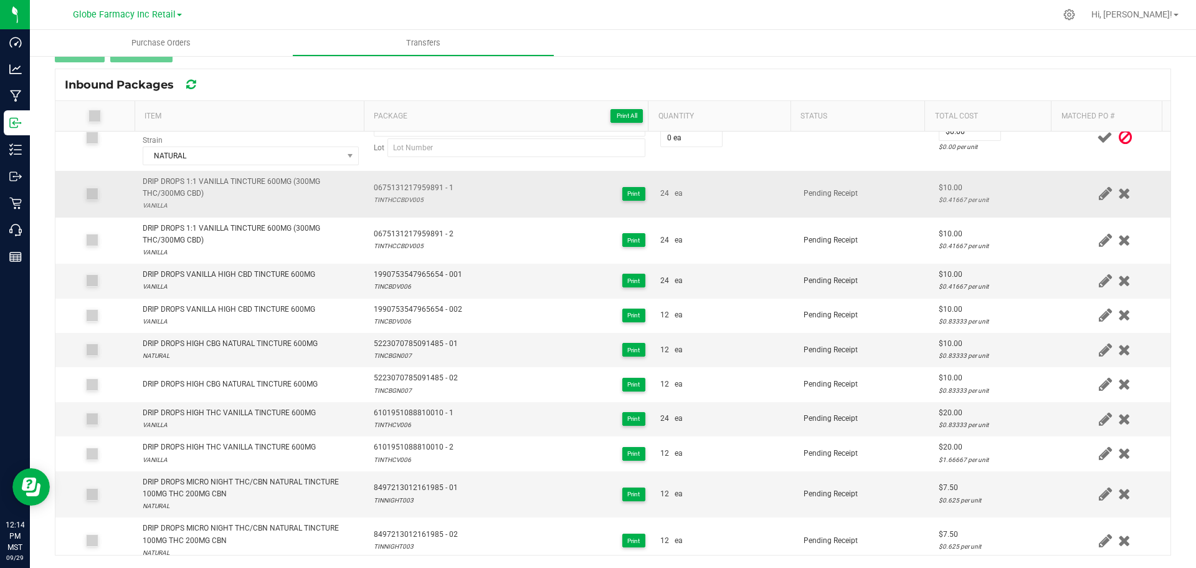
scroll to position [0, 0]
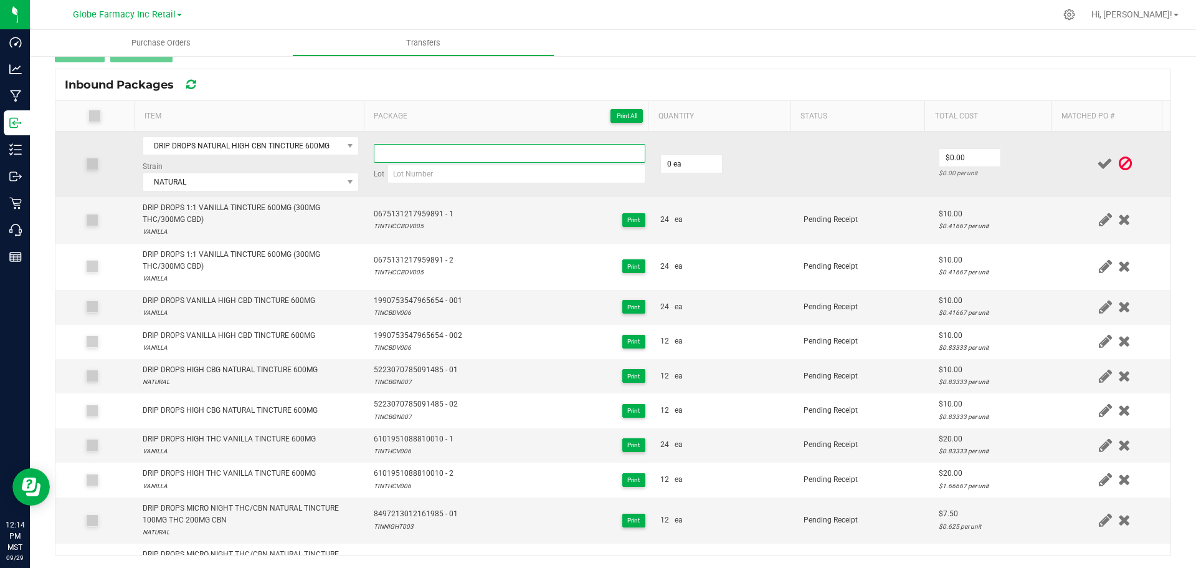
click at [424, 158] on input at bounding box center [510, 153] width 272 height 19
paste input "9236084984959145 - 01"
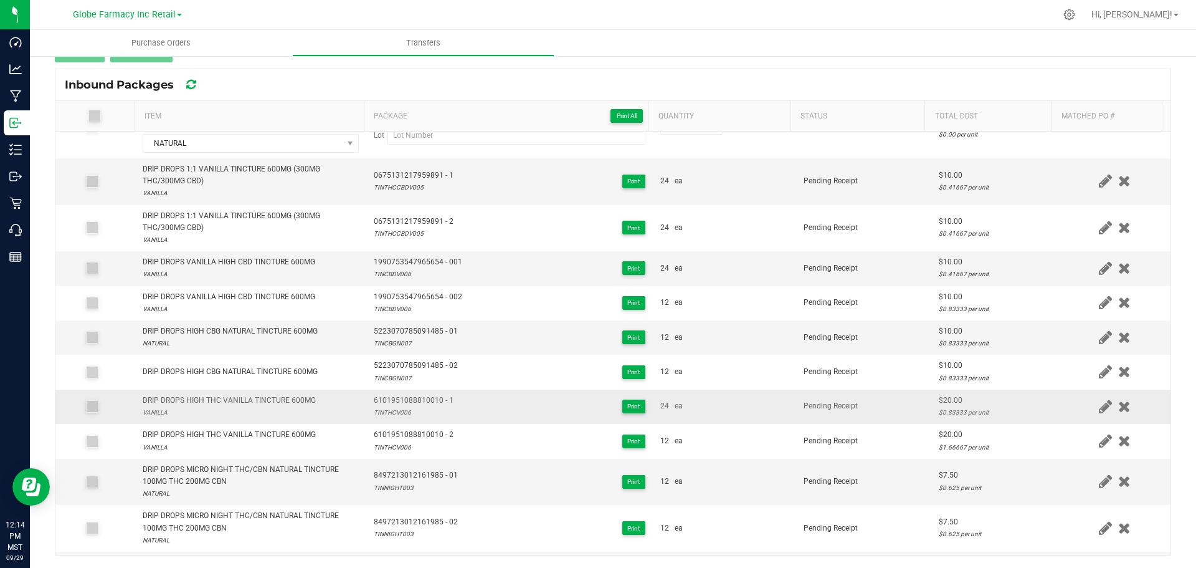
scroll to position [69, 0]
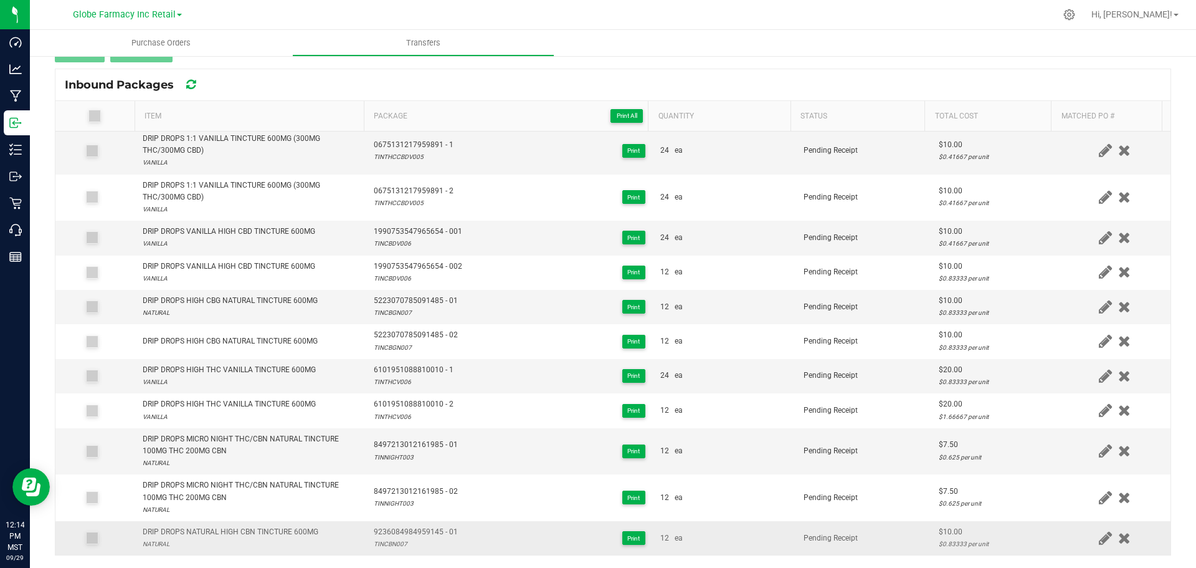
type input "9236084984959145 - 02"
click at [389, 545] on div "TINCBN007" at bounding box center [416, 544] width 84 height 12
copy div "TINCBN007"
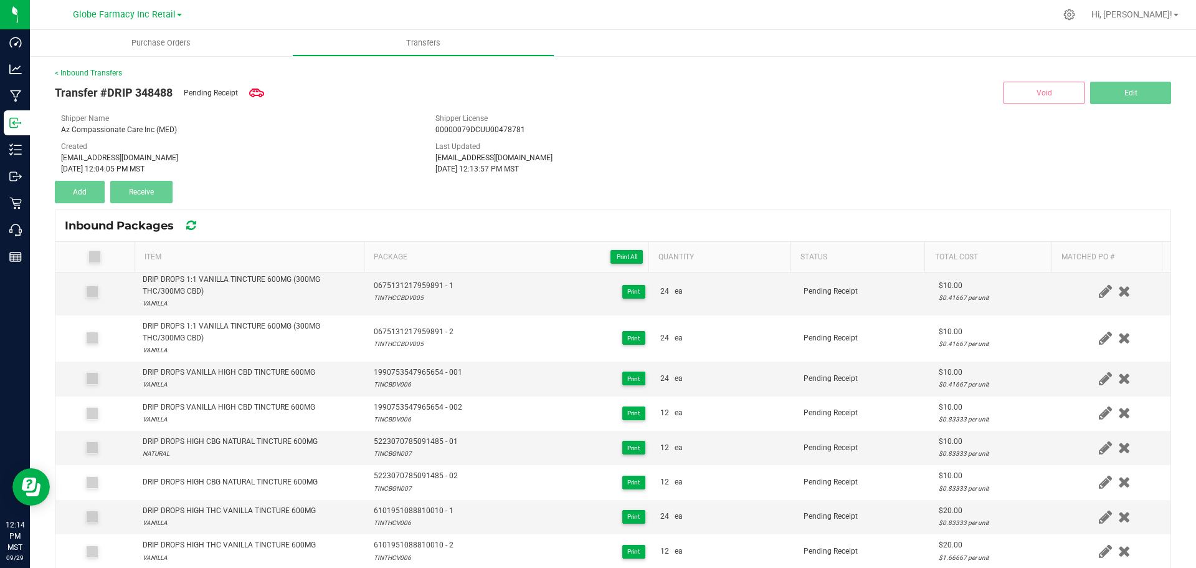
scroll to position [0, 0]
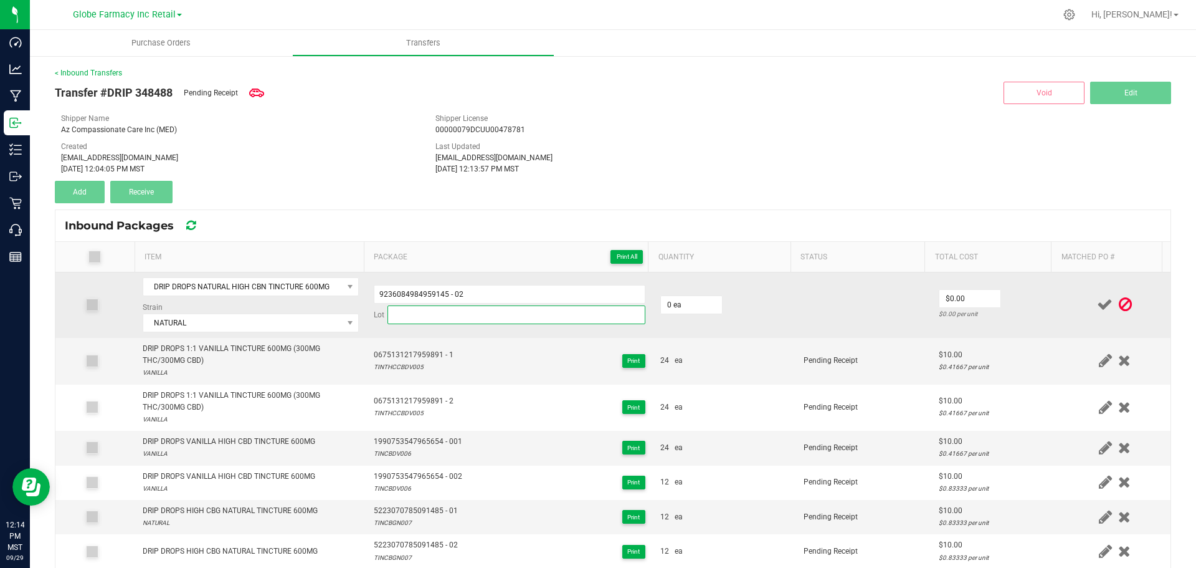
click at [443, 310] on input at bounding box center [517, 314] width 258 height 19
paste input "TINCBN007"
type input "TINCBN007"
click at [691, 316] on td "0 ea" at bounding box center [724, 304] width 143 height 65
click at [692, 307] on input "0" at bounding box center [691, 304] width 61 height 17
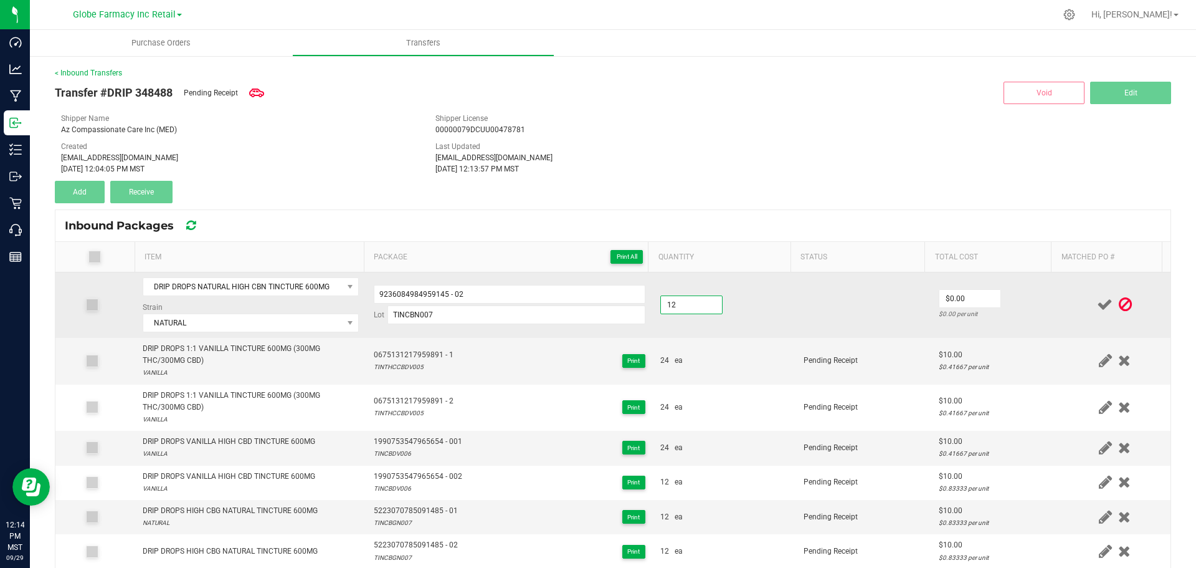
type input "12 ea"
type input "$10.00"
click at [1067, 305] on div at bounding box center [1115, 305] width 97 height 16
click at [1097, 305] on icon at bounding box center [1105, 305] width 16 height 16
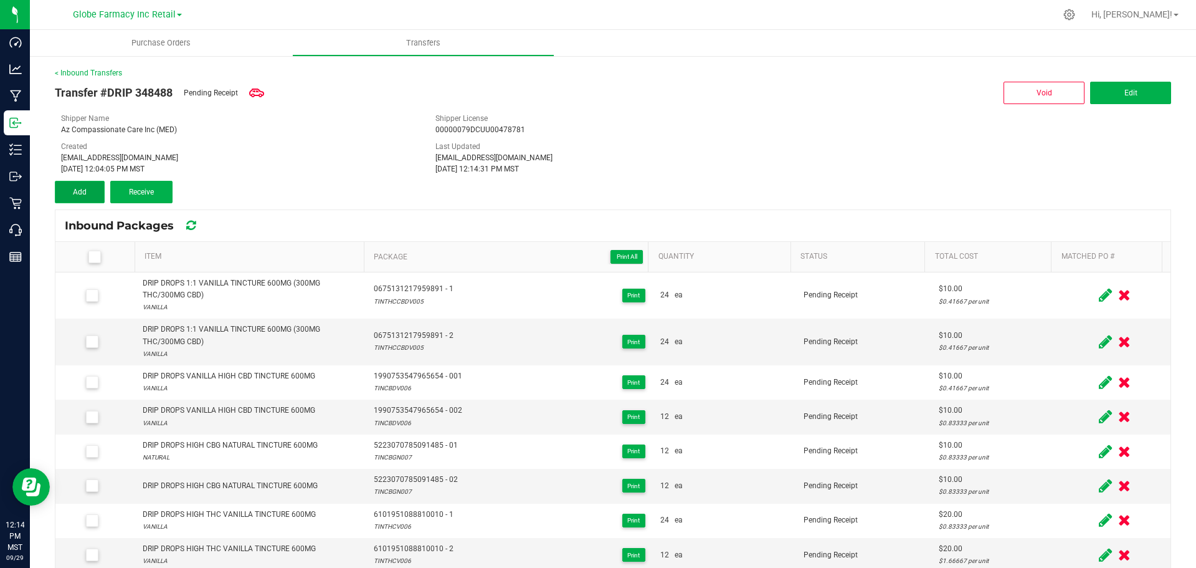
click at [91, 193] on button "Add" at bounding box center [80, 192] width 50 height 22
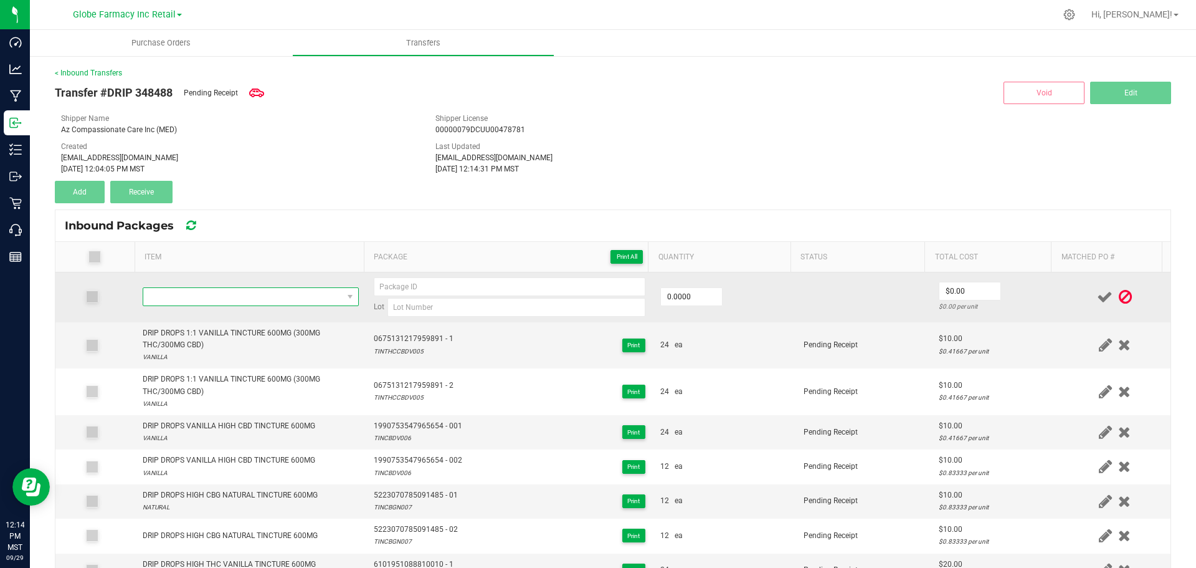
click at [288, 305] on span "NO DATA FOUND" at bounding box center [242, 296] width 199 height 17
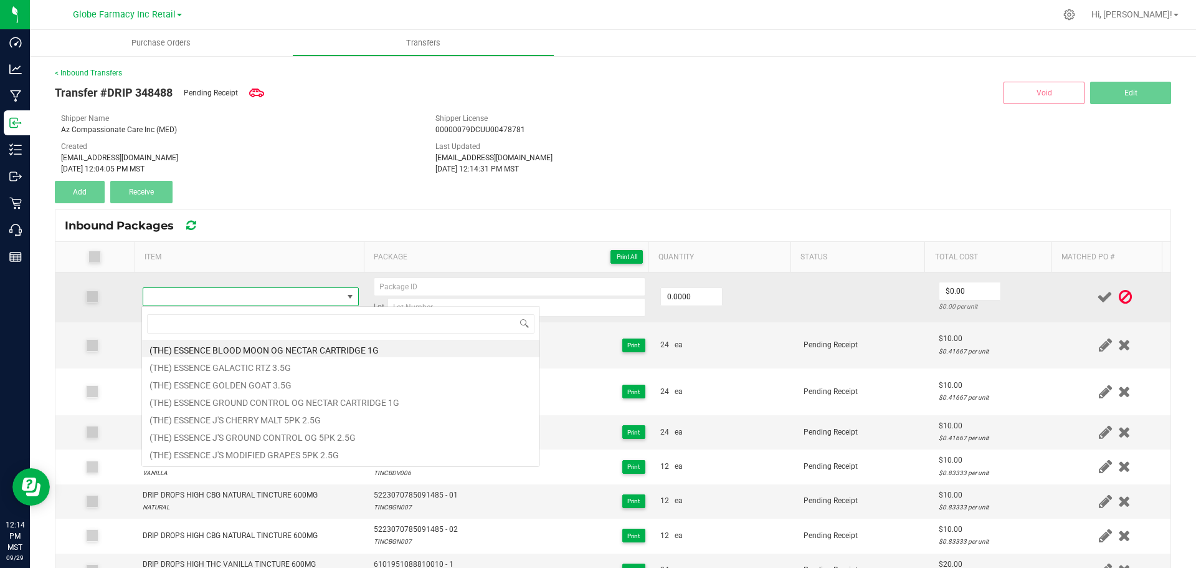
scroll to position [19, 212]
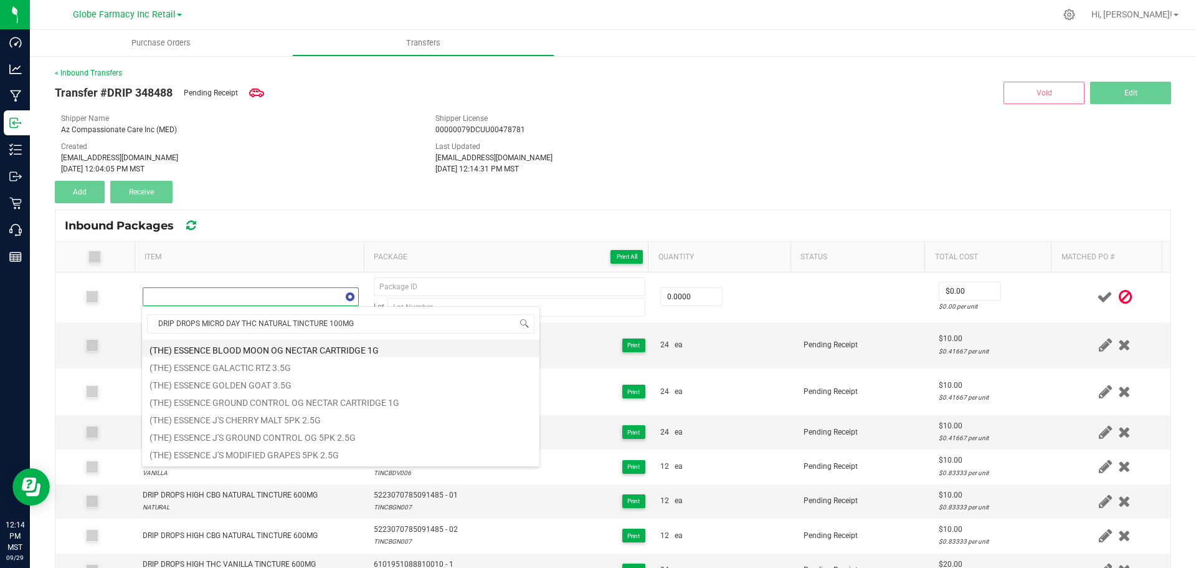
type input "DRIP DROPS MICRO DAY THC NATURAL TINCTURE 100MGDRIP DROPS MICRO DAY THC NATURAL…"
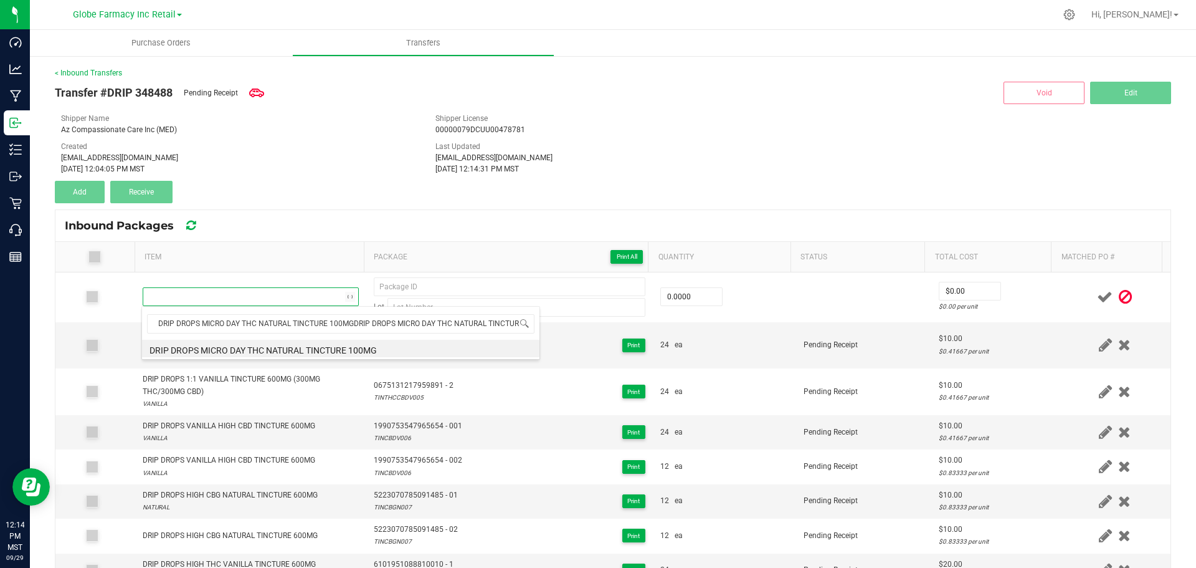
scroll to position [0, 31]
click at [262, 348] on li "DRIP DROPS MICRO DAY THC NATURAL TINCTURE 100MG" at bounding box center [341, 348] width 398 height 17
type input "0 ea"
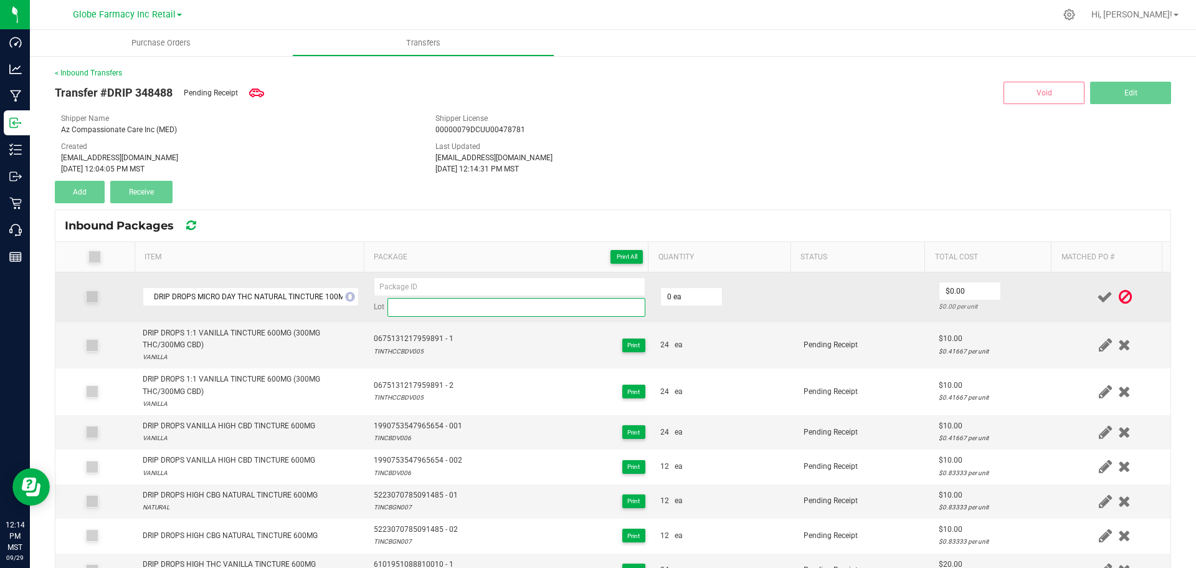
click at [404, 310] on input at bounding box center [517, 307] width 258 height 19
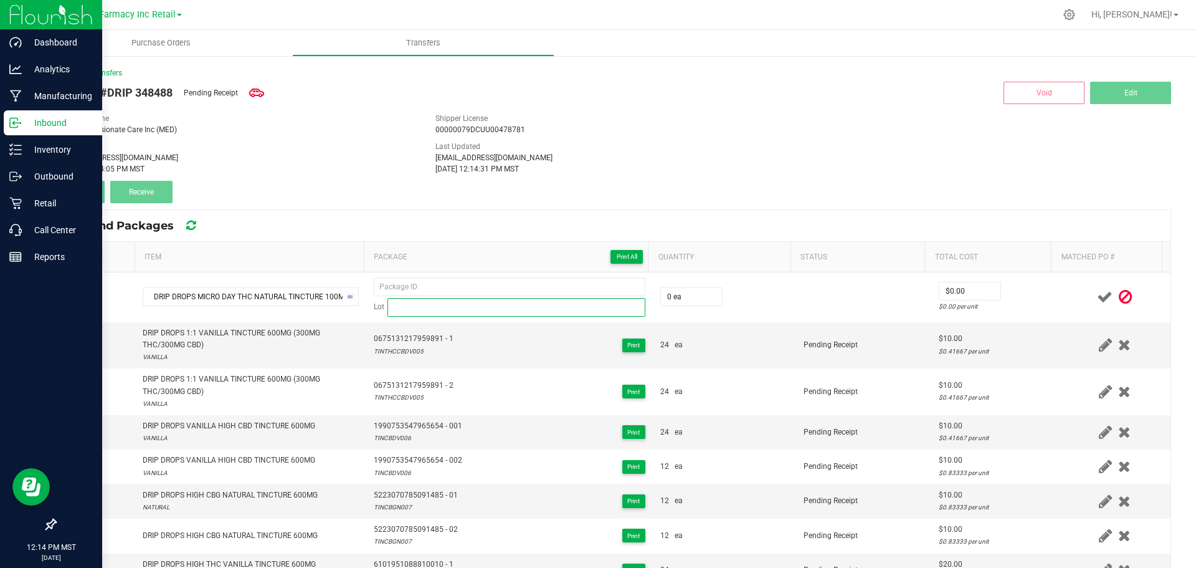
paste input "TINDAY003"
type input "TINDAY003"
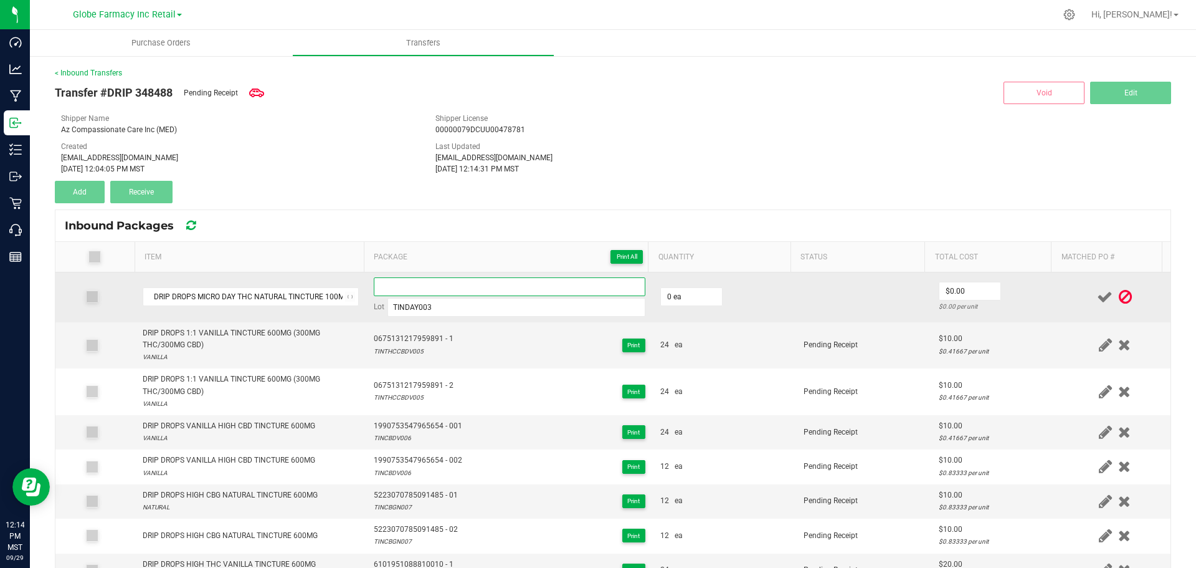
click at [467, 279] on input at bounding box center [510, 286] width 272 height 19
paste input "0918 1983 6227 0307"
type input "0918198362270307"
click at [695, 300] on input "0" at bounding box center [691, 296] width 61 height 17
type input "12 ea"
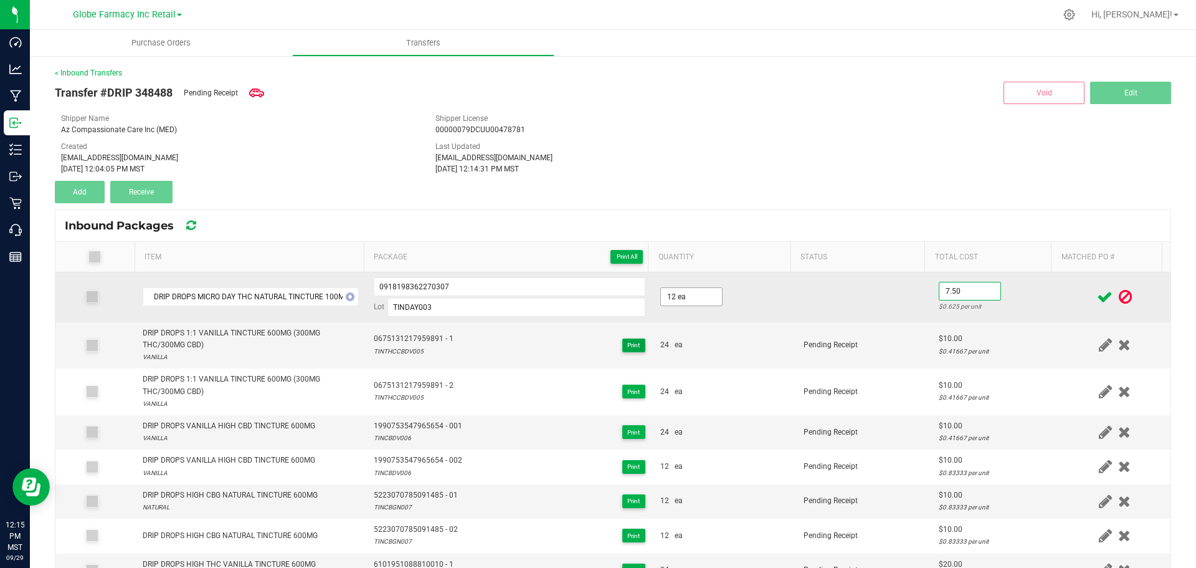
type input "$7.50"
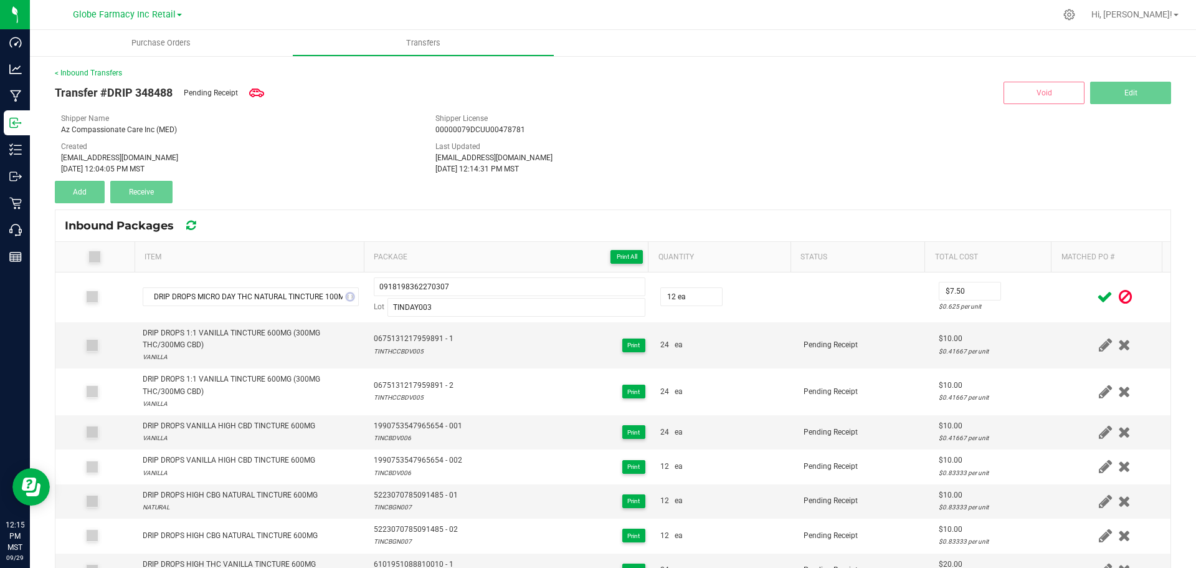
drag, startPoint x: 1035, startPoint y: 292, endPoint x: 1064, endPoint y: 295, distance: 29.5
click at [1035, 292] on td "$7.50 $0.625 per unit" at bounding box center [996, 297] width 128 height 50
click at [1097, 295] on icon at bounding box center [1105, 297] width 16 height 16
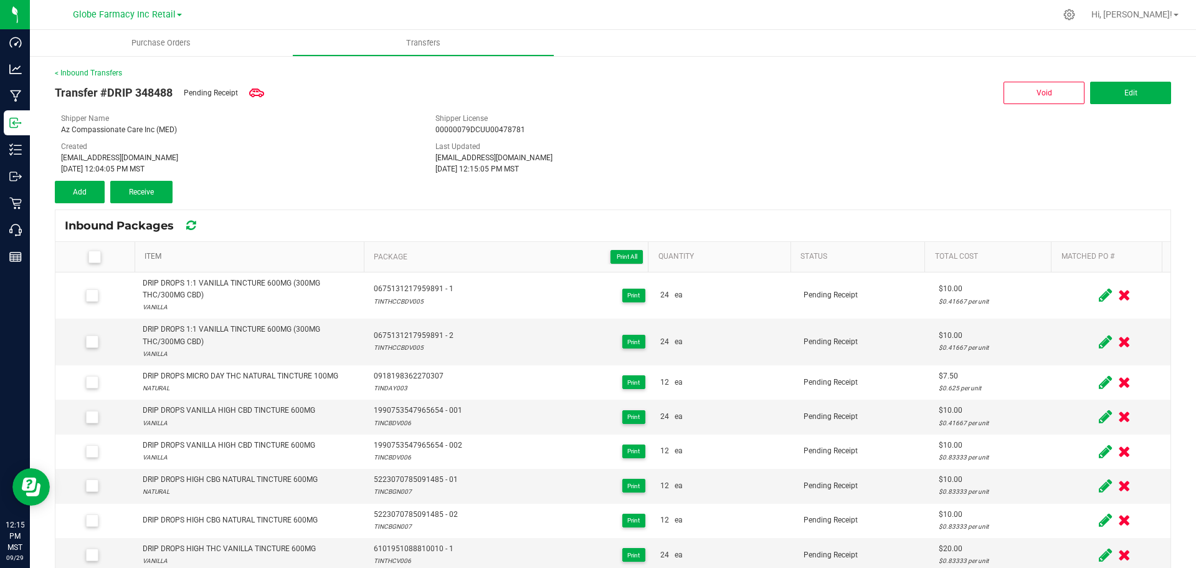
click at [265, 252] on link "Item" at bounding box center [252, 257] width 214 height 10
click at [272, 253] on link "Item" at bounding box center [252, 257] width 214 height 10
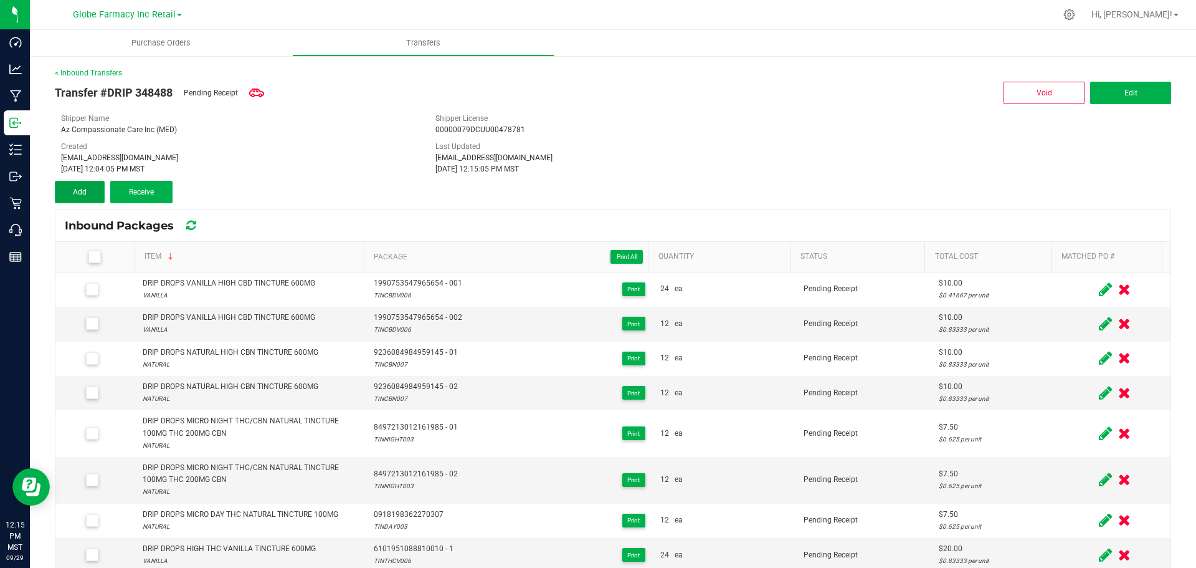
click at [77, 193] on span "Add" at bounding box center [80, 192] width 14 height 9
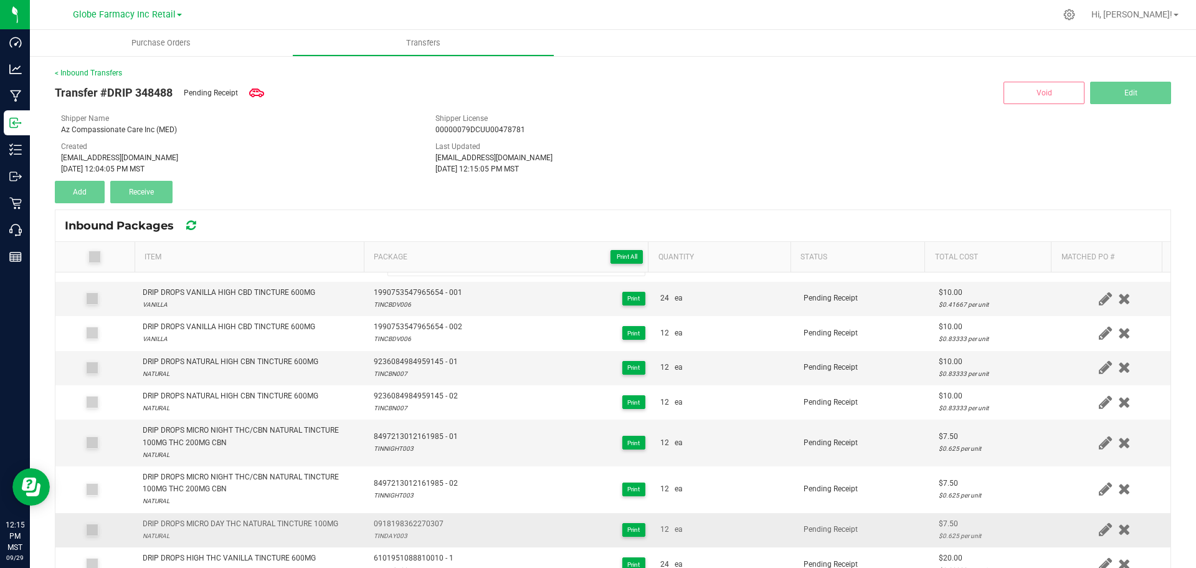
scroll to position [62, 0]
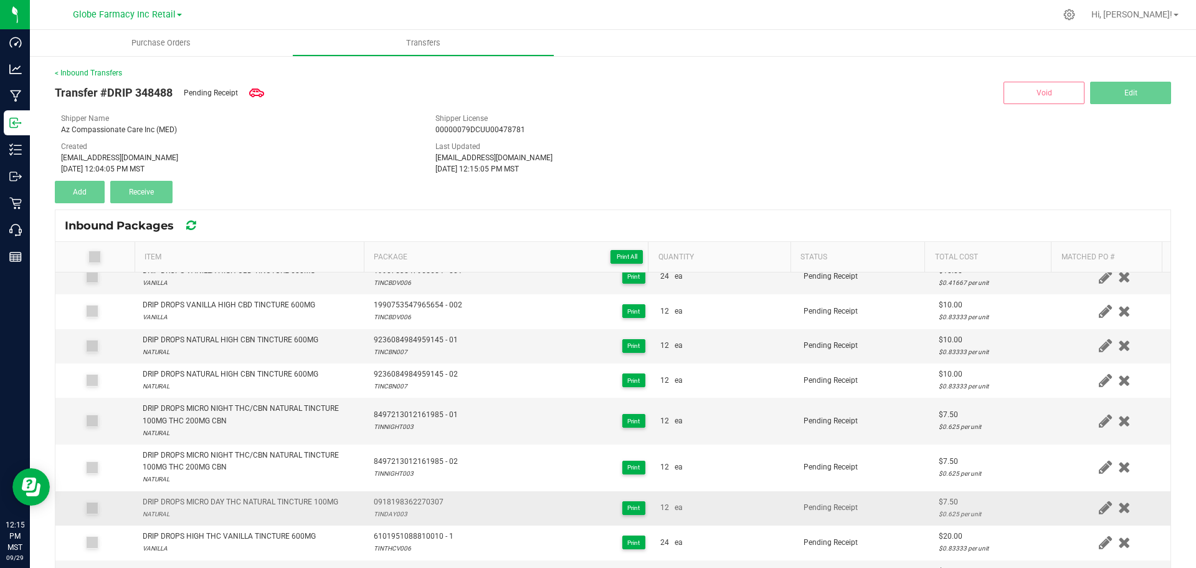
click at [254, 505] on div "DRIP DROPS MICRO DAY THC NATURAL TINCTURE 100MG" at bounding box center [241, 502] width 196 height 12
click at [254, 504] on div "DRIP DROPS MICRO DAY THC NATURAL TINCTURE 100MG" at bounding box center [241, 502] width 196 height 12
click at [255, 503] on div "DRIP DROPS MICRO DAY THC NATURAL TINCTURE 100MG" at bounding box center [241, 502] width 196 height 12
copy div "DRIP DROPS MICRO DAY THC NATURAL TINCTURE 100MG"
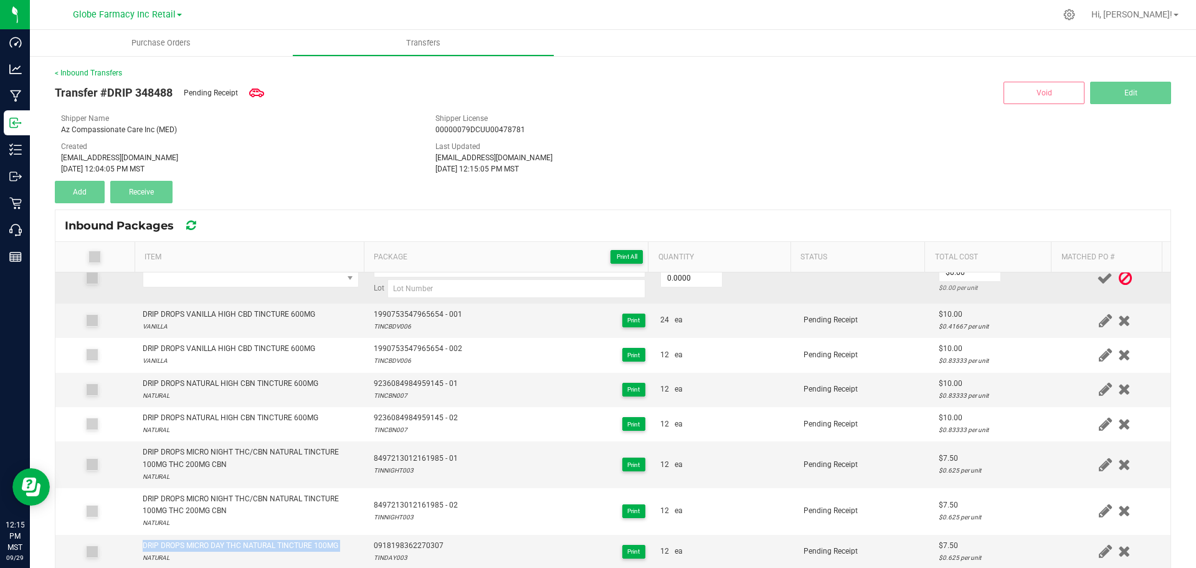
scroll to position [0, 0]
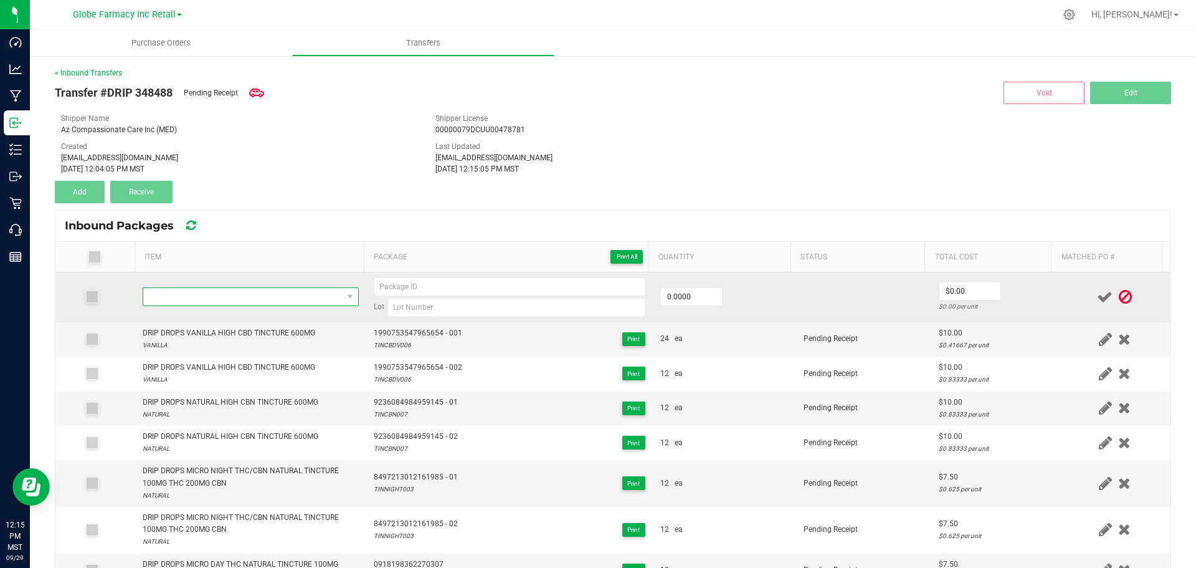
click at [255, 294] on span "NO DATA FOUND" at bounding box center [242, 296] width 199 height 17
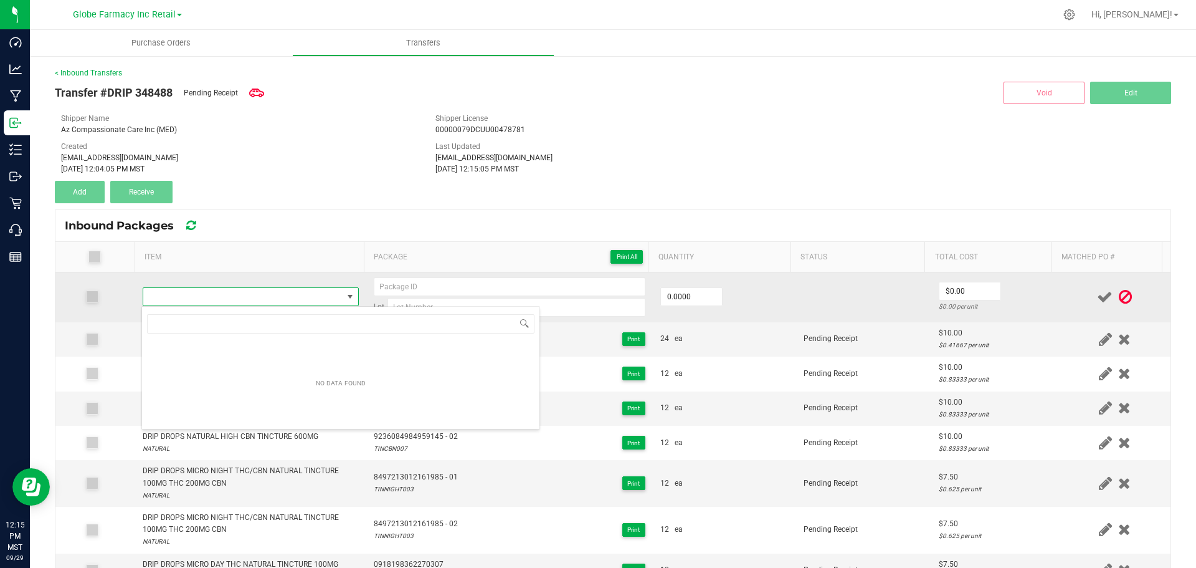
scroll to position [19, 212]
type input "DRIP DROPS MICRO DAY THC NATURAL TINCTURE 100MG"
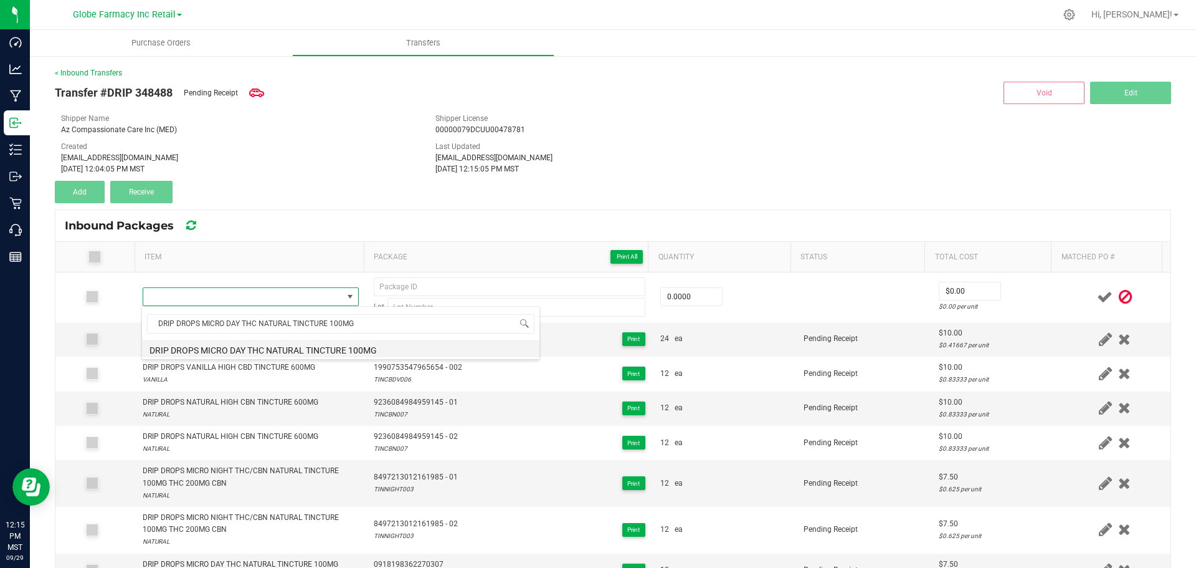
click at [283, 348] on li "DRIP DROPS MICRO DAY THC NATURAL TINCTURE 100MG" at bounding box center [341, 348] width 398 height 17
type input "0 ea"
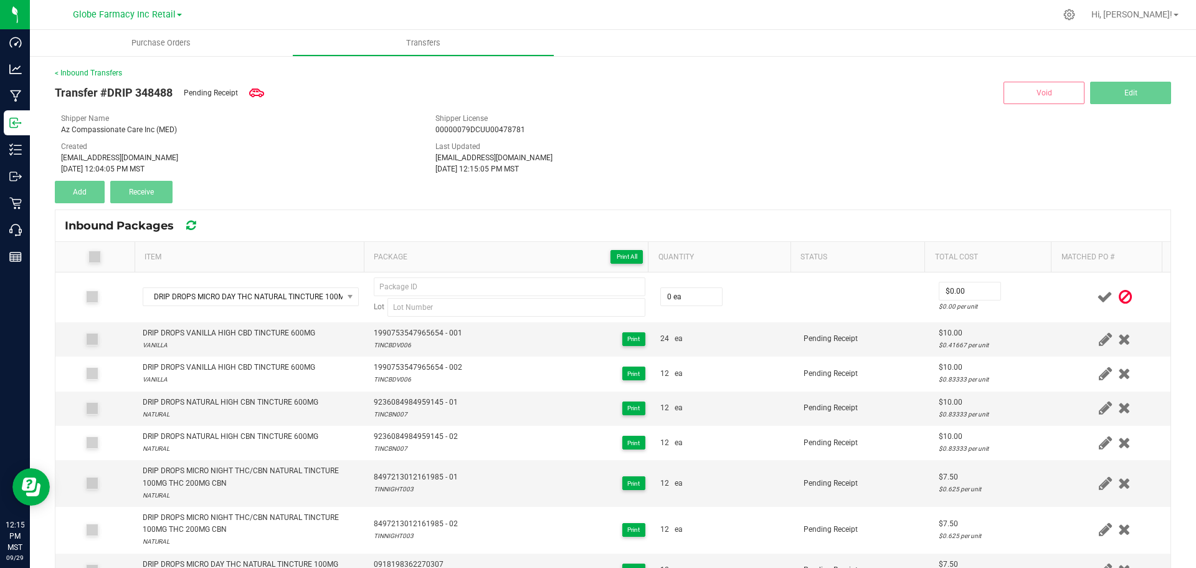
click at [478, 199] on div "Transfer #DRIP 348488 Pending Receipt Void Edit Shipper Name Az Compassionate C…" at bounding box center [613, 141] width 1117 height 125
click at [400, 561] on span "0918198362270307" at bounding box center [409, 564] width 70 height 12
copy span "0918198362270307"
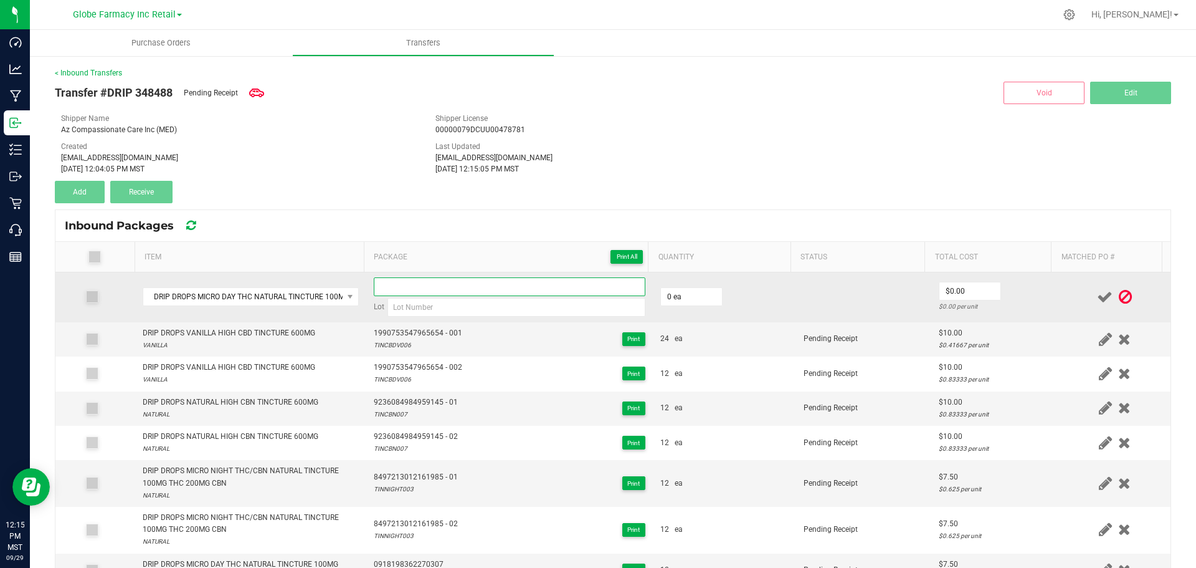
click at [444, 282] on input at bounding box center [510, 286] width 272 height 19
paste input "0918198362270307"
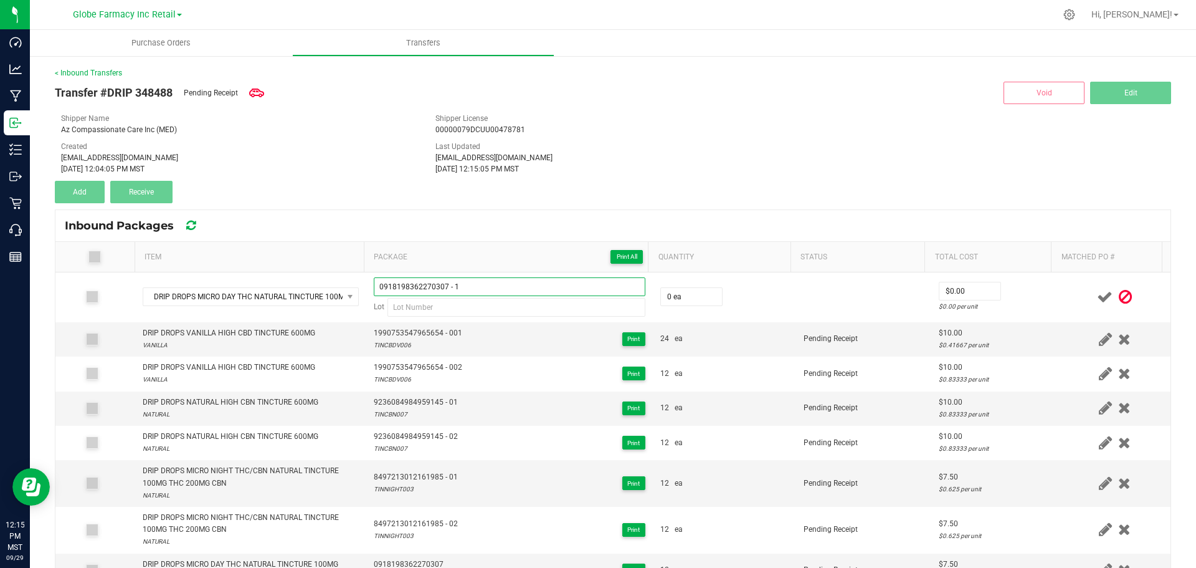
type input "0918198362270307 - 1"
click at [498, 153] on div "katieg@earthshealing.org" at bounding box center [614, 157] width 356 height 11
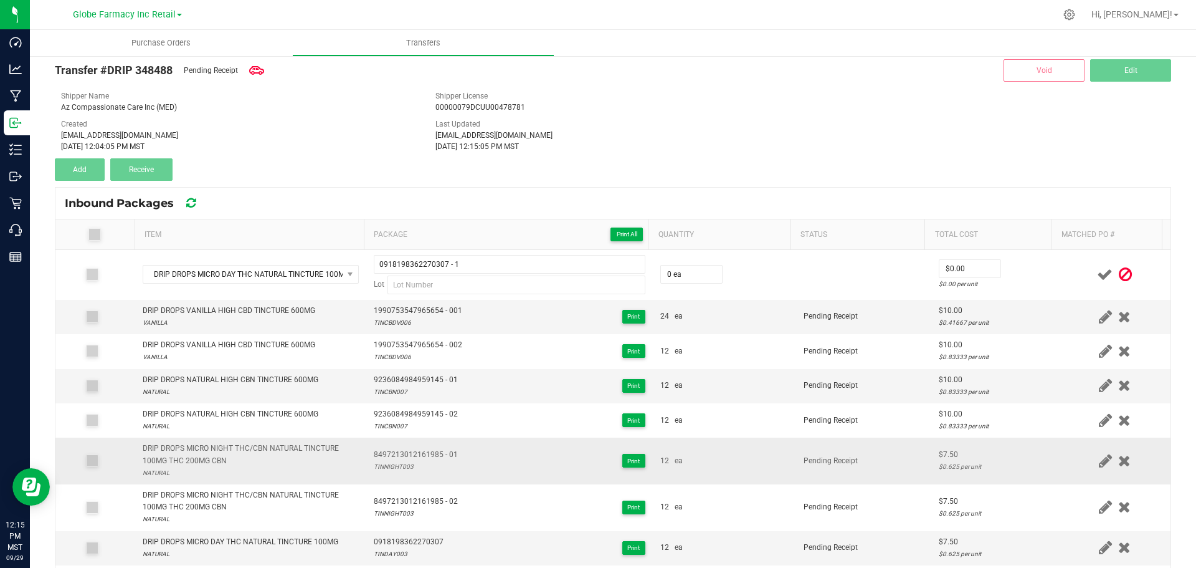
scroll to position [62, 0]
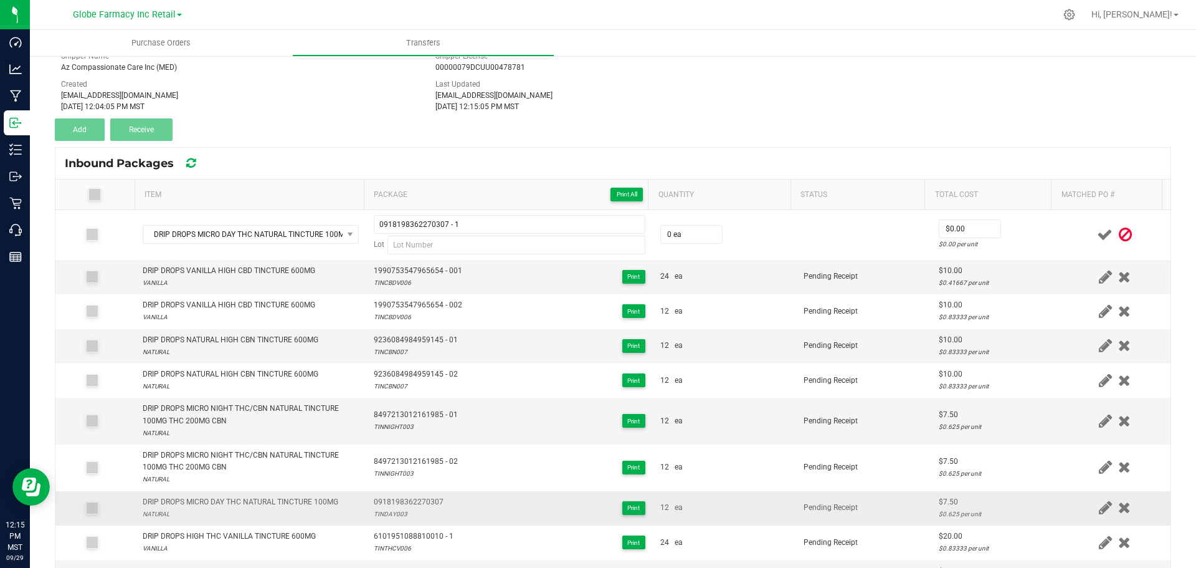
click at [386, 508] on div "TINDAY003" at bounding box center [409, 514] width 70 height 12
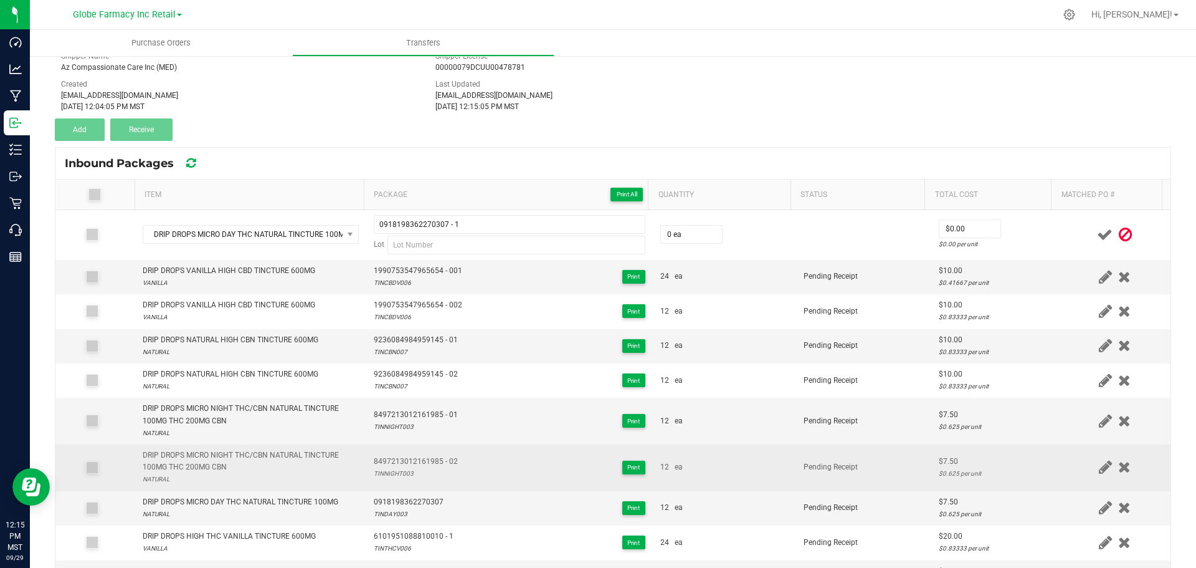
copy div "TINDAY003"
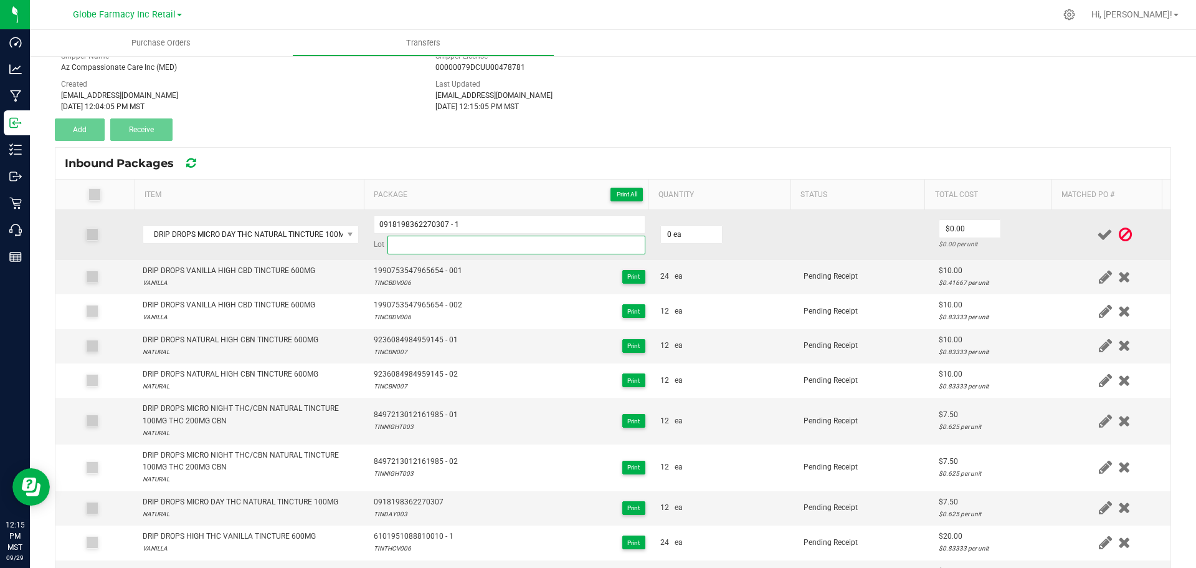
click at [422, 247] on input at bounding box center [517, 245] width 258 height 19
paste input "TINDAY003"
type input "TINDAY003"
click at [683, 241] on input "0" at bounding box center [691, 234] width 61 height 17
type input "12 ea"
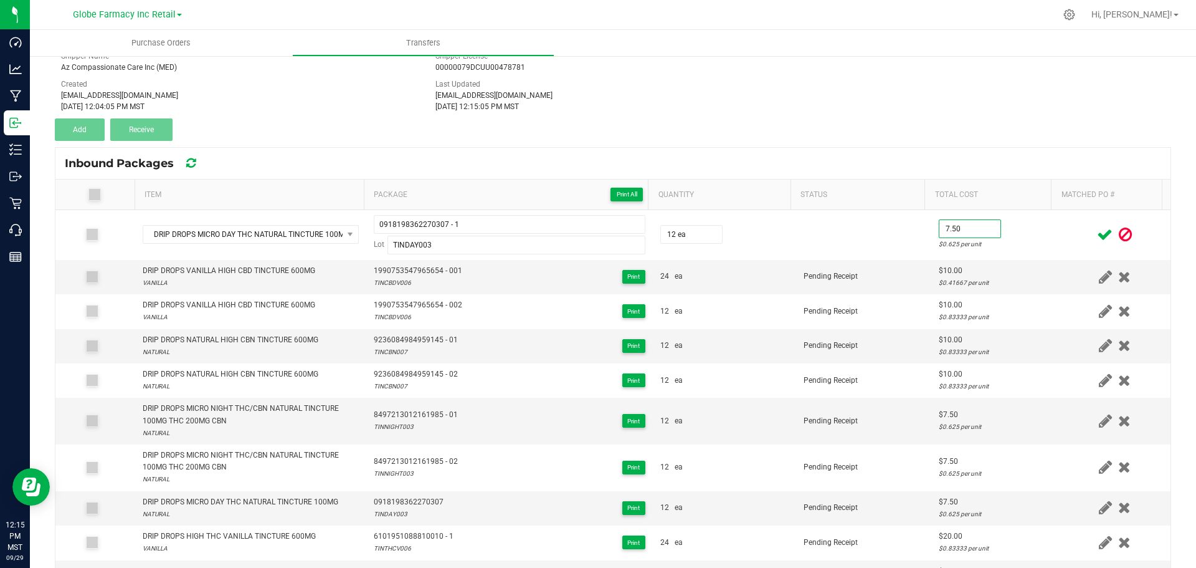
type input "$7.50"
click at [1067, 239] on div at bounding box center [1115, 235] width 97 height 16
click at [1097, 236] on icon at bounding box center [1105, 235] width 16 height 16
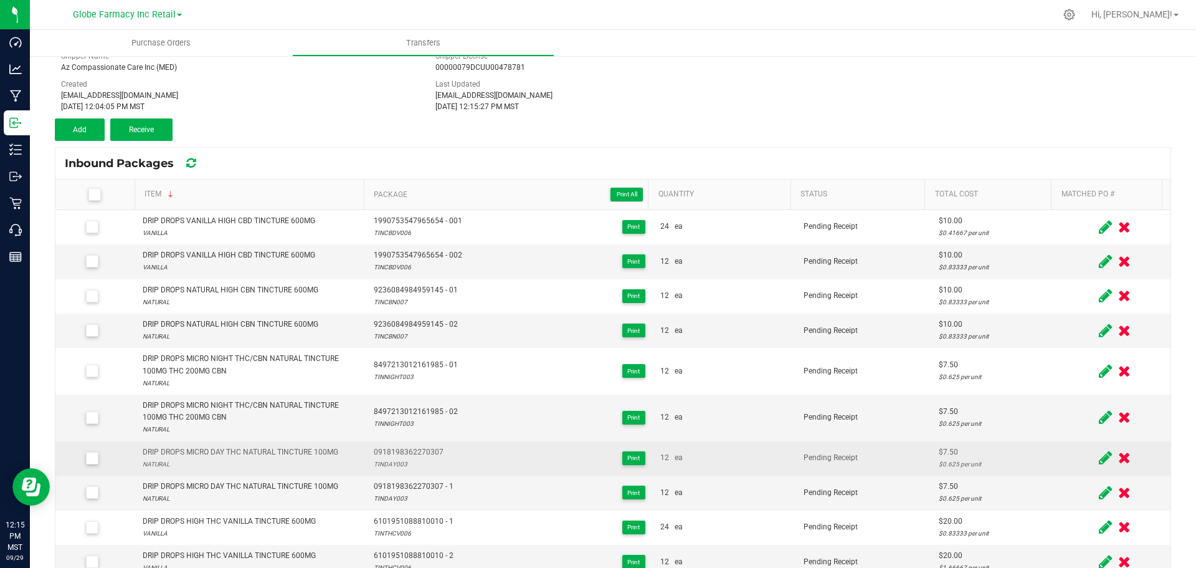
click at [1099, 453] on icon at bounding box center [1105, 458] width 13 height 16
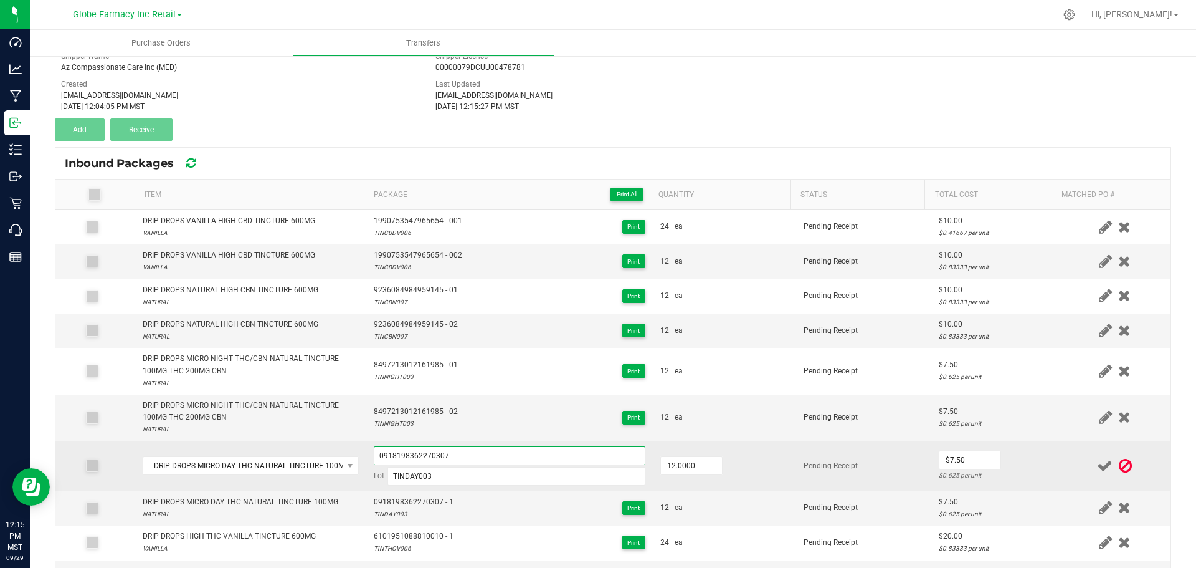
click at [525, 454] on input "0918198362270307" at bounding box center [510, 455] width 272 height 19
type input "0918198362270307 - 2"
click at [1033, 462] on td "$7.50 $0.625 per unit" at bounding box center [996, 466] width 128 height 50
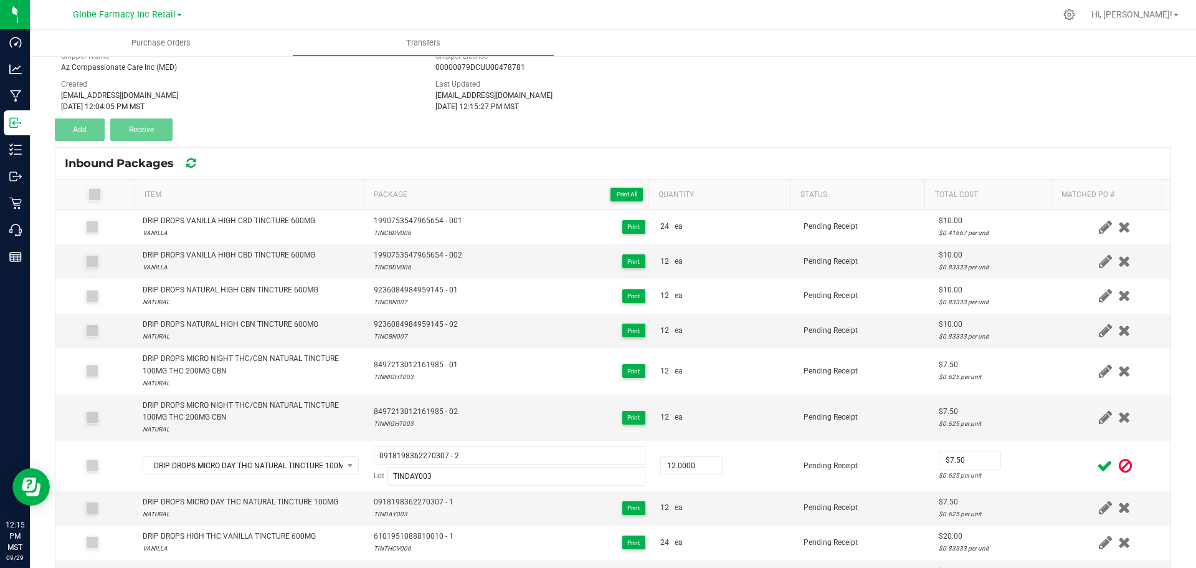
click at [1097, 466] on icon at bounding box center [1105, 466] width 16 height 16
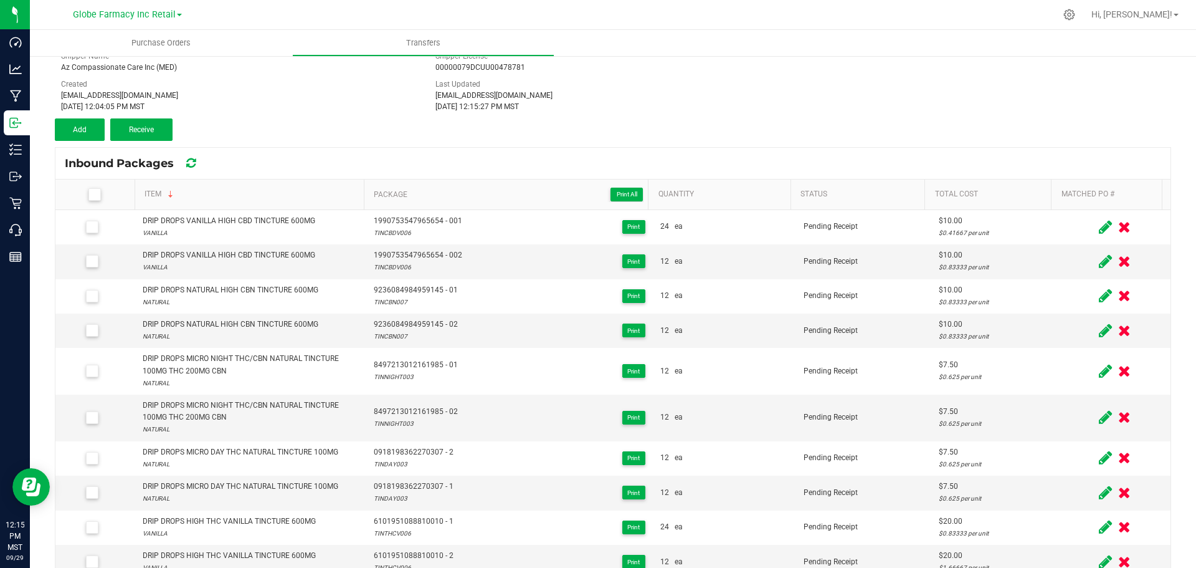
click at [196, 160] on icon at bounding box center [190, 163] width 9 height 11
click at [196, 165] on icon at bounding box center [190, 163] width 9 height 11
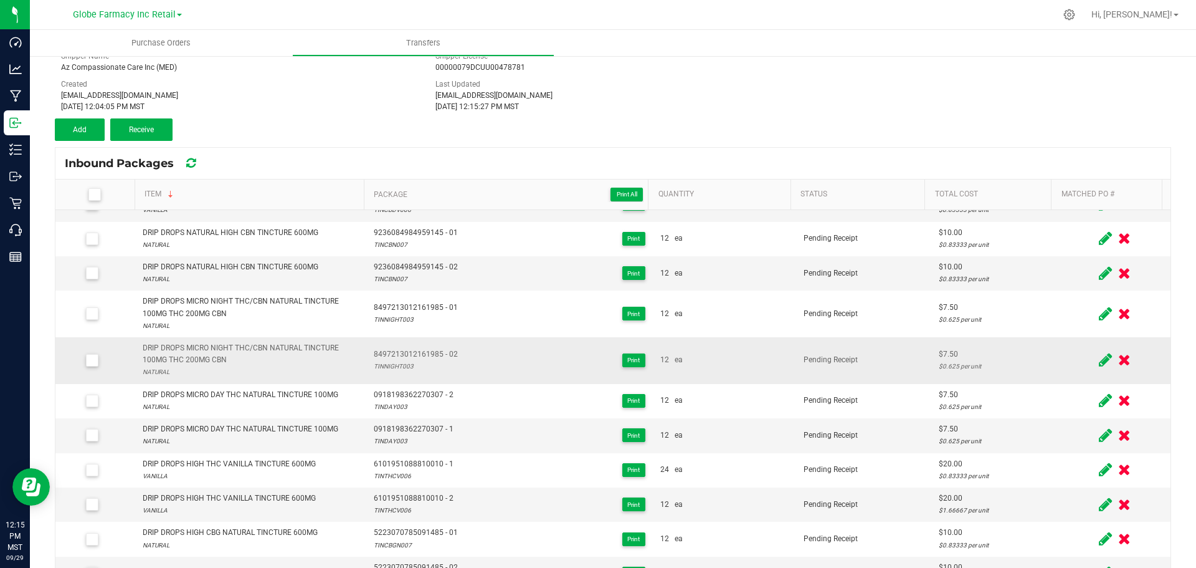
scroll to position [107, 0]
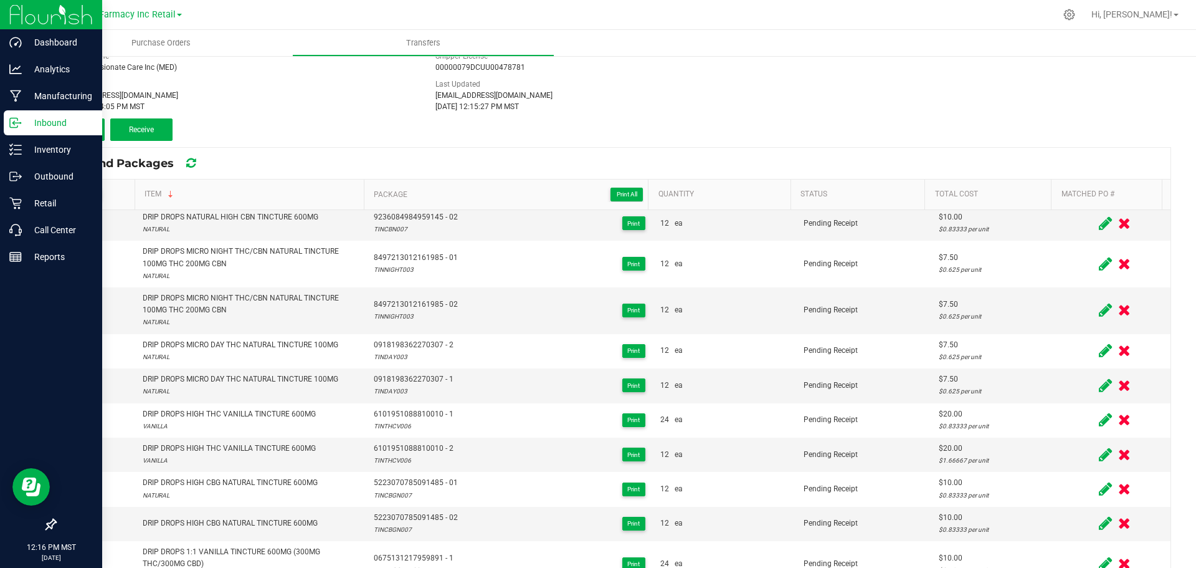
click at [12, 118] on icon at bounding box center [13, 122] width 7 height 9
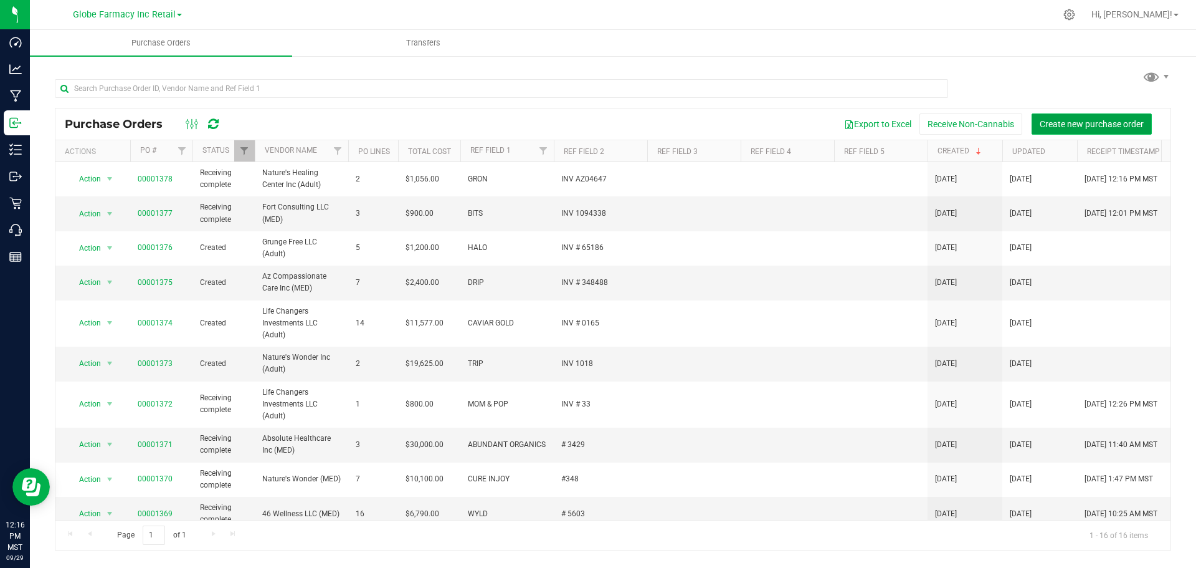
click at [1125, 115] on button "Create new purchase order" at bounding box center [1092, 123] width 120 height 21
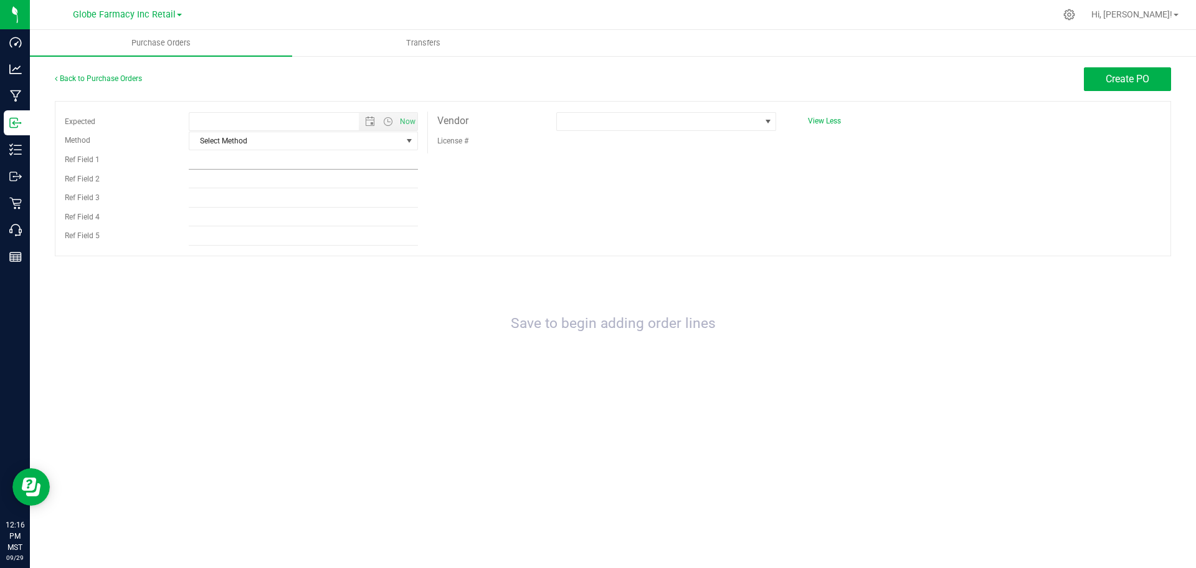
type input "9/29/2025 12:16 PM"
click at [310, 141] on span "Select Method" at bounding box center [295, 140] width 212 height 17
click at [230, 235] on li "Local Delivery" at bounding box center [303, 235] width 228 height 19
click at [227, 152] on input "Ref Field 1" at bounding box center [303, 160] width 229 height 19
type input "BAKED BROS"
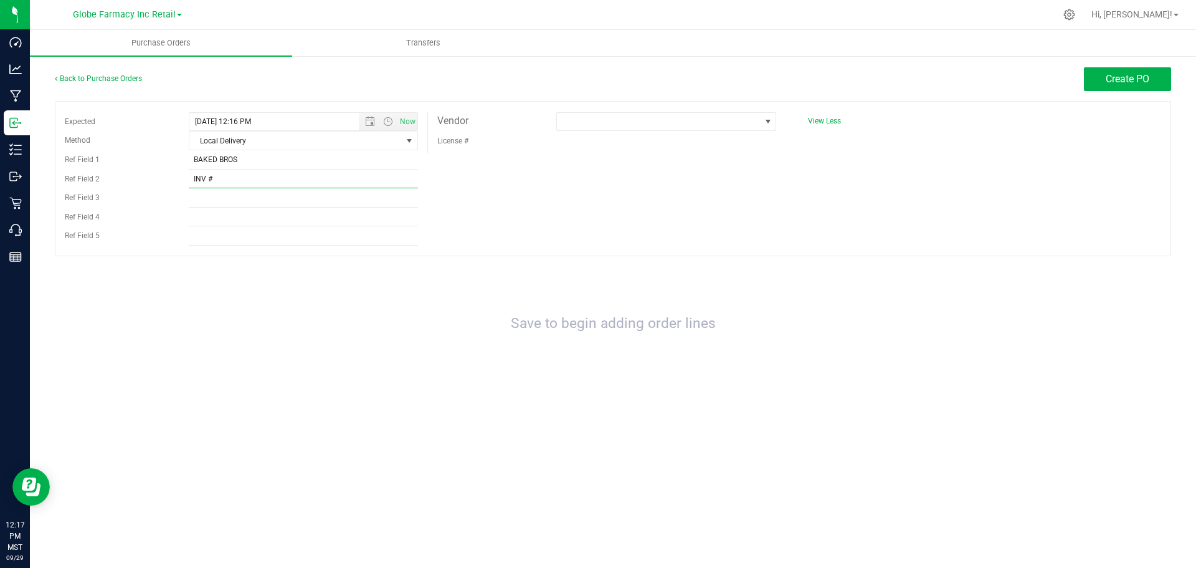
click at [308, 176] on input "INV #" at bounding box center [303, 178] width 229 height 19
type input "INV # 7320"
click at [619, 120] on span at bounding box center [658, 121] width 203 height 17
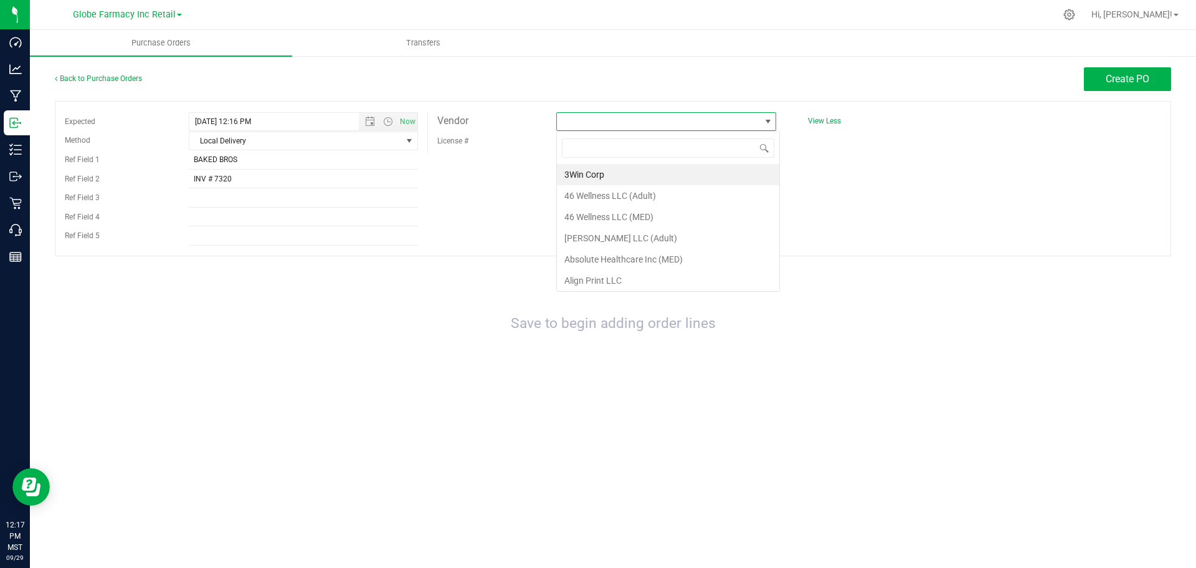
scroll to position [19, 220]
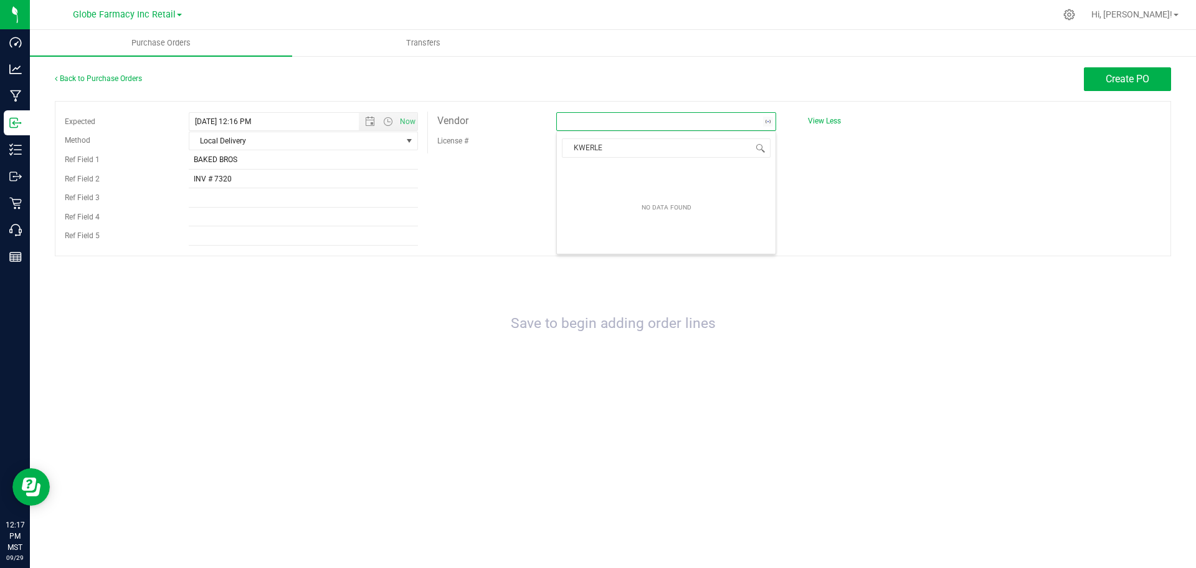
type input "KWERLES"
click at [704, 176] on li "Kwerles Inc (Adult)" at bounding box center [666, 174] width 219 height 21
click at [1125, 75] on span "Create PO" at bounding box center [1128, 79] width 44 height 12
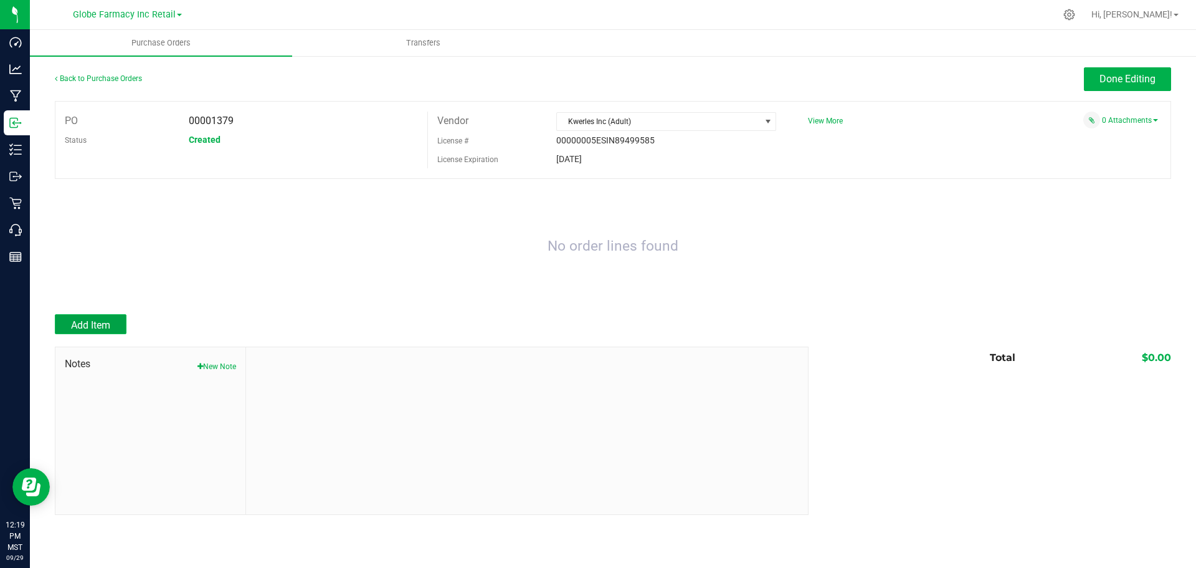
click at [100, 326] on span "Add Item" at bounding box center [90, 325] width 39 height 12
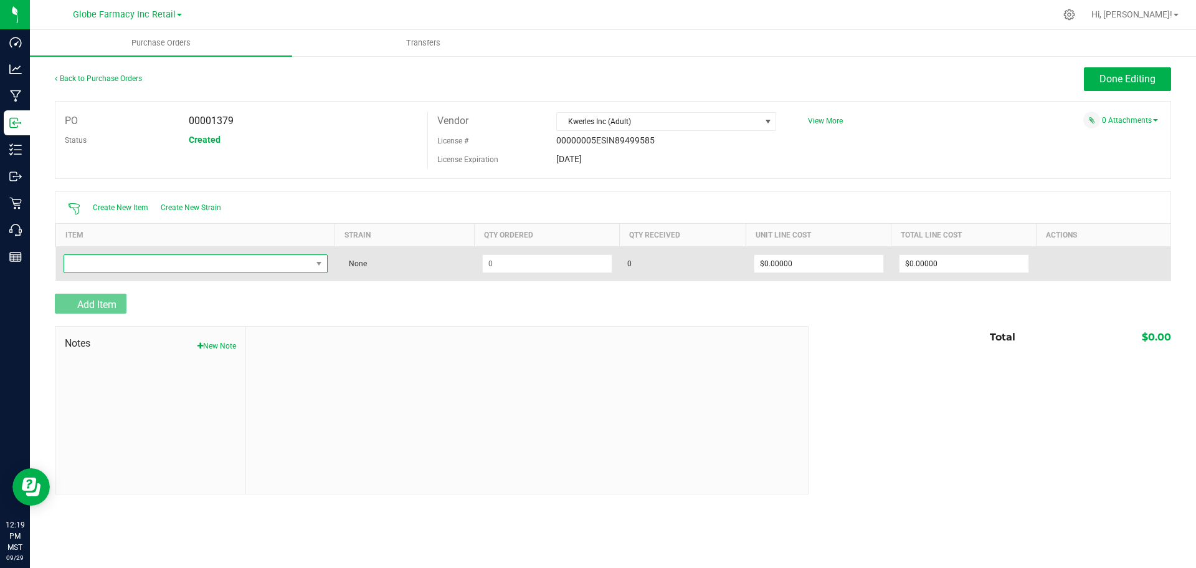
click at [238, 271] on span "NO DATA FOUND" at bounding box center [196, 263] width 264 height 19
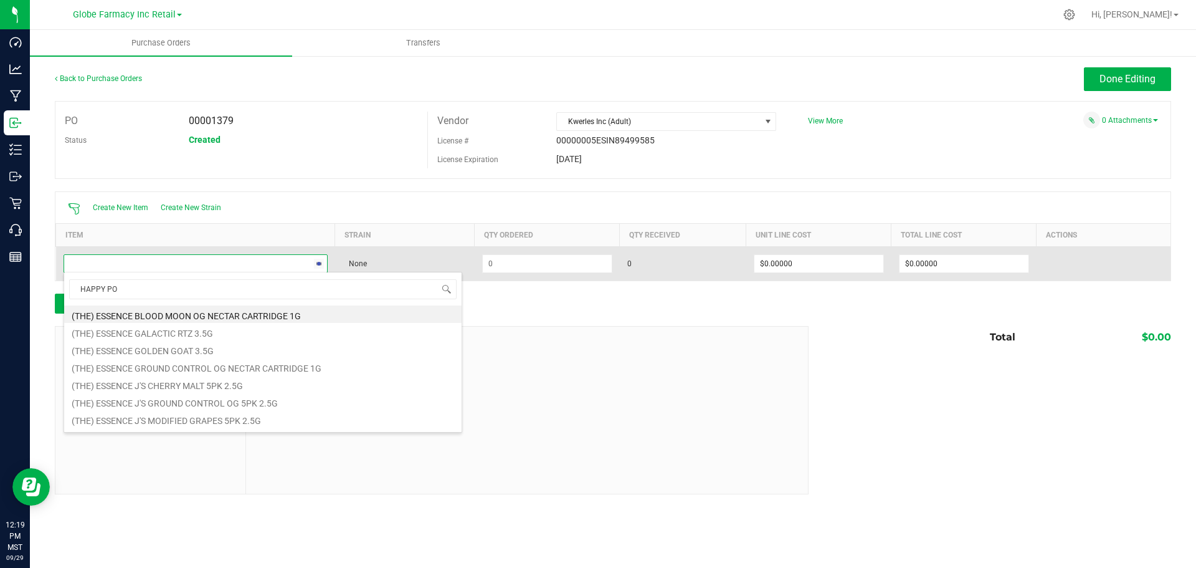
type input "HAPPY POM"
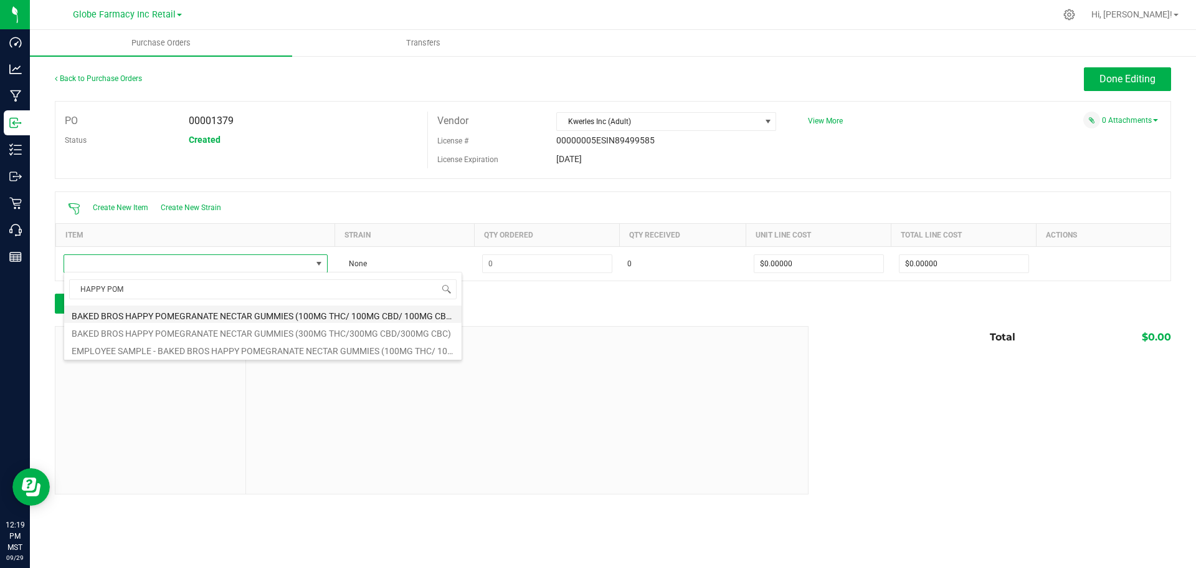
click at [216, 314] on li "BAKED BROS HAPPY POMEGRANATE NECTAR GUMMIES (100MG THC/ 100MG CBD/ 100MG CBC)" at bounding box center [263, 313] width 398 height 17
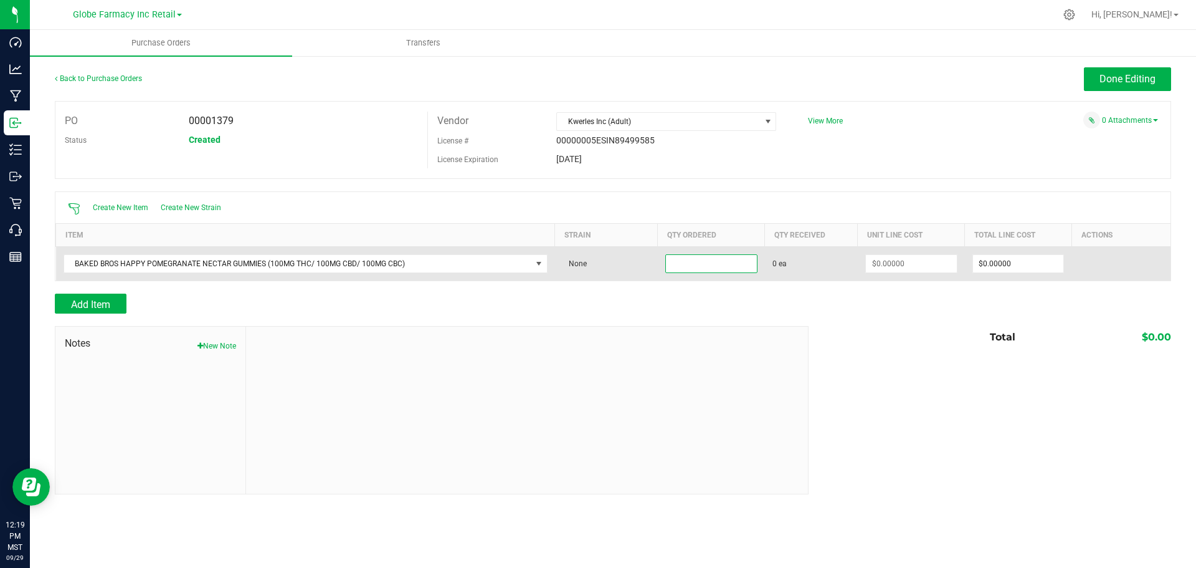
click at [715, 263] on input at bounding box center [711, 263] width 91 height 17
type input "72 ea"
type input "$7.00000"
type input "0"
type input "72"
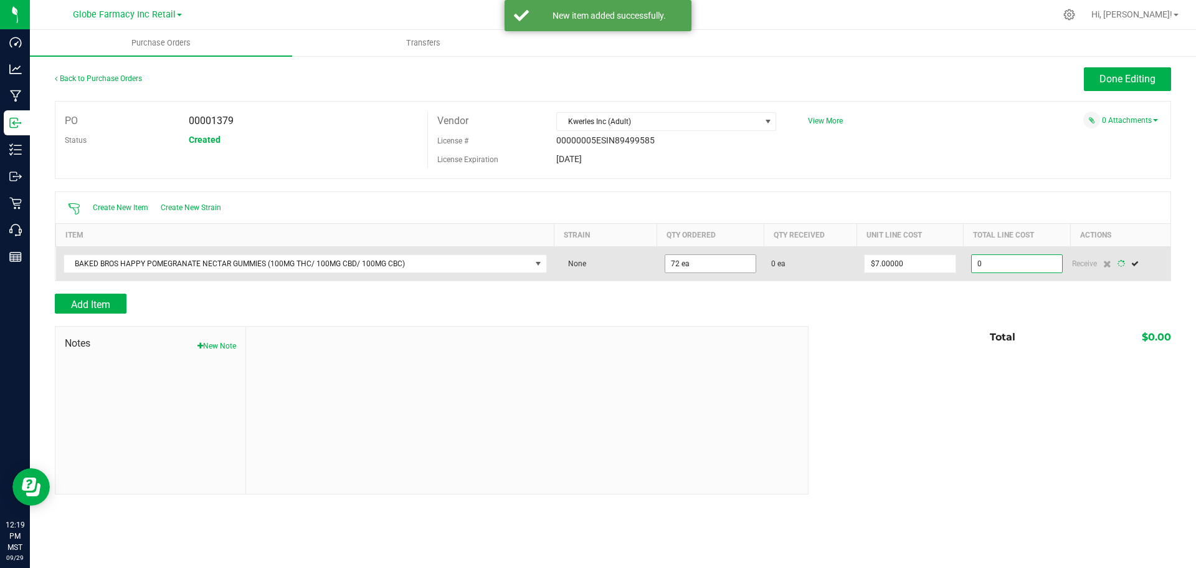
type input "504"
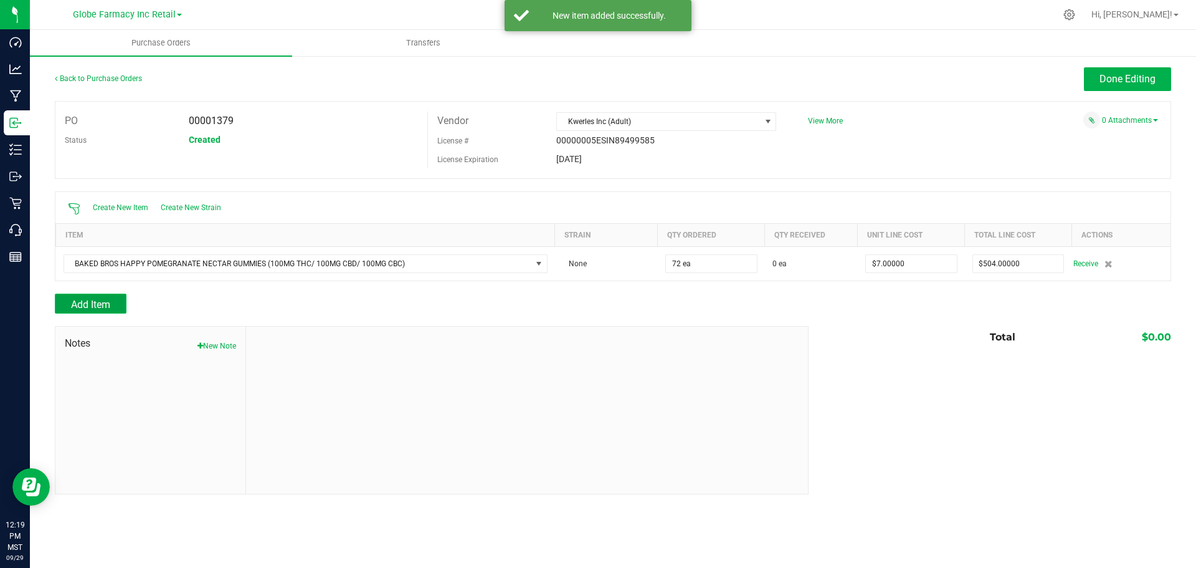
click at [88, 295] on button "Add Item" at bounding box center [91, 303] width 72 height 20
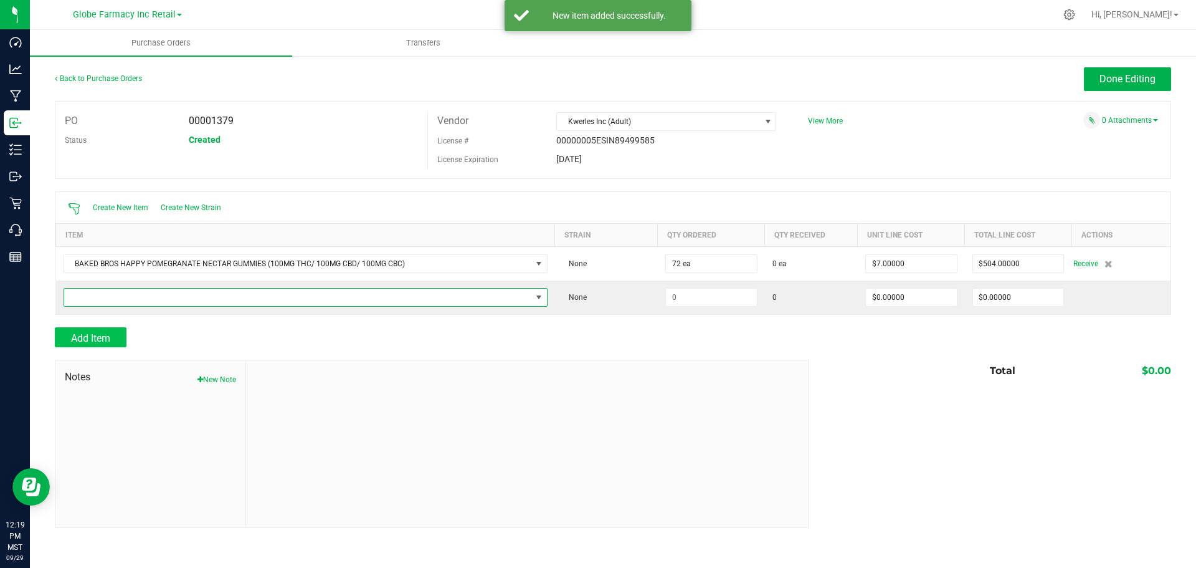
click at [88, 295] on span "NO DATA FOUND" at bounding box center [297, 297] width 467 height 17
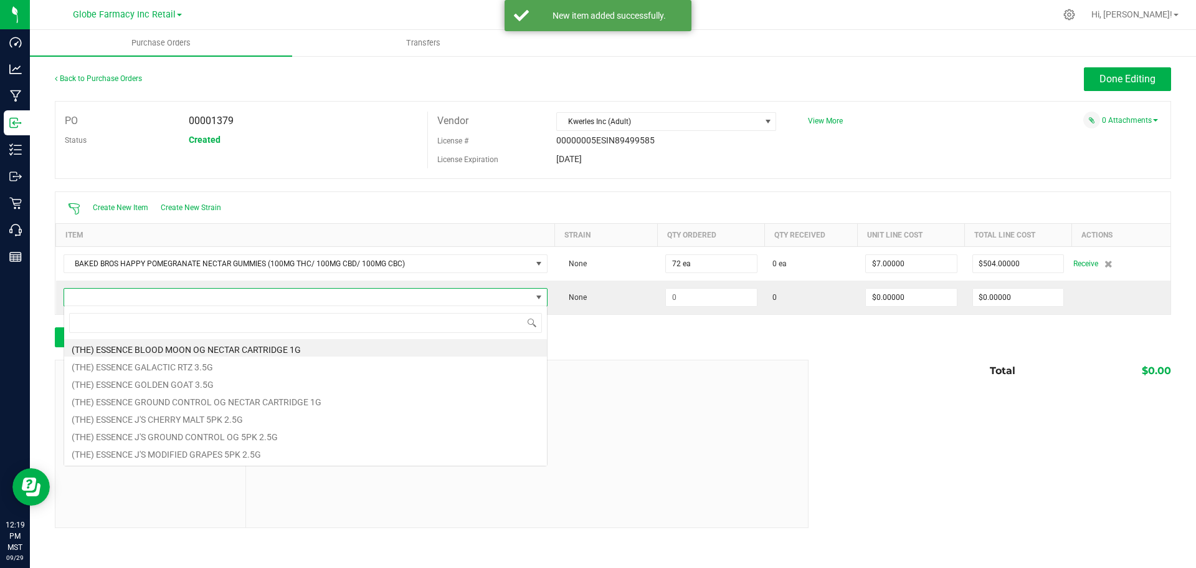
scroll to position [19, 484]
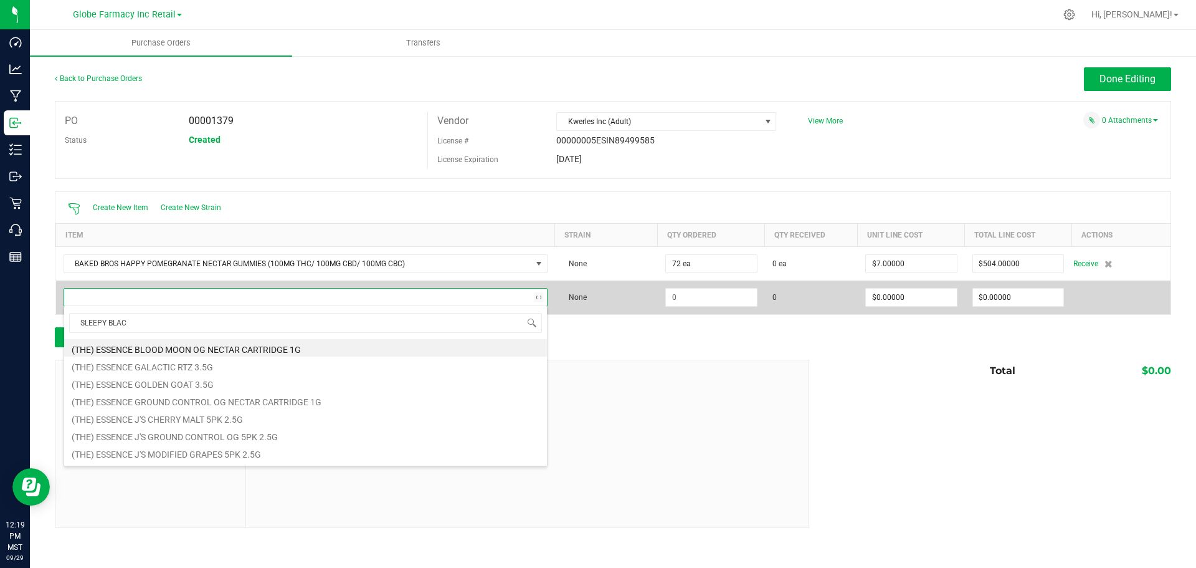
type input "SLEEPY BLACK"
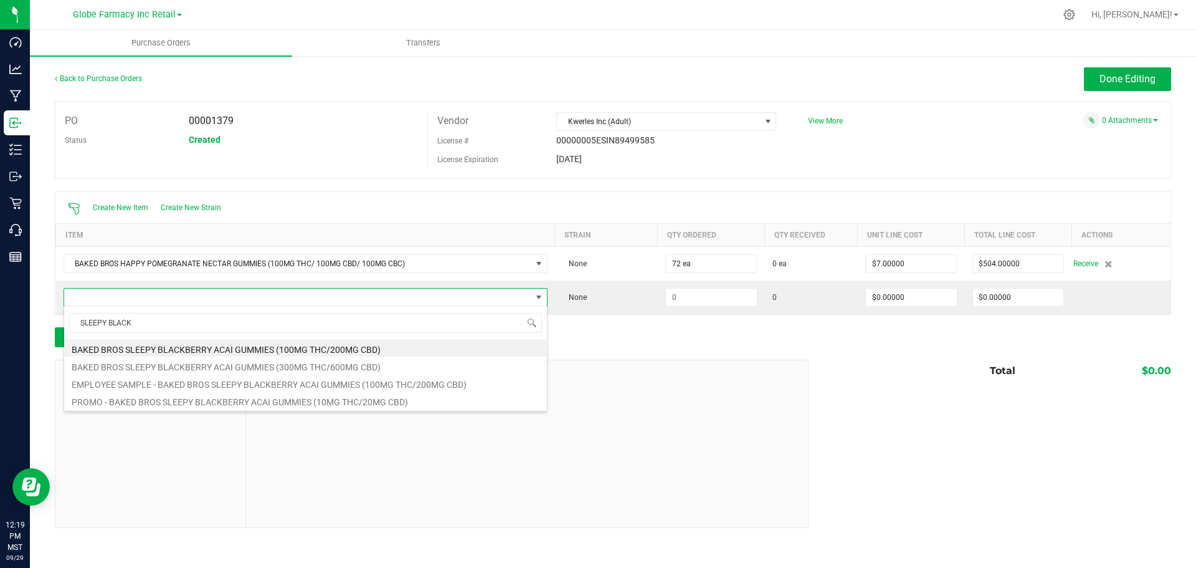
drag, startPoint x: 168, startPoint y: 346, endPoint x: 184, endPoint y: 346, distance: 16.2
click at [168, 347] on li "BAKED BROS SLEEPY BLACKBERRY ACAI GUMMIES (100MG THC/200MG CBD)" at bounding box center [305, 347] width 483 height 17
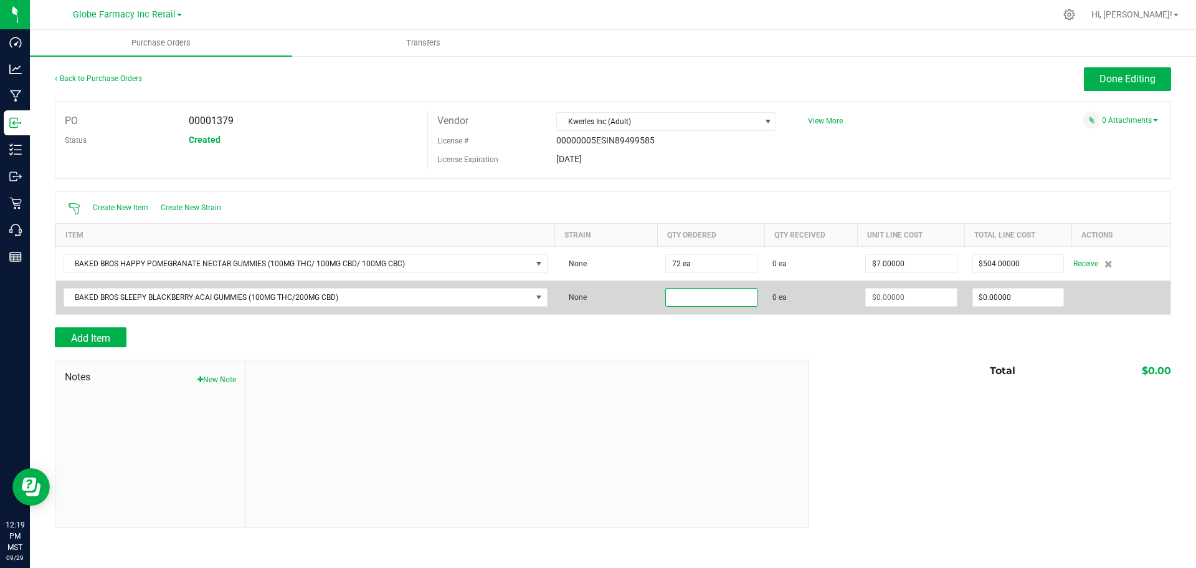
click at [694, 290] on input at bounding box center [711, 297] width 91 height 17
type input "252 ea"
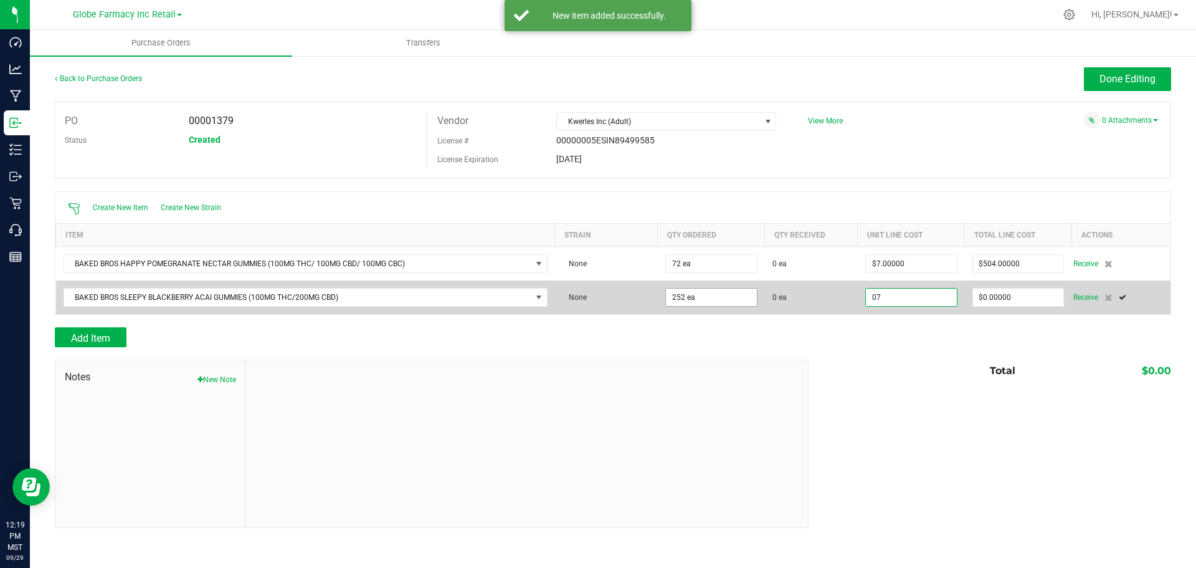
type input "$7.00000"
type input "0"
type input "252"
type input "1764"
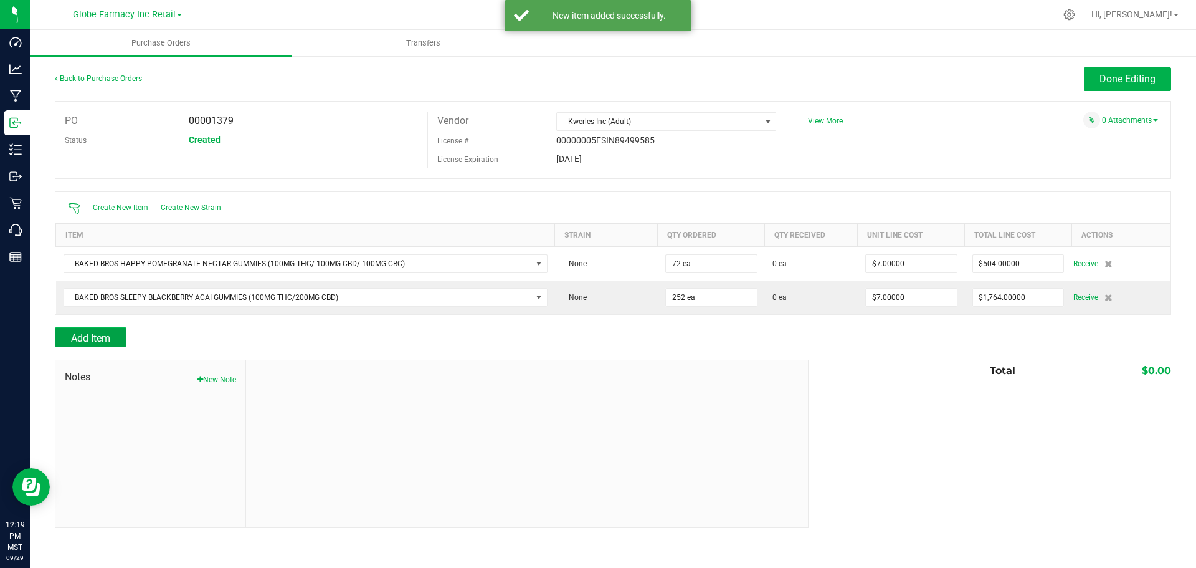
click at [115, 337] on button "Add Item" at bounding box center [91, 337] width 72 height 20
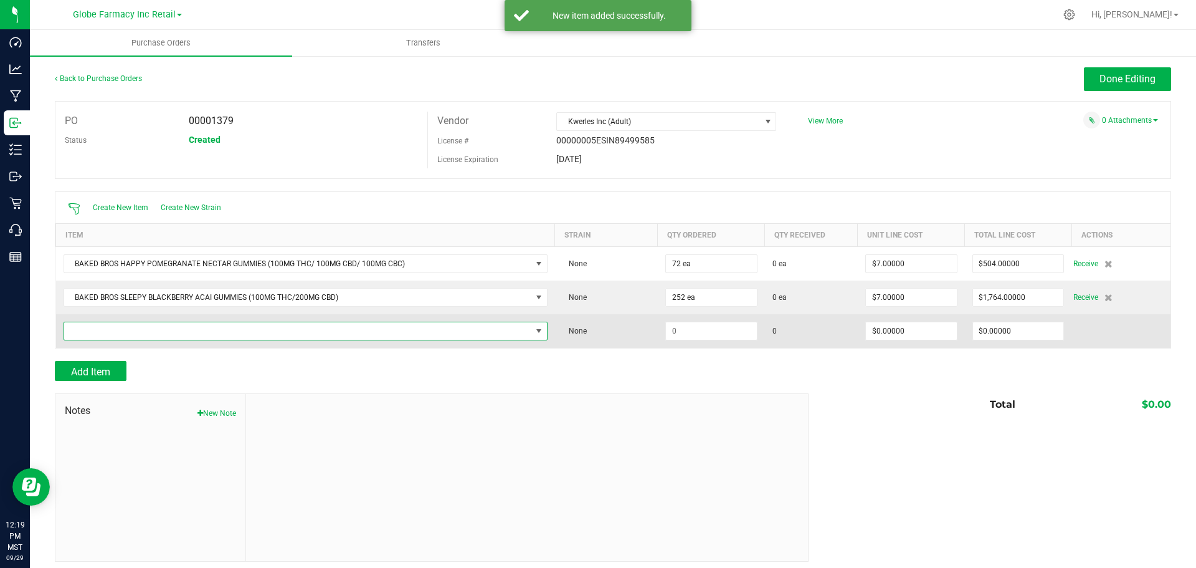
click at [196, 327] on span "NO DATA FOUND" at bounding box center [297, 330] width 467 height 17
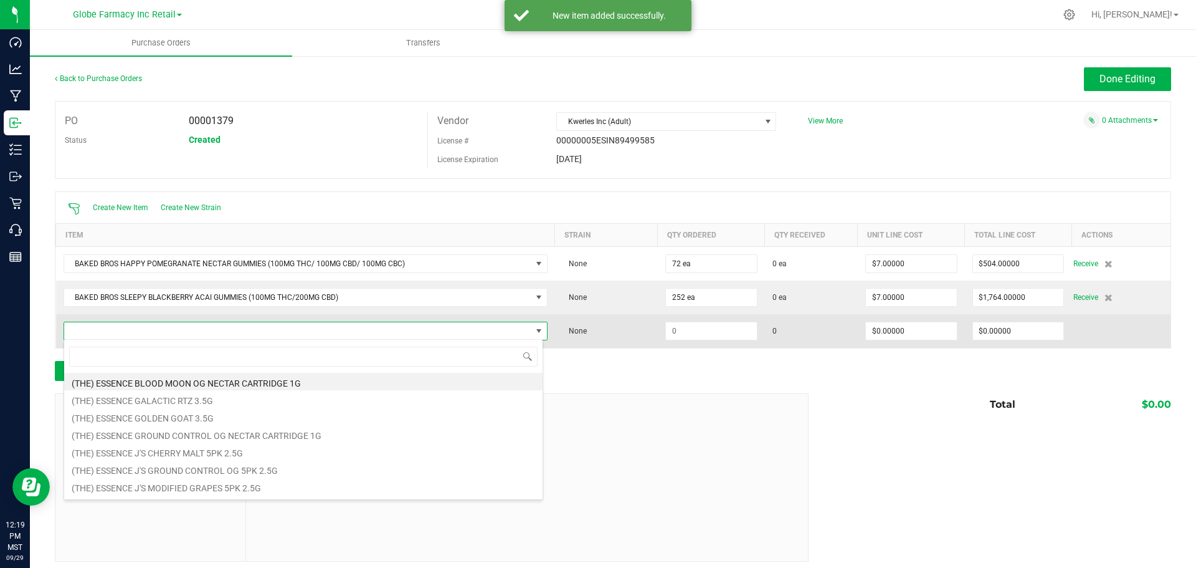
scroll to position [19, 475]
type input "BLUEBERRY POM"
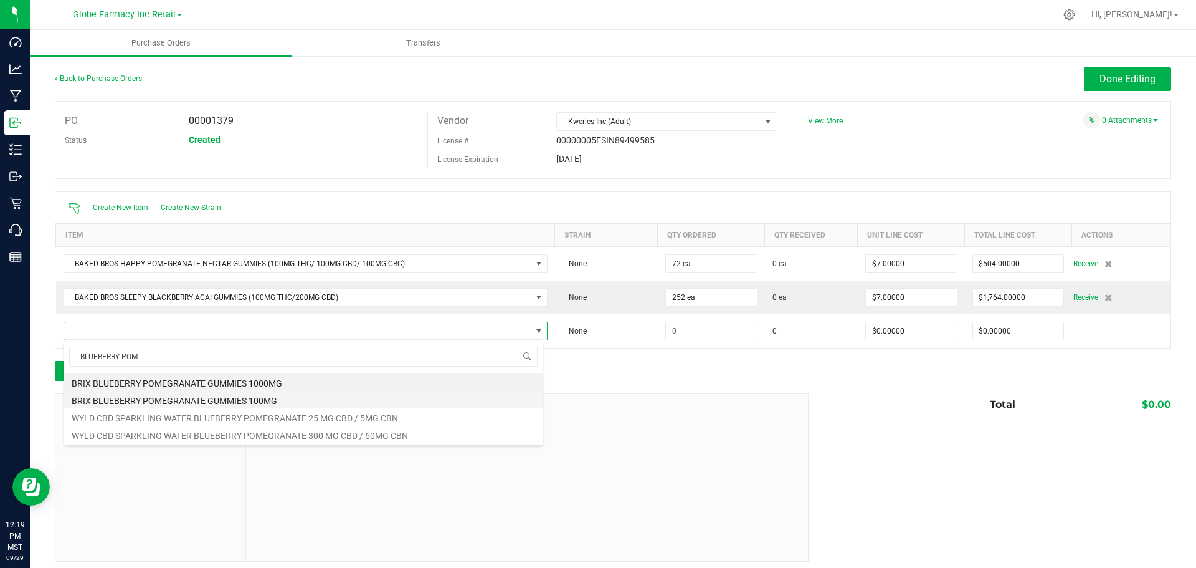
click at [208, 399] on li "BRIX BLUEBERRY POMEGRANATE GUMMIES 100MG" at bounding box center [303, 398] width 479 height 17
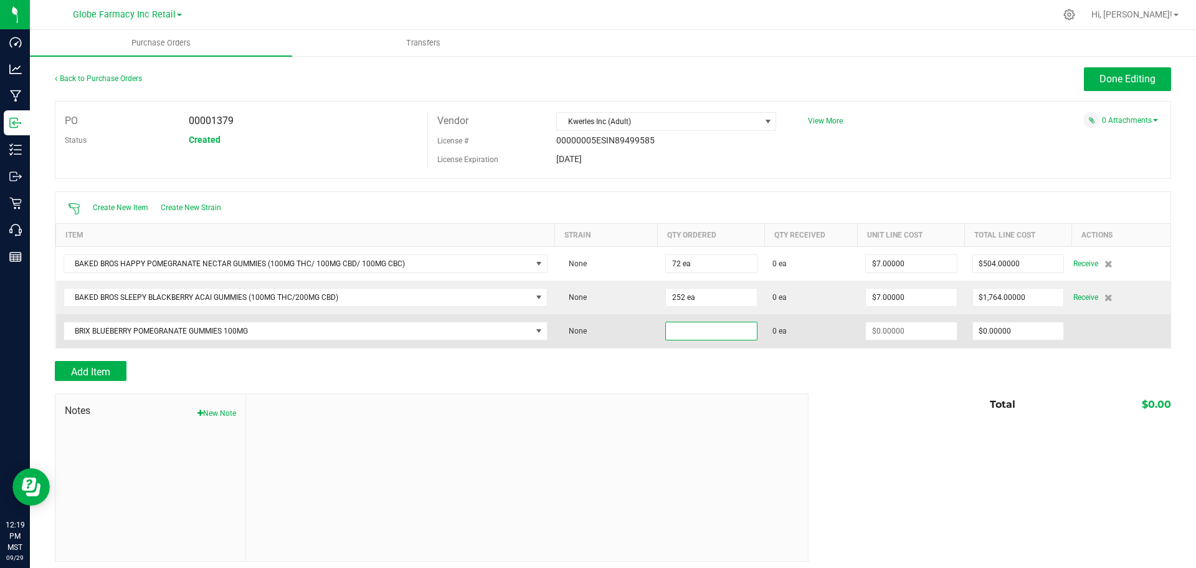
click at [695, 325] on input at bounding box center [711, 330] width 91 height 17
type input "100 ea"
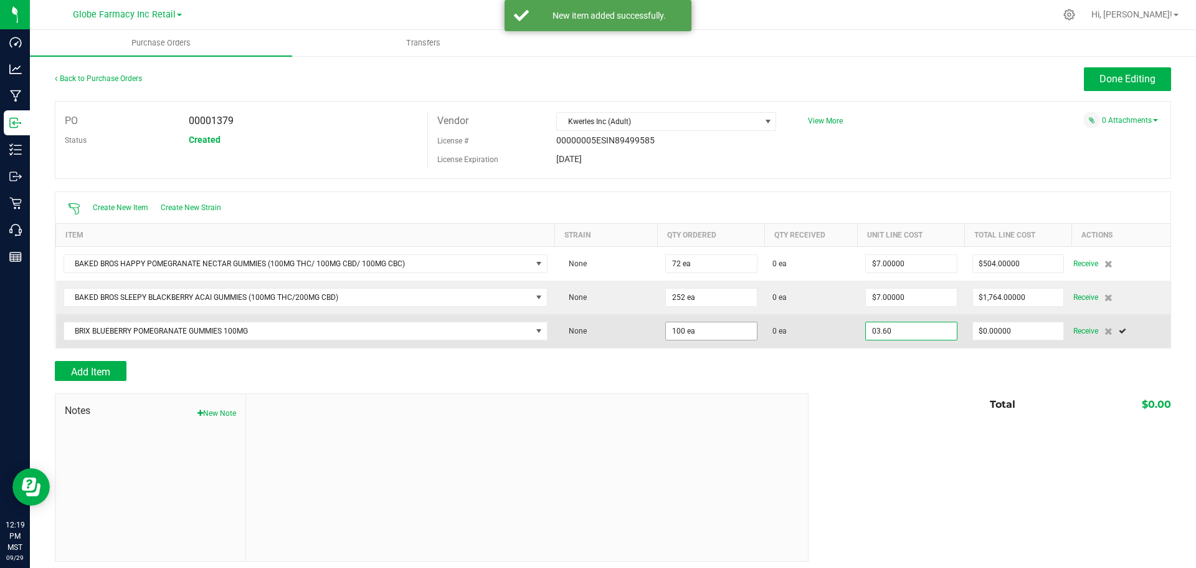
type input "$3.60000"
type input "0"
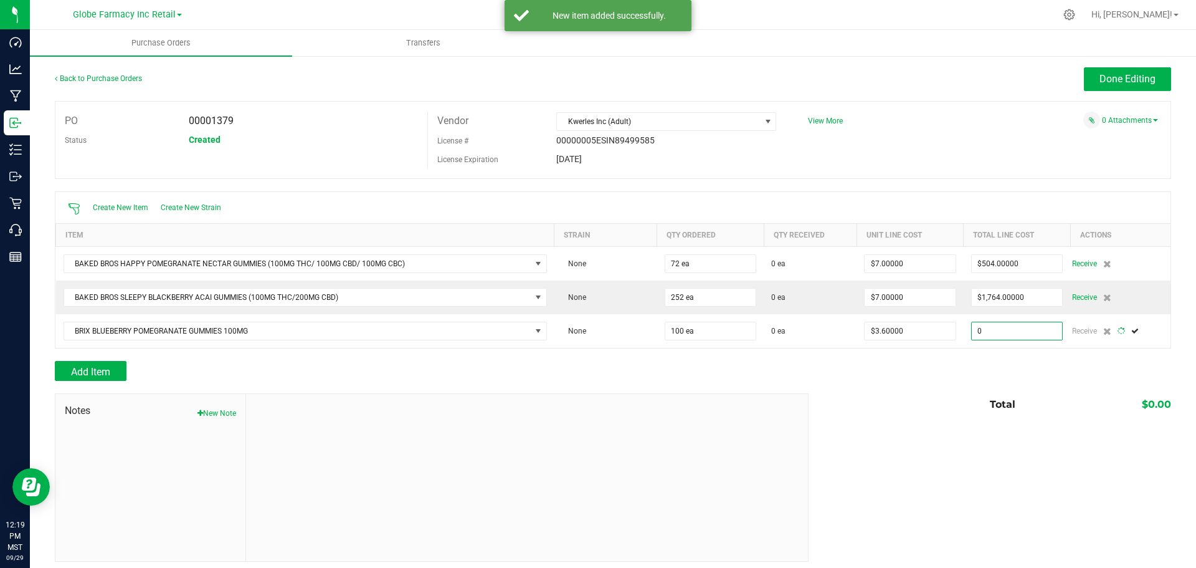
type input "100"
type input "360"
click at [93, 363] on button "Add Item" at bounding box center [91, 371] width 72 height 20
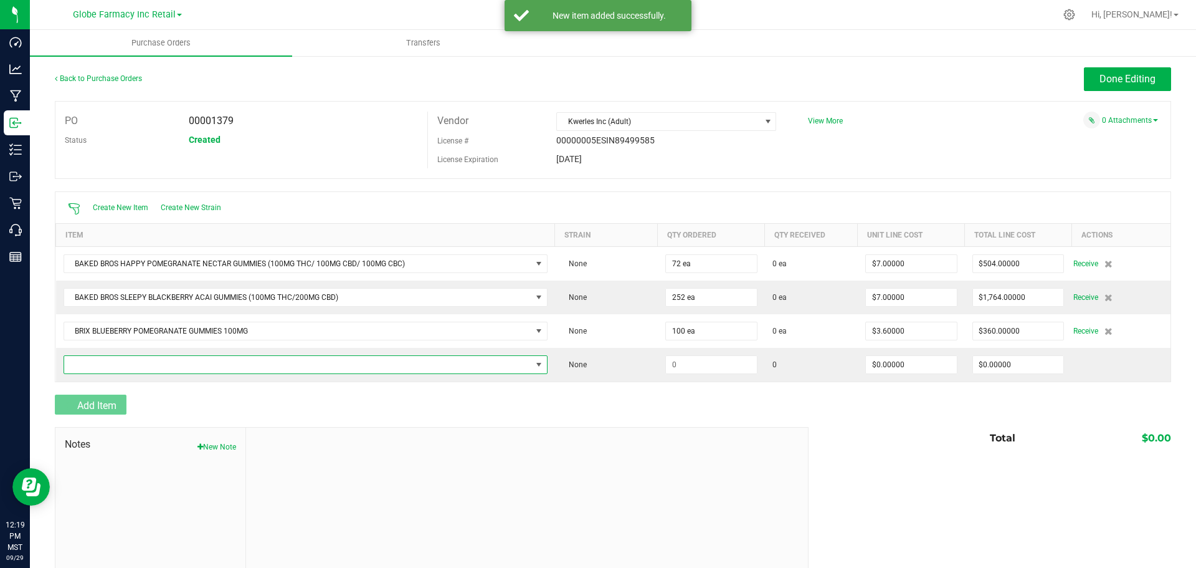
click at [93, 363] on span "NO DATA FOUND" at bounding box center [297, 364] width 467 height 17
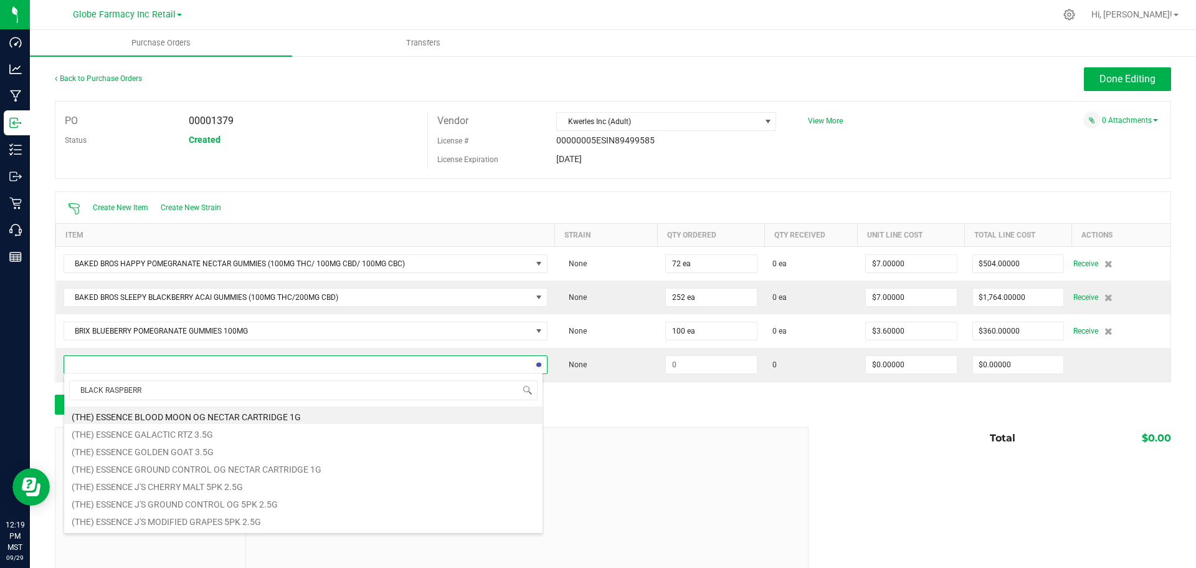
type input "BLACK RASPBERRY"
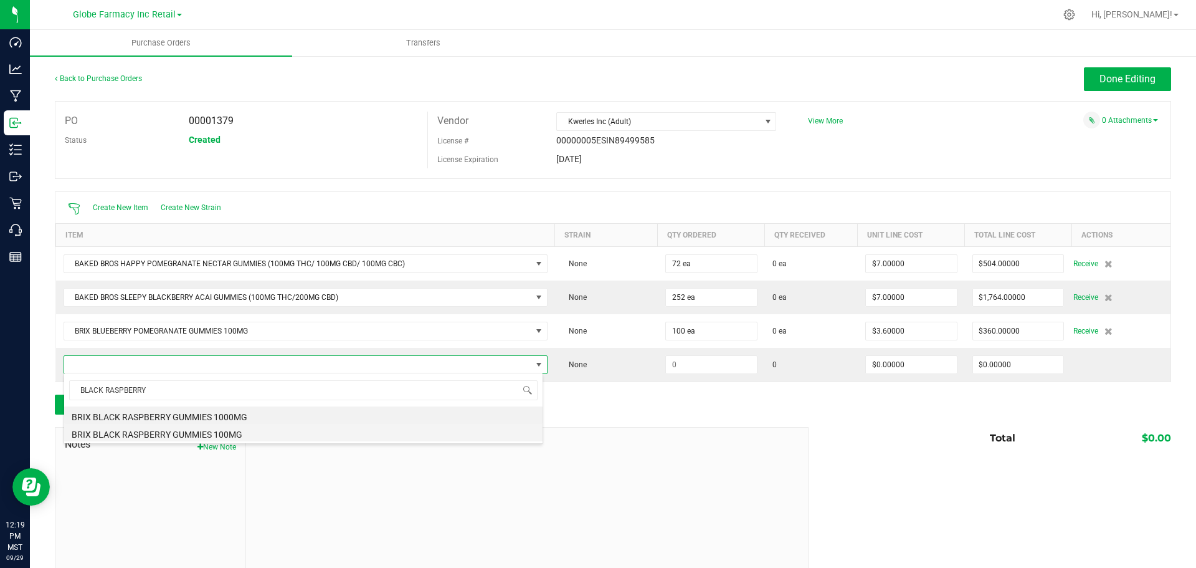
click at [224, 431] on li "BRIX BLACK RASPBERRY GUMMIES 100MG" at bounding box center [303, 432] width 479 height 17
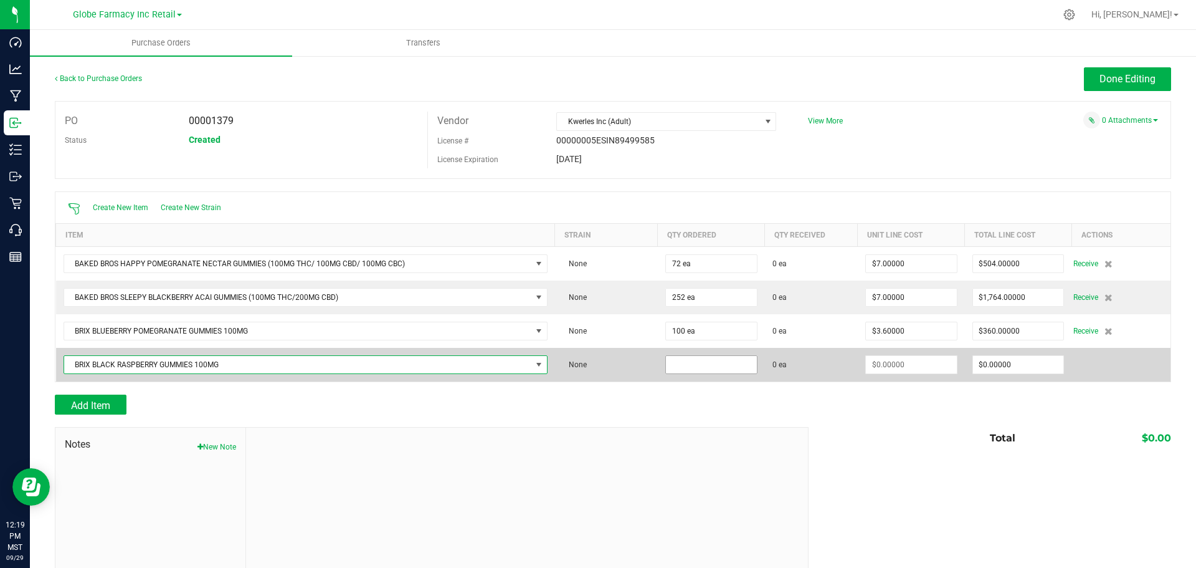
click at [700, 358] on input at bounding box center [711, 364] width 91 height 17
type input "40 ea"
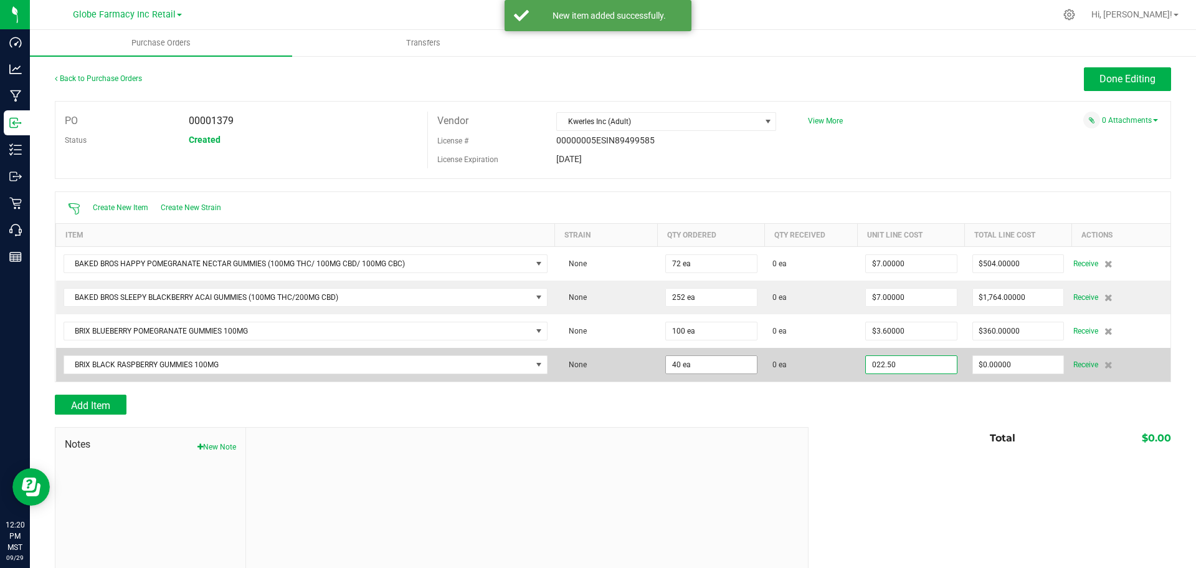
type input "$22.50000"
type input "0"
type input "40"
type input "900"
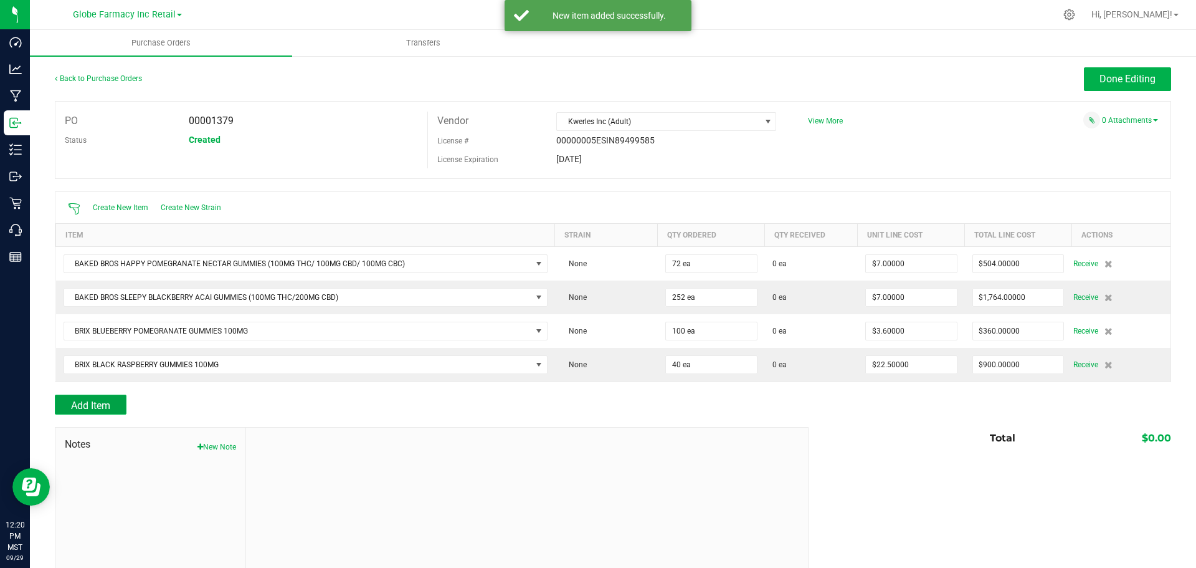
click at [107, 401] on span "Add Item" at bounding box center [90, 405] width 39 height 12
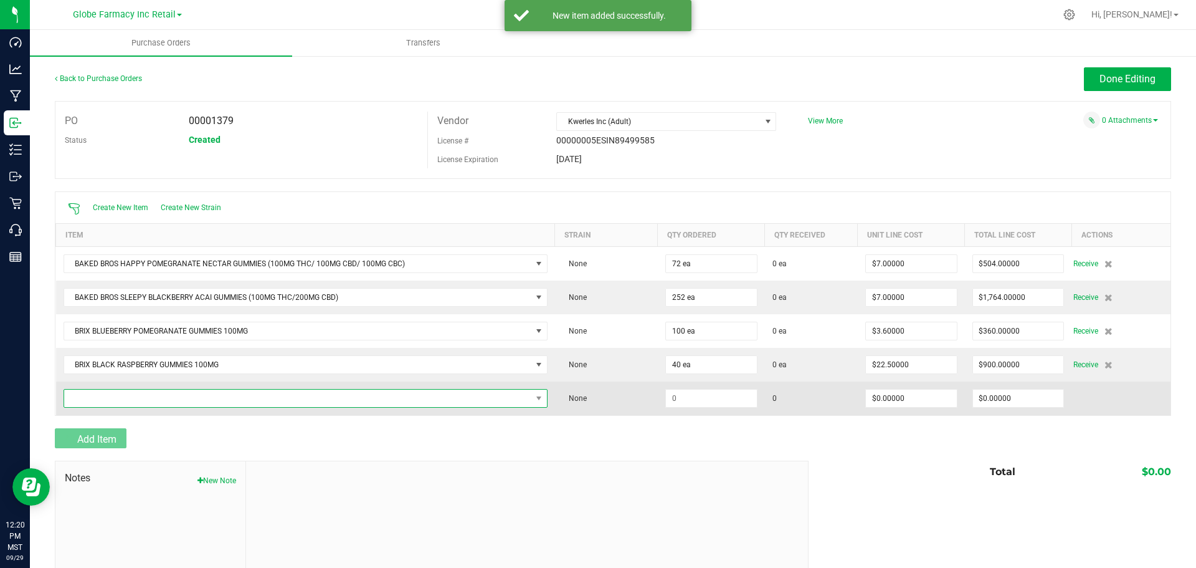
click at [117, 400] on span "NO DATA FOUND" at bounding box center [297, 397] width 467 height 17
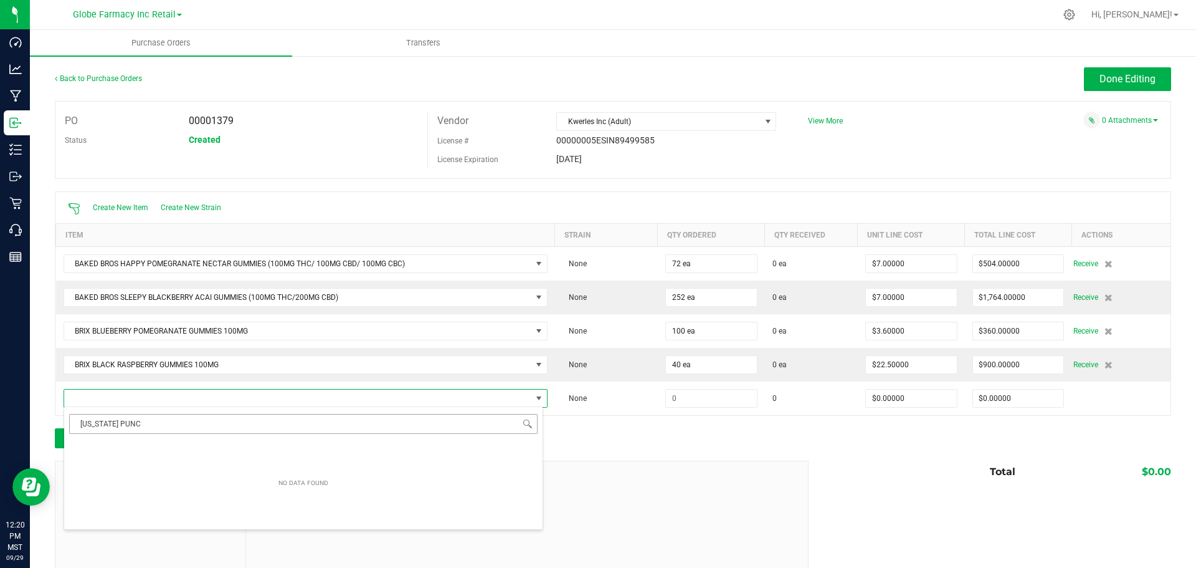
type input "ARIZONA PUNCH"
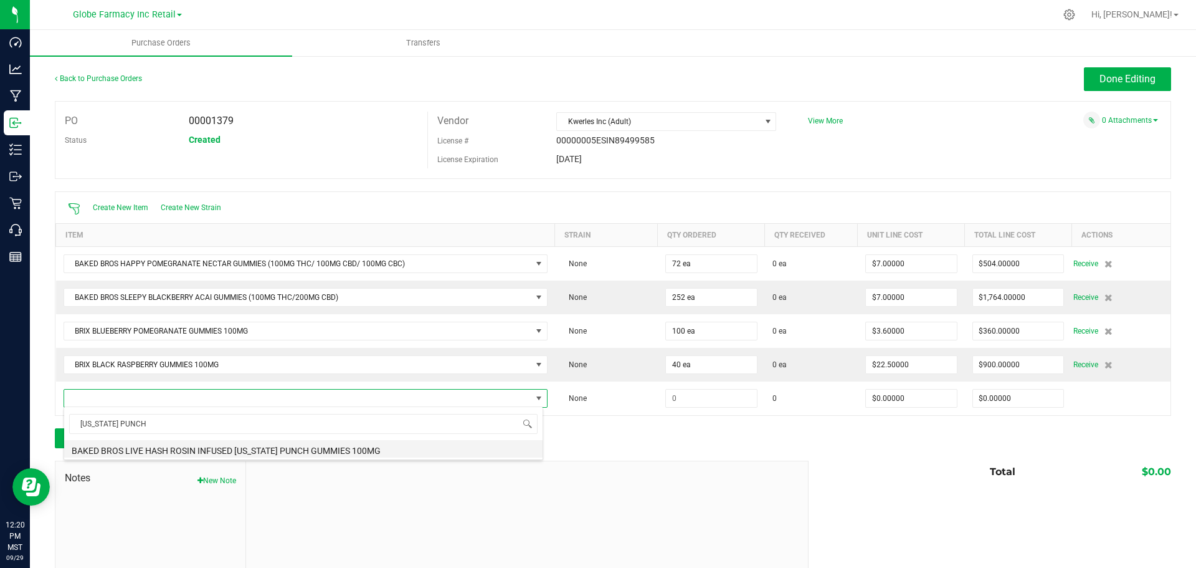
click at [266, 447] on li "BAKED BROS LIVE HASH ROSIN INFUSED [US_STATE] PUNCH GUMMIES 100MG" at bounding box center [303, 448] width 479 height 17
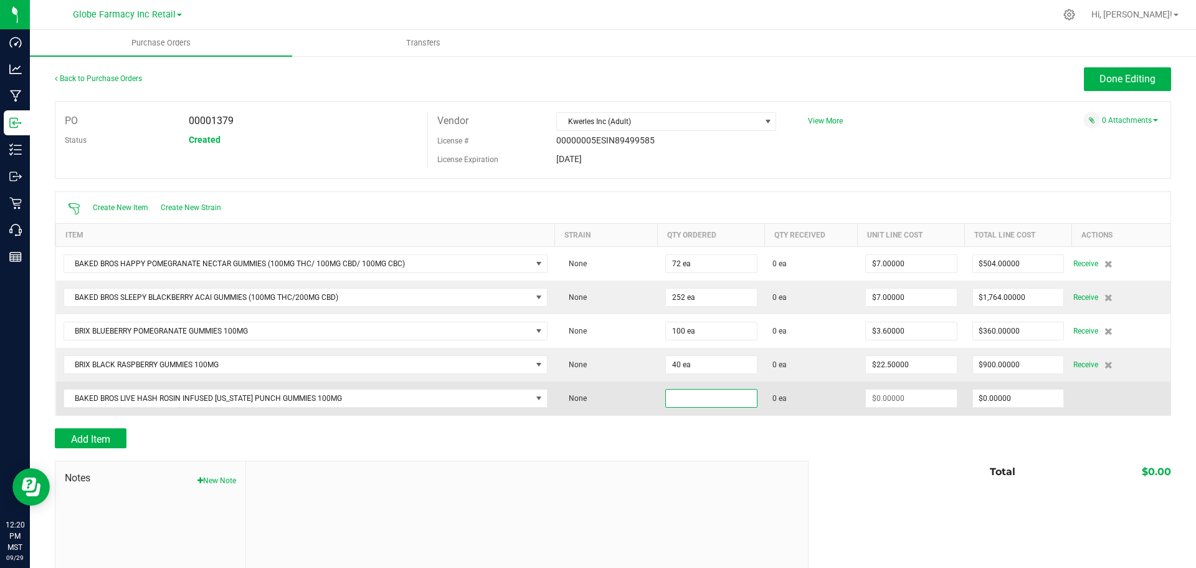
click at [701, 394] on input at bounding box center [711, 397] width 91 height 17
type input "72 ea"
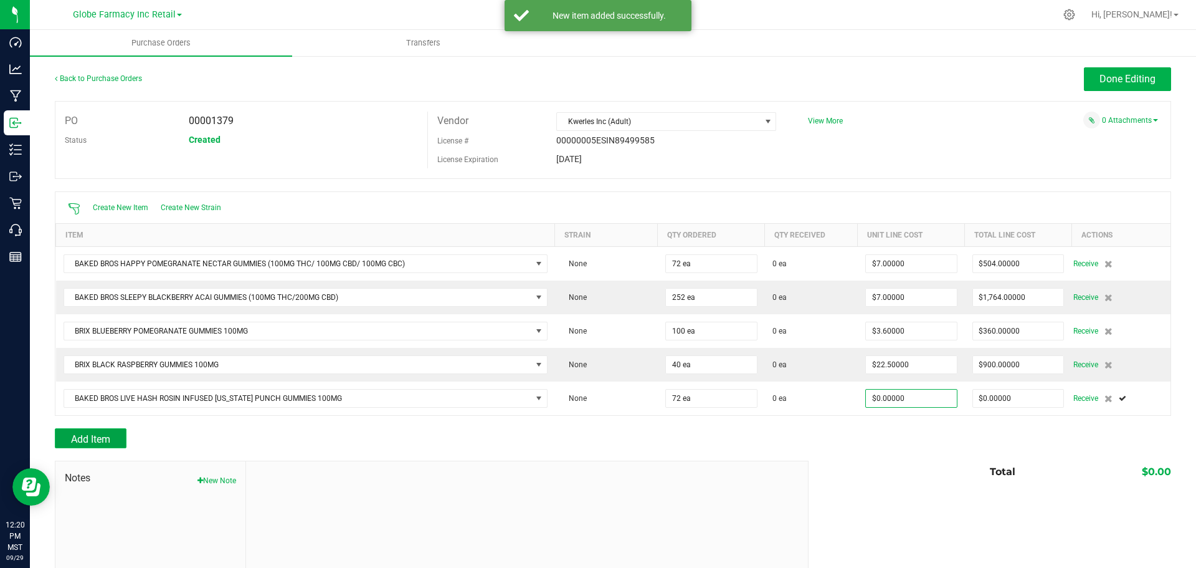
click at [105, 438] on span "Add Item" at bounding box center [90, 439] width 39 height 12
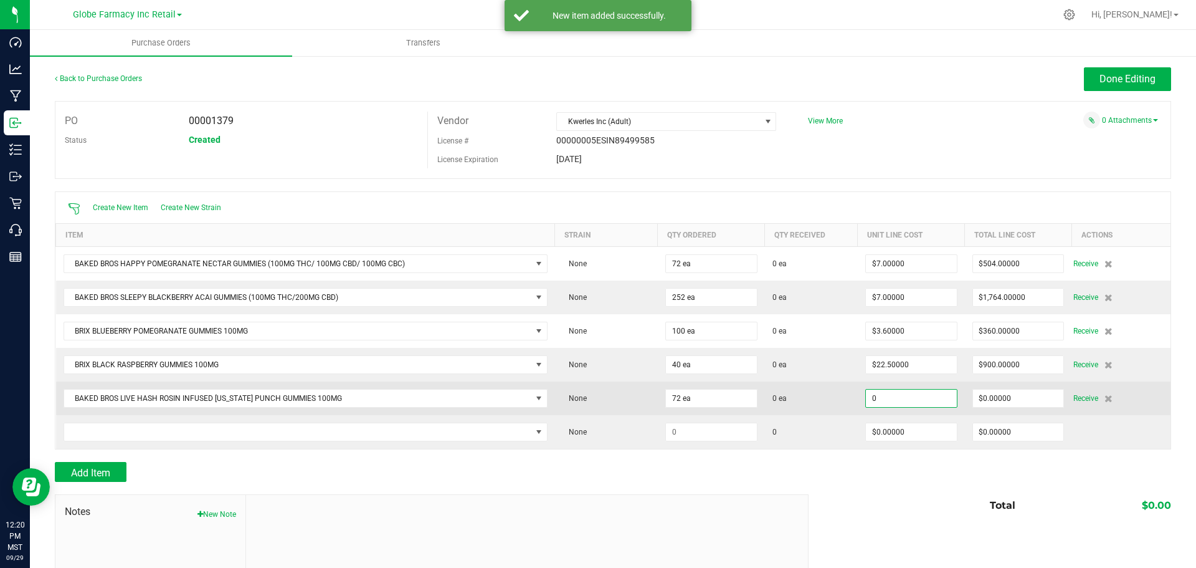
click at [916, 401] on input "0" at bounding box center [911, 397] width 91 height 17
type input "$8.80000"
type input "0"
type input "72"
type input "633.6"
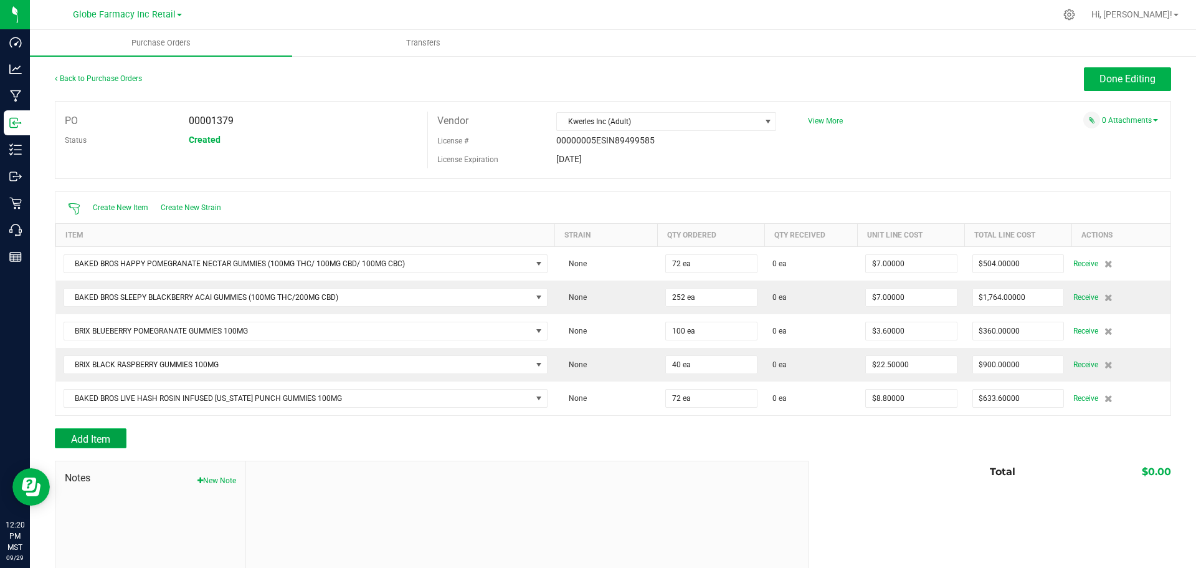
click at [81, 434] on span "Add Item" at bounding box center [90, 439] width 39 height 12
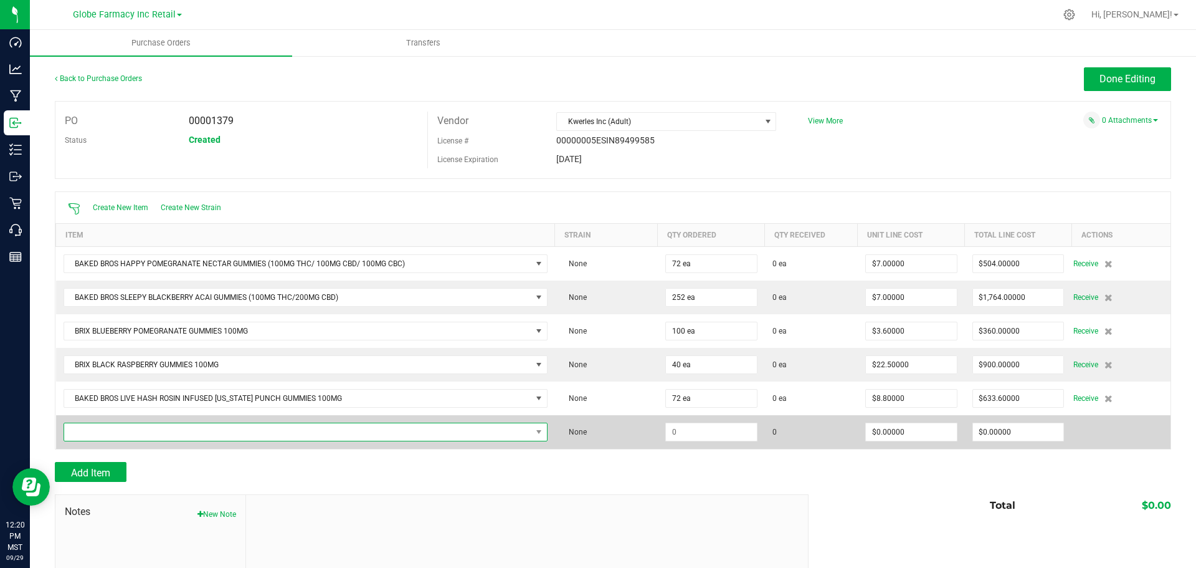
click at [207, 429] on span "NO DATA FOUND" at bounding box center [297, 431] width 467 height 17
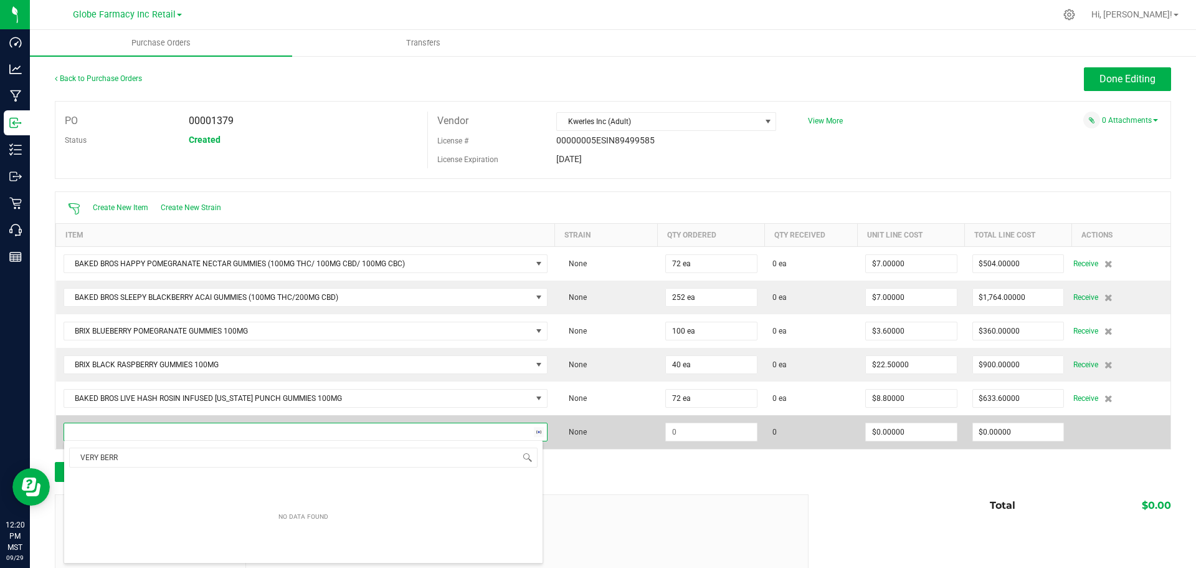
type input "VERY BERRY"
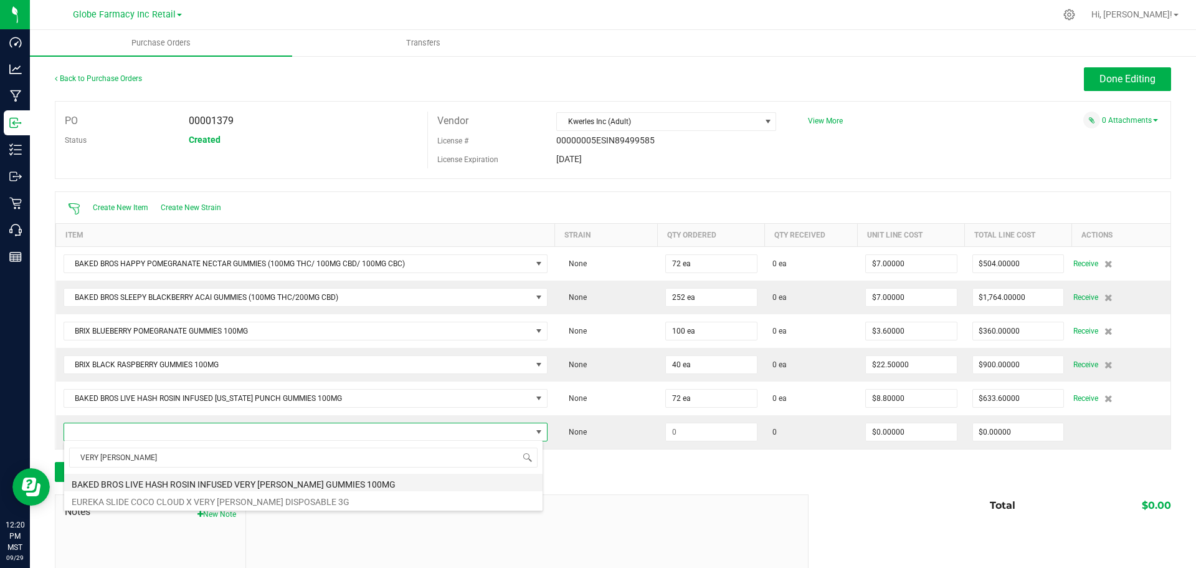
click at [292, 482] on li "BAKED BROS LIVE HASH ROSIN INFUSED VERY [PERSON_NAME] GUMMIES 100MG" at bounding box center [303, 482] width 479 height 17
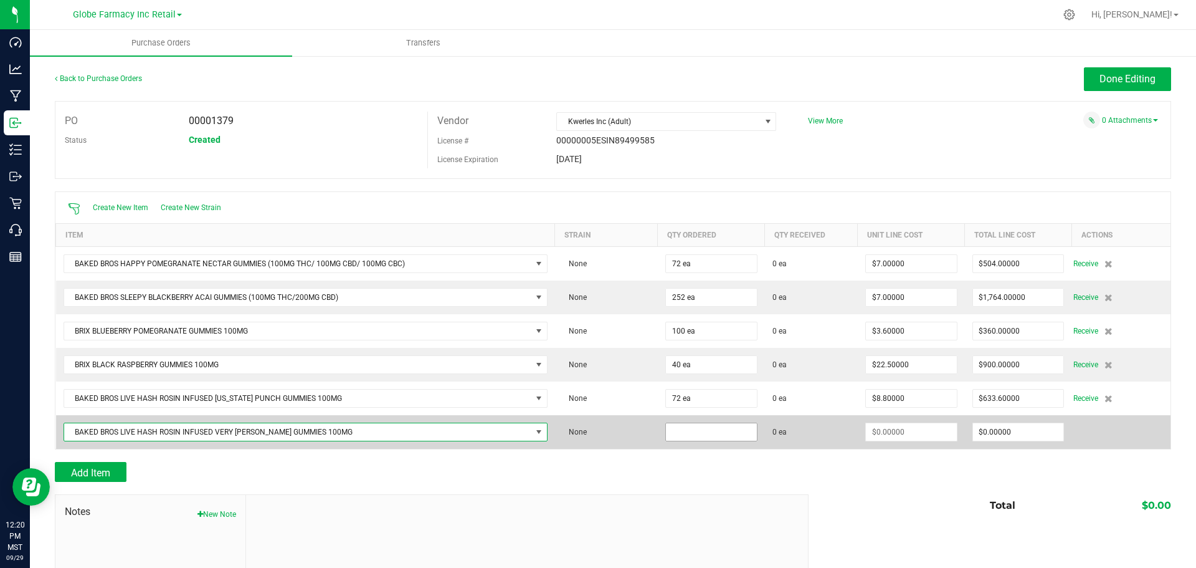
click at [702, 431] on input at bounding box center [711, 431] width 91 height 17
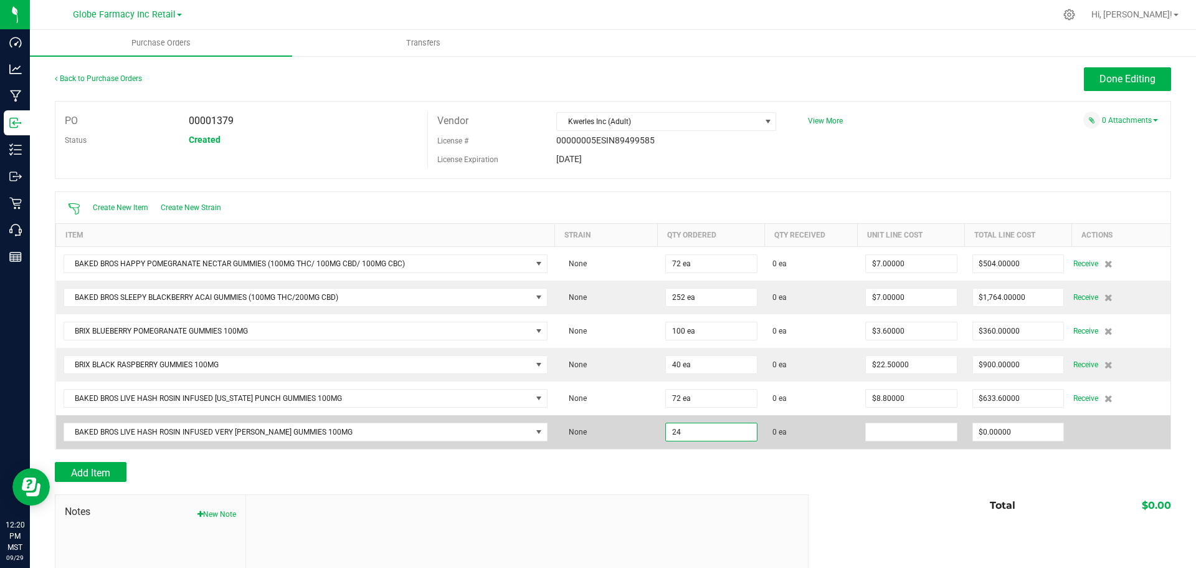
type input "24 ea"
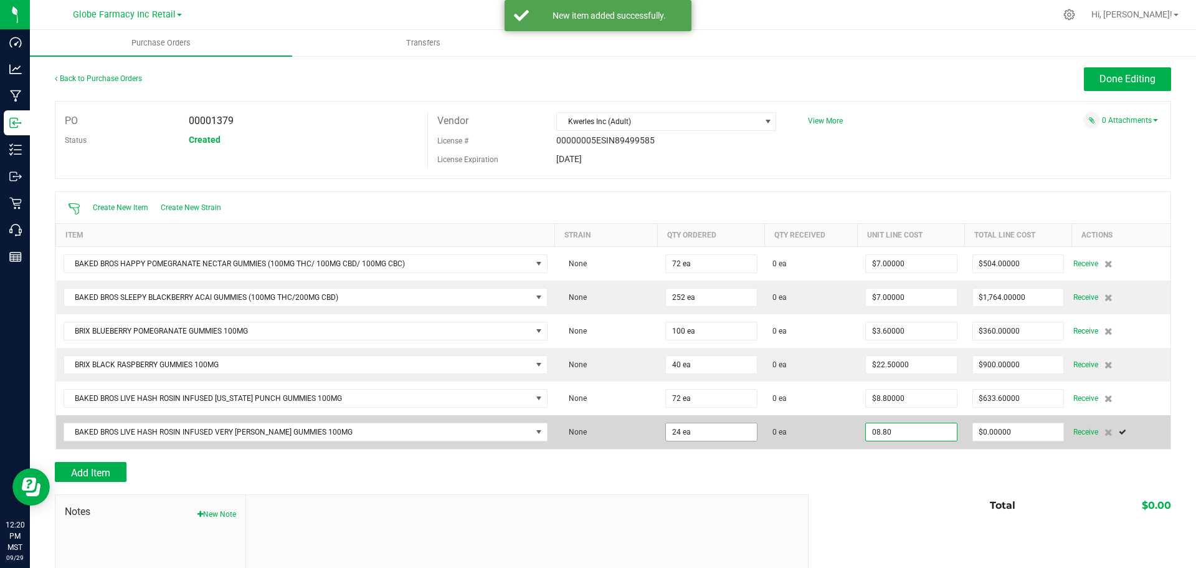
type input "$8.80000"
type input "0"
type input "24"
type input "211.20000000000002"
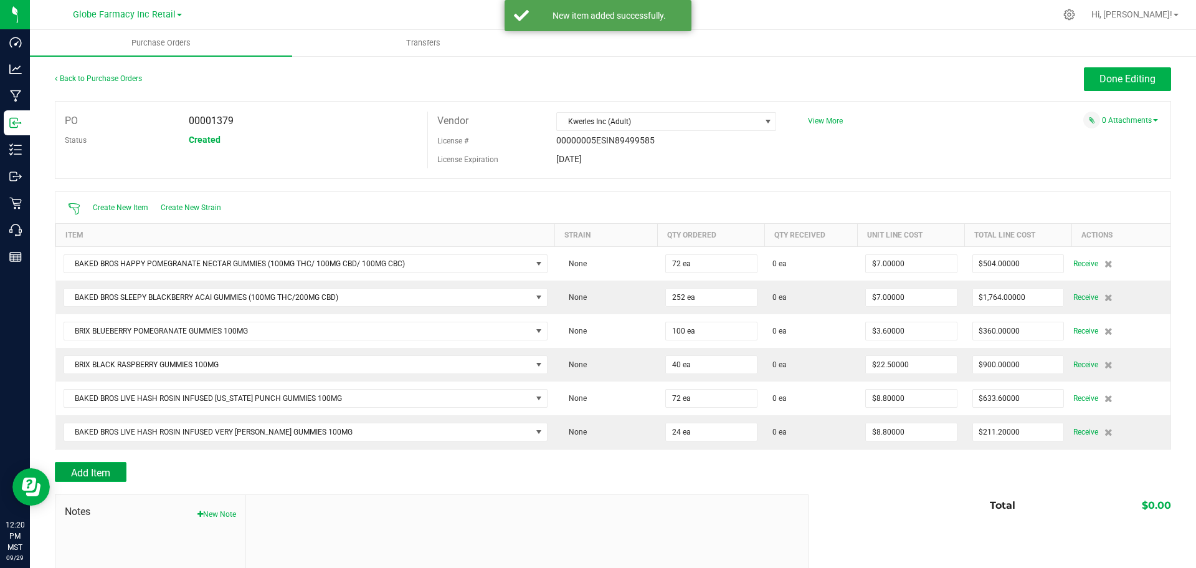
click at [87, 464] on button "Add Item" at bounding box center [91, 472] width 72 height 20
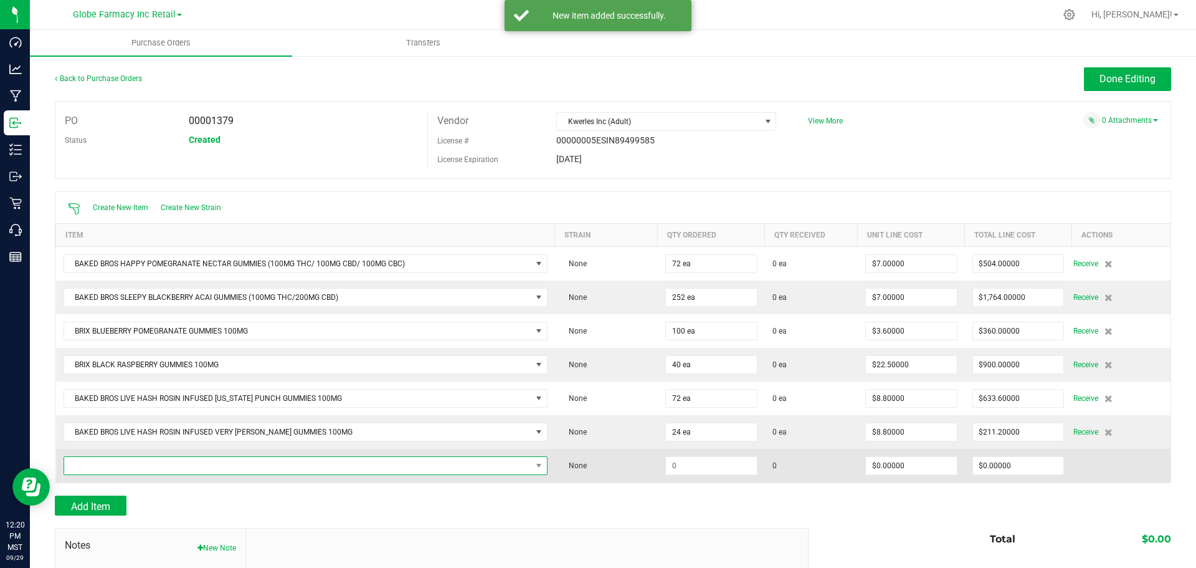
click at [257, 465] on span "NO DATA FOUND" at bounding box center [297, 465] width 467 height 17
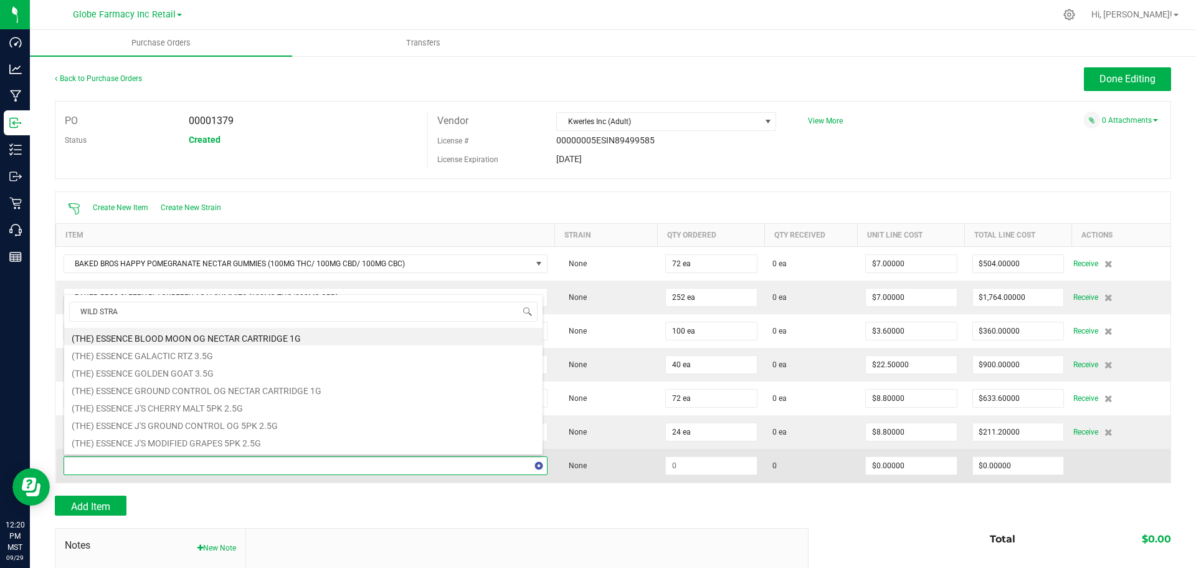
type input "WILD STRAW"
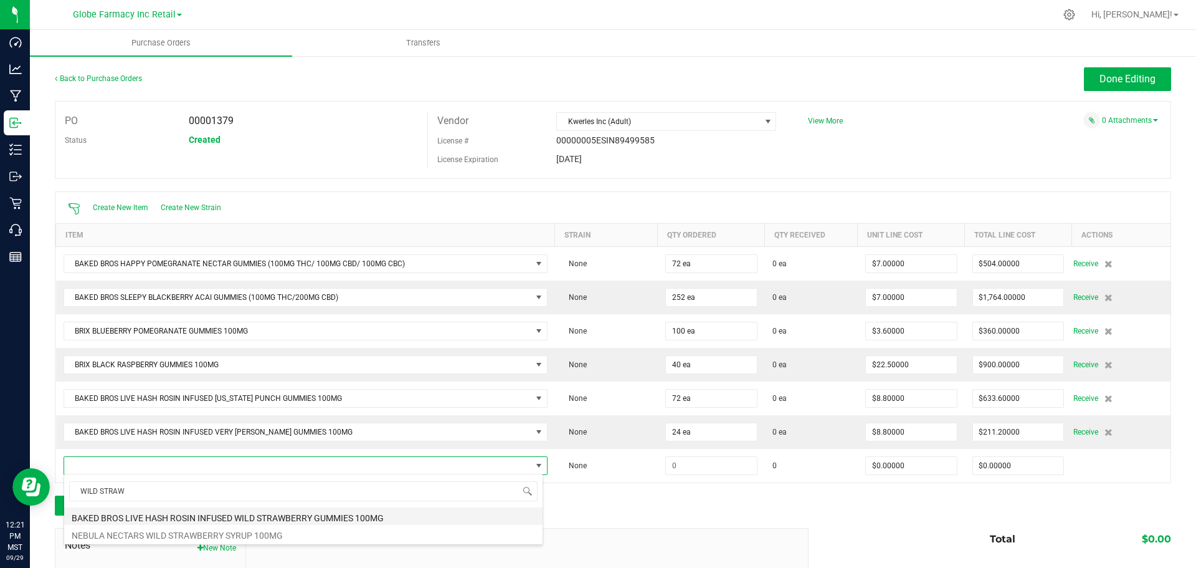
click at [239, 512] on li "BAKED BROS LIVE HASH ROSIN INFUSED WILD STRAWBERRY GUMMIES 100MG" at bounding box center [303, 515] width 479 height 17
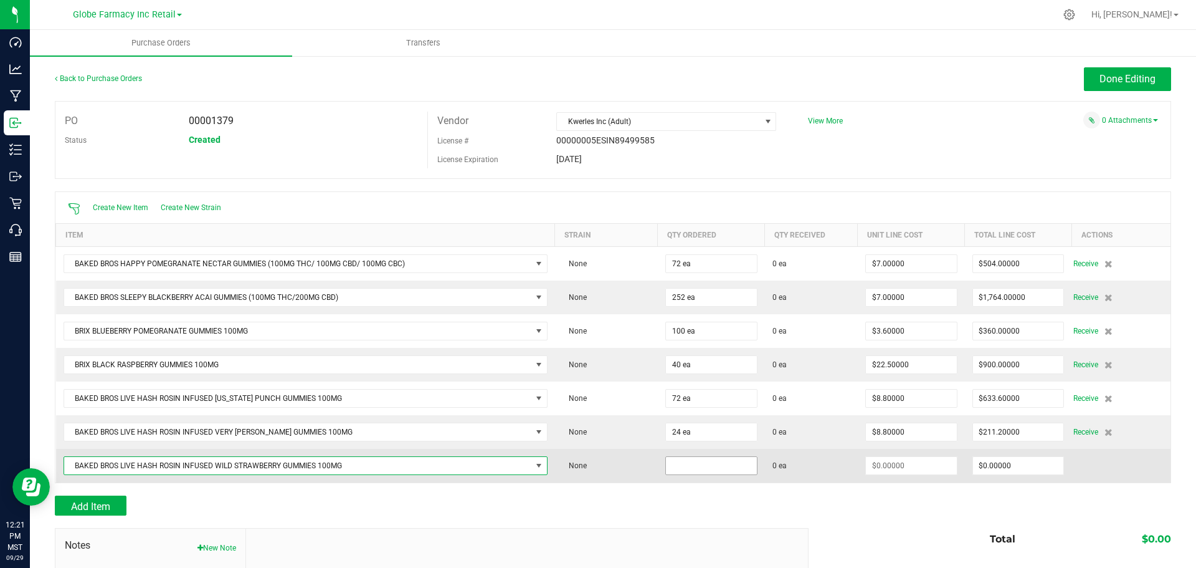
click at [710, 465] on input at bounding box center [711, 465] width 91 height 17
click at [700, 467] on input at bounding box center [711, 465] width 91 height 17
type input "48 ea"
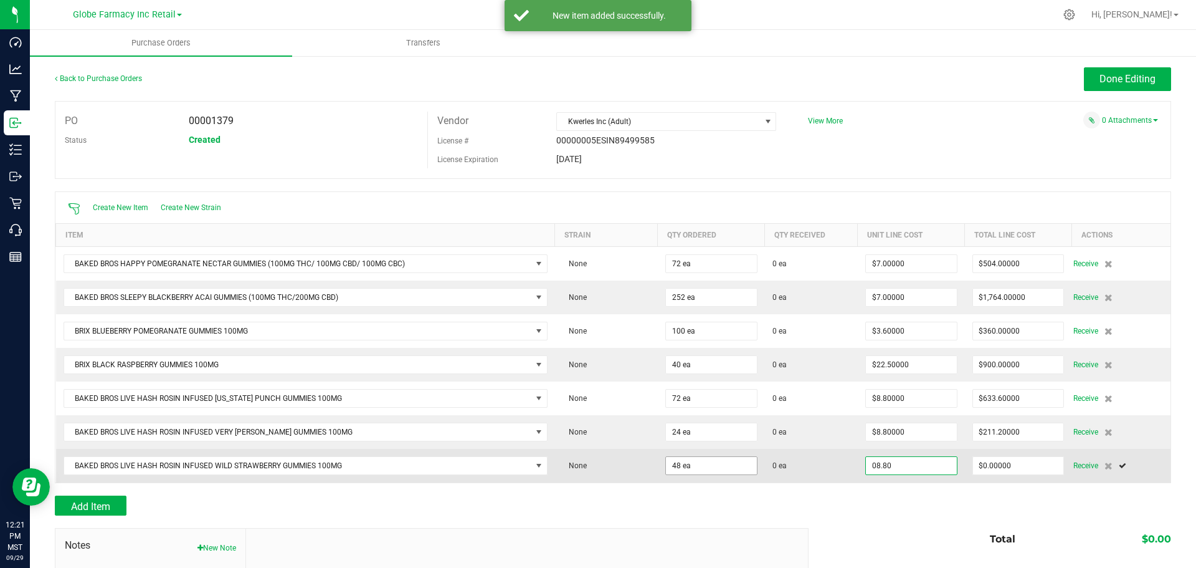
type input "$8.80000"
type input "0"
type input "48"
type input "422.40000000000003"
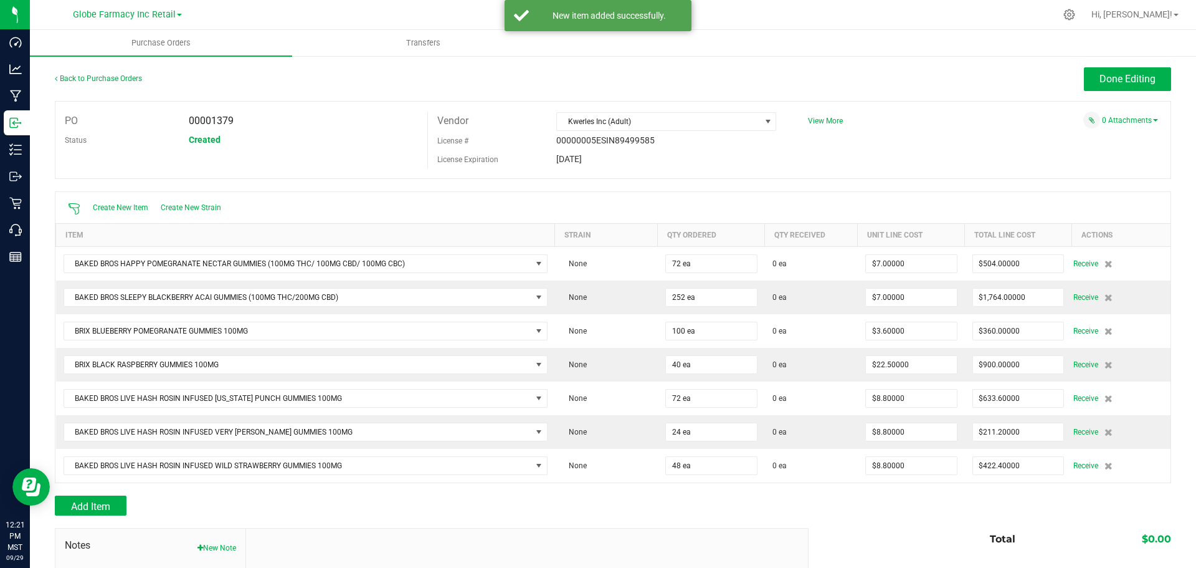
click at [1119, 97] on div "Back to Purchase Orders Done Editing" at bounding box center [613, 84] width 1117 height 34
click at [1124, 84] on span "Done Editing" at bounding box center [1128, 79] width 56 height 12
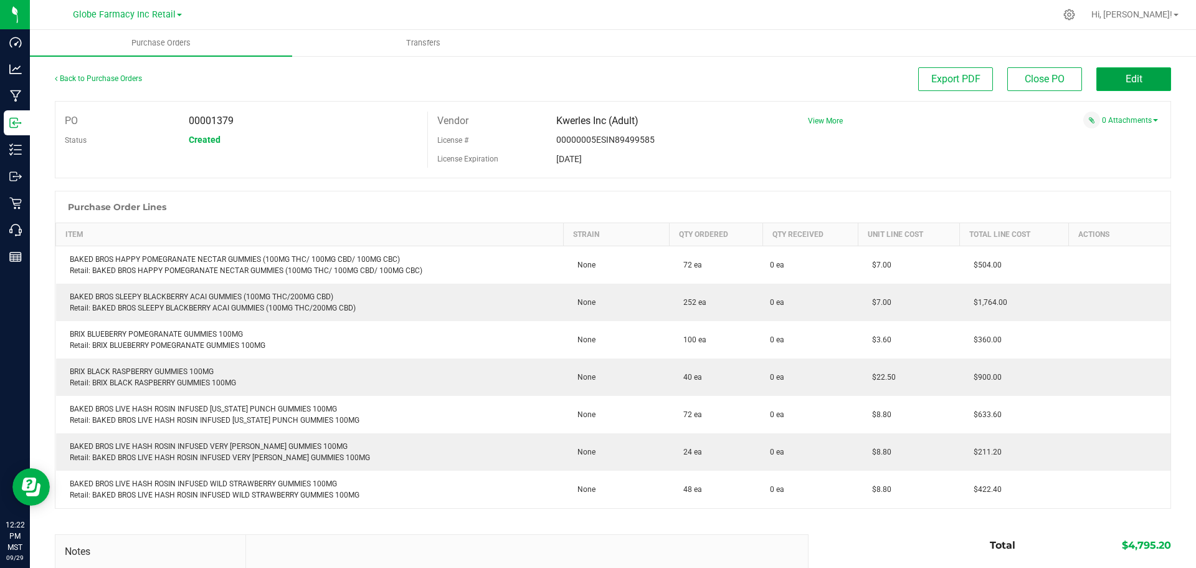
click at [1153, 82] on button "Edit" at bounding box center [1134, 79] width 75 height 24
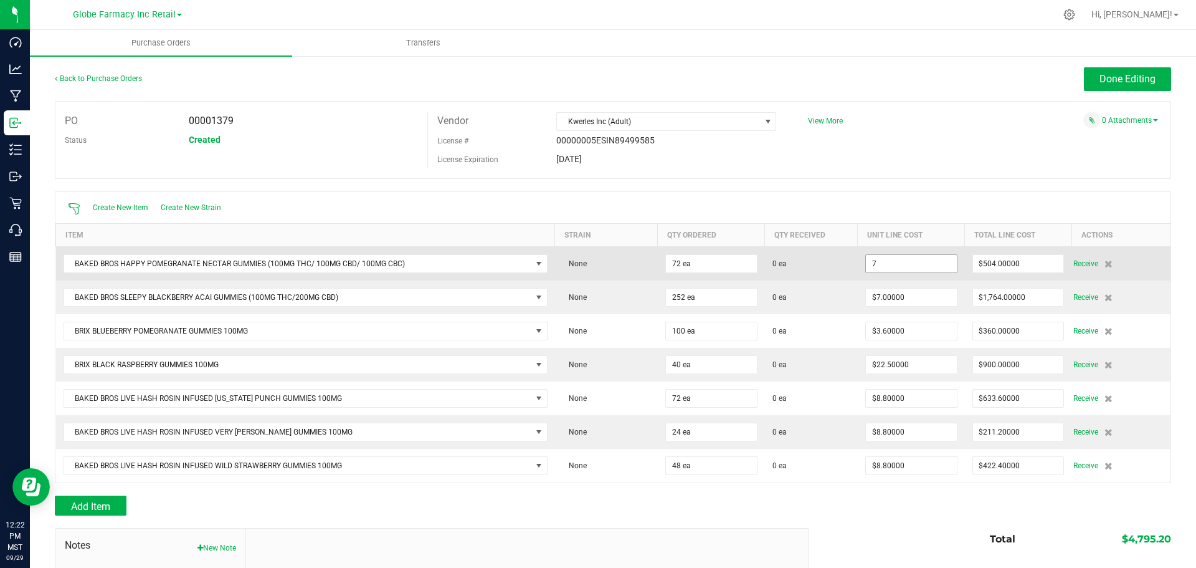
click at [889, 265] on input "7" at bounding box center [911, 263] width 91 height 17
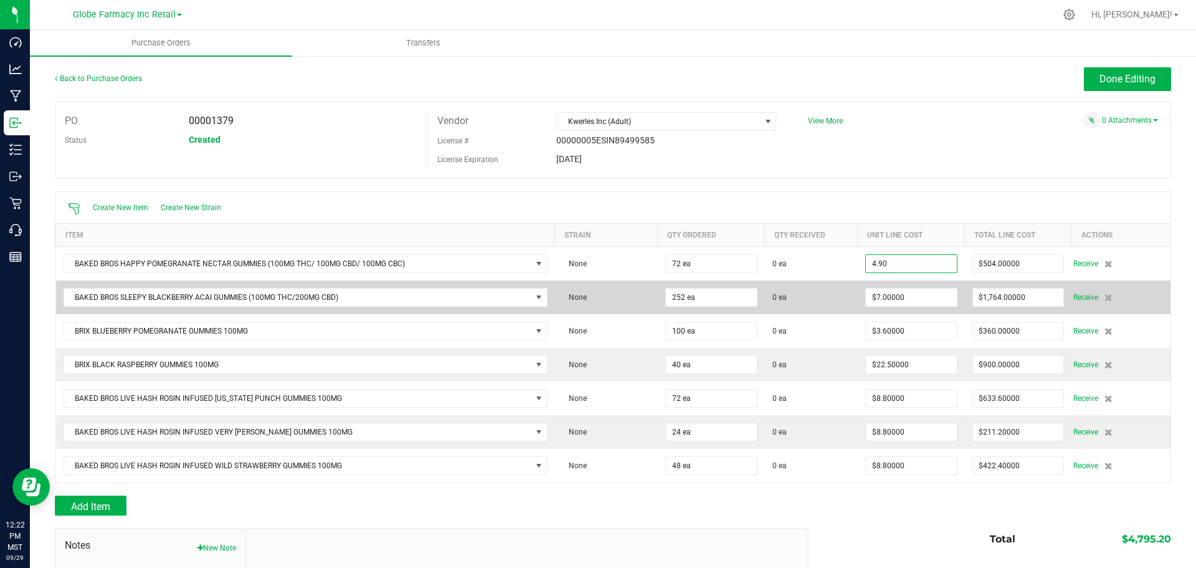
type input "$4.90000"
click at [894, 285] on td "$7.00000" at bounding box center [911, 297] width 107 height 34
type input "72"
type input "$352.80000"
click at [902, 298] on input "7" at bounding box center [911, 297] width 91 height 17
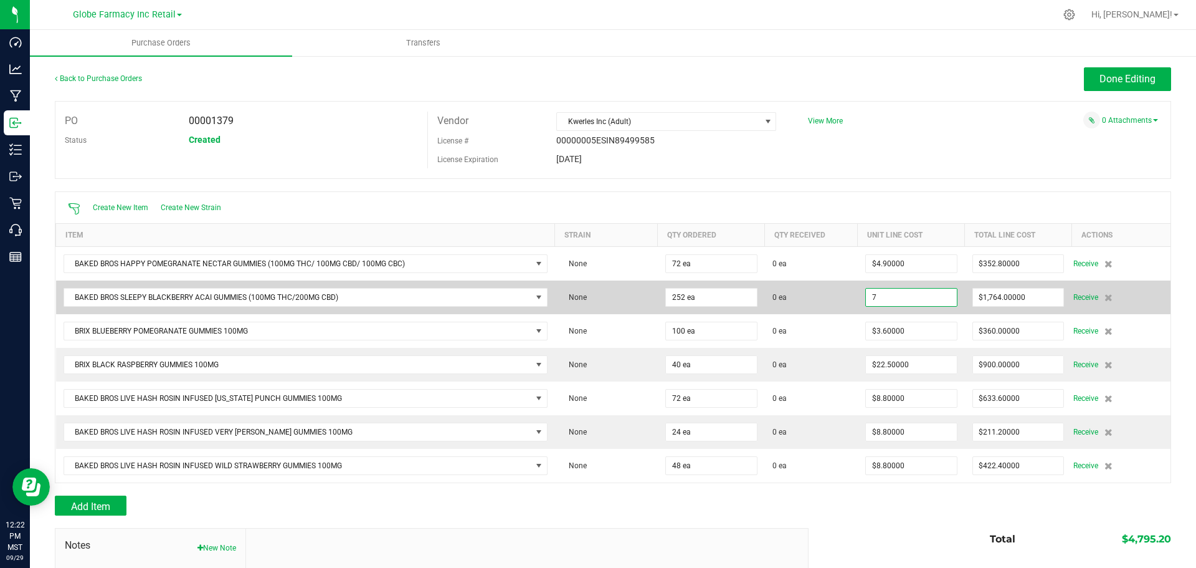
paste input "4.9"
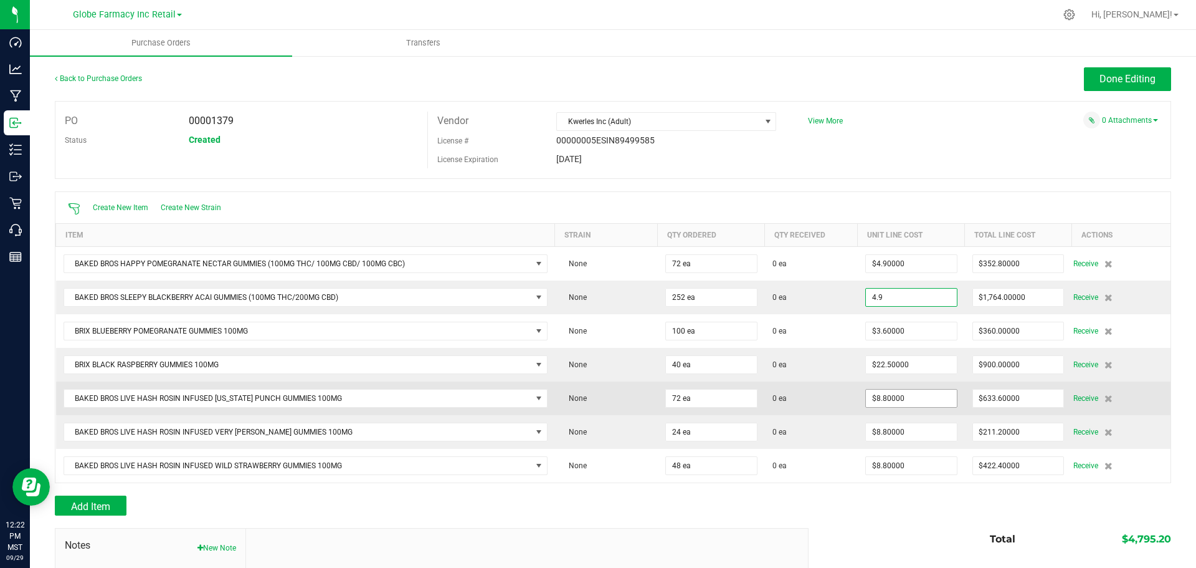
type input "$4.90000"
type input "8.8"
click at [924, 391] on input "8.8" at bounding box center [911, 397] width 91 height 17
type input "252"
type input "$1,234.80000"
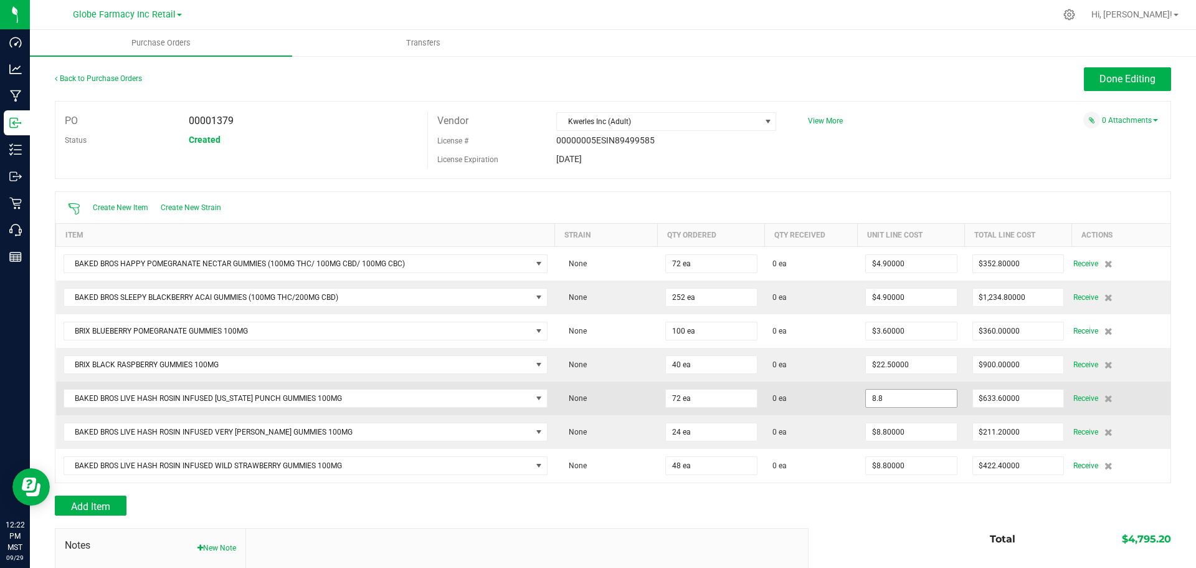
click at [923, 391] on input "8.8" at bounding box center [911, 397] width 91 height 17
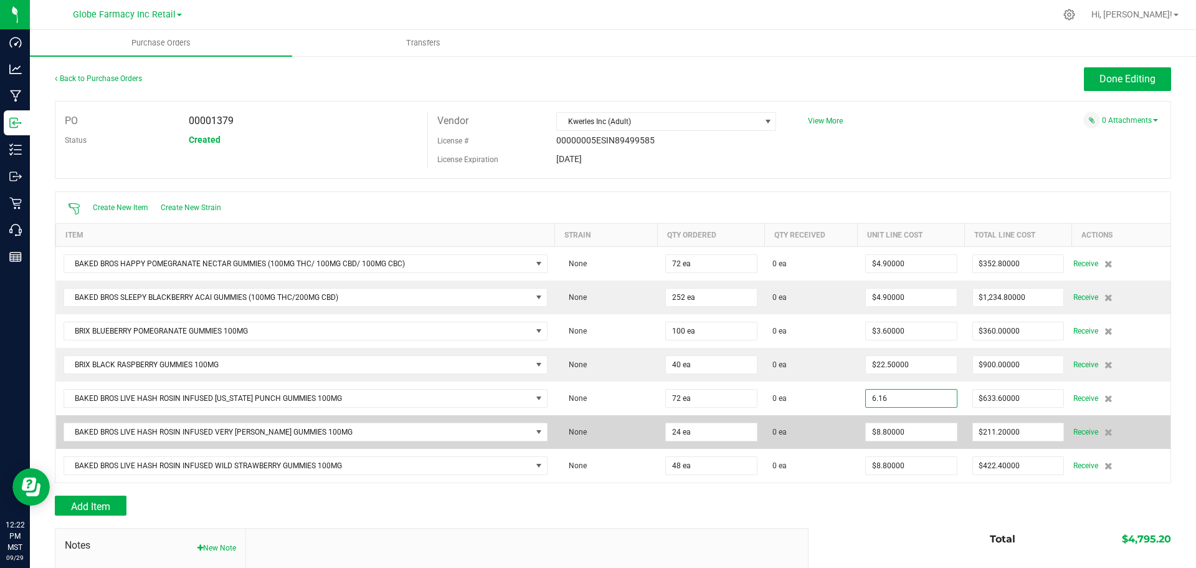
type input "$6.16000"
click at [923, 418] on td "$8.80000" at bounding box center [911, 432] width 107 height 34
type input "72"
type input "$443.52000"
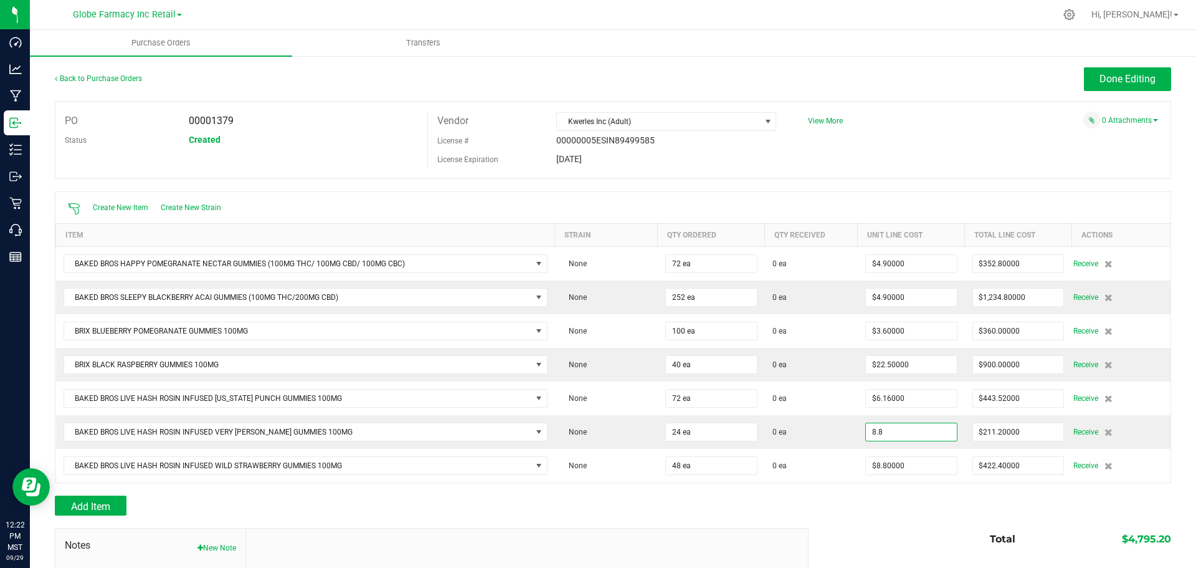
click at [919, 428] on input "8.8" at bounding box center [911, 431] width 91 height 17
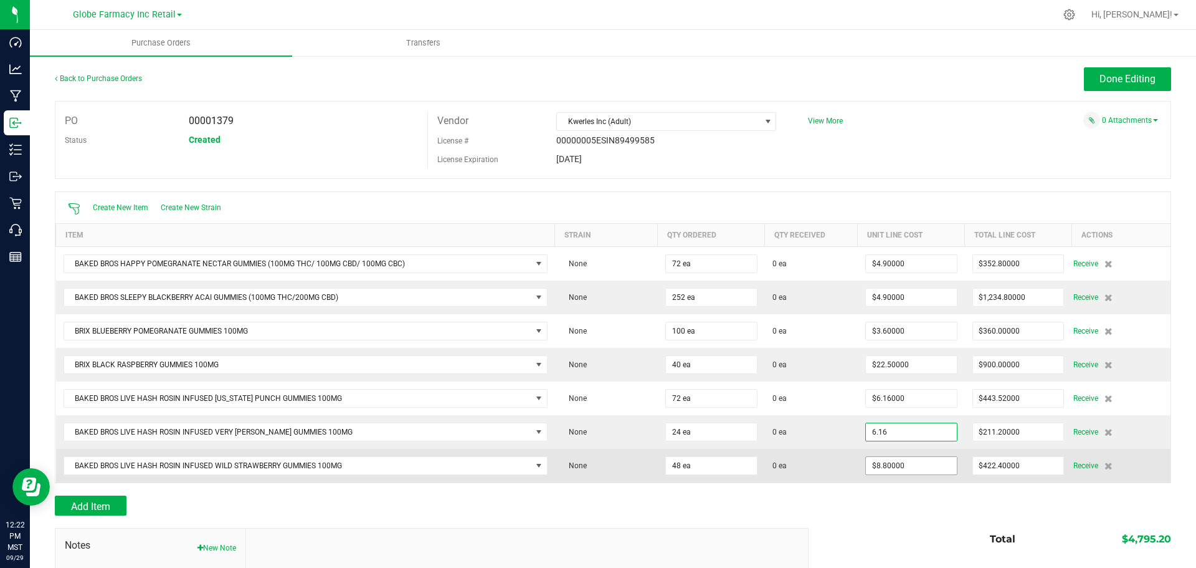
type input "$6.16000"
type input "8.8"
click at [912, 460] on input "8.8" at bounding box center [911, 465] width 91 height 17
type input "24"
type input "$147.84000"
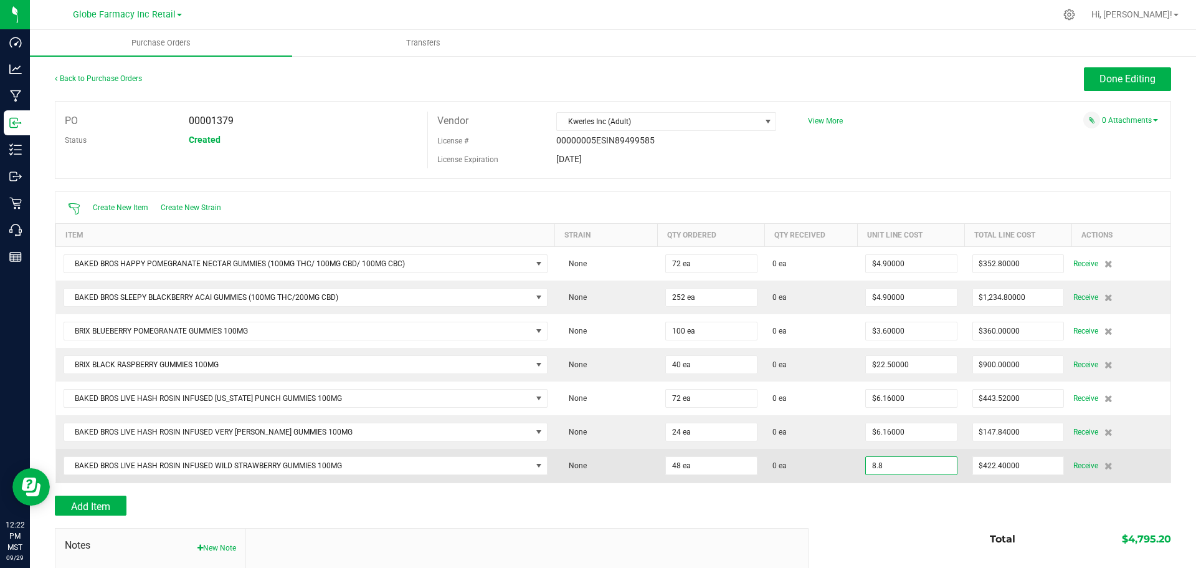
click at [911, 467] on input "8.8" at bounding box center [911, 465] width 91 height 17
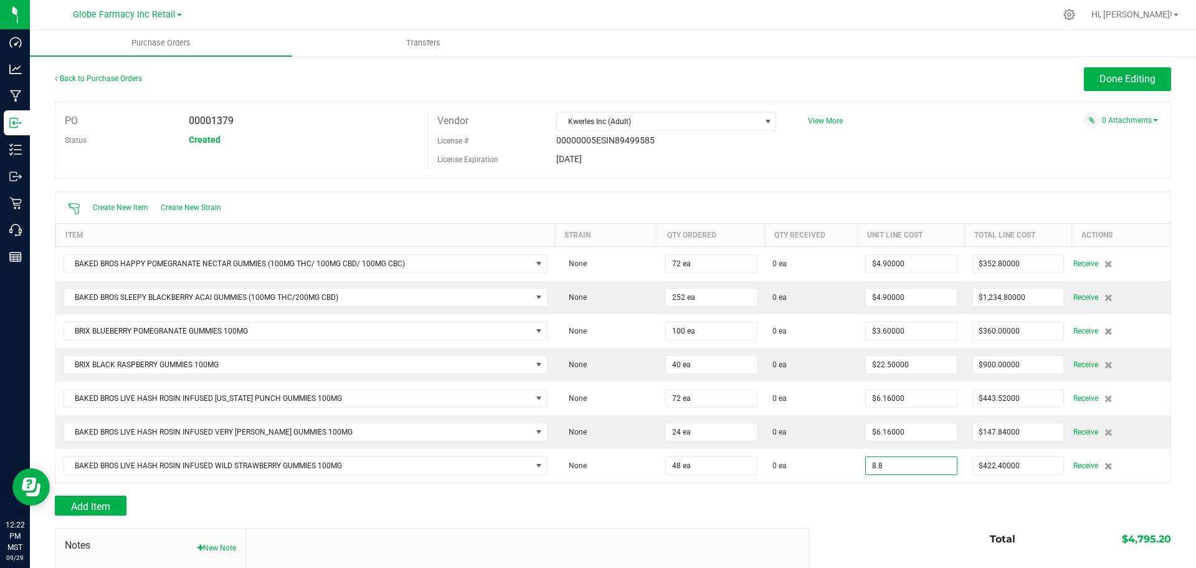
paste input "6.16"
type input "$6.16000"
click at [885, 517] on div at bounding box center [613, 521] width 1117 height 12
type input "48"
type input "$295.68000"
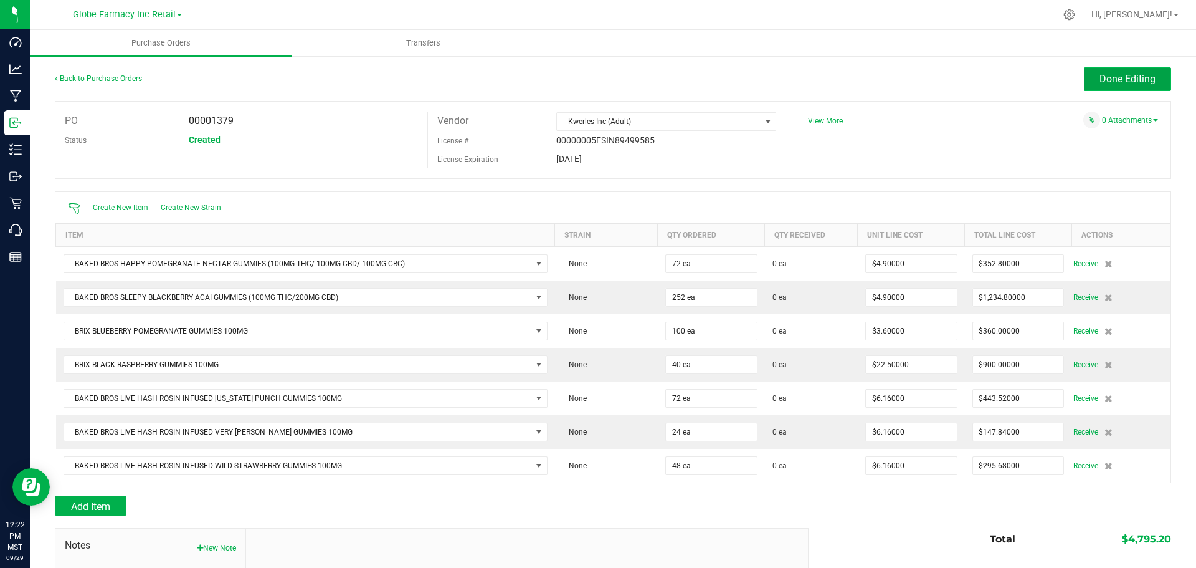
click at [1121, 80] on span "Done Editing" at bounding box center [1128, 79] width 56 height 12
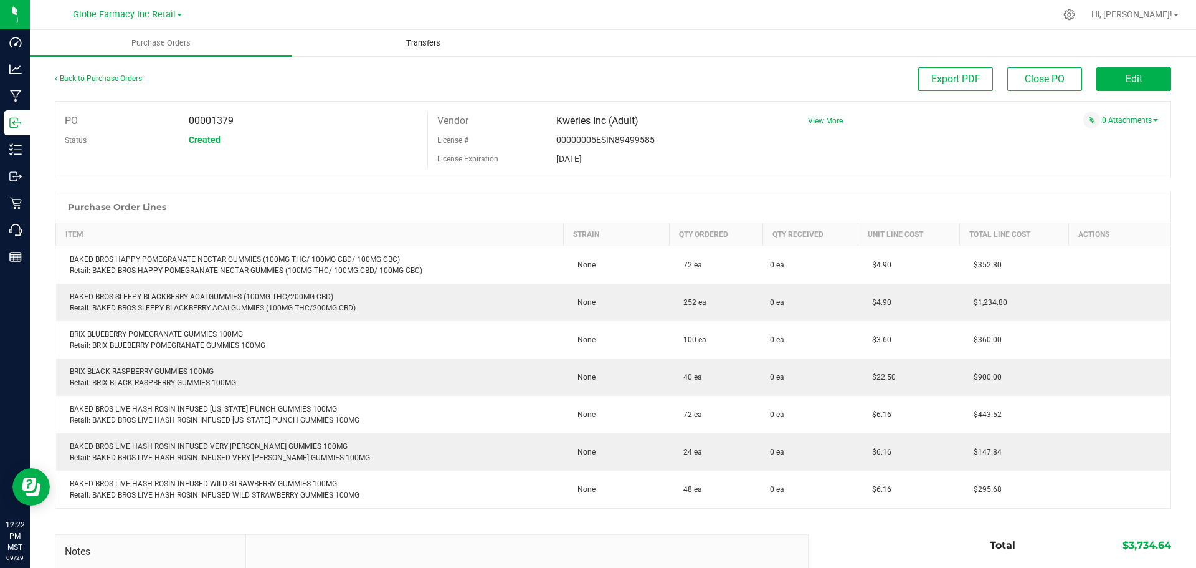
click at [390, 31] on uib-tab-heading "Transfers" at bounding box center [423, 43] width 261 height 25
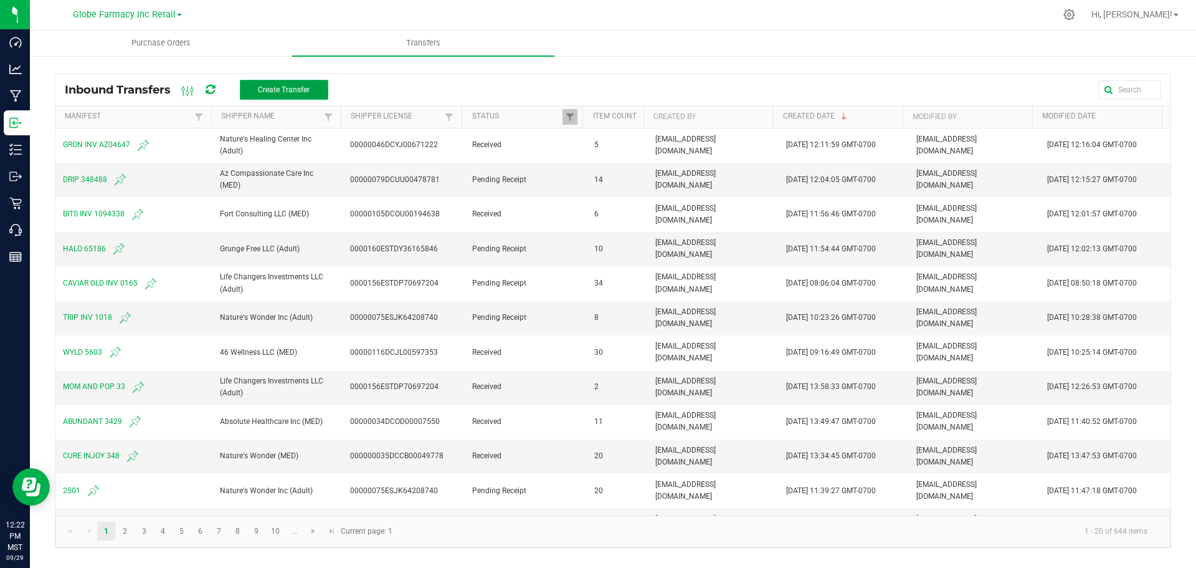
click at [298, 88] on span "Create Transfer" at bounding box center [284, 89] width 52 height 9
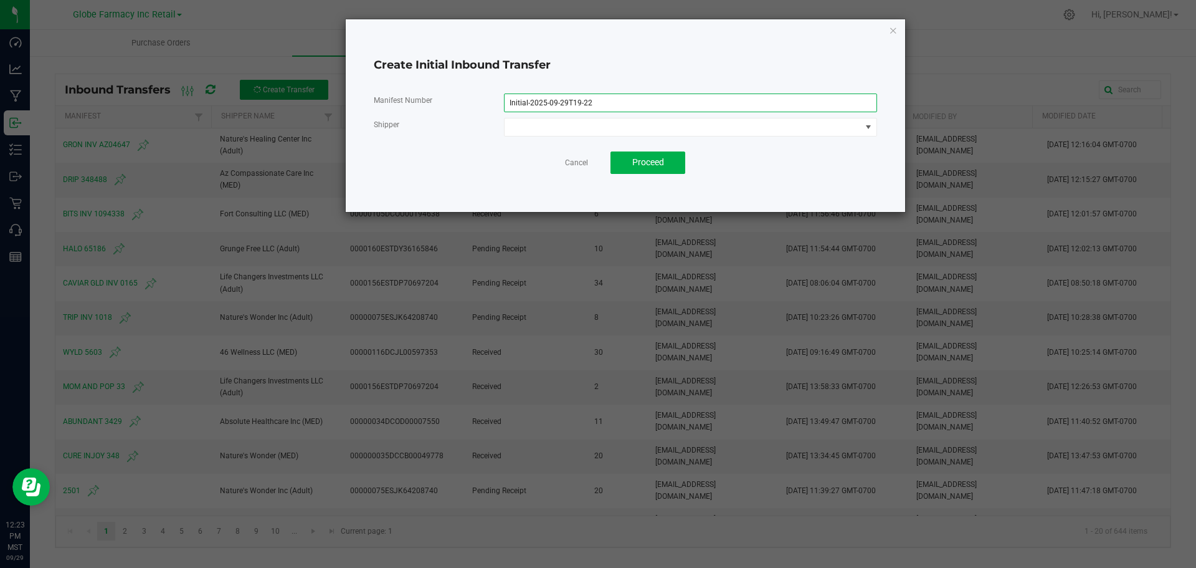
click at [664, 102] on input "Initial-2025-09-29T19-22" at bounding box center [690, 102] width 373 height 19
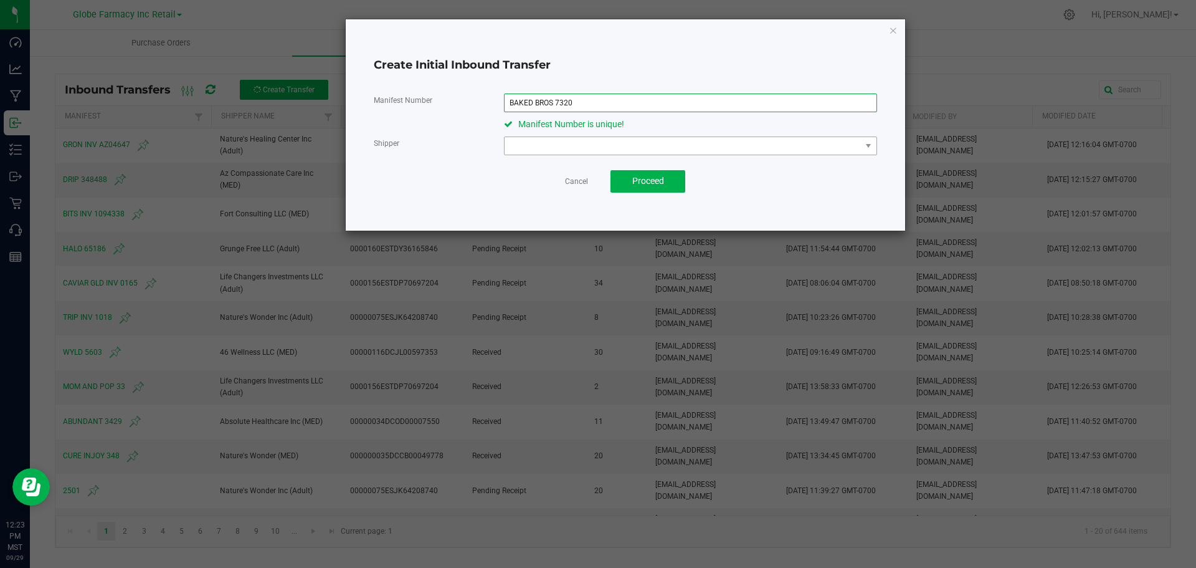
type input "BAKED BROS 7320"
click at [695, 142] on span at bounding box center [683, 145] width 356 height 17
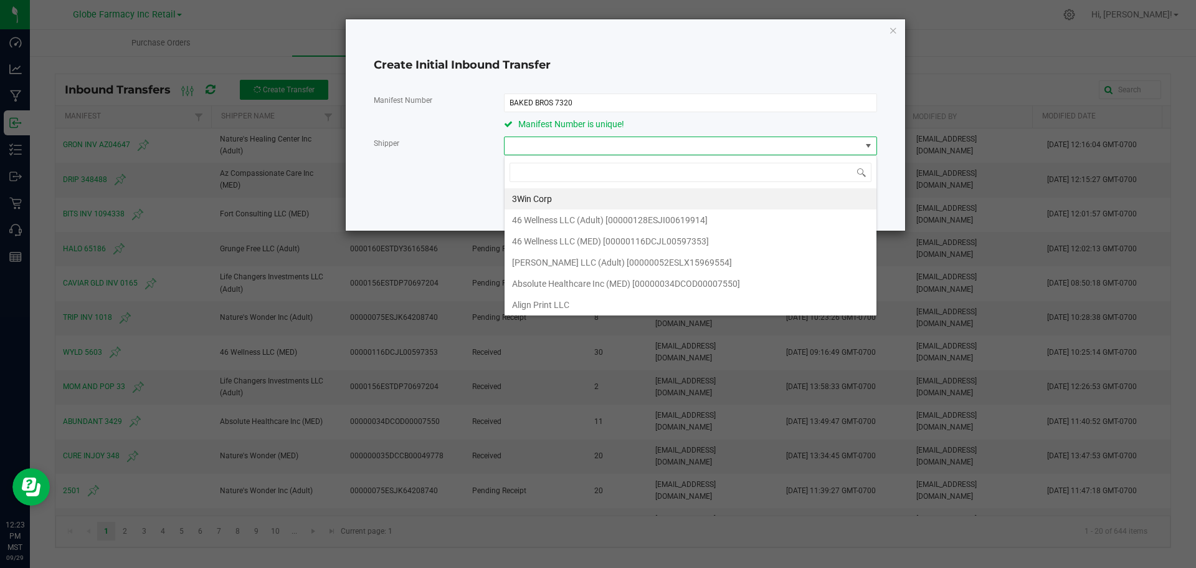
scroll to position [19, 373]
type input "KWER"
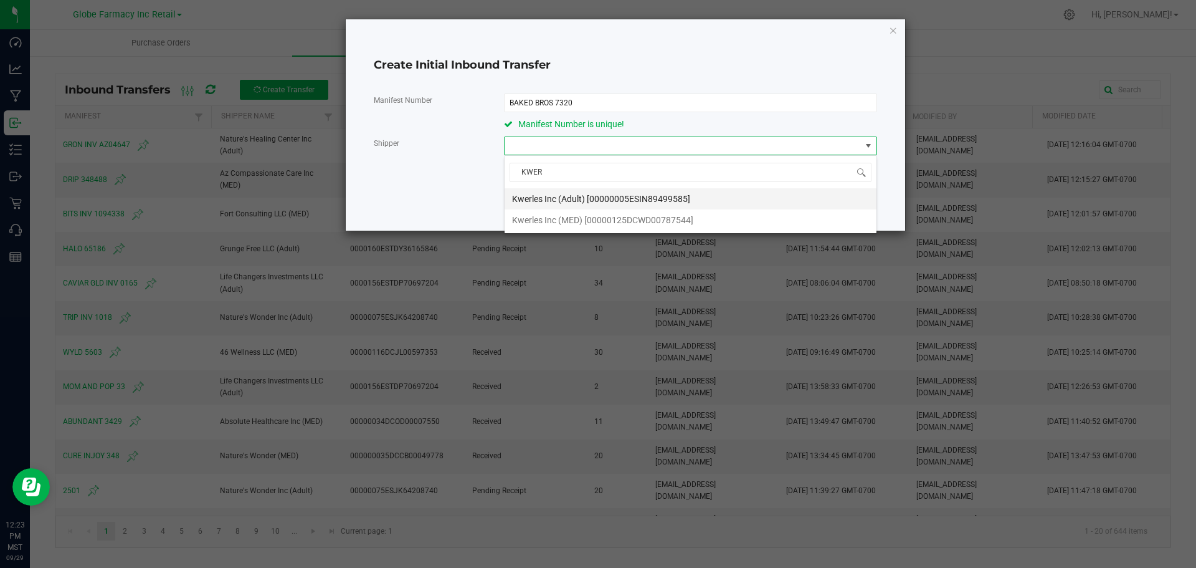
click at [606, 198] on span "Kwerles Inc (Adult) [00000005ESIN89499585]" at bounding box center [601, 198] width 178 height 19
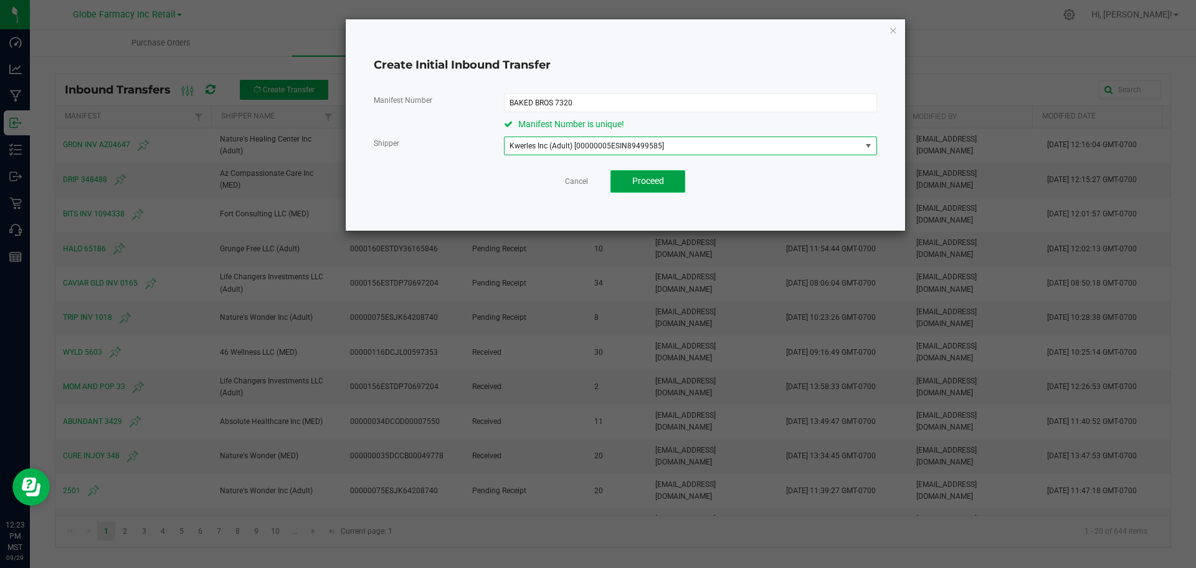
click at [653, 176] on span "Proceed" at bounding box center [648, 181] width 32 height 10
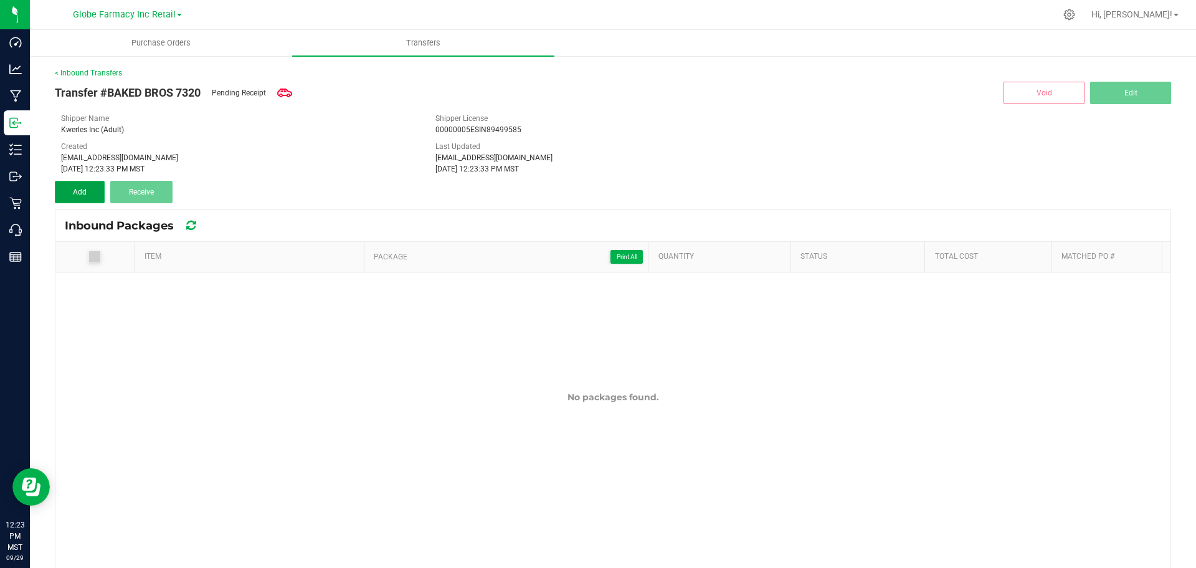
click at [84, 189] on span "Add" at bounding box center [80, 192] width 14 height 9
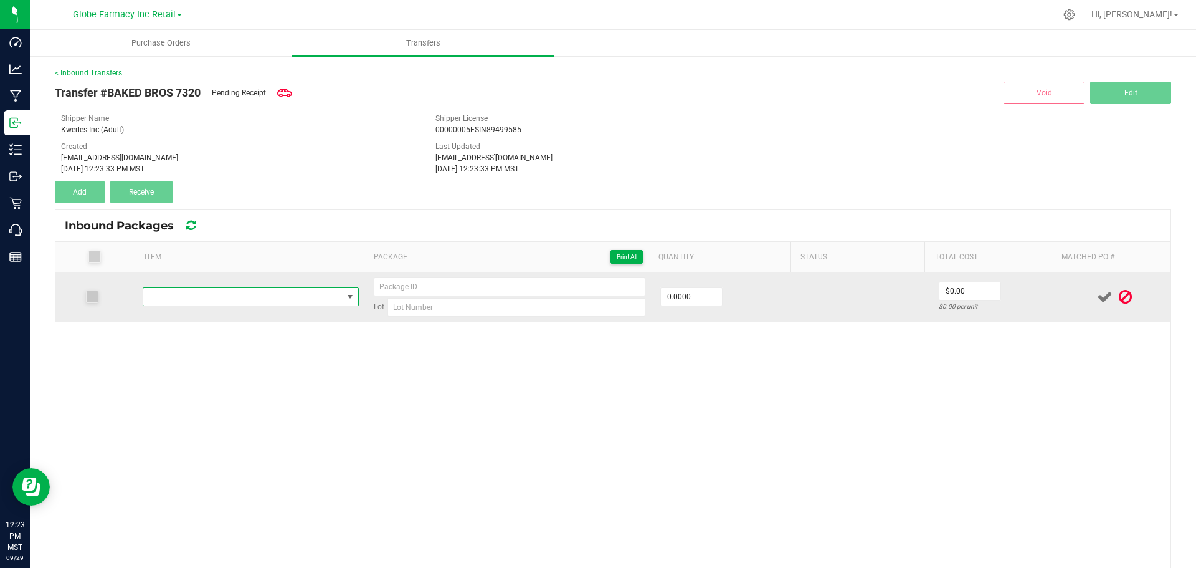
click at [239, 290] on span "NO DATA FOUND" at bounding box center [242, 296] width 199 height 17
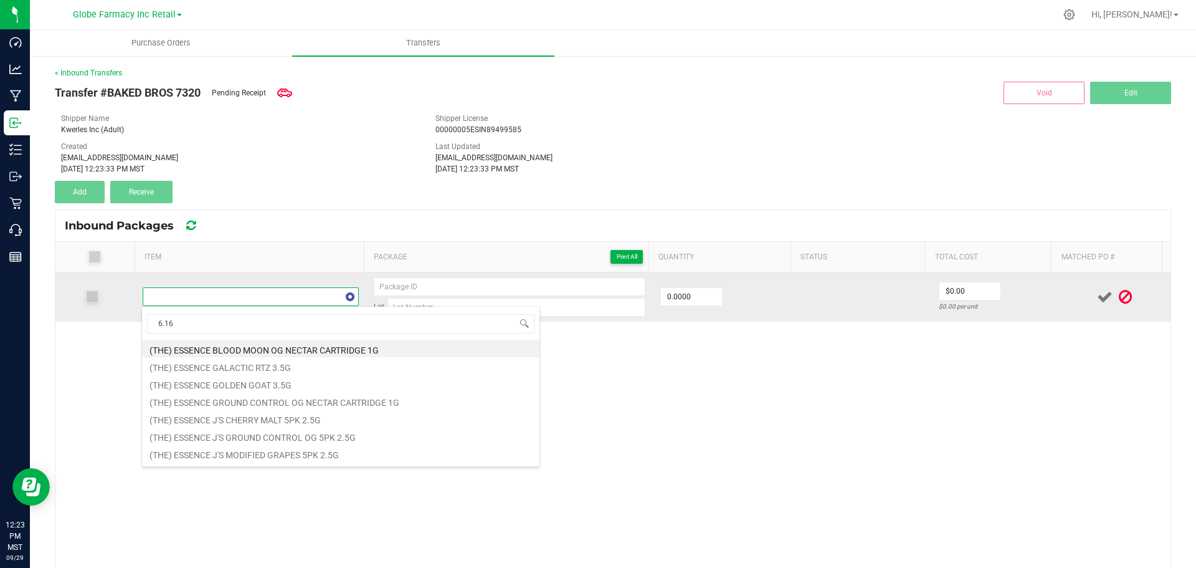
type input "6.16"
click at [236, 297] on span "NO DATA FOUND" at bounding box center [242, 296] width 199 height 17
click at [236, 295] on span "NO DATA FOUND" at bounding box center [242, 296] width 199 height 17
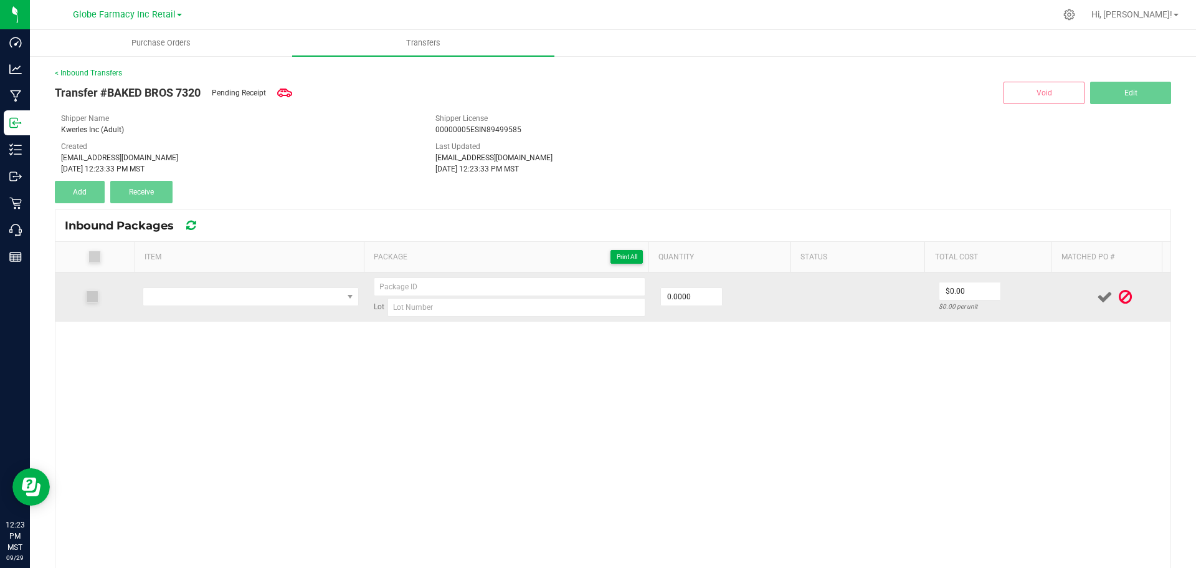
click at [269, 274] on td at bounding box center [250, 296] width 231 height 49
click at [260, 295] on span "NO DATA FOUND" at bounding box center [242, 296] width 199 height 17
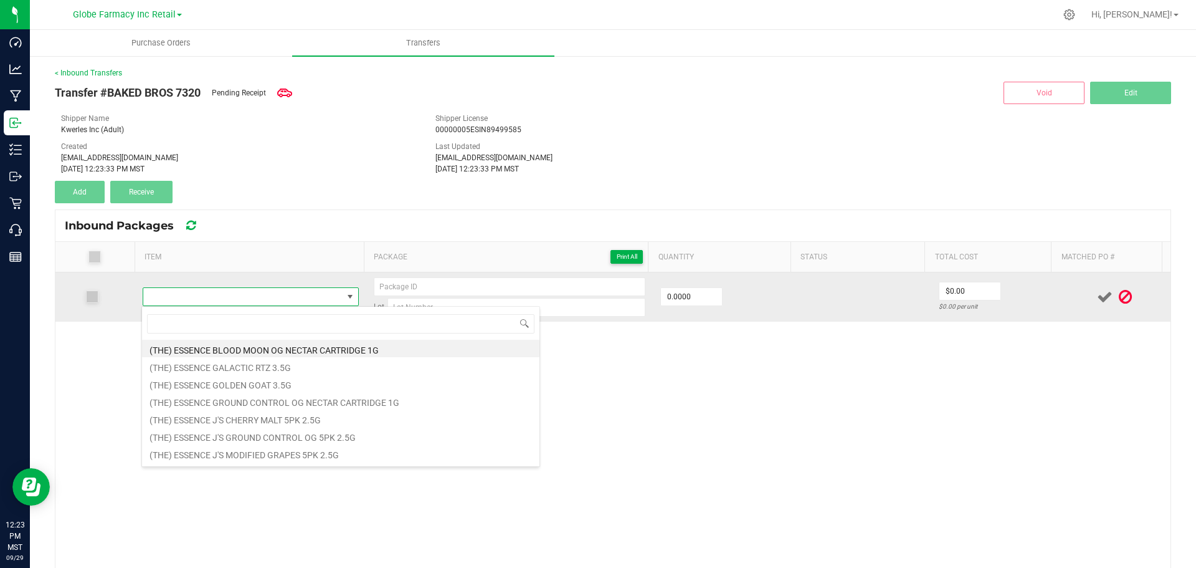
type input "BAKED BROS HAPPY POMEGRANATE NECTAR GUMMIES (100MG THC/ 100MG CBD/ 100MG CBC)"
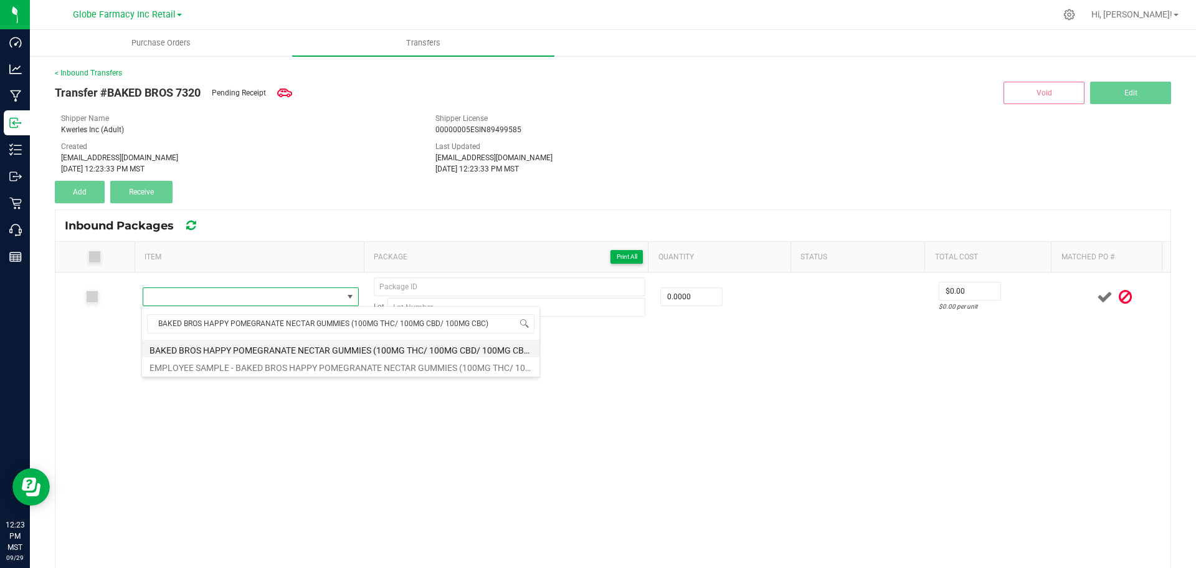
click at [255, 346] on li "BAKED BROS HAPPY POMEGRANATE NECTAR GUMMIES (100MG THC/ 100MG CBD/ 100MG CBC)" at bounding box center [341, 348] width 398 height 17
type input "0 ea"
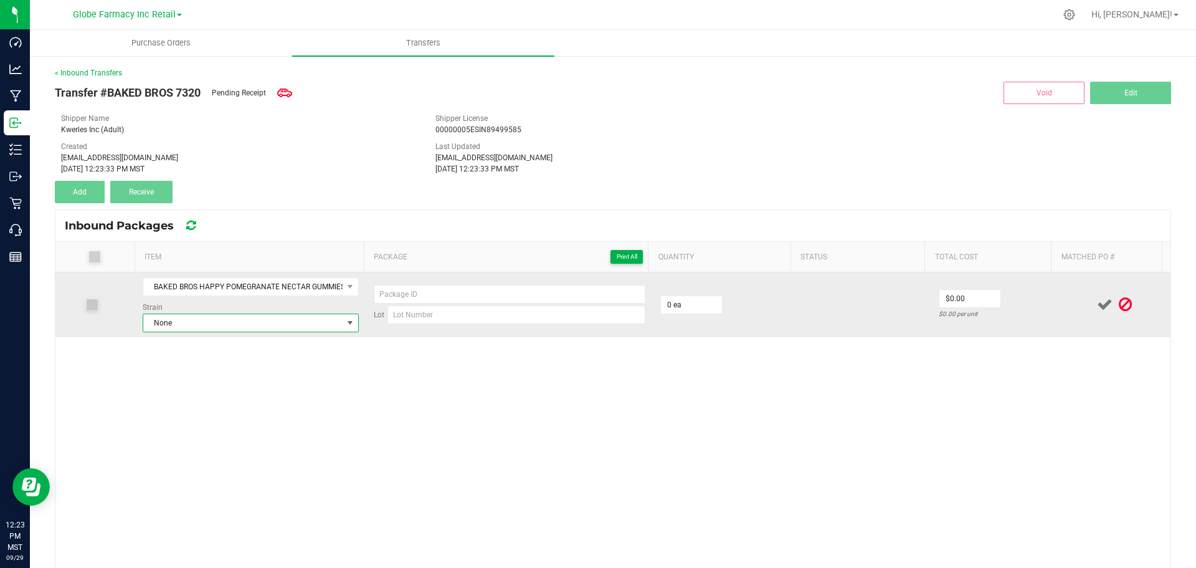
click at [303, 325] on span "None" at bounding box center [242, 322] width 199 height 17
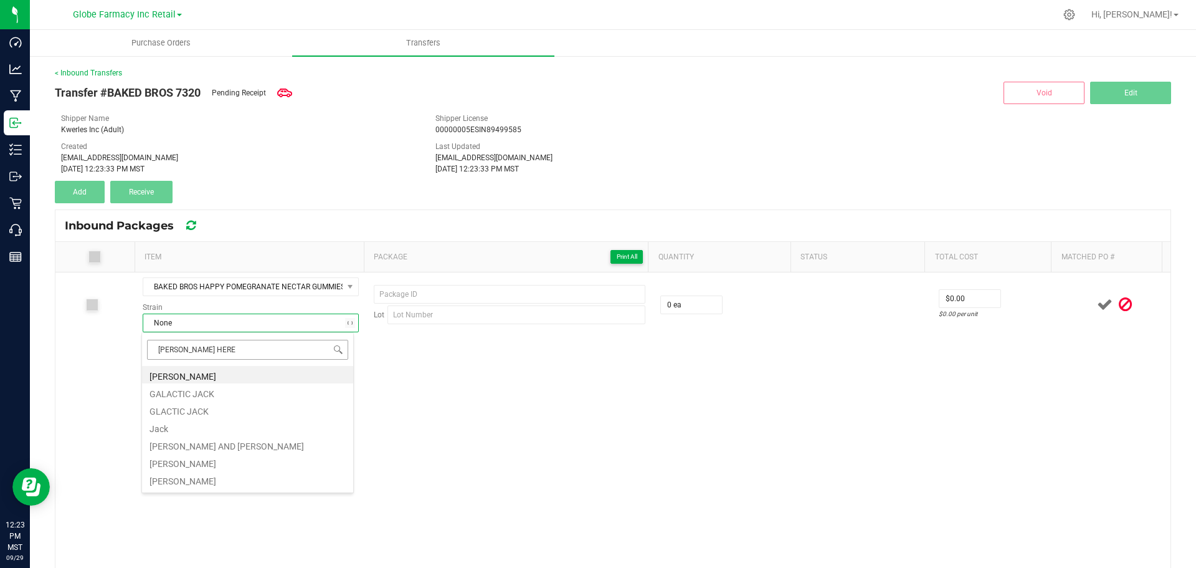
type input "JACK HERER"
click at [203, 377] on li "Jack Herer" at bounding box center [247, 374] width 211 height 17
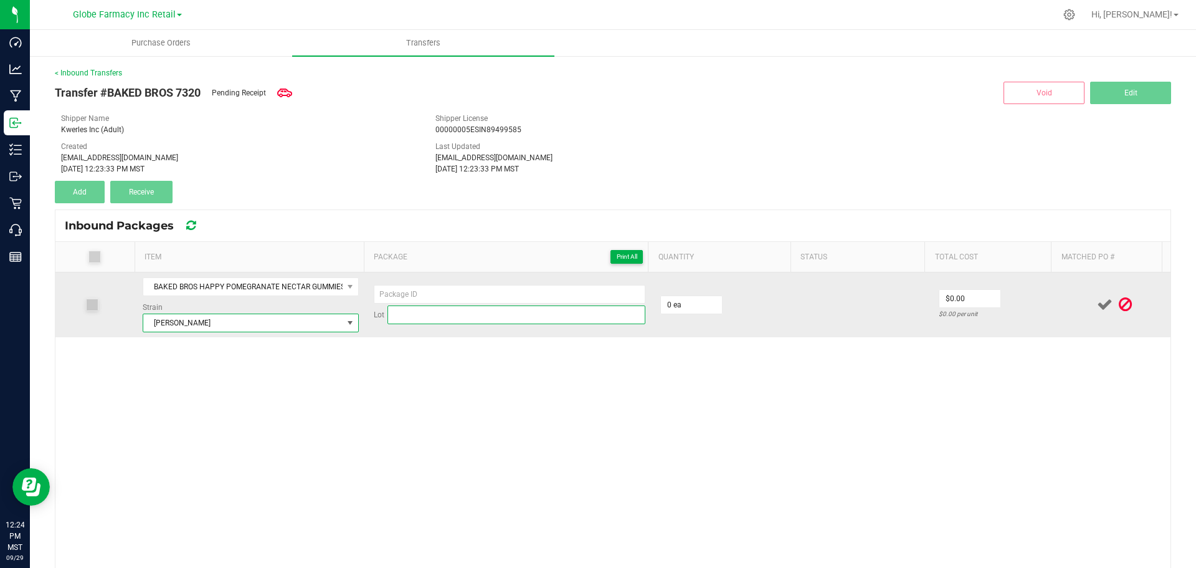
click at [549, 315] on input at bounding box center [517, 314] width 258 height 19
paste input "HY100G-"
type input "HY100G-48"
click at [452, 303] on input at bounding box center [510, 294] width 272 height 19
paste input "HY100G-"
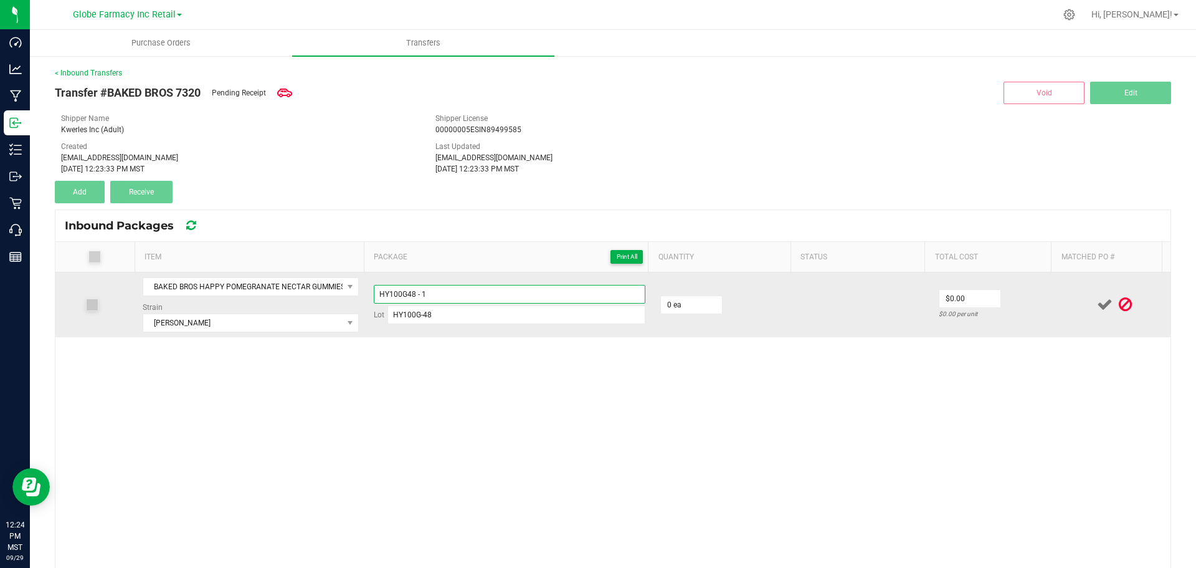
type input "HY100G48 - 1"
type input "36 ea"
type input "$4.90"
click at [1018, 315] on div "$0.13611 per unit" at bounding box center [995, 314] width 113 height 12
click at [1076, 307] on div at bounding box center [1115, 305] width 97 height 16
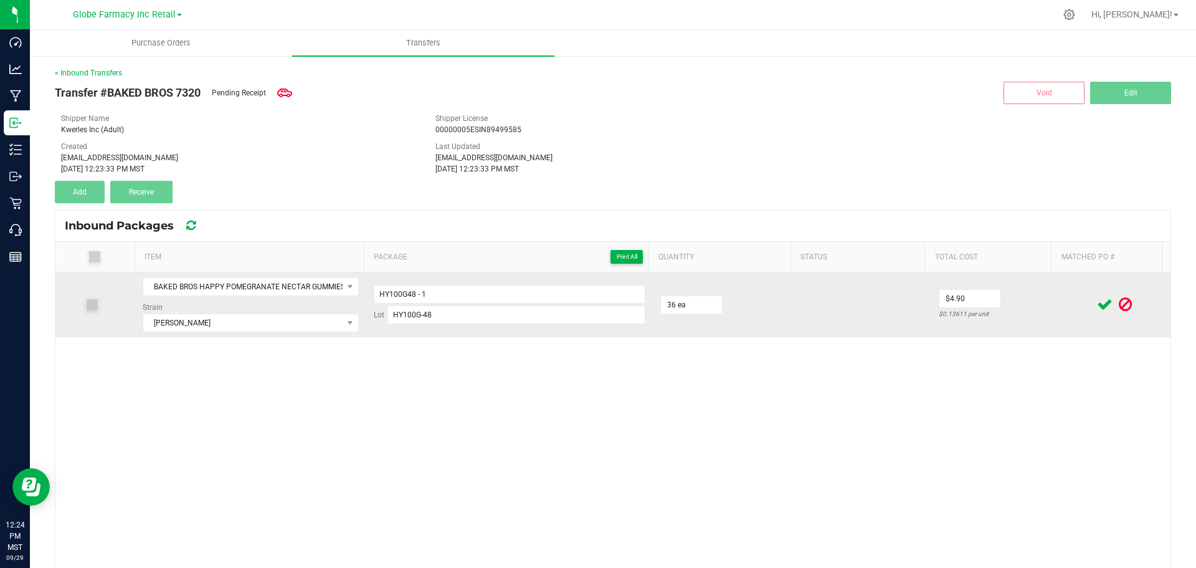
click at [1097, 305] on icon at bounding box center [1105, 305] width 16 height 16
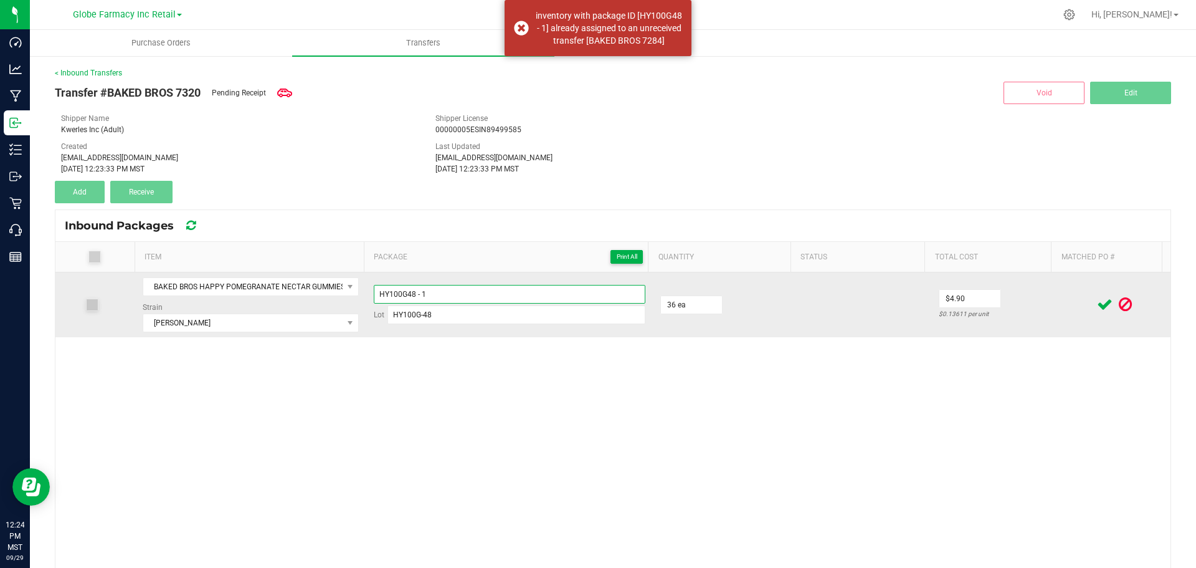
click at [484, 291] on input "HY100G48 - 1" at bounding box center [510, 294] width 272 height 19
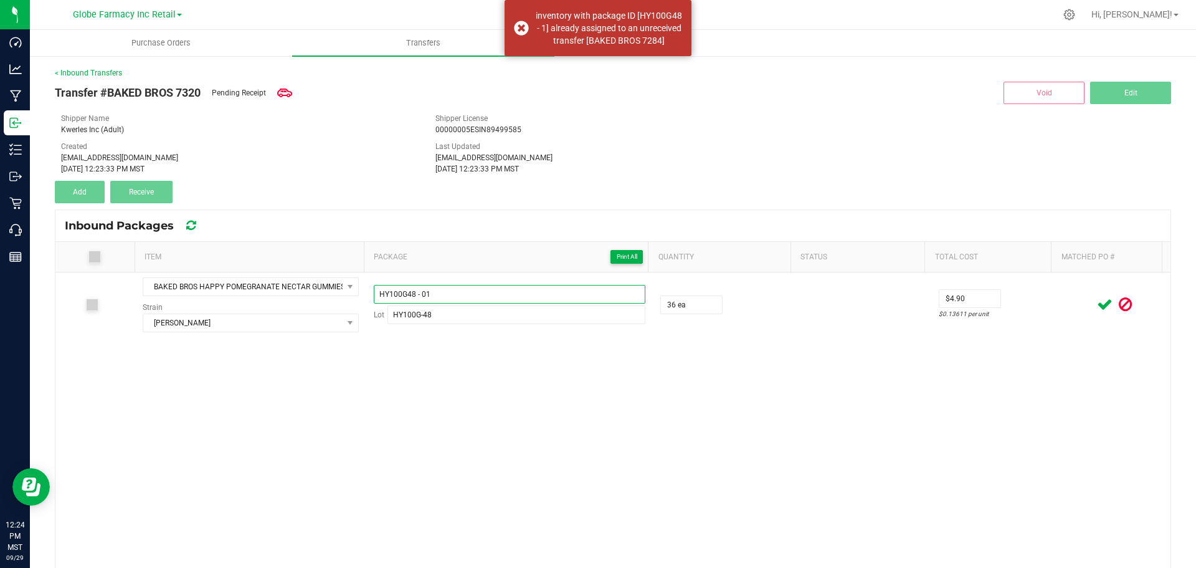
type input "HY100G48 - 01"
click at [1067, 305] on div at bounding box center [1115, 305] width 97 height 16
click at [1094, 302] on span at bounding box center [1105, 304] width 22 height 24
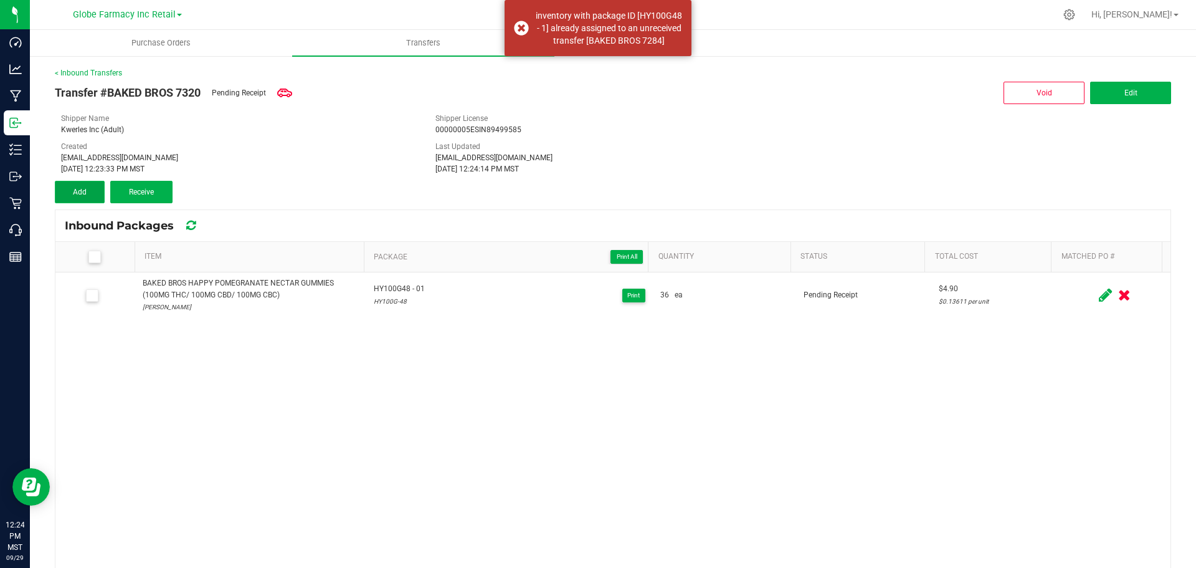
click at [70, 193] on button "Add" at bounding box center [80, 192] width 50 height 22
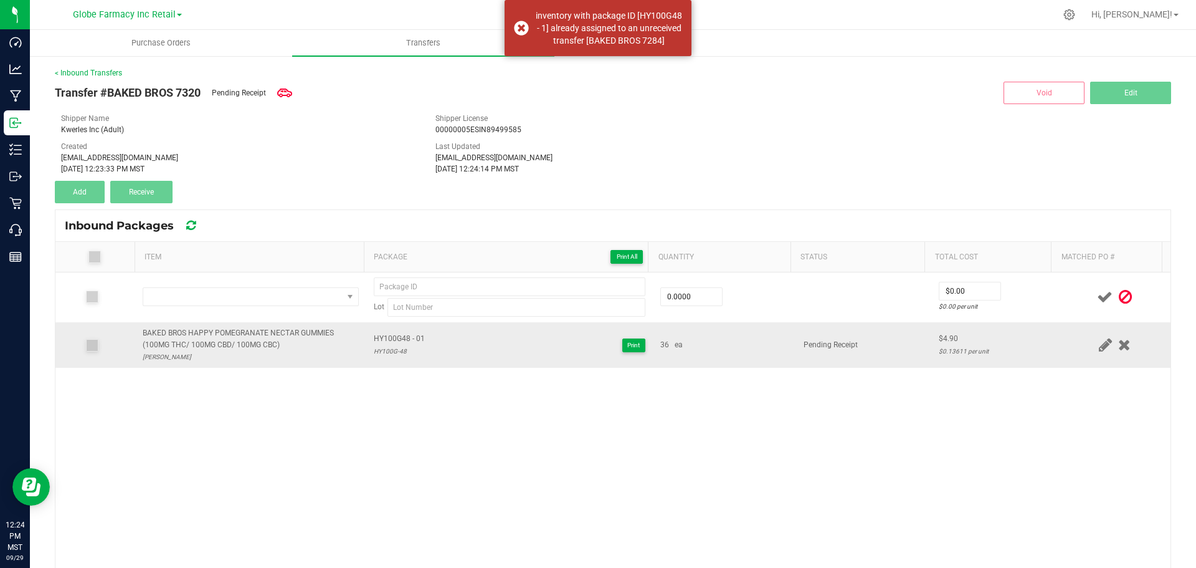
click at [254, 334] on div "BAKED BROS HAPPY POMEGRANATE NECTAR GUMMIES (100MG THC/ 100MG CBD/ 100MG CBC)" at bounding box center [251, 339] width 216 height 24
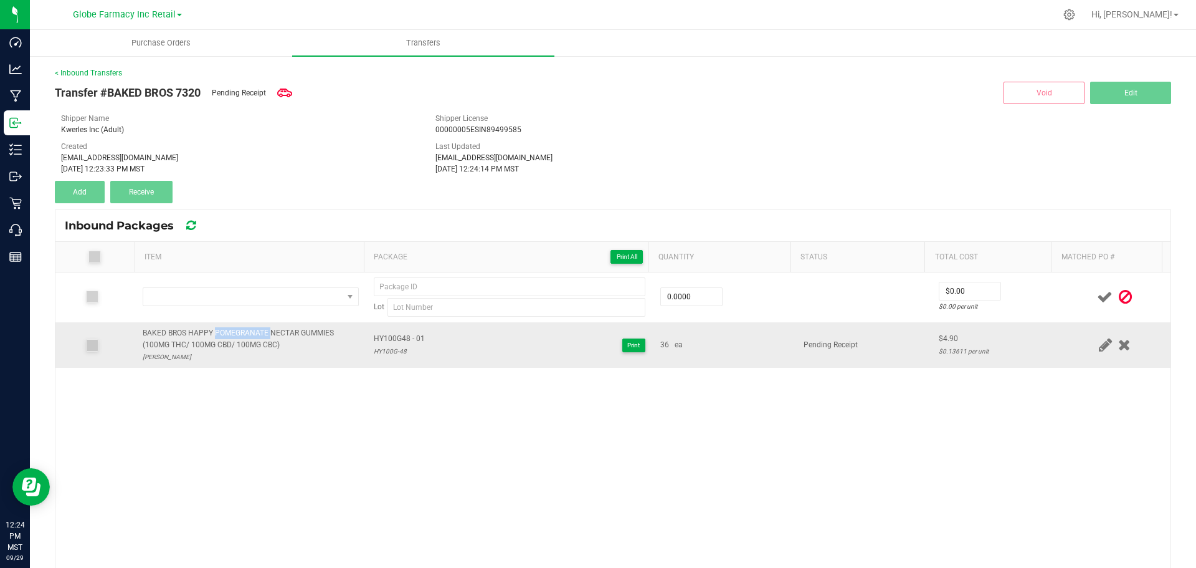
click at [254, 334] on div "BAKED BROS HAPPY POMEGRANATE NECTAR GUMMIES (100MG THC/ 100MG CBD/ 100MG CBC)" at bounding box center [251, 339] width 216 height 24
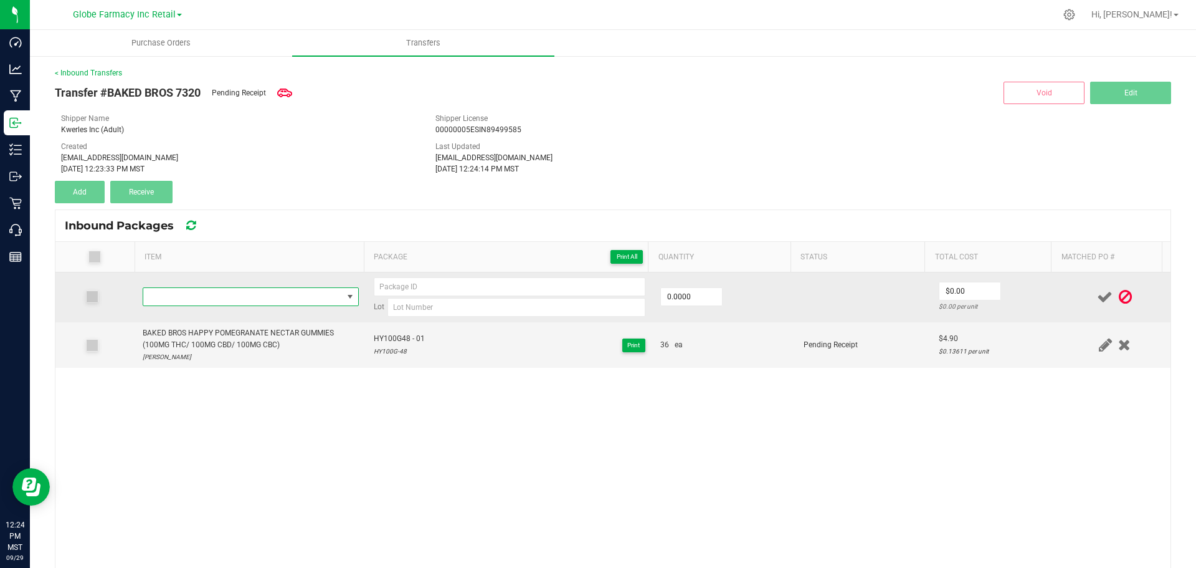
click at [267, 291] on span "NO DATA FOUND" at bounding box center [242, 296] width 199 height 17
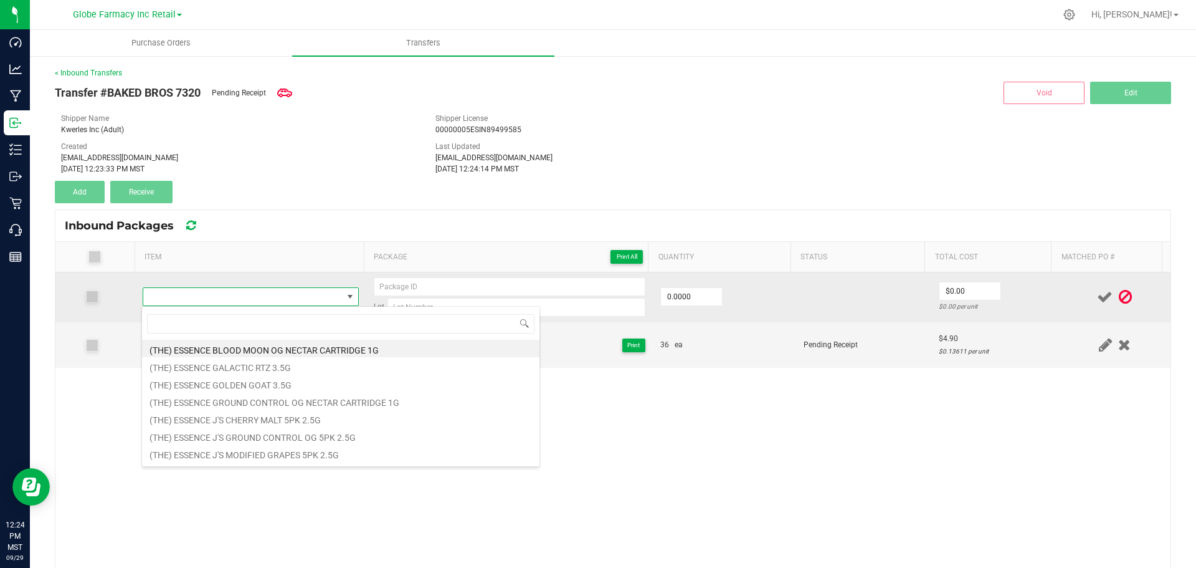
type input "BAKED BROS HAPPY POMEGRANATE NECTAR GUMMIES (100MG THC/ 100MG CBD/ 100MG CBC)"
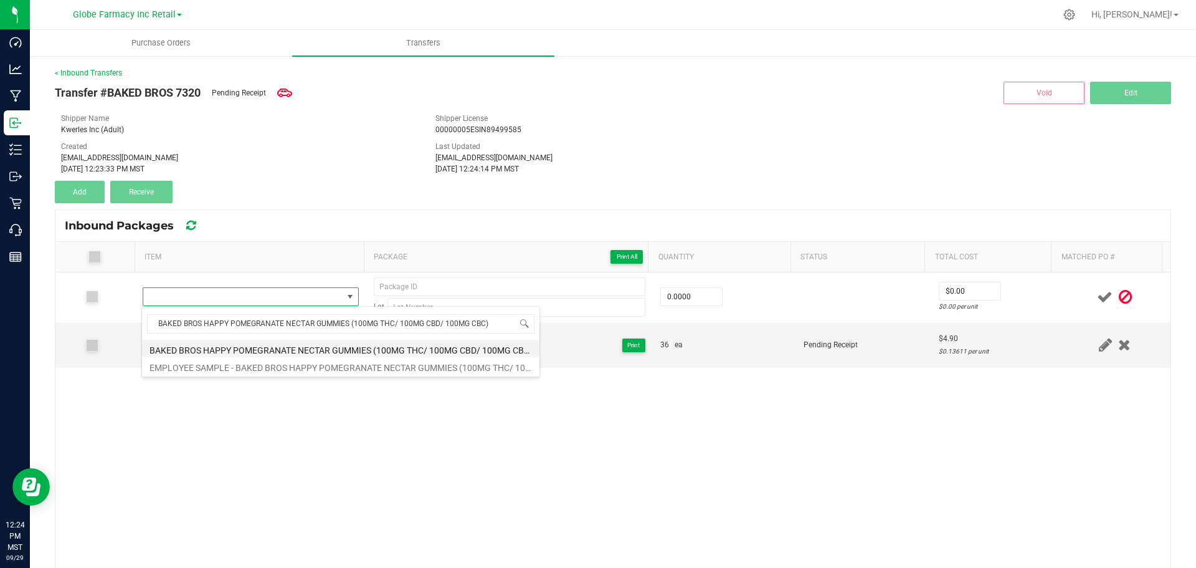
click at [335, 346] on li "BAKED BROS HAPPY POMEGRANATE NECTAR GUMMIES (100MG THC/ 100MG CBD/ 100MG CBC)" at bounding box center [341, 348] width 398 height 17
type input "0 ea"
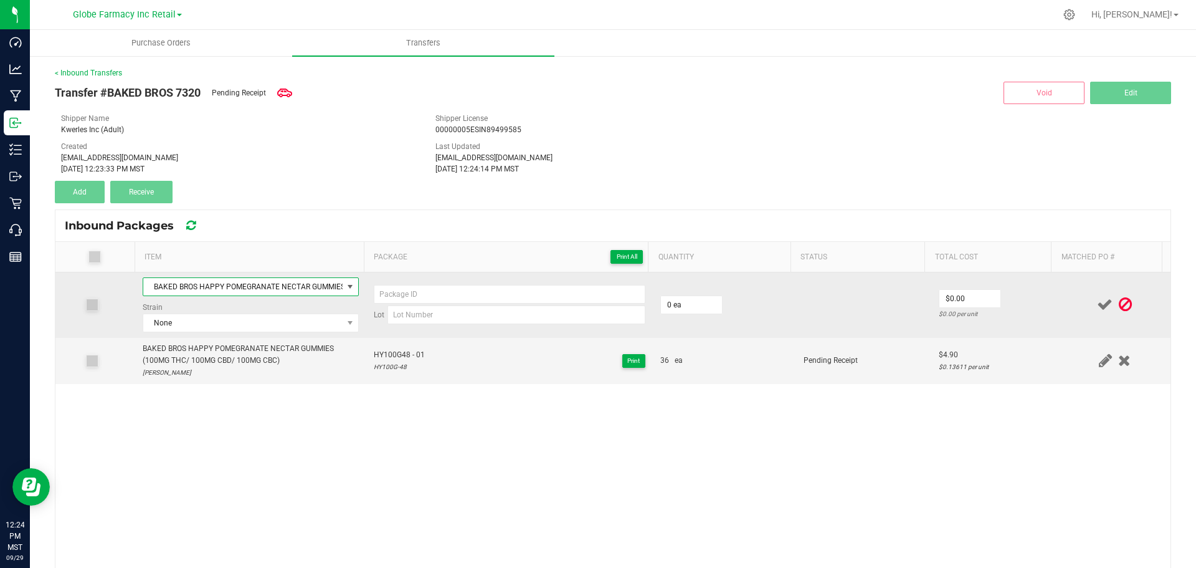
click at [281, 335] on td "BAKED BROS HAPPY POMEGRANATE NECTAR GUMMIES (100MG THC/ 100MG CBD/ 100MG CBC) S…" at bounding box center [250, 304] width 231 height 65
click at [287, 328] on span "None" at bounding box center [242, 322] width 199 height 17
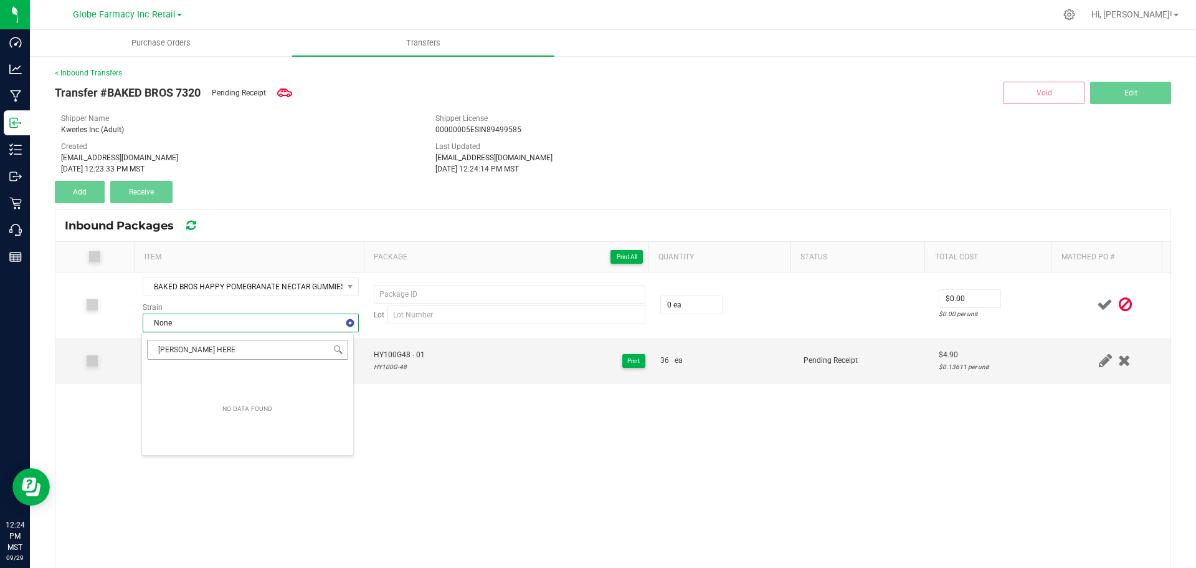
type input "JACK HERER"
click at [201, 372] on li "Jack Herer" at bounding box center [247, 374] width 211 height 17
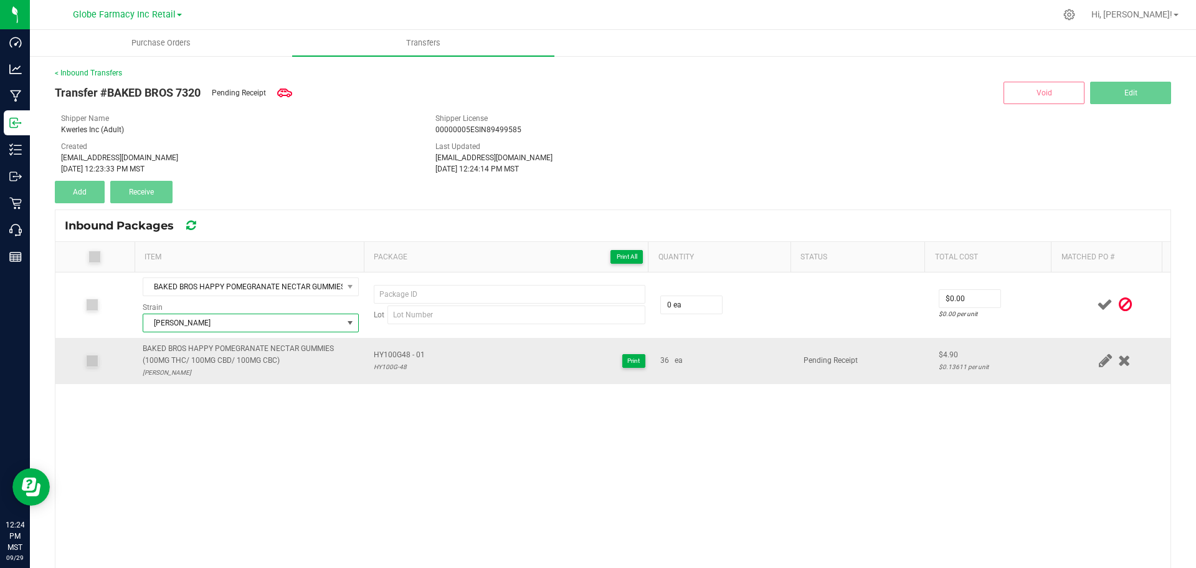
click at [388, 350] on span "HY100G48 - 01" at bounding box center [399, 355] width 51 height 12
type input "HY100G48 - 01"
click at [386, 366] on div "HY100G-48" at bounding box center [399, 367] width 51 height 12
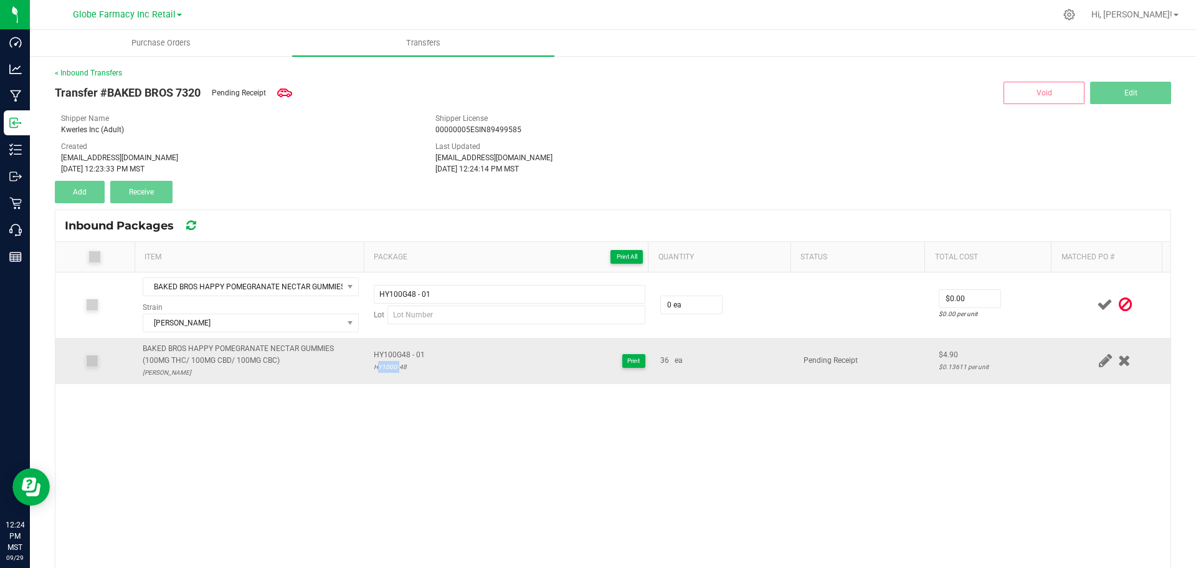
click at [386, 366] on div "HY100G-48" at bounding box center [399, 367] width 51 height 12
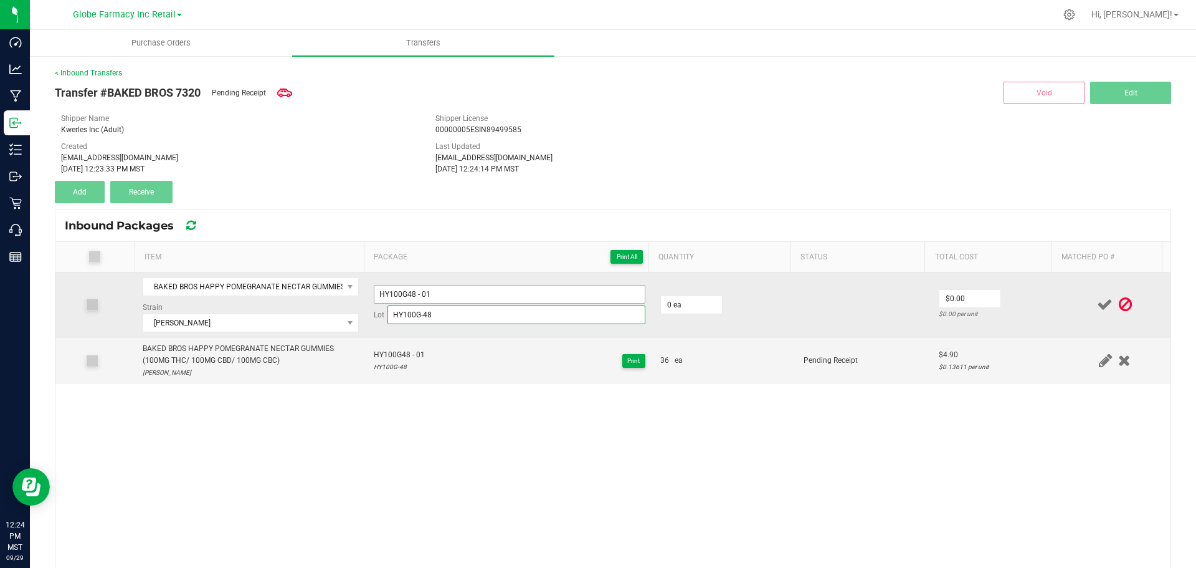
type input "HY100G-48"
click at [442, 292] on input "HY100G48 - 01" at bounding box center [510, 294] width 272 height 19
type input "HY100G48 - 02"
type input "36 ea"
type input "$4.90"
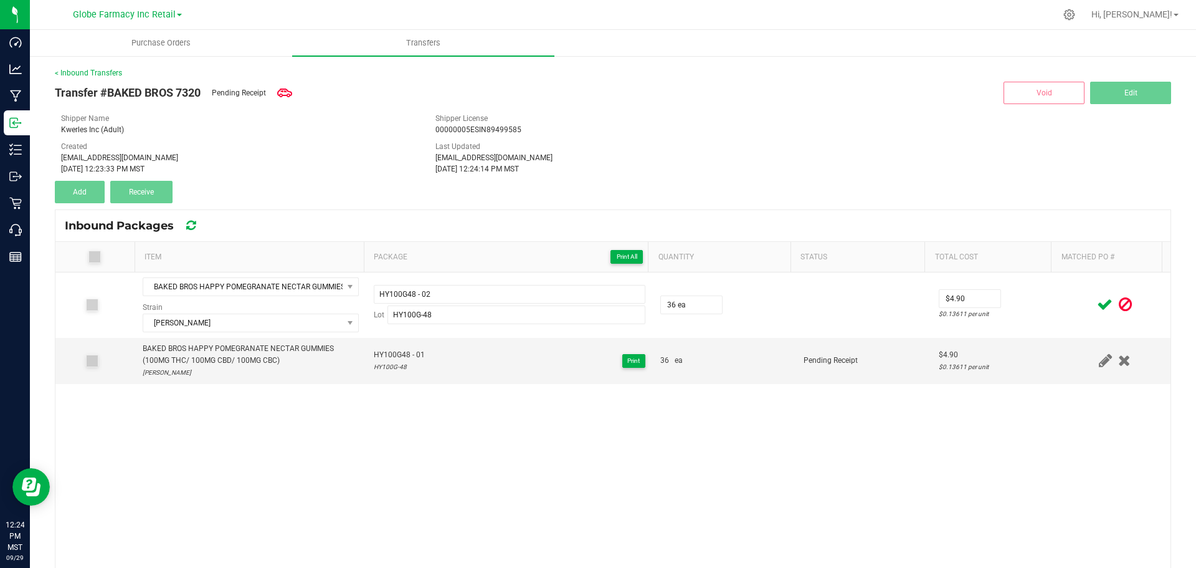
click at [1067, 297] on div at bounding box center [1115, 305] width 97 height 16
click at [1097, 304] on icon at bounding box center [1105, 305] width 16 height 16
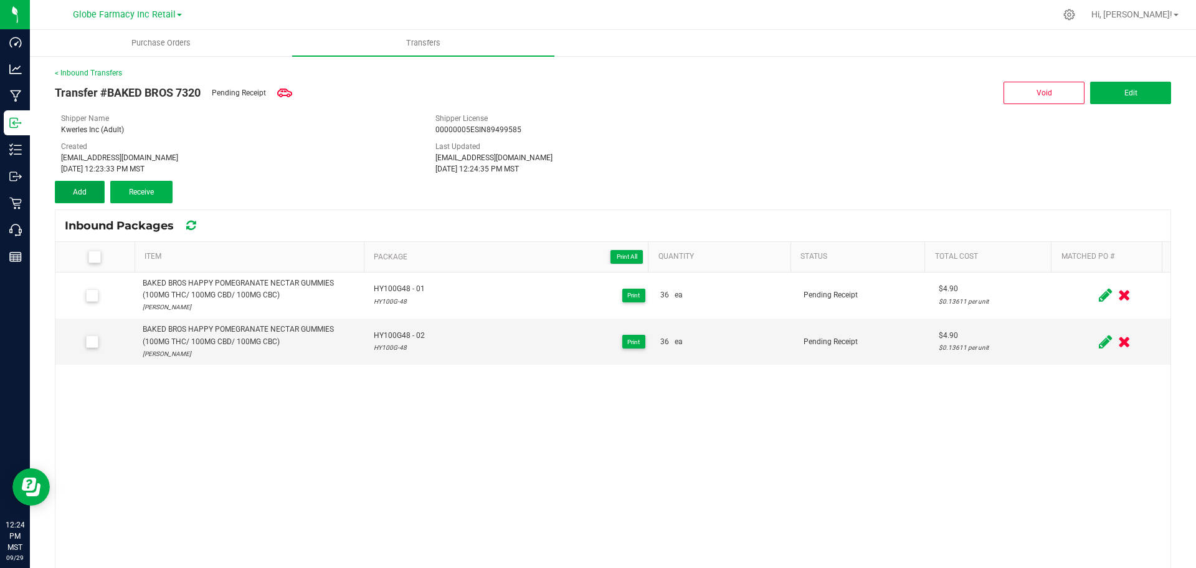
click at [78, 194] on span "Add" at bounding box center [80, 192] width 14 height 9
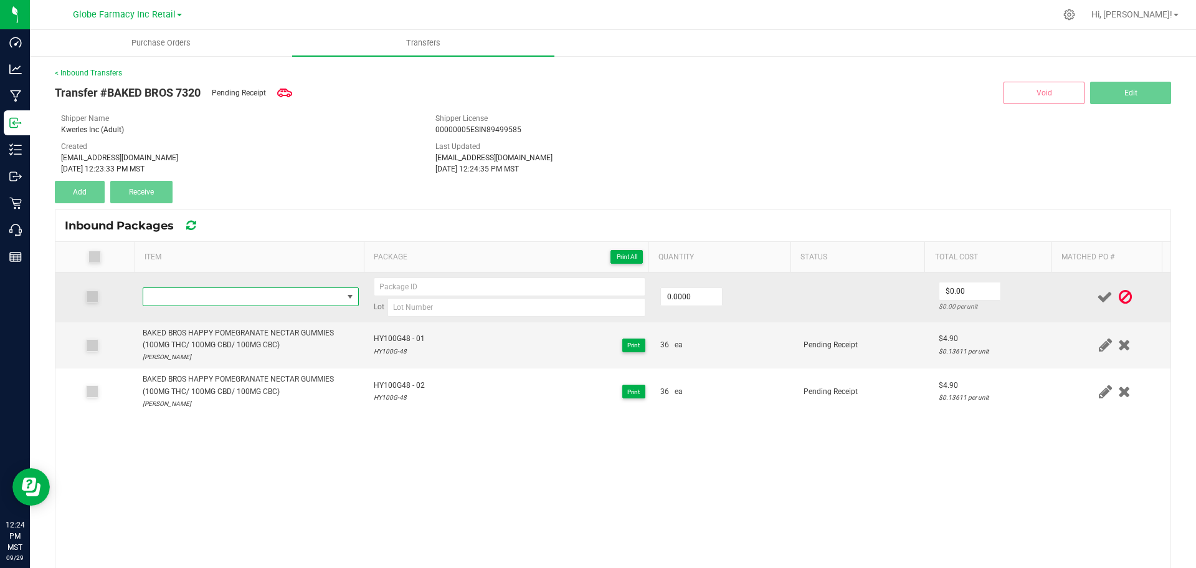
click at [242, 295] on span "NO DATA FOUND" at bounding box center [242, 296] width 199 height 17
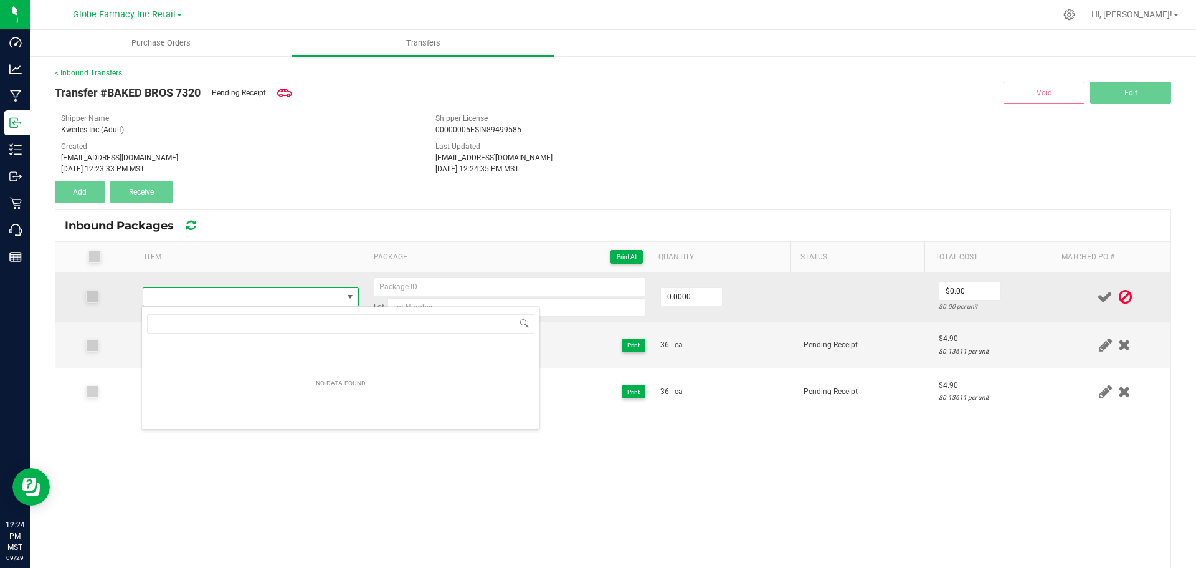
type input "BAKED BROS SLEEPY BLACKBERRY ACAI GUMMIES (100MG THC/200MG CBD)"
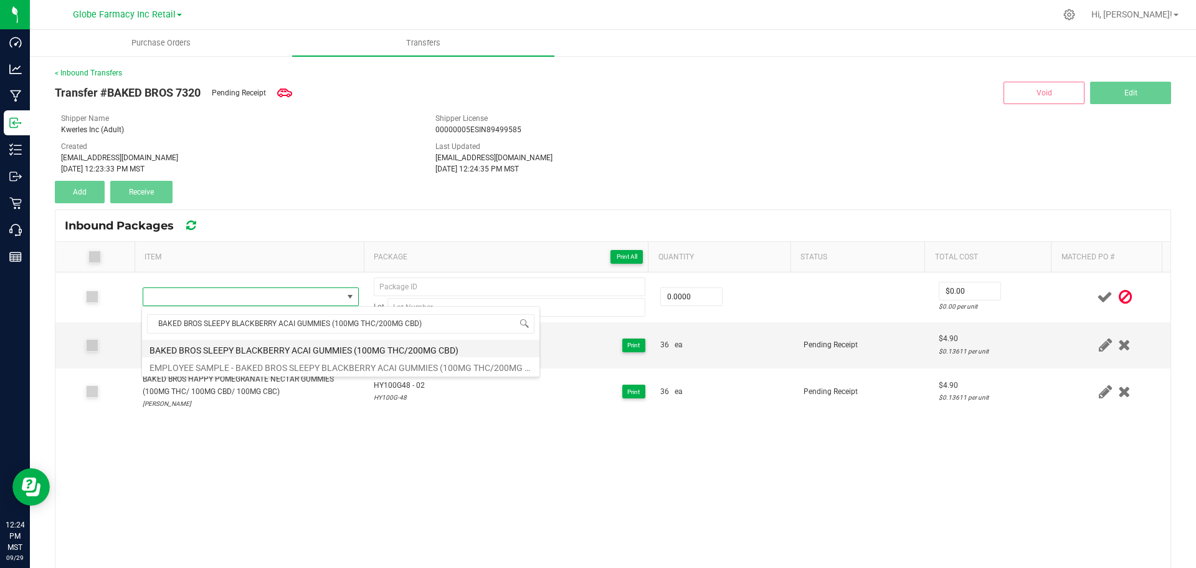
drag, startPoint x: 282, startPoint y: 350, endPoint x: 297, endPoint y: 352, distance: 15.1
click at [282, 350] on li "BAKED BROS SLEEPY BLACKBERRY ACAI GUMMIES (100MG THC/200MG CBD)" at bounding box center [341, 348] width 398 height 17
type input "0 ea"
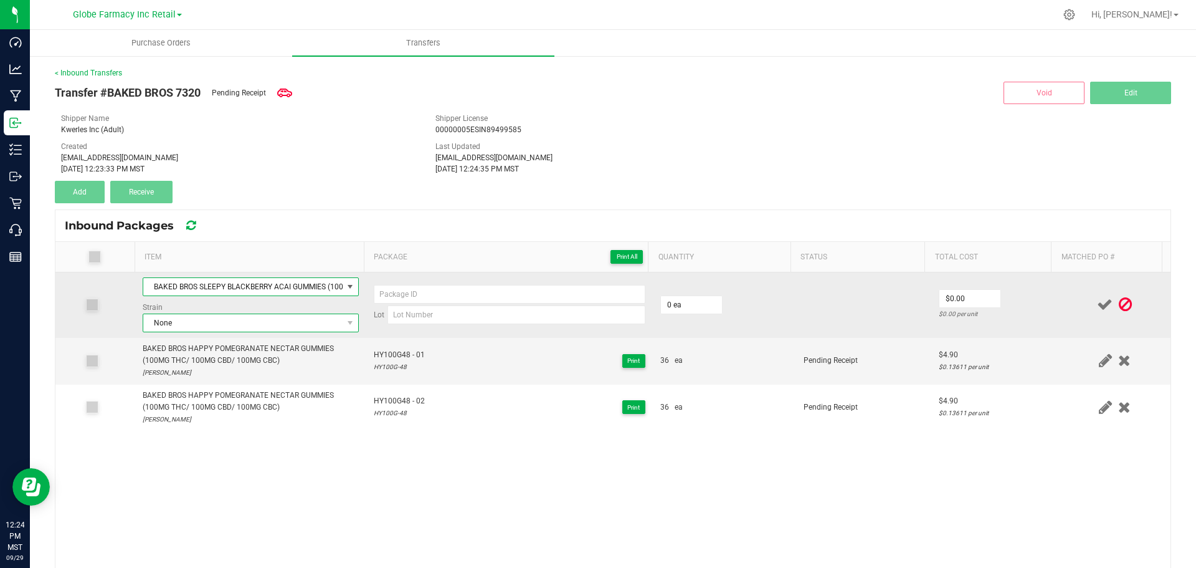
click at [234, 320] on span "None" at bounding box center [242, 322] width 199 height 17
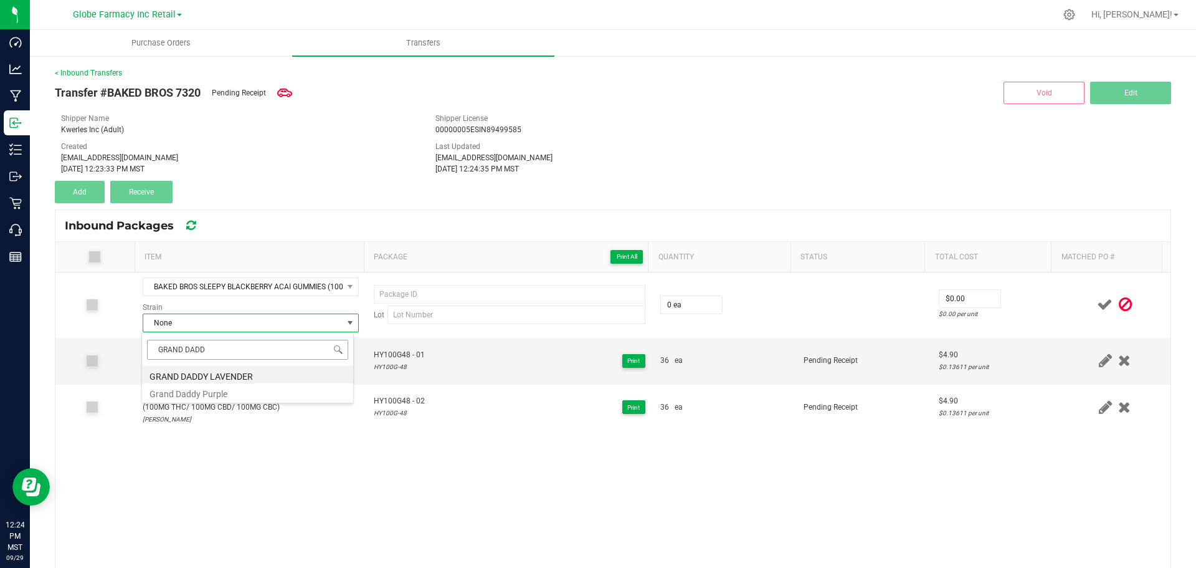
type input "GRAND DADDY"
click at [208, 389] on li "Grand Daddy Purple" at bounding box center [247, 391] width 211 height 17
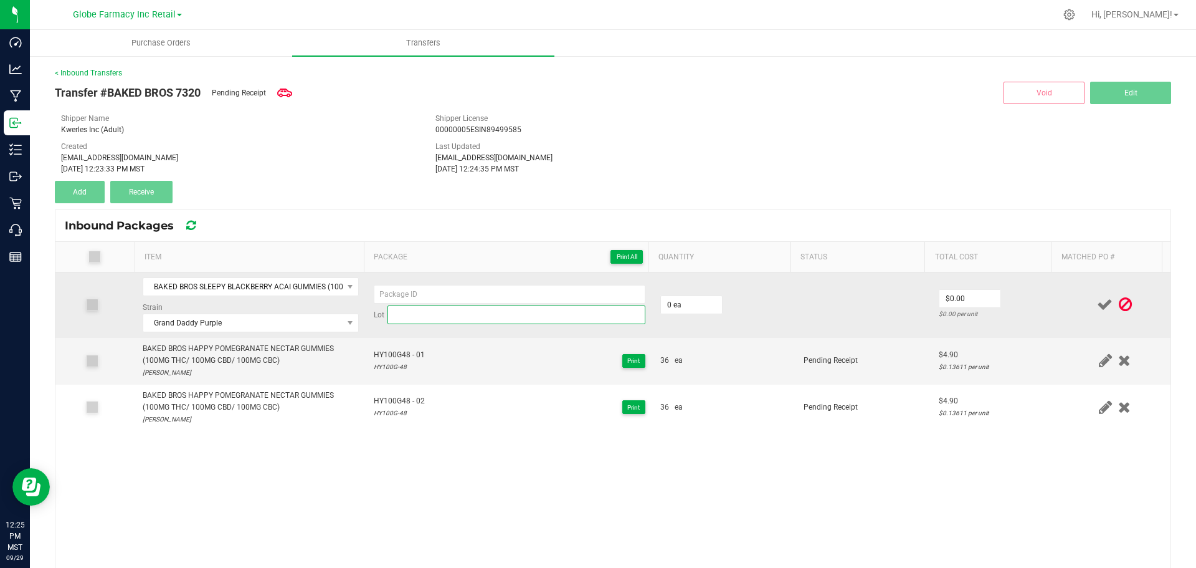
click at [527, 318] on input at bounding box center [517, 314] width 258 height 19
paste input "SL100G-62"
type input "SL100G-62"
click at [525, 291] on input at bounding box center [510, 294] width 272 height 19
paste input "SL100G-62"
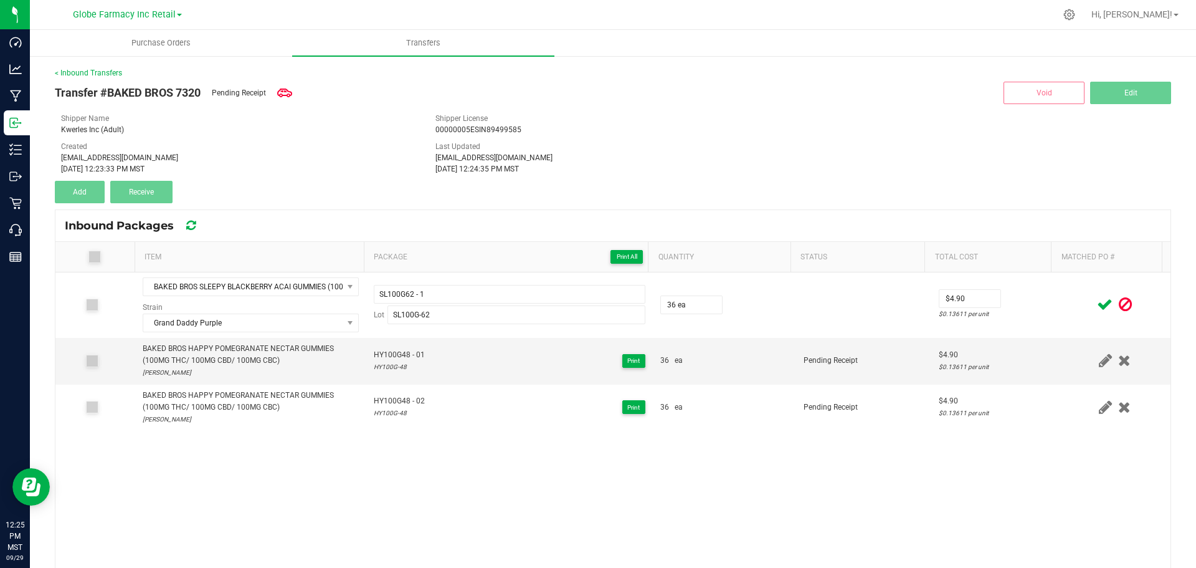
click at [1073, 302] on div at bounding box center [1115, 305] width 97 height 16
click at [1097, 302] on icon at bounding box center [1105, 305] width 16 height 16
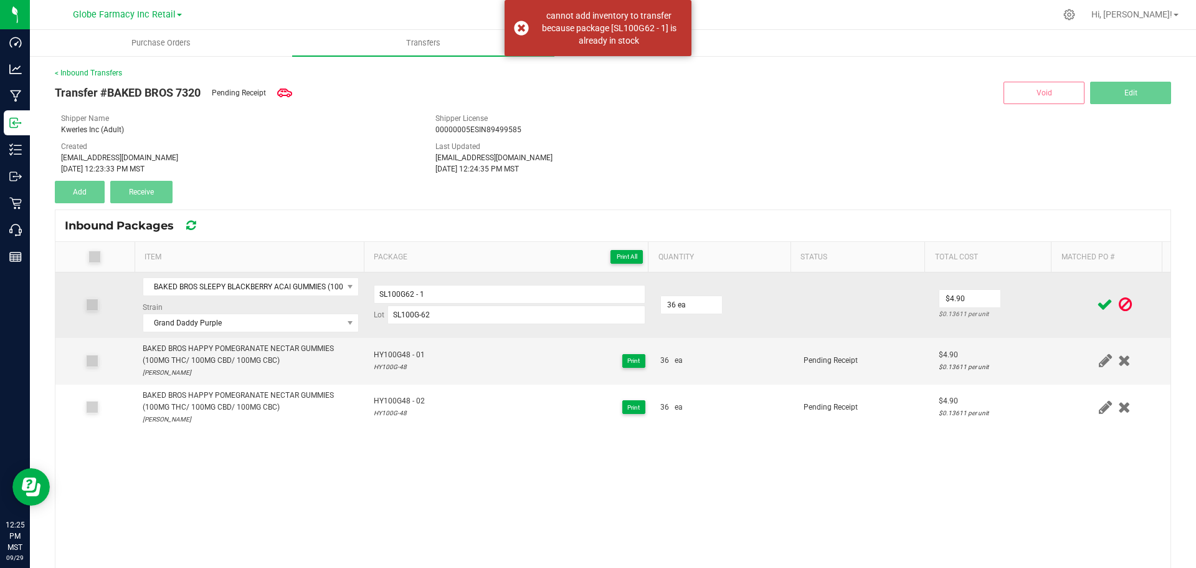
click at [502, 283] on td "SL100G62 - 1 Lot SL100G-62" at bounding box center [509, 304] width 287 height 65
click at [503, 295] on input "SL100G62 - 1" at bounding box center [510, 294] width 272 height 19
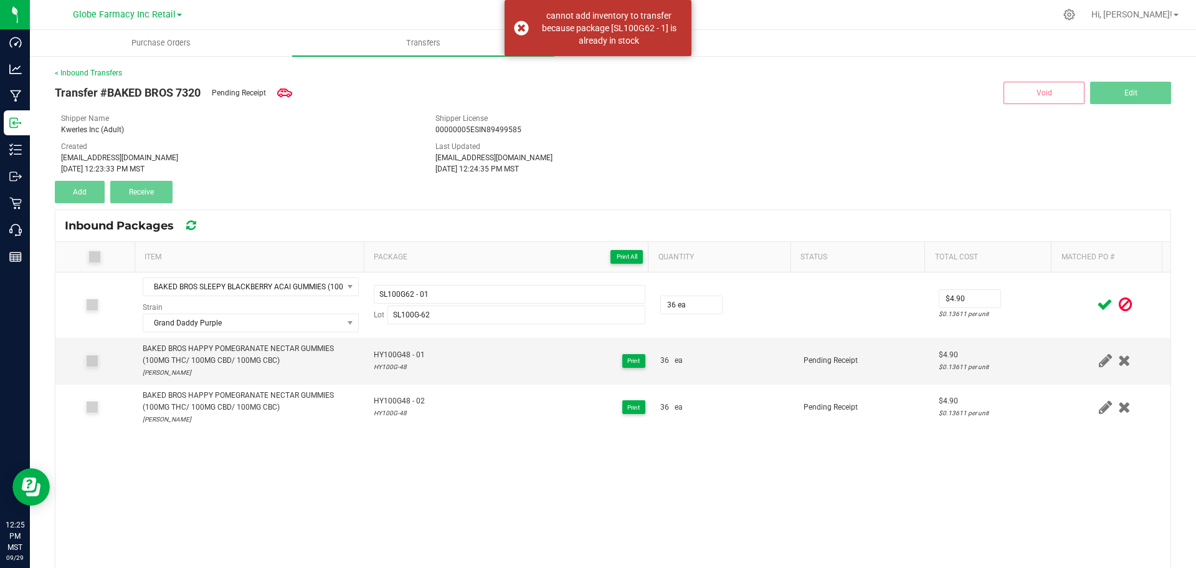
click at [1059, 295] on td at bounding box center [1115, 304] width 112 height 65
click at [1097, 307] on icon at bounding box center [1105, 305] width 16 height 16
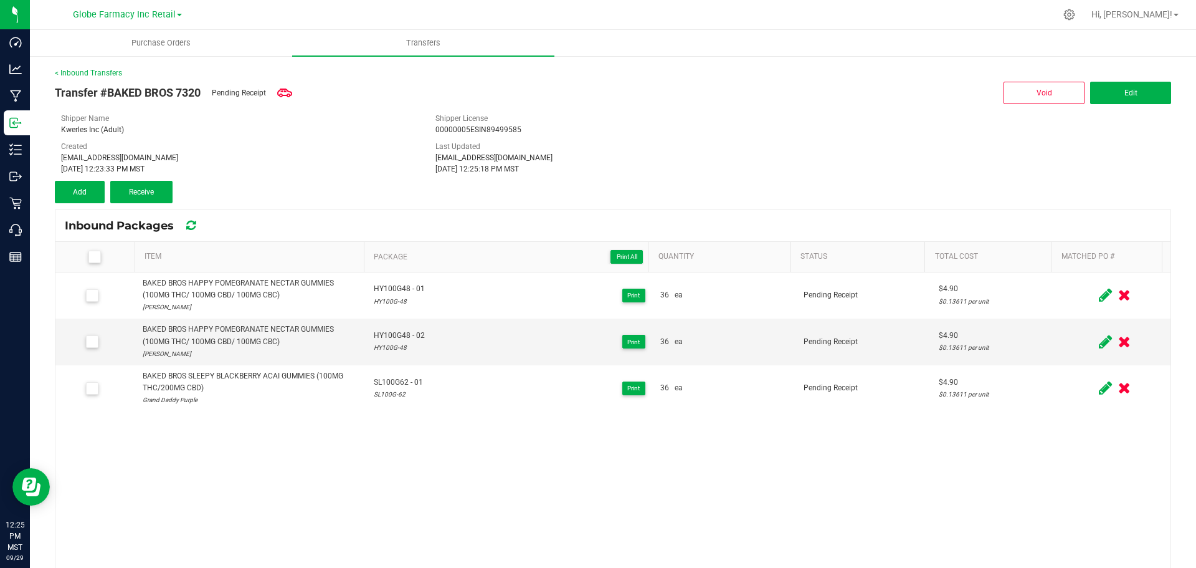
click at [623, 473] on div "BAKED BROS HAPPY POMEGRANATE NECTAR GUMMIES (100MG THC/ 100MG CBD/ 100MG CBC) J…" at bounding box center [612, 483] width 1115 height 423
click at [84, 195] on span "Add" at bounding box center [80, 192] width 14 height 9
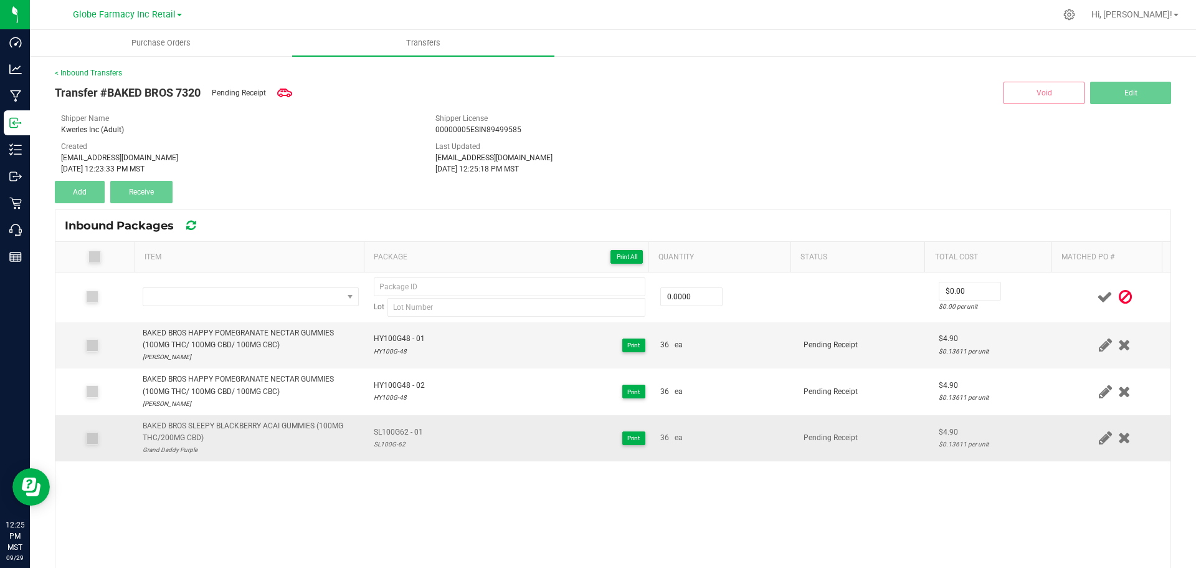
click at [287, 421] on div "BAKED BROS SLEEPY BLACKBERRY ACAI GUMMIES (100MG THC/200MG CBD)" at bounding box center [251, 432] width 216 height 24
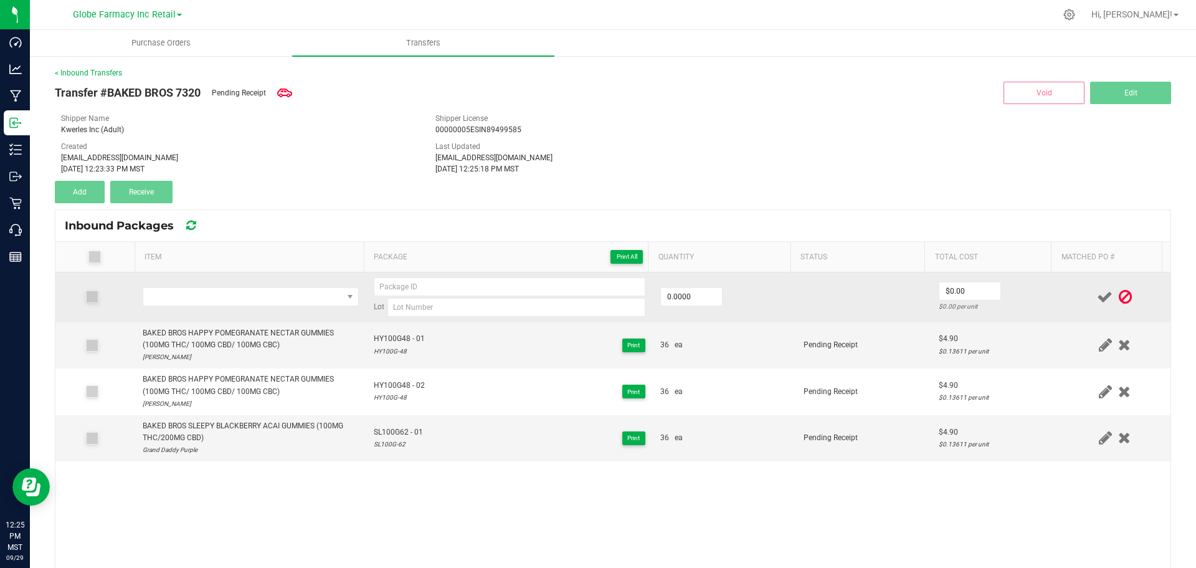
click at [282, 307] on td at bounding box center [250, 297] width 231 height 50
click at [287, 302] on span "NO DATA FOUND" at bounding box center [242, 296] width 199 height 17
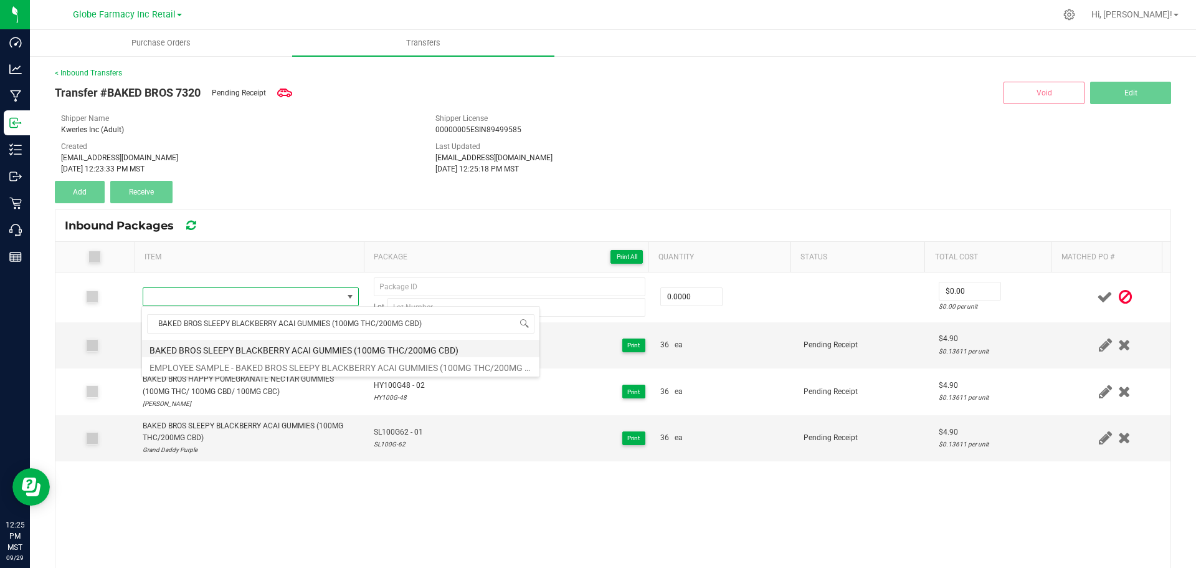
click at [349, 350] on li "BAKED BROS SLEEPY BLACKBERRY ACAI GUMMIES (100MG THC/200MG CBD)" at bounding box center [341, 348] width 398 height 17
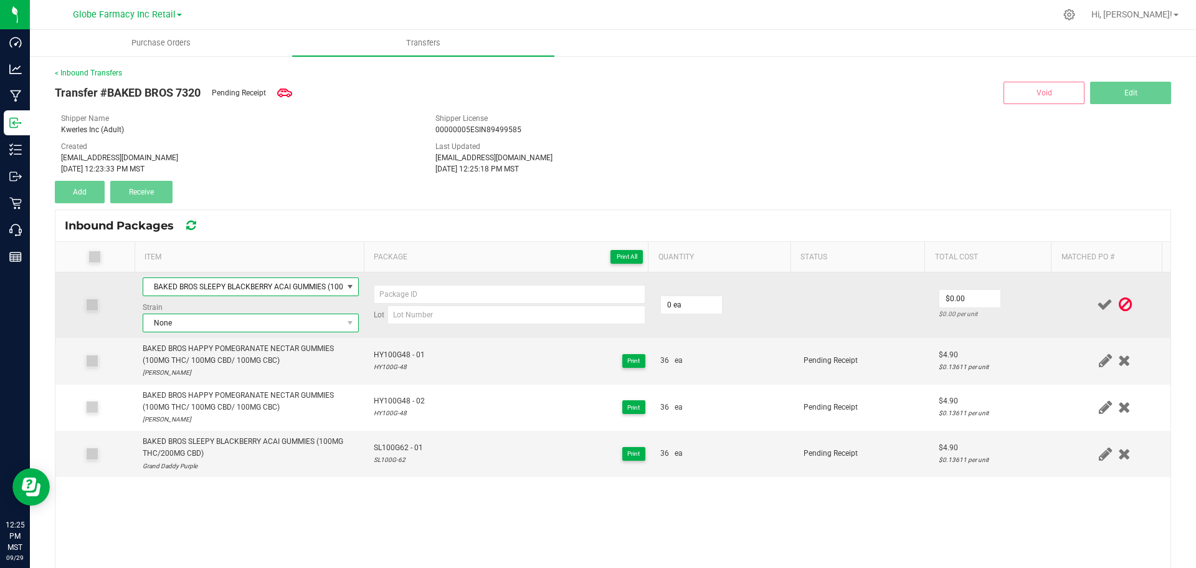
click at [206, 325] on span "None" at bounding box center [242, 322] width 199 height 17
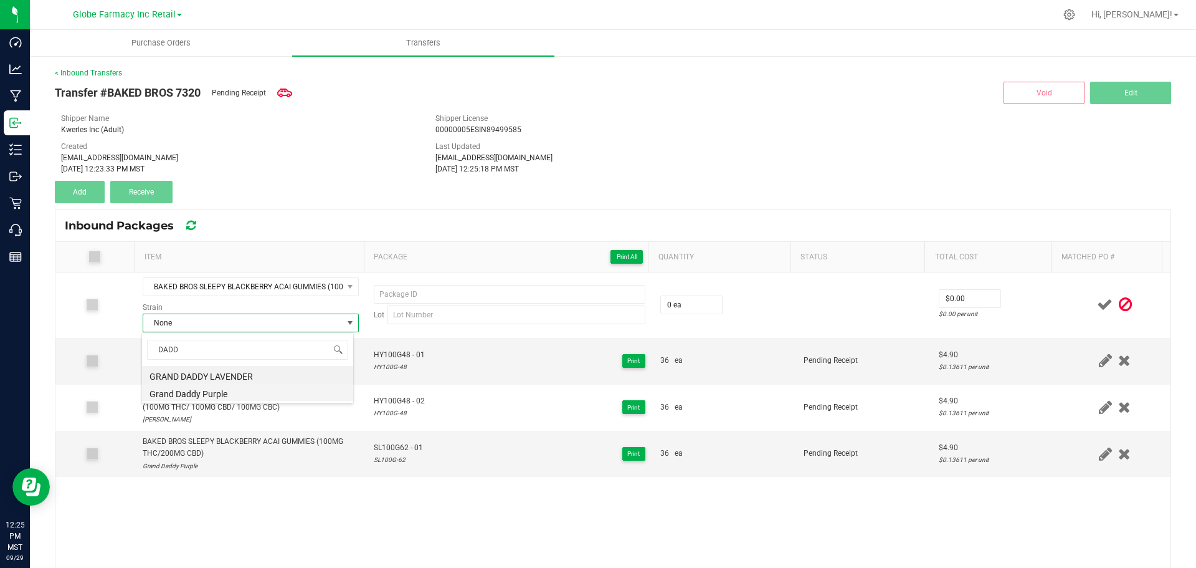
click at [212, 393] on li "Grand Daddy Purple" at bounding box center [247, 391] width 211 height 17
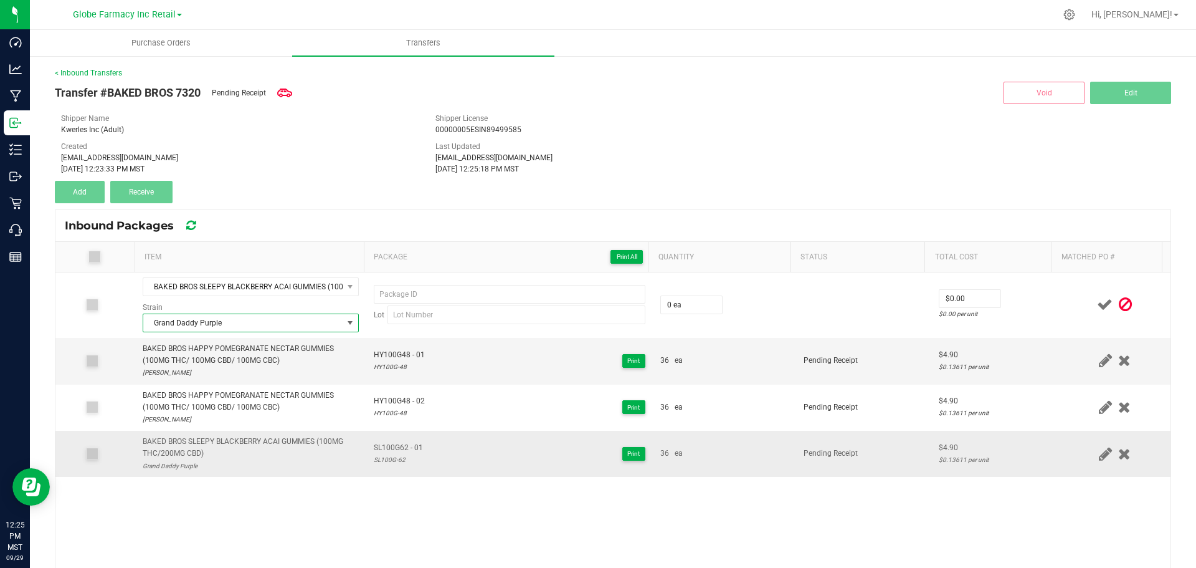
click at [380, 448] on span "SL100G62 - 01" at bounding box center [398, 448] width 49 height 12
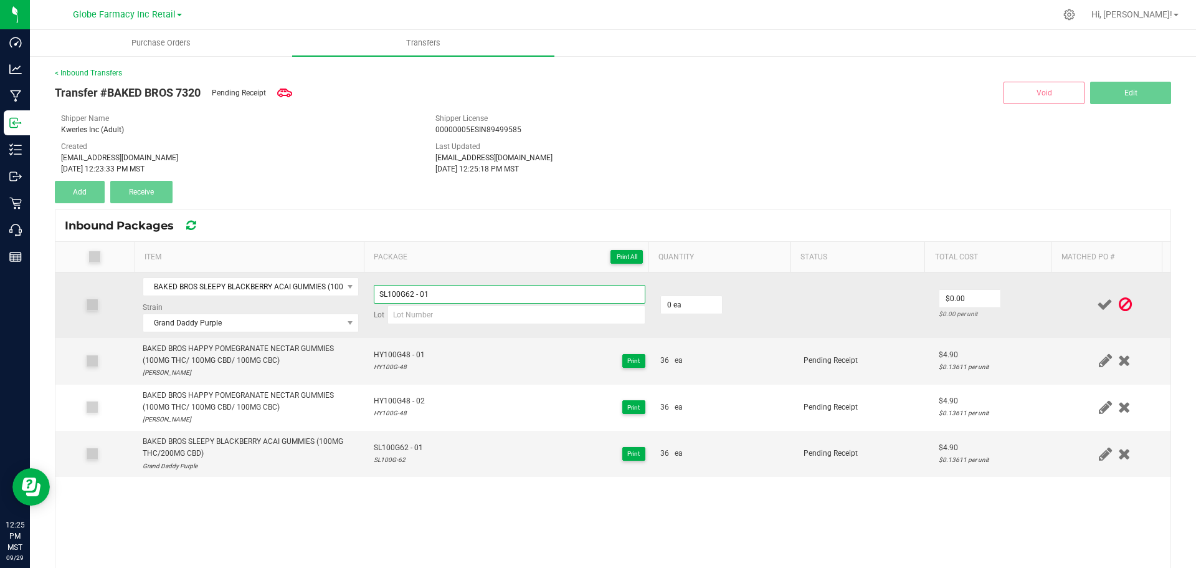
click at [468, 293] on input "SL100G62 - 01" at bounding box center [510, 294] width 272 height 19
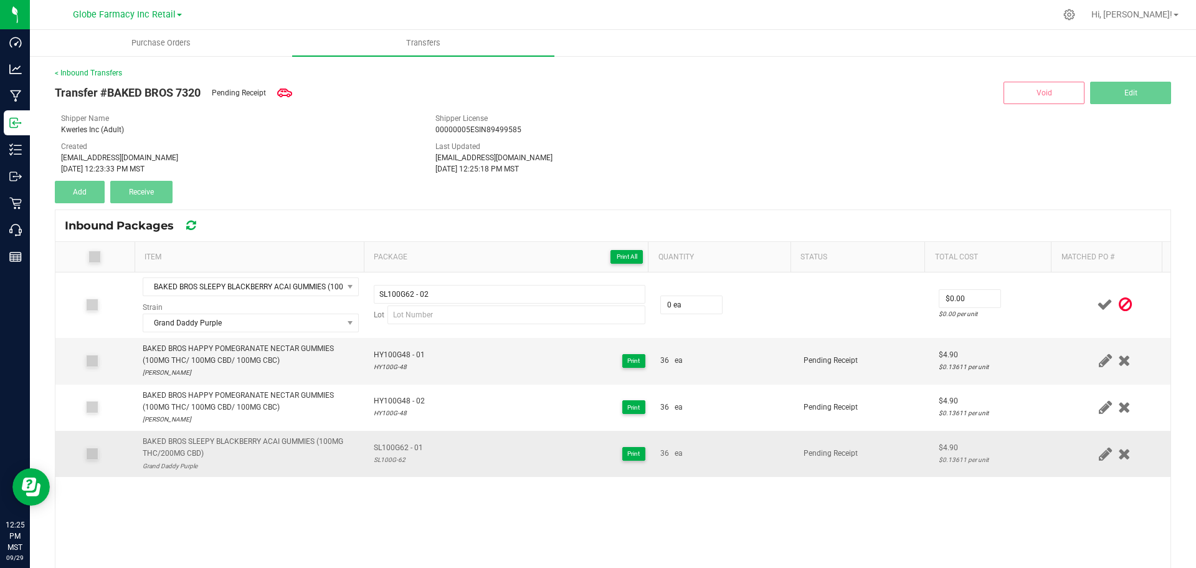
click at [391, 460] on div "SL100G-62" at bounding box center [398, 460] width 49 height 12
click at [378, 461] on div "SL100G-62" at bounding box center [398, 460] width 49 height 12
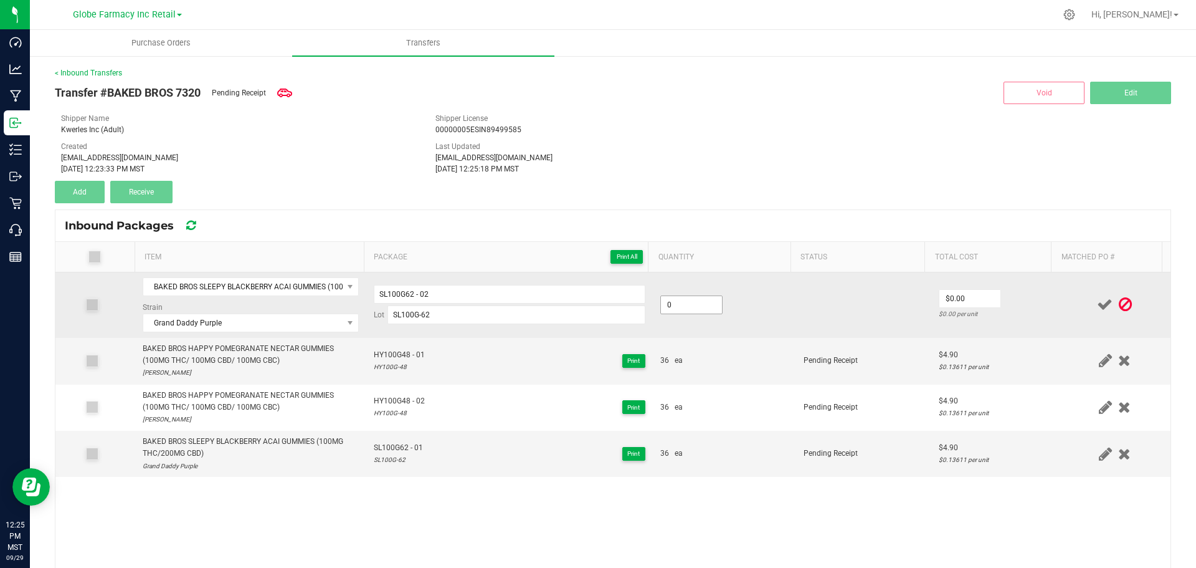
click at [665, 300] on input "0" at bounding box center [691, 304] width 61 height 17
click at [666, 300] on input "3" at bounding box center [691, 304] width 61 height 17
click at [1018, 317] on div "$0.13611 per unit" at bounding box center [995, 314] width 113 height 12
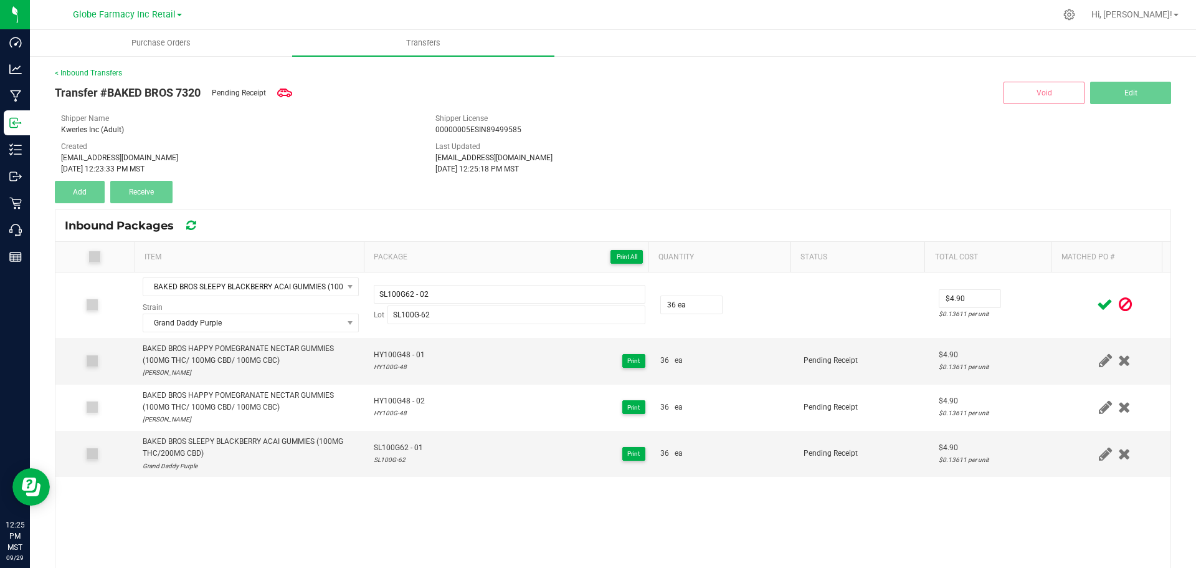
click at [1097, 303] on icon at bounding box center [1105, 305] width 16 height 16
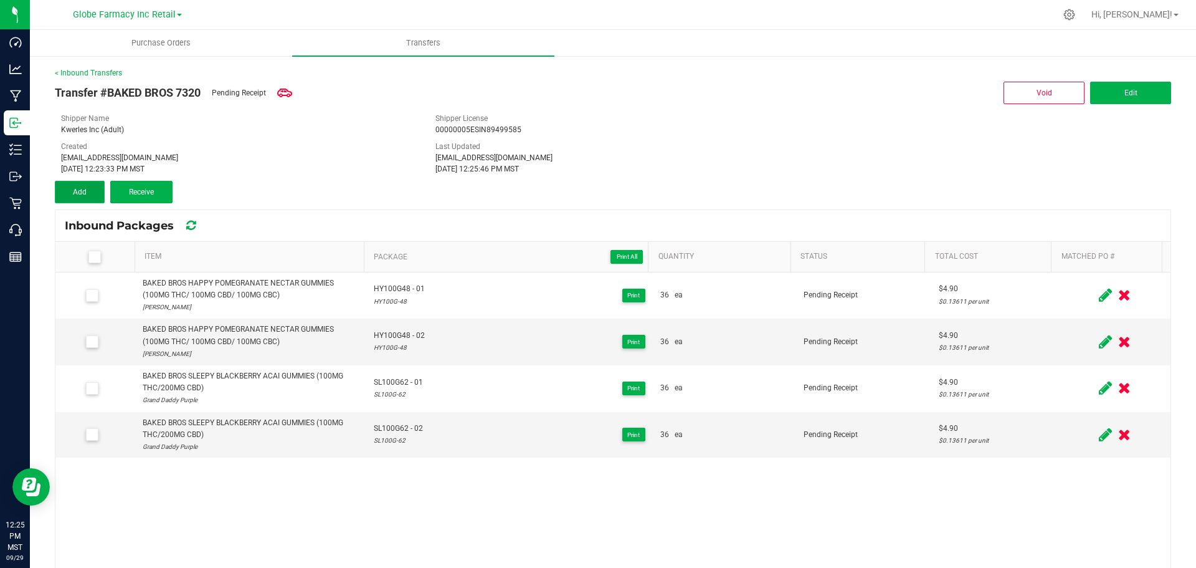
click at [90, 193] on button "Add" at bounding box center [80, 192] width 50 height 22
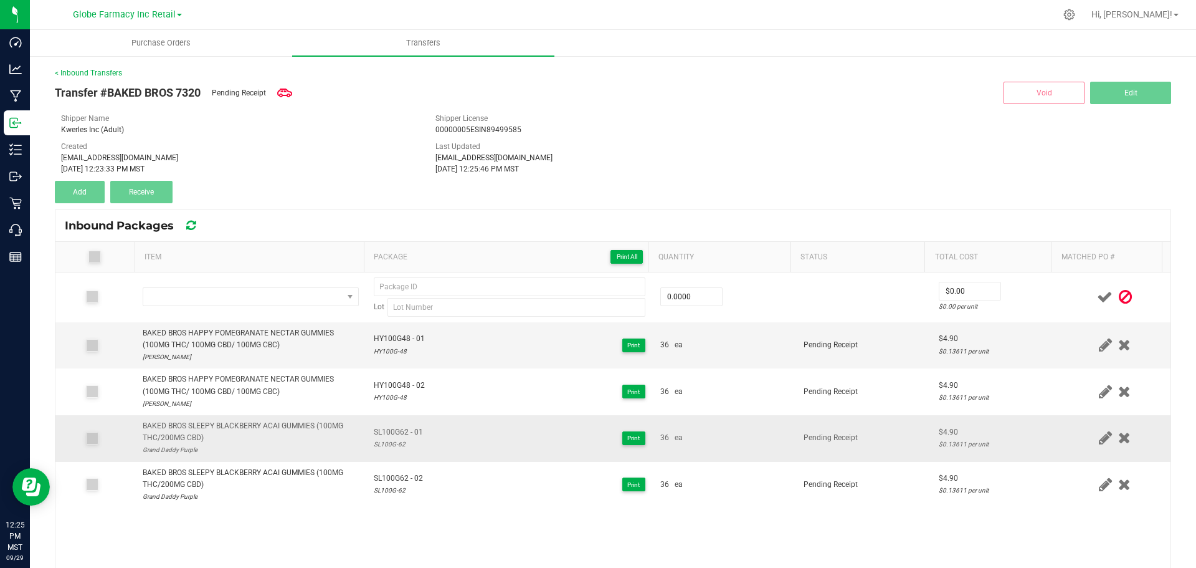
click at [302, 427] on div "BAKED BROS SLEEPY BLACKBERRY ACAI GUMMIES (100MG THC/200MG CBD)" at bounding box center [251, 432] width 216 height 24
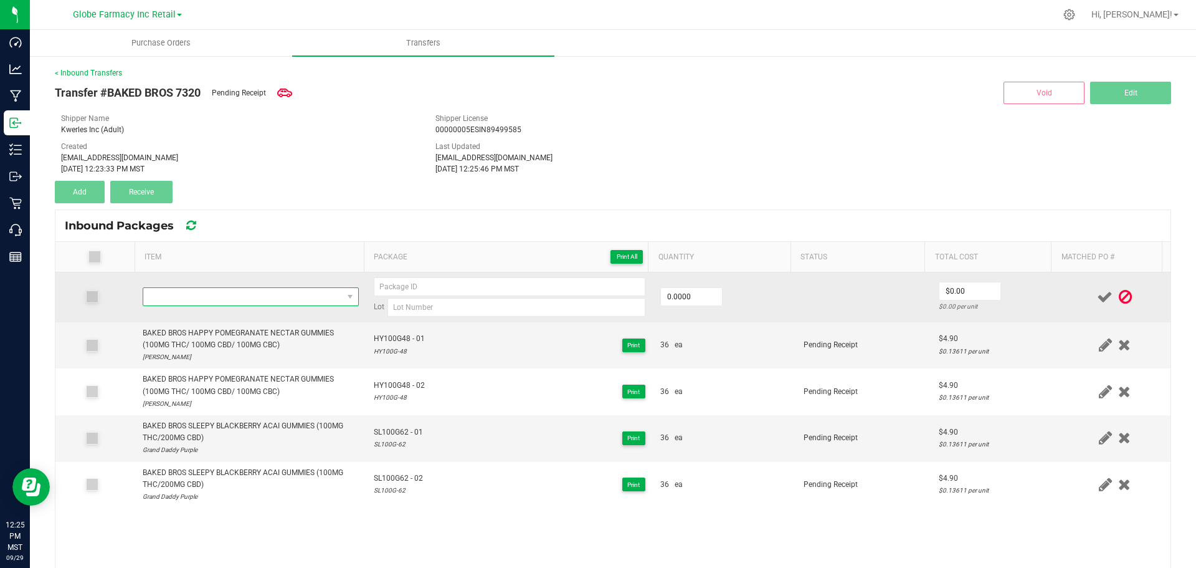
click at [280, 303] on span "NO DATA FOUND" at bounding box center [242, 296] width 199 height 17
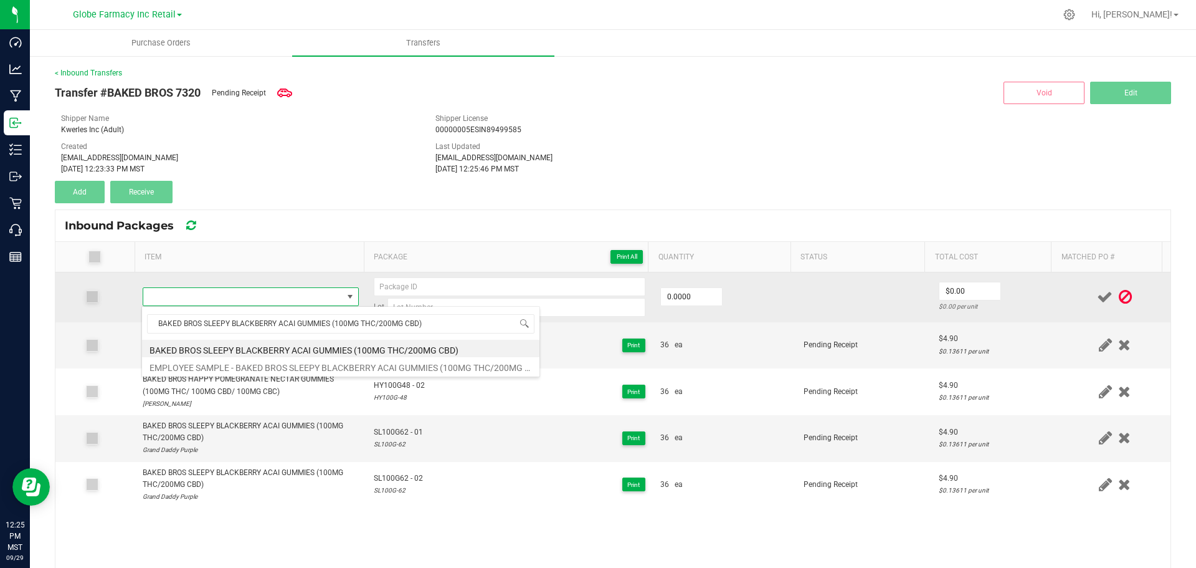
click at [290, 292] on span at bounding box center [242, 296] width 199 height 17
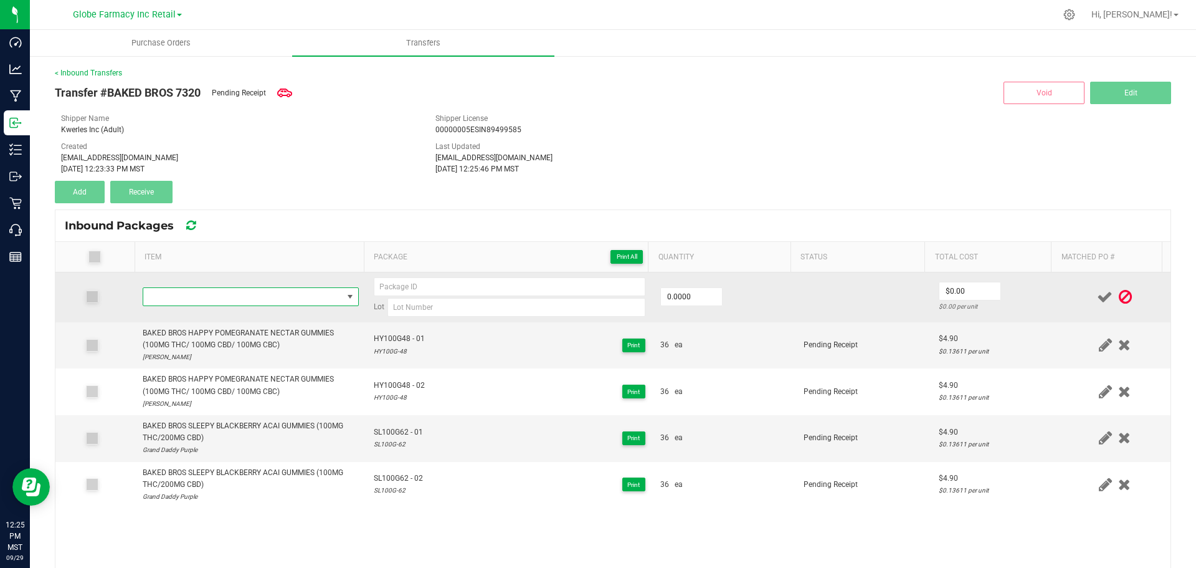
click at [290, 293] on span "NO DATA FOUND" at bounding box center [242, 296] width 199 height 17
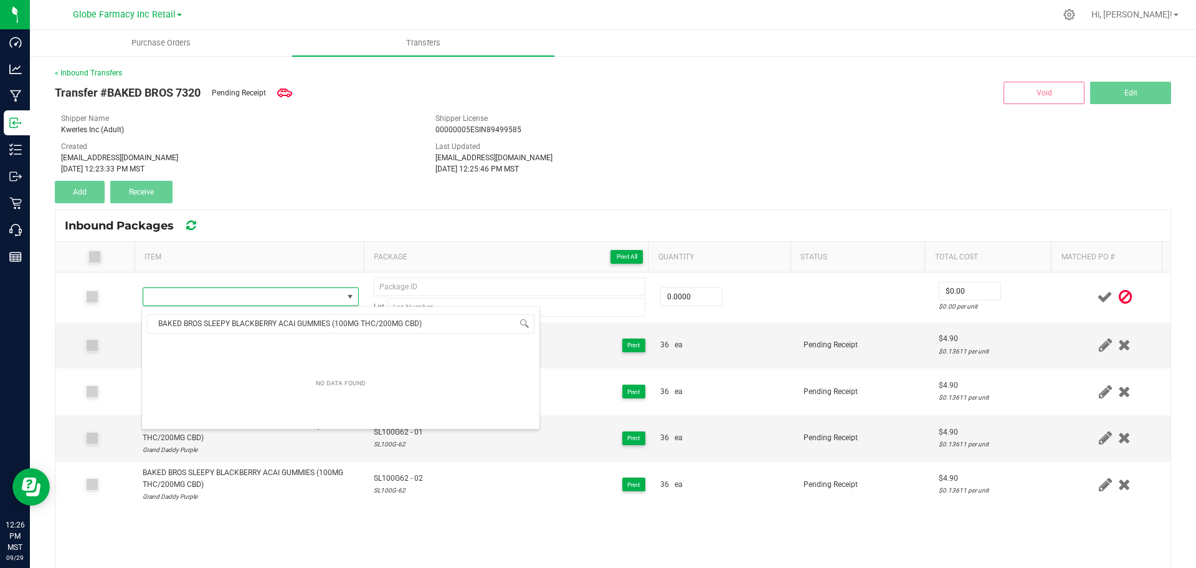
scroll to position [0, 0]
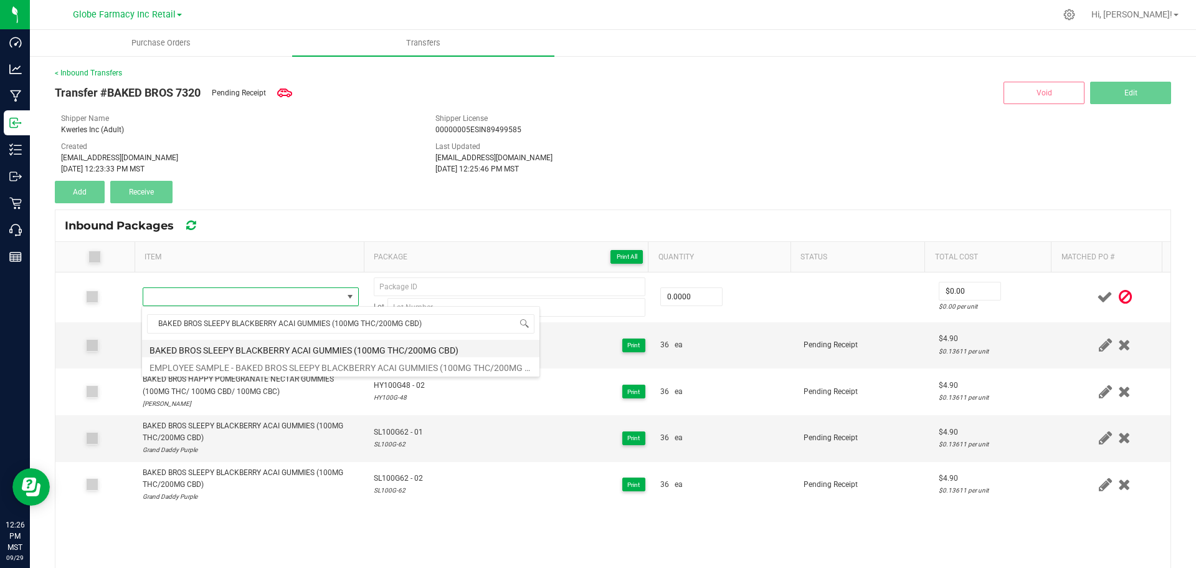
click at [265, 351] on li "BAKED BROS SLEEPY BLACKBERRY ACAI GUMMIES (100MG THC/200MG CBD)" at bounding box center [341, 348] width 398 height 17
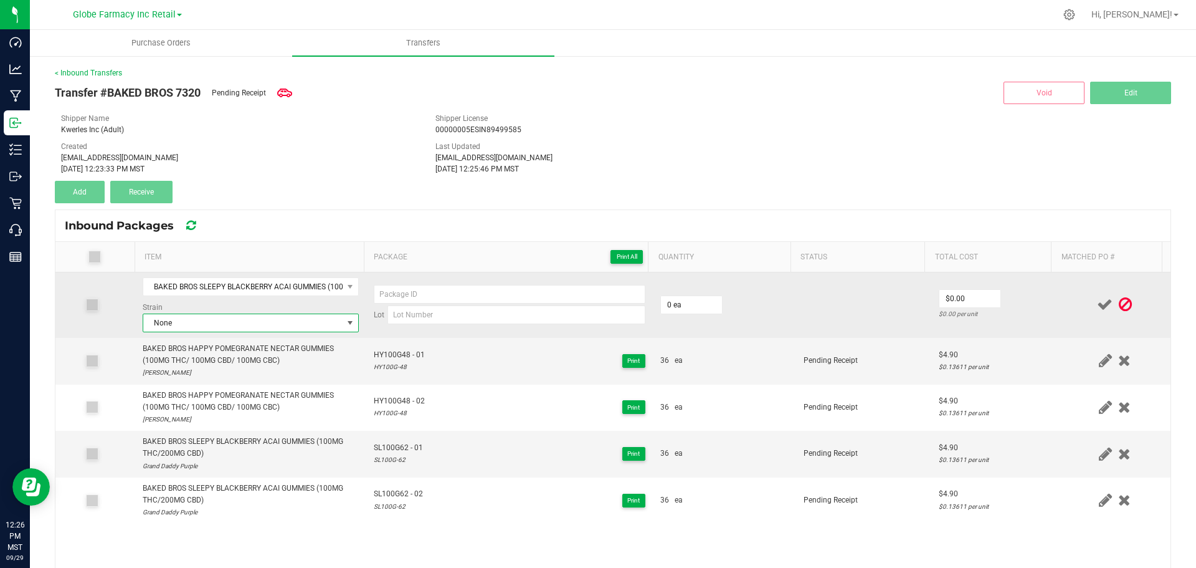
click at [249, 323] on span "None" at bounding box center [242, 322] width 199 height 17
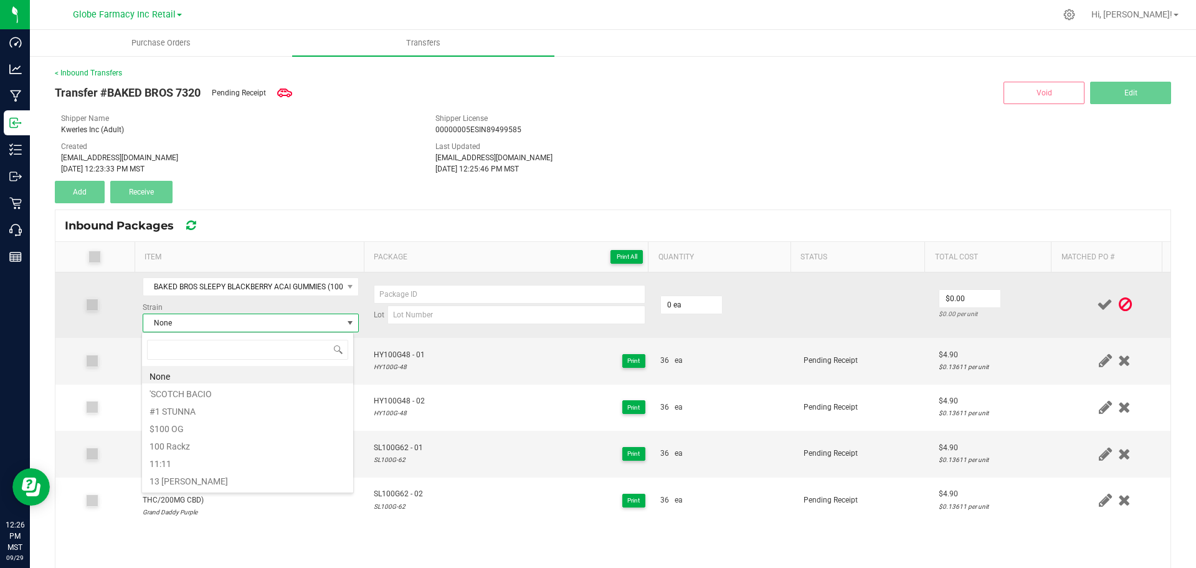
scroll to position [19, 212]
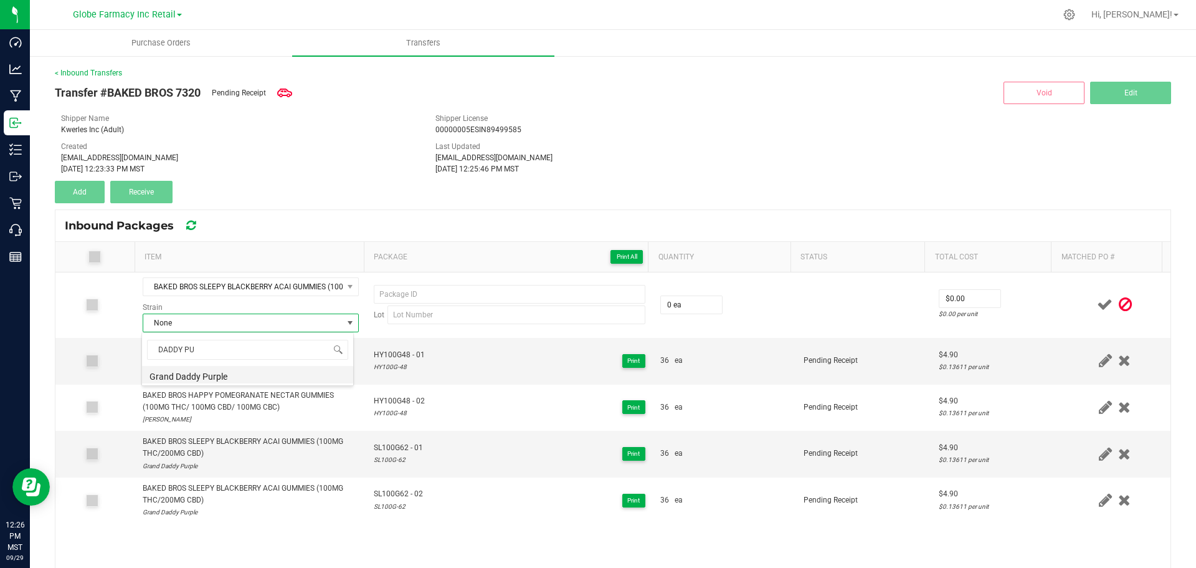
click at [194, 371] on li "Grand Daddy Purple" at bounding box center [247, 374] width 211 height 17
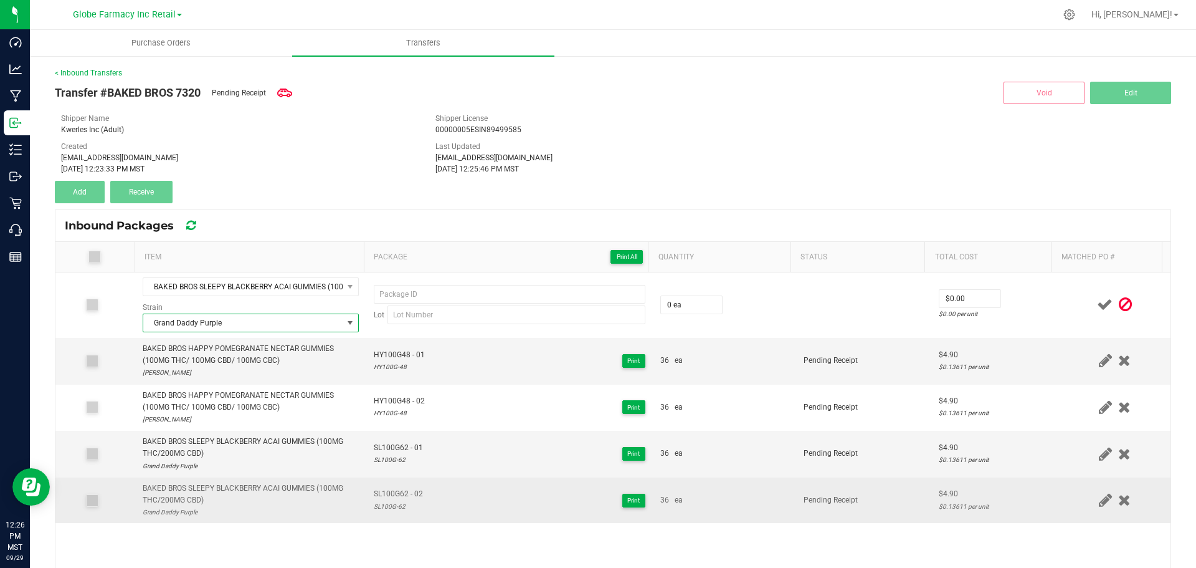
click at [399, 492] on span "SL100G62 - 02" at bounding box center [398, 494] width 49 height 12
click at [399, 491] on span "SL100G62 - 02" at bounding box center [398, 494] width 49 height 12
click at [384, 499] on span "SL100G62 - 02" at bounding box center [398, 494] width 49 height 12
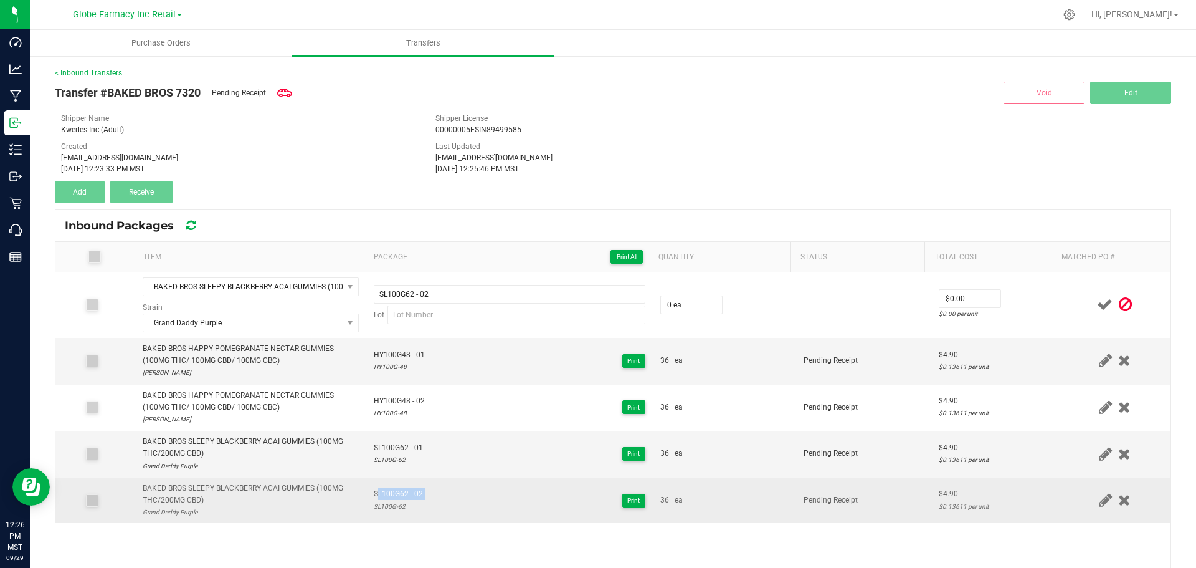
click at [384, 499] on span "SL100G62 - 02" at bounding box center [398, 494] width 49 height 12
click at [389, 508] on div "SL100G-62" at bounding box center [398, 506] width 49 height 12
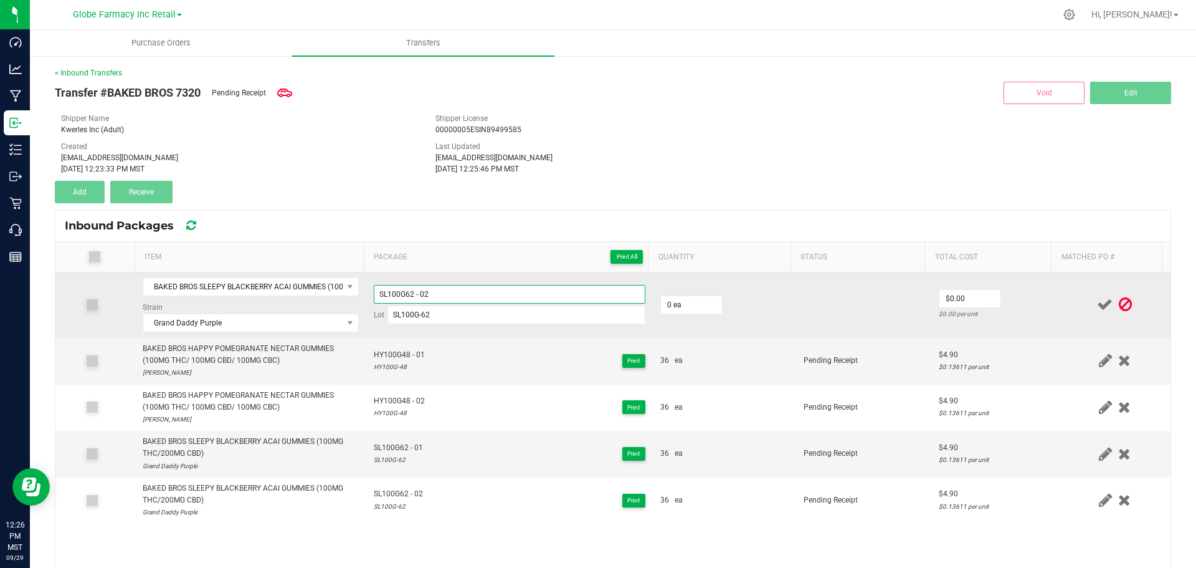
click at [465, 291] on input "SL100G62 - 02" at bounding box center [510, 294] width 272 height 19
click at [680, 300] on input "0" at bounding box center [691, 304] width 61 height 17
click at [1000, 298] on td "$4.90 $0.13611 per unit" at bounding box center [996, 304] width 128 height 65
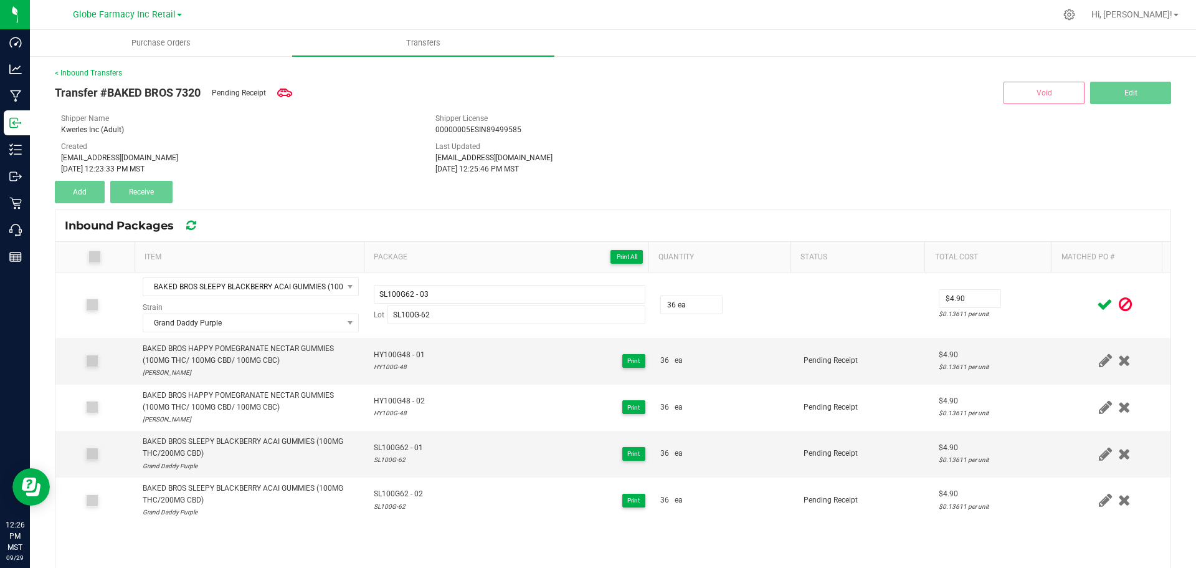
click at [1097, 303] on icon at bounding box center [1105, 305] width 16 height 16
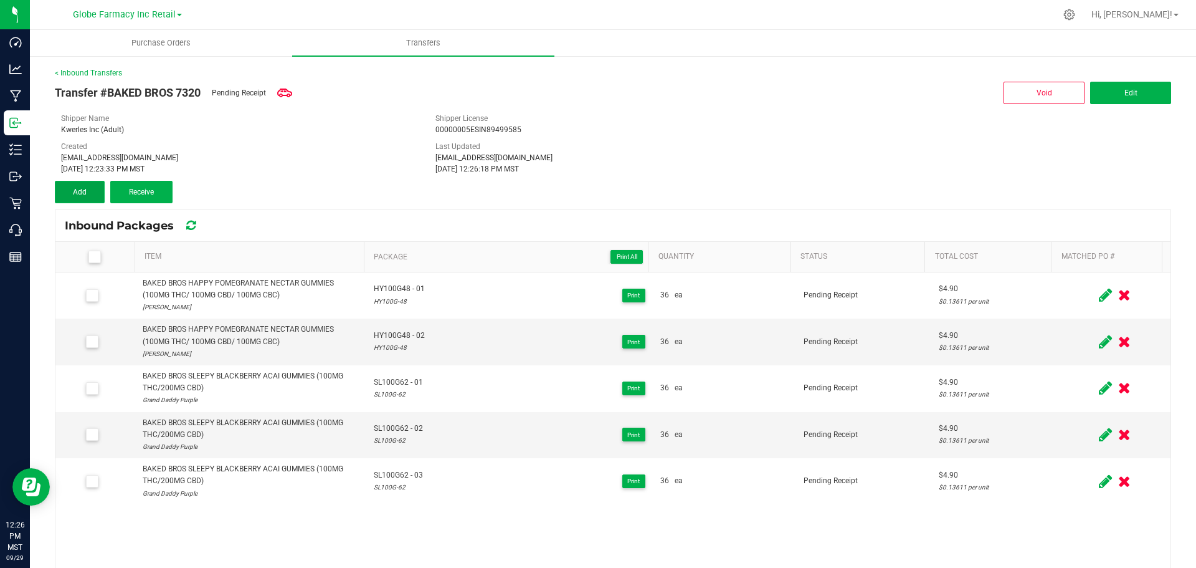
click at [78, 188] on span "Add" at bounding box center [80, 192] width 14 height 9
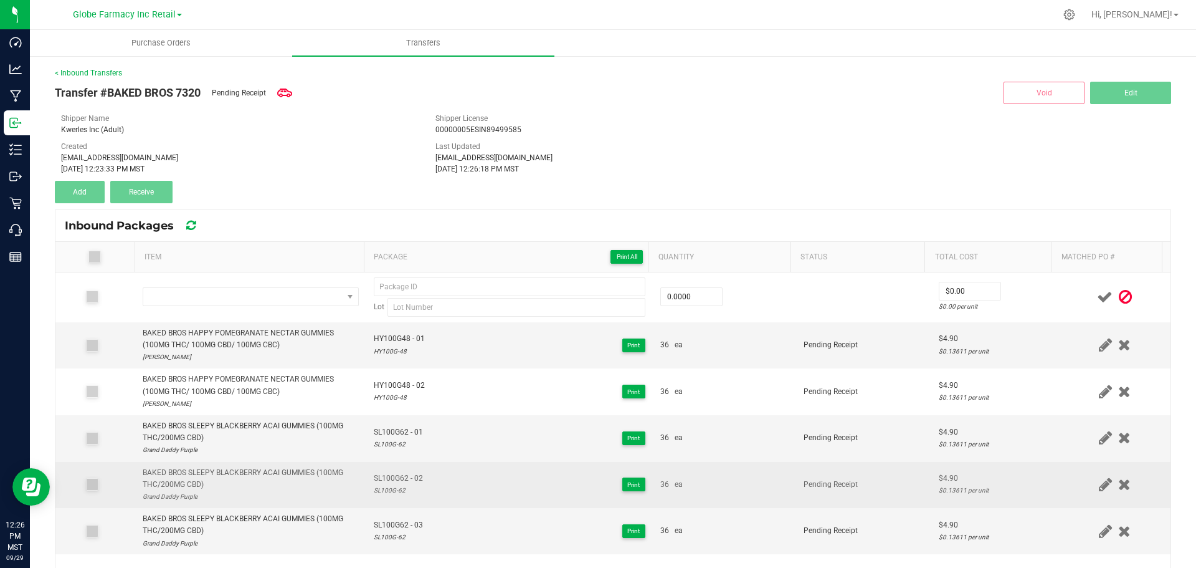
click at [247, 471] on div "BAKED BROS SLEEPY BLACKBERRY ACAI GUMMIES (100MG THC/200MG CBD)" at bounding box center [251, 479] width 216 height 24
click at [247, 470] on div "BAKED BROS SLEEPY BLACKBERRY ACAI GUMMIES (100MG THC/200MG CBD)" at bounding box center [251, 479] width 216 height 24
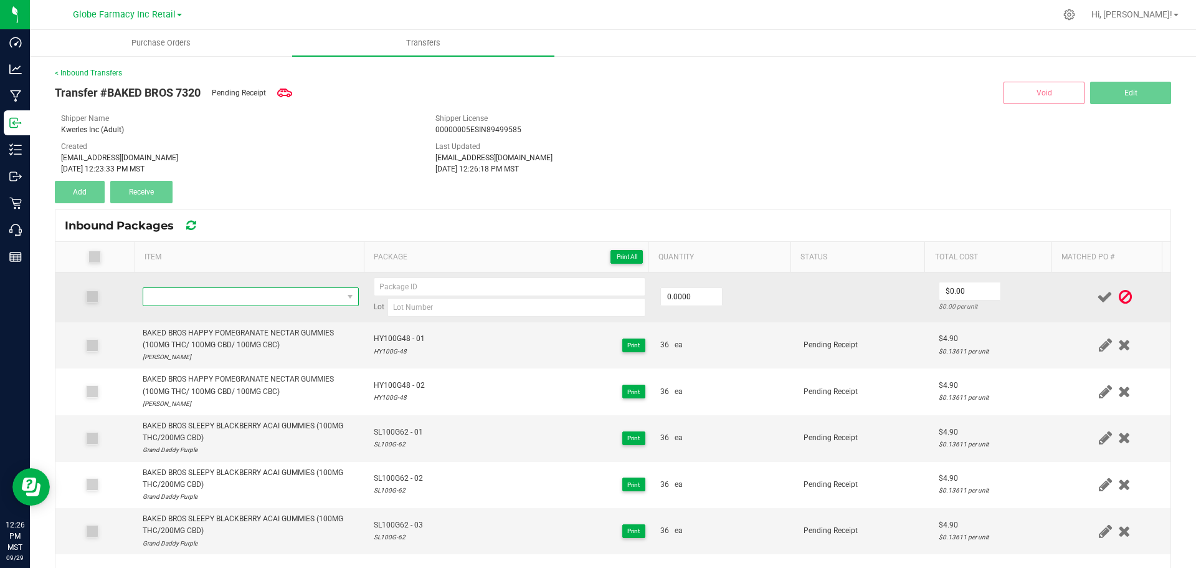
click at [234, 290] on span "NO DATA FOUND" at bounding box center [242, 296] width 199 height 17
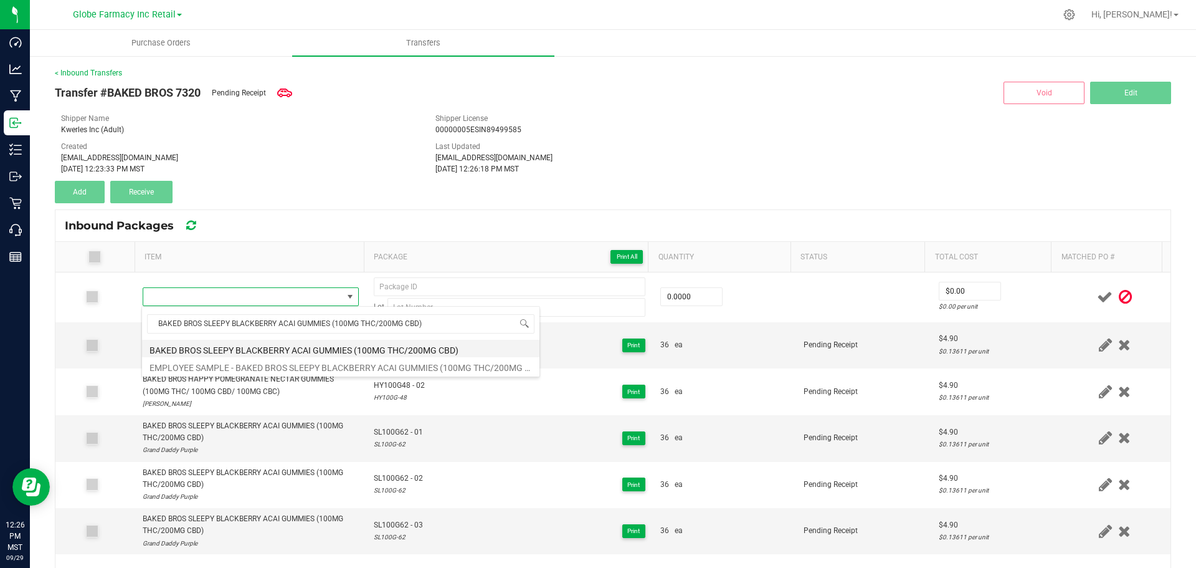
click at [295, 351] on li "BAKED BROS SLEEPY BLACKBERRY ACAI GUMMIES (100MG THC/200MG CBD)" at bounding box center [341, 348] width 398 height 17
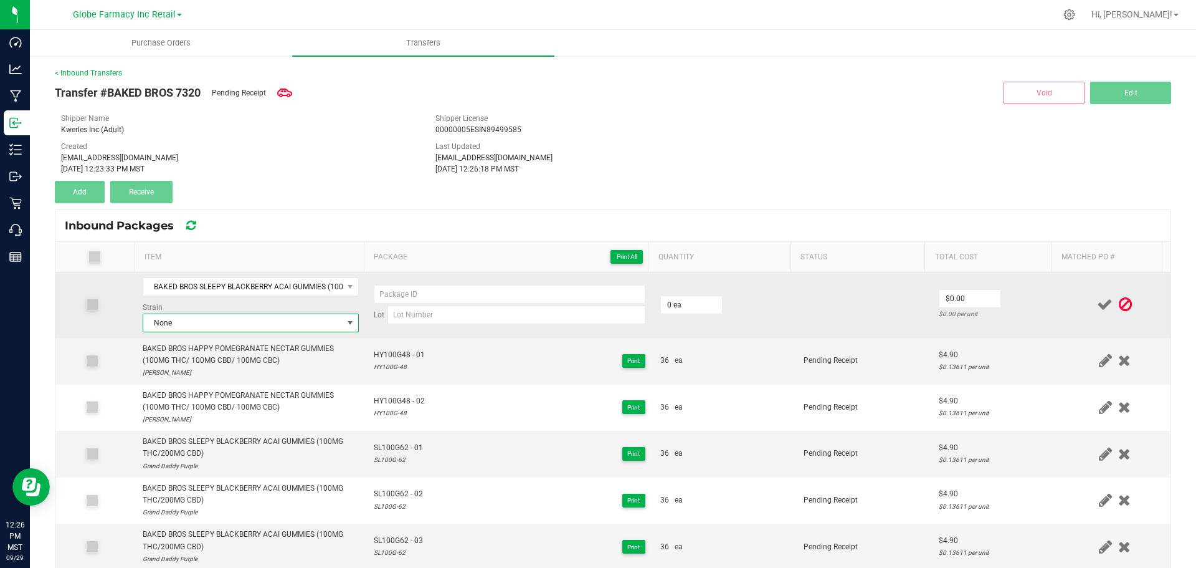
click at [275, 322] on span "None" at bounding box center [242, 322] width 199 height 17
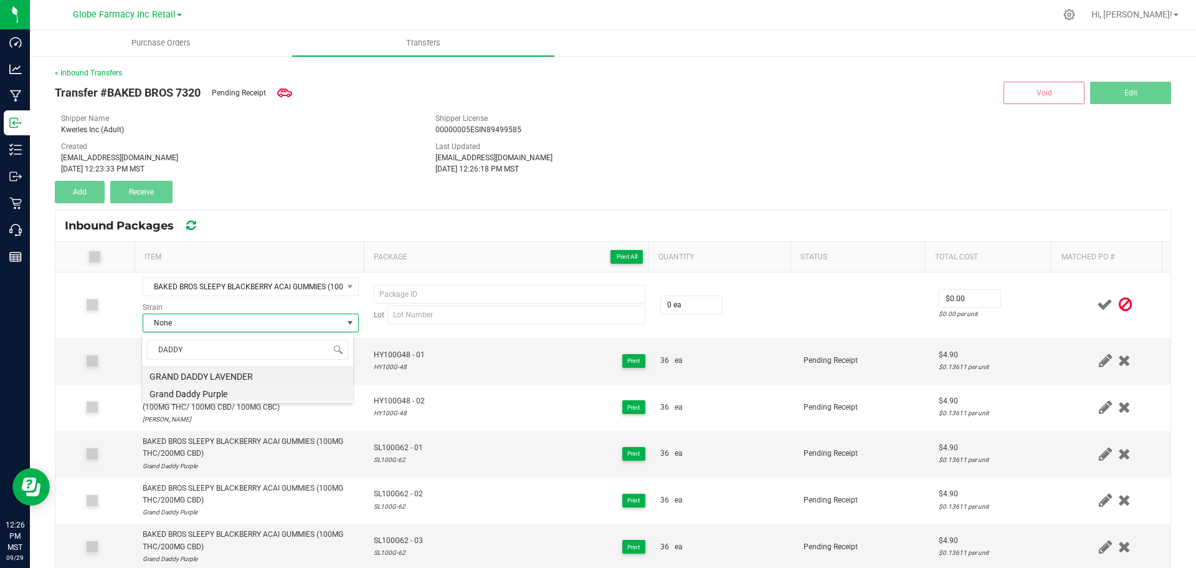
click at [214, 397] on li "Grand Daddy Purple" at bounding box center [247, 391] width 211 height 17
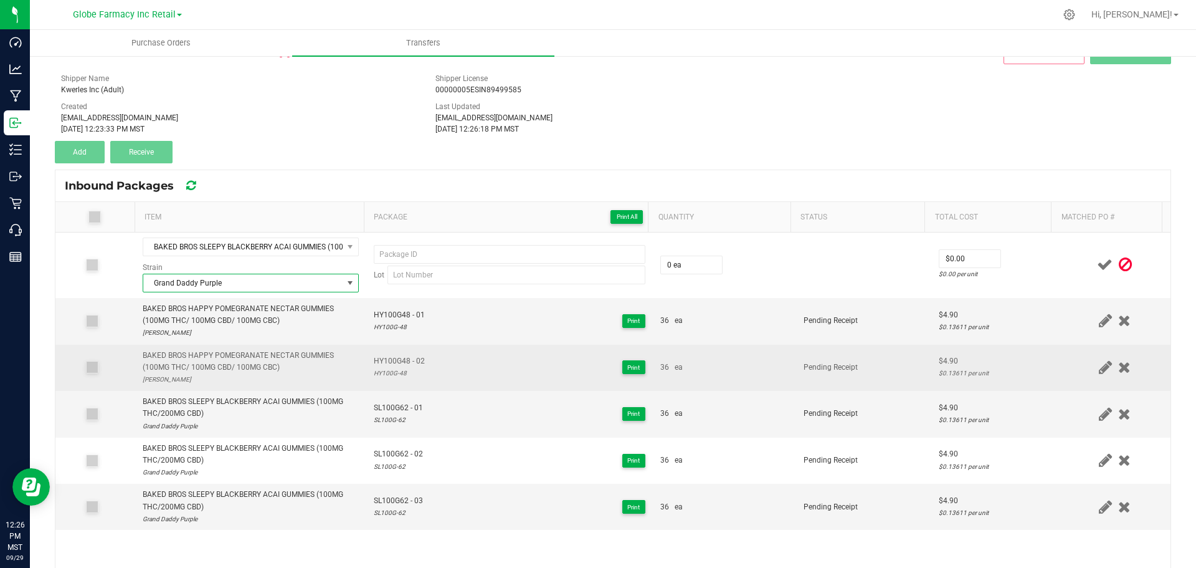
scroll to position [62, 0]
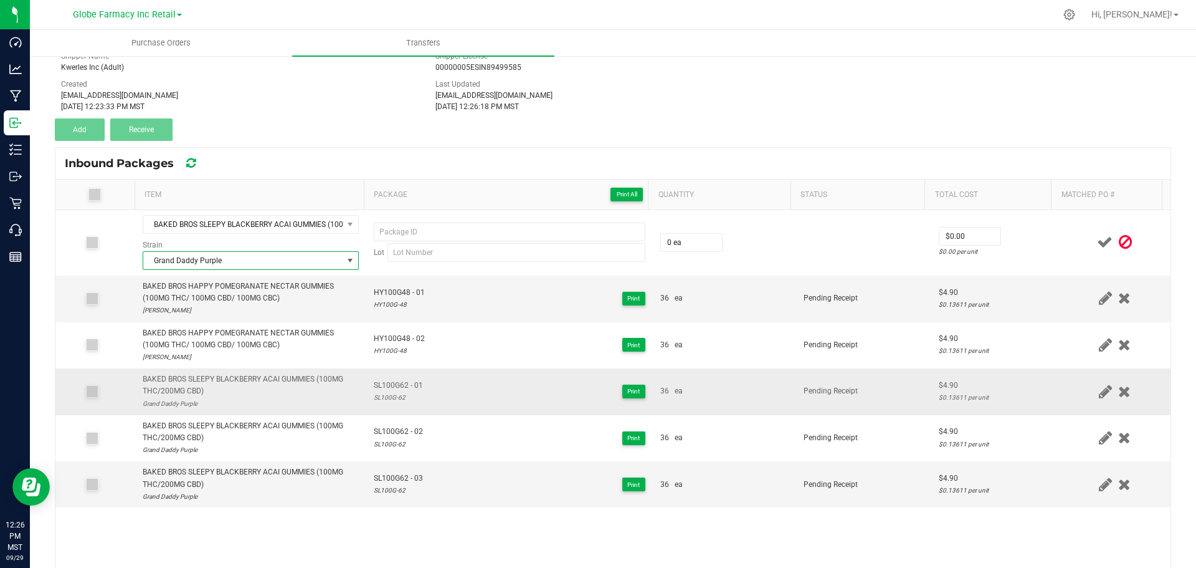
click at [414, 381] on span "SL100G62 - 01" at bounding box center [398, 385] width 49 height 12
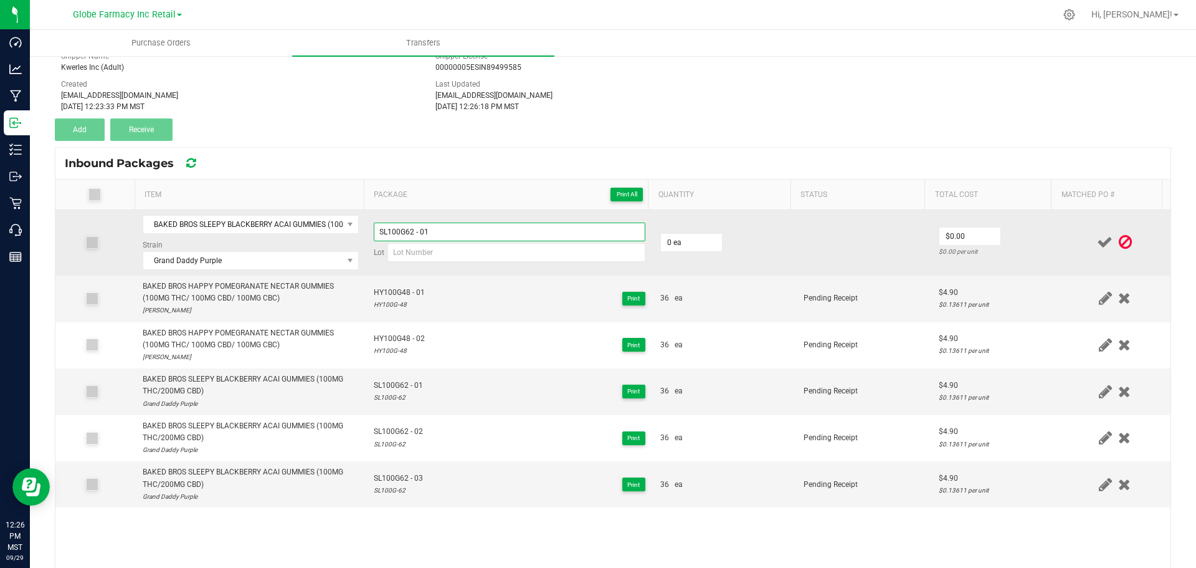
click at [493, 229] on input "SL100G62 - 01" at bounding box center [510, 231] width 272 height 19
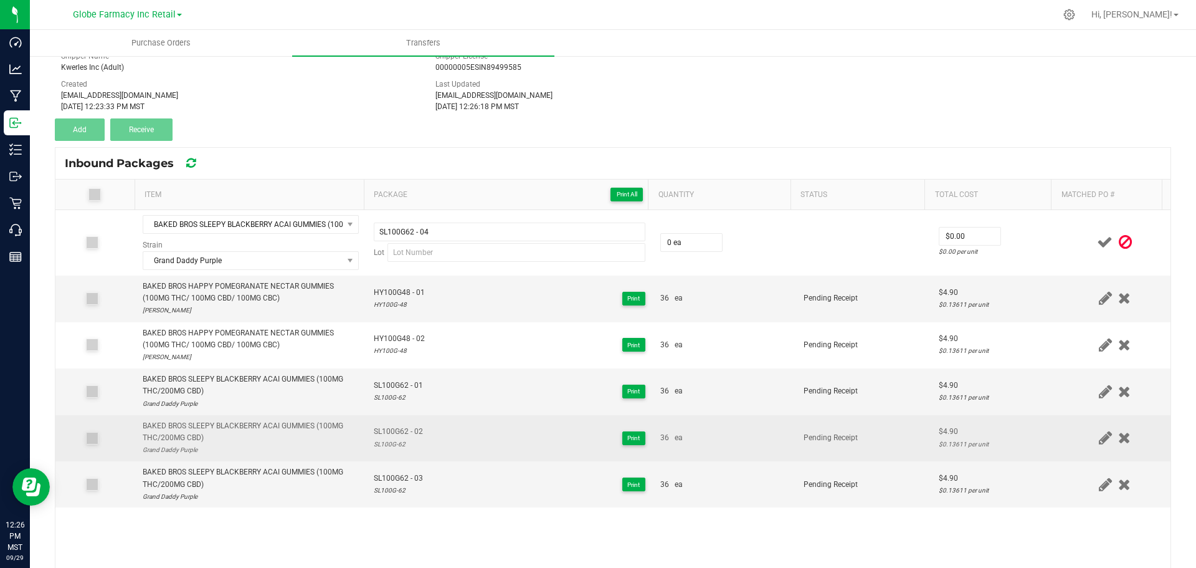
click at [386, 446] on div "SL100G-62" at bounding box center [398, 444] width 49 height 12
click at [388, 446] on div "SL100G-62" at bounding box center [398, 444] width 49 height 12
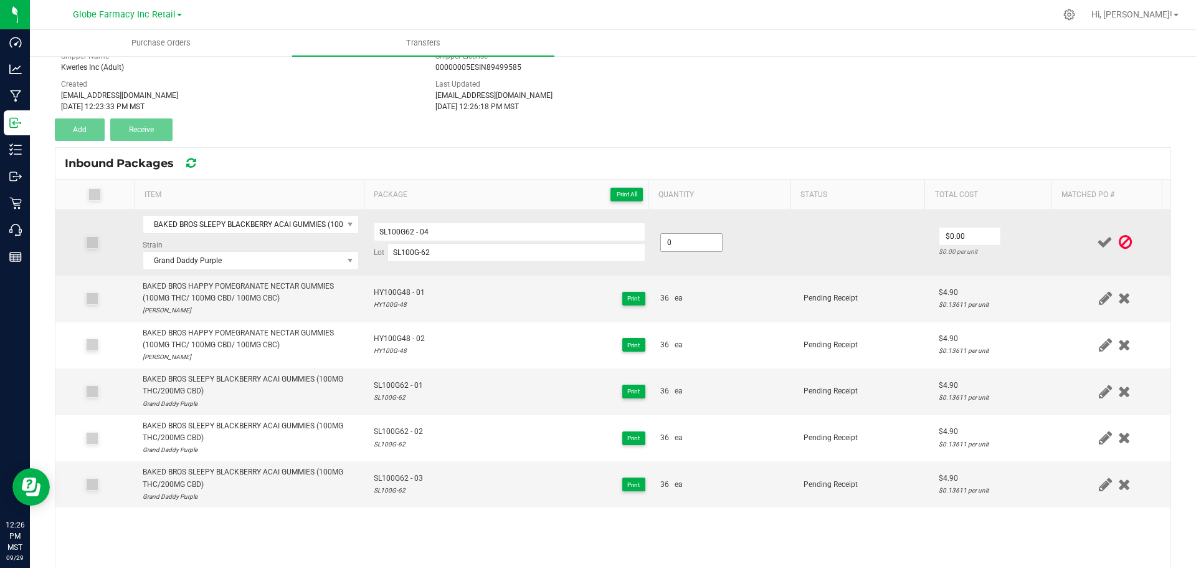
click at [687, 236] on input "0" at bounding box center [691, 242] width 61 height 17
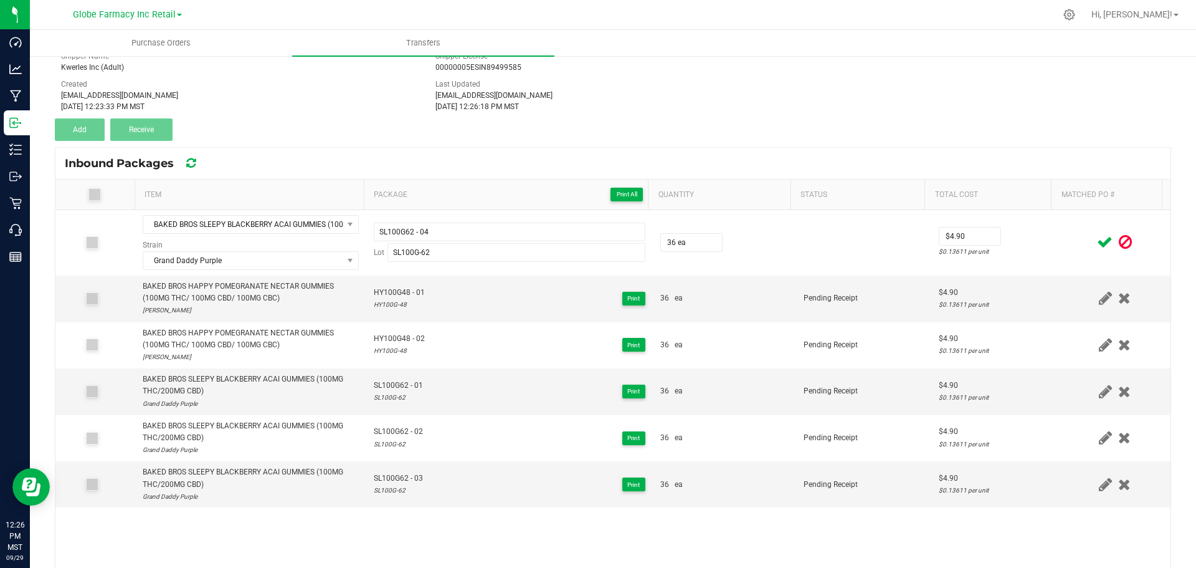
drag, startPoint x: 1056, startPoint y: 239, endPoint x: 1064, endPoint y: 241, distance: 8.9
click at [1067, 241] on div at bounding box center [1115, 242] width 97 height 16
click at [1097, 239] on icon at bounding box center [1105, 242] width 16 height 16
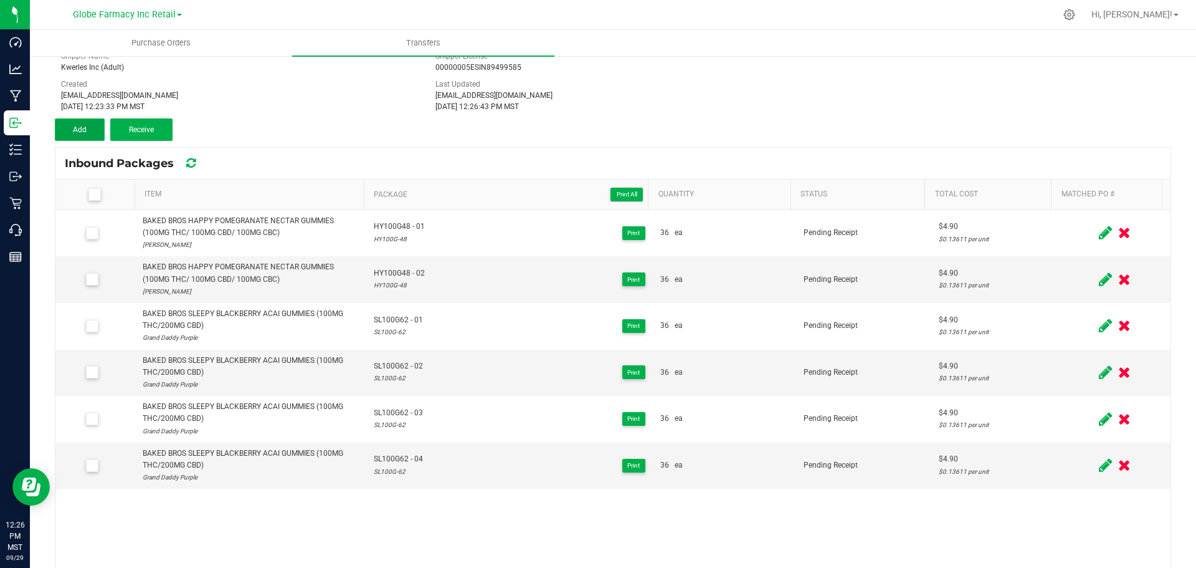
click at [74, 133] on span "Add" at bounding box center [80, 129] width 14 height 9
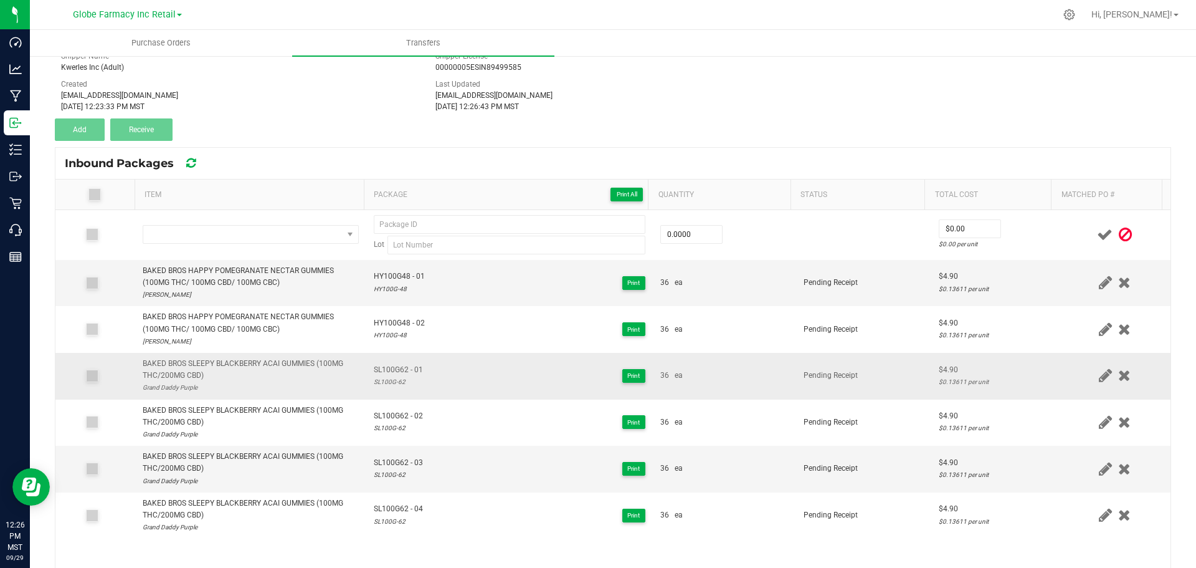
click at [261, 360] on div "BAKED BROS SLEEPY BLACKBERRY ACAI GUMMIES (100MG THC/200MG CBD)" at bounding box center [251, 370] width 216 height 24
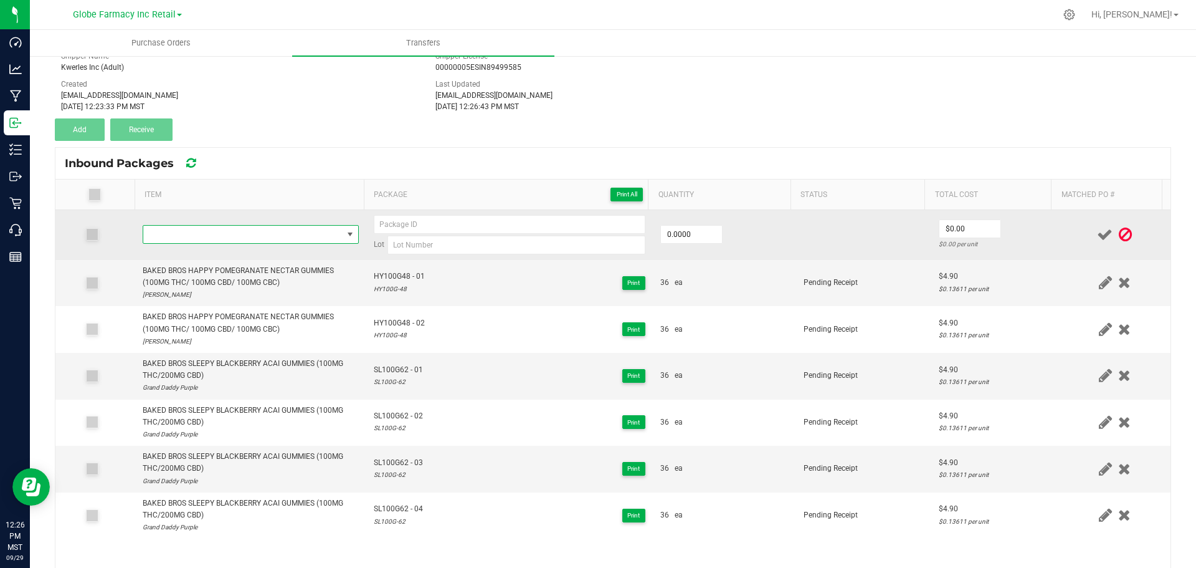
click at [276, 232] on span "NO DATA FOUND" at bounding box center [242, 234] width 199 height 17
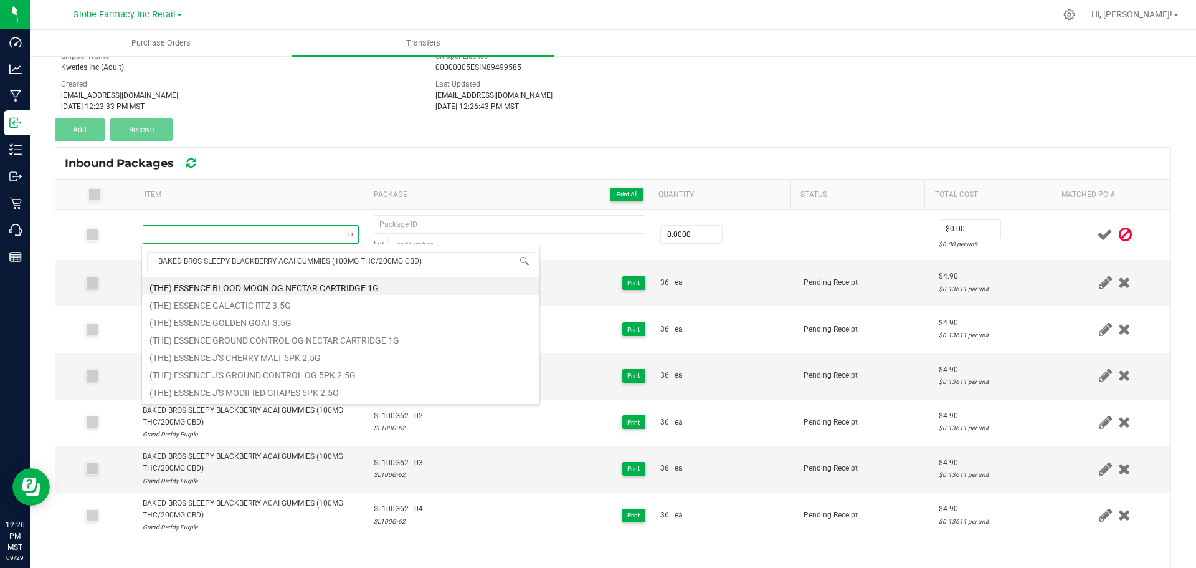
scroll to position [19, 212]
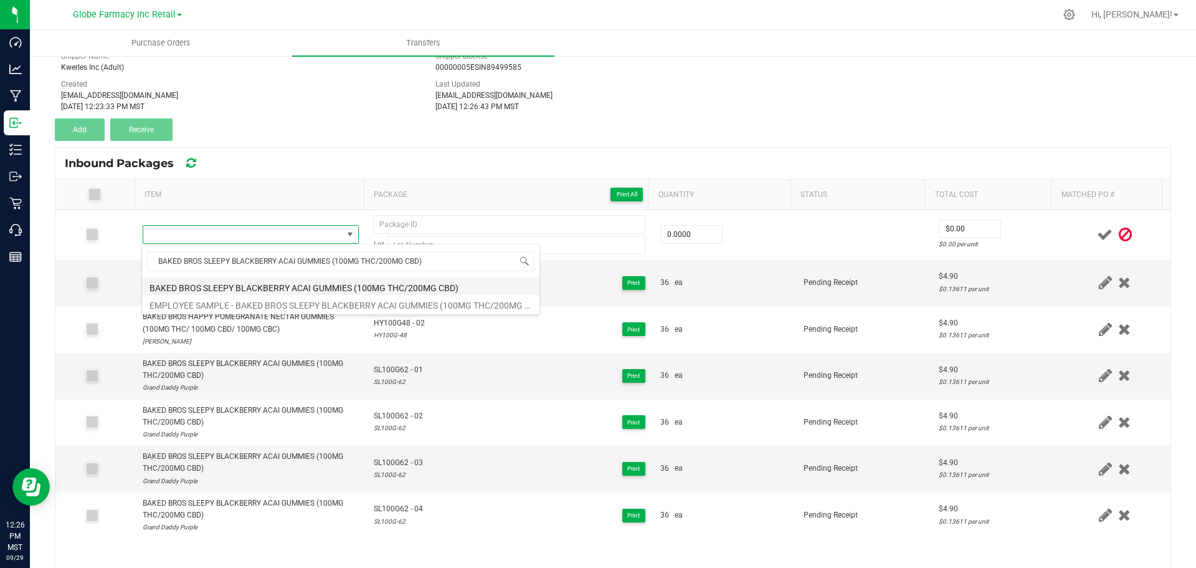
click at [293, 285] on li "BAKED BROS SLEEPY BLACKBERRY ACAI GUMMIES (100MG THC/200MG CBD)" at bounding box center [341, 285] width 398 height 17
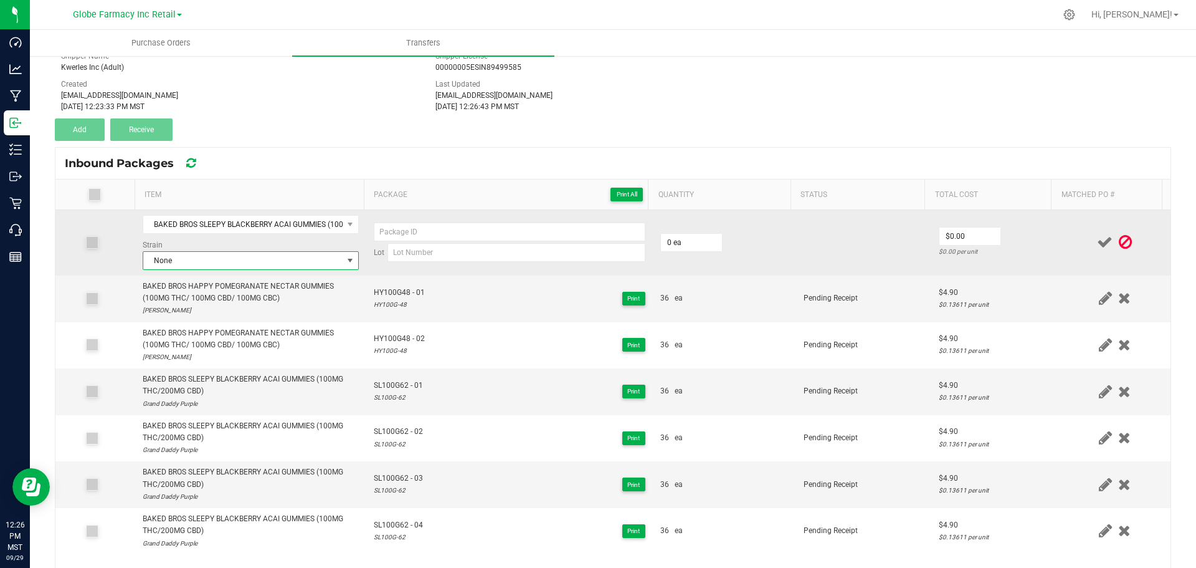
click at [231, 258] on span "None" at bounding box center [242, 260] width 199 height 17
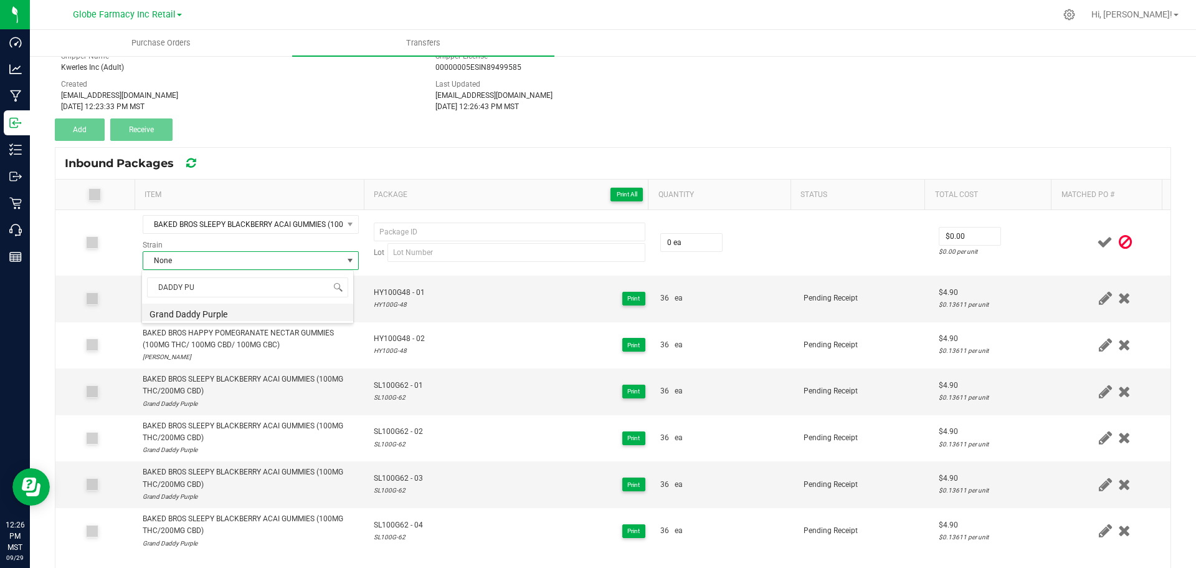
click at [181, 312] on li "Grand Daddy Purple" at bounding box center [247, 311] width 211 height 17
click at [401, 479] on span "SL100G62 - 03" at bounding box center [398, 478] width 49 height 12
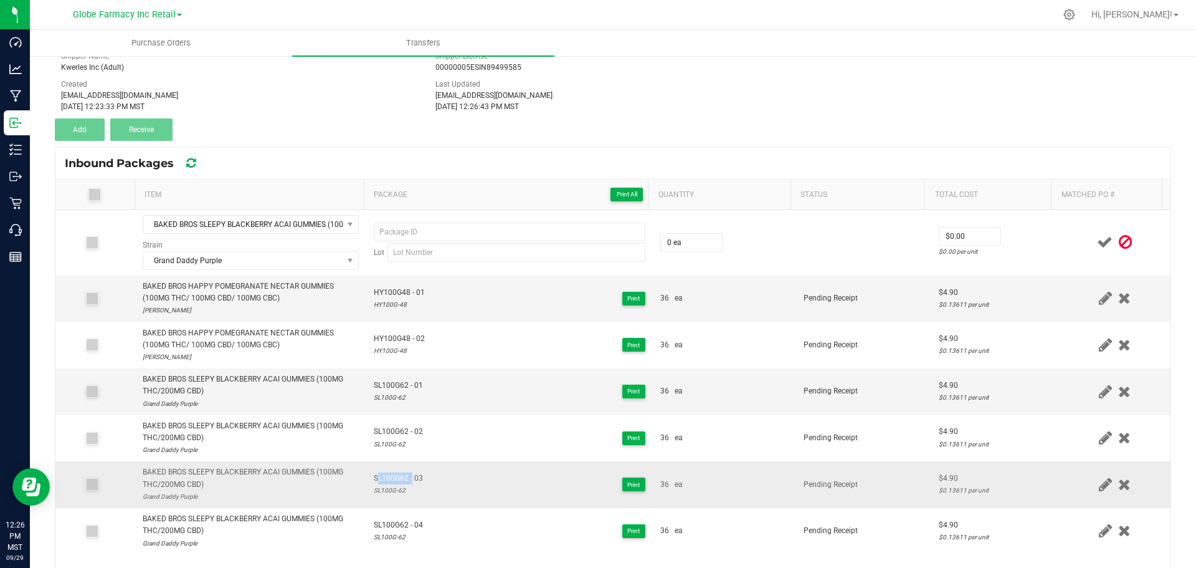
click at [401, 479] on span "SL100G62 - 03" at bounding box center [398, 478] width 49 height 12
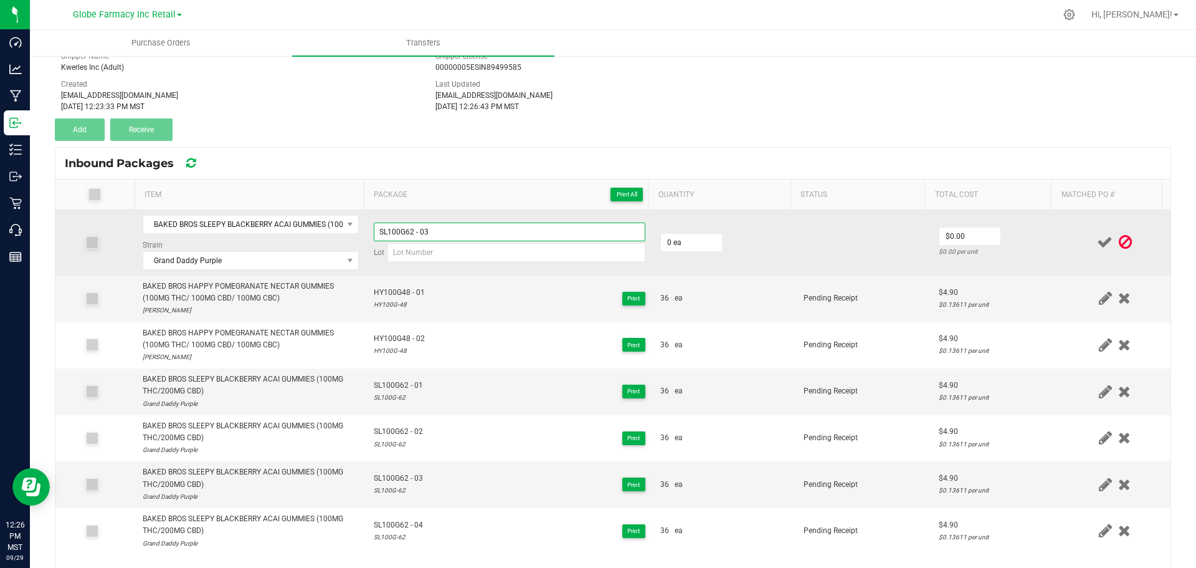
click at [471, 231] on input "SL100G62 - 03" at bounding box center [510, 231] width 272 height 19
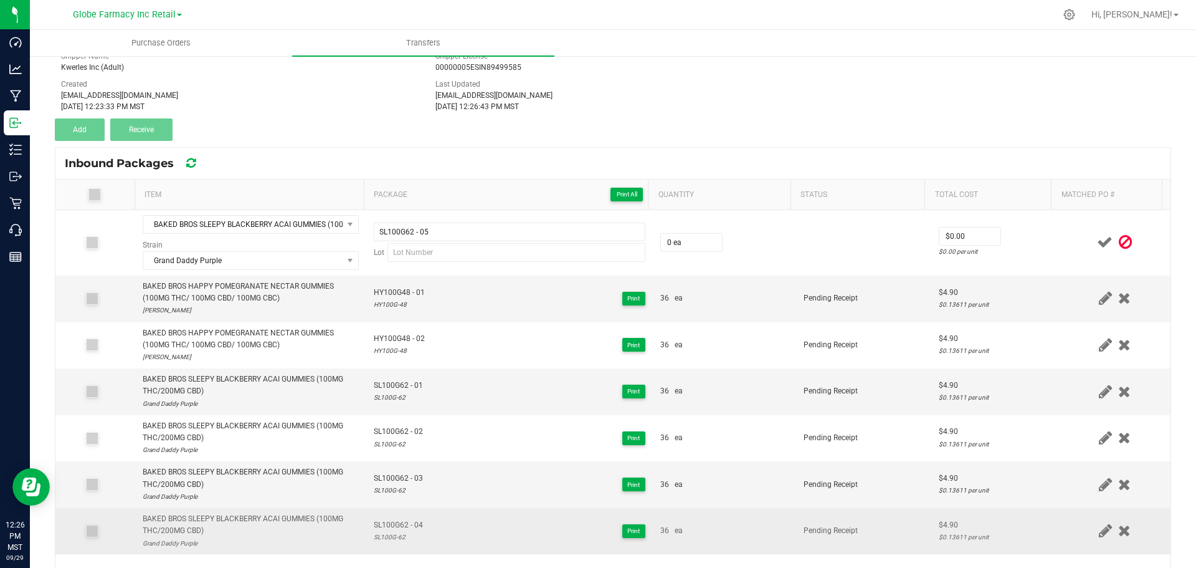
click at [386, 545] on td "SL100G62 - 04 SL100G-62 Print" at bounding box center [509, 531] width 287 height 46
click at [386, 544] on td "SL100G62 - 04 SL100G-62 Print" at bounding box center [509, 531] width 287 height 46
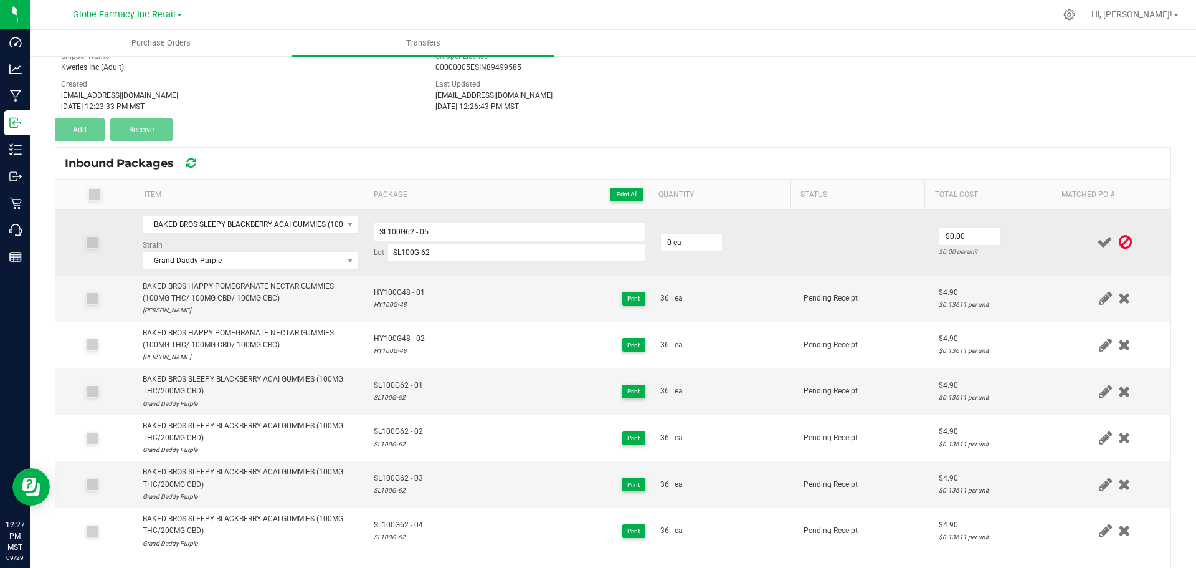
click at [670, 230] on td "0 ea" at bounding box center [724, 242] width 143 height 65
click at [677, 237] on input "0" at bounding box center [691, 242] width 61 height 17
click at [1002, 237] on td "$4.90 $0.13611 per unit" at bounding box center [996, 242] width 128 height 65
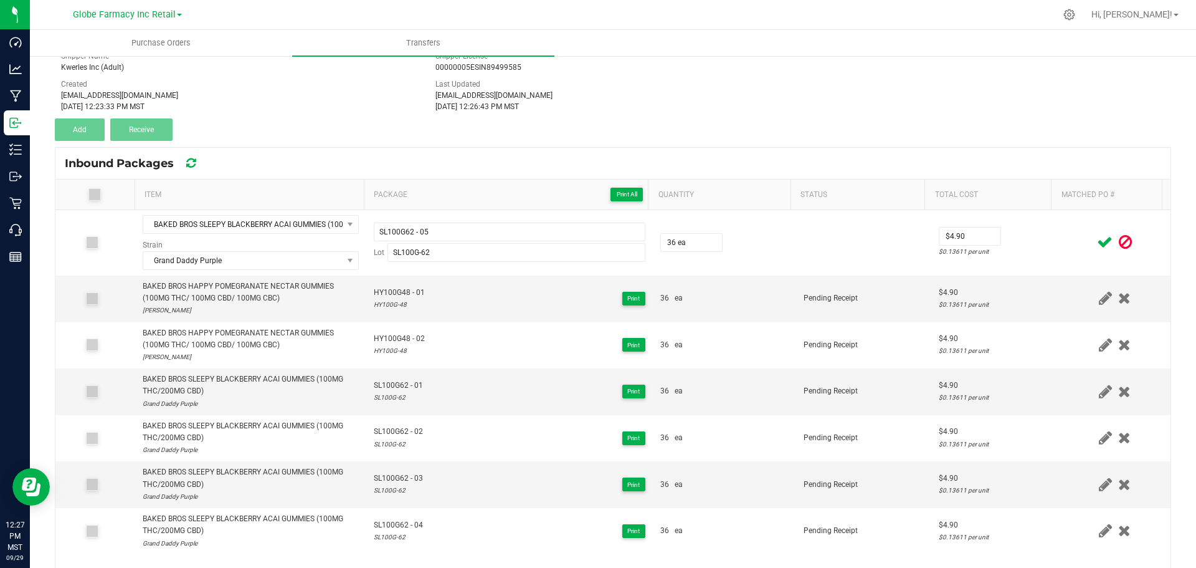
click at [1097, 241] on icon at bounding box center [1105, 242] width 16 height 16
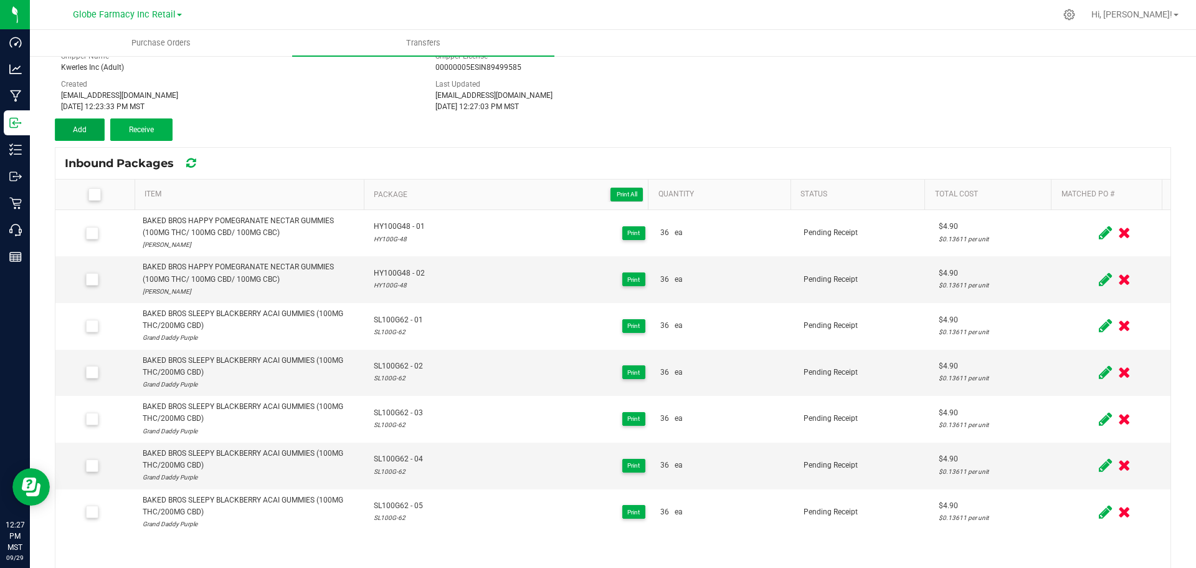
click at [74, 130] on span "Add" at bounding box center [80, 129] width 14 height 9
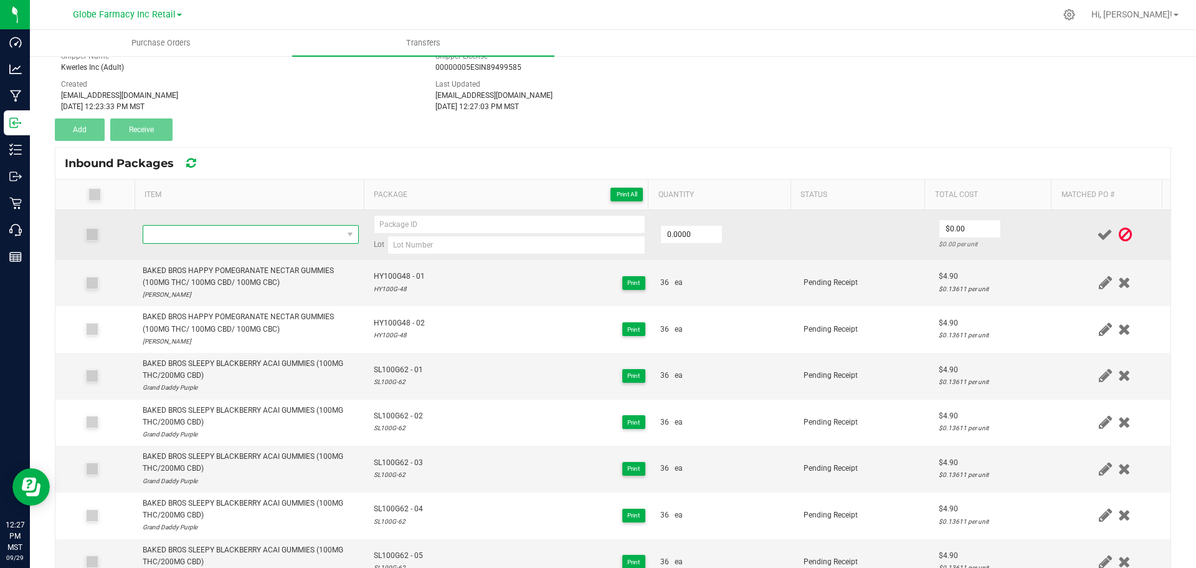
click at [281, 242] on span "NO DATA FOUND" at bounding box center [242, 234] width 199 height 17
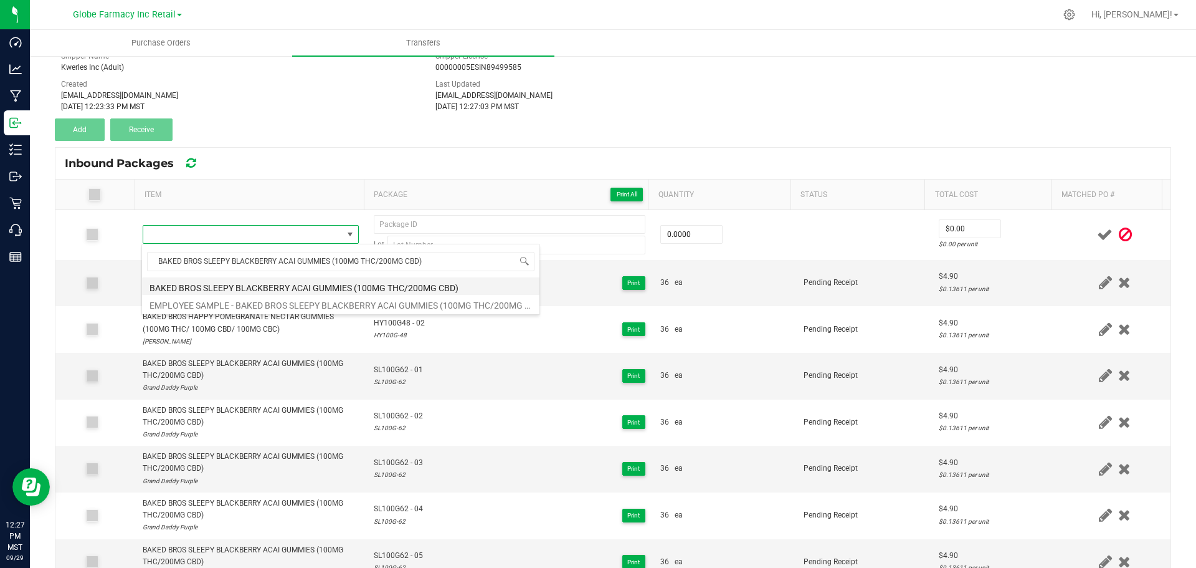
click at [314, 285] on li "BAKED BROS SLEEPY BLACKBERRY ACAI GUMMIES (100MG THC/200MG CBD)" at bounding box center [341, 285] width 398 height 17
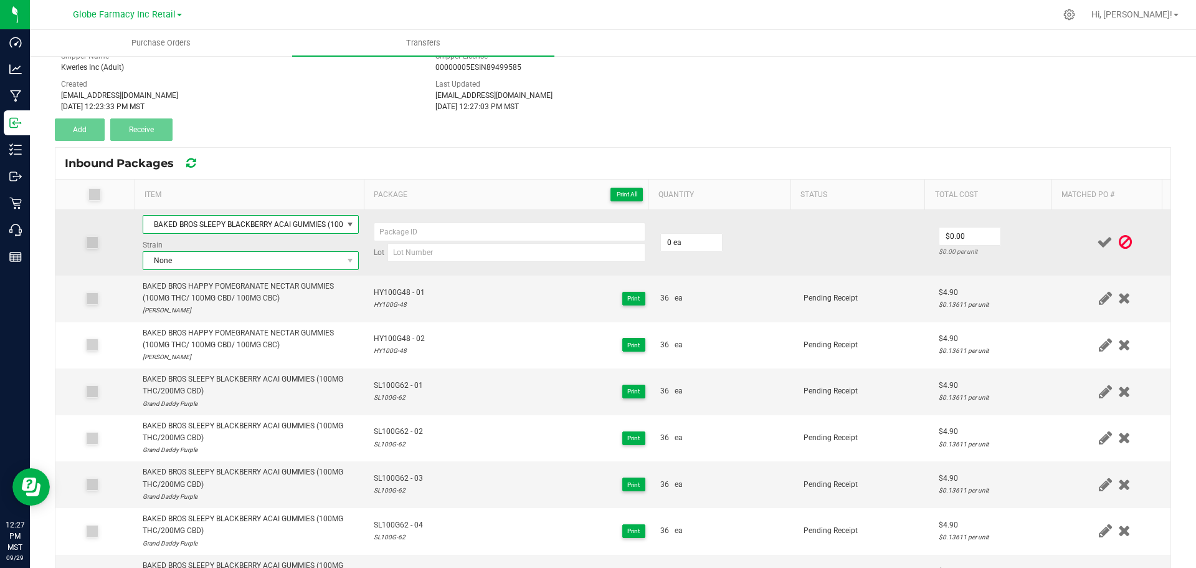
click at [291, 257] on span "None" at bounding box center [242, 260] width 199 height 17
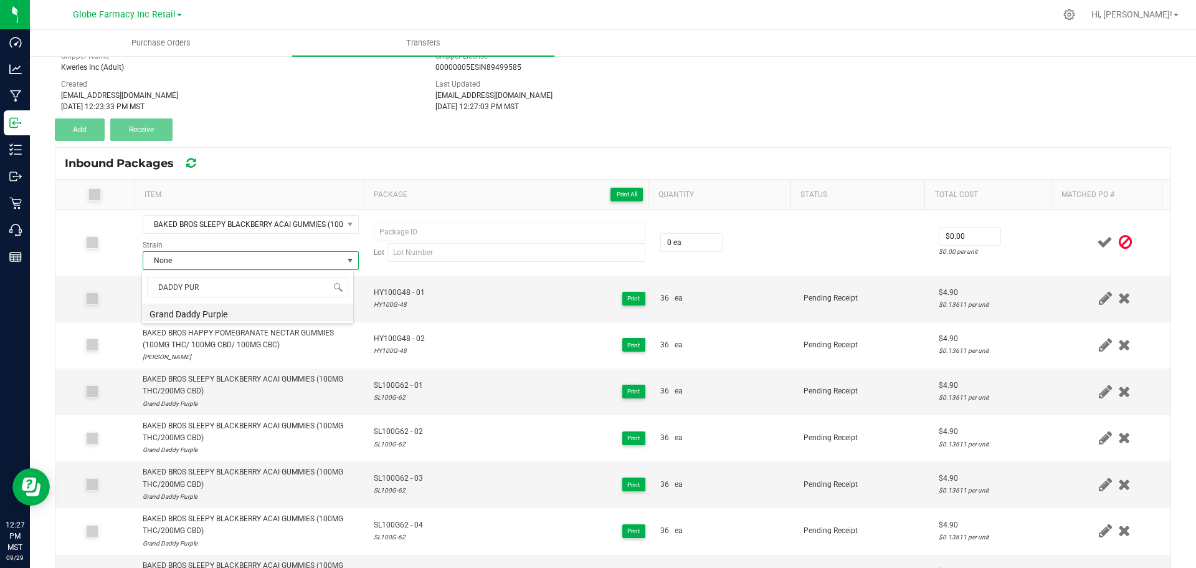
click at [211, 318] on li "Grand Daddy Purple" at bounding box center [247, 311] width 211 height 17
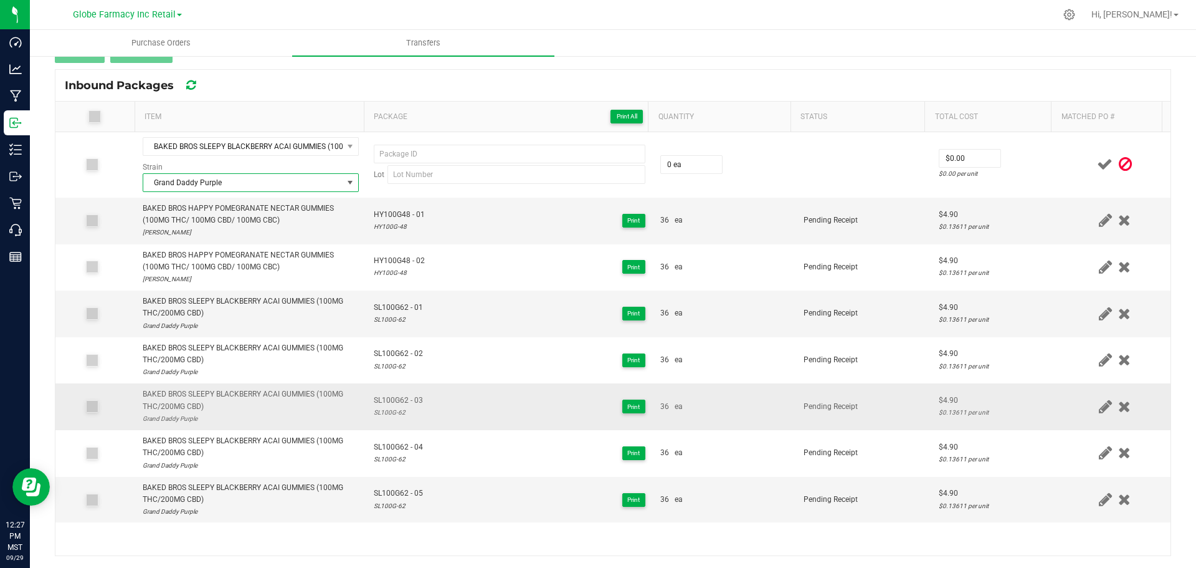
scroll to position [141, 0]
click at [403, 494] on span "SL100G62 - 05" at bounding box center [398, 493] width 49 height 12
click at [386, 507] on div "SL100G-62" at bounding box center [398, 505] width 49 height 12
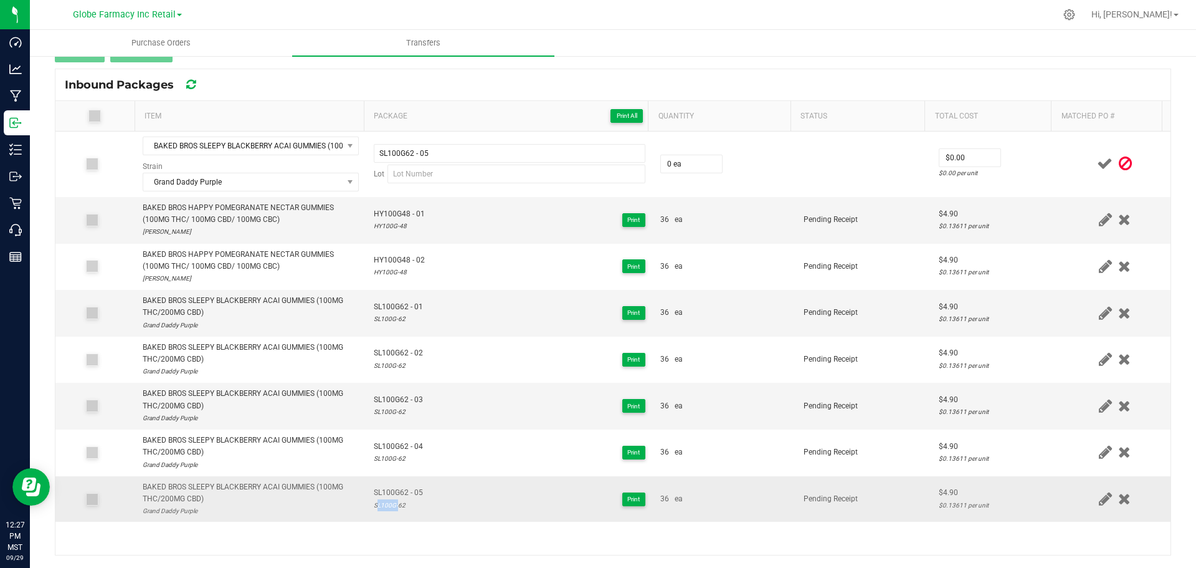
click at [386, 507] on div "SL100G-62" at bounding box center [398, 505] width 49 height 12
click at [384, 505] on div "SL100G-62" at bounding box center [398, 505] width 49 height 12
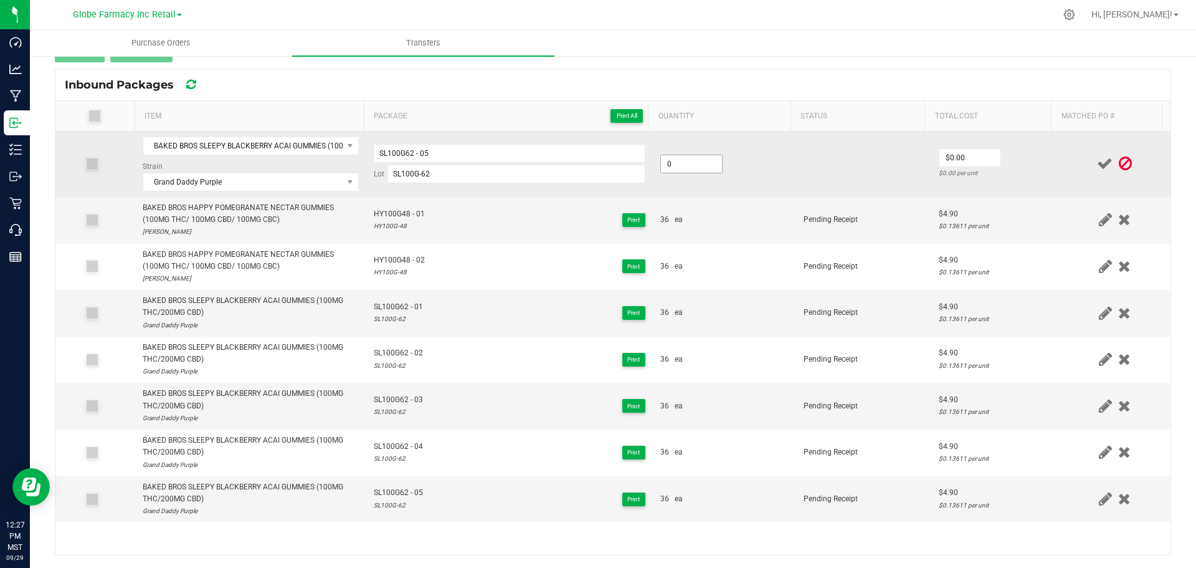
click at [692, 165] on input "0" at bounding box center [691, 163] width 61 height 17
click at [550, 158] on input "SL100G62 - 05" at bounding box center [510, 153] width 272 height 19
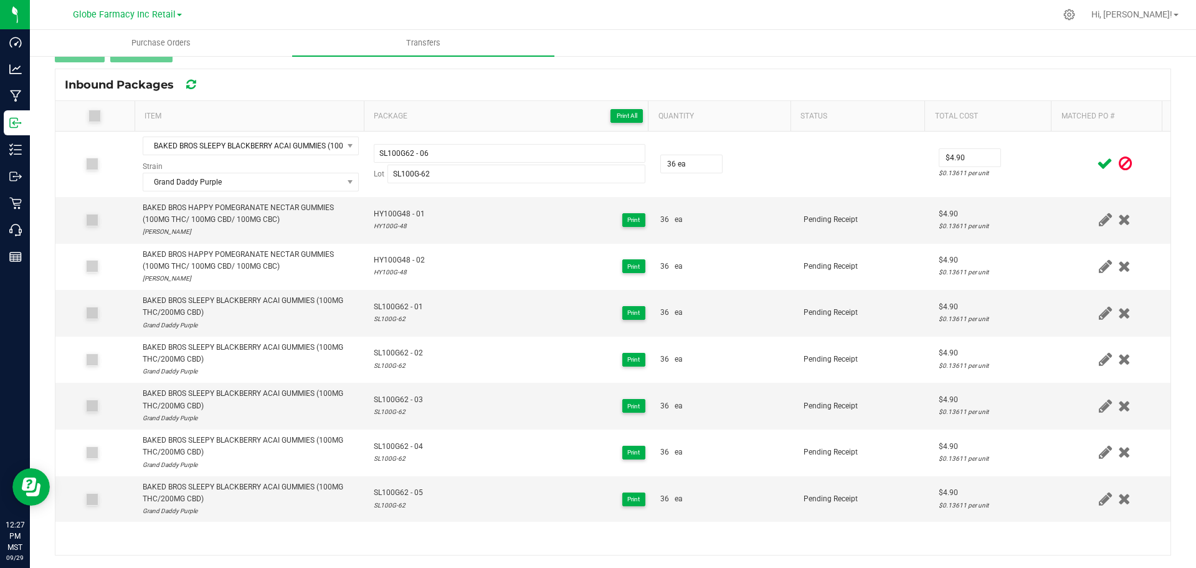
click at [1067, 156] on div at bounding box center [1115, 164] width 97 height 16
click at [1094, 155] on span at bounding box center [1105, 163] width 22 height 24
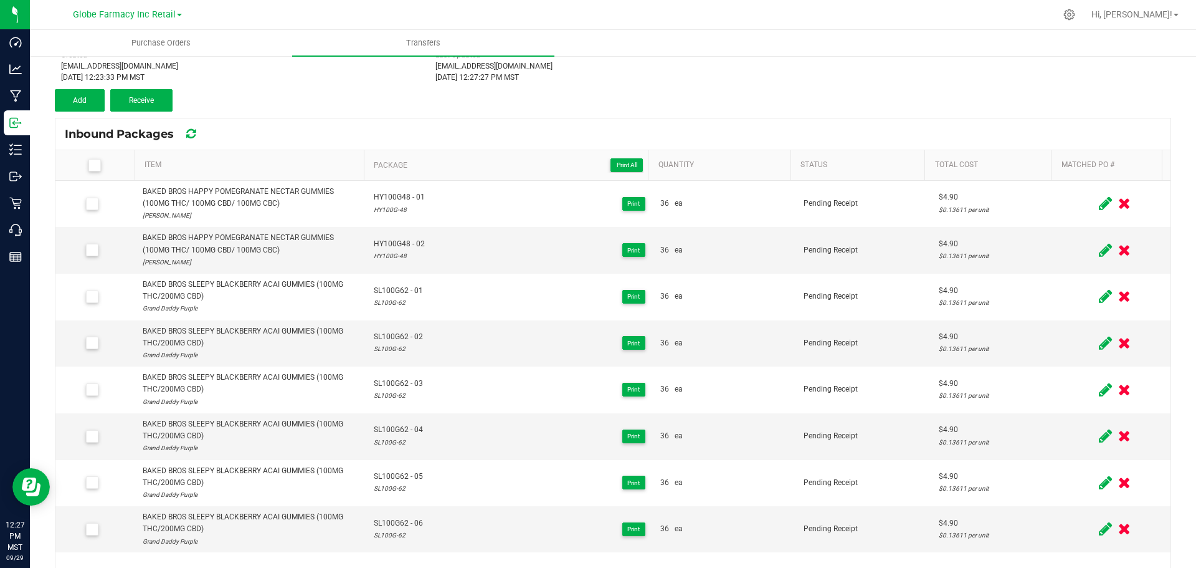
scroll to position [16, 0]
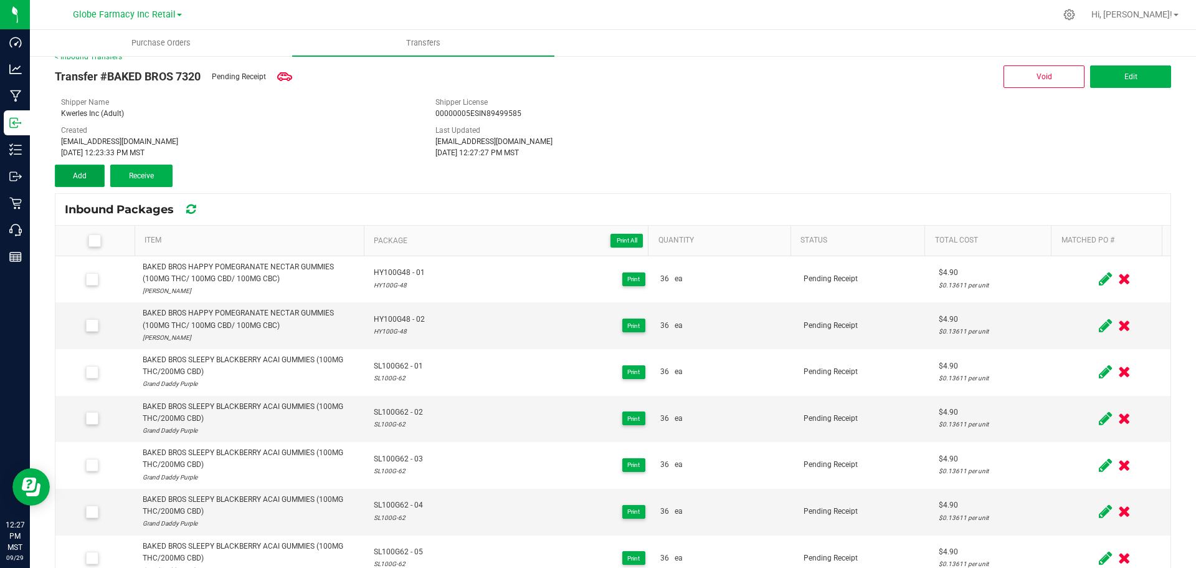
click at [87, 166] on button "Add" at bounding box center [80, 176] width 50 height 22
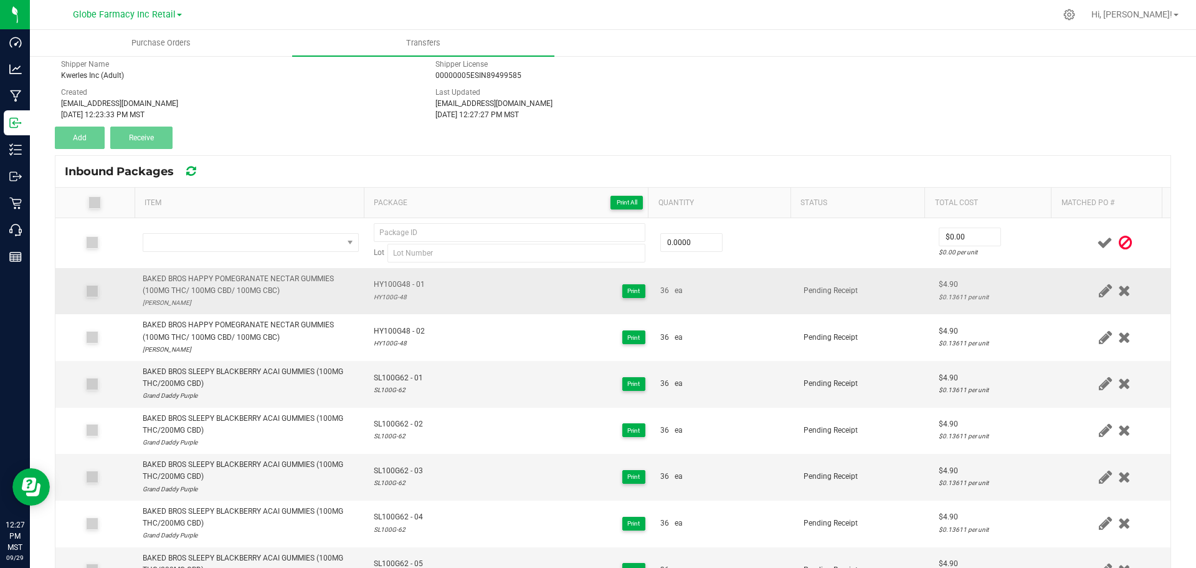
scroll to position [141, 0]
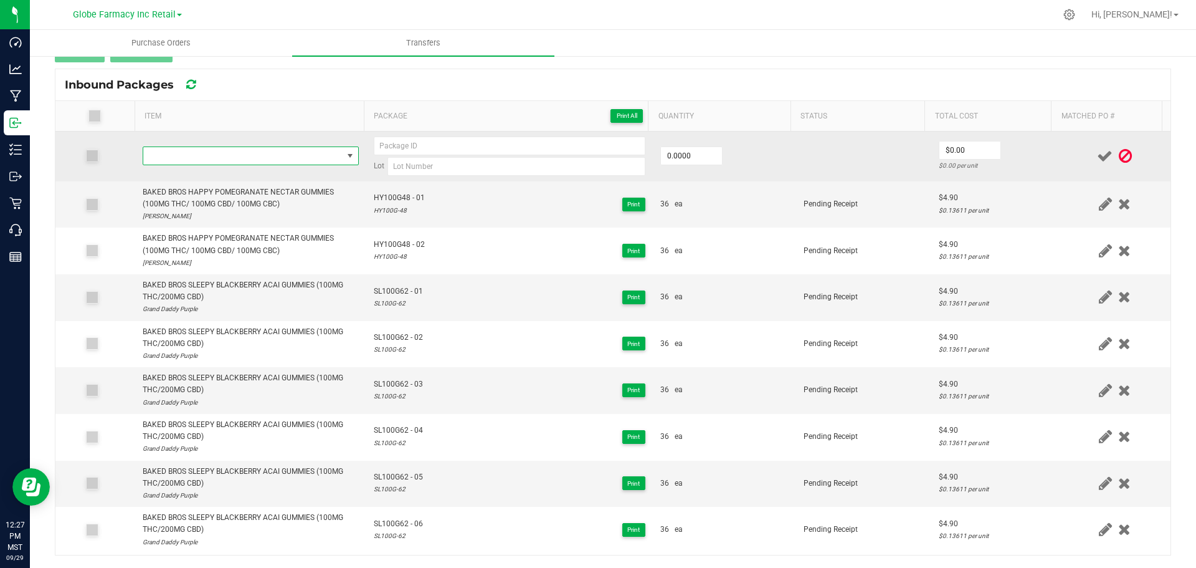
click at [300, 160] on span "NO DATA FOUND" at bounding box center [242, 155] width 199 height 17
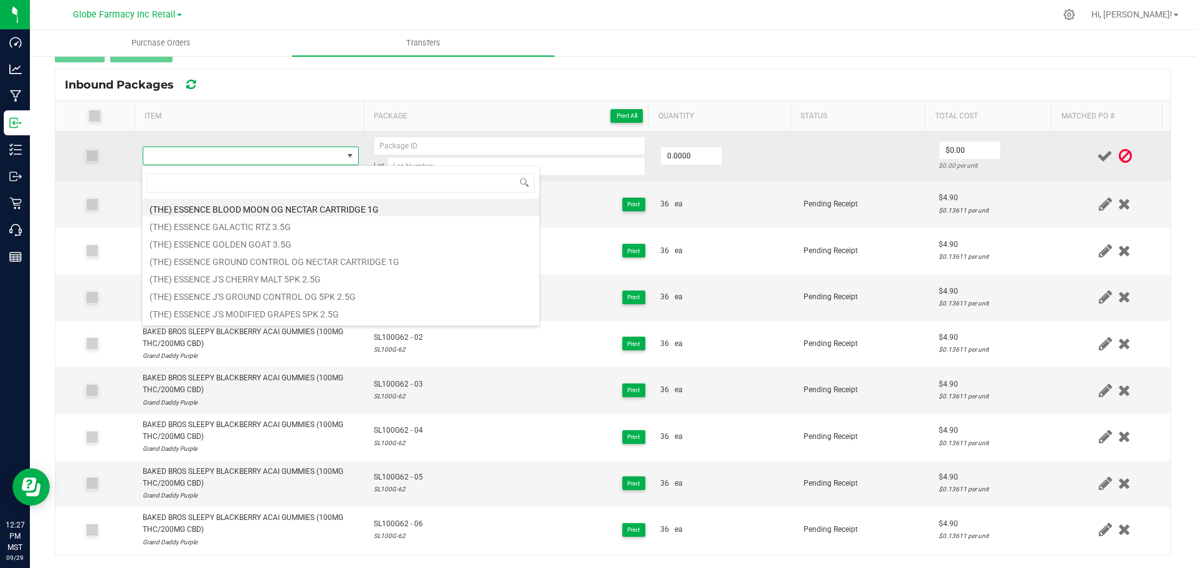
scroll to position [19, 212]
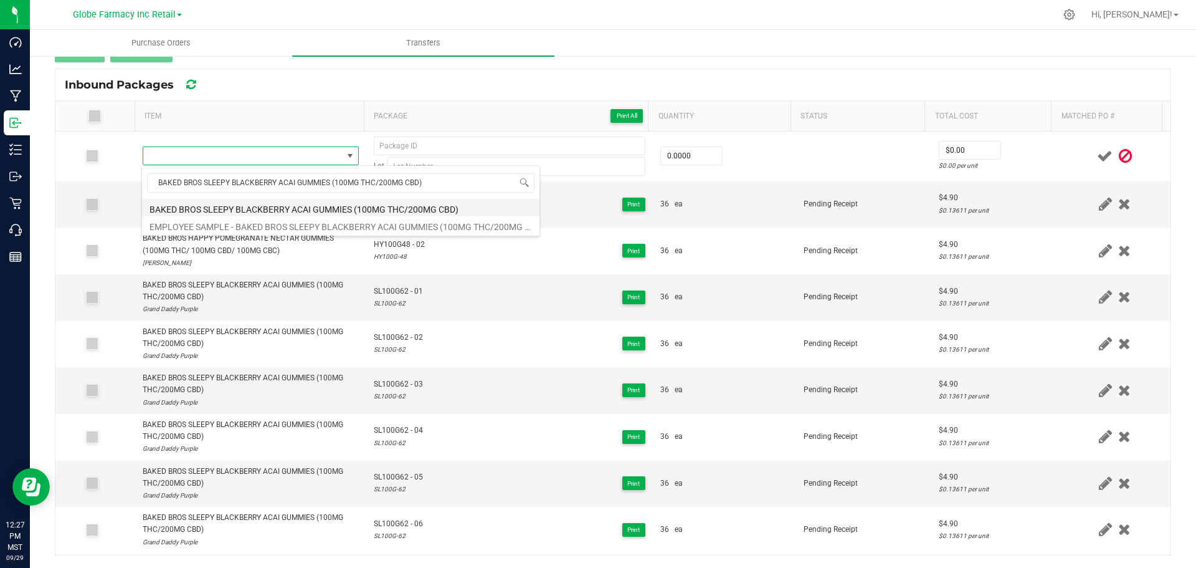
click at [286, 203] on li "BAKED BROS SLEEPY BLACKBERRY ACAI GUMMIES (100MG THC/200MG CBD)" at bounding box center [341, 207] width 398 height 17
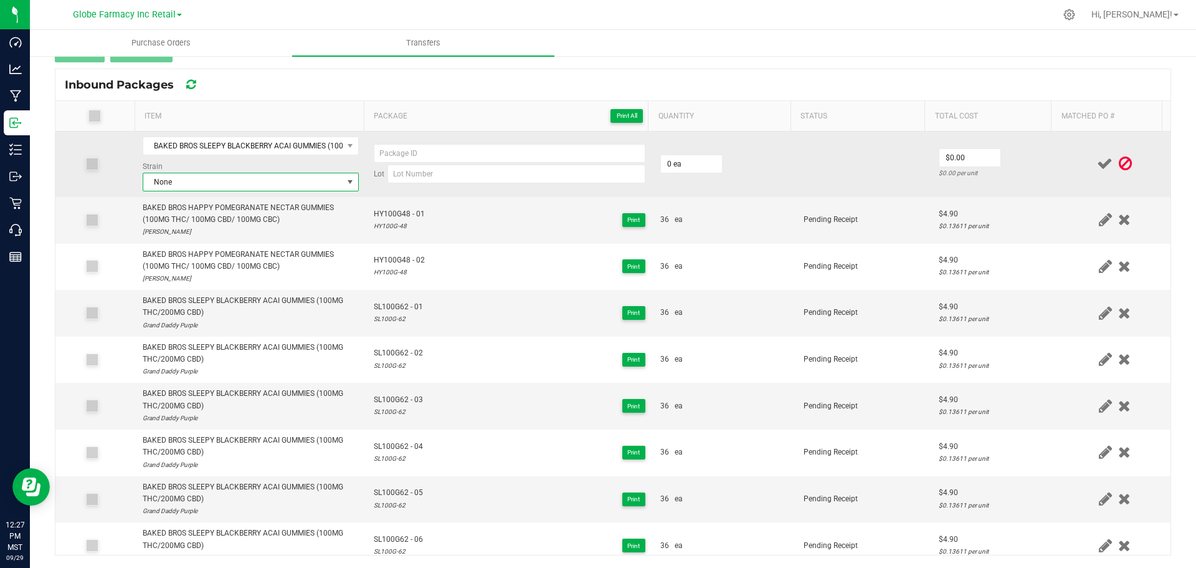
click at [237, 184] on span "None" at bounding box center [242, 181] width 199 height 17
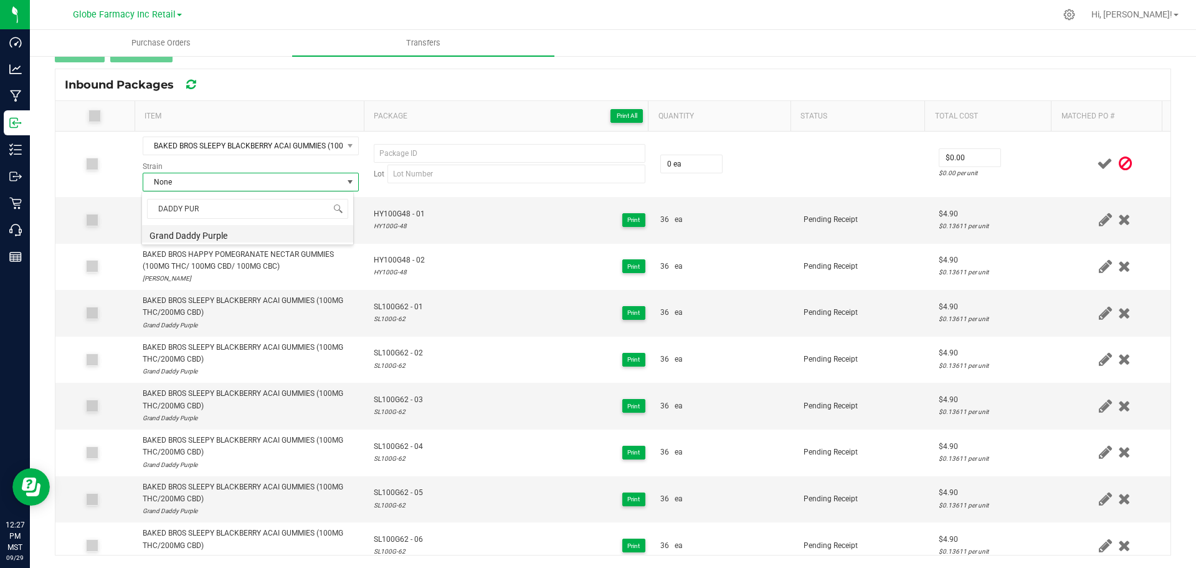
click at [242, 229] on li "Grand Daddy Purple" at bounding box center [247, 233] width 211 height 17
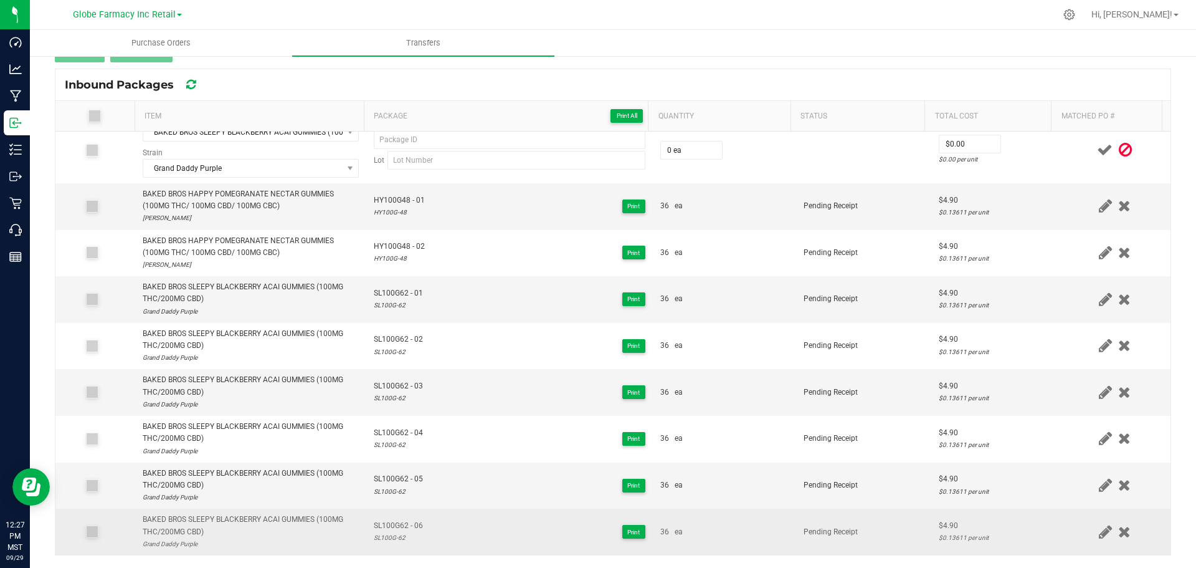
click at [384, 522] on span "SL100G62 - 06" at bounding box center [398, 526] width 49 height 12
click at [384, 523] on span "SL100G62 - 06" at bounding box center [398, 526] width 49 height 12
drag, startPoint x: 384, startPoint y: 523, endPoint x: 394, endPoint y: 523, distance: 9.4
click at [384, 523] on span "SL100G62 - 06" at bounding box center [398, 526] width 49 height 12
drag, startPoint x: 399, startPoint y: 545, endPoint x: 374, endPoint y: 540, distance: 26.2
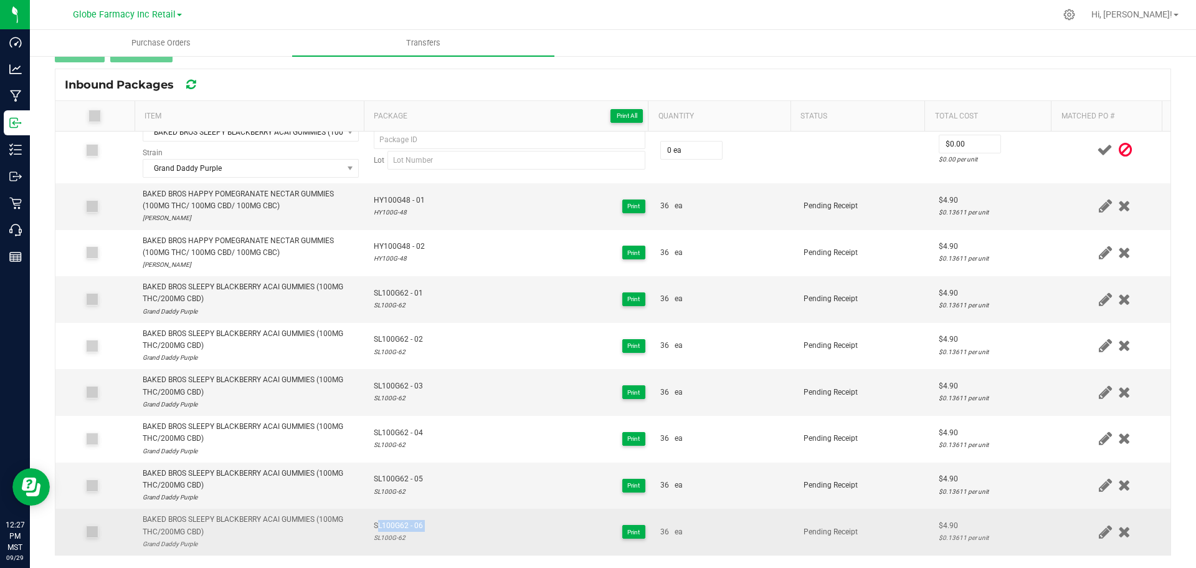
click at [374, 540] on div "SL100G-62" at bounding box center [398, 538] width 49 height 12
click at [399, 523] on span "SL100G62 - 06" at bounding box center [398, 526] width 49 height 12
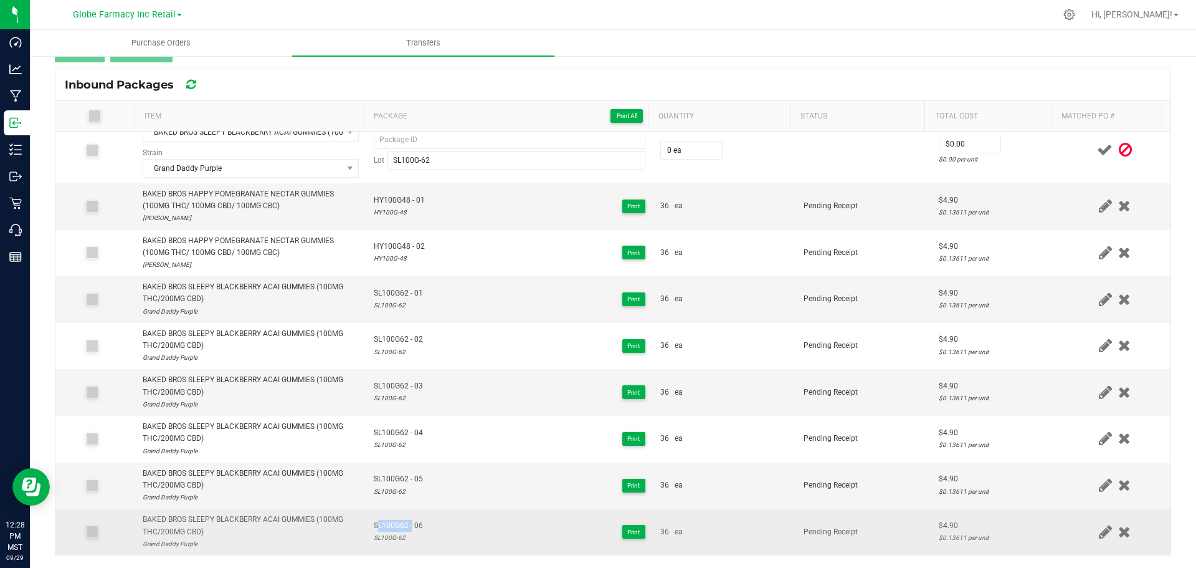
click at [399, 523] on span "SL100G62 - 06" at bounding box center [398, 526] width 49 height 12
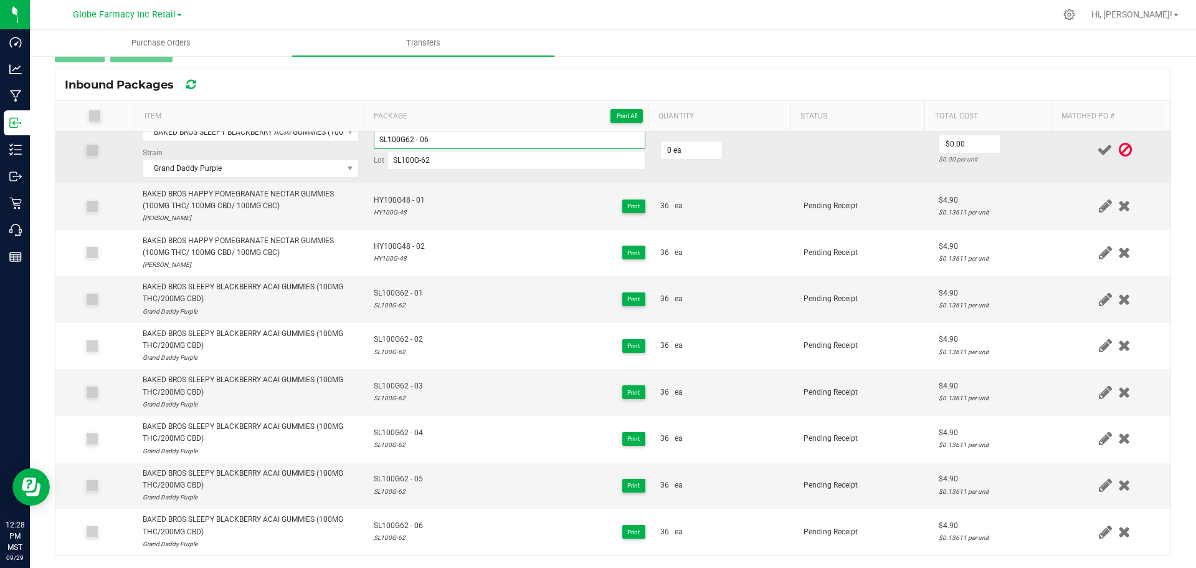
click at [460, 142] on input "SL100G62 - 06" at bounding box center [510, 139] width 272 height 19
click at [662, 140] on td "0 ea" at bounding box center [724, 150] width 143 height 65
click at [671, 143] on input "0" at bounding box center [691, 149] width 61 height 17
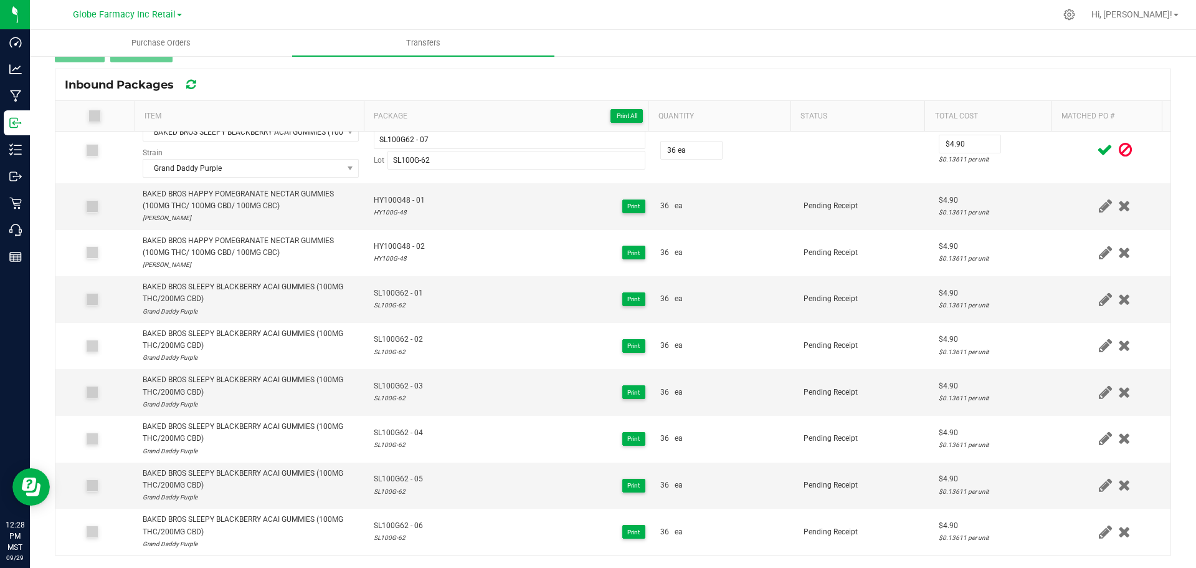
click at [1067, 155] on div at bounding box center [1115, 150] width 97 height 16
click at [1097, 152] on icon at bounding box center [1105, 150] width 16 height 16
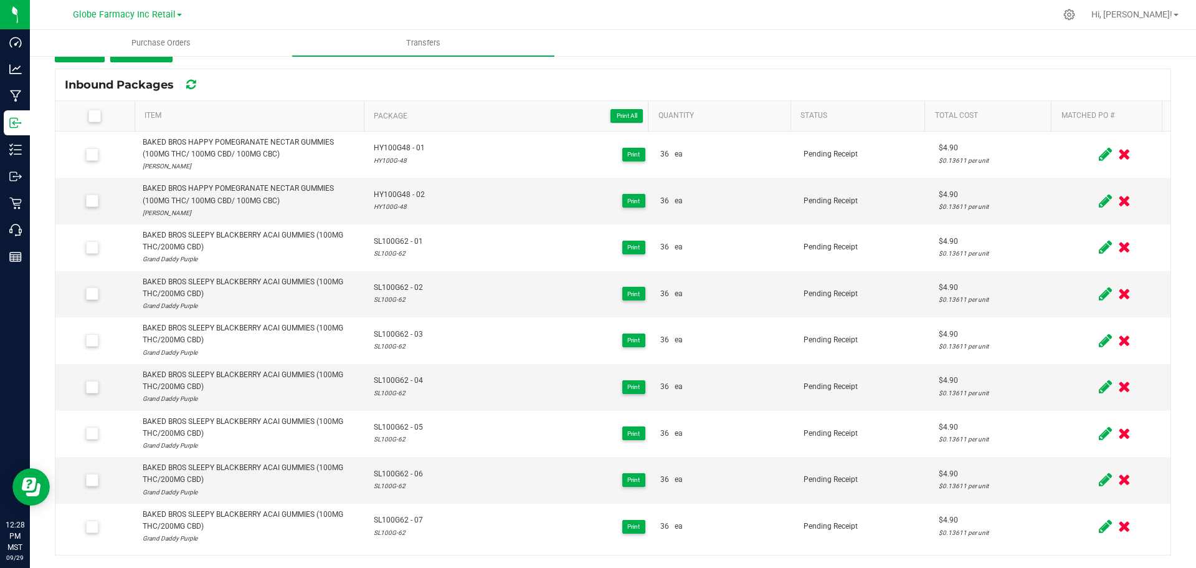
scroll to position [0, 0]
click at [80, 60] on button "Add" at bounding box center [80, 51] width 50 height 22
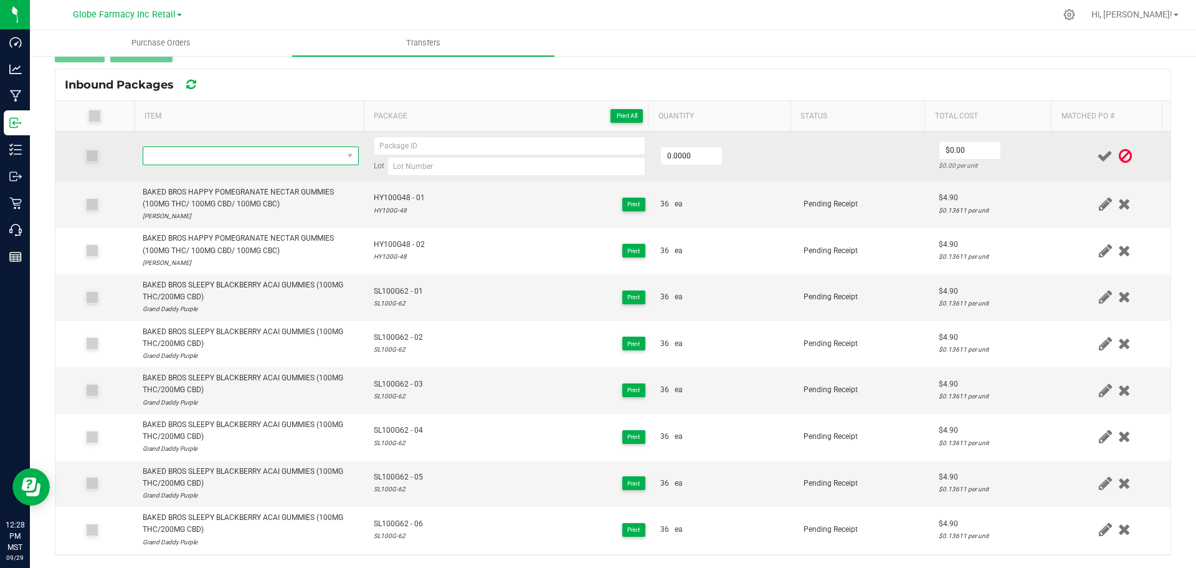
click at [226, 152] on span "NO DATA FOUND" at bounding box center [242, 155] width 199 height 17
click at [227, 152] on span "NO DATA FOUND" at bounding box center [242, 155] width 199 height 17
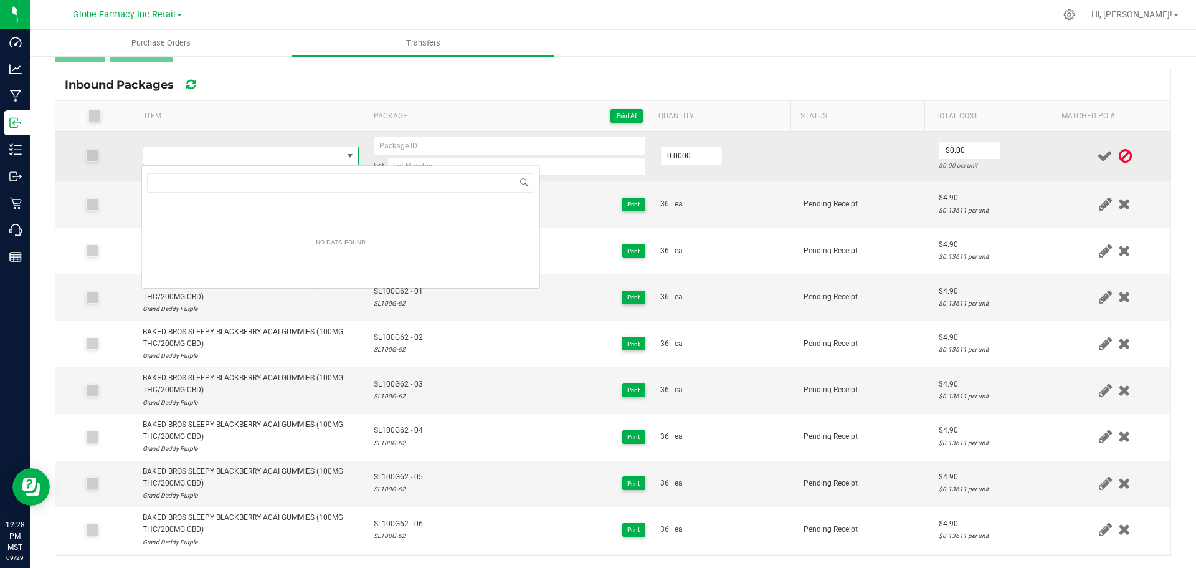
scroll to position [19, 212]
click at [227, 154] on span "NO DATA FOUND" at bounding box center [242, 155] width 199 height 17
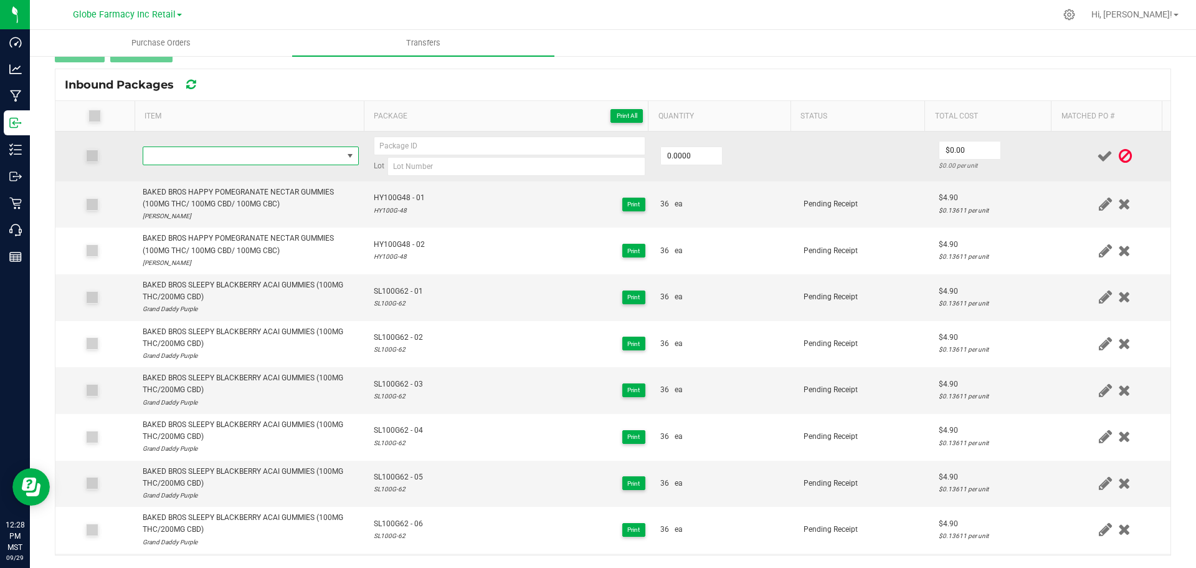
click at [242, 154] on span at bounding box center [242, 155] width 199 height 17
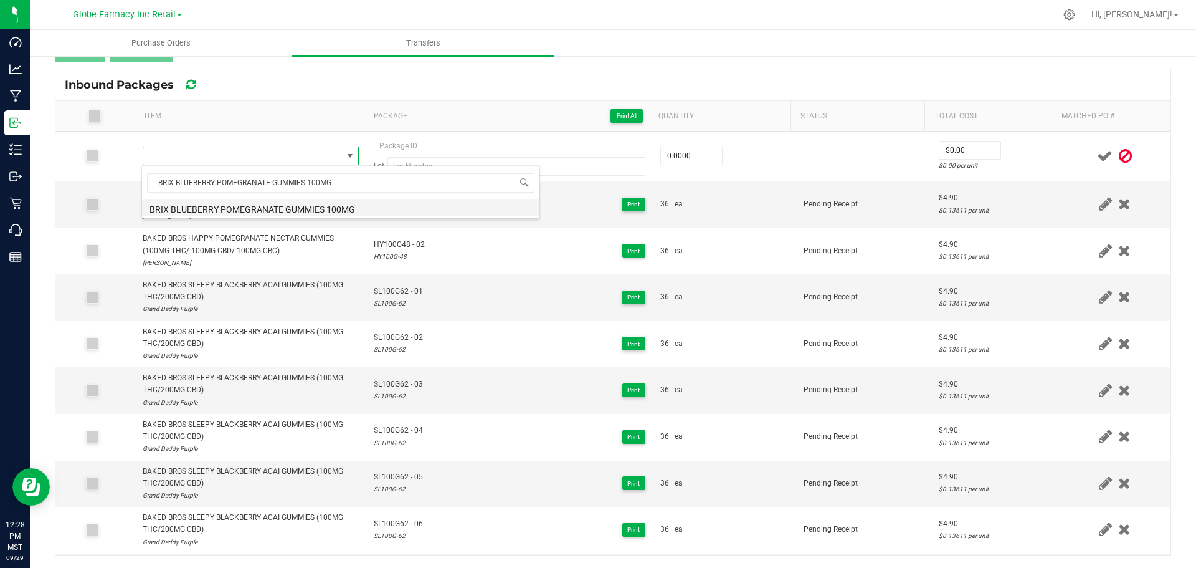
click at [244, 208] on li "BRIX BLUEBERRY POMEGRANATE GUMMIES 100MG" at bounding box center [341, 207] width 398 height 17
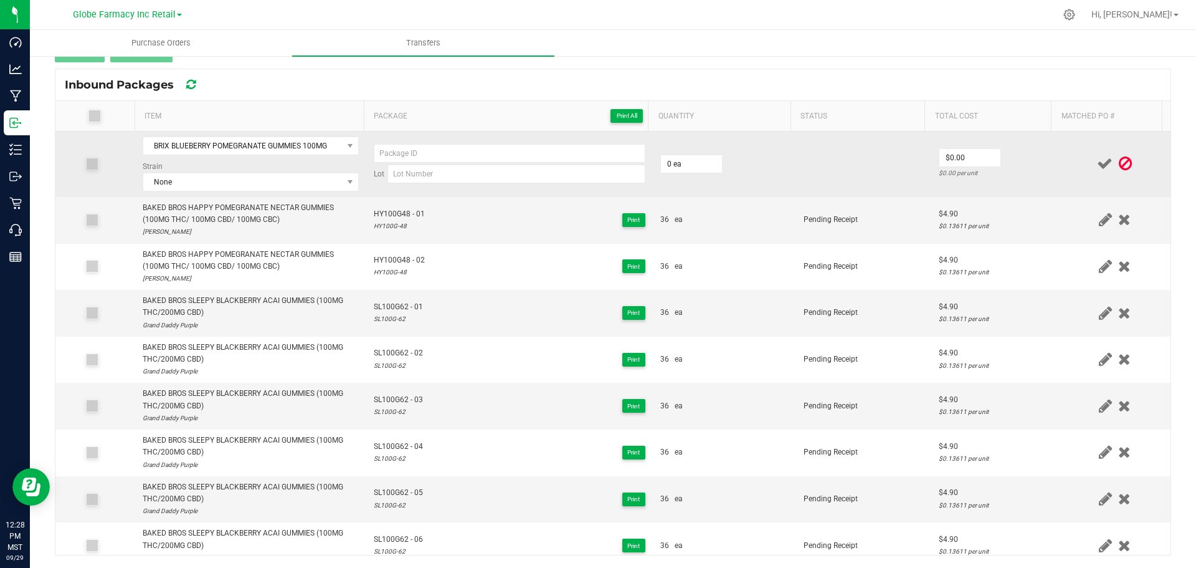
click at [437, 185] on td "Lot" at bounding box center [509, 163] width 287 height 65
click at [436, 176] on input at bounding box center [517, 174] width 258 height 19
paste input "BR100BP- 13"
click at [478, 135] on td "Lot BR100BP-13" at bounding box center [509, 163] width 287 height 65
click at [463, 146] on input at bounding box center [510, 153] width 272 height 19
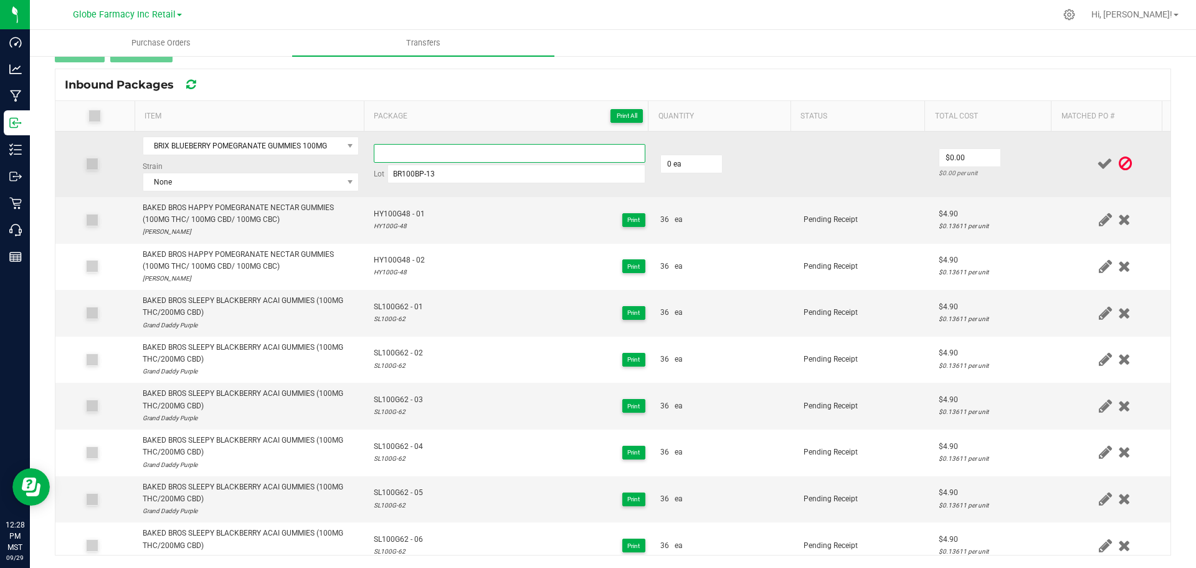
paste input "BR100BP- 13"
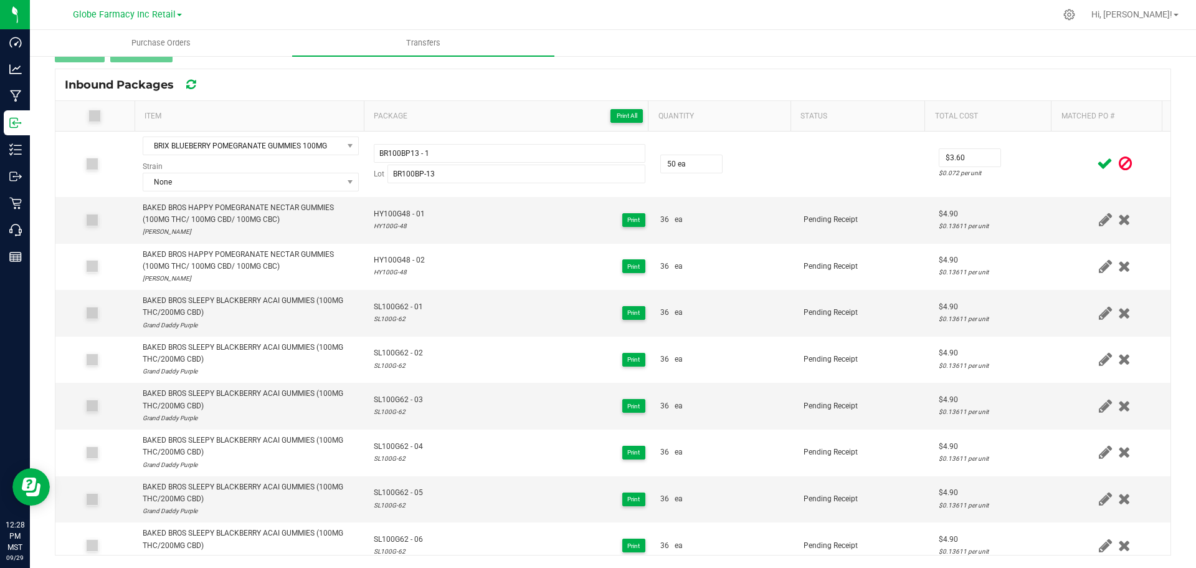
click at [1068, 170] on div at bounding box center [1115, 164] width 97 height 16
click at [1097, 163] on icon at bounding box center [1105, 164] width 16 height 16
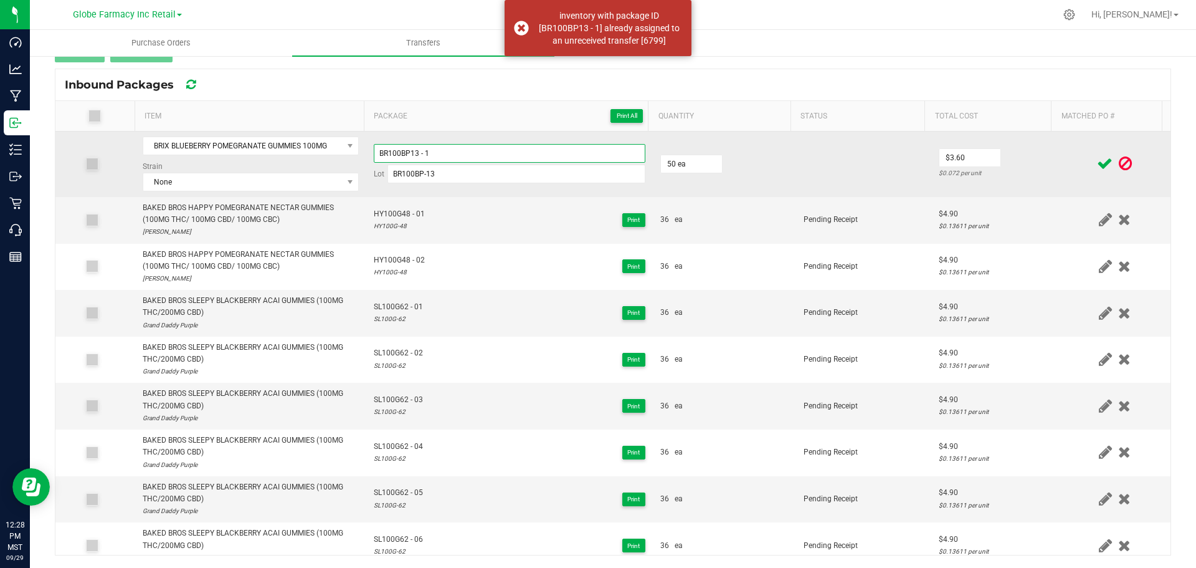
click at [486, 149] on input "BR100BP13 - 1" at bounding box center [510, 153] width 272 height 19
click at [1094, 153] on span at bounding box center [1105, 163] width 22 height 24
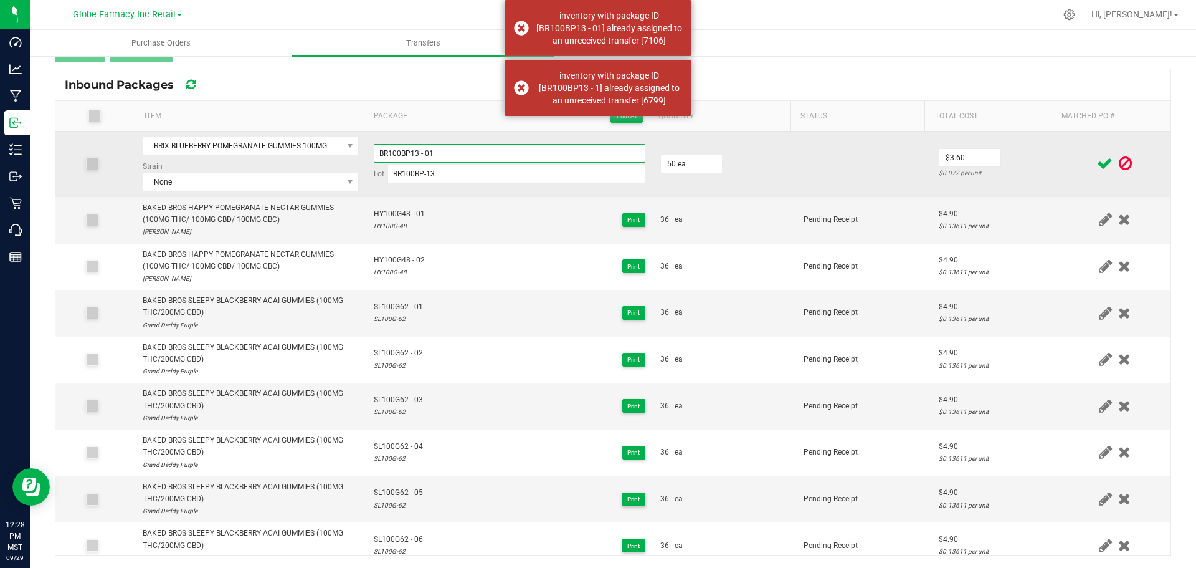
click at [492, 144] on input "BR100BP13 - 01" at bounding box center [510, 153] width 272 height 19
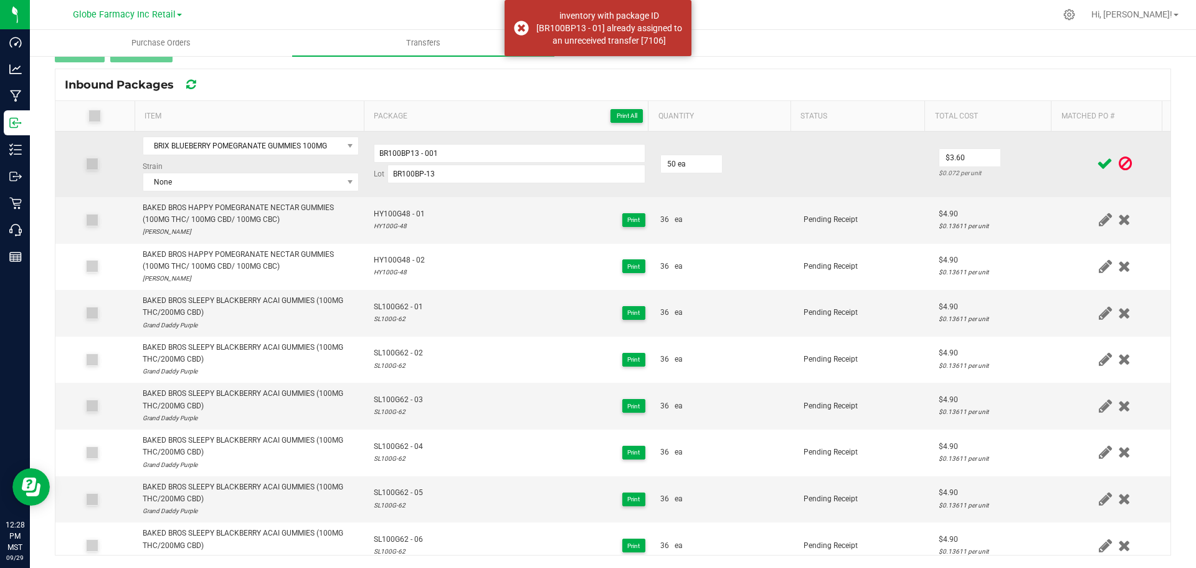
click at [1059, 155] on td at bounding box center [1115, 163] width 112 height 65
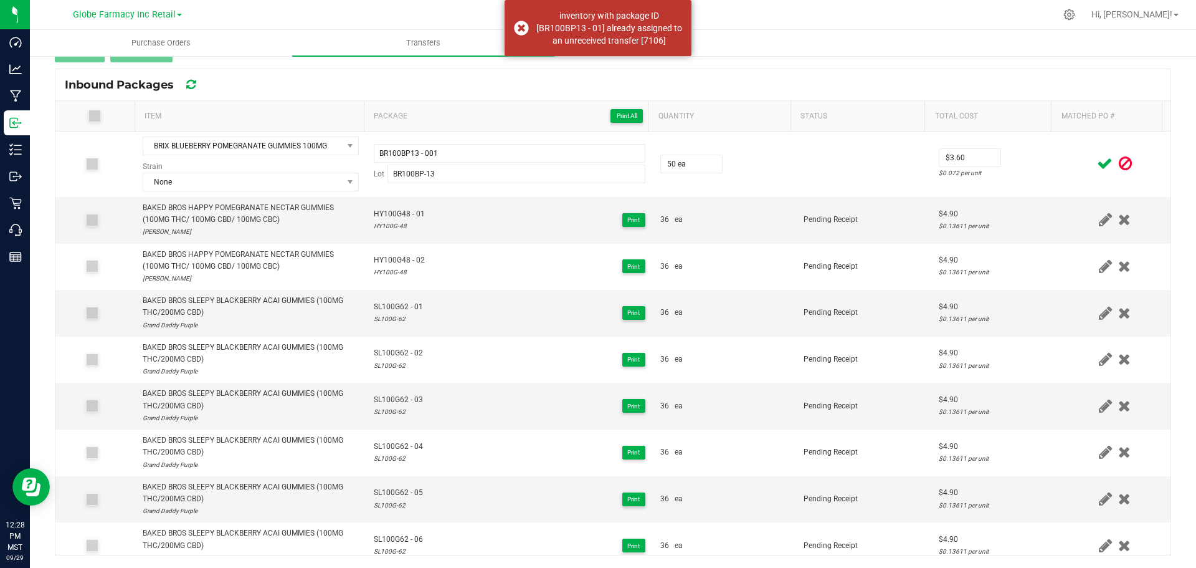
click at [1097, 156] on icon at bounding box center [1105, 164] width 16 height 16
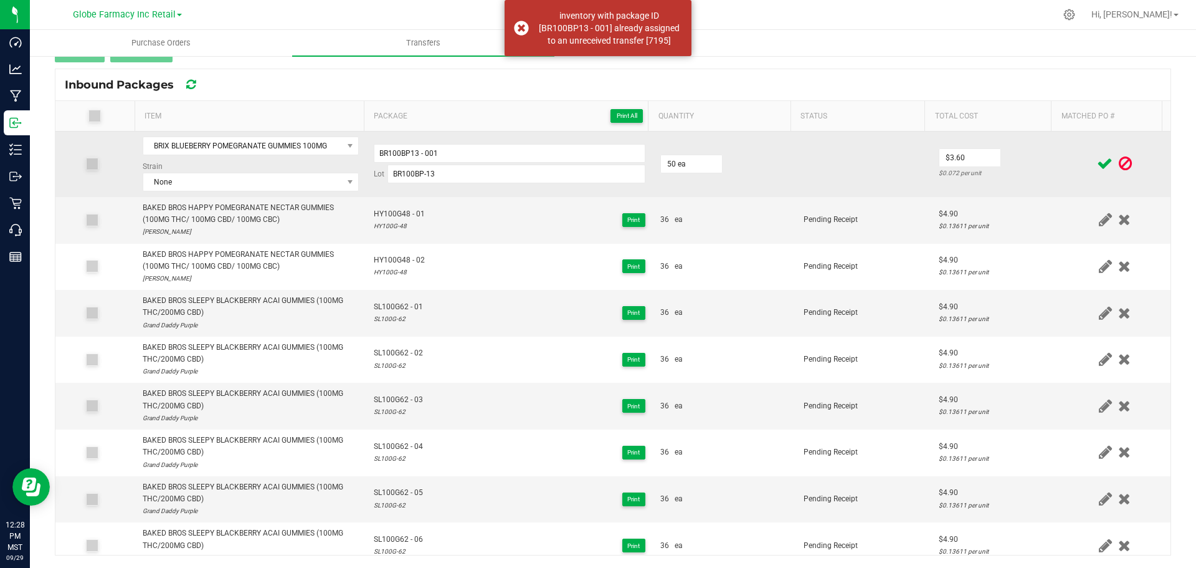
click at [539, 143] on td "BR100BP13 - 001 Lot BR100BP-13" at bounding box center [509, 163] width 287 height 65
click at [539, 150] on input "BR100BP13 - 001" at bounding box center [510, 153] width 272 height 19
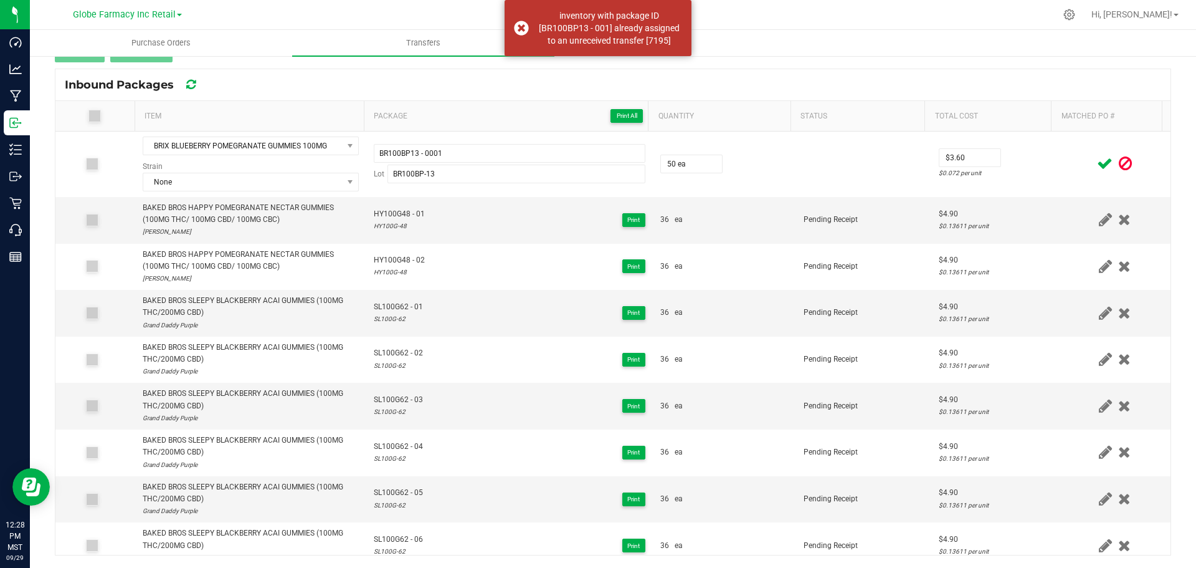
click at [1094, 172] on span at bounding box center [1105, 163] width 22 height 24
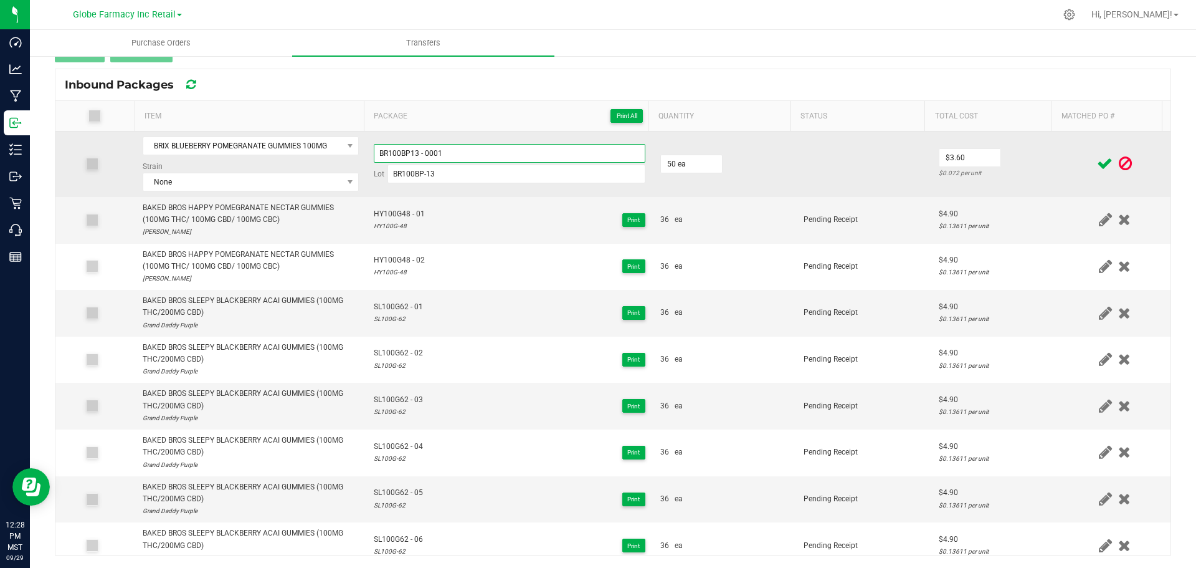
drag, startPoint x: 495, startPoint y: 156, endPoint x: 424, endPoint y: 164, distance: 72.1
click at [424, 164] on div "BR100BP13 - 0001 Lot BR100BP-13" at bounding box center [510, 163] width 272 height 39
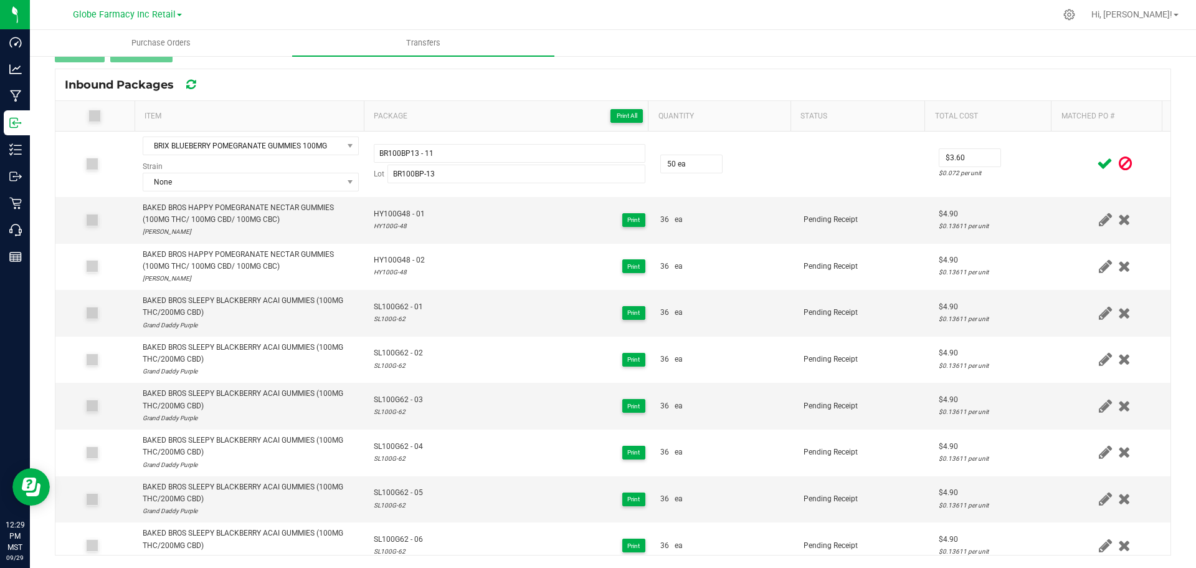
click at [1097, 166] on icon at bounding box center [1105, 164] width 16 height 16
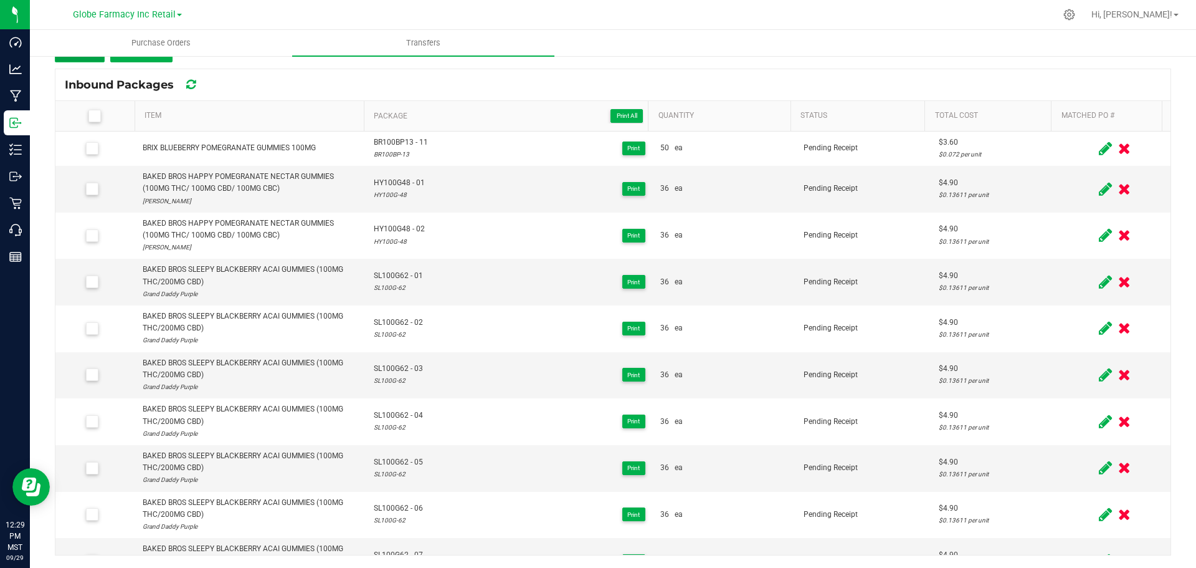
click at [94, 61] on button "Add" at bounding box center [80, 51] width 50 height 22
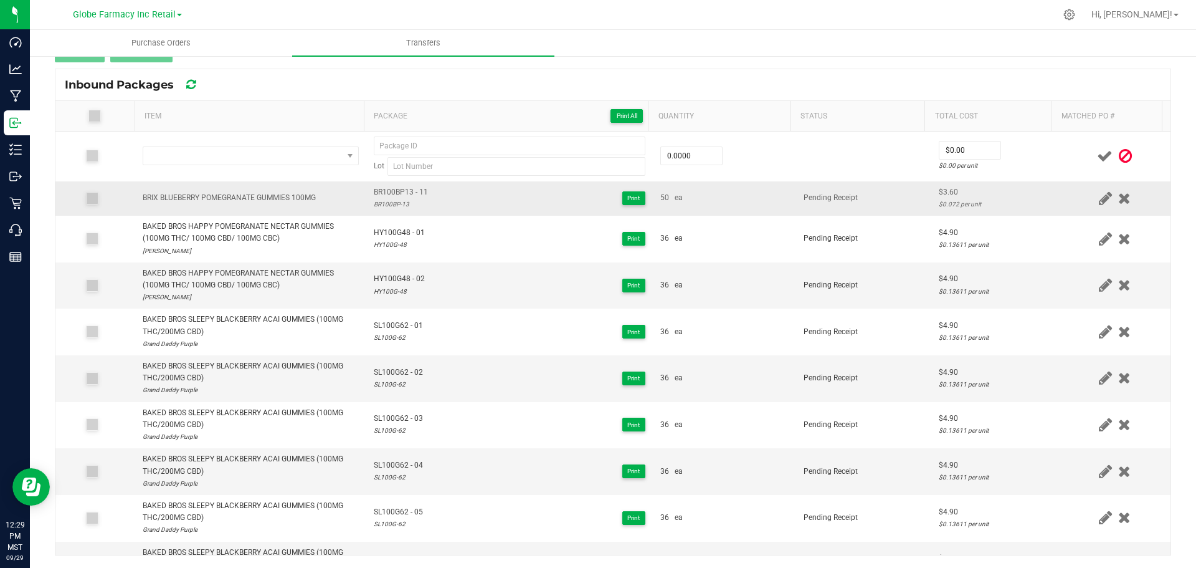
click at [205, 194] on div "BRIX BLUEBERRY POMEGRANATE GUMMIES 100MG" at bounding box center [229, 198] width 173 height 12
click at [205, 195] on div "BRIX BLUEBERRY POMEGRANATE GUMMIES 100MG" at bounding box center [229, 198] width 173 height 12
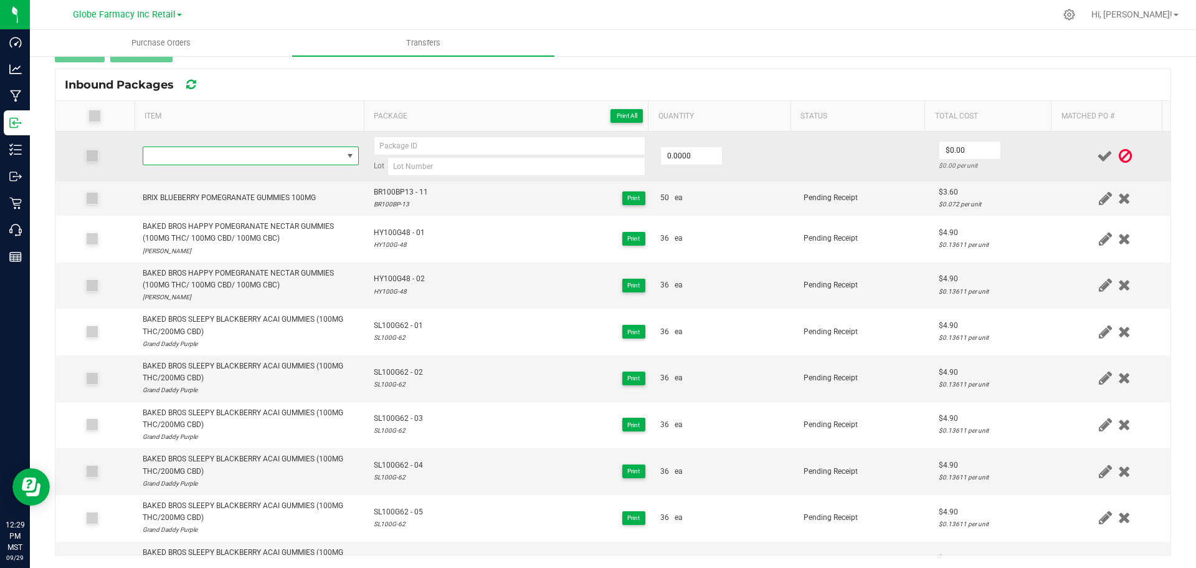
click at [232, 157] on span "NO DATA FOUND" at bounding box center [242, 155] width 199 height 17
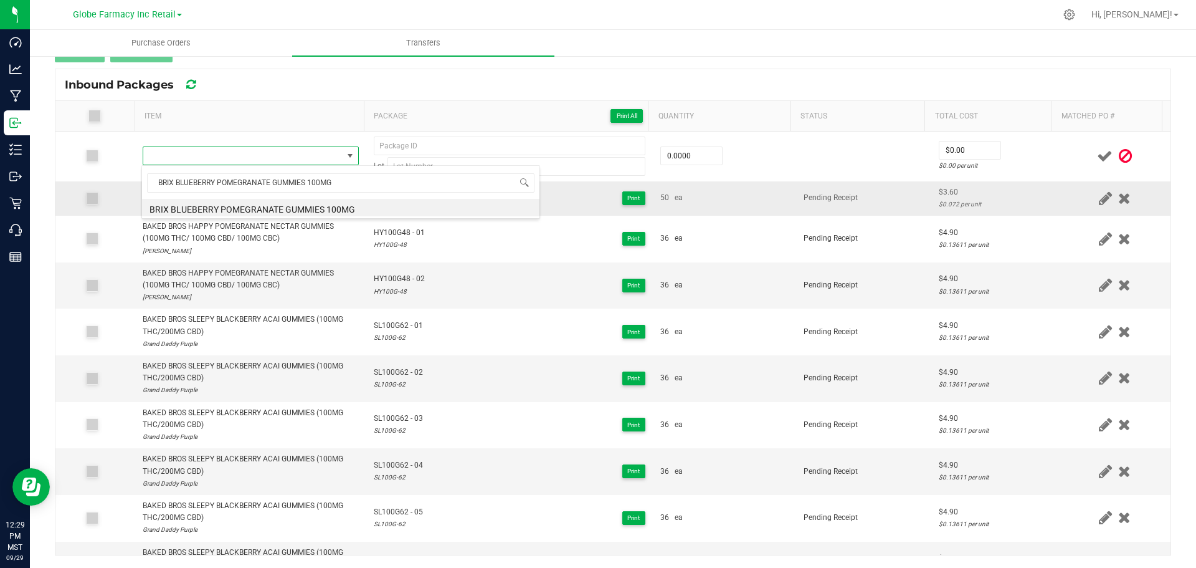
drag, startPoint x: 335, startPoint y: 204, endPoint x: 348, endPoint y: 203, distance: 12.6
click at [336, 204] on li "BRIX BLUEBERRY POMEGRANATE GUMMIES 100MG" at bounding box center [341, 207] width 398 height 17
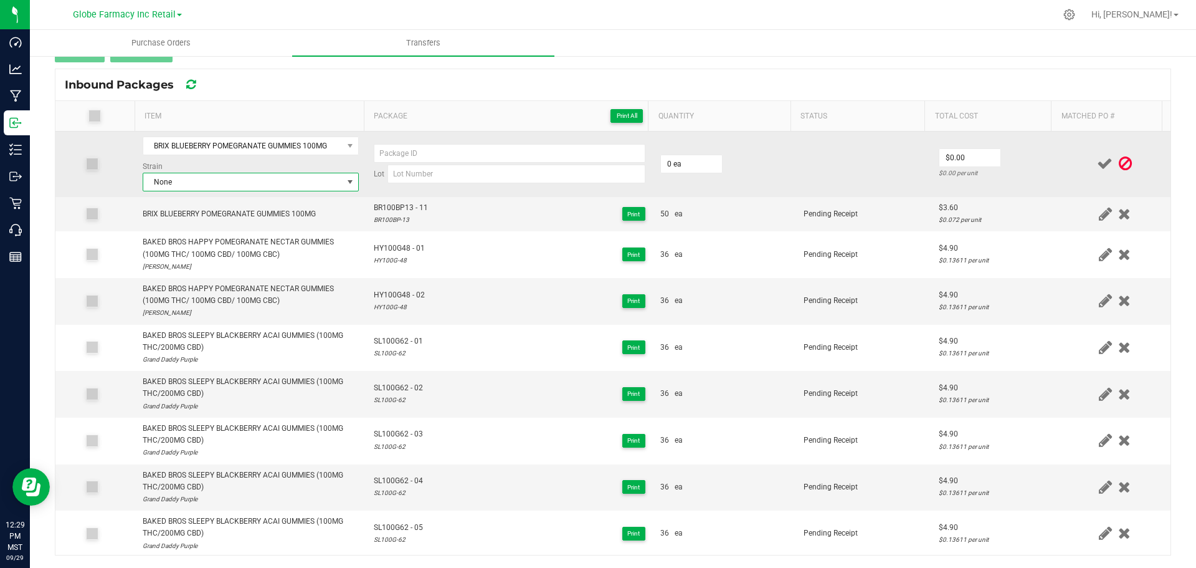
click at [272, 180] on span "None" at bounding box center [242, 181] width 199 height 17
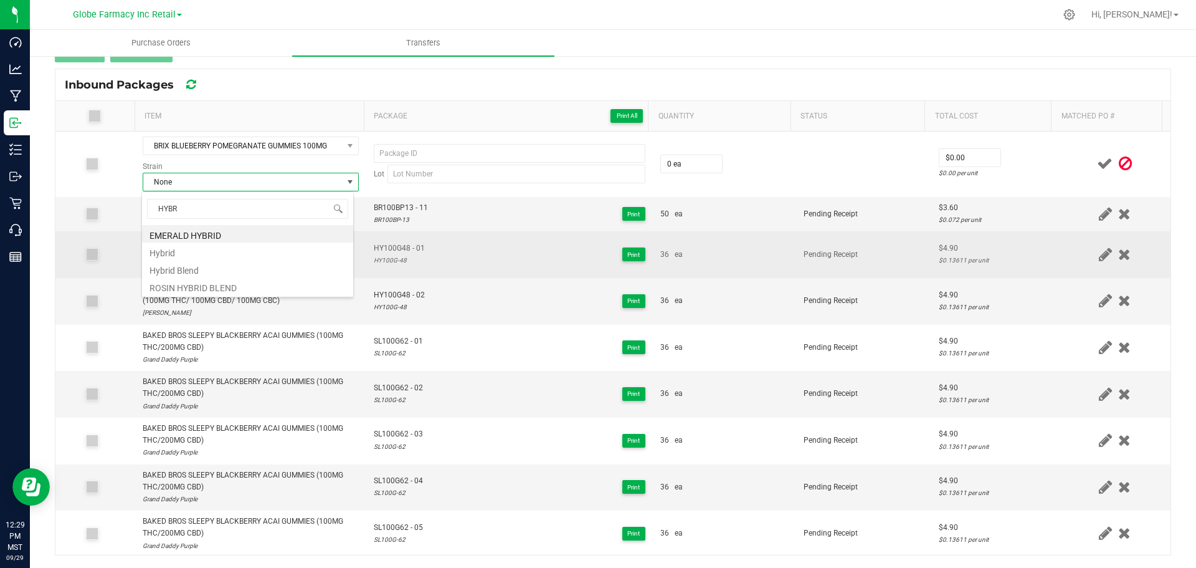
click at [188, 272] on li "Hybrid Blend" at bounding box center [247, 268] width 211 height 17
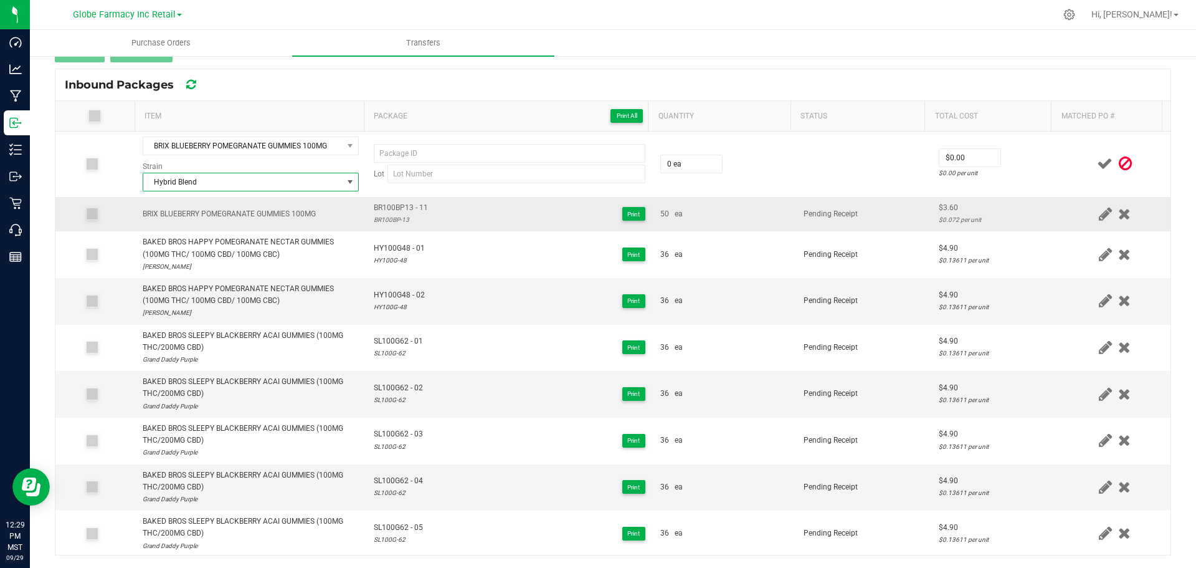
click at [396, 208] on span "BR100BP13 - 11" at bounding box center [401, 208] width 54 height 12
click at [385, 223] on div "BR100BP-13" at bounding box center [401, 220] width 54 height 12
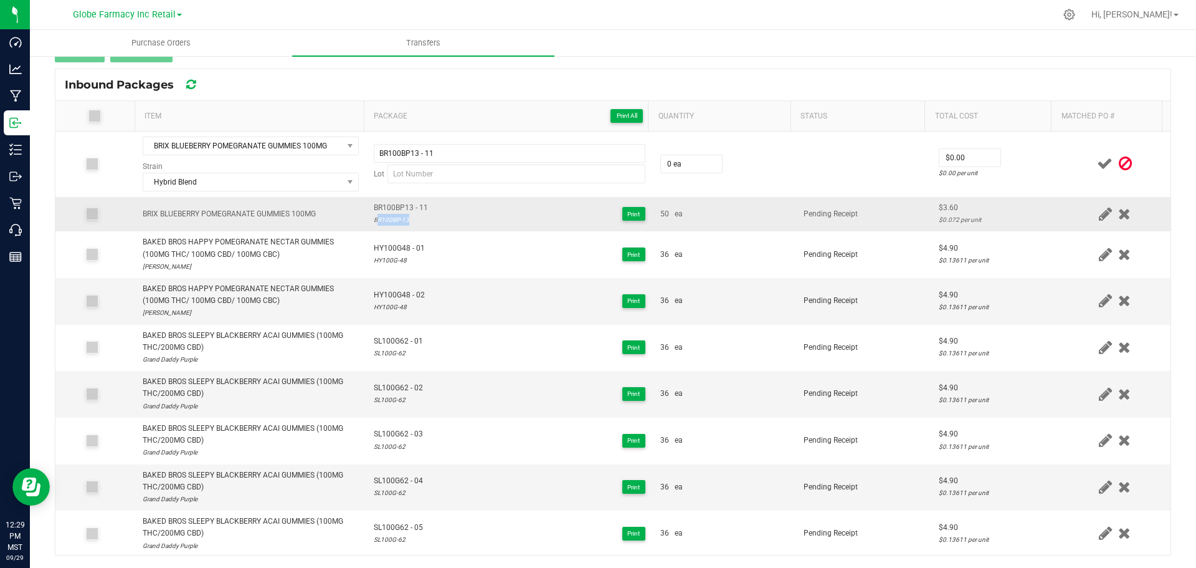
click at [385, 223] on div "BR100BP-13" at bounding box center [401, 220] width 54 height 12
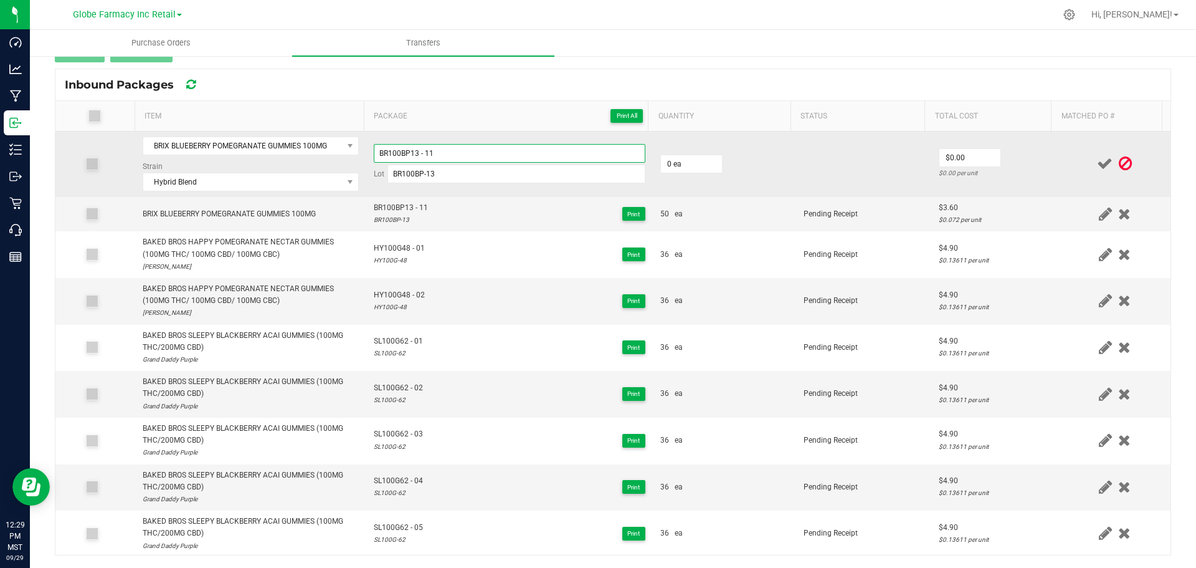
click at [462, 145] on input "BR100BP13 - 11" at bounding box center [510, 153] width 272 height 19
click at [188, 179] on span "Hybrid Blend" at bounding box center [242, 181] width 199 height 17
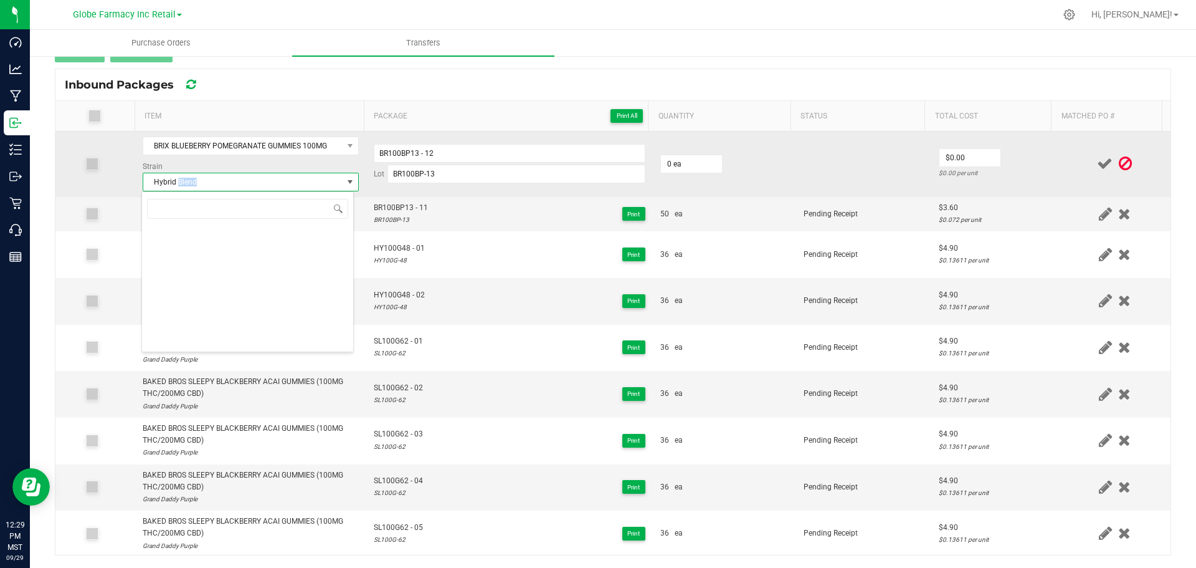
click at [187, 179] on span "Hybrid Blend" at bounding box center [242, 181] width 199 height 17
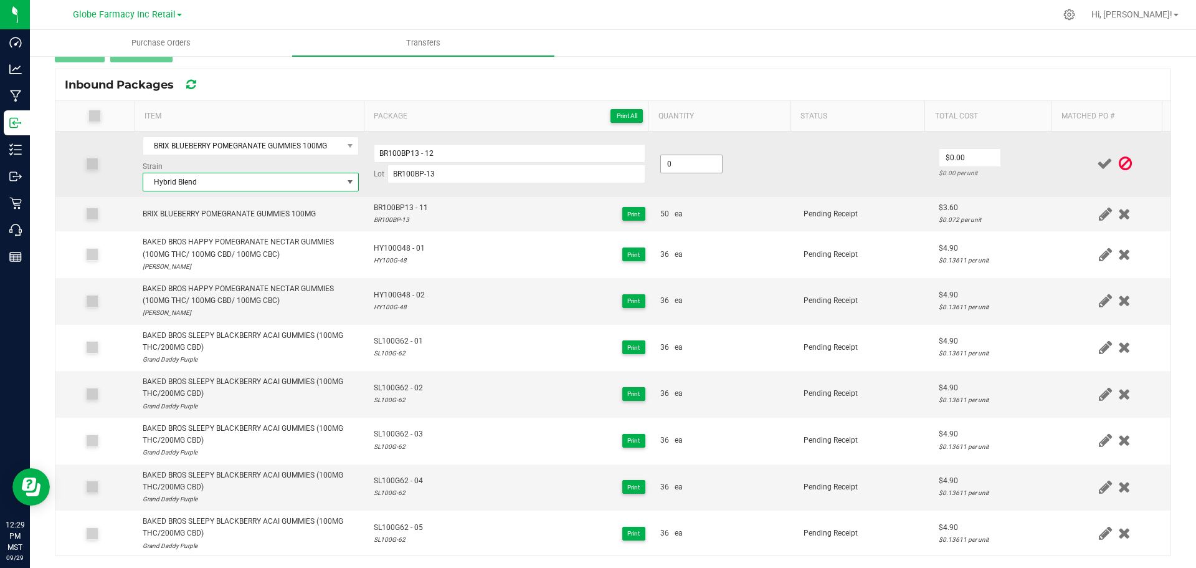
click at [679, 165] on input "0" at bounding box center [691, 163] width 61 height 17
drag, startPoint x: 1009, startPoint y: 158, endPoint x: 1047, endPoint y: 159, distance: 37.4
click at [1009, 159] on td "$3.60 $0.072 per unit" at bounding box center [996, 163] width 128 height 65
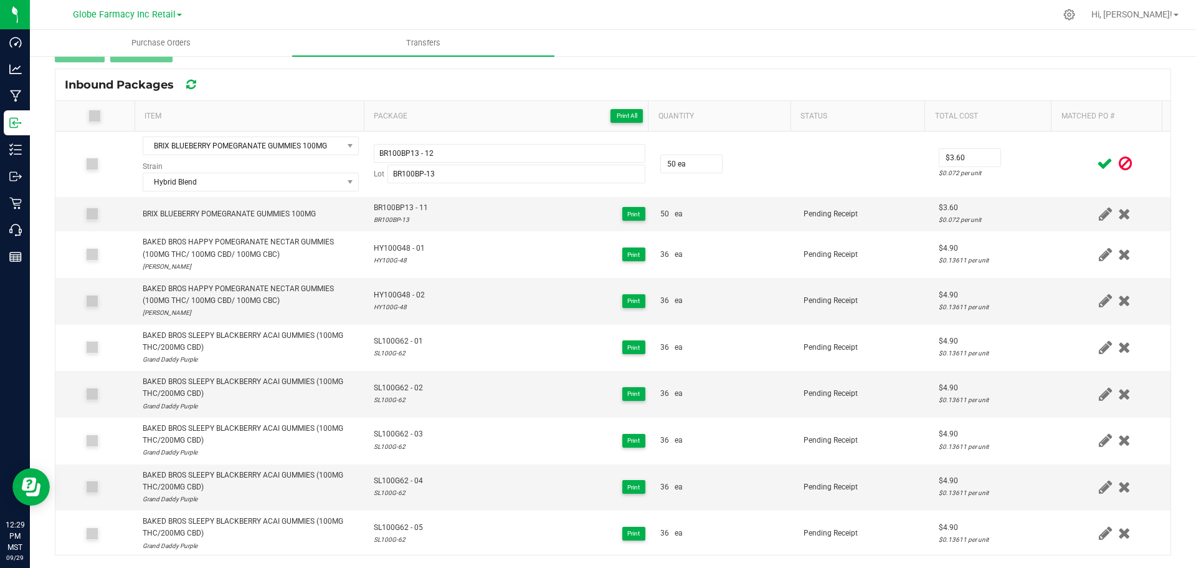
click at [1097, 163] on icon at bounding box center [1105, 164] width 16 height 16
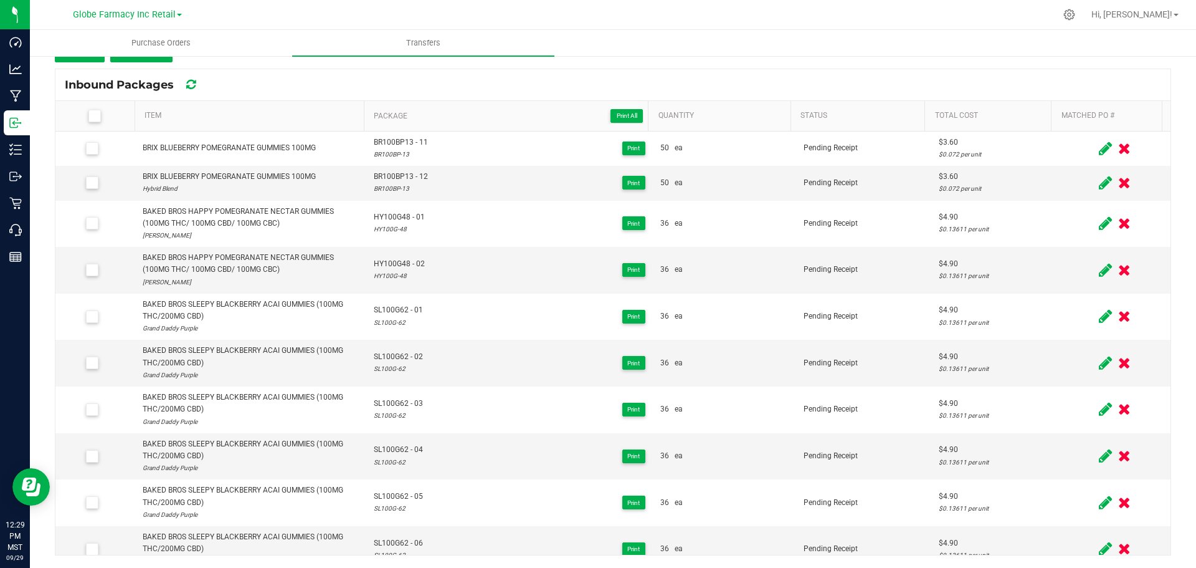
click at [1099, 145] on icon at bounding box center [1105, 149] width 13 height 16
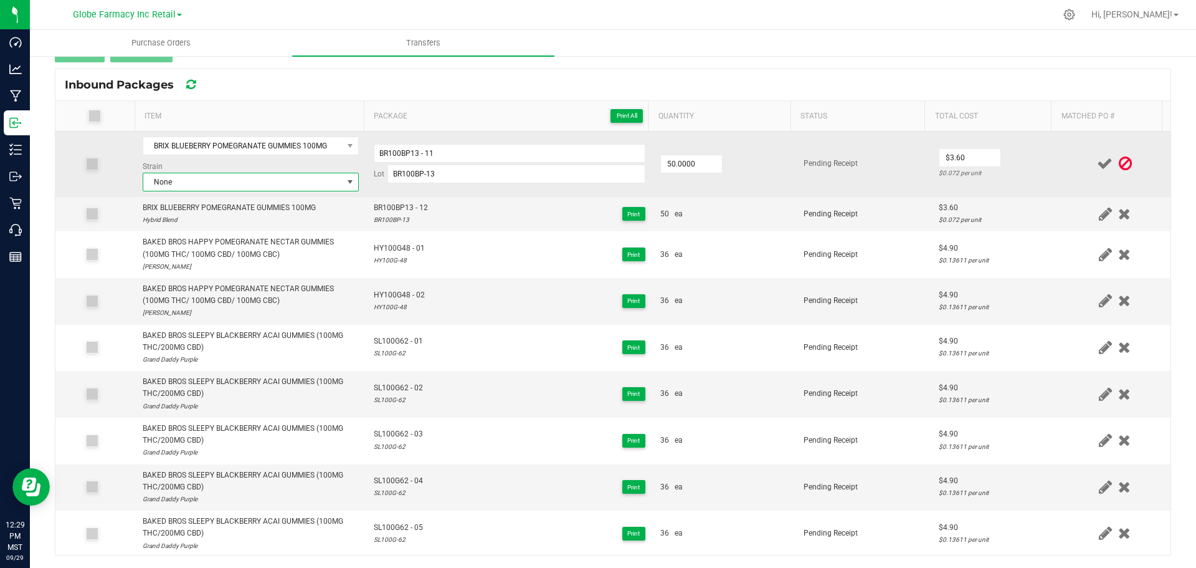
click at [179, 188] on span "None" at bounding box center [242, 181] width 199 height 17
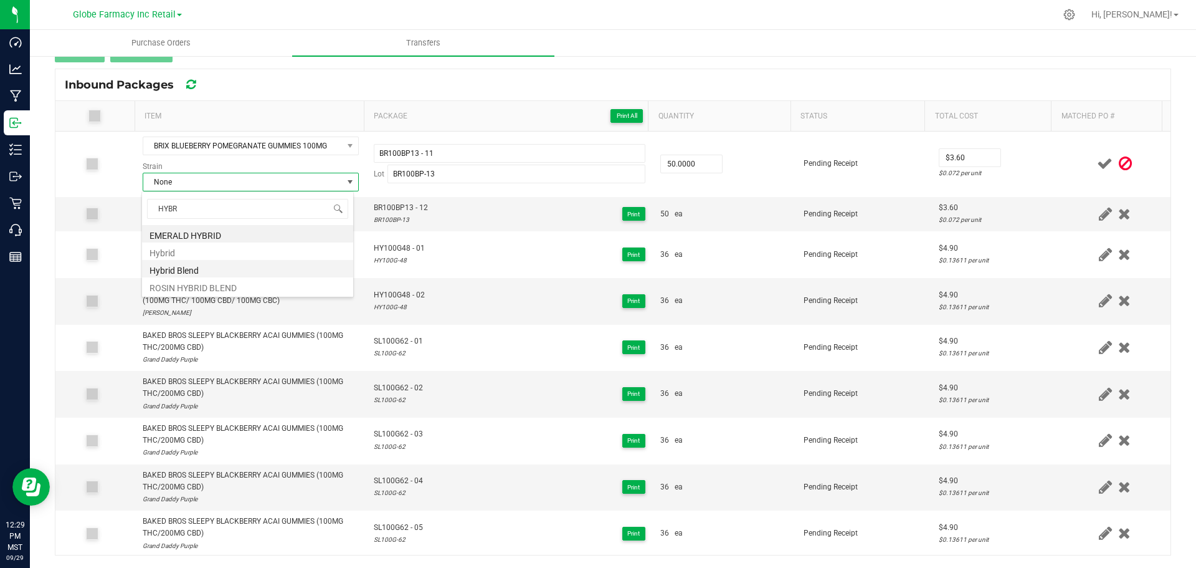
click at [176, 269] on li "Hybrid Blend" at bounding box center [247, 268] width 211 height 17
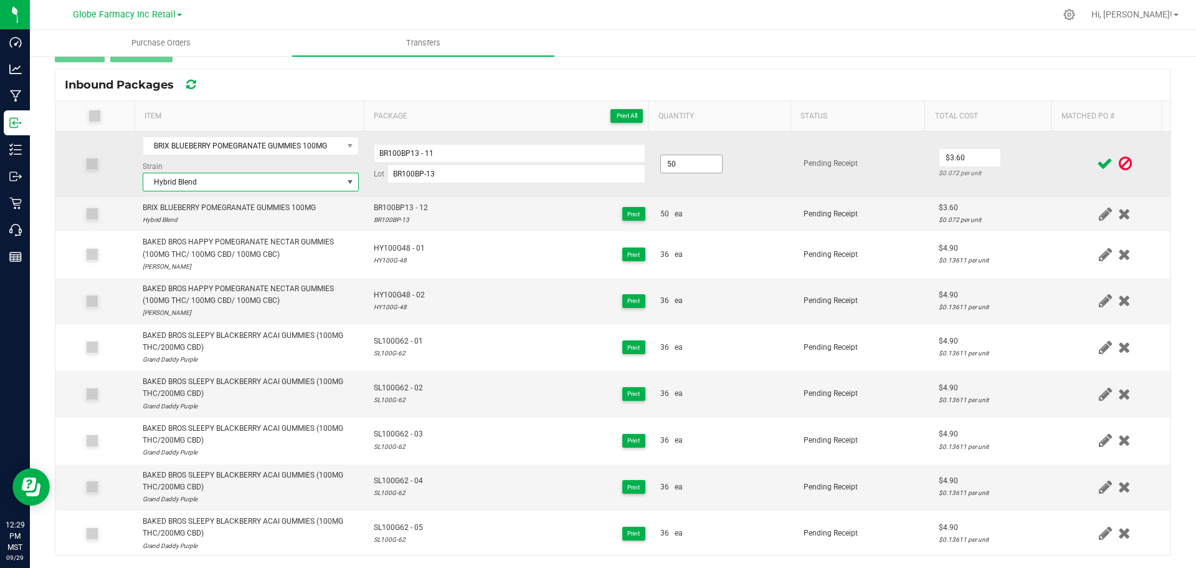
click at [706, 161] on input "50" at bounding box center [691, 163] width 61 height 17
click at [776, 163] on td "50.0000" at bounding box center [724, 163] width 143 height 65
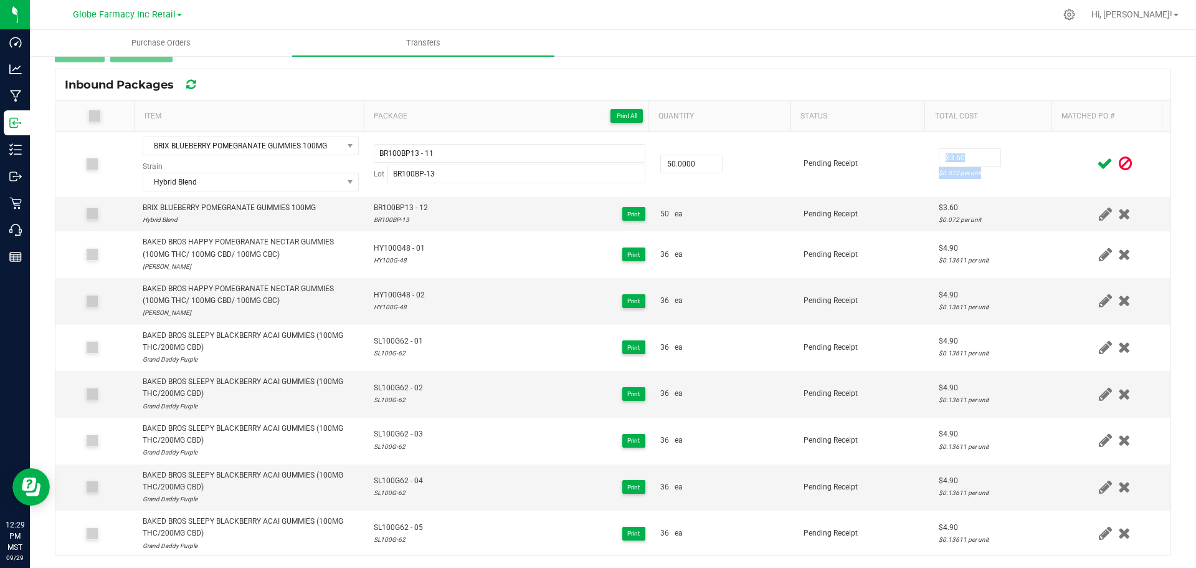
click at [1043, 161] on tr "BRIX BLUEBERRY POMEGRANATE GUMMIES 100MG Strain Hybrid Blend BR100BP13 - 11 Lot…" at bounding box center [612, 163] width 1115 height 65
click at [1097, 162] on icon at bounding box center [1105, 164] width 16 height 16
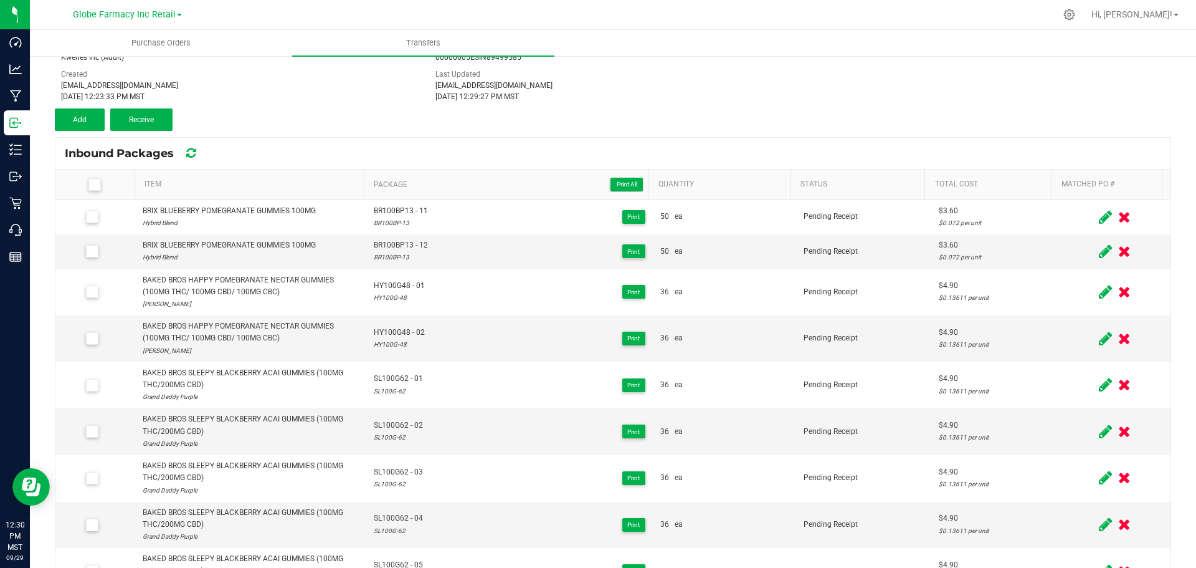
scroll to position [16, 0]
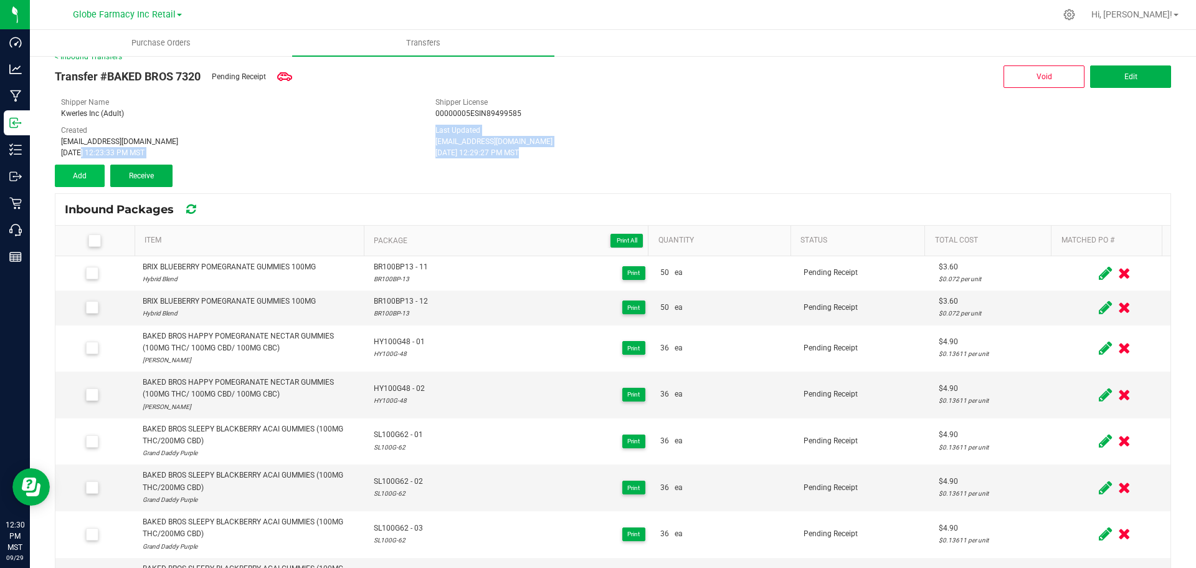
drag, startPoint x: 78, startPoint y: 158, endPoint x: 77, endPoint y: 173, distance: 15.6
click at [77, 160] on div "Transfer #BAKED BROS 7320 Pending Receipt Void Edit Shipper Name Kwerles Inc (A…" at bounding box center [613, 124] width 1117 height 125
click at [79, 178] on span "Add" at bounding box center [80, 175] width 14 height 9
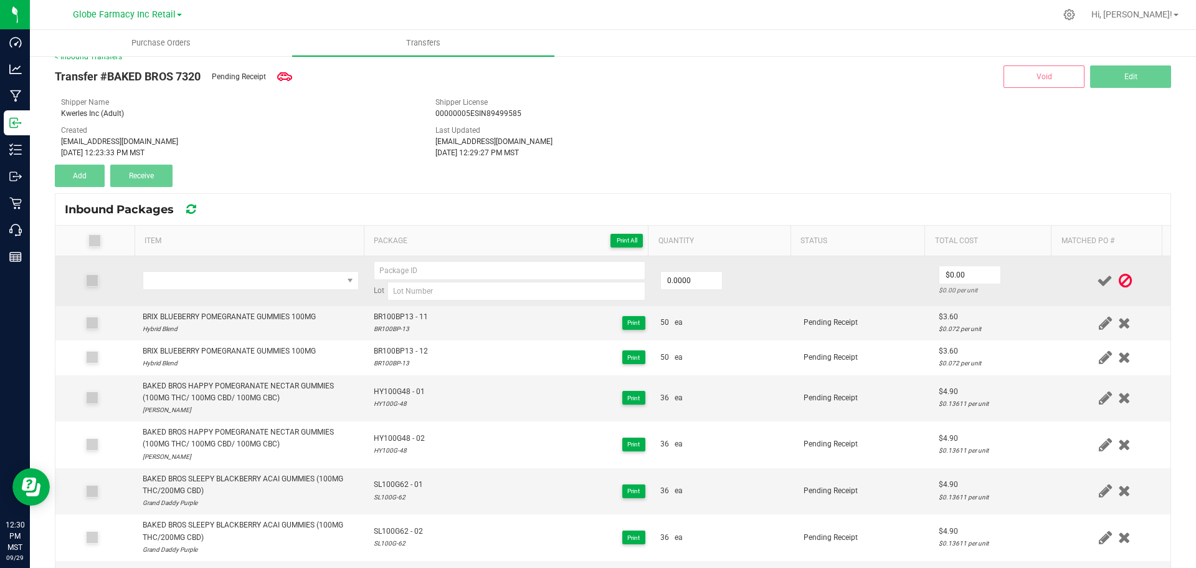
click at [282, 302] on td at bounding box center [250, 281] width 231 height 50
click at [282, 285] on span "NO DATA FOUND" at bounding box center [242, 280] width 199 height 17
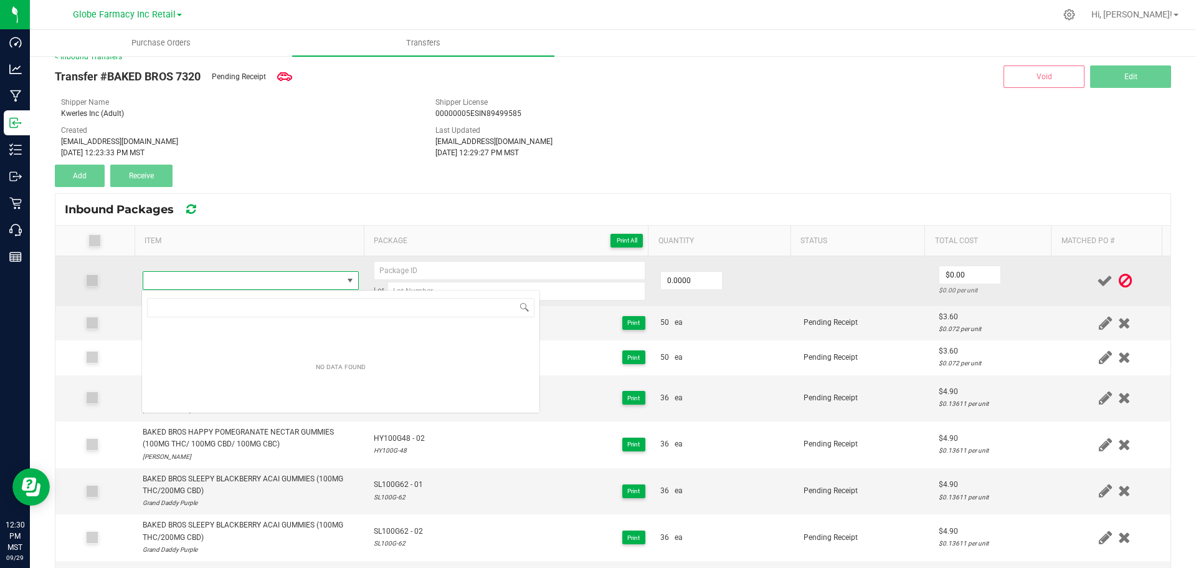
scroll to position [19, 212]
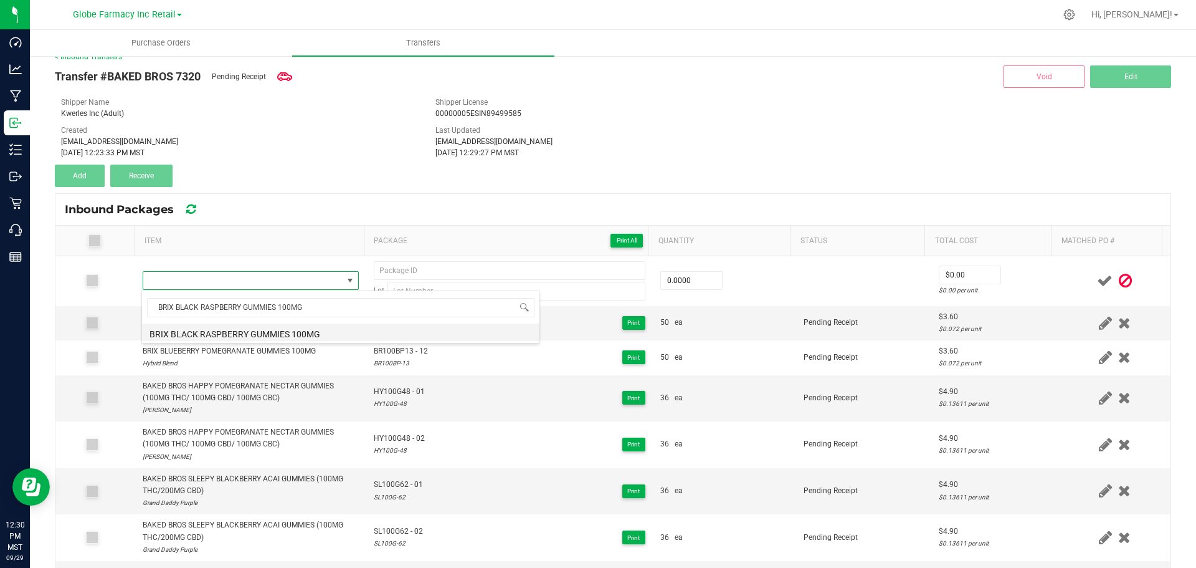
click at [249, 333] on li "BRIX BLACK RASPBERRY GUMMIES 100MG" at bounding box center [341, 331] width 398 height 17
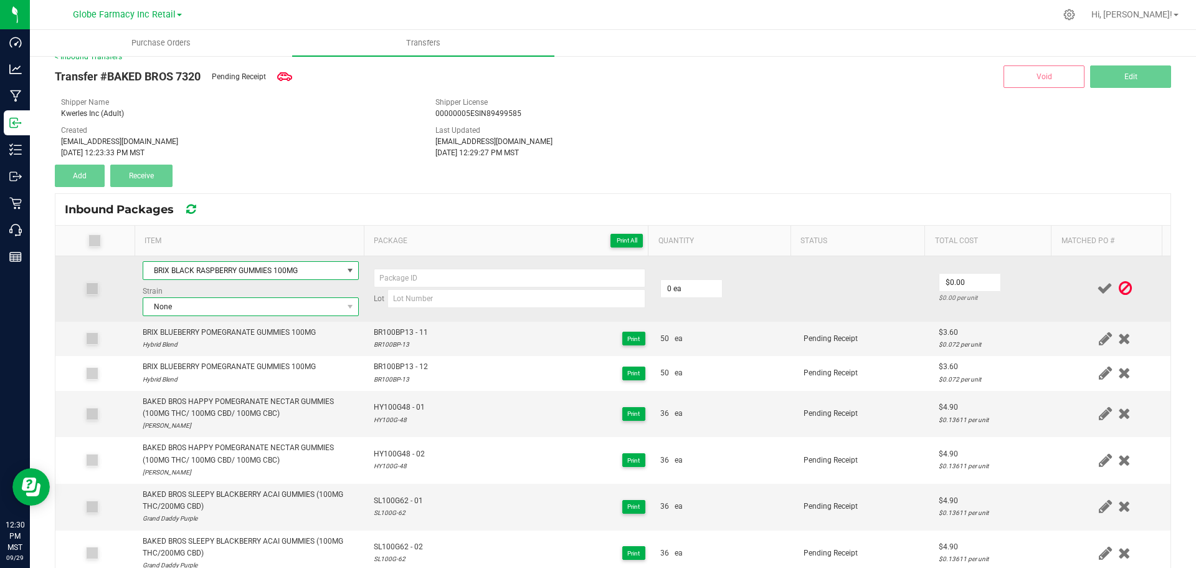
click at [322, 308] on span "None" at bounding box center [242, 306] width 199 height 17
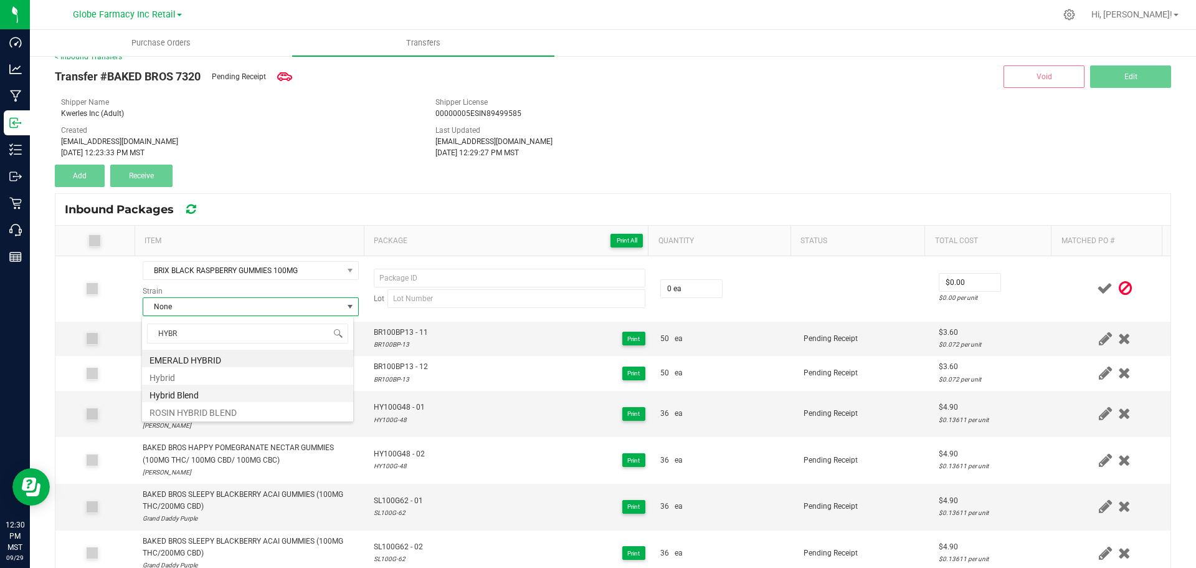
click at [179, 392] on li "Hybrid Blend" at bounding box center [247, 392] width 211 height 17
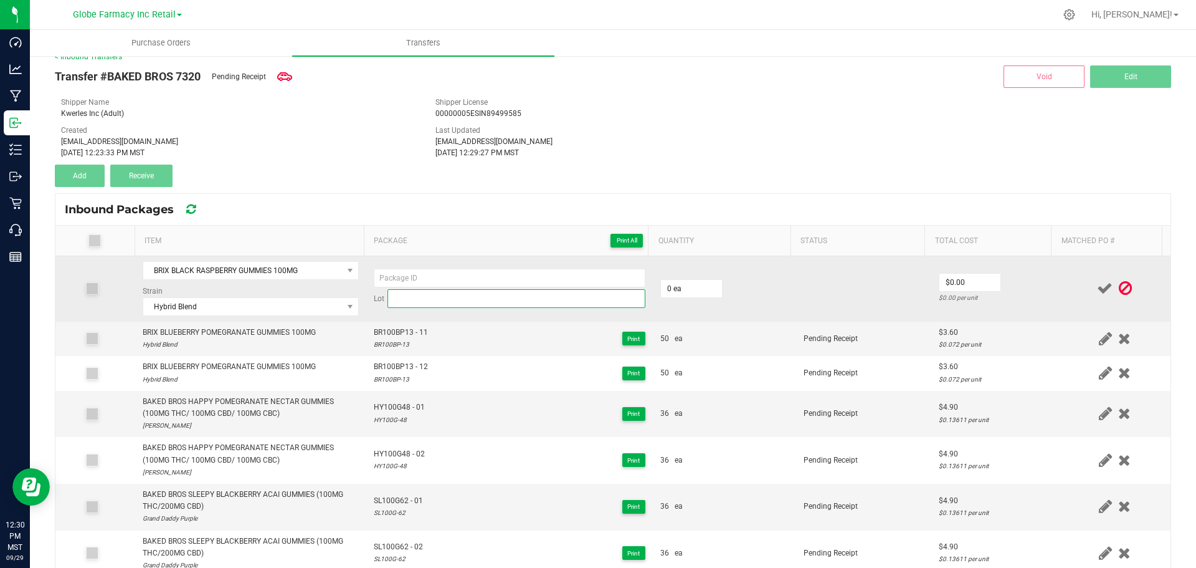
click at [500, 300] on input at bounding box center [517, 298] width 258 height 19
paste input "BR1KBR-6"
click at [475, 281] on input "BR1KBR-6" at bounding box center [510, 278] width 272 height 19
click at [998, 299] on div "$1.125 per unit" at bounding box center [995, 298] width 113 height 12
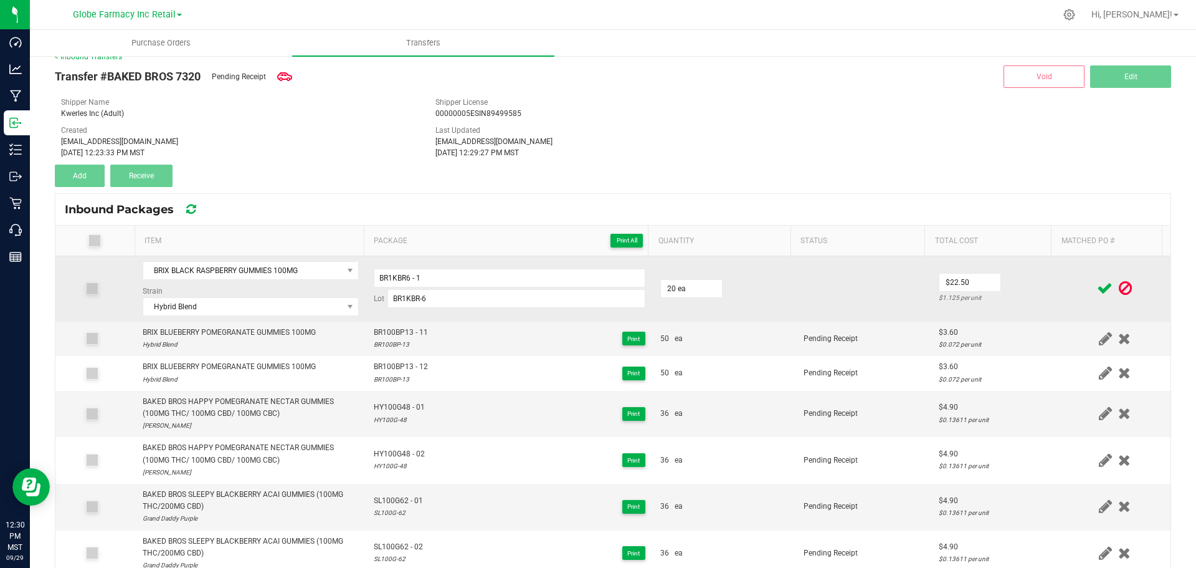
click at [1097, 287] on icon at bounding box center [1105, 288] width 16 height 16
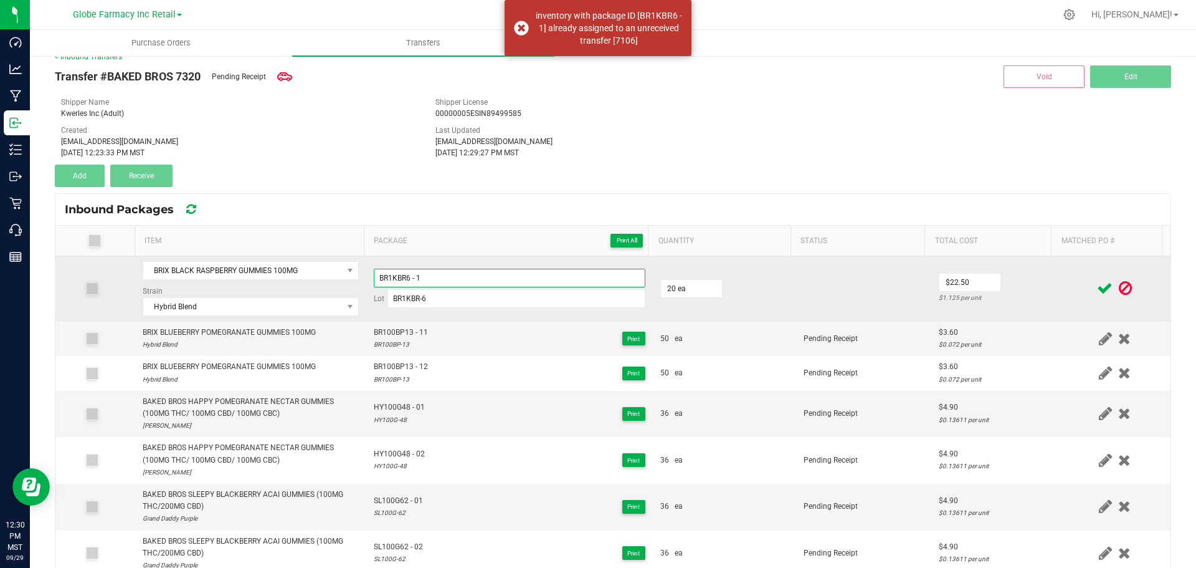
click at [543, 269] on input "BR1KBR6 - 1" at bounding box center [510, 278] width 272 height 19
click at [1038, 281] on td "$22.50 $1.125 per unit" at bounding box center [996, 288] width 128 height 65
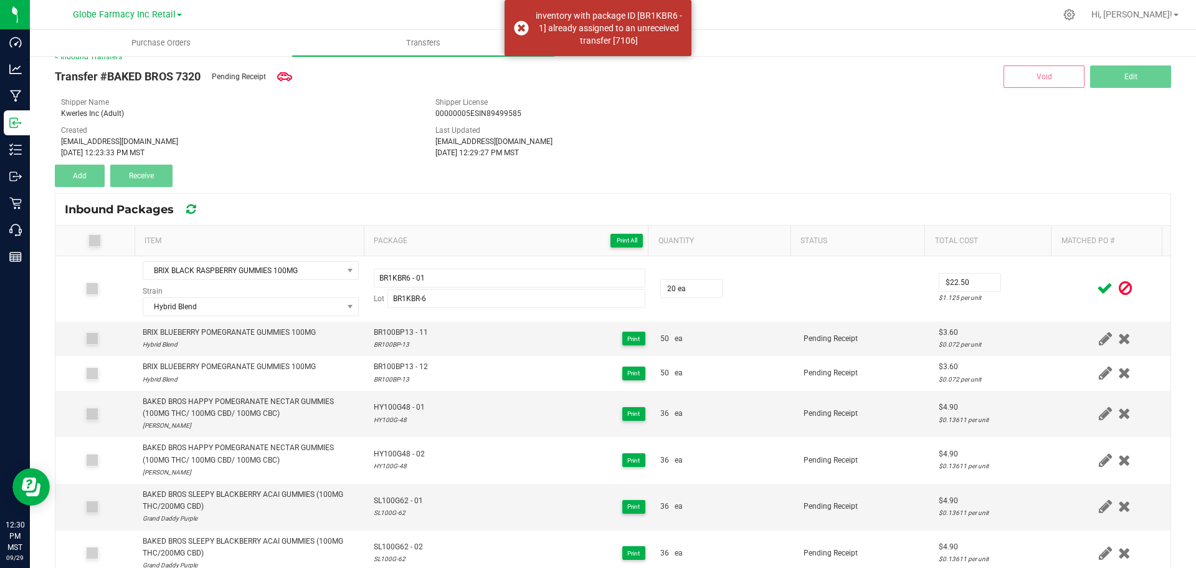
click at [1097, 285] on icon at bounding box center [1105, 288] width 16 height 16
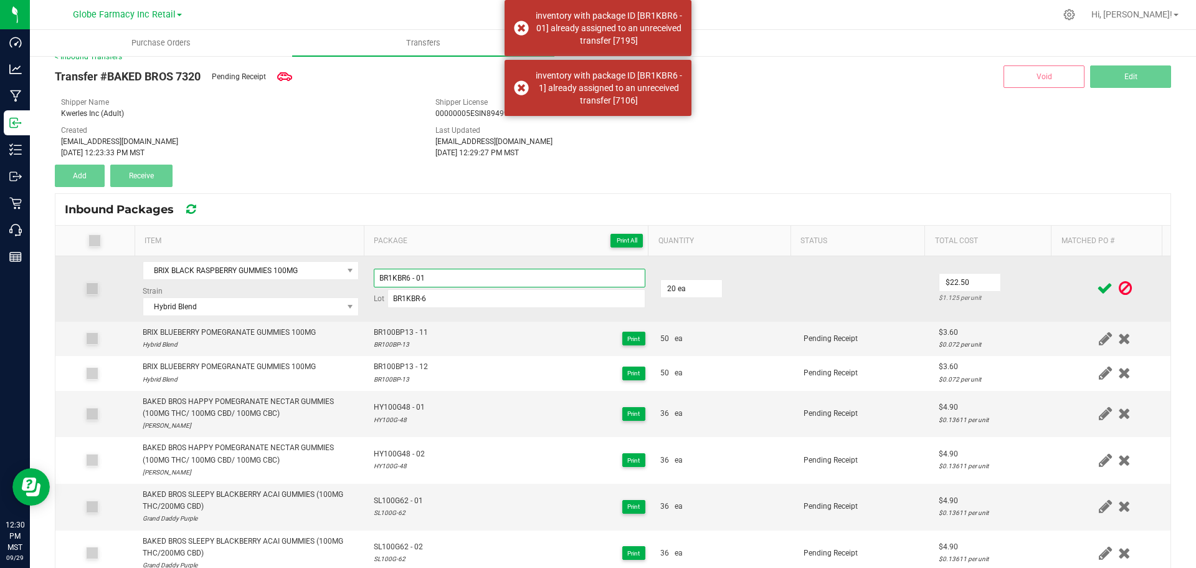
click at [441, 278] on input "BR1KBR6 - 01" at bounding box center [510, 278] width 272 height 19
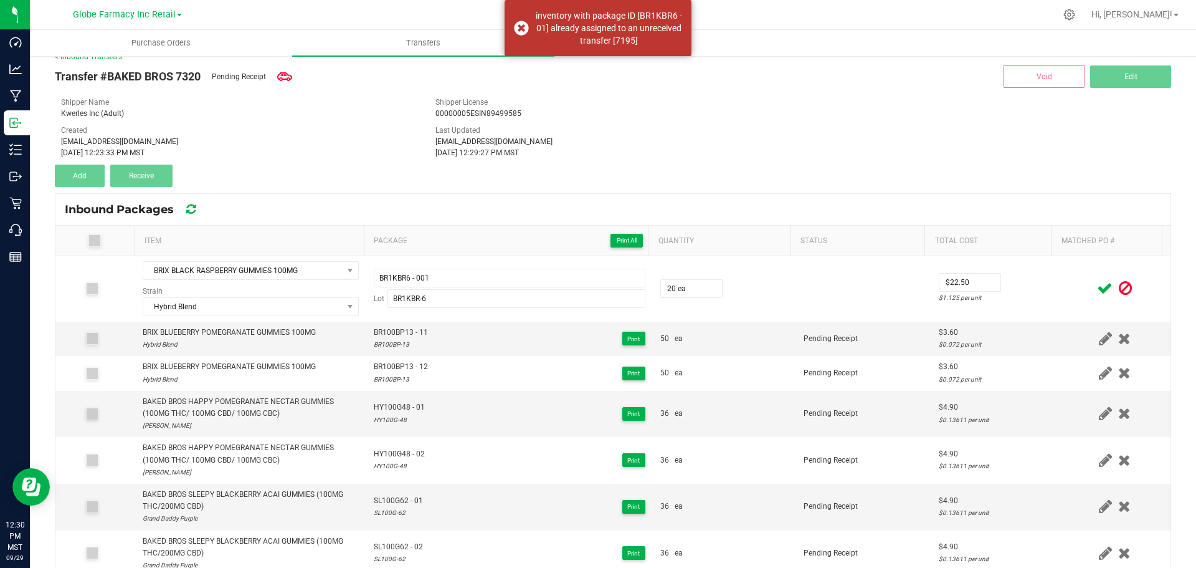
click at [1075, 287] on div at bounding box center [1115, 288] width 97 height 16
click at [1097, 288] on icon at bounding box center [1105, 288] width 16 height 16
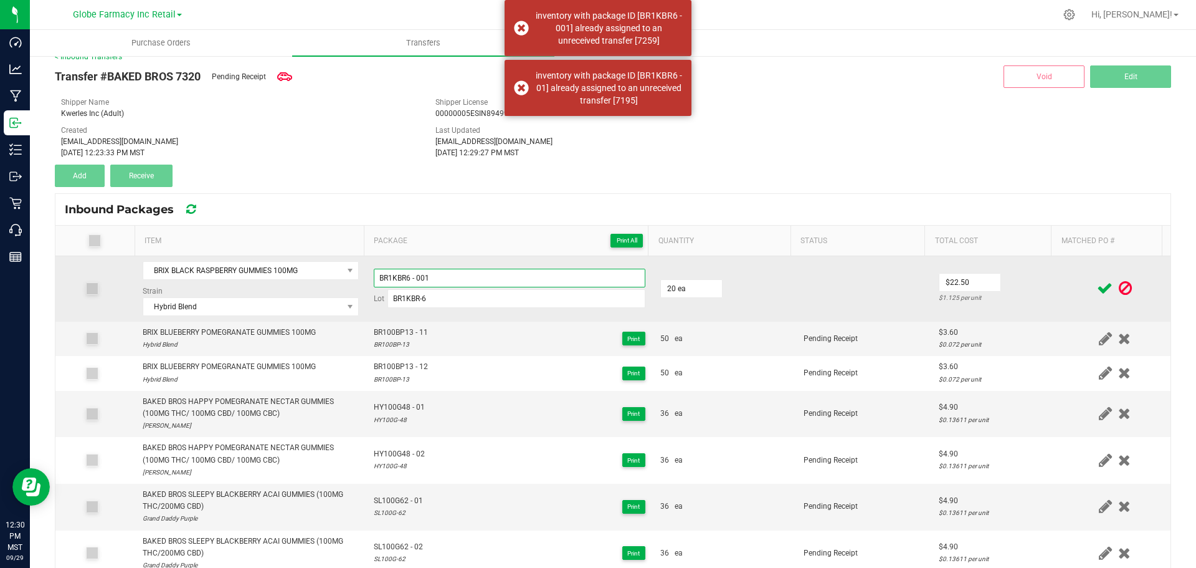
click at [439, 278] on input "BR1KBR6 - 001" at bounding box center [510, 278] width 272 height 19
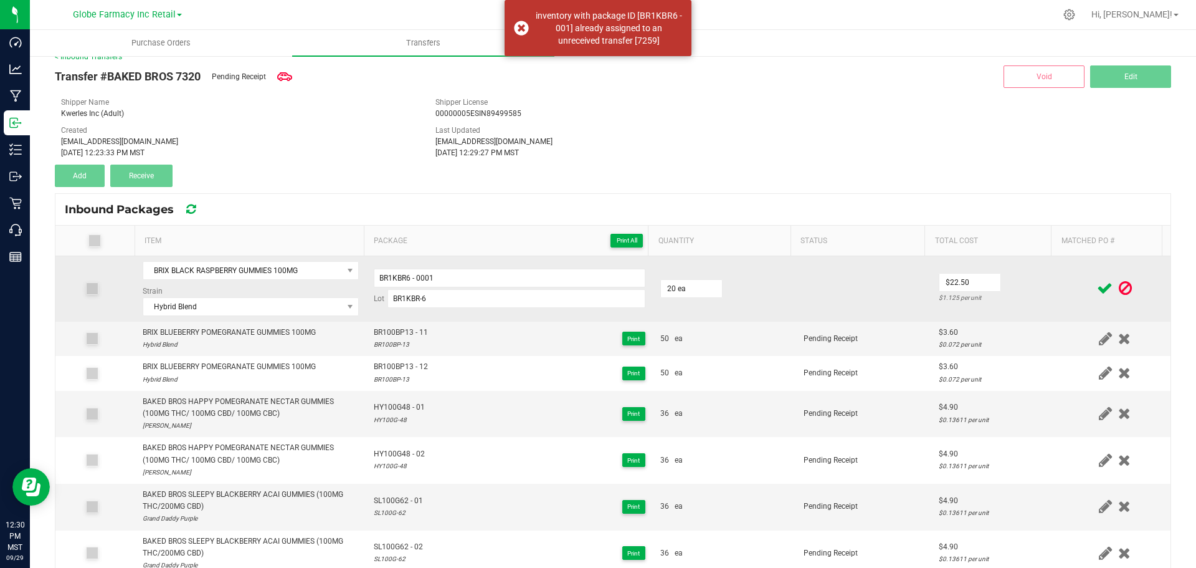
click at [1022, 289] on td "$22.50 $1.125 per unit" at bounding box center [996, 288] width 128 height 65
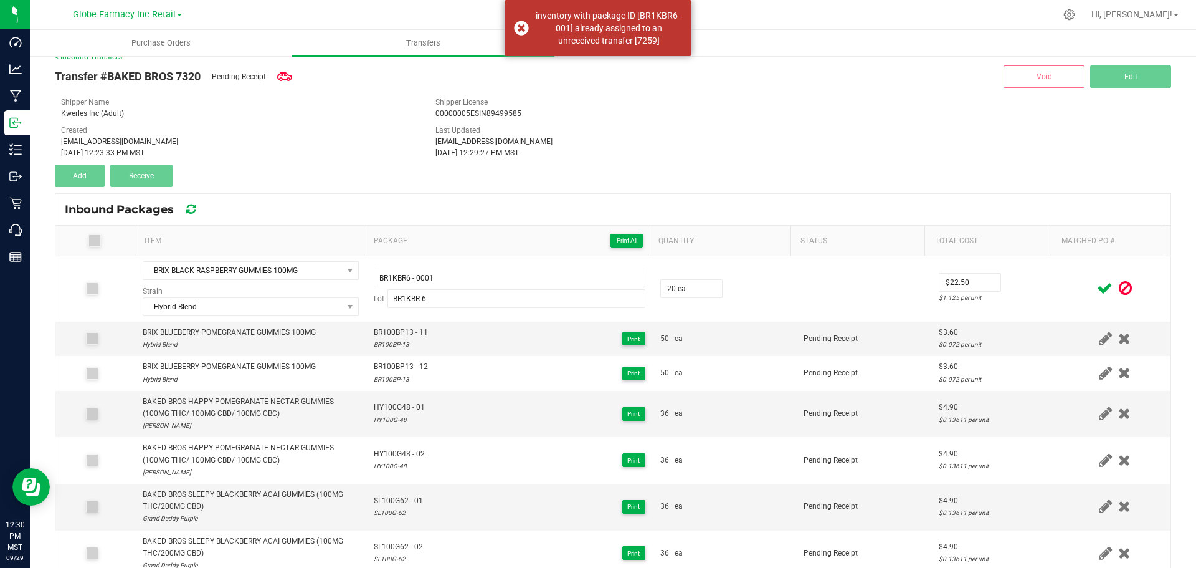
click at [1097, 287] on icon at bounding box center [1105, 288] width 16 height 16
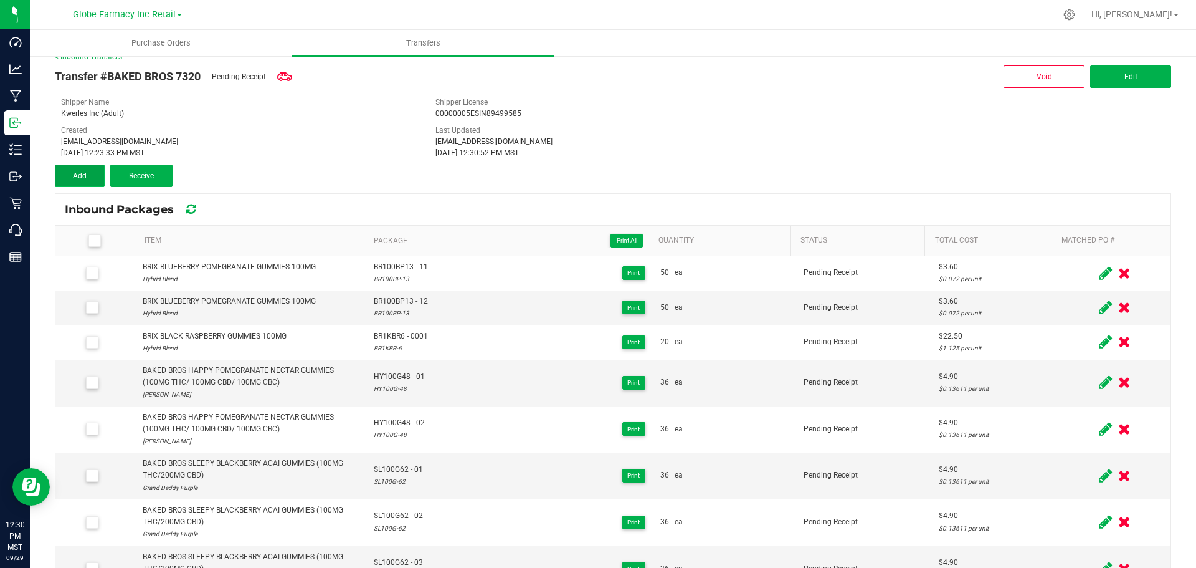
drag, startPoint x: 75, startPoint y: 171, endPoint x: 110, endPoint y: 183, distance: 37.6
click at [76, 170] on button "Add" at bounding box center [80, 176] width 50 height 22
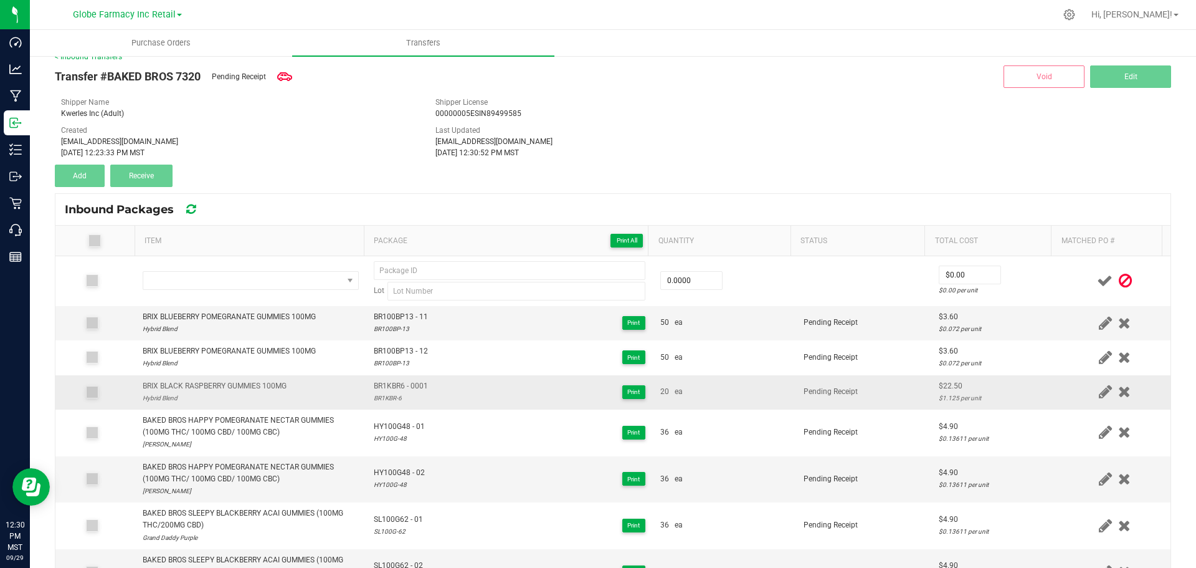
click at [247, 383] on div "BRIX BLACK RASPBERRY GUMMIES 100MG" at bounding box center [215, 386] width 144 height 12
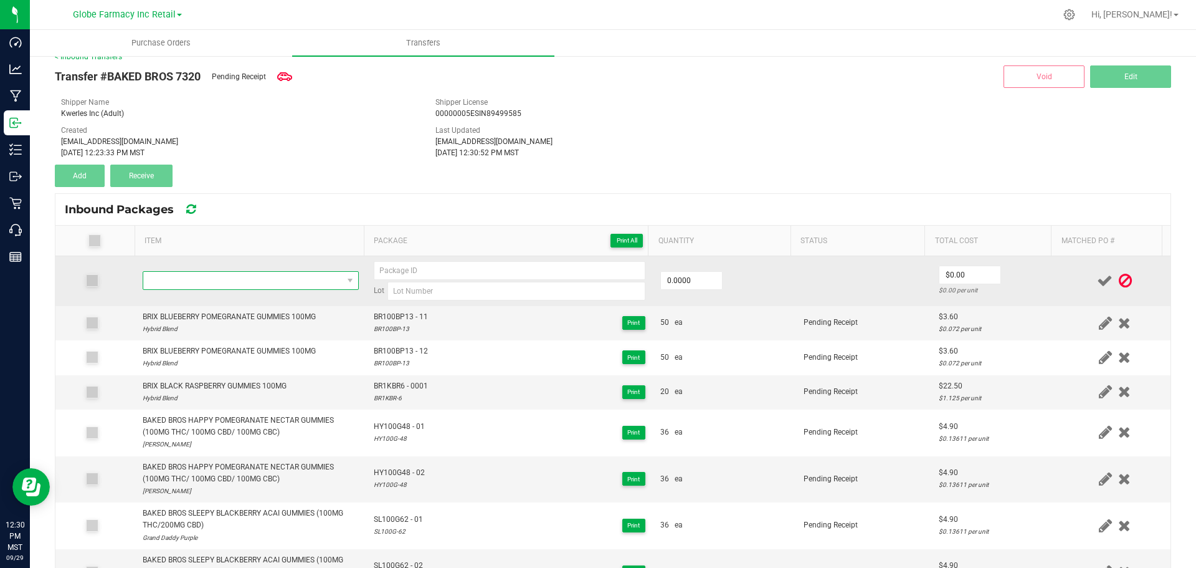
click at [307, 274] on span "NO DATA FOUND" at bounding box center [242, 280] width 199 height 17
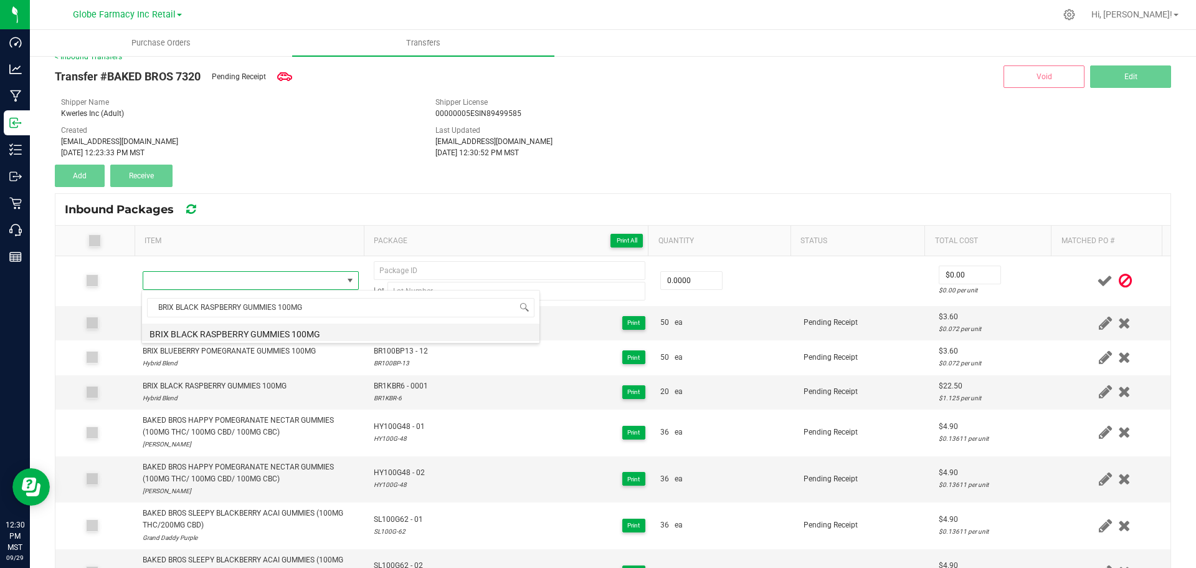
click at [277, 331] on li "BRIX BLACK RASPBERRY GUMMIES 100MG" at bounding box center [341, 331] width 398 height 17
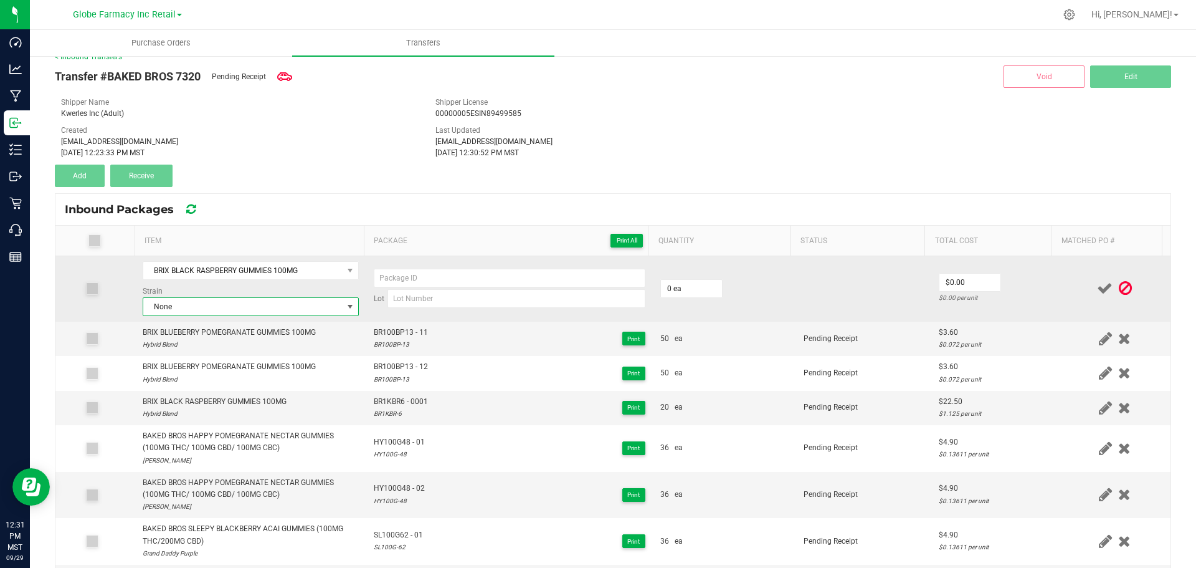
click at [208, 305] on span "None" at bounding box center [242, 306] width 199 height 17
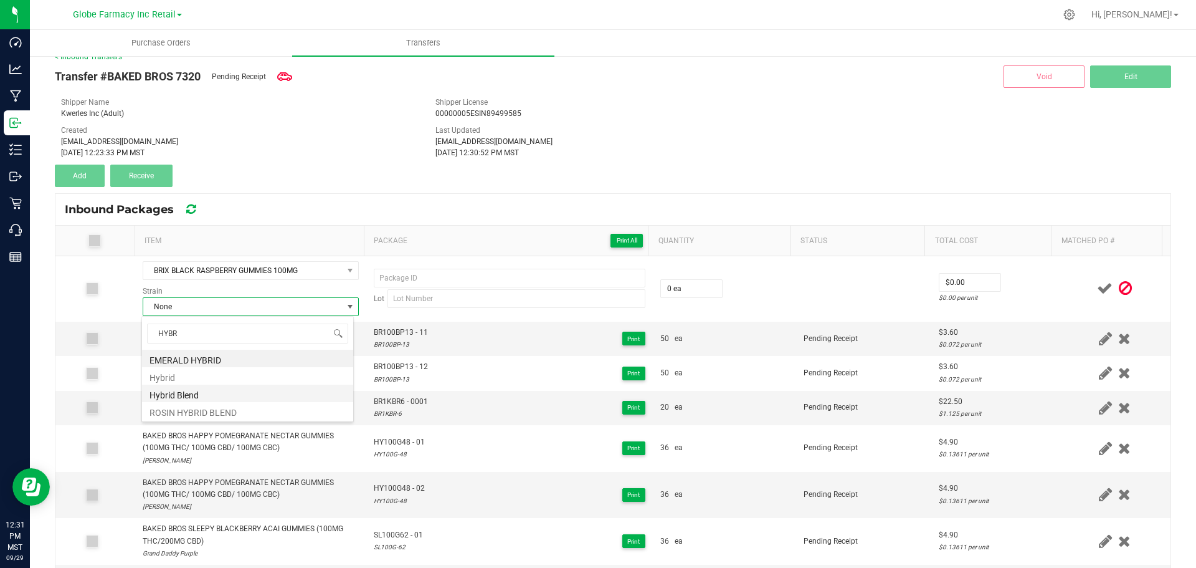
click at [191, 393] on li "Hybrid Blend" at bounding box center [247, 392] width 211 height 17
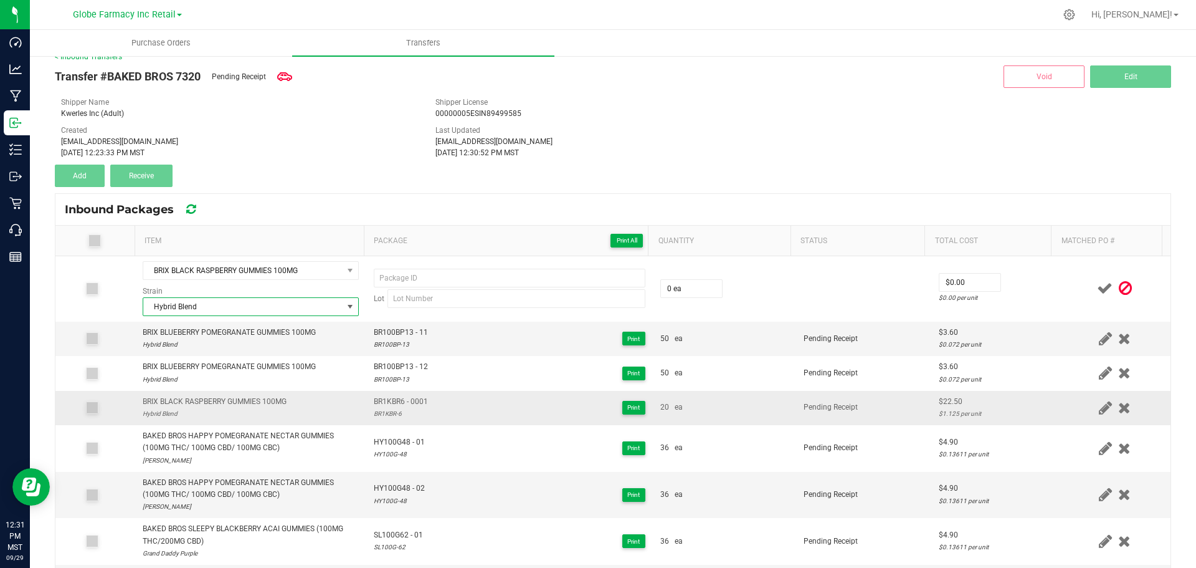
click at [395, 404] on span "BR1KBR6 - 0001" at bounding box center [401, 402] width 54 height 12
click at [396, 404] on span "BR1KBR6 - 0001" at bounding box center [401, 402] width 54 height 12
drag, startPoint x: 396, startPoint y: 404, endPoint x: 414, endPoint y: 404, distance: 17.4
click at [397, 404] on span "BR1KBR6 - 0001" at bounding box center [401, 402] width 54 height 12
click at [384, 416] on div "BR1KBR-6" at bounding box center [401, 414] width 54 height 12
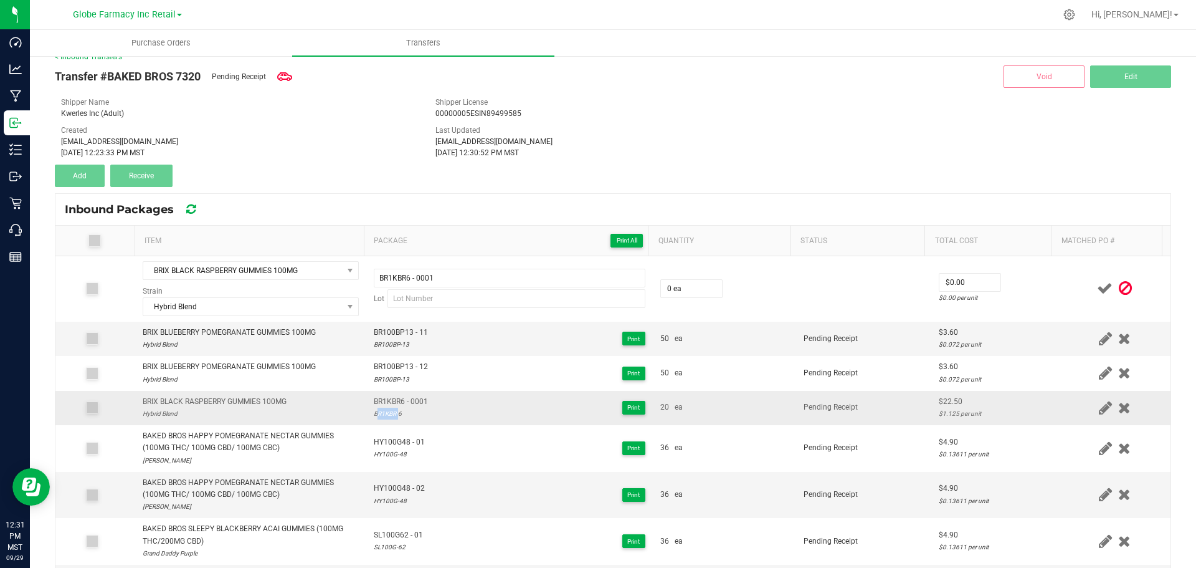
click at [384, 416] on div "BR1KBR-6" at bounding box center [401, 414] width 54 height 12
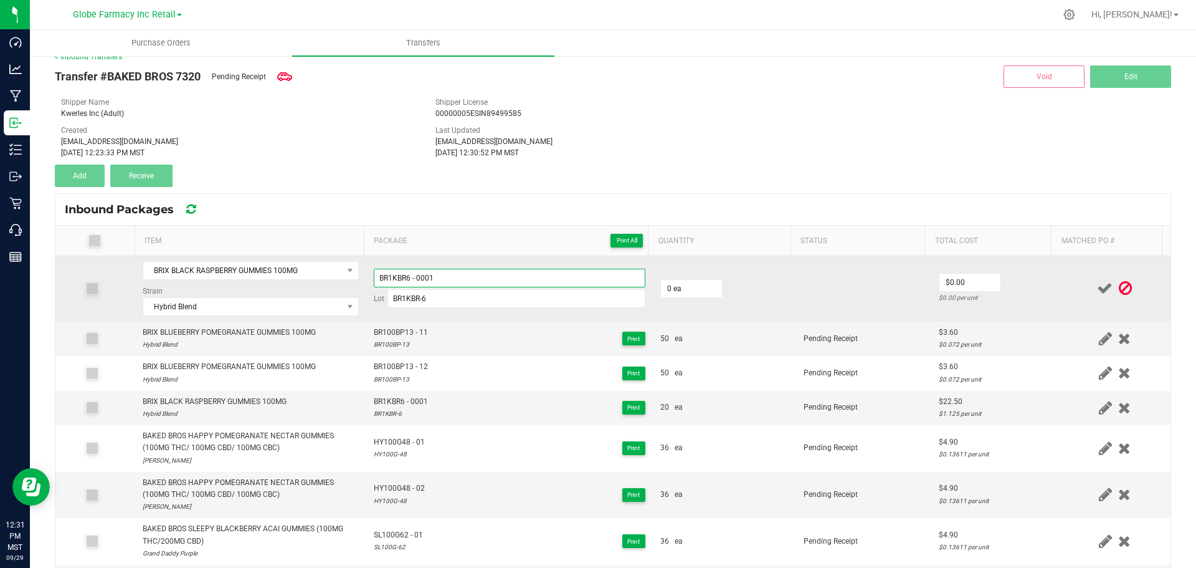
click at [455, 279] on input "BR1KBR6 - 0001" at bounding box center [510, 278] width 272 height 19
click at [695, 290] on input "0" at bounding box center [691, 288] width 61 height 17
click at [978, 275] on input "0" at bounding box center [970, 282] width 61 height 17
click at [1038, 283] on td "$22.50 $1.125 per unit" at bounding box center [996, 288] width 128 height 65
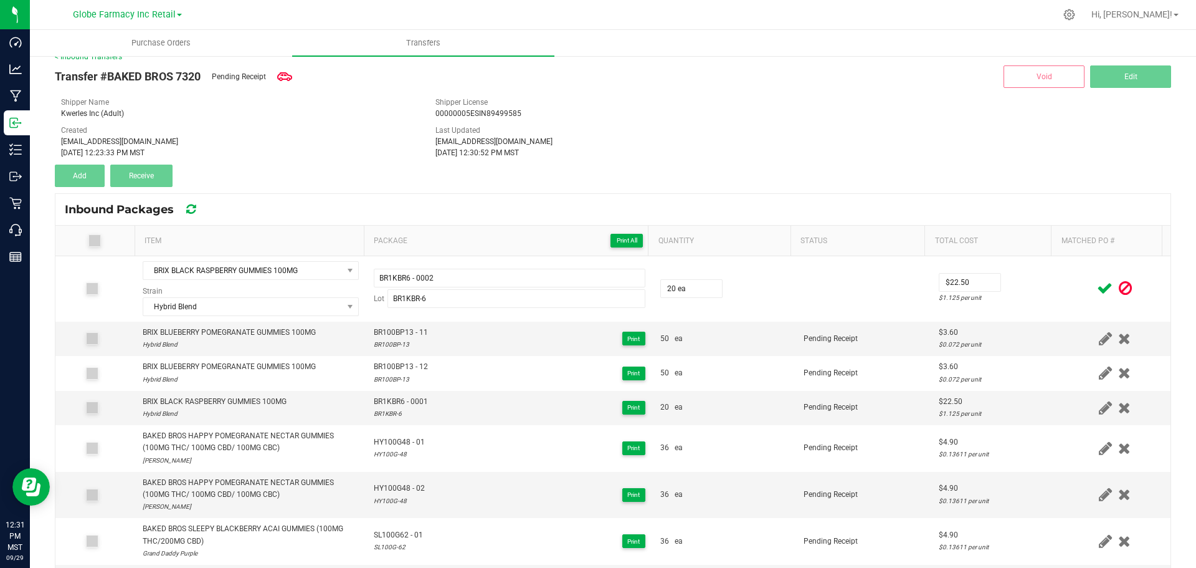
click at [1097, 287] on icon at bounding box center [1105, 288] width 16 height 16
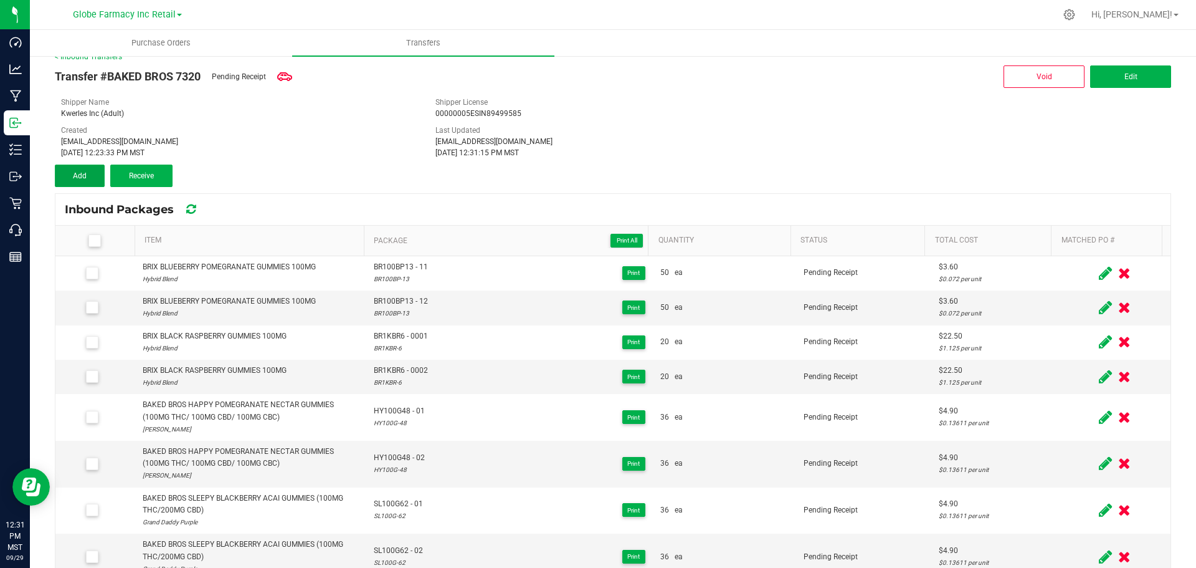
drag, startPoint x: 76, startPoint y: 168, endPoint x: 144, endPoint y: 193, distance: 72.4
click at [76, 168] on button "Add" at bounding box center [80, 176] width 50 height 22
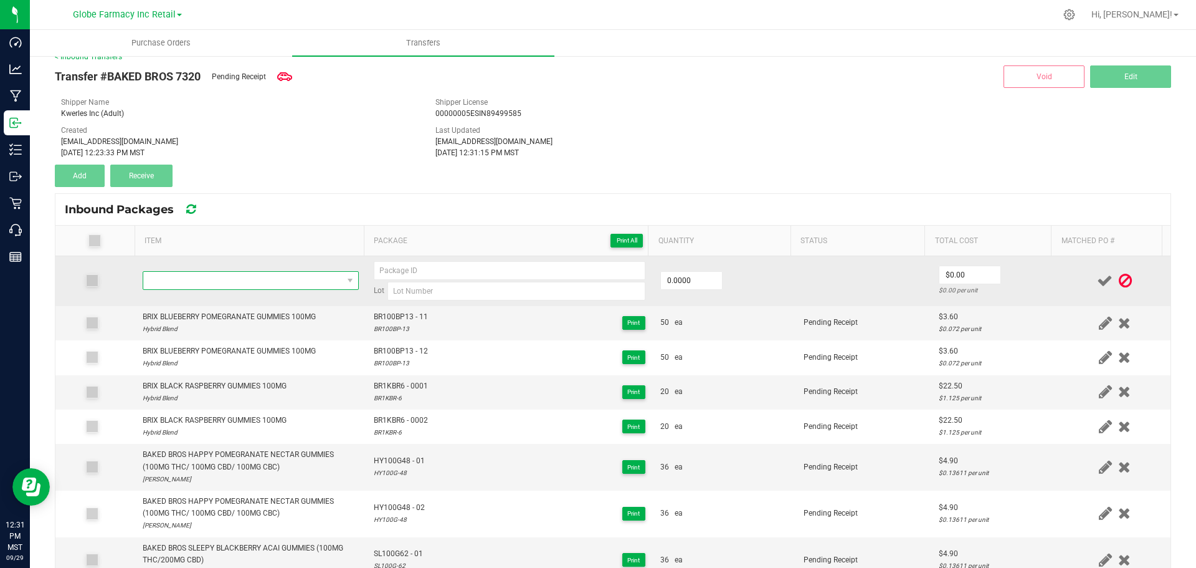
click at [227, 278] on span "NO DATA FOUND" at bounding box center [242, 280] width 199 height 17
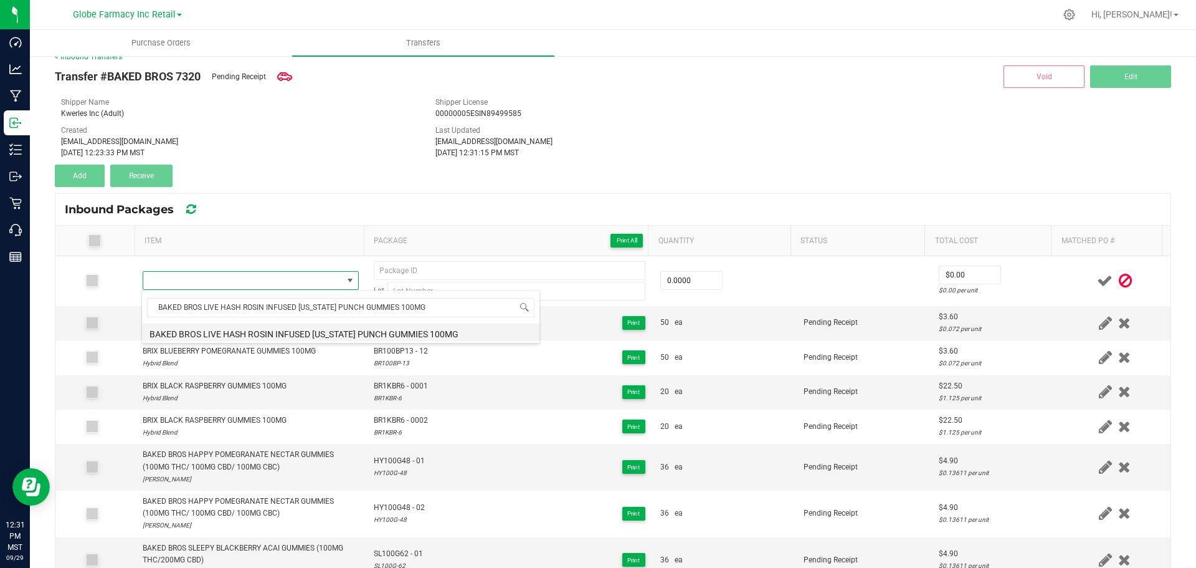
click at [265, 332] on li "BAKED BROS LIVE HASH ROSIN INFUSED [US_STATE] PUNCH GUMMIES 100MG" at bounding box center [341, 331] width 398 height 17
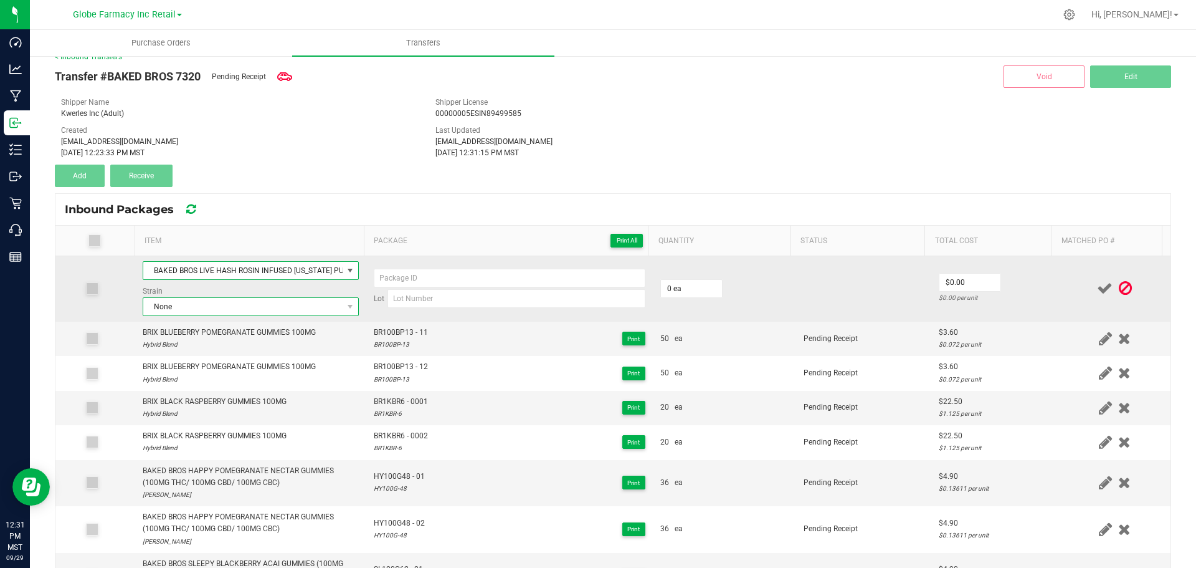
click at [301, 309] on span "None" at bounding box center [242, 306] width 199 height 17
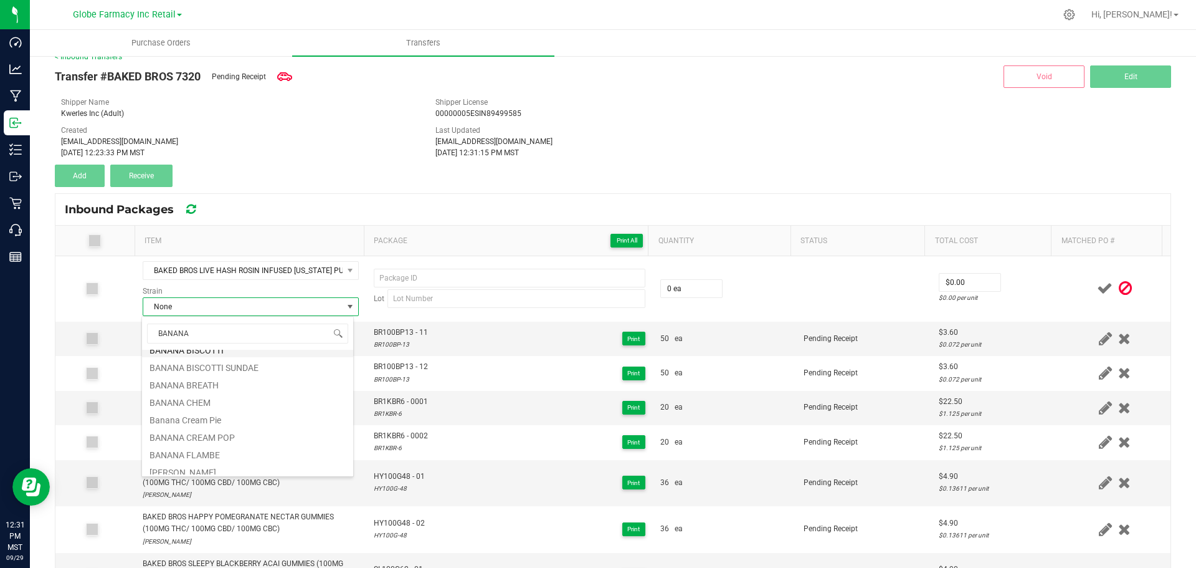
scroll to position [0, 0]
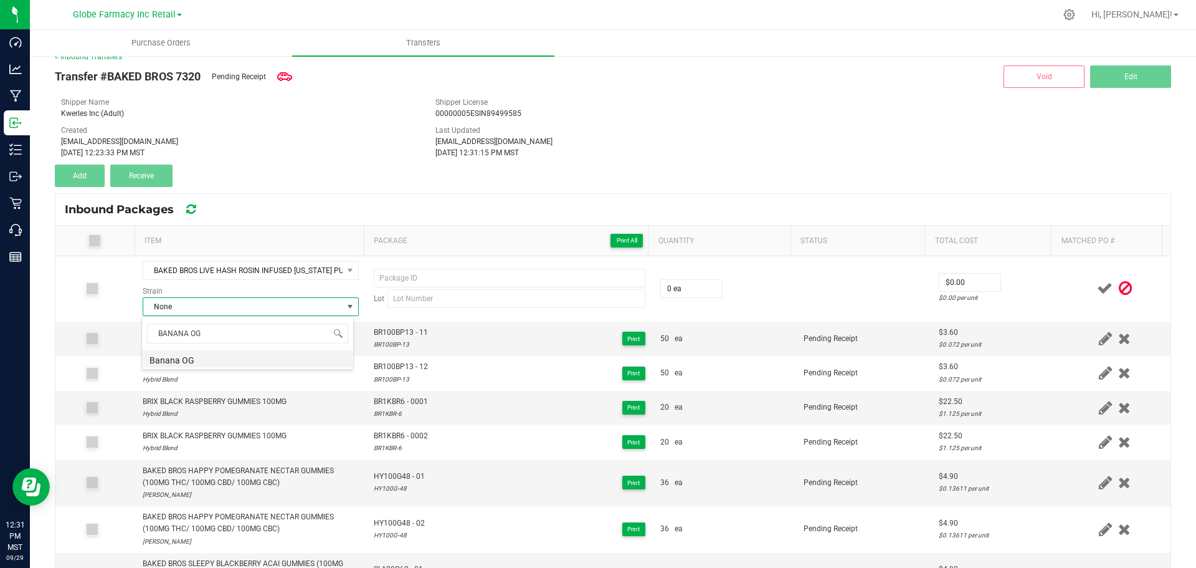
click at [210, 363] on li "Banana OG" at bounding box center [247, 358] width 211 height 17
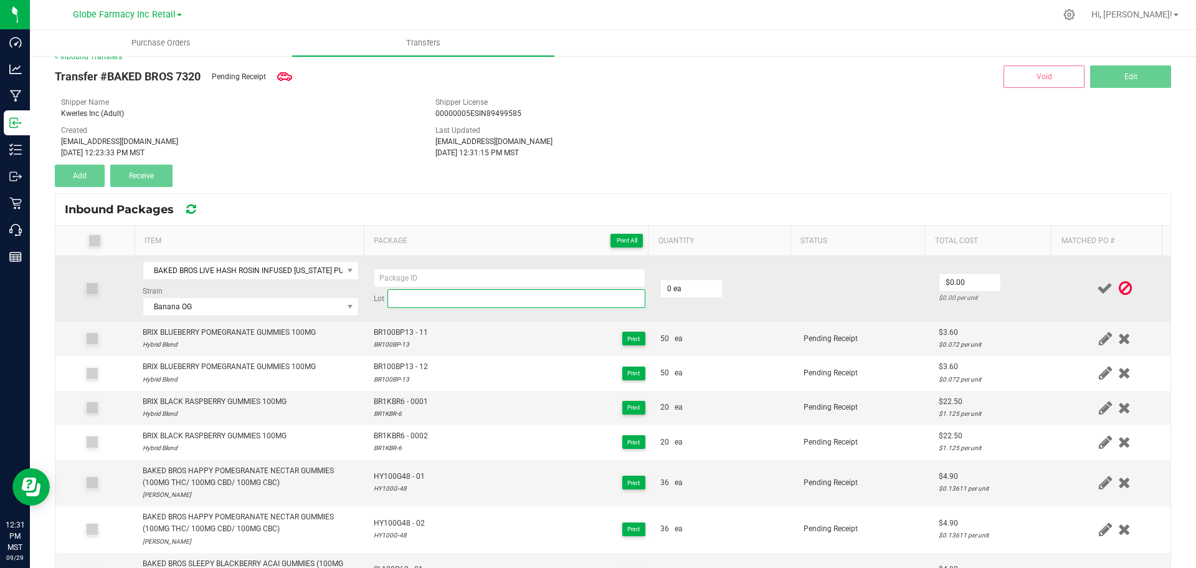
click at [561, 300] on input at bounding box center [517, 298] width 258 height 19
paste input "LHR100AP-"
drag, startPoint x: 598, startPoint y: 292, endPoint x: 598, endPoint y: 285, distance: 6.9
click at [598, 291] on input "LHR100AP-21" at bounding box center [517, 298] width 258 height 19
click at [598, 284] on input at bounding box center [510, 278] width 272 height 19
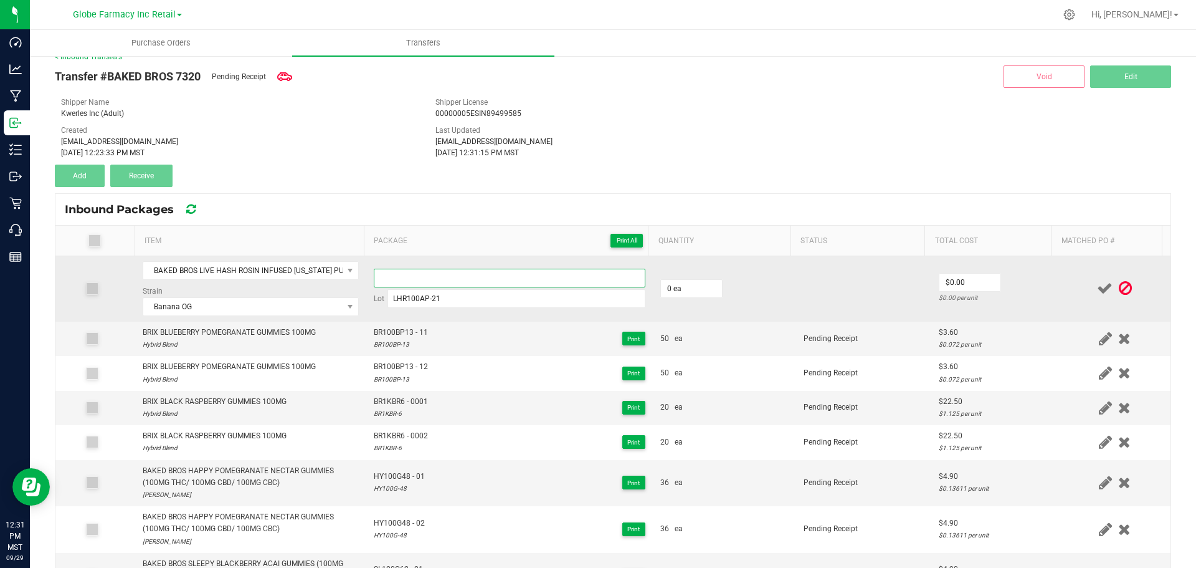
paste input "LHR100AP-"
click at [699, 284] on input "0" at bounding box center [691, 288] width 61 height 17
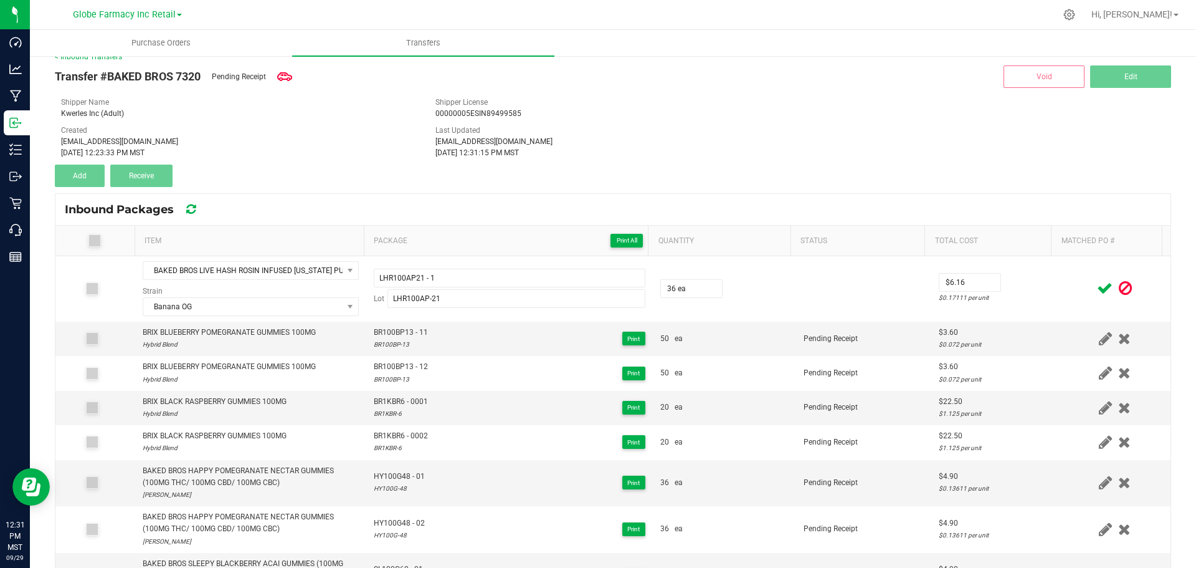
click at [1059, 282] on td at bounding box center [1115, 288] width 112 height 65
drag, startPoint x: 1087, startPoint y: 283, endPoint x: 1068, endPoint y: 284, distance: 19.3
click at [1097, 284] on icon at bounding box center [1105, 288] width 16 height 16
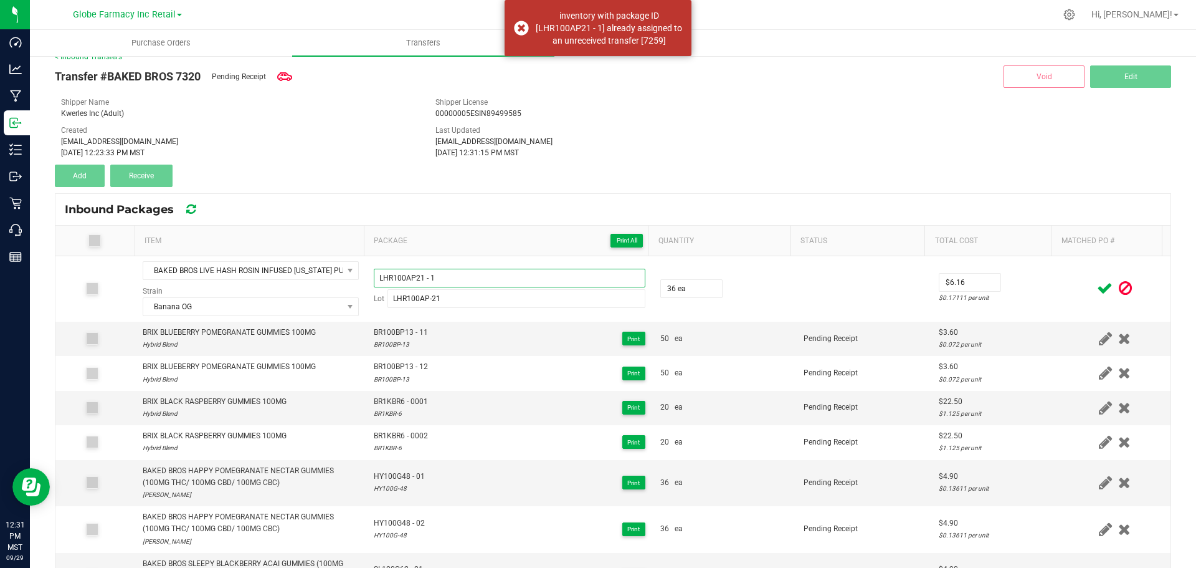
click at [606, 279] on input "LHR100AP21 - 1" at bounding box center [510, 278] width 272 height 19
click at [1097, 293] on icon at bounding box center [1105, 288] width 16 height 16
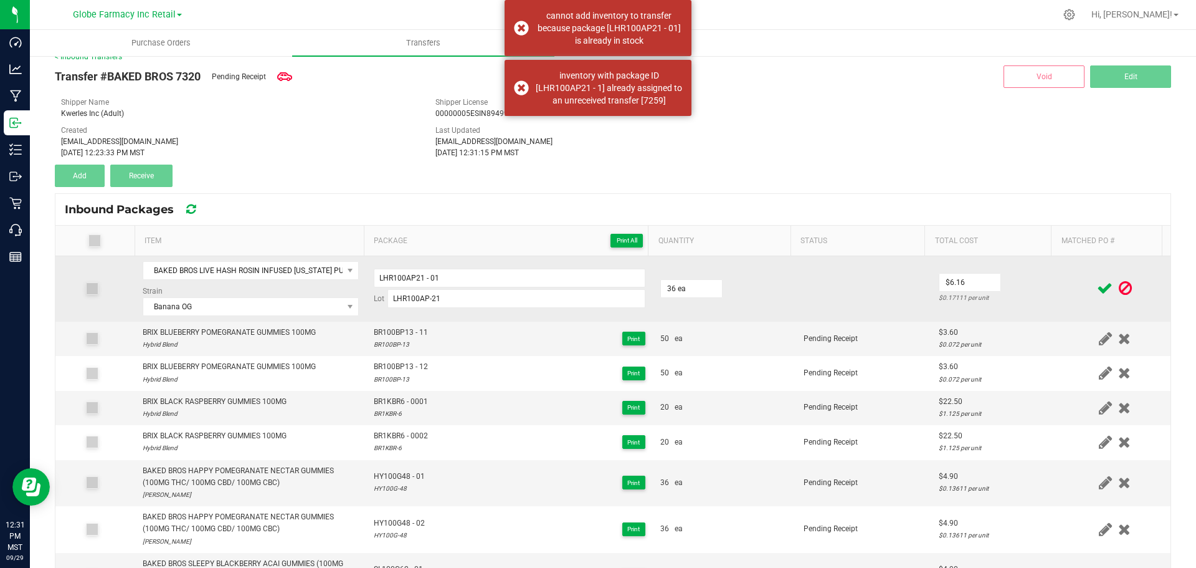
click at [593, 288] on div "LHR100AP21 - 01 Lot LHR100AP-21" at bounding box center [510, 288] width 272 height 39
click at [602, 278] on input "LHR100AP21 - 01" at bounding box center [510, 278] width 272 height 19
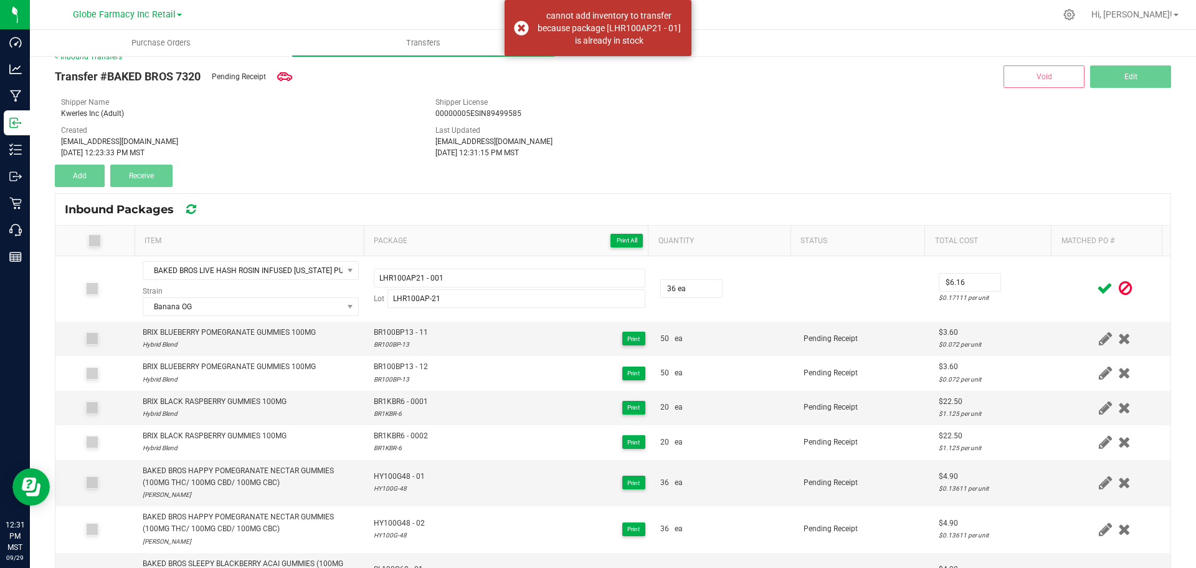
drag, startPoint x: 1044, startPoint y: 279, endPoint x: 1082, endPoint y: 279, distance: 38.0
click at [1059, 279] on td at bounding box center [1115, 288] width 112 height 65
click at [1097, 285] on icon at bounding box center [1105, 288] width 16 height 16
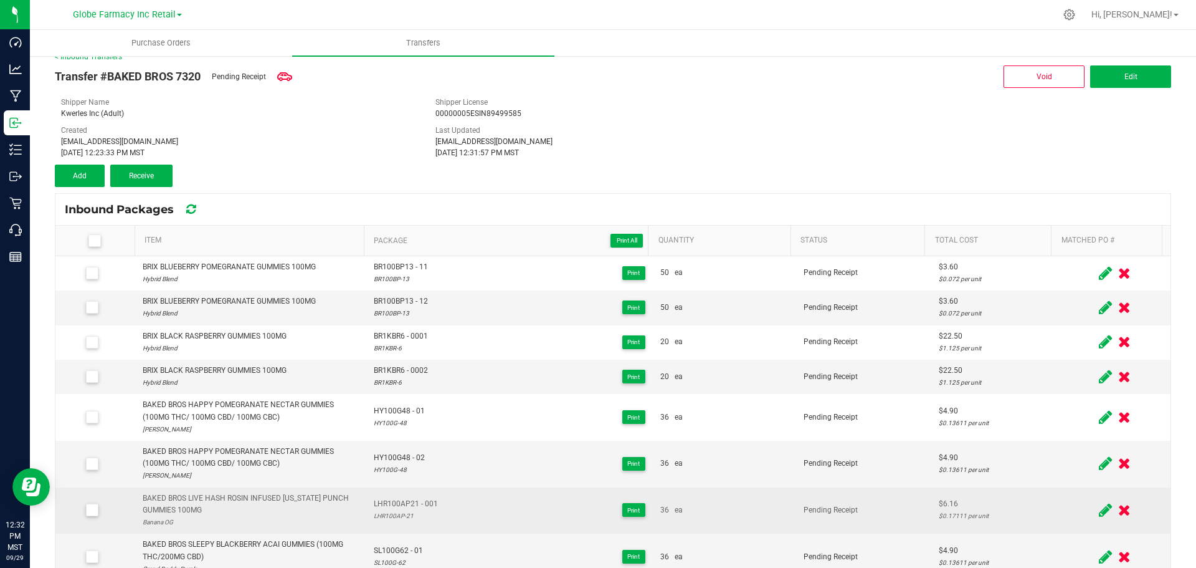
click at [247, 498] on div "BAKED BROS LIVE HASH ROSIN INFUSED [US_STATE] PUNCH GUMMIES 100MG" at bounding box center [251, 504] width 216 height 24
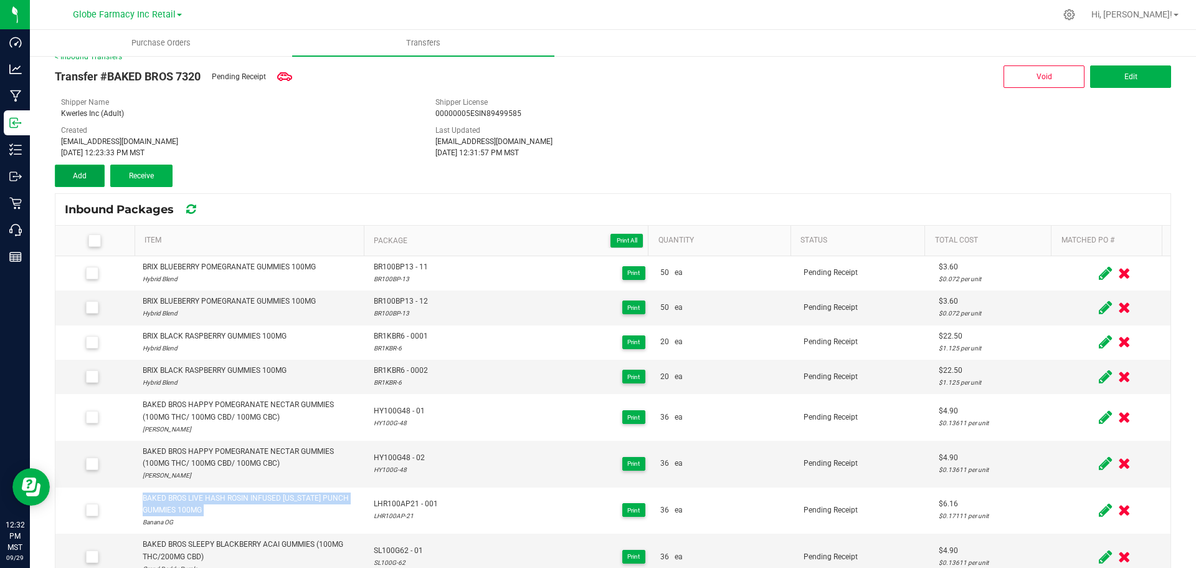
click at [80, 175] on span "Add" at bounding box center [80, 175] width 14 height 9
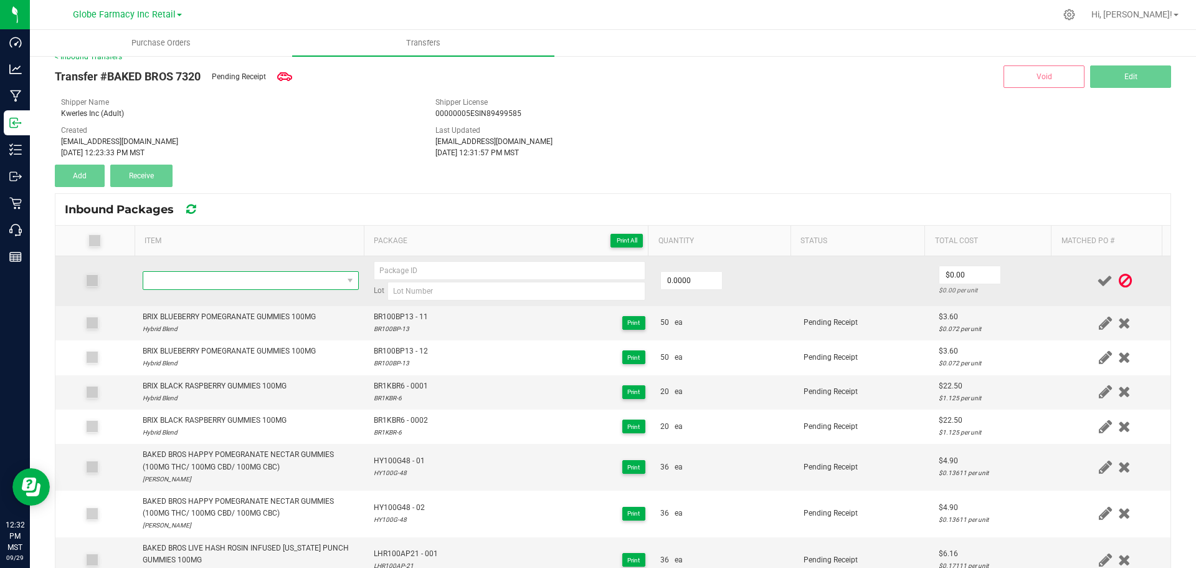
click at [246, 288] on span "NO DATA FOUND" at bounding box center [242, 280] width 199 height 17
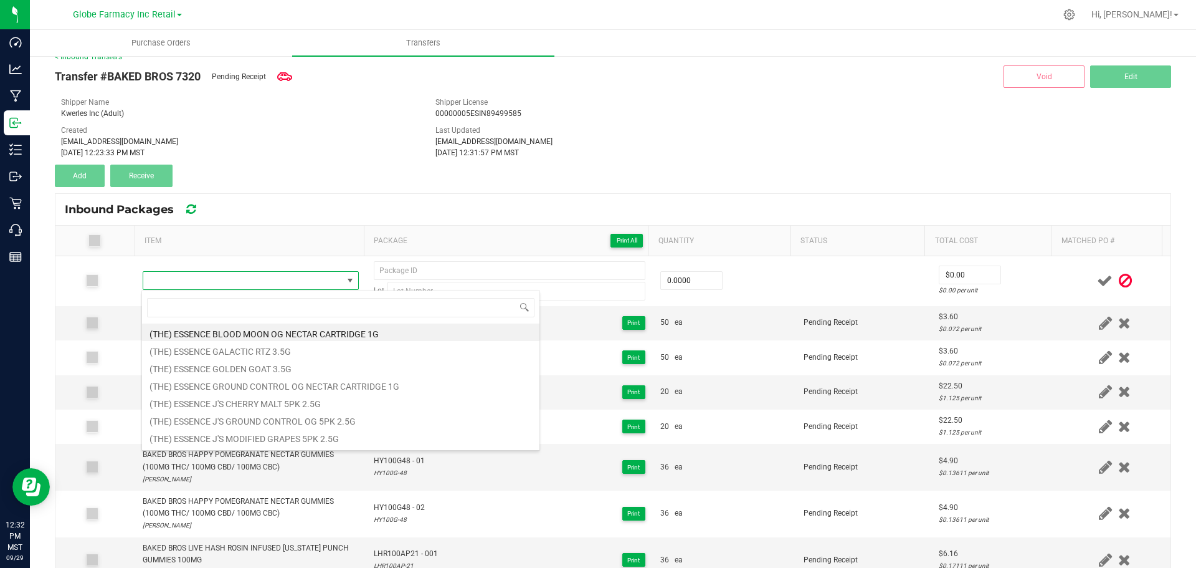
scroll to position [19, 212]
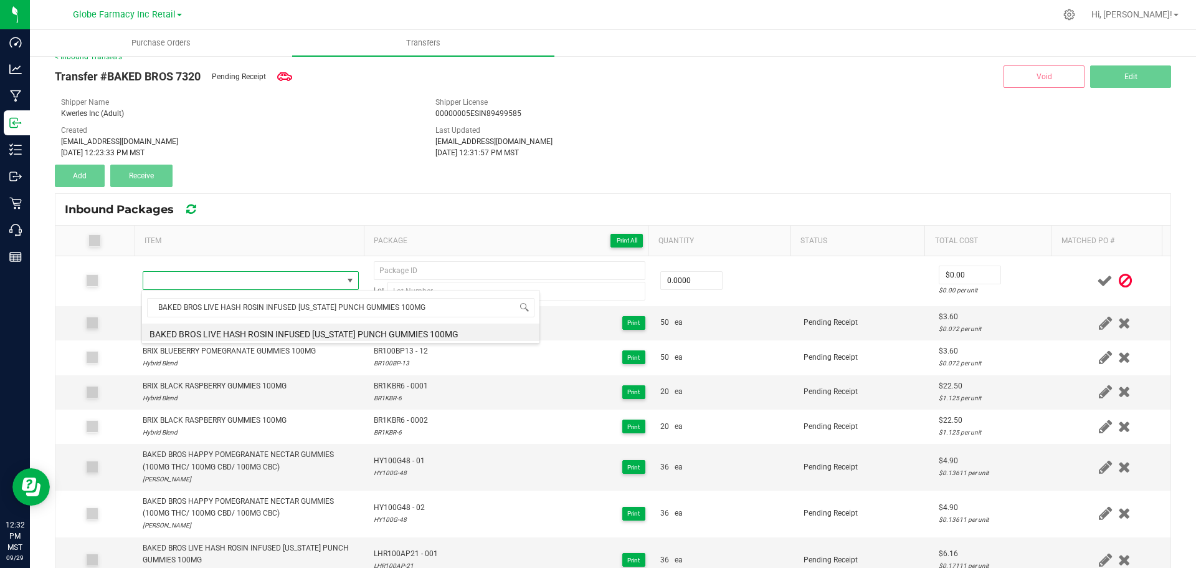
click at [312, 331] on li "BAKED BROS LIVE HASH ROSIN INFUSED [US_STATE] PUNCH GUMMIES 100MG" at bounding box center [341, 331] width 398 height 17
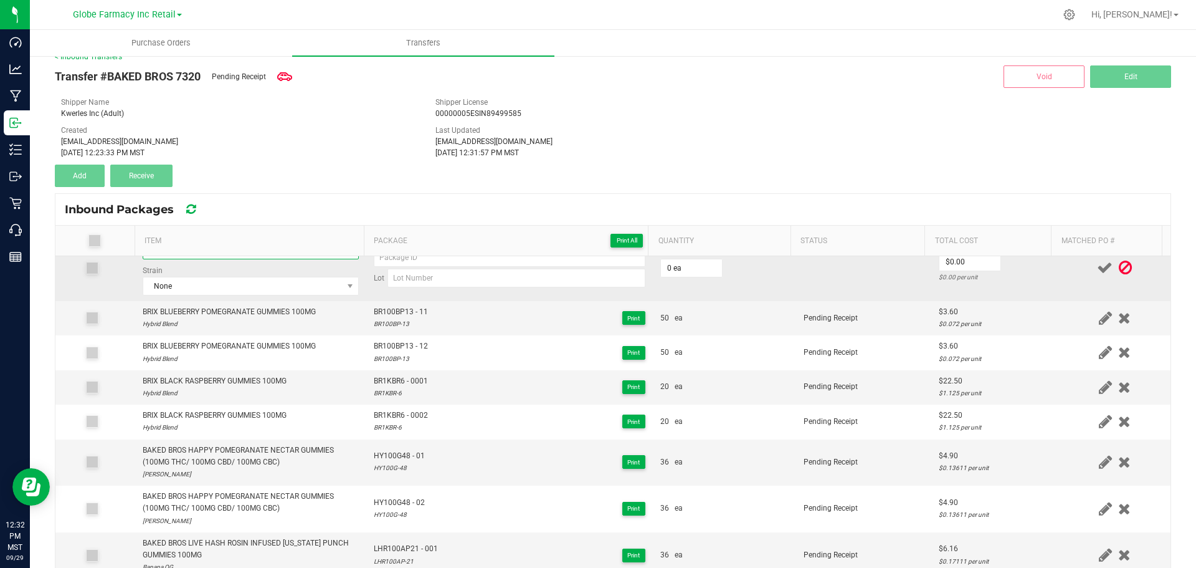
scroll to position [0, 0]
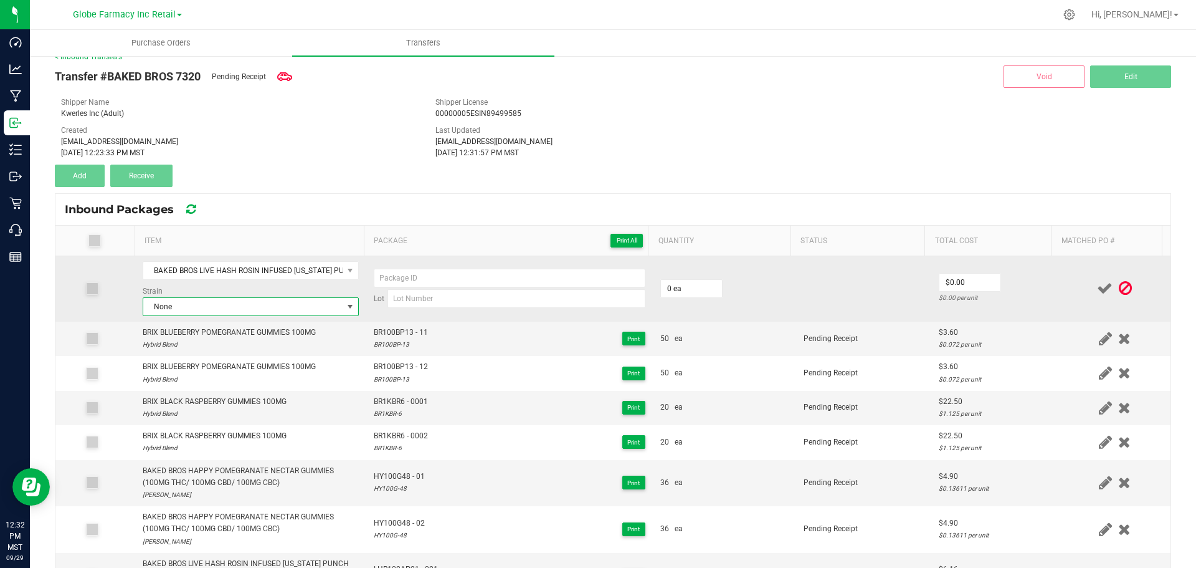
click at [229, 307] on span "None" at bounding box center [242, 306] width 199 height 17
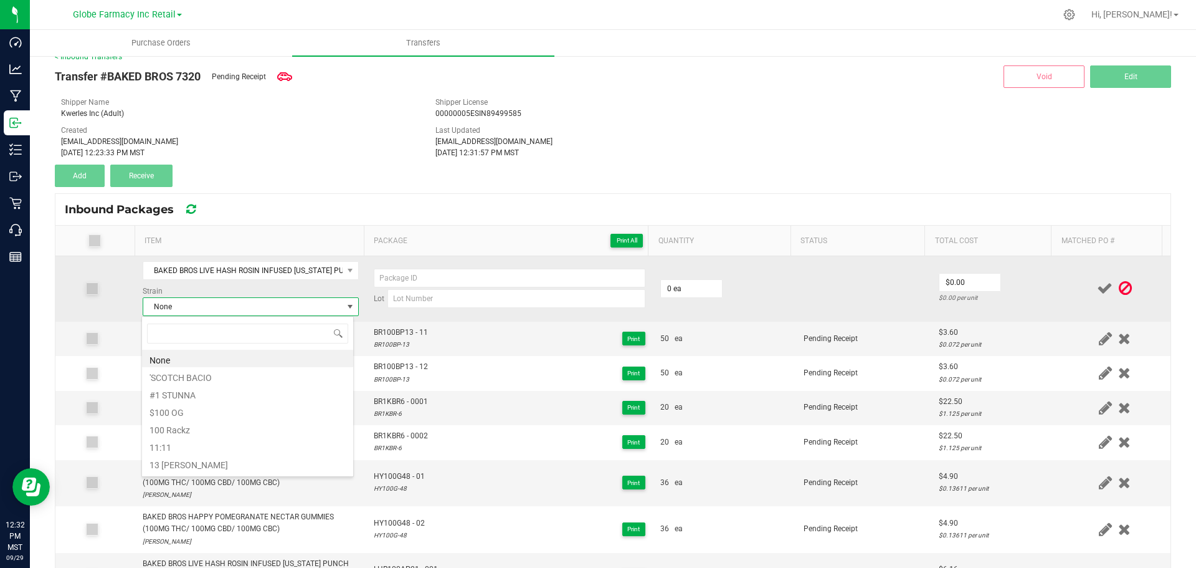
scroll to position [19, 212]
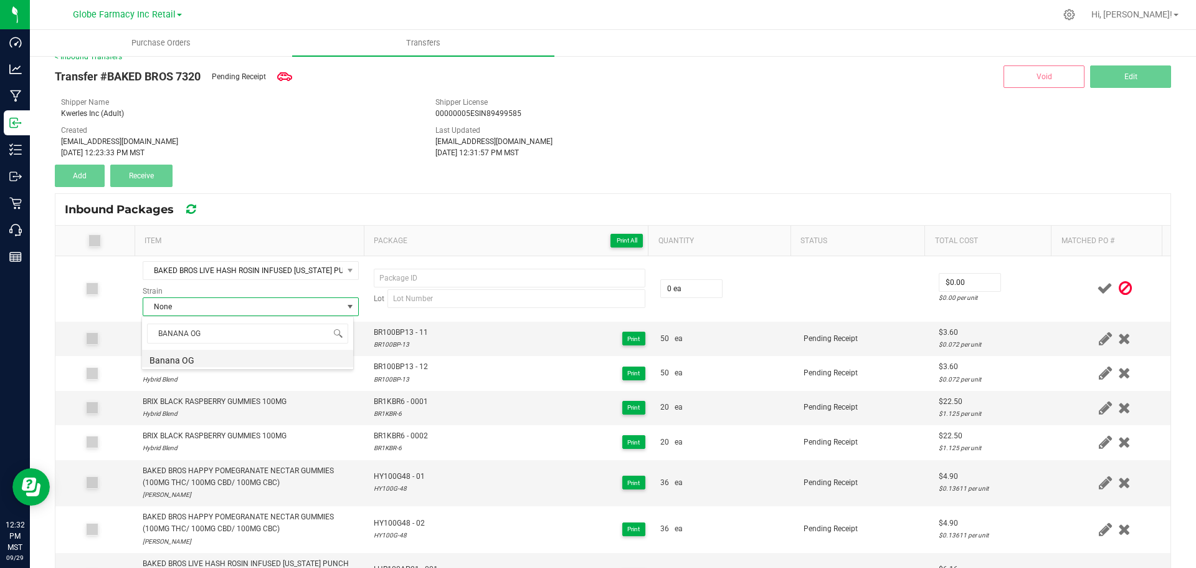
click at [200, 358] on li "Banana OG" at bounding box center [247, 358] width 211 height 17
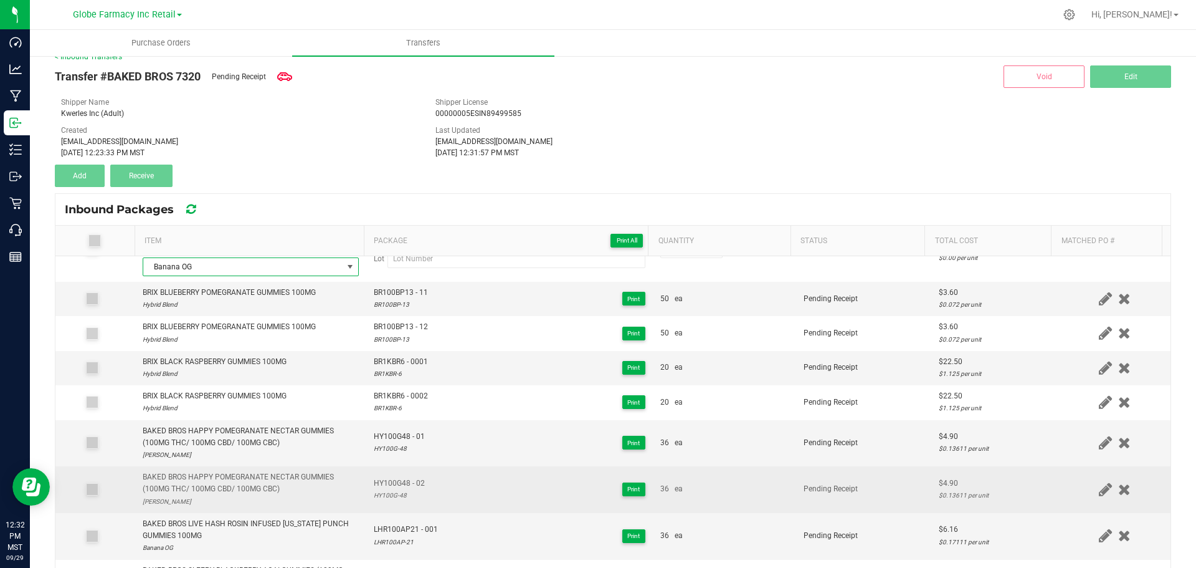
scroll to position [62, 0]
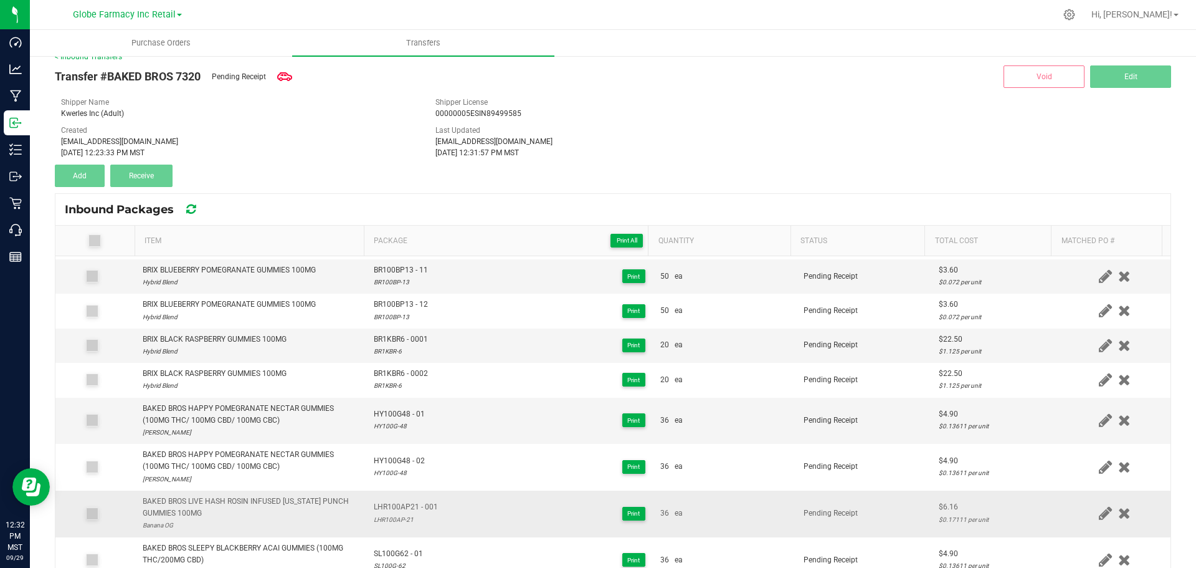
click at [392, 502] on span "LHR100AP21 - 001" at bounding box center [406, 507] width 64 height 12
click at [396, 520] on div "LHR100AP-21" at bounding box center [406, 519] width 64 height 12
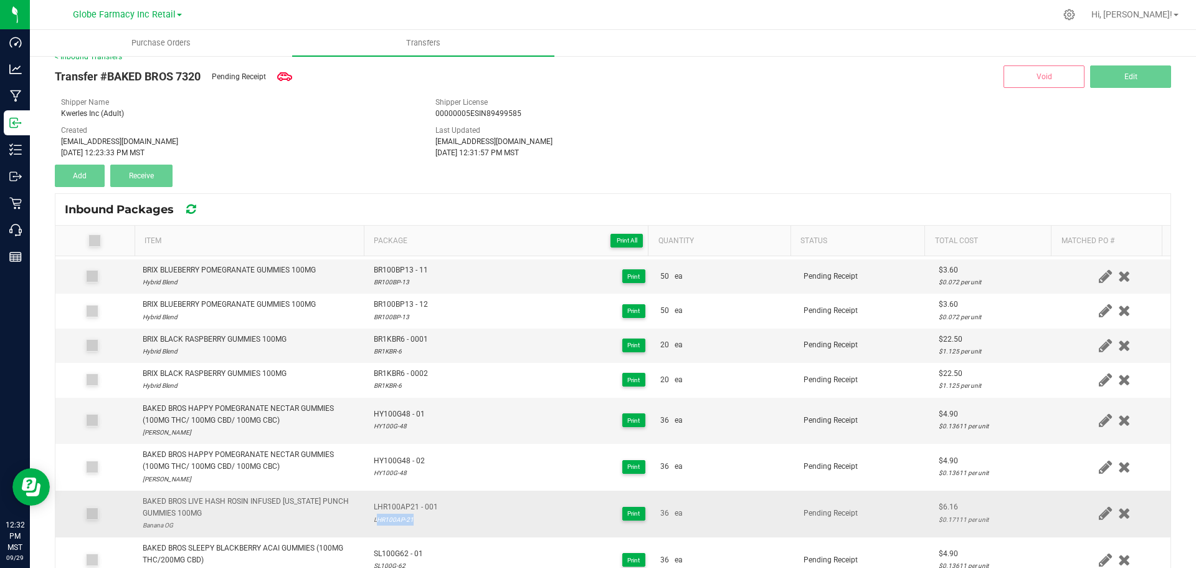
click at [396, 520] on div "LHR100AP-21" at bounding box center [406, 519] width 64 height 12
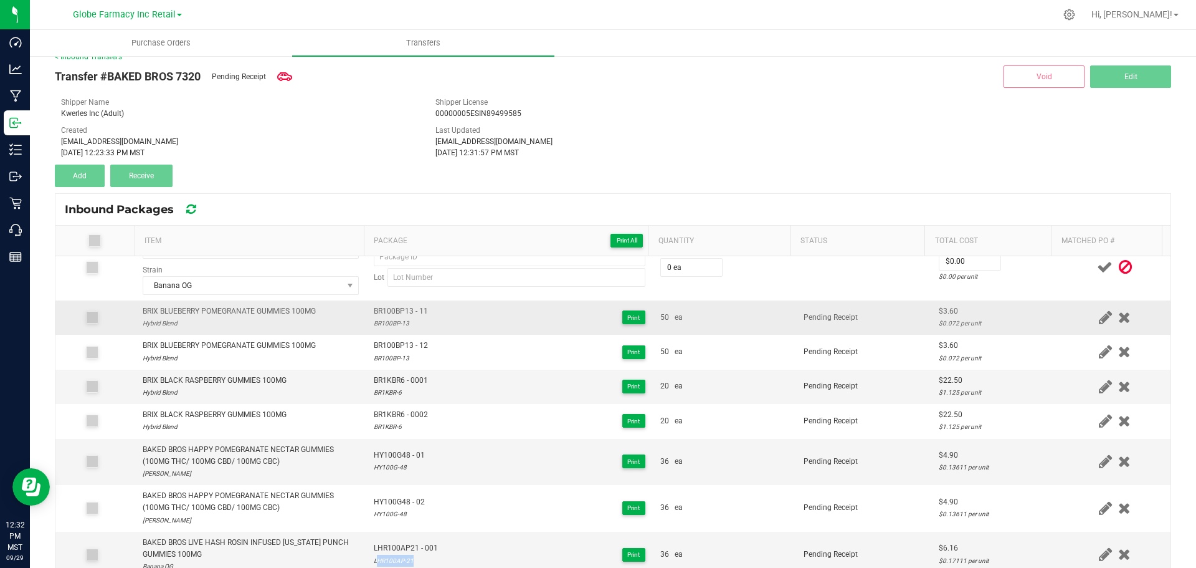
scroll to position [0, 0]
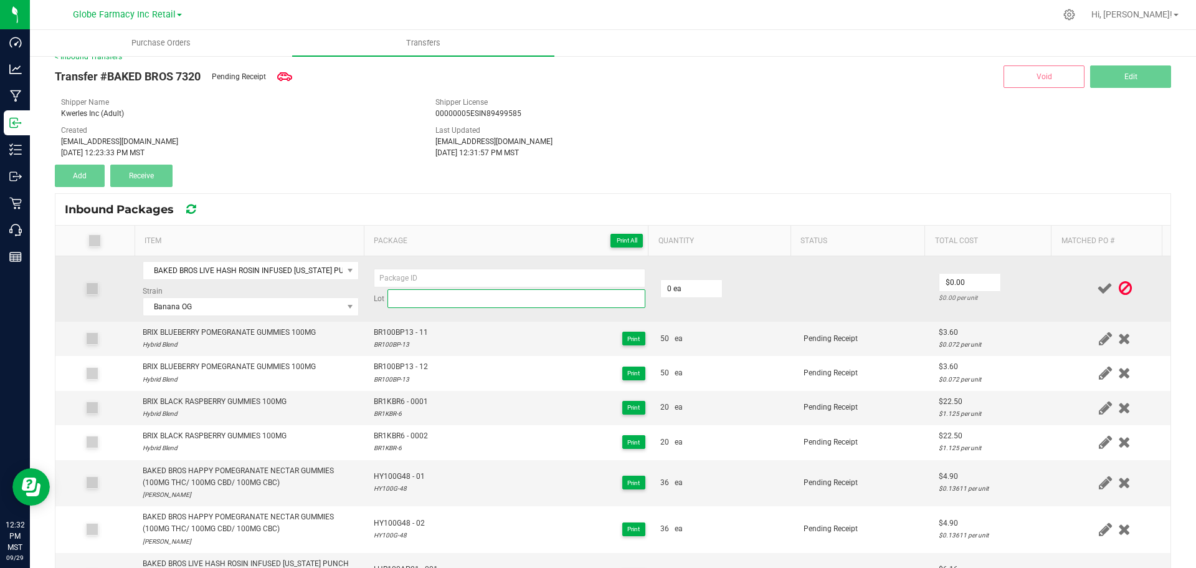
click at [435, 305] on input at bounding box center [517, 298] width 258 height 19
paste input "LHR100AP-21"
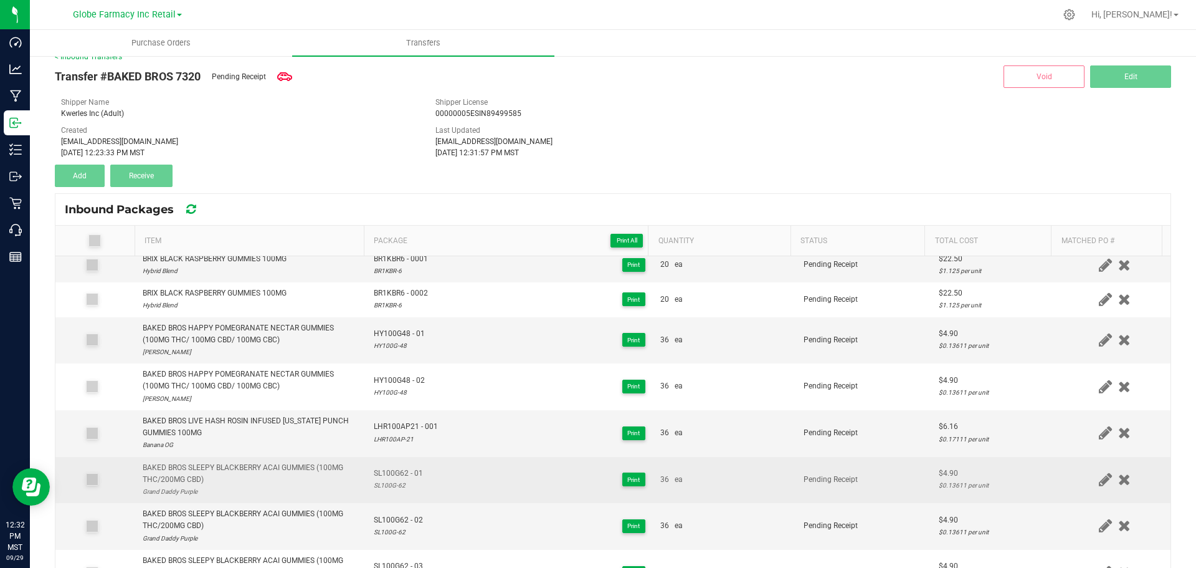
scroll to position [187, 0]
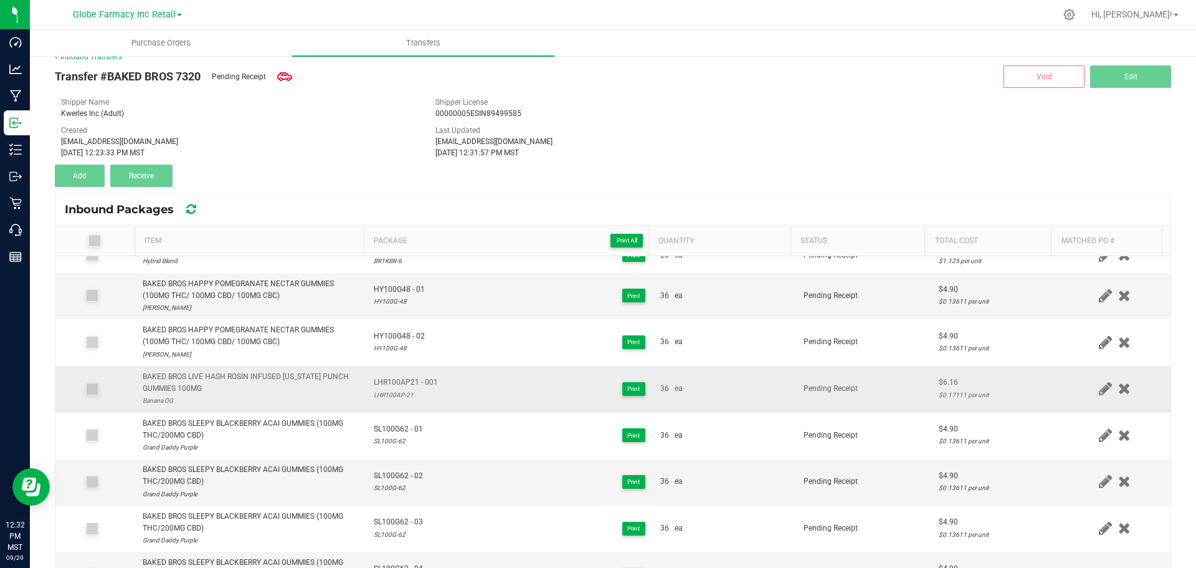
click at [408, 383] on span "LHR100AP21 - 001" at bounding box center [406, 382] width 64 height 12
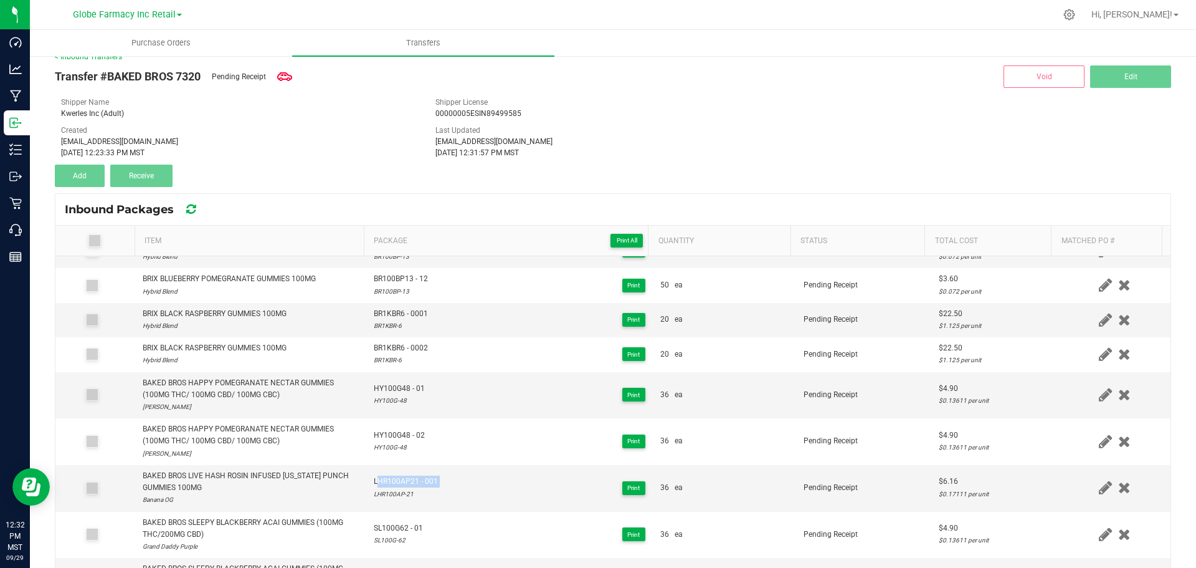
scroll to position [0, 0]
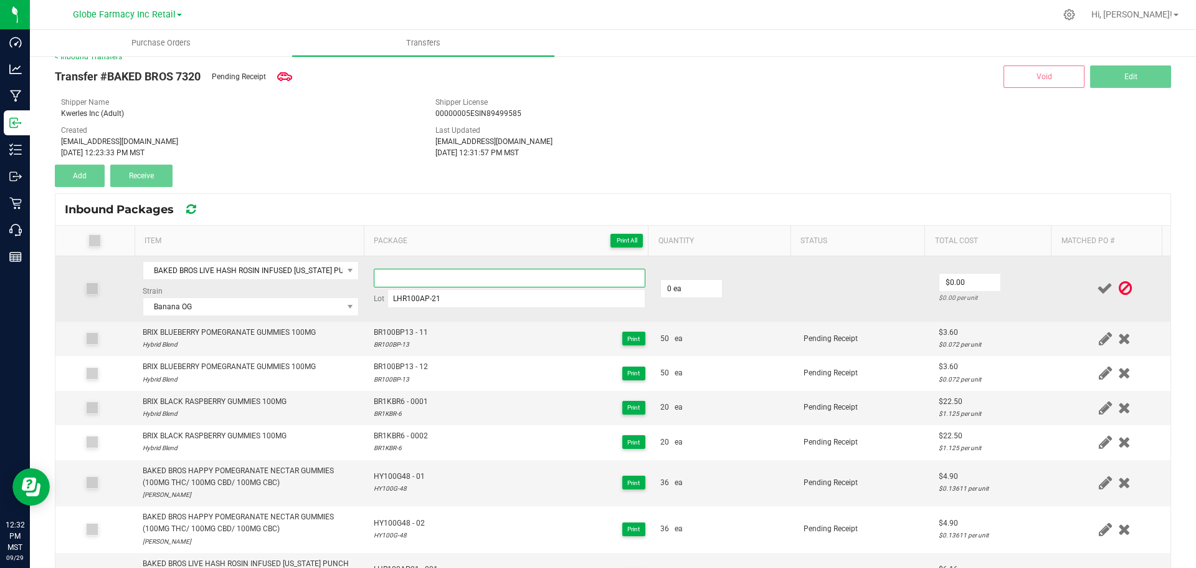
click at [448, 281] on input at bounding box center [510, 278] width 272 height 19
paste input "LHR100AP21 - 001"
click at [695, 287] on input "0" at bounding box center [691, 288] width 61 height 17
click at [1059, 266] on td at bounding box center [1115, 288] width 112 height 65
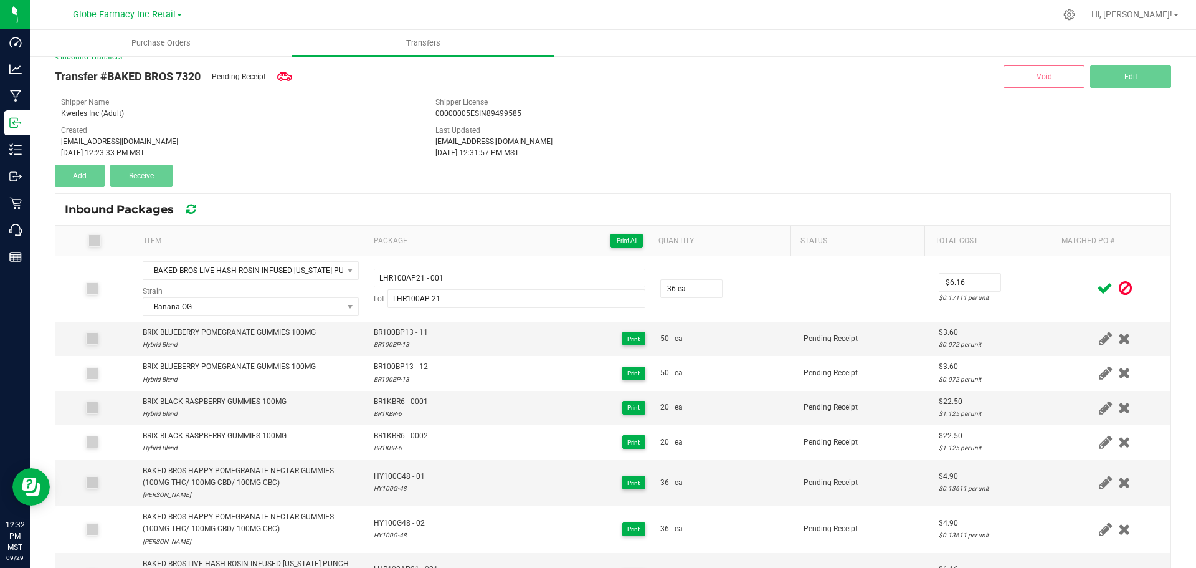
click at [1097, 283] on icon at bounding box center [1105, 288] width 16 height 16
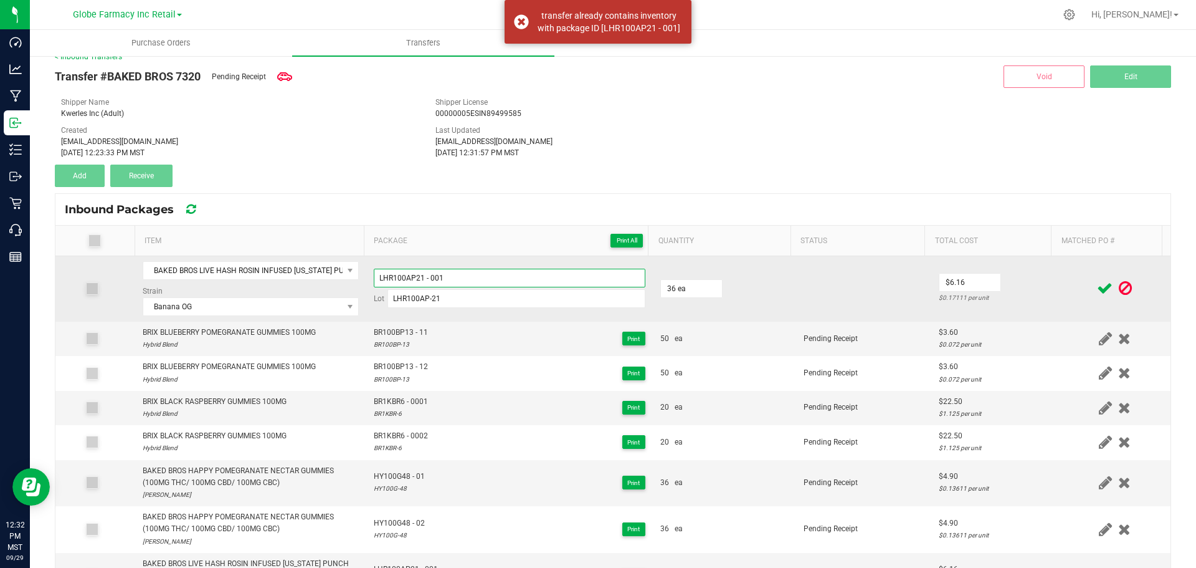
click at [472, 274] on input "LHR100AP21 - 001" at bounding box center [510, 278] width 272 height 19
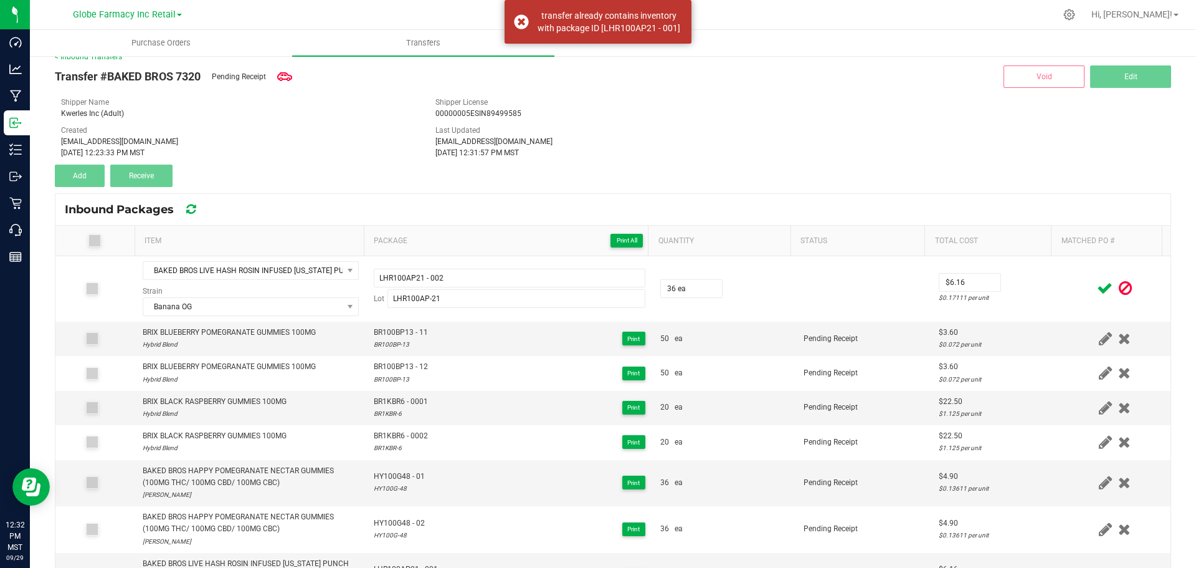
drag, startPoint x: 1033, startPoint y: 277, endPoint x: 1093, endPoint y: 276, distance: 60.5
click at [1034, 277] on td "$6.16 $0.17111 per unit" at bounding box center [996, 288] width 128 height 65
click at [1097, 285] on icon at bounding box center [1105, 288] width 16 height 16
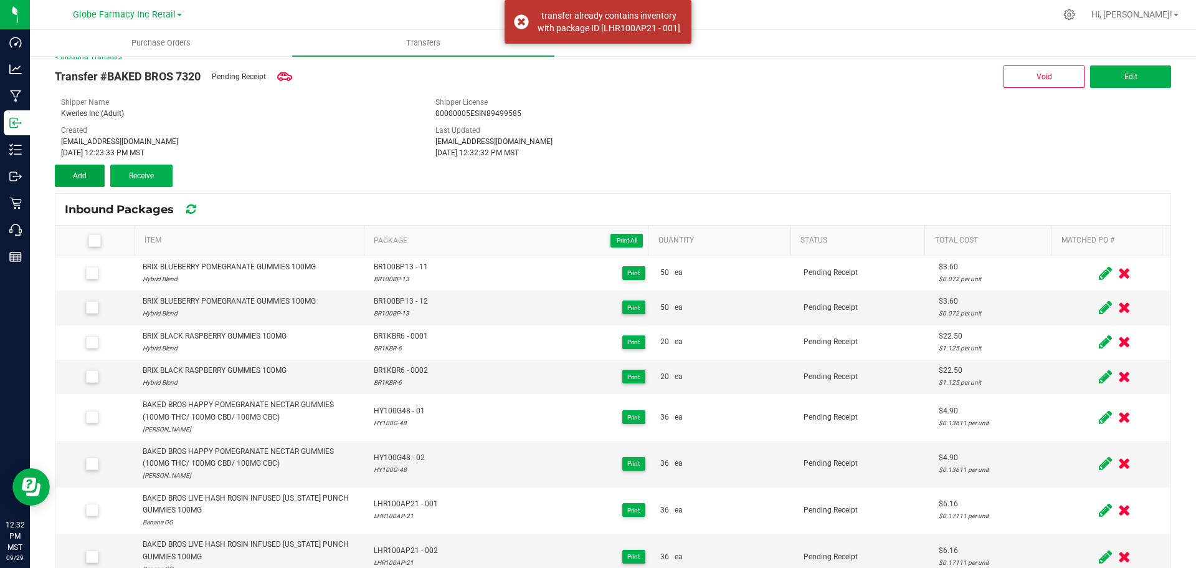
drag, startPoint x: 99, startPoint y: 177, endPoint x: 92, endPoint y: 179, distance: 7.9
click at [99, 177] on button "Add" at bounding box center [80, 176] width 50 height 22
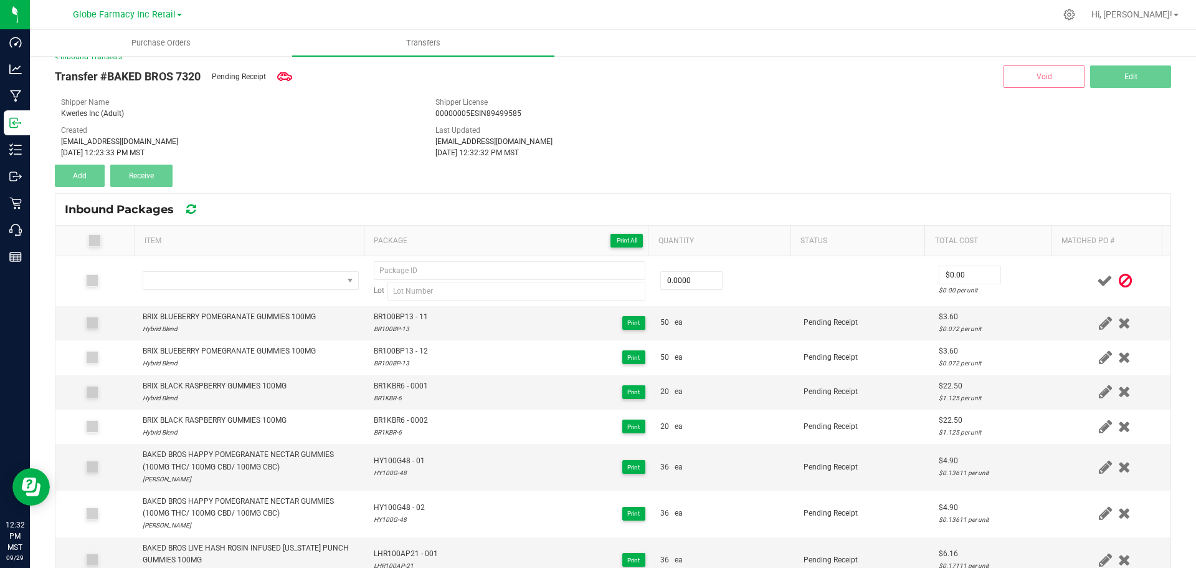
click at [1119, 277] on icon at bounding box center [1125, 281] width 13 height 16
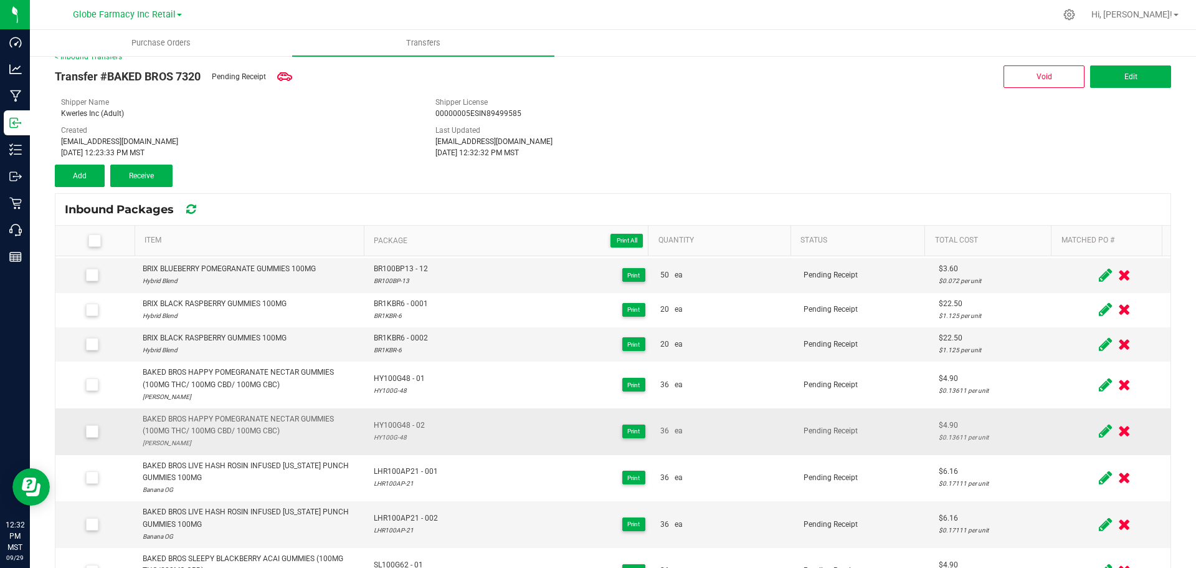
scroll to position [62, 0]
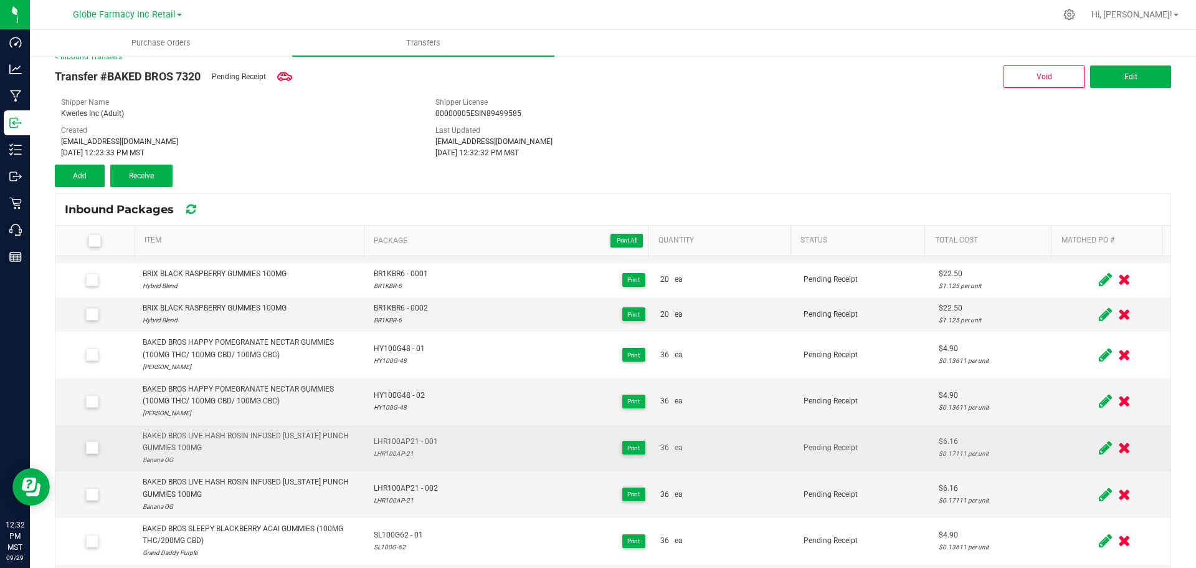
click at [1099, 445] on icon at bounding box center [1105, 448] width 13 height 16
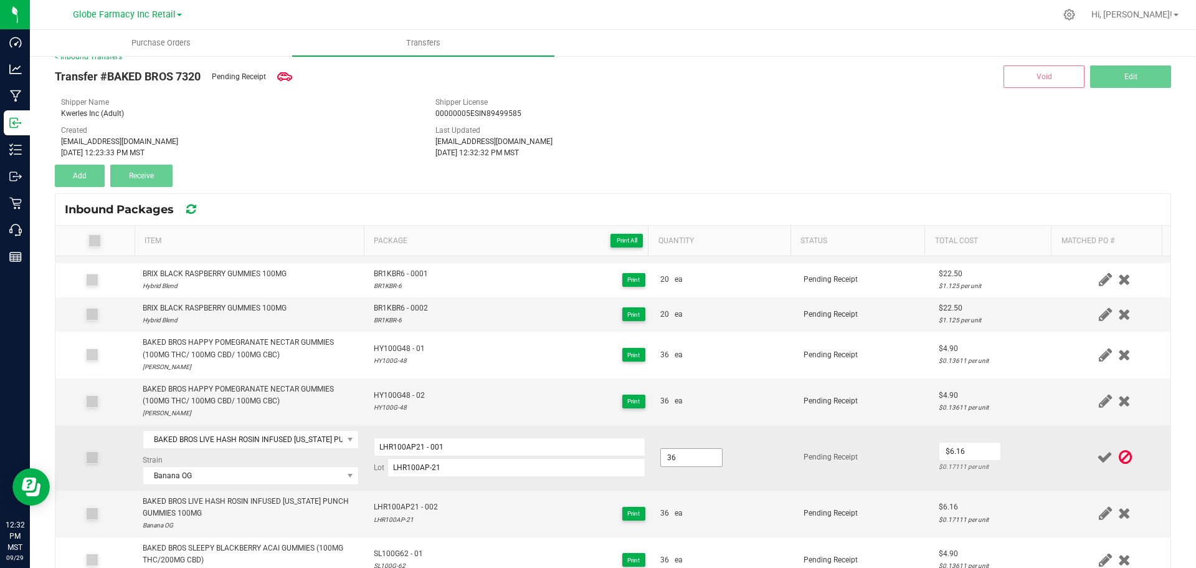
click at [705, 451] on input "36" at bounding box center [691, 457] width 61 height 17
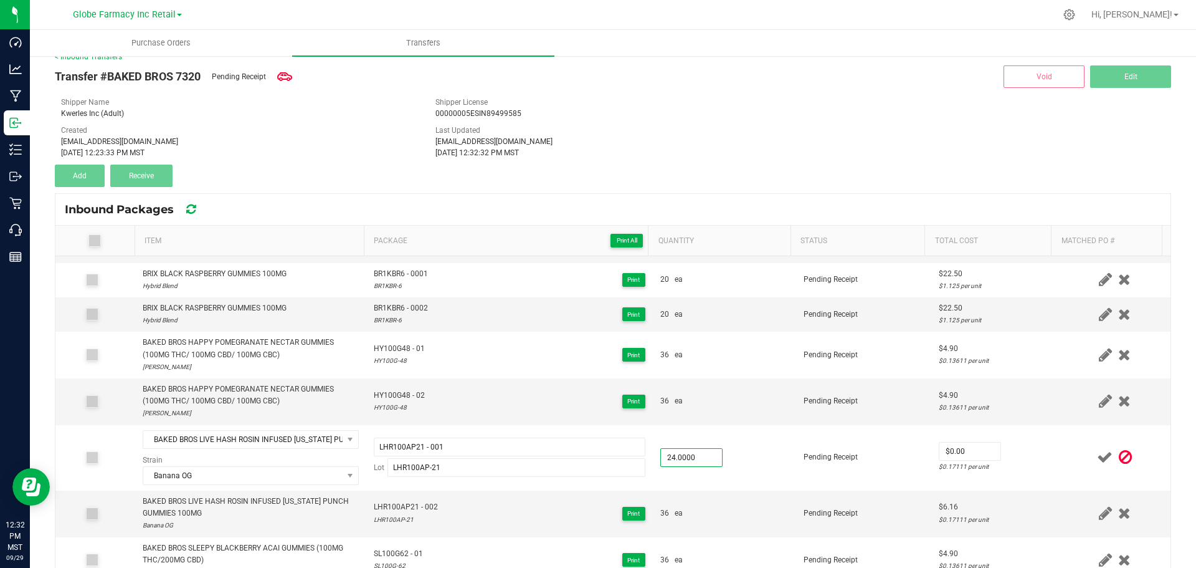
click at [1067, 452] on div at bounding box center [1115, 457] width 97 height 16
click at [1000, 453] on td "$0.00 $0.00 per unit" at bounding box center [996, 457] width 128 height 65
click at [954, 452] on input "0" at bounding box center [970, 450] width 61 height 17
click at [1022, 450] on td "$6.16 $0.25667 per unit" at bounding box center [996, 457] width 128 height 65
click at [1097, 458] on icon at bounding box center [1105, 457] width 16 height 16
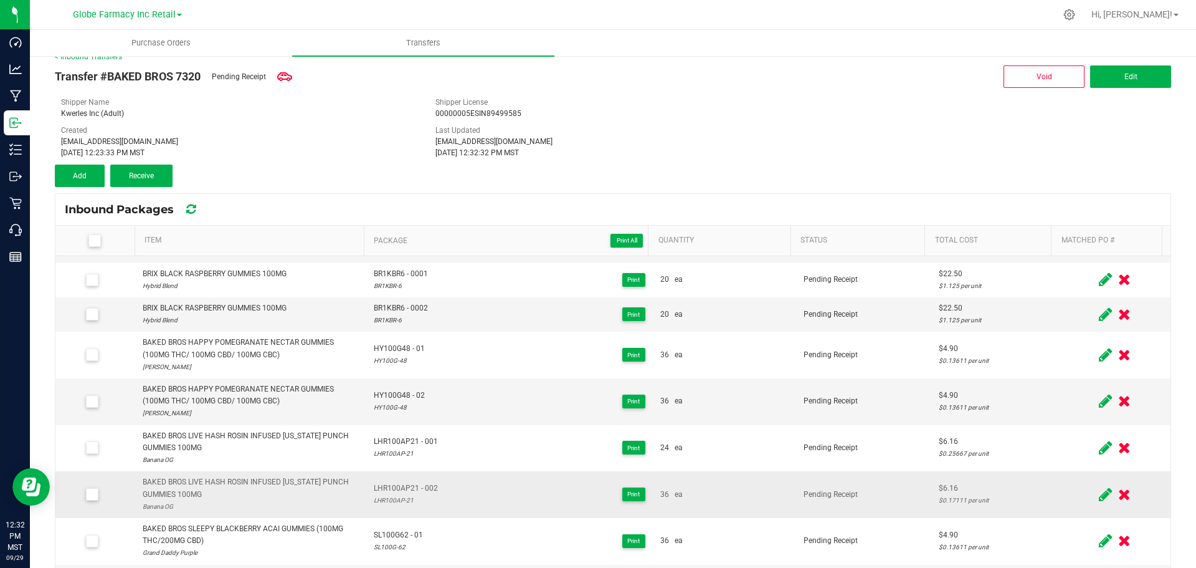
click at [1099, 496] on icon at bounding box center [1105, 495] width 13 height 16
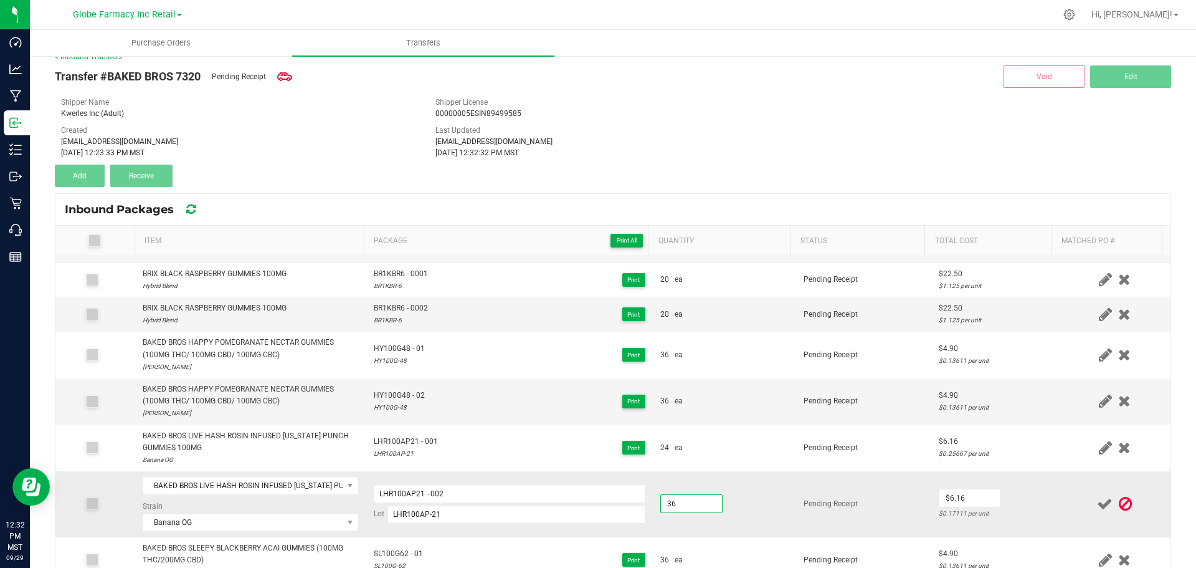
click at [670, 500] on input "36" at bounding box center [691, 503] width 61 height 17
click at [1018, 495] on td "$6.16 $0.25667 per unit" at bounding box center [996, 503] width 128 height 65
click at [1097, 505] on icon at bounding box center [1105, 504] width 16 height 16
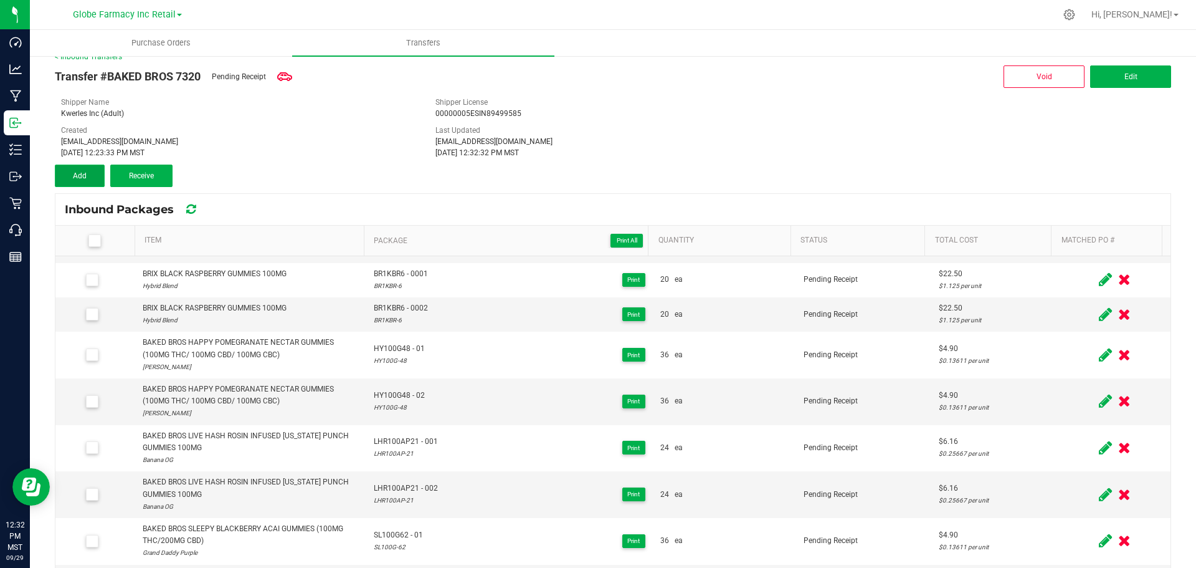
click at [82, 174] on span "Add" at bounding box center [80, 175] width 14 height 9
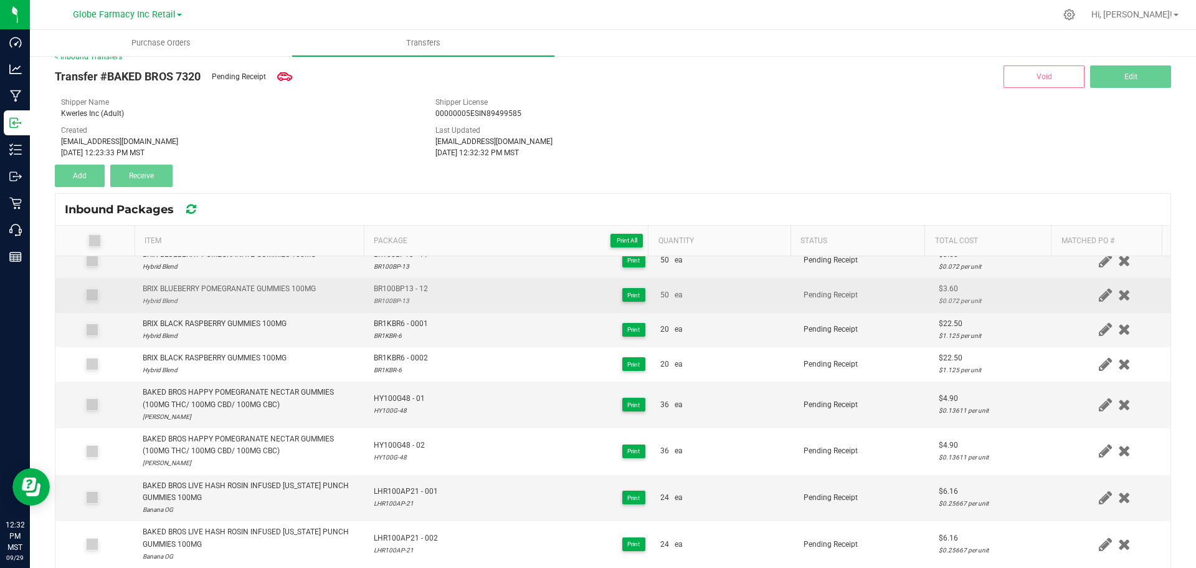
scroll to position [0, 0]
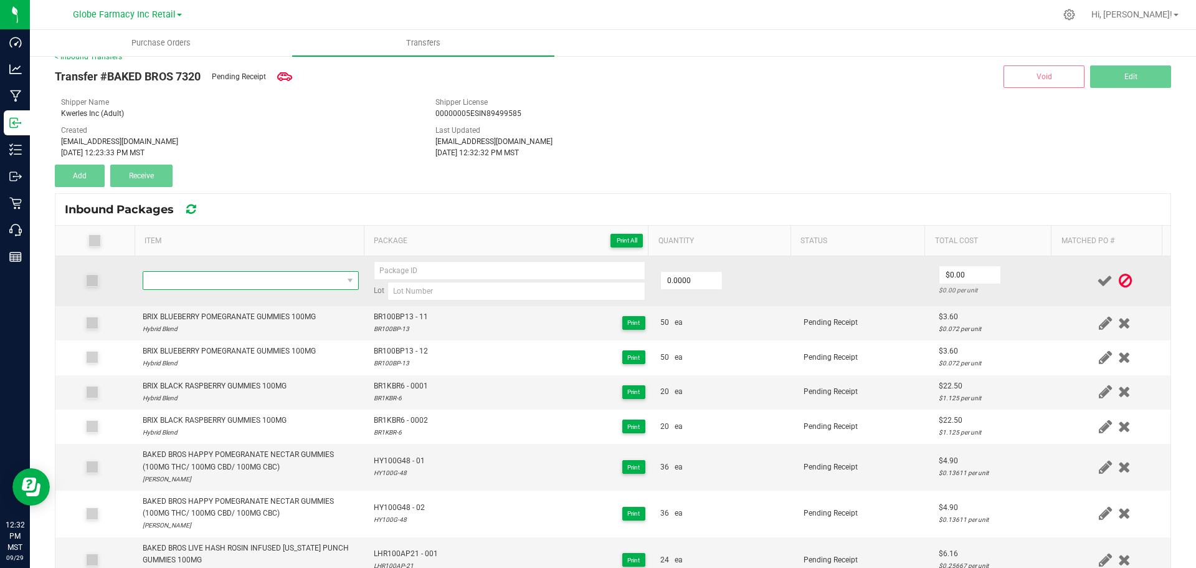
click at [218, 272] on span "NO DATA FOUND" at bounding box center [242, 280] width 199 height 17
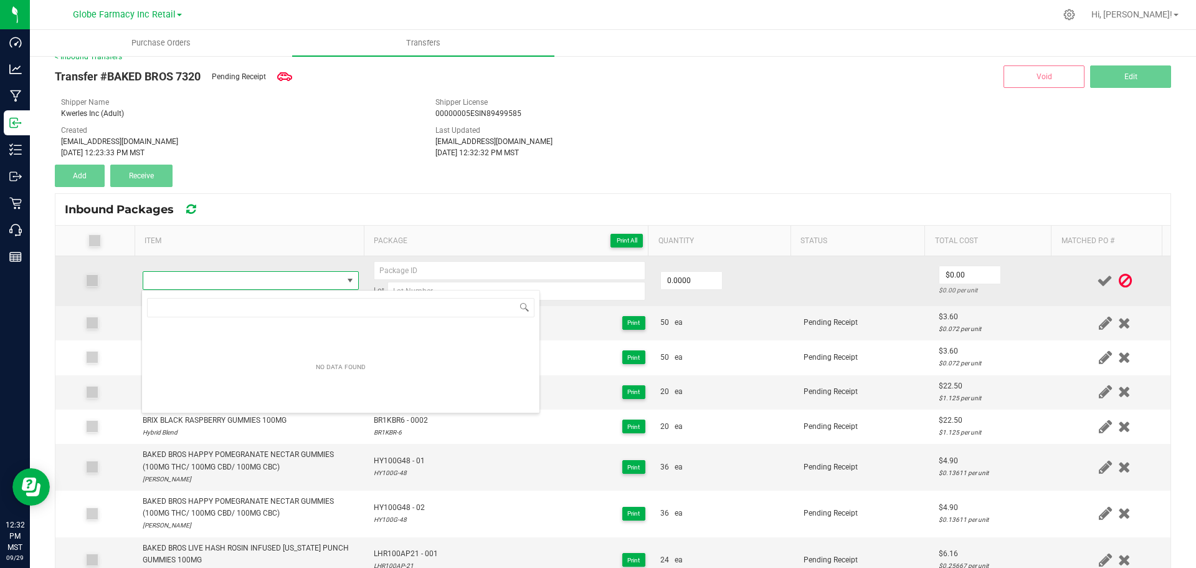
scroll to position [19, 212]
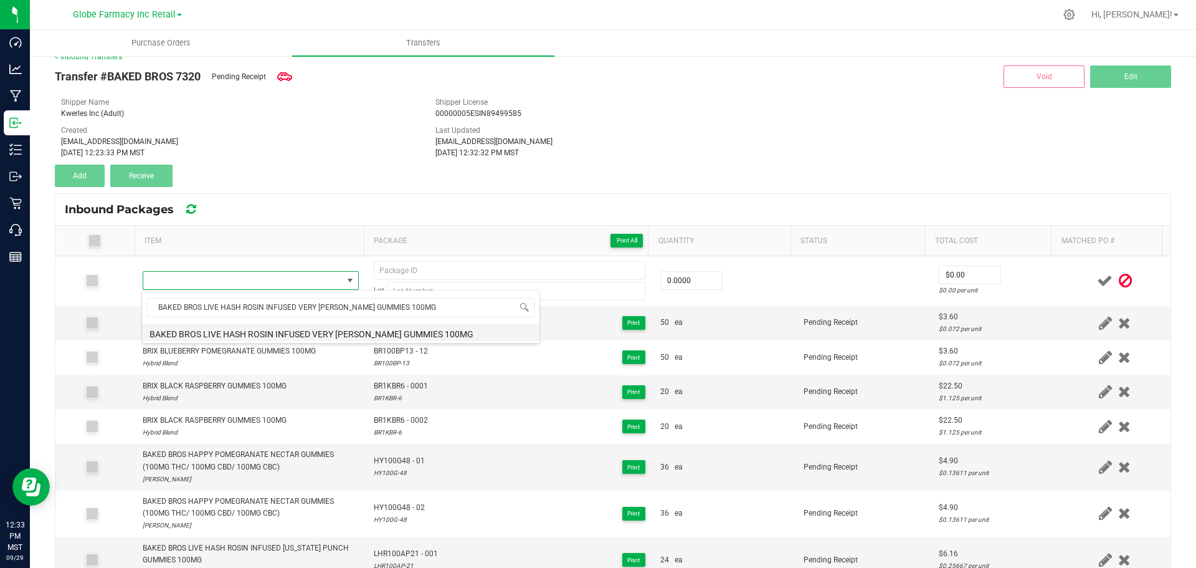
click at [301, 331] on li "BAKED BROS LIVE HASH ROSIN INFUSED VERY [PERSON_NAME] GUMMIES 100MG" at bounding box center [341, 331] width 398 height 17
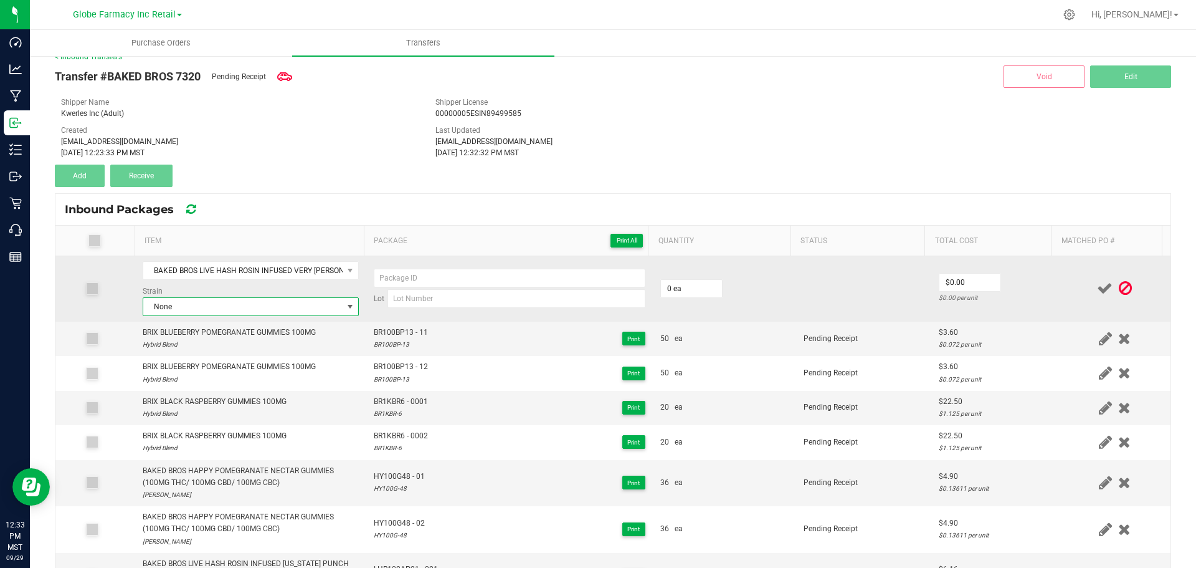
click at [288, 306] on span "None" at bounding box center [242, 306] width 199 height 17
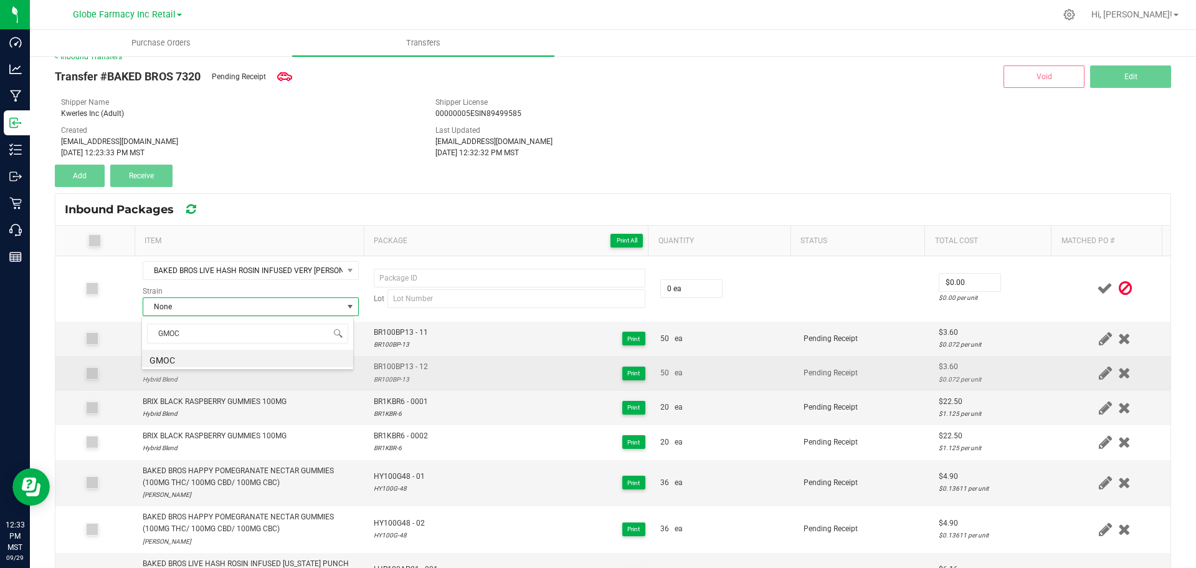
click at [189, 359] on li "GMOC" at bounding box center [247, 358] width 211 height 17
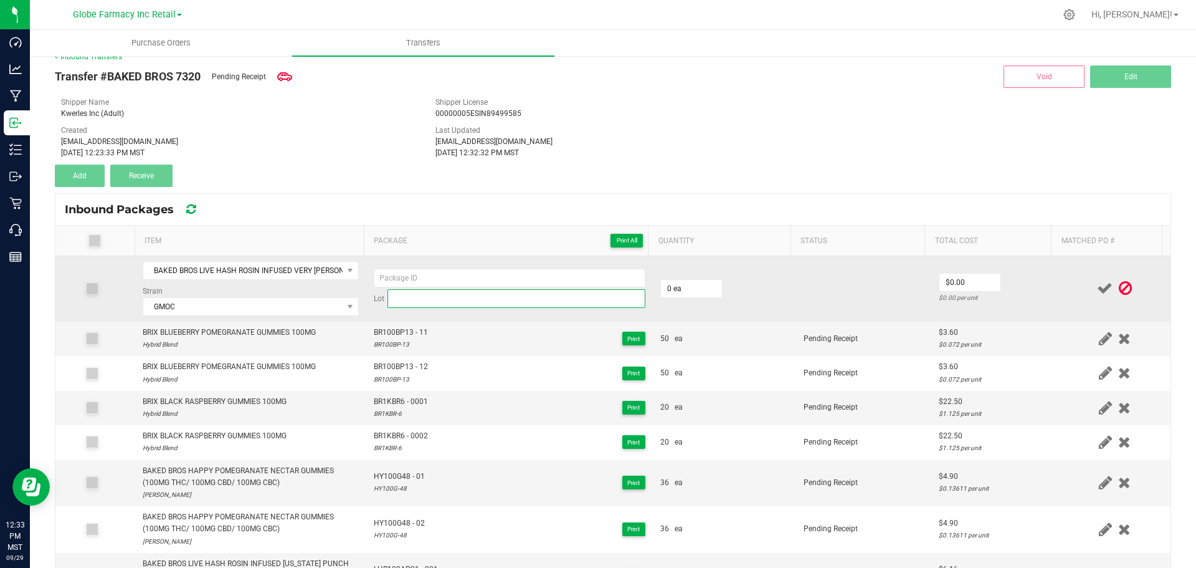
click at [476, 303] on input at bounding box center [517, 298] width 258 height 19
paste input "LHR100VB- 16"
click at [441, 277] on input at bounding box center [510, 278] width 272 height 19
paste input "LHR100VB- 16"
click at [1028, 290] on td "$6.16 $0.25667 per unit" at bounding box center [996, 288] width 128 height 65
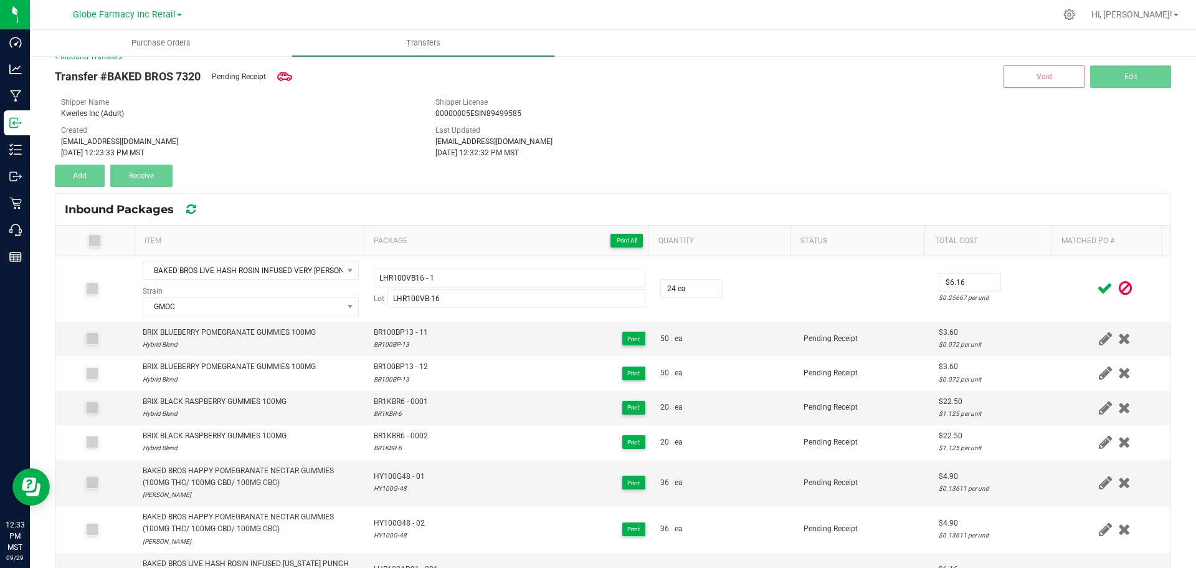
click at [1097, 287] on icon at bounding box center [1105, 288] width 16 height 16
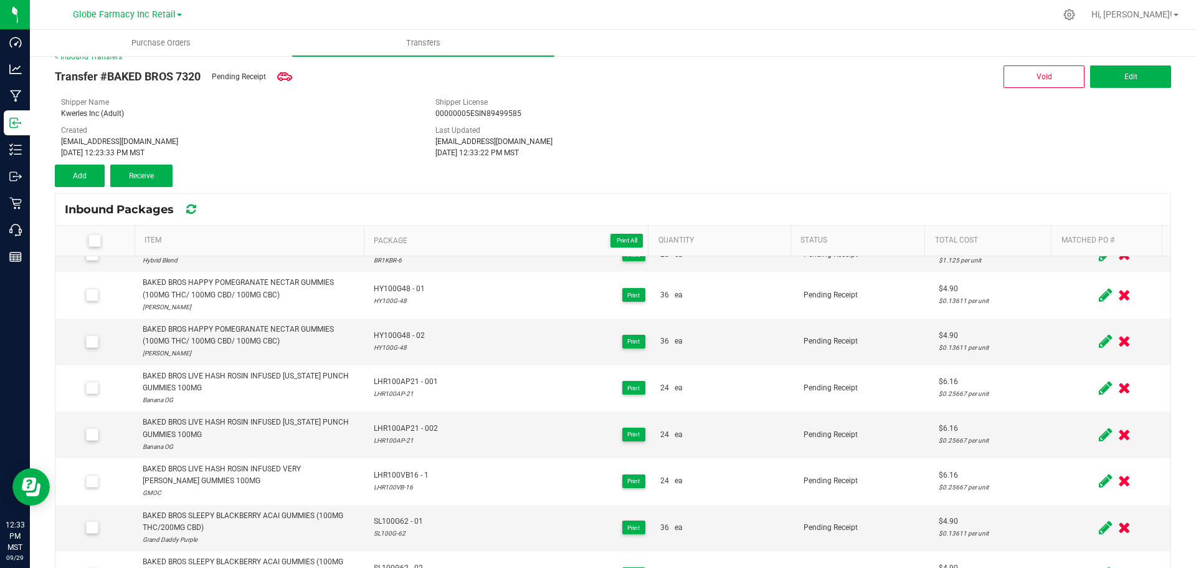
scroll to position [125, 0]
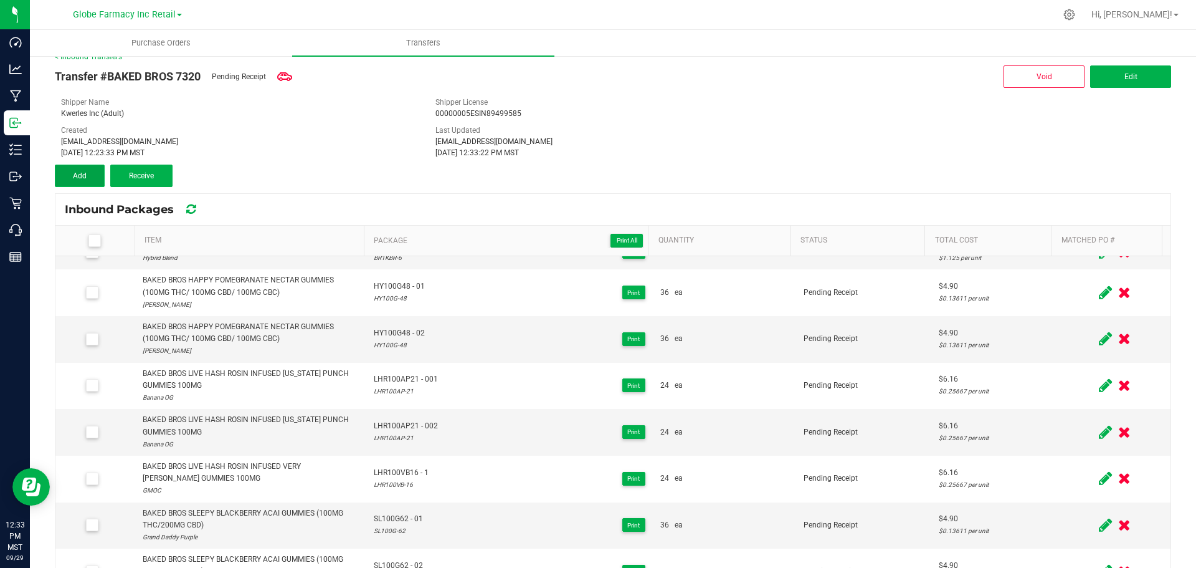
click at [74, 183] on button "Add" at bounding box center [80, 176] width 50 height 22
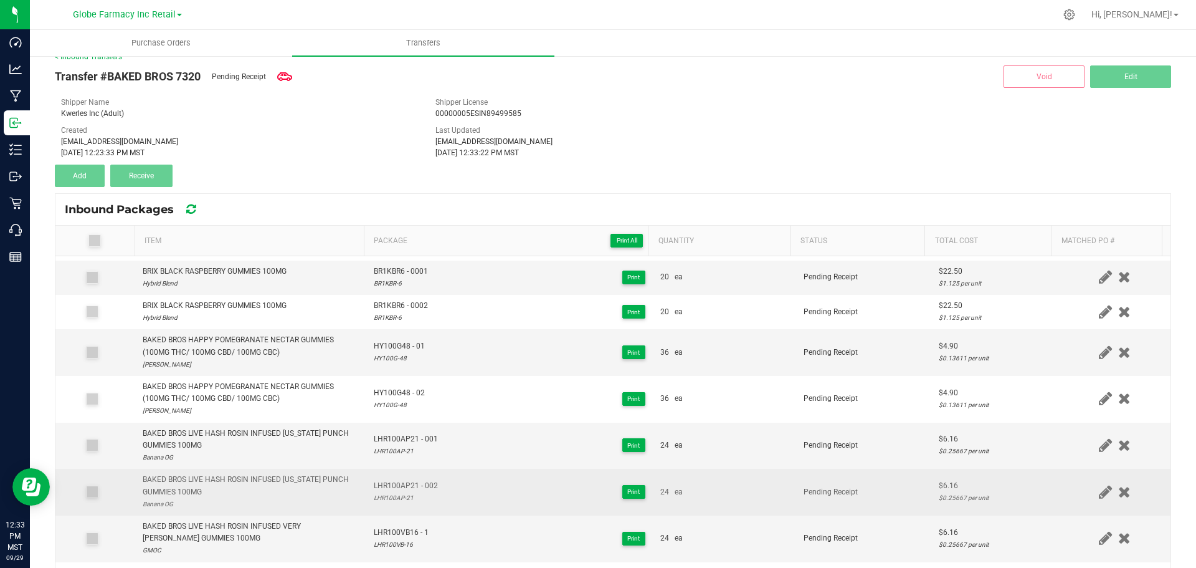
scroll to position [187, 0]
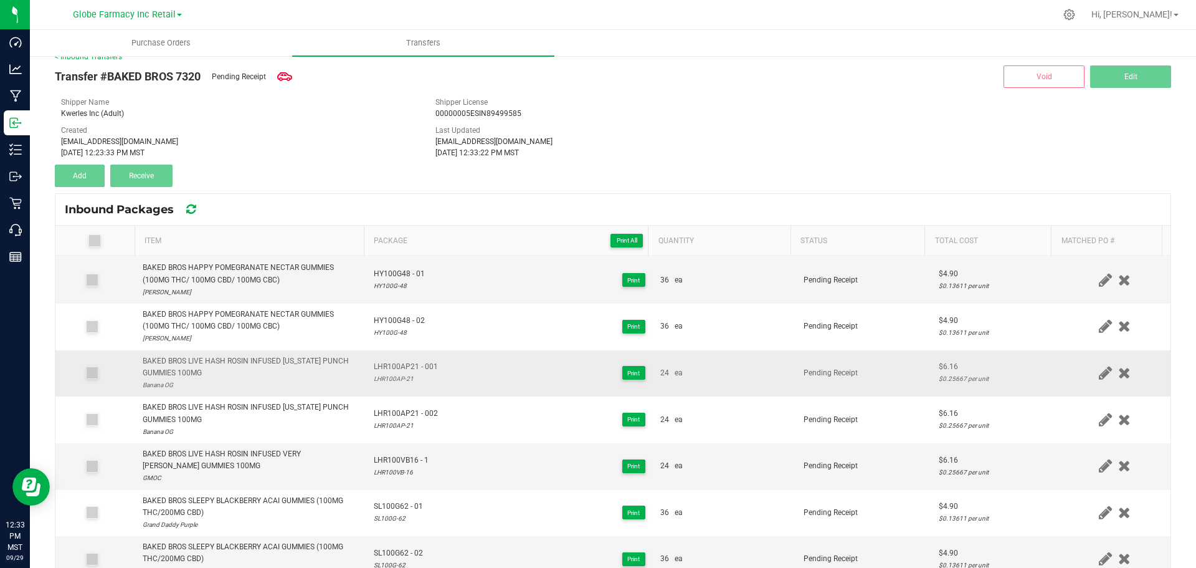
click at [255, 353] on td "BAKED BROS LIVE HASH ROSIN INFUSED ARIZONA PUNCH GUMMIES 100MG Banana OG" at bounding box center [250, 373] width 231 height 47
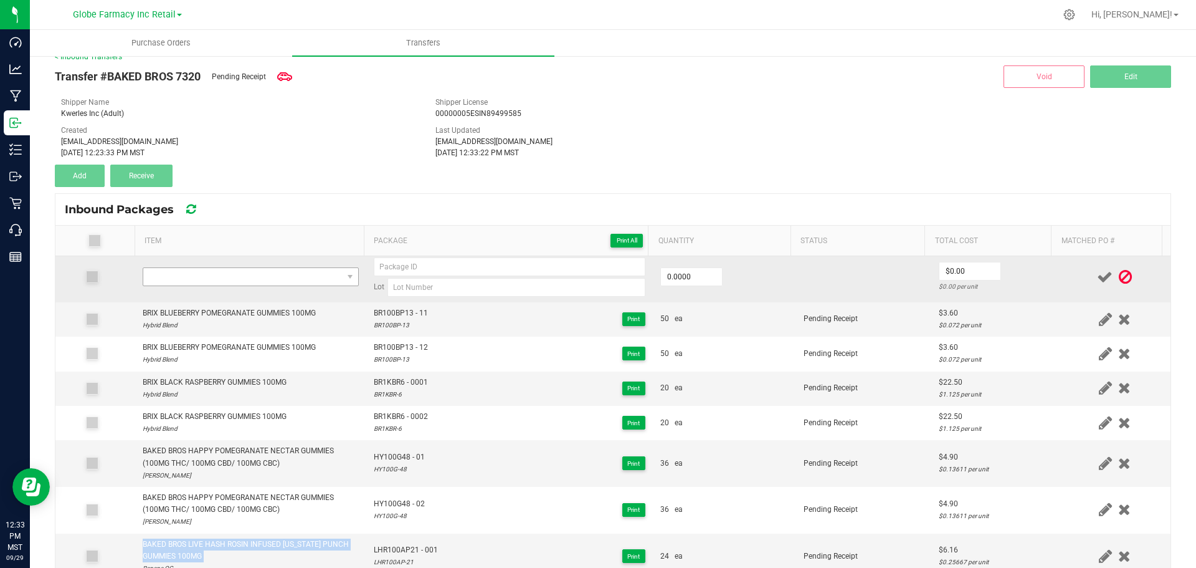
scroll to position [0, 0]
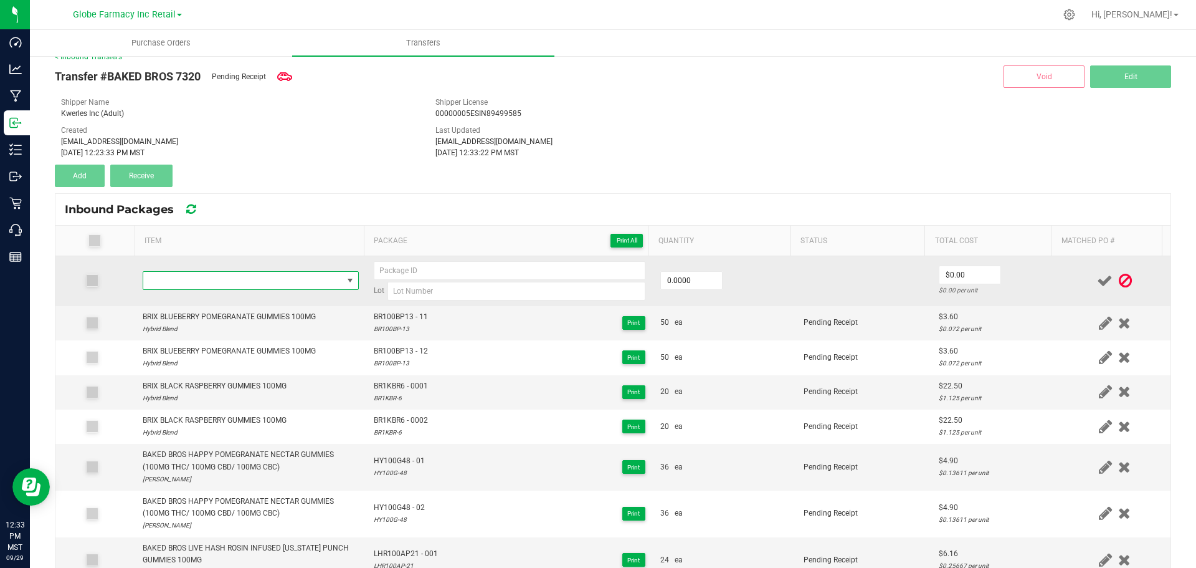
click at [258, 289] on span "NO DATA FOUND" at bounding box center [242, 280] width 199 height 17
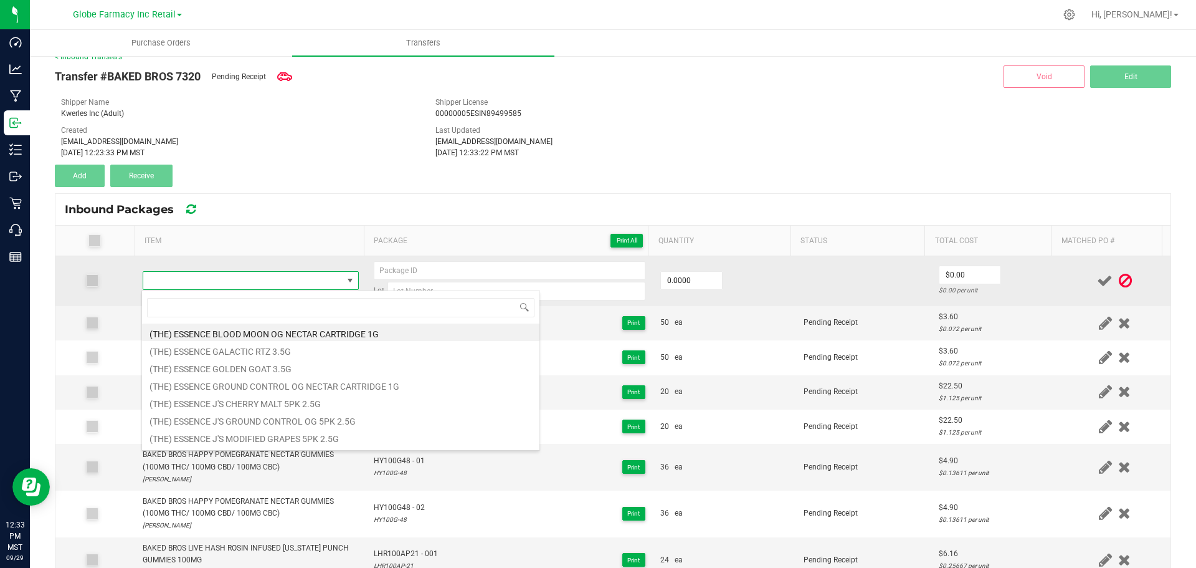
scroll to position [19, 212]
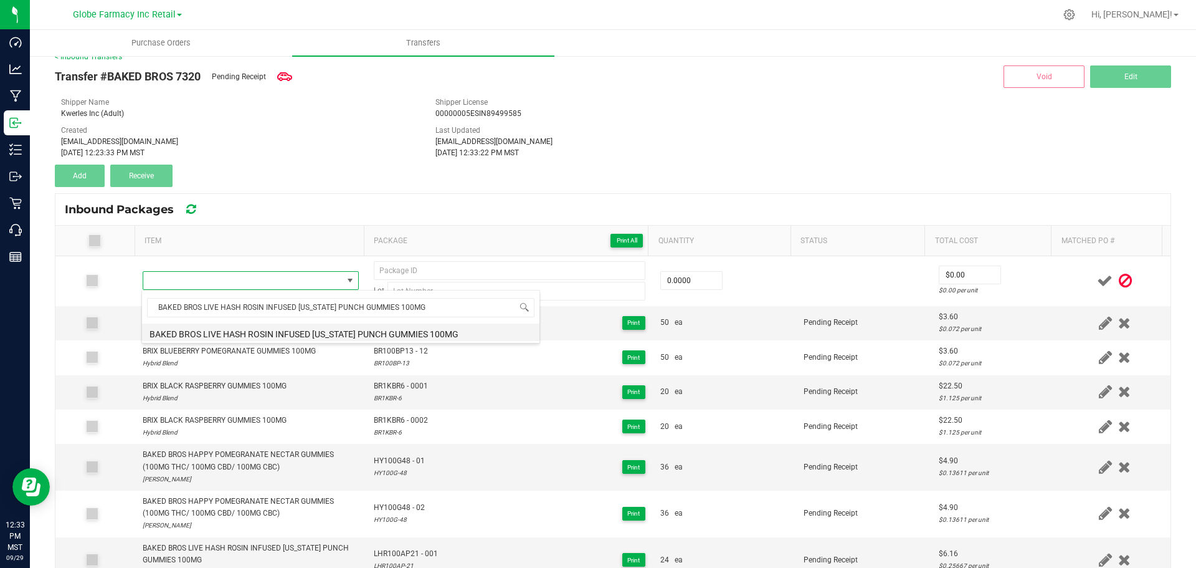
click at [279, 331] on li "BAKED BROS LIVE HASH ROSIN INFUSED [US_STATE] PUNCH GUMMIES 100MG" at bounding box center [341, 331] width 398 height 17
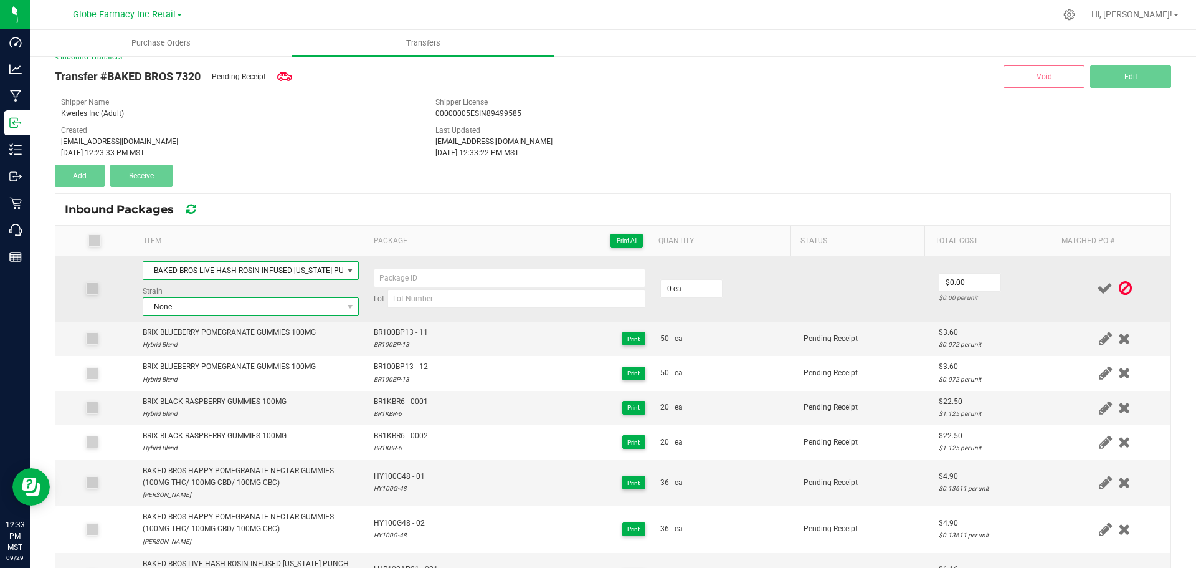
click at [260, 305] on span "None" at bounding box center [242, 306] width 199 height 17
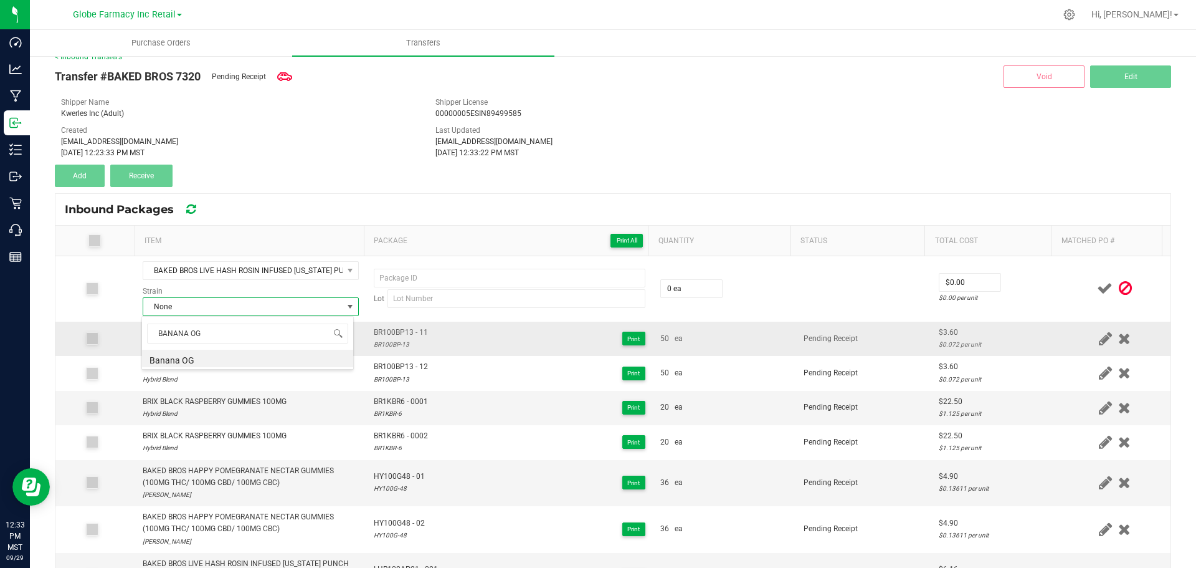
click at [209, 356] on li "Banana OG" at bounding box center [247, 358] width 211 height 17
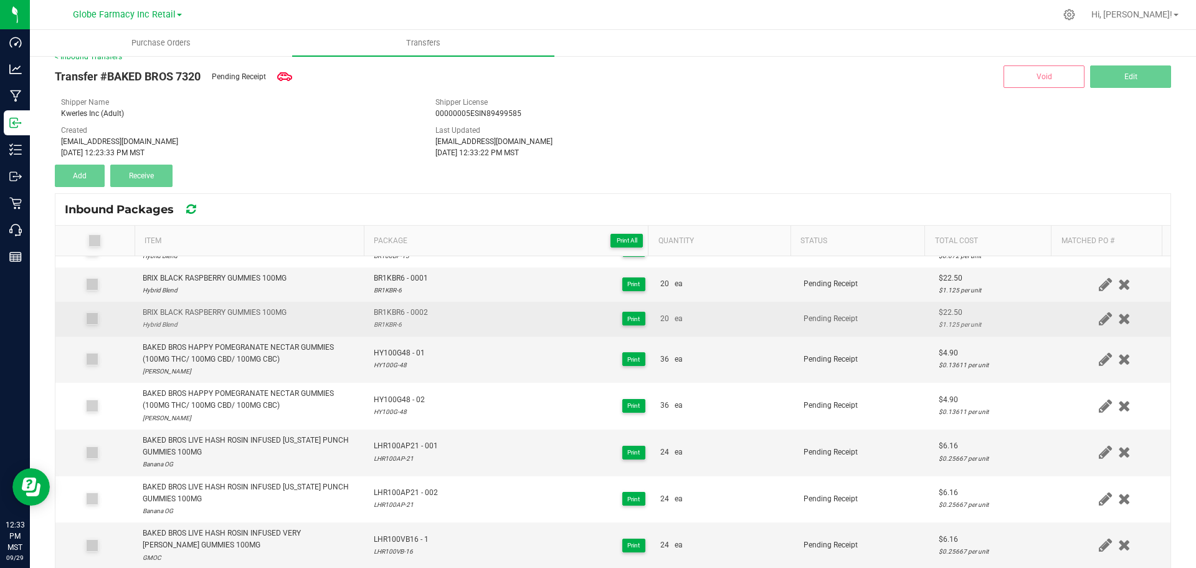
scroll to position [125, 0]
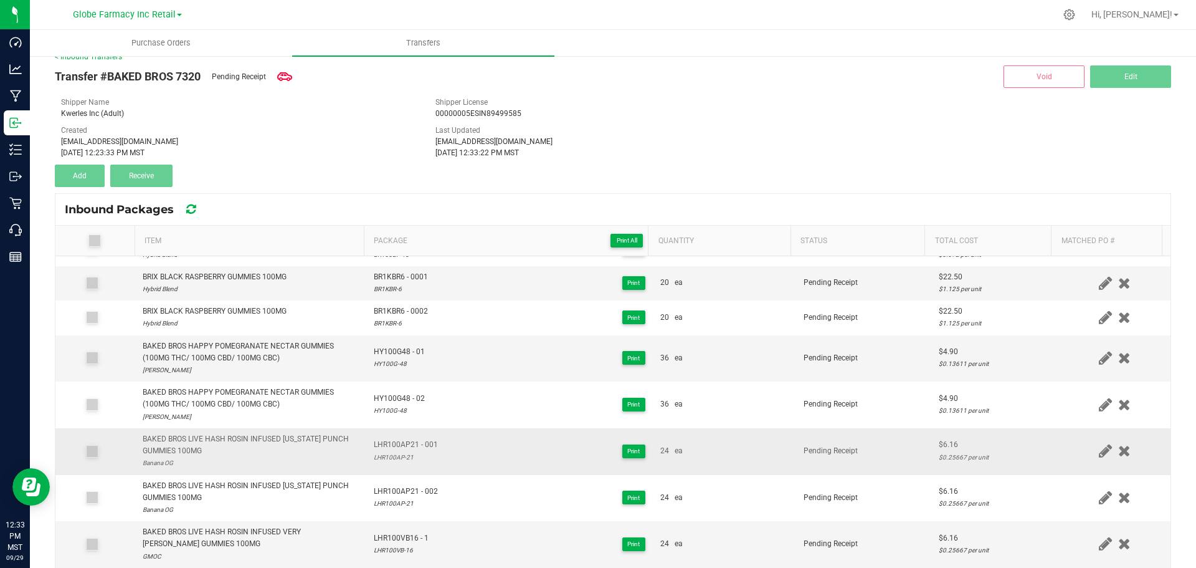
click at [408, 439] on span "LHR100AP21 - 001" at bounding box center [406, 445] width 64 height 12
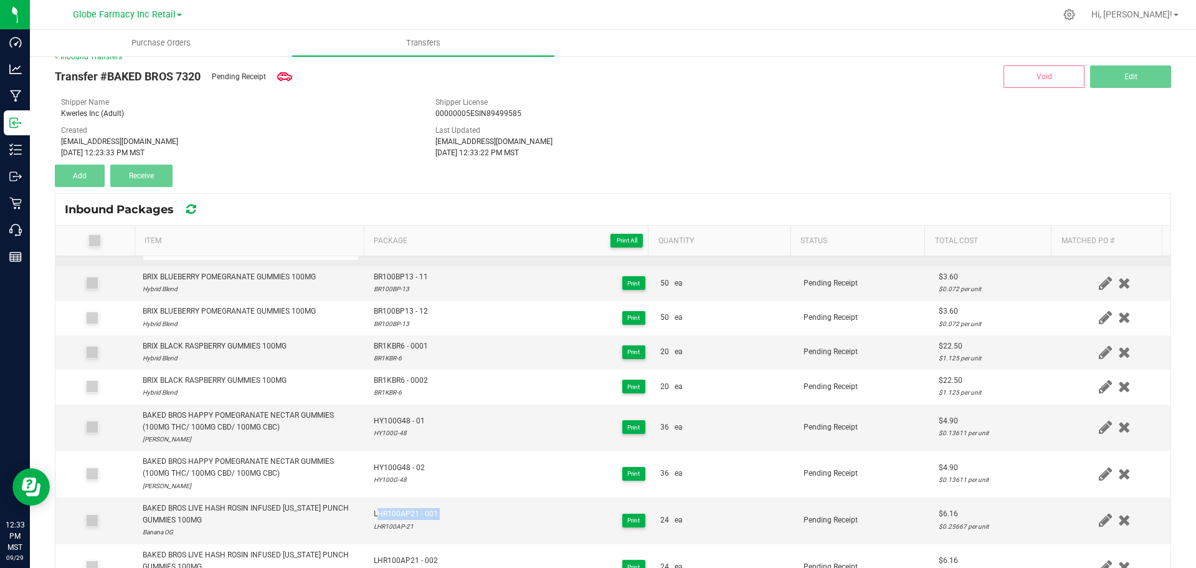
scroll to position [0, 0]
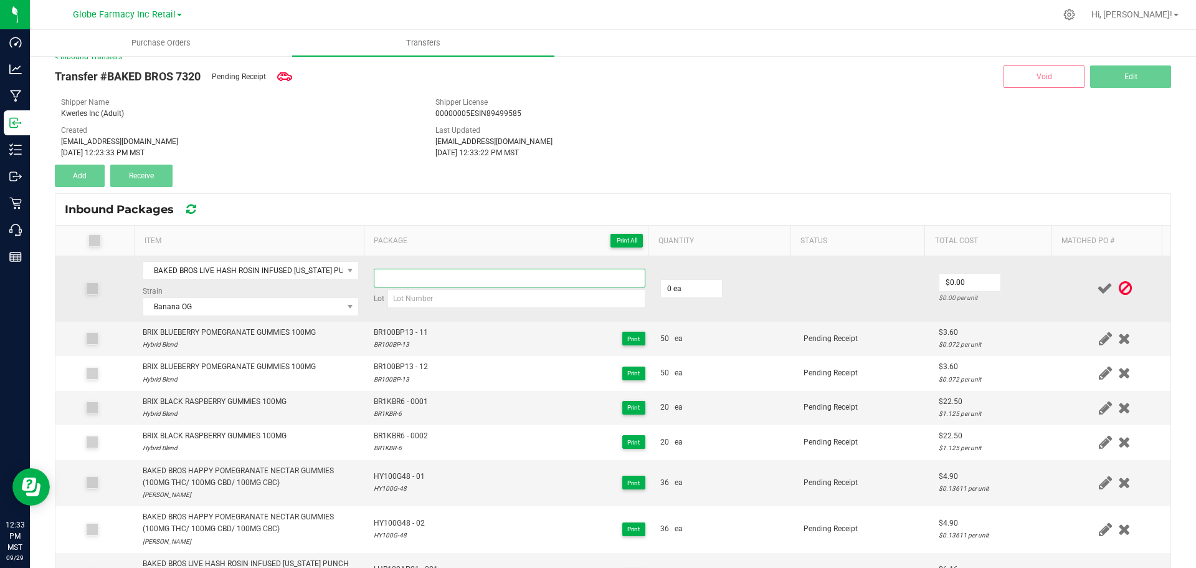
click at [426, 279] on input at bounding box center [510, 278] width 272 height 19
paste input "LHR100AP21 - 001"
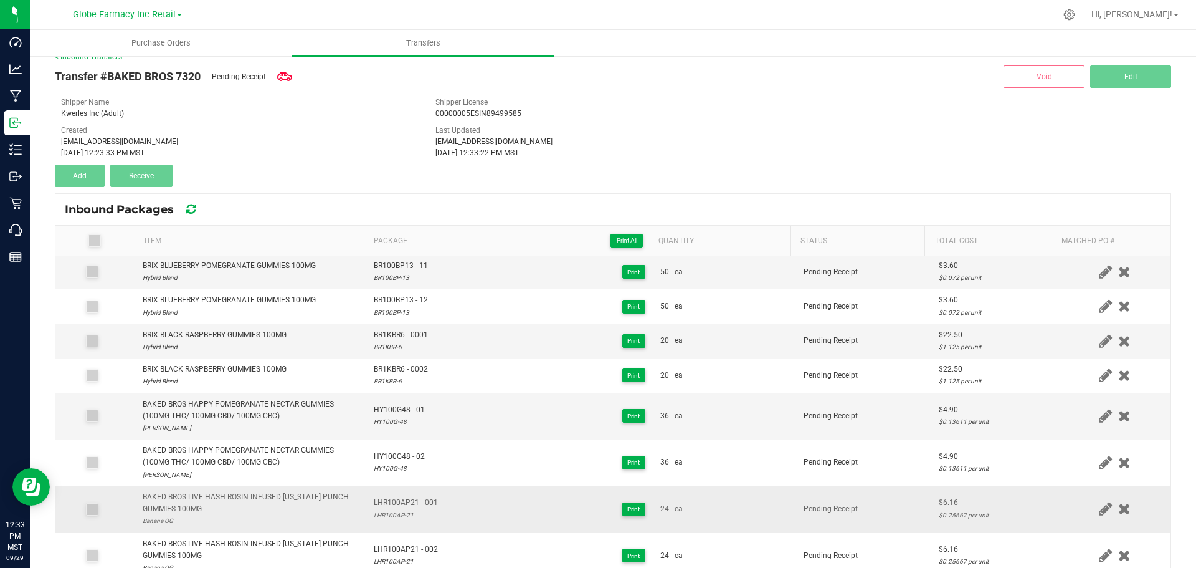
scroll to position [125, 0]
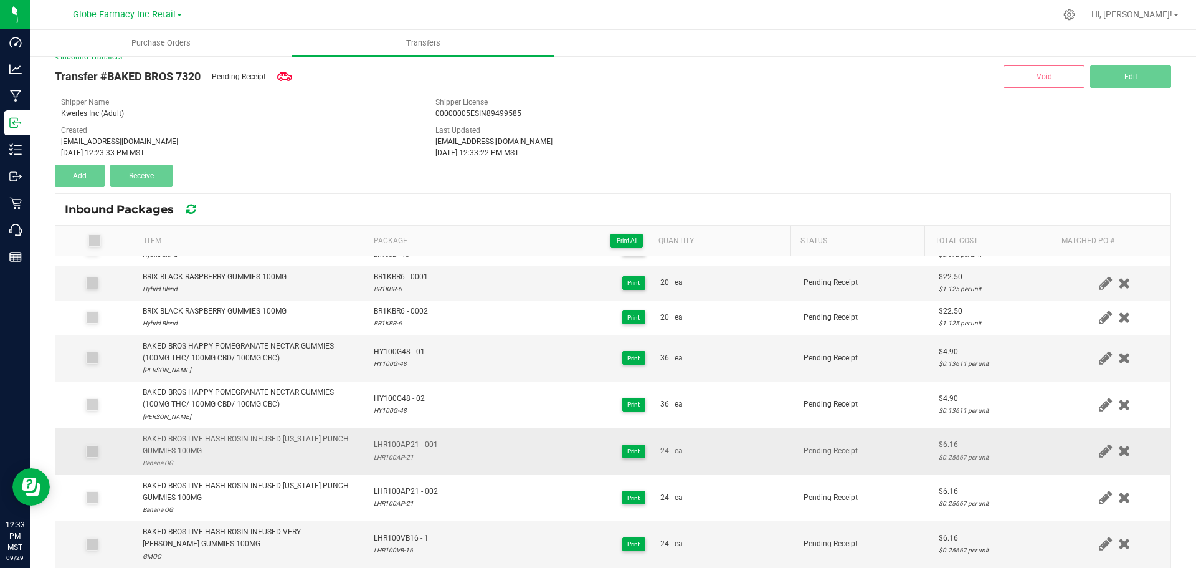
click at [391, 456] on div "LHR100AP-21" at bounding box center [406, 457] width 64 height 12
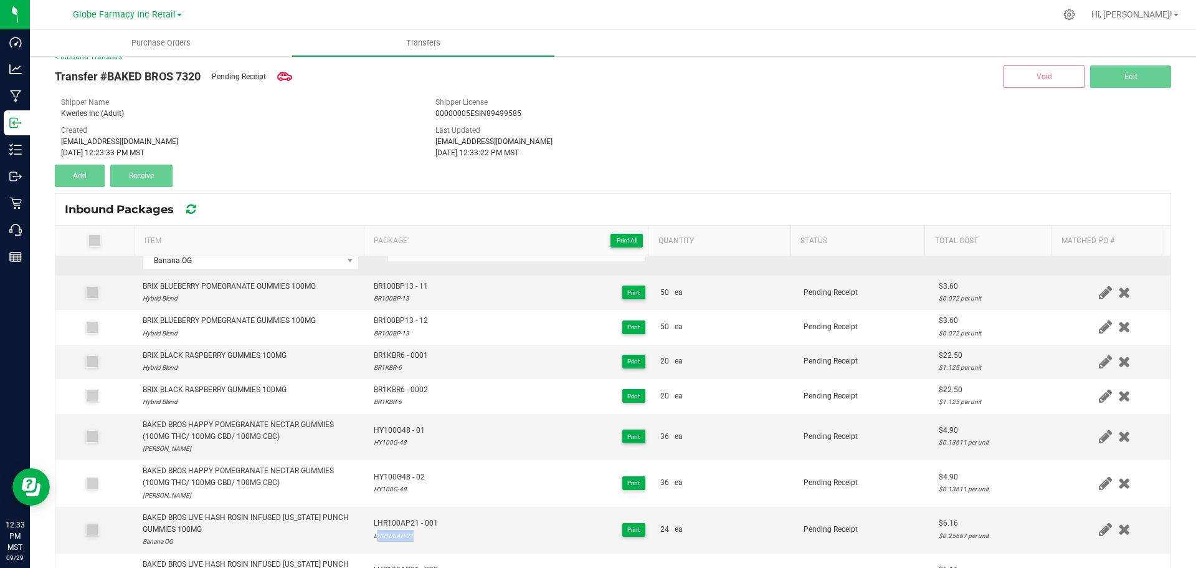
scroll to position [0, 0]
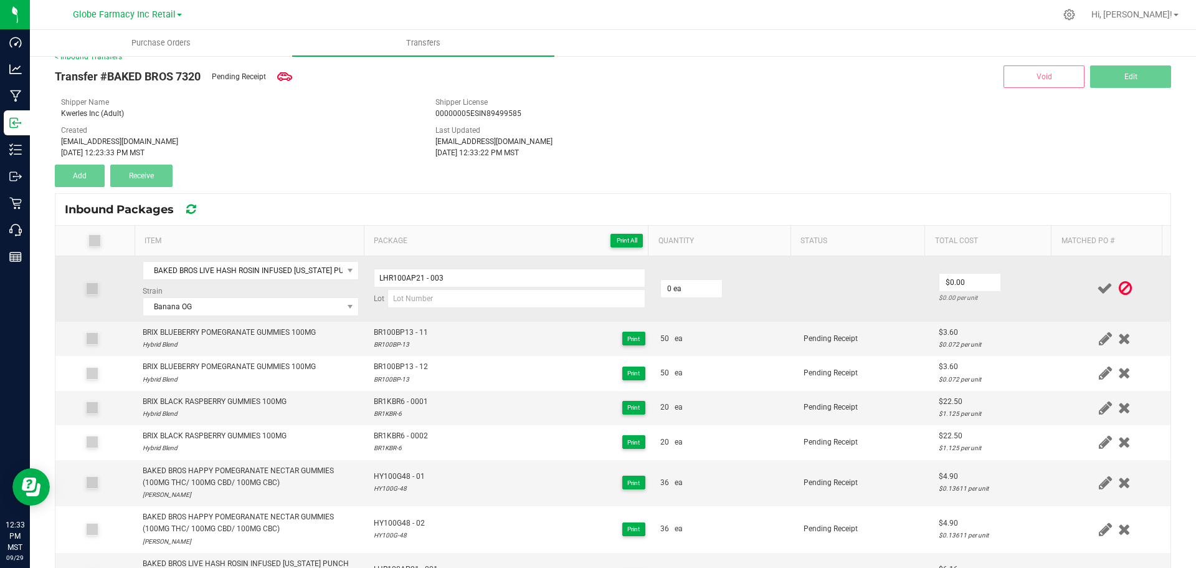
click at [433, 310] on td "LHR100AP21 - 003 Lot" at bounding box center [509, 288] width 287 height 65
drag, startPoint x: 432, startPoint y: 299, endPoint x: 442, endPoint y: 295, distance: 10.1
click at [432, 299] on input at bounding box center [517, 298] width 258 height 19
paste input "LHR100AP-21"
click at [683, 289] on input "0" at bounding box center [691, 288] width 61 height 17
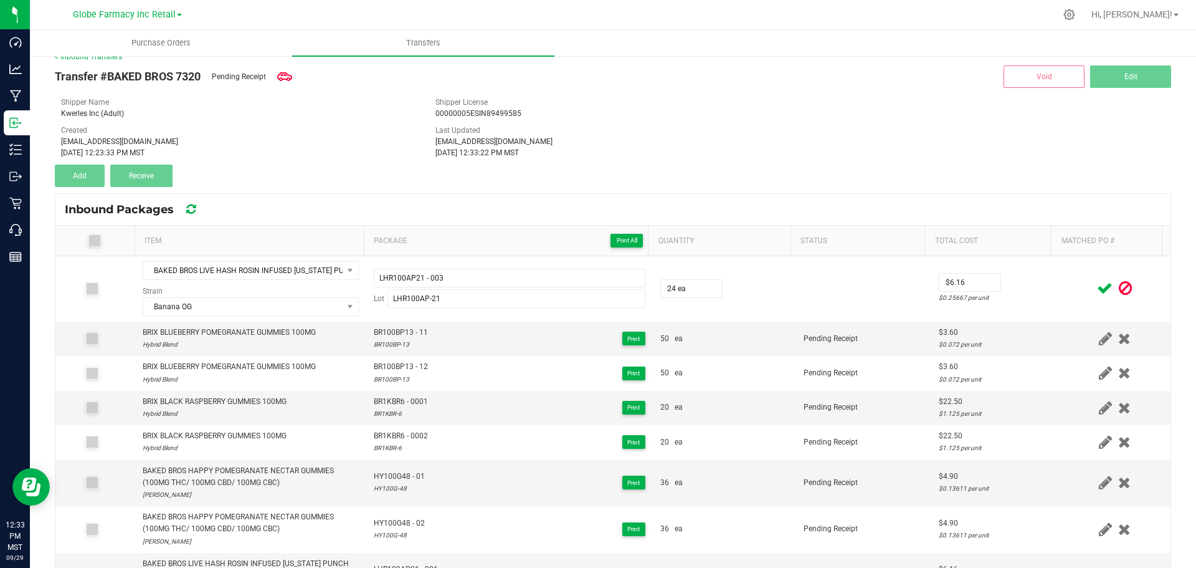
click at [1067, 289] on div at bounding box center [1115, 288] width 97 height 16
click at [1097, 288] on icon at bounding box center [1105, 288] width 16 height 16
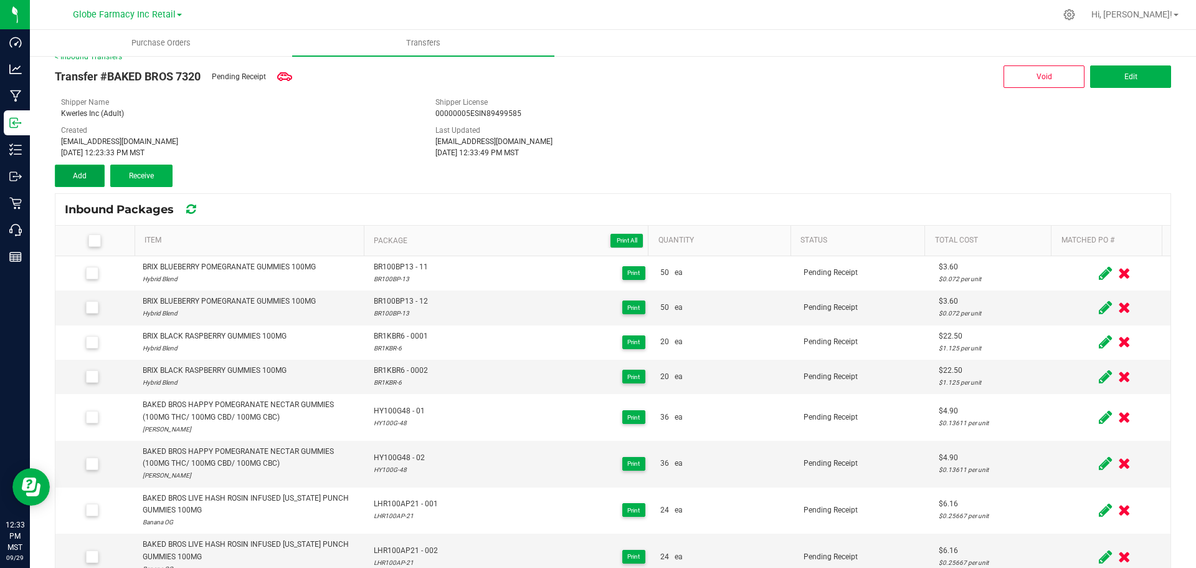
click at [88, 175] on button "Add" at bounding box center [80, 176] width 50 height 22
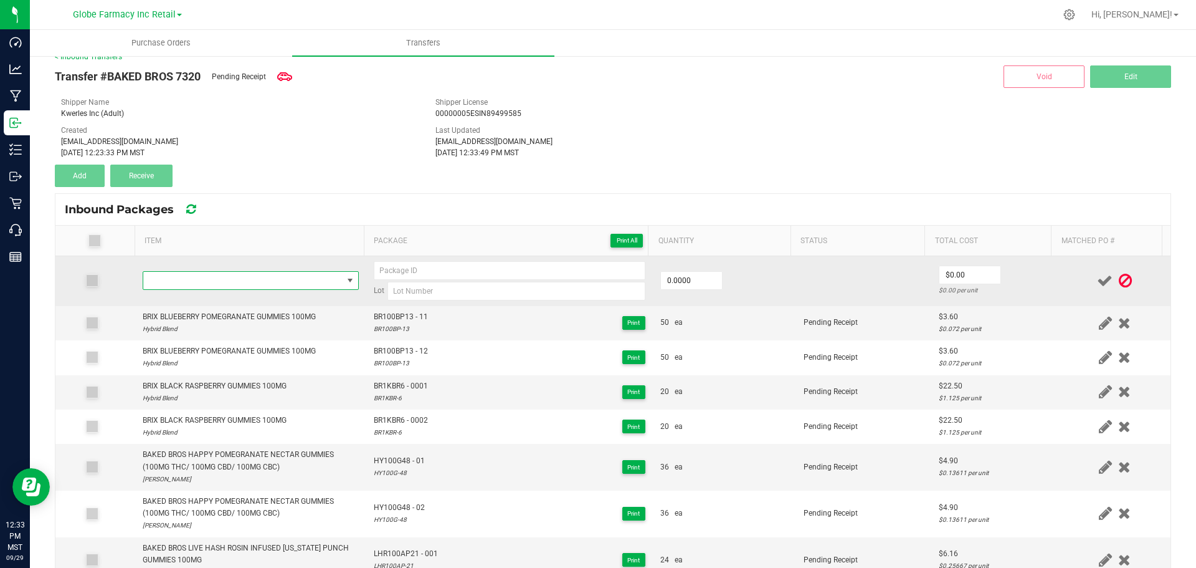
click at [221, 274] on span "NO DATA FOUND" at bounding box center [242, 280] width 199 height 17
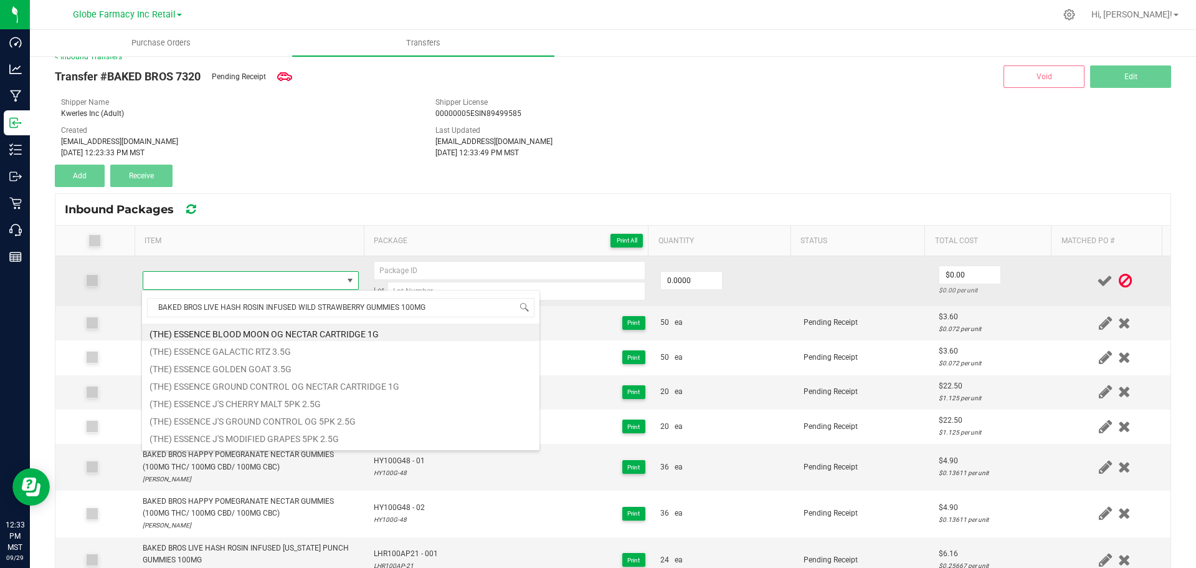
scroll to position [19, 212]
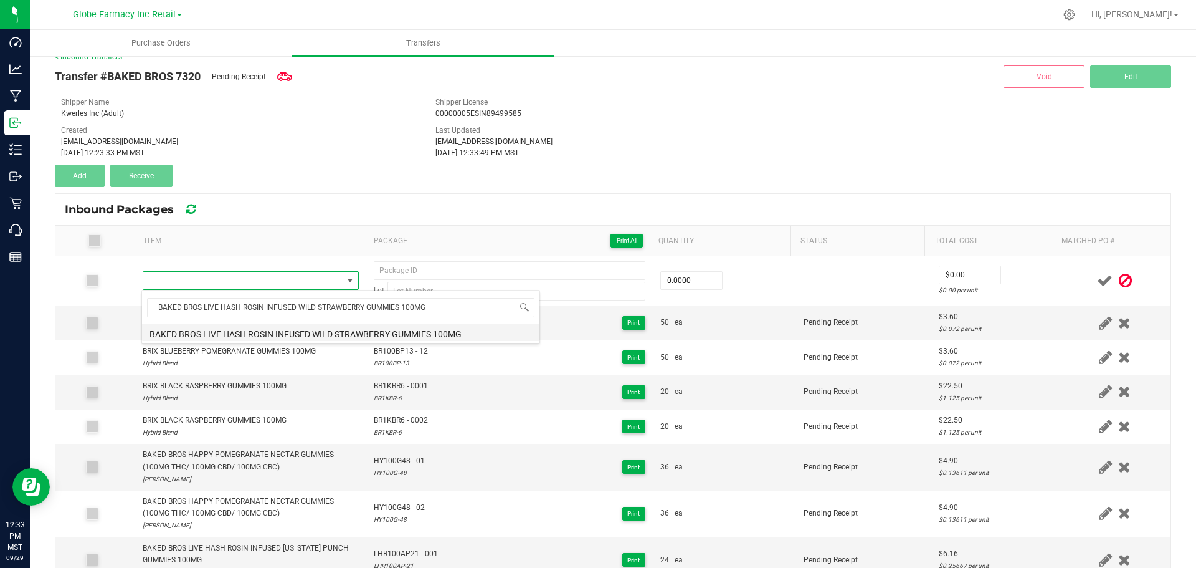
click at [263, 334] on li "BAKED BROS LIVE HASH ROSIN INFUSED WILD STRAWBERRY GUMMIES 100MG" at bounding box center [341, 331] width 398 height 17
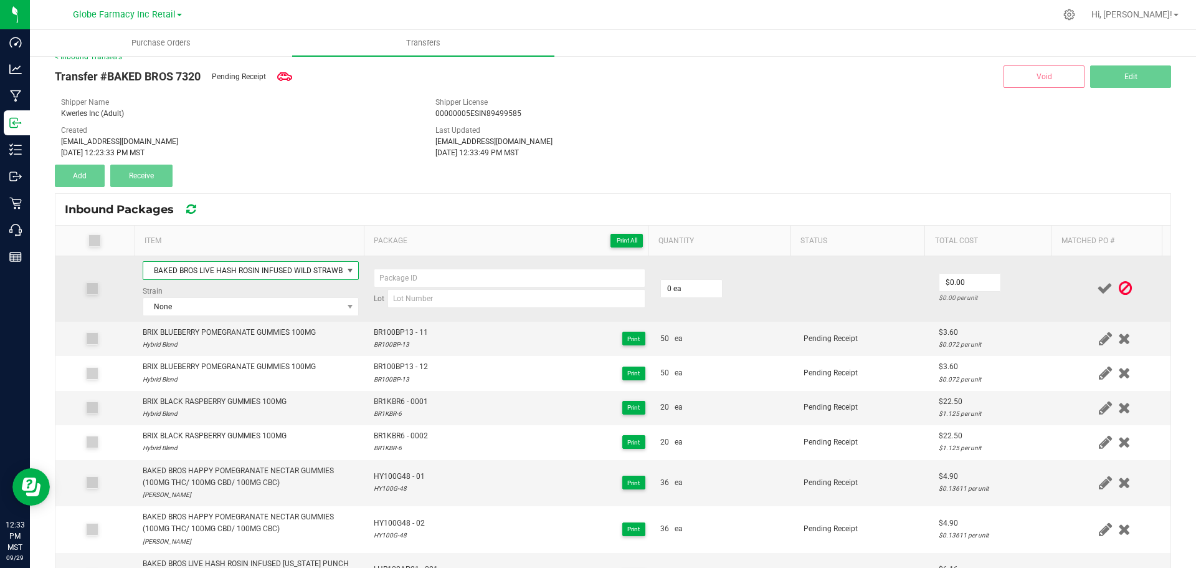
click at [229, 293] on div "Strain None" at bounding box center [251, 300] width 216 height 31
click at [221, 309] on span "None" at bounding box center [242, 306] width 199 height 17
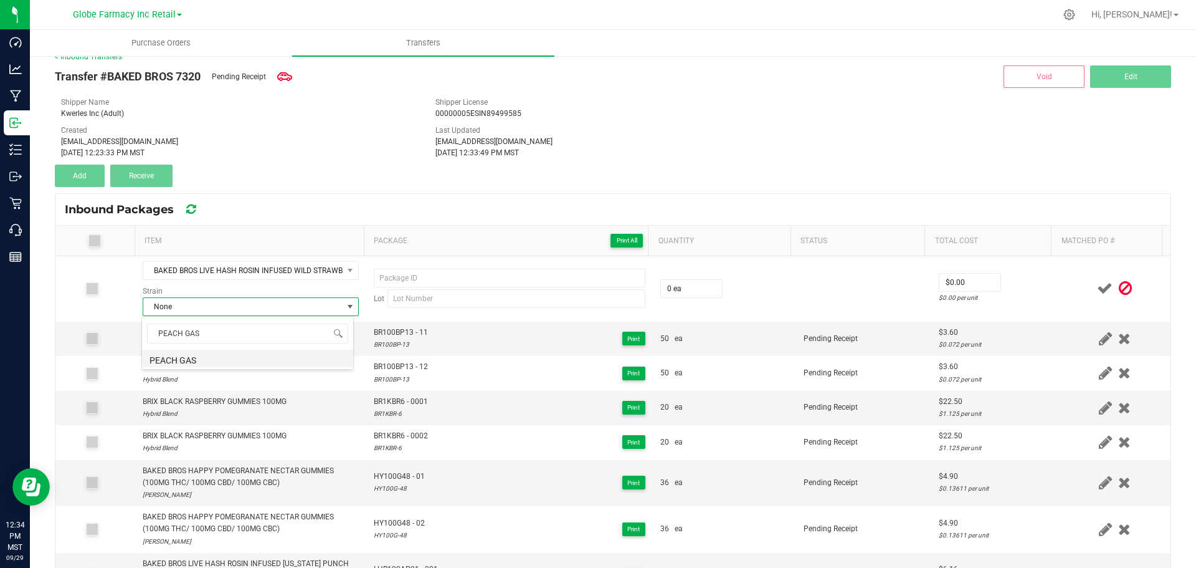
click at [202, 355] on li "PEACH GAS" at bounding box center [247, 358] width 211 height 17
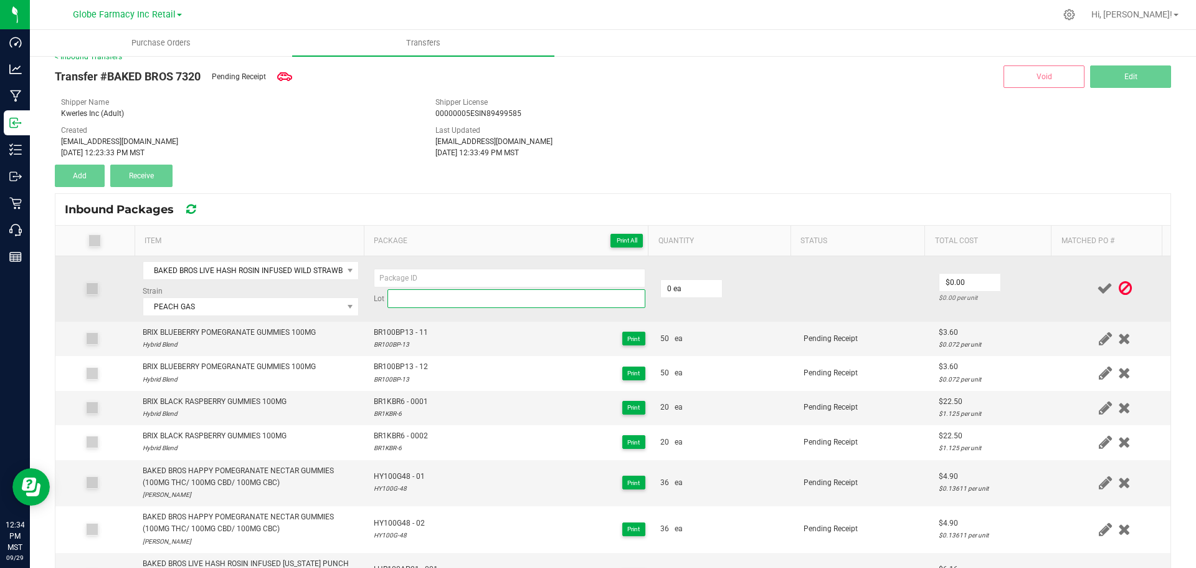
click at [427, 301] on input at bounding box center [517, 298] width 258 height 19
paste input "LHR100WS- 19"
click at [430, 284] on input at bounding box center [510, 278] width 272 height 19
paste input "LHR100WS- 19"
click at [662, 282] on input "0" at bounding box center [691, 288] width 61 height 17
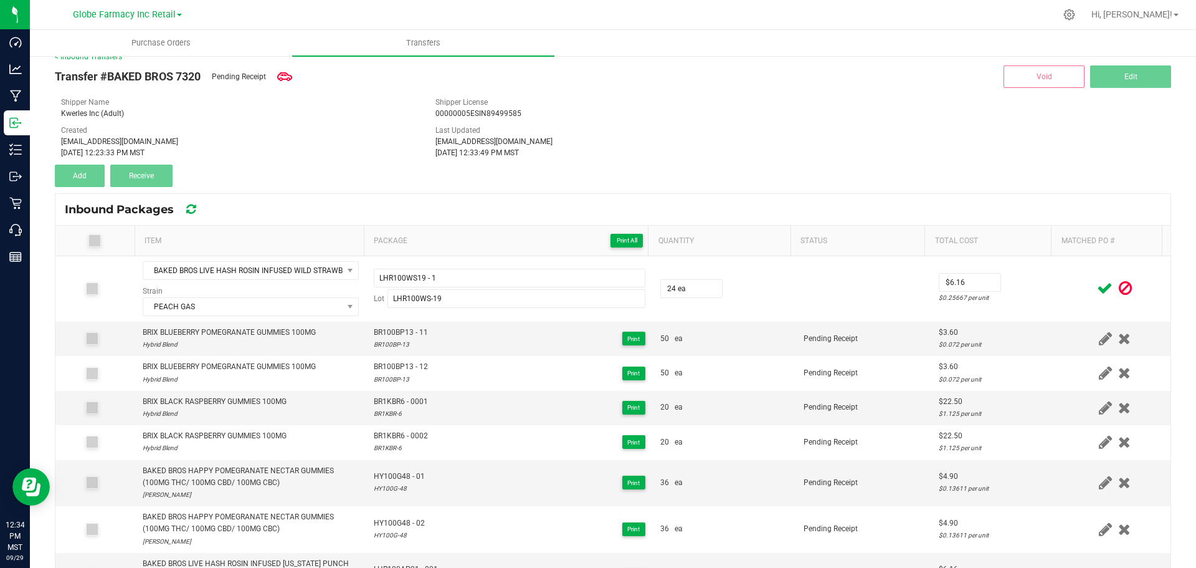
click at [1029, 289] on td "$6.16 $0.25667 per unit" at bounding box center [996, 288] width 128 height 65
click at [1097, 289] on icon at bounding box center [1105, 288] width 16 height 16
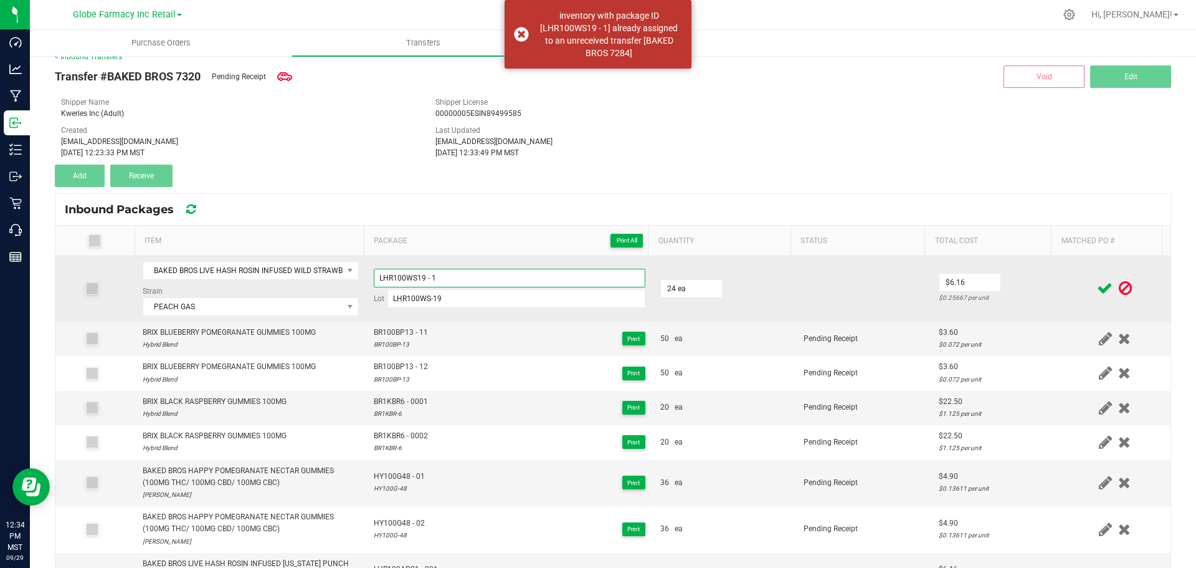
click at [463, 270] on input "LHR100WS19 - 1" at bounding box center [510, 278] width 272 height 19
click at [1009, 298] on div "$0.25667 per unit" at bounding box center [995, 298] width 113 height 12
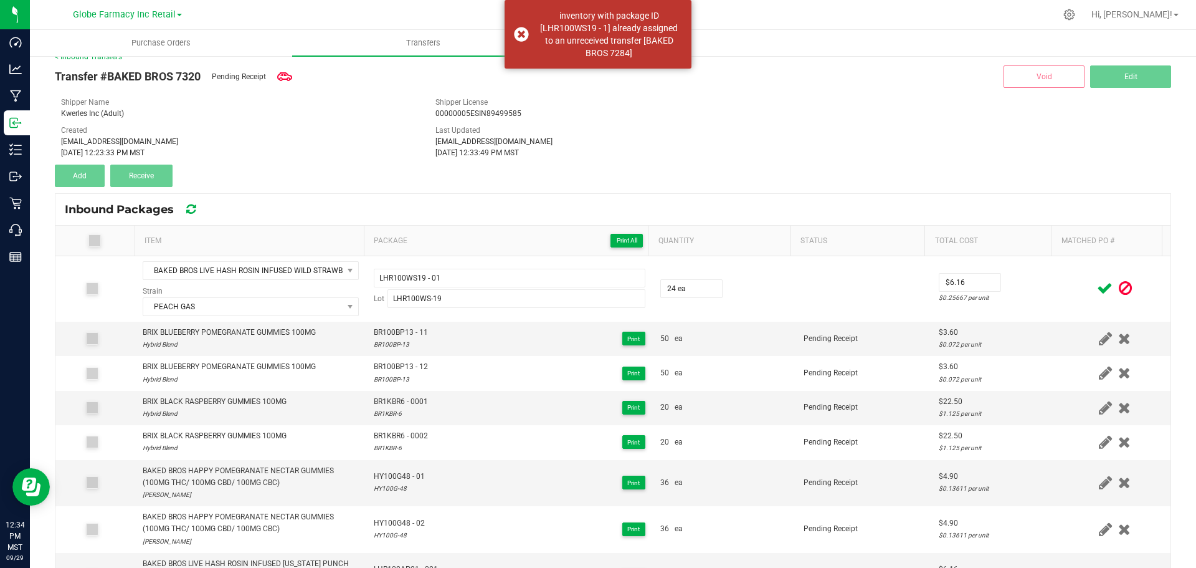
click at [1097, 281] on icon at bounding box center [1105, 288] width 16 height 16
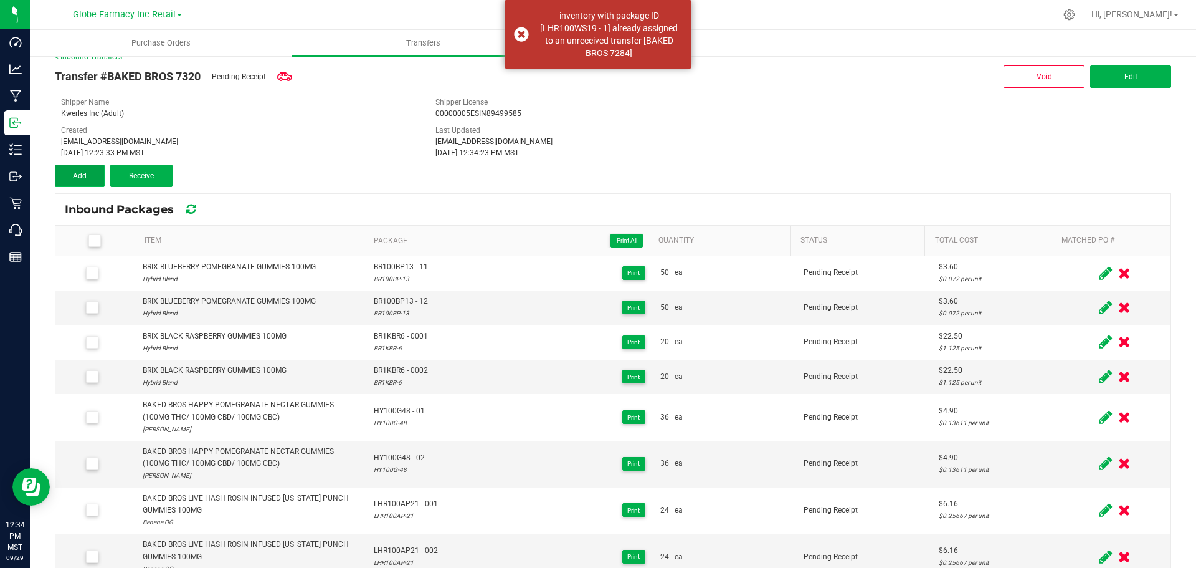
click at [80, 174] on span "Add" at bounding box center [80, 175] width 14 height 9
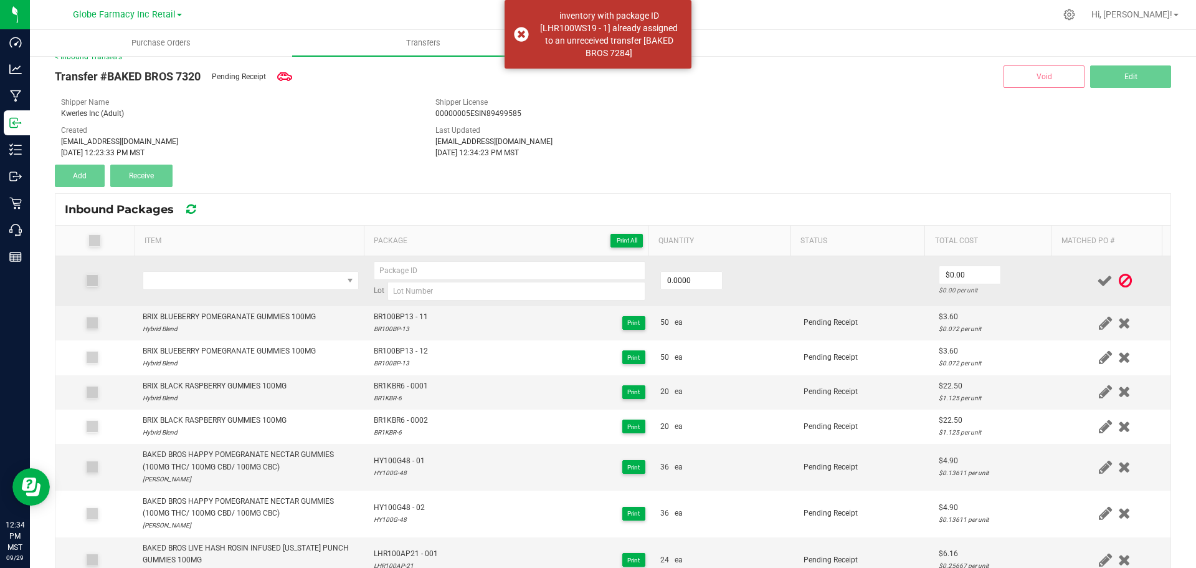
click at [219, 262] on td at bounding box center [250, 281] width 231 height 50
click at [217, 285] on span "NO DATA FOUND" at bounding box center [242, 280] width 199 height 17
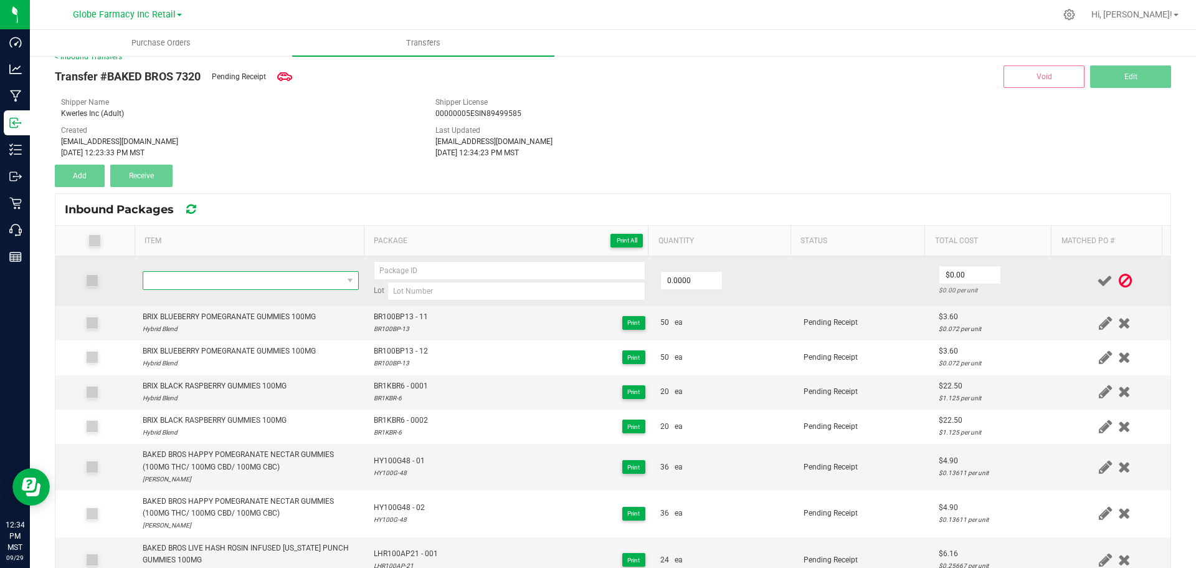
click at [238, 274] on span "NO DATA FOUND" at bounding box center [242, 280] width 199 height 17
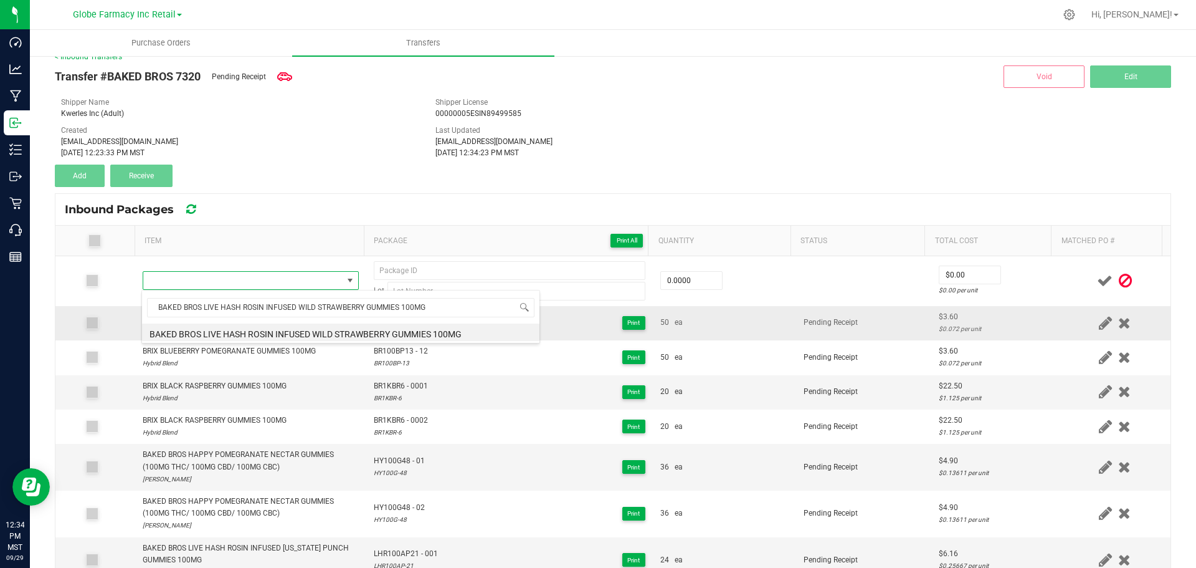
drag, startPoint x: 330, startPoint y: 333, endPoint x: 213, endPoint y: 322, distance: 117.7
click at [319, 330] on li "BAKED BROS LIVE HASH ROSIN INFUSED WILD STRAWBERRY GUMMIES 100MG" at bounding box center [341, 331] width 398 height 17
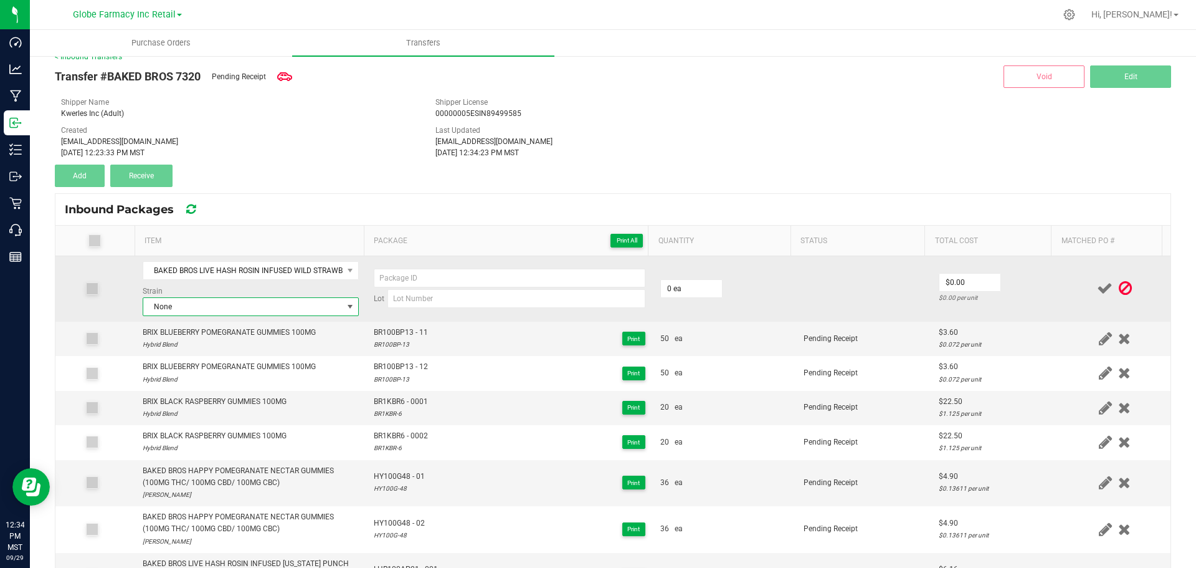
click at [275, 305] on span "None" at bounding box center [242, 306] width 199 height 17
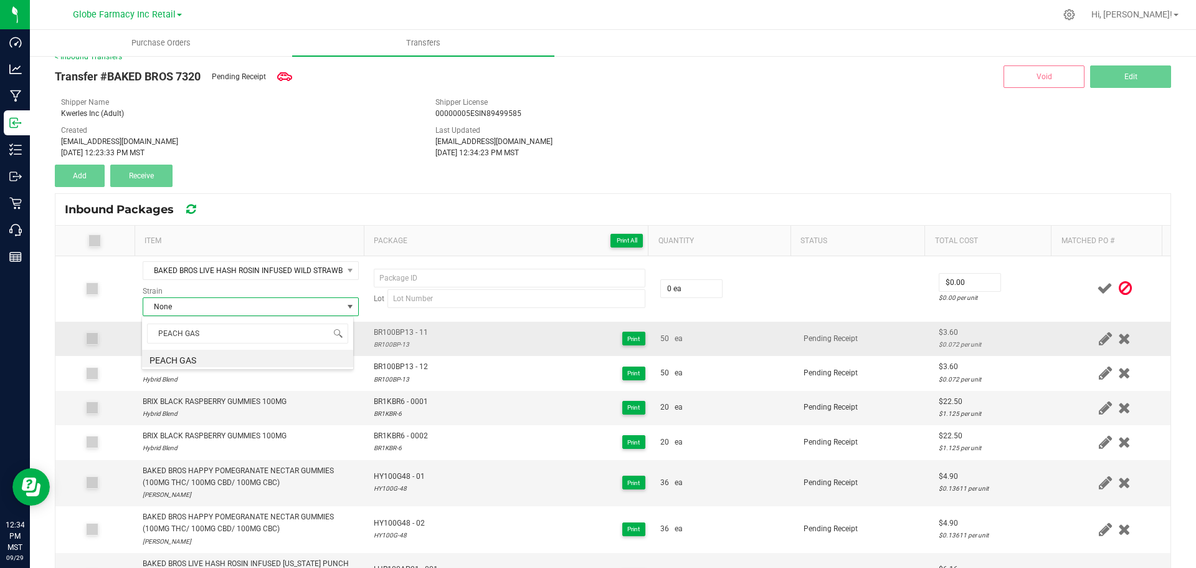
click at [186, 353] on li "PEACH GAS" at bounding box center [247, 358] width 211 height 17
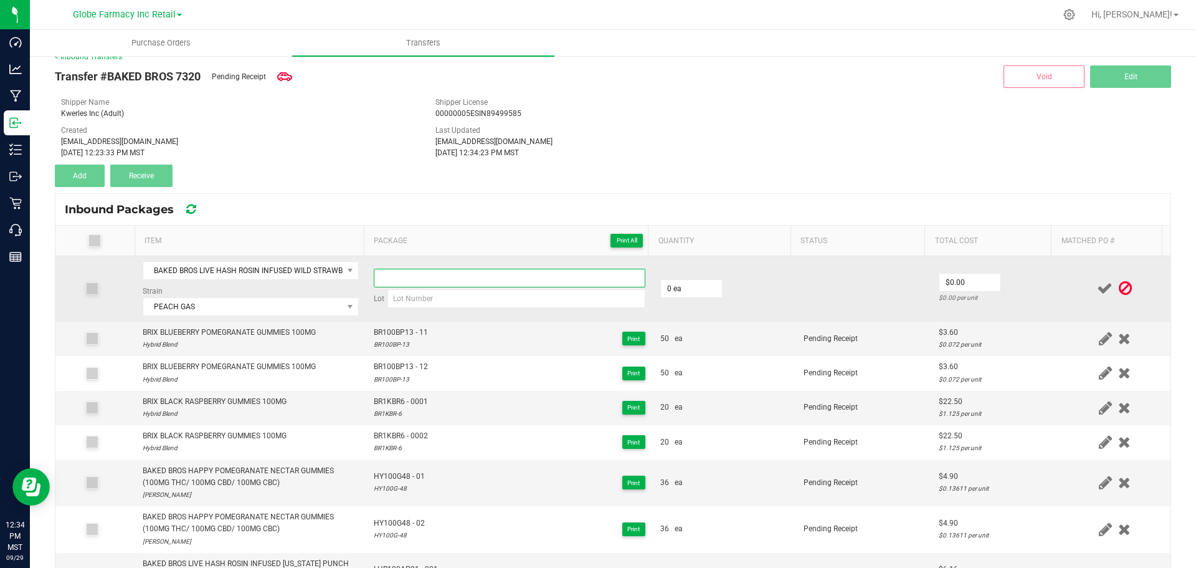
click at [502, 286] on input at bounding box center [510, 278] width 272 height 19
click at [571, 300] on input at bounding box center [517, 298] width 258 height 19
click at [408, 298] on input at bounding box center [517, 298] width 258 height 19
paste input "LHR100WS- 19"
click at [440, 280] on input at bounding box center [510, 278] width 272 height 19
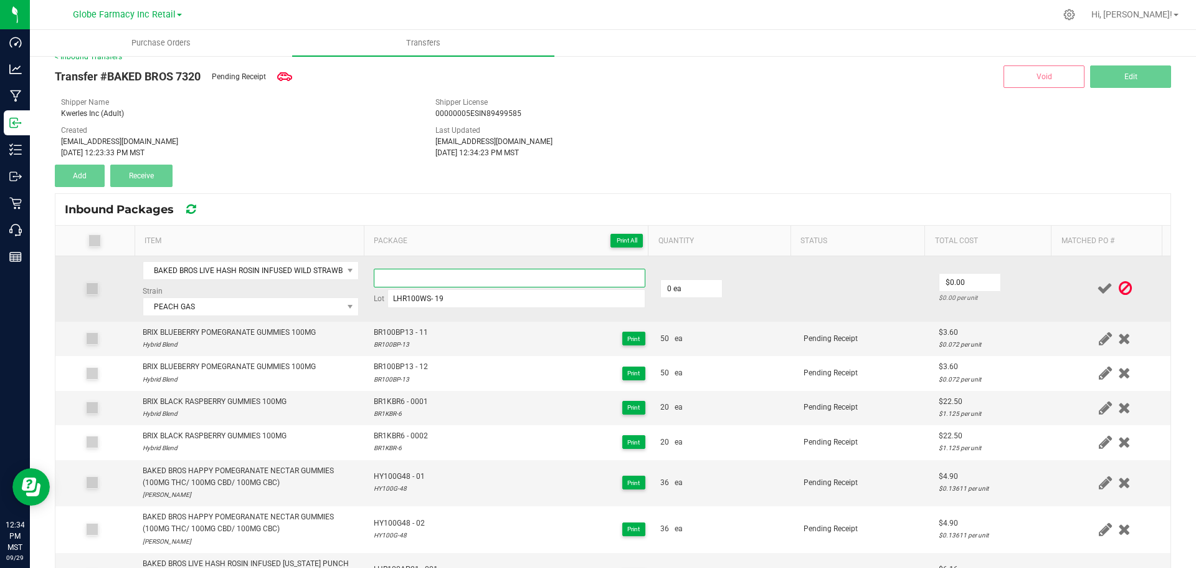
paste input "LHR100WS- 19"
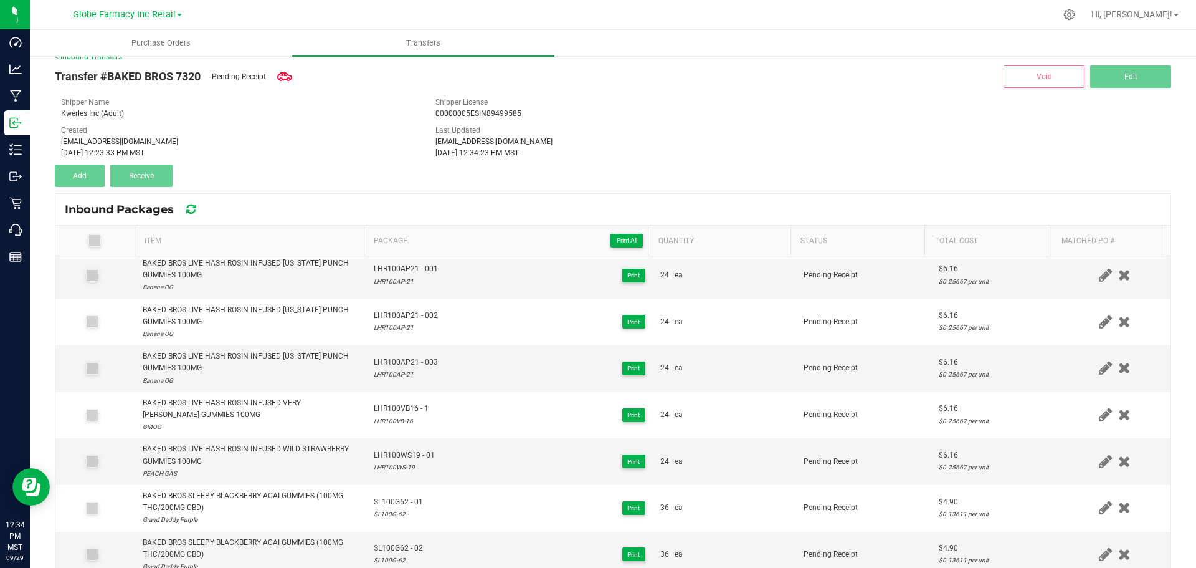
scroll to position [0, 0]
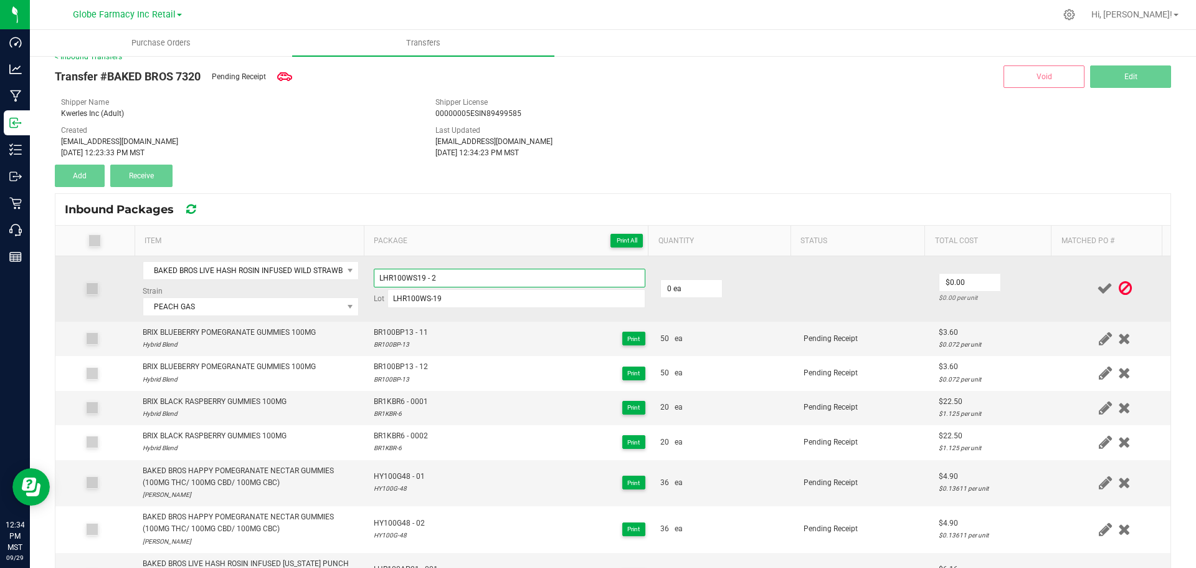
click at [488, 274] on input "LHR100WS19 - 2" at bounding box center [510, 278] width 272 height 19
click at [682, 294] on input "0" at bounding box center [691, 288] width 61 height 17
click at [974, 279] on input "0" at bounding box center [970, 282] width 61 height 17
click at [1031, 269] on td "$616.00 $25.66667 per unit" at bounding box center [996, 288] width 128 height 65
click at [956, 284] on input "616" at bounding box center [970, 282] width 61 height 17
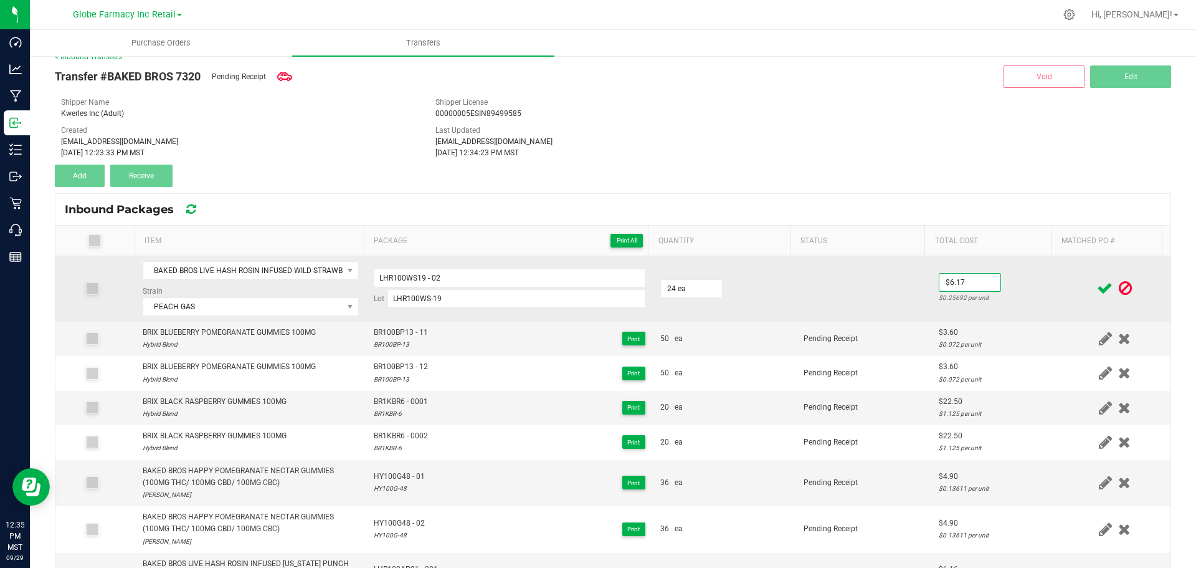
click at [1006, 279] on td "$6.17 $0.25692 per unit" at bounding box center [996, 288] width 128 height 65
click at [971, 285] on input "6.166" at bounding box center [970, 282] width 61 height 17
click at [1032, 282] on td "$6.16 $0.25667 per unit" at bounding box center [996, 288] width 128 height 65
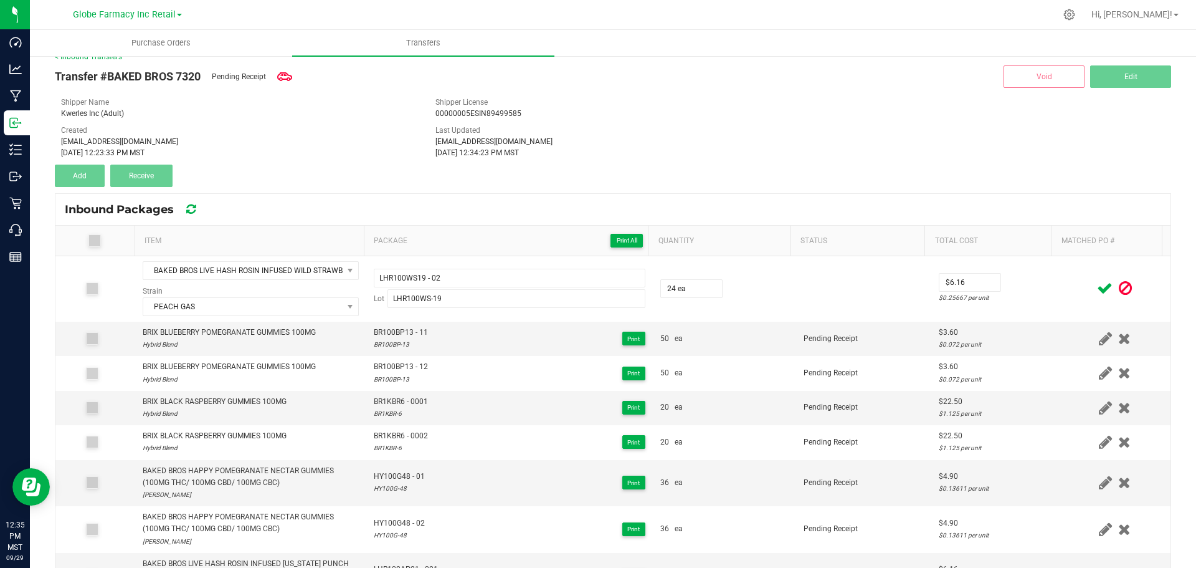
click at [1097, 291] on icon at bounding box center [1105, 288] width 16 height 16
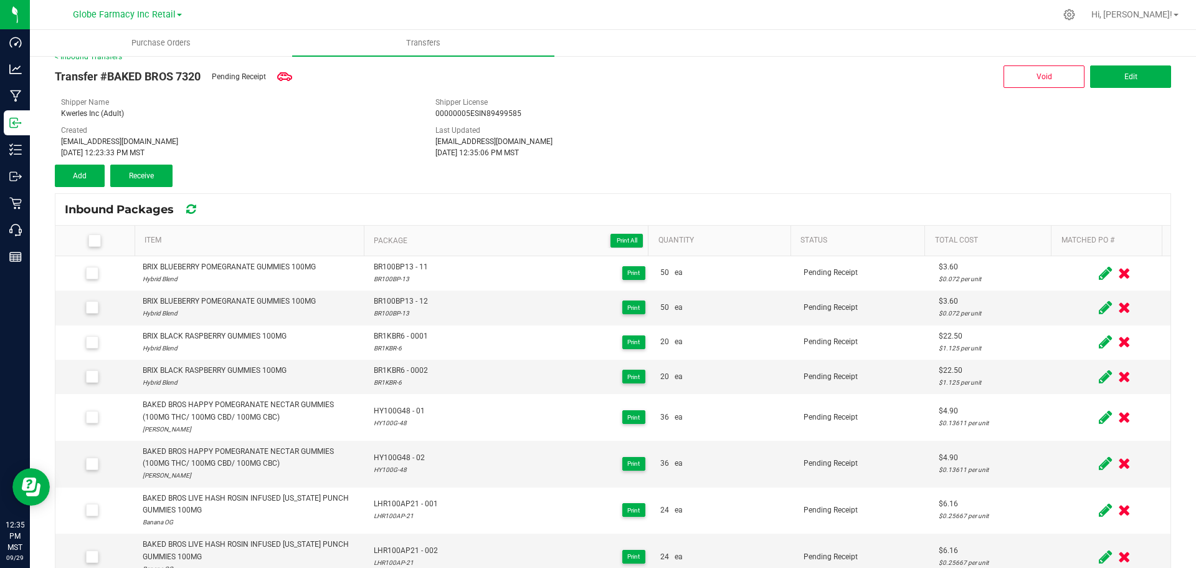
click at [91, 241] on icon at bounding box center [94, 241] width 8 height 0
click at [0, 0] on input "checkbox" at bounding box center [0, 0] width 0 height 0
click at [91, 241] on icon at bounding box center [94, 241] width 8 height 0
click at [0, 0] on input "checkbox" at bounding box center [0, 0] width 0 height 0
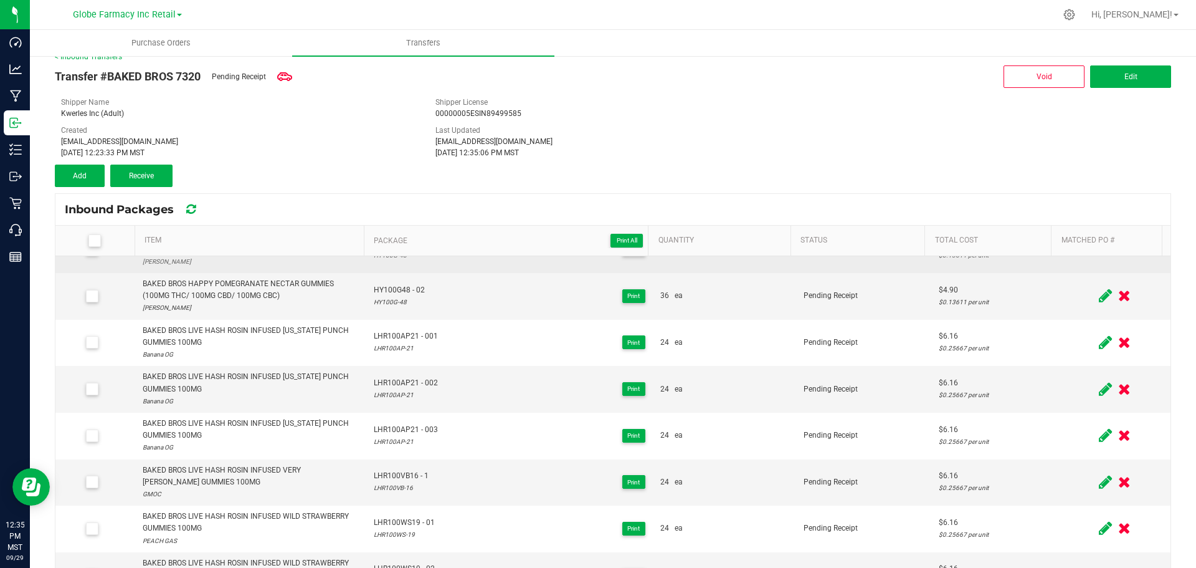
scroll to position [412, 0]
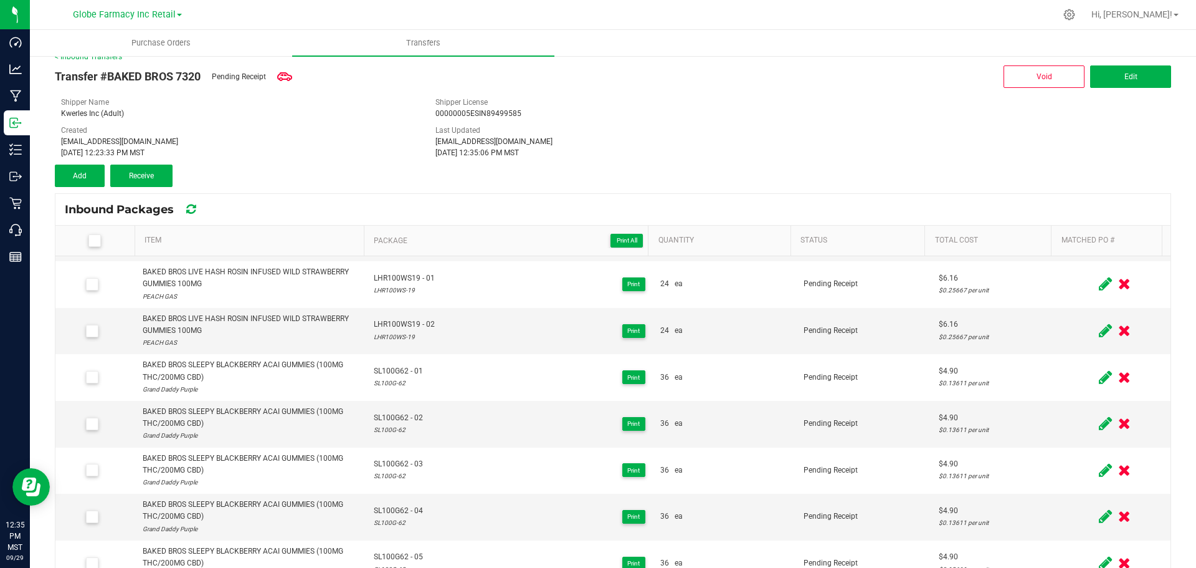
click at [452, 190] on div "< Inbound Transfers Transfer #BAKED BROS 7320 Pending Receipt Void Edit Shipper…" at bounding box center [613, 365] width 1117 height 629
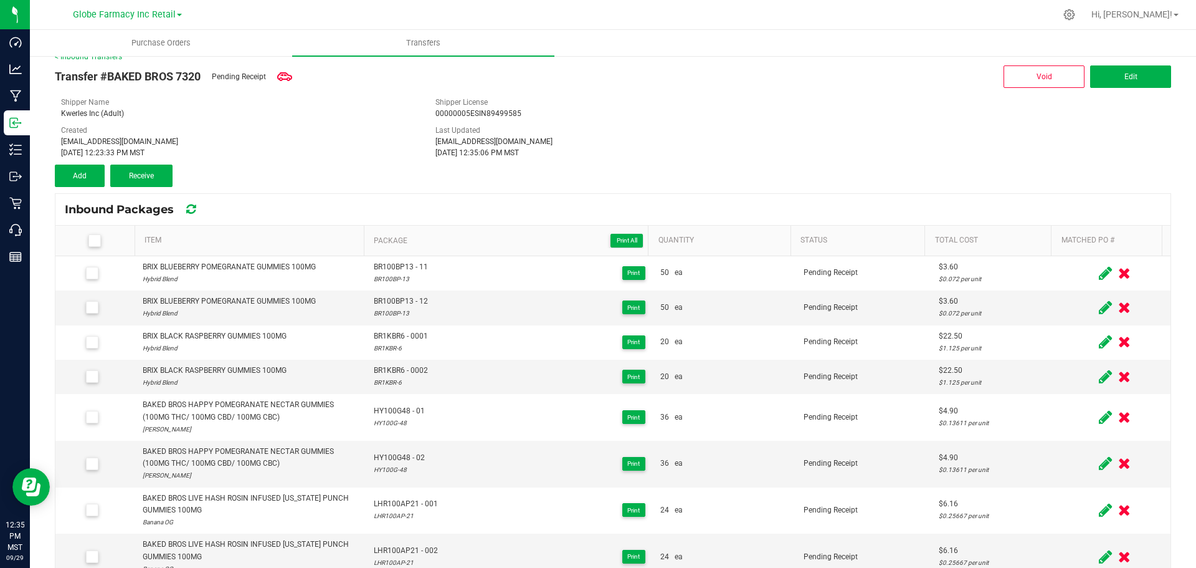
click at [255, 106] on div "Shipper Name Kwerles Inc (Adult)" at bounding box center [239, 108] width 375 height 22
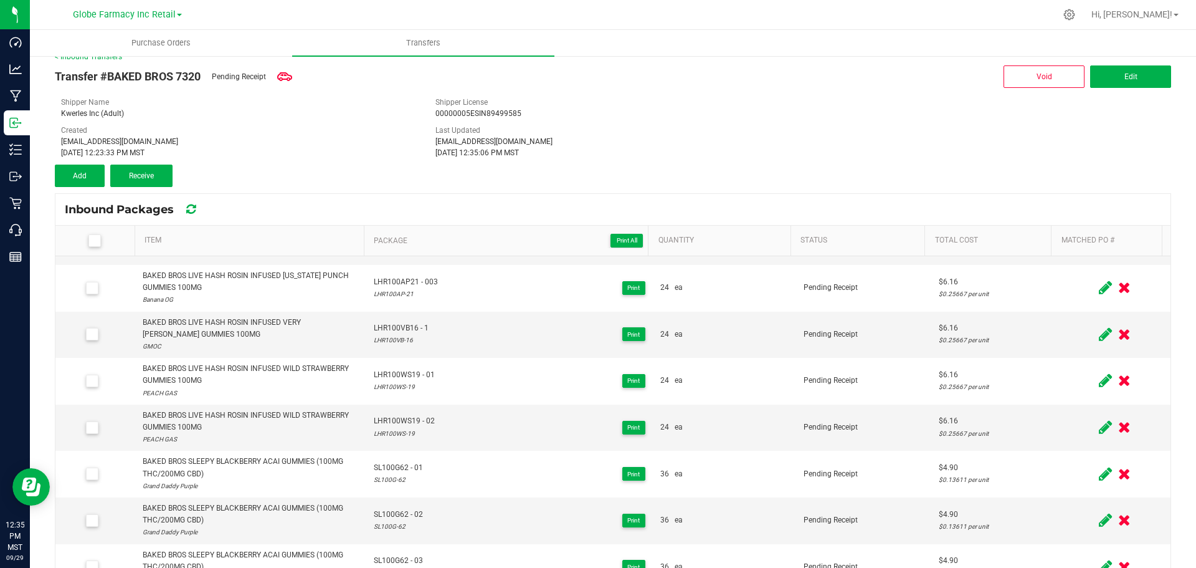
click at [338, 160] on div "Transfer #BAKED BROS 7320 Pending Receipt Void Edit Shipper Name Kwerles Inc (A…" at bounding box center [613, 124] width 1117 height 125
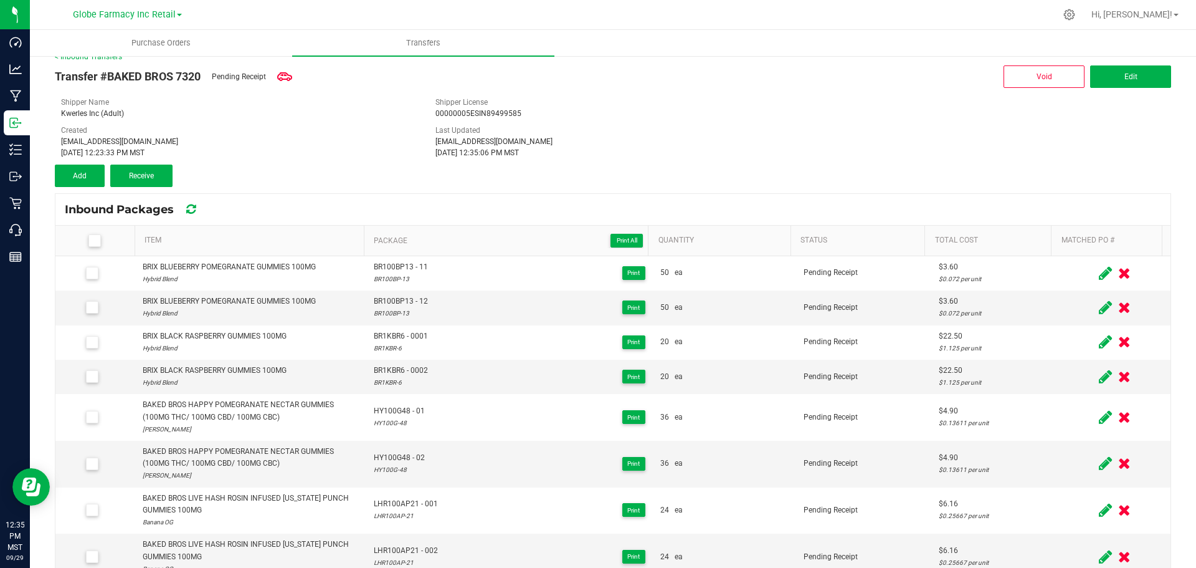
click at [312, 121] on div "Shipper Name Kwerles Inc (Adult) Shipper License 00000005ESIN89499585 Created k…" at bounding box center [613, 128] width 1104 height 62
click at [449, 92] on div "Transfer #BAKED BROS 7320 Pending Receipt Void Edit Shipper Name Kwerles Inc (A…" at bounding box center [613, 124] width 1117 height 125
click at [704, 104] on div "Shipper License 00000005ESIN89499585" at bounding box center [613, 108] width 375 height 22
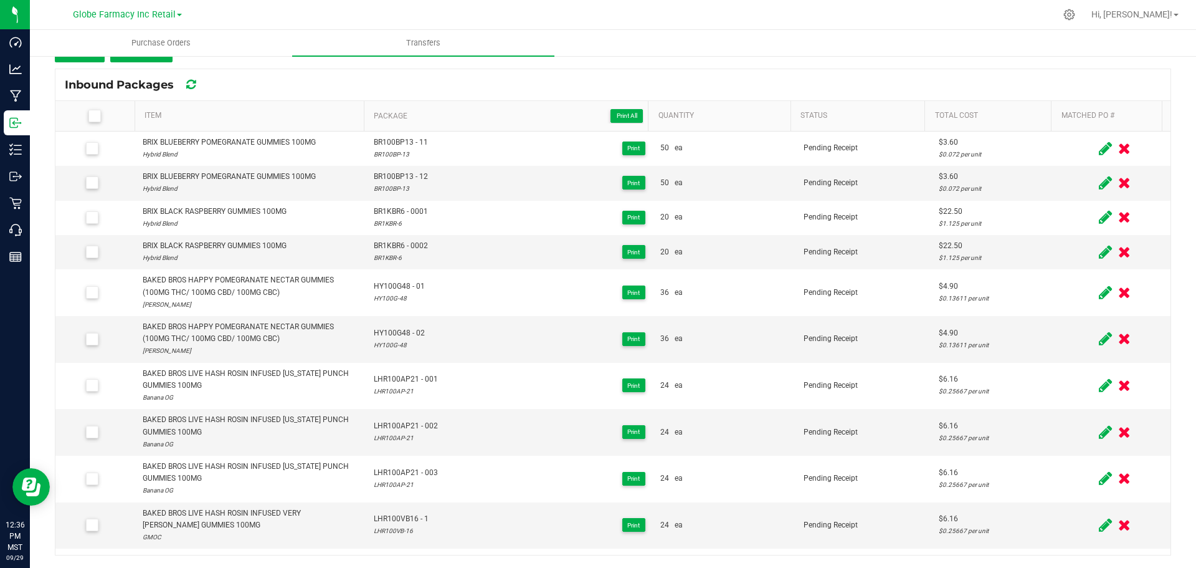
click at [709, 37] on ul "Purchase Orders Transfers" at bounding box center [628, 43] width 1196 height 27
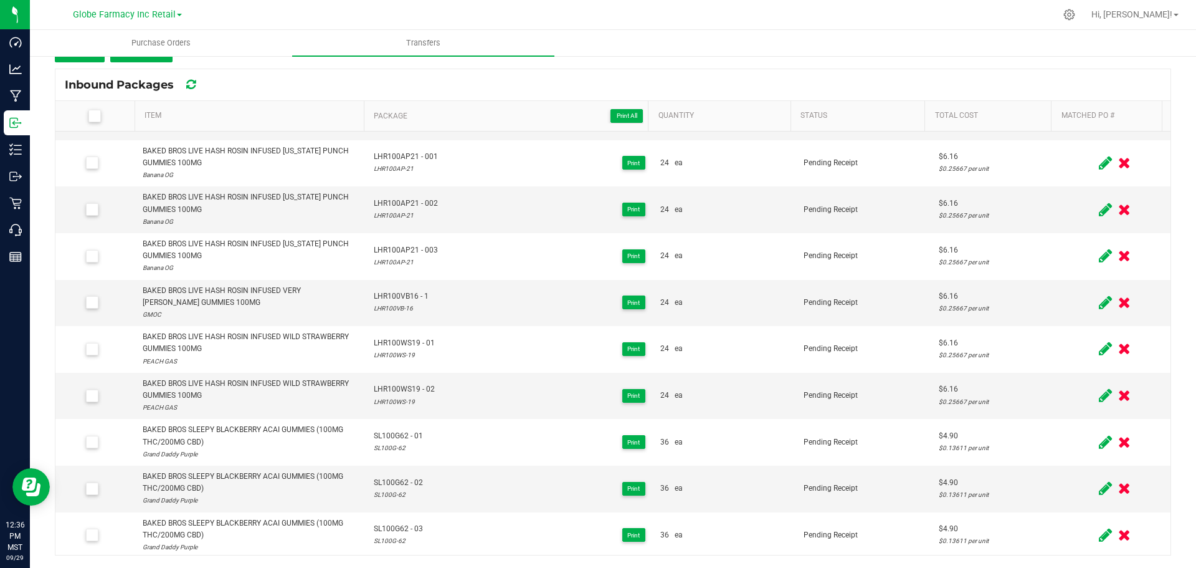
drag, startPoint x: 95, startPoint y: 120, endPoint x: 102, endPoint y: 120, distance: 7.5
click at [95, 116] on icon at bounding box center [94, 116] width 8 height 0
click at [0, 0] on input "checkbox" at bounding box center [0, 0] width 0 height 0
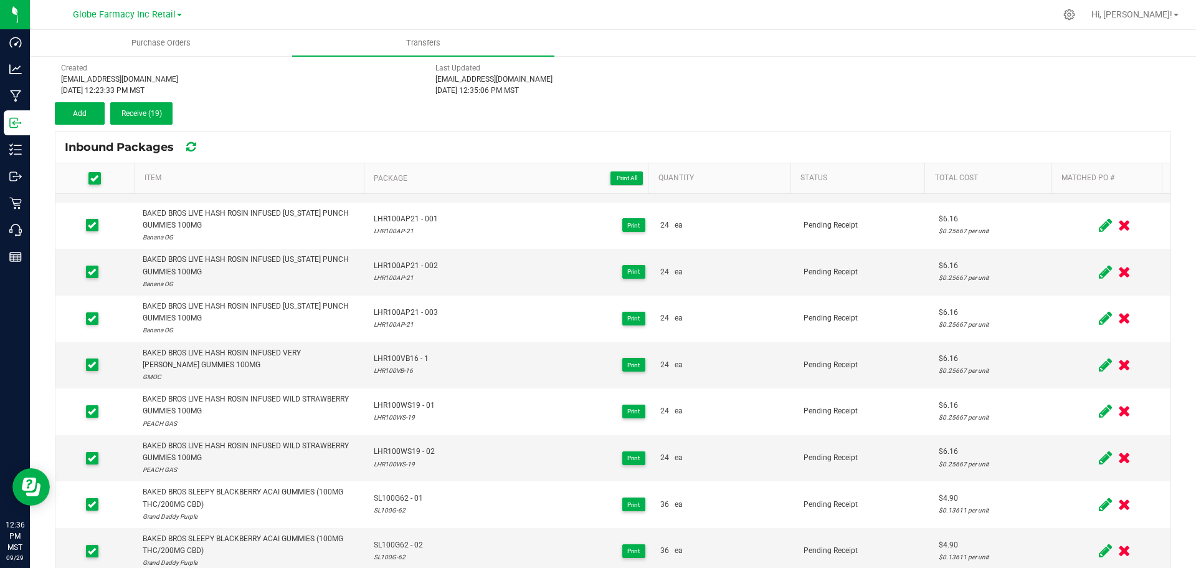
click at [98, 175] on span at bounding box center [94, 178] width 12 height 12
click at [0, 0] on input "checkbox" at bounding box center [0, 0] width 0 height 0
click at [414, 117] on div "Transfer #BAKED BROS 7320 Pending Receipt Void Edit Shipper Name Kwerles Inc (A…" at bounding box center [613, 62] width 1117 height 125
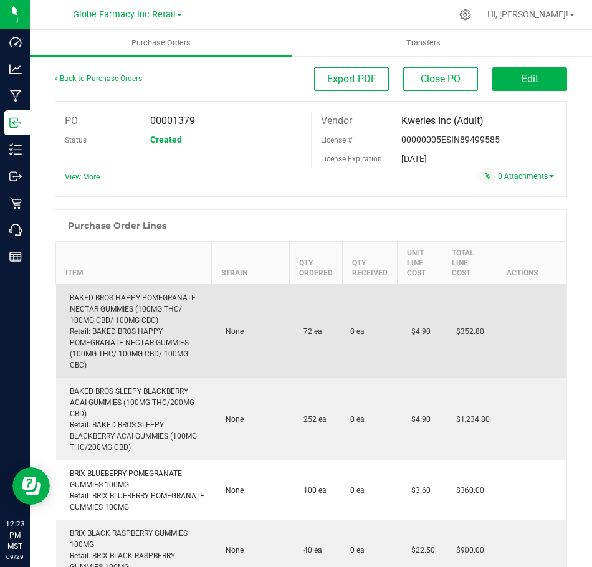
click at [138, 309] on div "BAKED BROS HAPPY POMEGRANATE NECTAR GUMMIES (100MG THC/ 100MG CBD/ 100MG CBC) R…" at bounding box center [134, 331] width 141 height 79
copy div "BAKED BROS HAPPY POMEGRANATE NECTAR GUMMIES (100MG THC/ 100MG CBD/ 100MG CBC)"
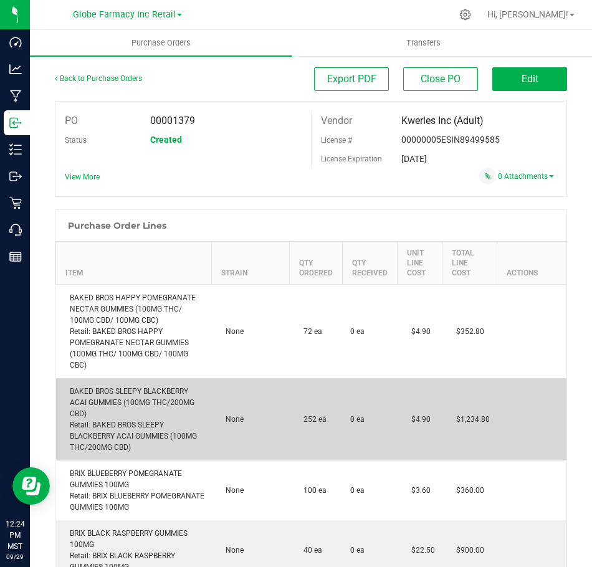
click at [138, 409] on div "BAKED BROS SLEEPY BLACKBERRY ACAI GUMMIES (100MG THC/200MG CBD) Retail: BAKED B…" at bounding box center [134, 419] width 141 height 67
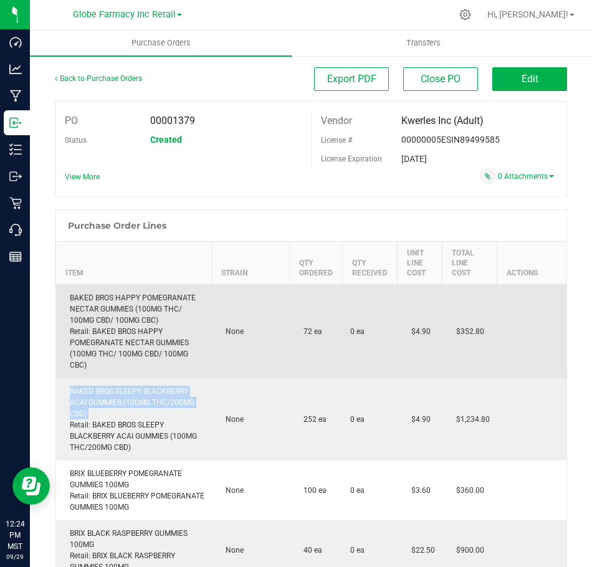
copy div "BAKED BROS SLEEPY BLACKBERRY ACAI GUMMIES (100MG THC/200MG CBD)"
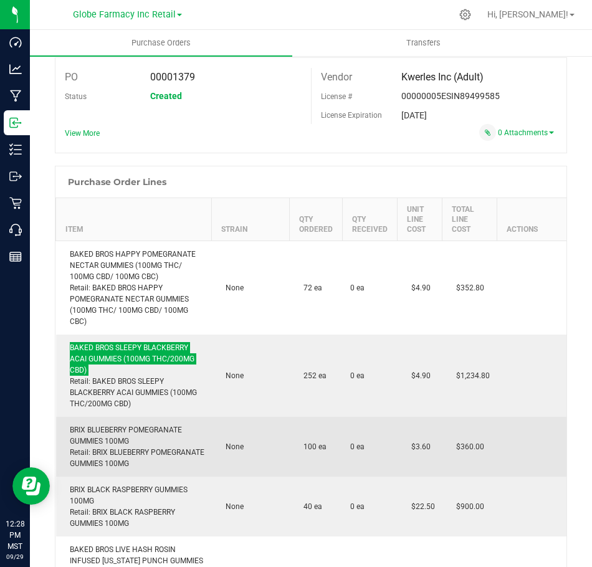
scroll to position [62, 0]
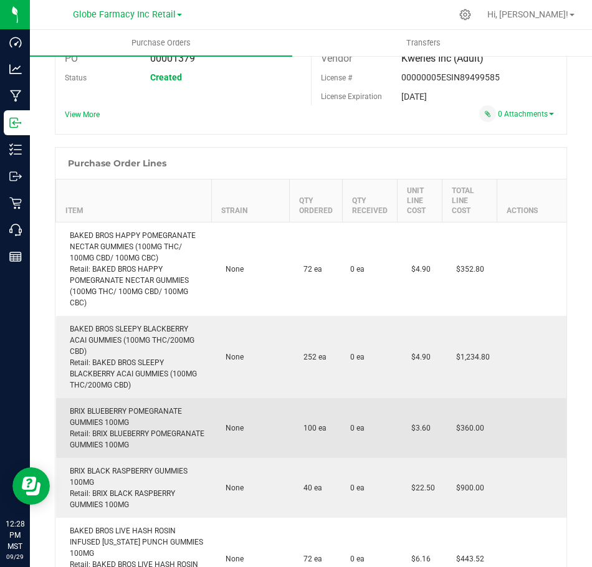
click at [126, 426] on div "BRIX BLUEBERRY POMEGRANATE GUMMIES 100MG Retail: BRIX BLUEBERRY POMEGRANATE GUM…" at bounding box center [134, 428] width 141 height 45
copy div "BRIX BLUEBERRY POMEGRANATE GUMMIES 100MG"
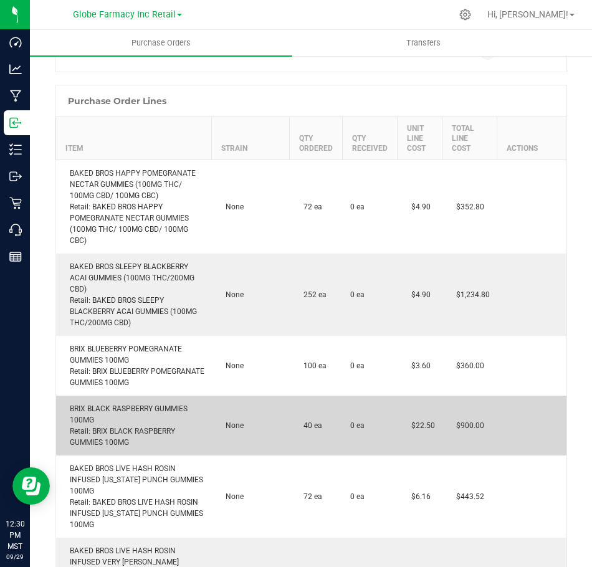
click at [126, 419] on div "BRIX BLACK RASPBERRY GUMMIES 100MG Retail: BRIX BLACK RASPBERRY GUMMIES 100MG" at bounding box center [134, 425] width 141 height 45
copy div "BRIX BLACK RASPBERRY GUMMIES 100MG"
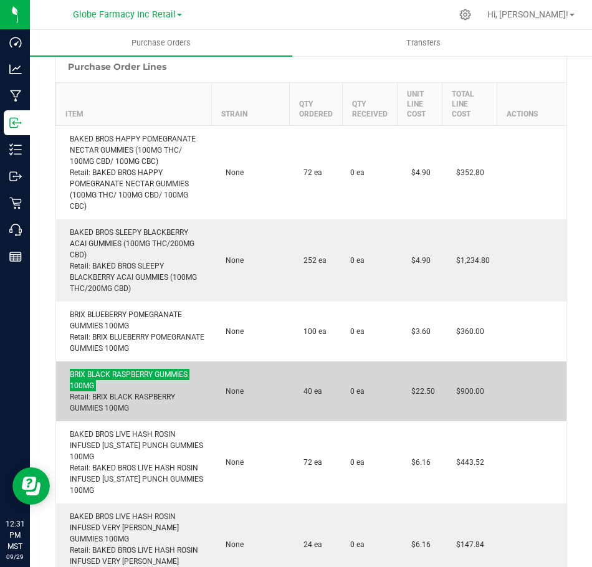
scroll to position [187, 0]
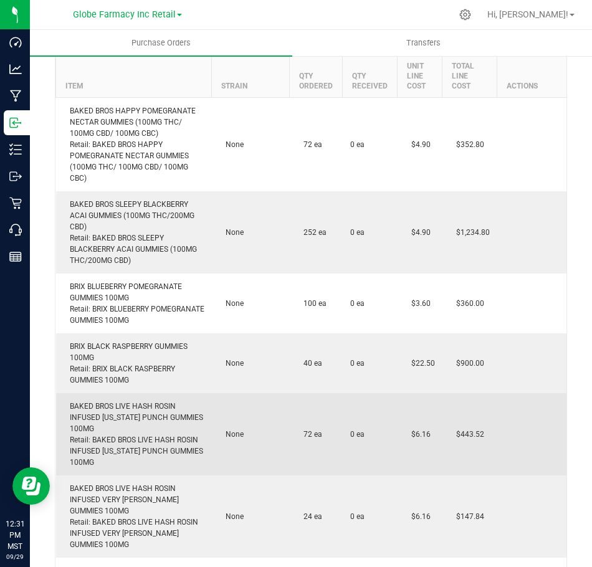
click at [116, 413] on div "BAKED BROS LIVE HASH ROSIN INFUSED [US_STATE] PUNCH GUMMIES 100MG Retail: BAKED…" at bounding box center [134, 434] width 141 height 67
copy div "BAKED BROS LIVE HASH ROSIN INFUSED [US_STATE] PUNCH GUMMIES 100MG"
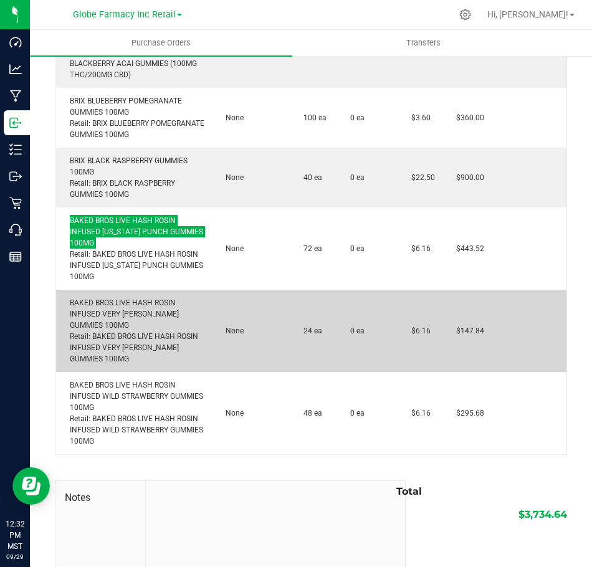
scroll to position [374, 0]
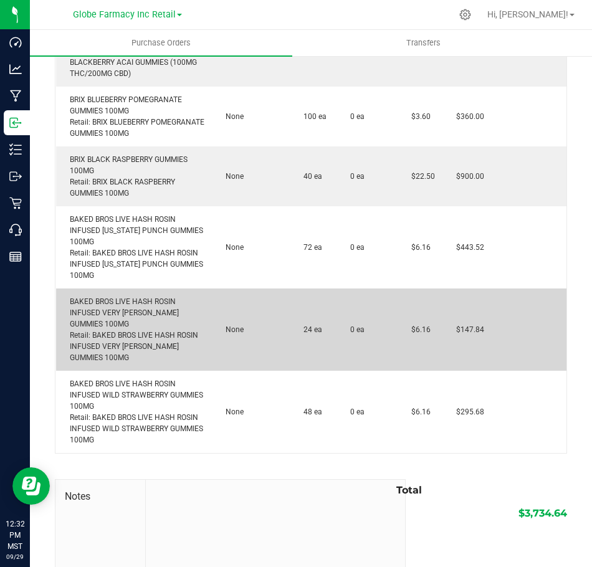
click at [102, 305] on td "BAKED BROS LIVE HASH ROSIN INFUSED VERY [PERSON_NAME] GUMMIES 100MG Retail: BAK…" at bounding box center [134, 330] width 156 height 82
copy div "BAKED BROS LIVE HASH ROSIN INFUSED VERY [PERSON_NAME] GUMMIES 100MG"
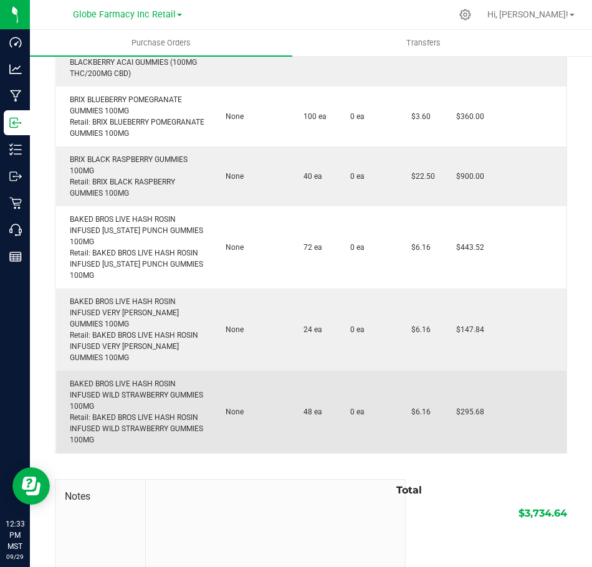
click at [134, 394] on div "BAKED BROS LIVE HASH ROSIN INFUSED WILD STRAWBERRY GUMMIES 100MG Retail: BAKED …" at bounding box center [134, 411] width 141 height 67
copy div "BAKED BROS LIVE HASH ROSIN INFUSED WILD STRAWBERRY GUMMIES 100MG"
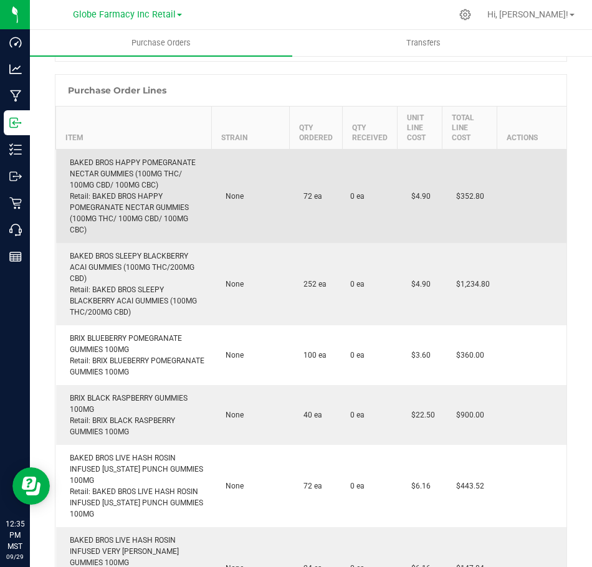
scroll to position [125, 0]
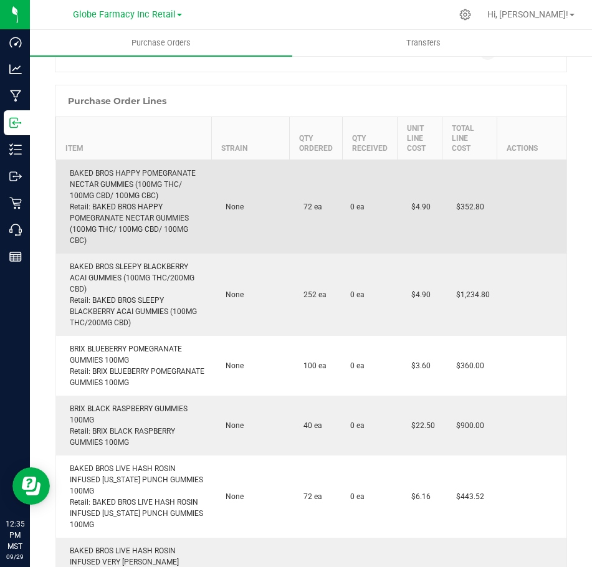
click at [128, 206] on div "BAKED BROS HAPPY POMEGRANATE NECTAR GUMMIES (100MG THC/ 100MG CBD/ 100MG CBC) R…" at bounding box center [134, 207] width 141 height 79
click at [132, 196] on div "BAKED BROS HAPPY POMEGRANATE NECTAR GUMMIES (100MG THC/ 100MG CBD/ 100MG CBC) R…" at bounding box center [134, 207] width 141 height 79
click at [153, 198] on div "BAKED BROS HAPPY POMEGRANATE NECTAR GUMMIES (100MG THC/ 100MG CBD/ 100MG CBC) R…" at bounding box center [134, 207] width 141 height 79
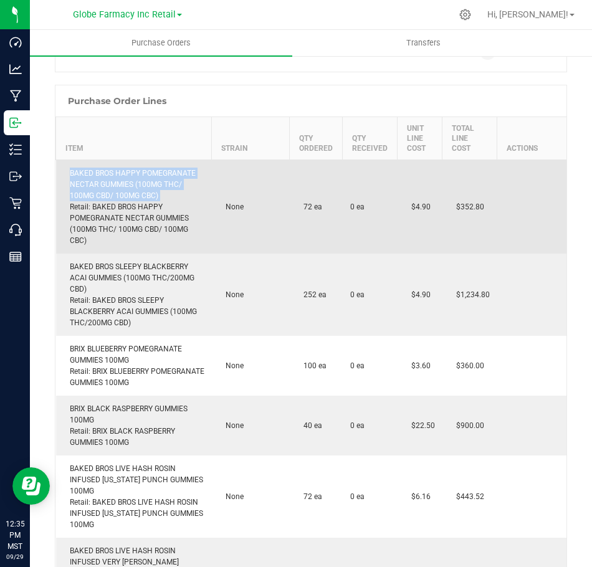
click at [153, 198] on div "BAKED BROS HAPPY POMEGRANATE NECTAR GUMMIES (100MG THC/ 100MG CBD/ 100MG CBC) R…" at bounding box center [134, 207] width 141 height 79
copy div "BAKED BROS HAPPY POMEGRANATE NECTAR GUMMIES (100MG THC/ 100MG CBD/ 100MG CBC)"
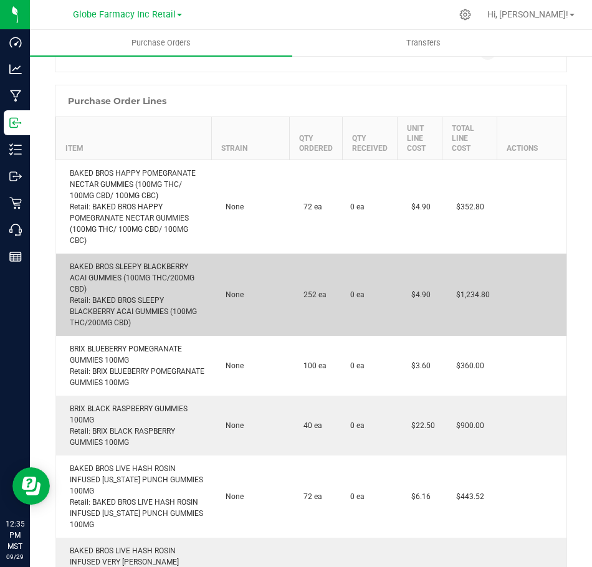
click at [136, 273] on div "BAKED BROS SLEEPY BLACKBERRY ACAI GUMMIES (100MG THC/200MG CBD) Retail: BAKED B…" at bounding box center [134, 294] width 141 height 67
copy div "SLEEPY"
click at [133, 275] on div "BAKED BROS SLEEPY BLACKBERRY ACAI GUMMIES (100MG THC/200MG CBD) Retail: BAKED B…" at bounding box center [134, 294] width 141 height 67
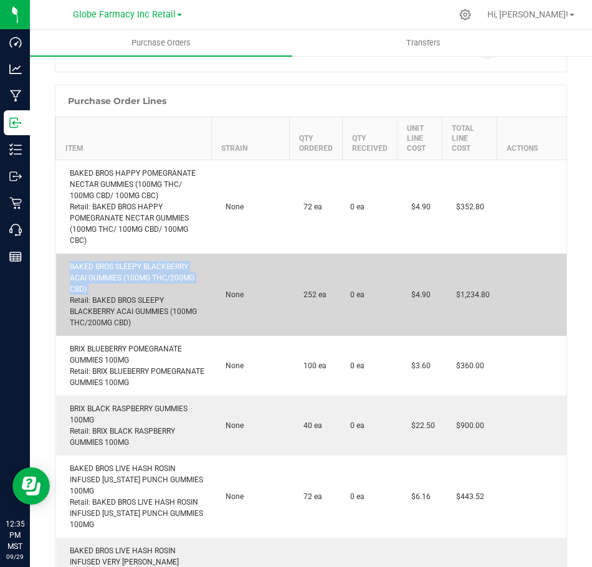
click at [133, 275] on div "BAKED BROS SLEEPY BLACKBERRY ACAI GUMMIES (100MG THC/200MG CBD) Retail: BAKED B…" at bounding box center [134, 294] width 141 height 67
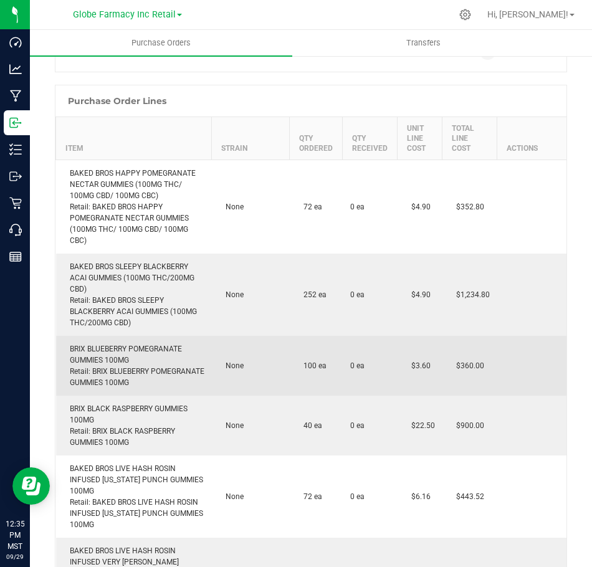
click at [138, 366] on div "BRIX BLUEBERRY POMEGRANATE GUMMIES 100MG Retail: BRIX BLUEBERRY POMEGRANATE GUM…" at bounding box center [134, 365] width 141 height 45
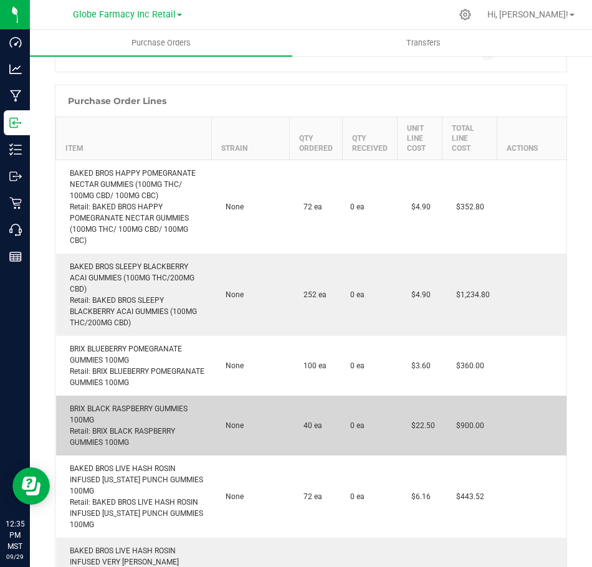
click at [109, 421] on div "BRIX BLACK RASPBERRY GUMMIES 100MG Retail: BRIX BLACK RASPBERRY GUMMIES 100MG" at bounding box center [134, 425] width 141 height 45
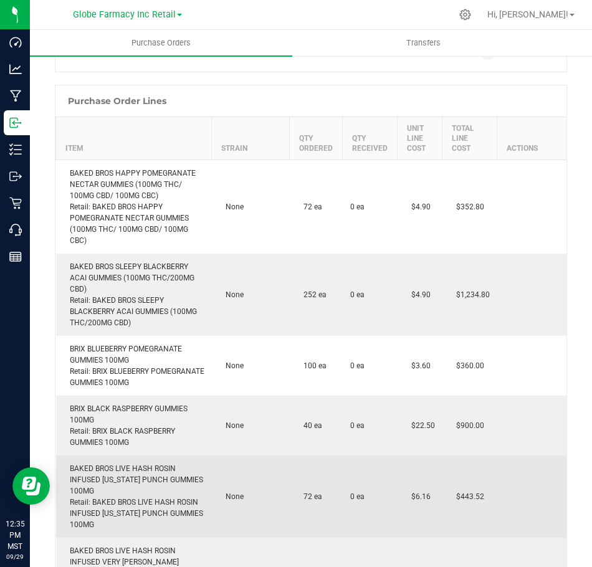
click at [123, 488] on div "BAKED BROS LIVE HASH ROSIN INFUSED [US_STATE] PUNCH GUMMIES 100MG Retail: BAKED…" at bounding box center [134, 496] width 141 height 67
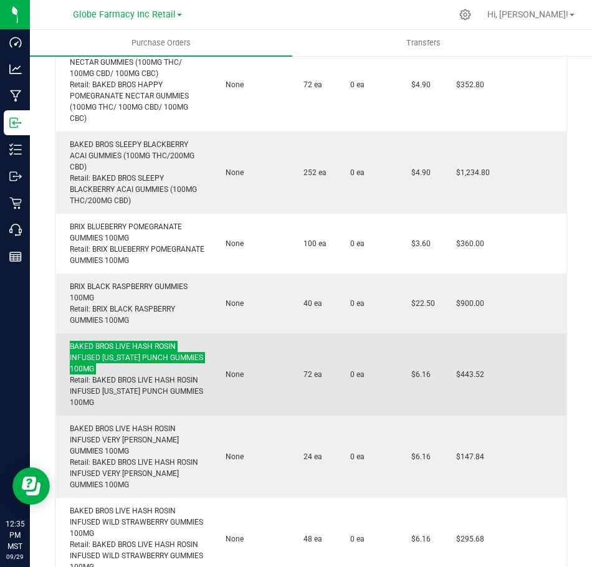
scroll to position [249, 0]
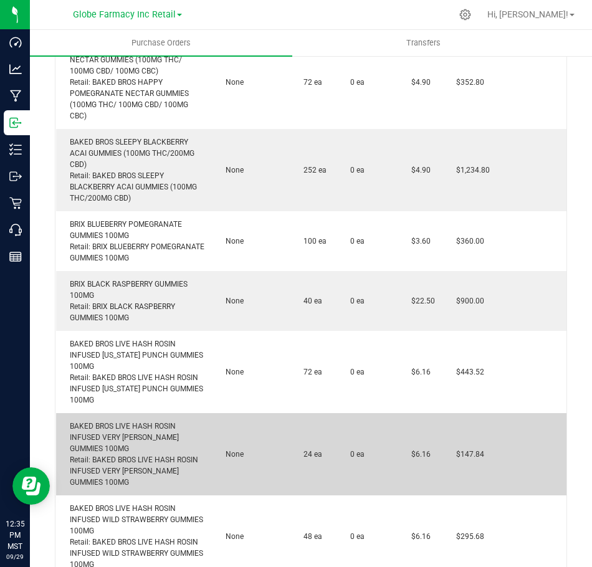
click at [110, 437] on div "BAKED BROS LIVE HASH ROSIN INFUSED VERY [PERSON_NAME] GUMMIES 100MG Retail: BAK…" at bounding box center [134, 454] width 141 height 67
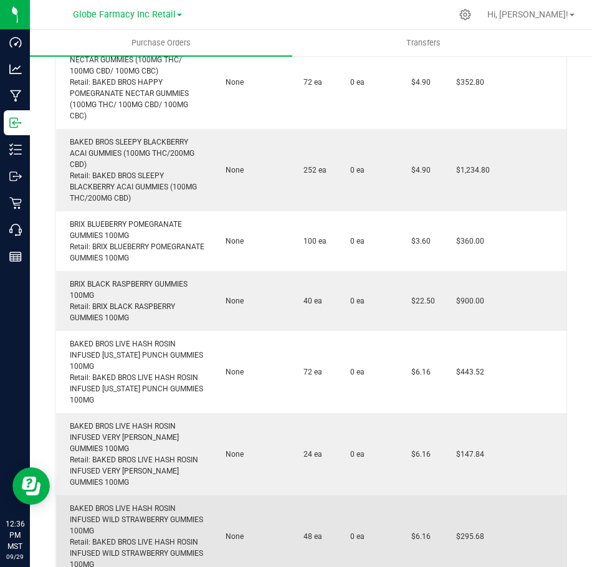
click at [126, 520] on div "BAKED BROS LIVE HASH ROSIN INFUSED WILD STRAWBERRY GUMMIES 100MG Retail: BAKED …" at bounding box center [134, 536] width 141 height 67
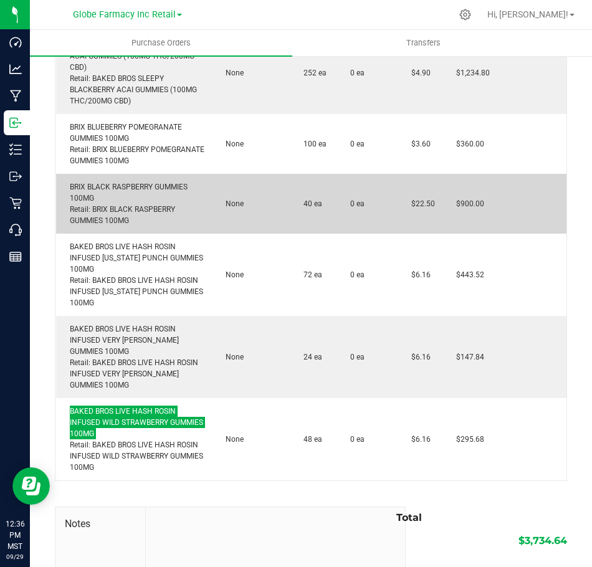
scroll to position [374, 0]
